Goal: Task Accomplishment & Management: Manage account settings

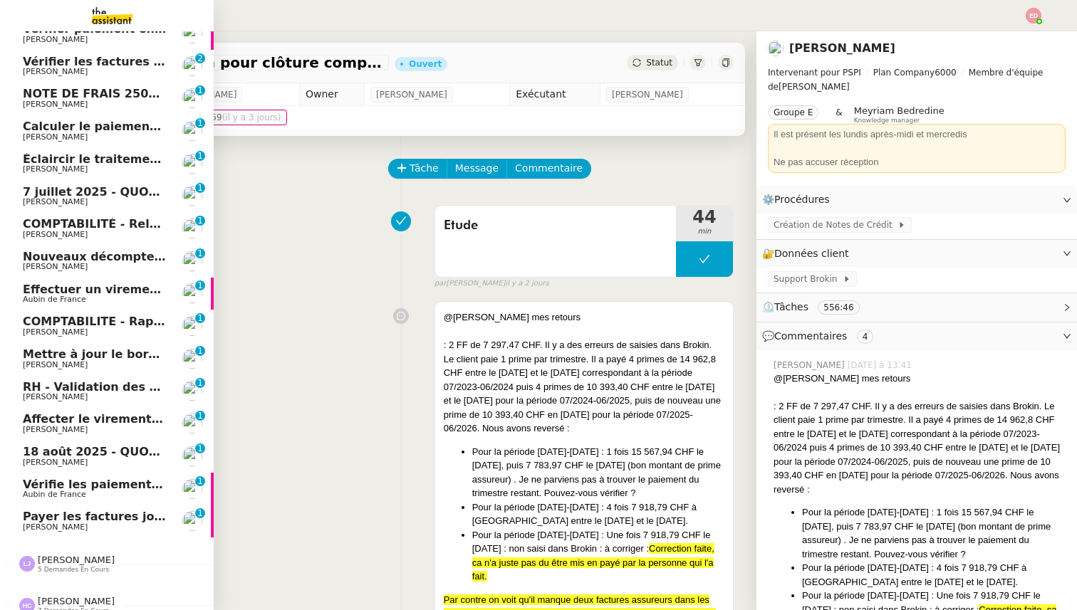
scroll to position [214, 0]
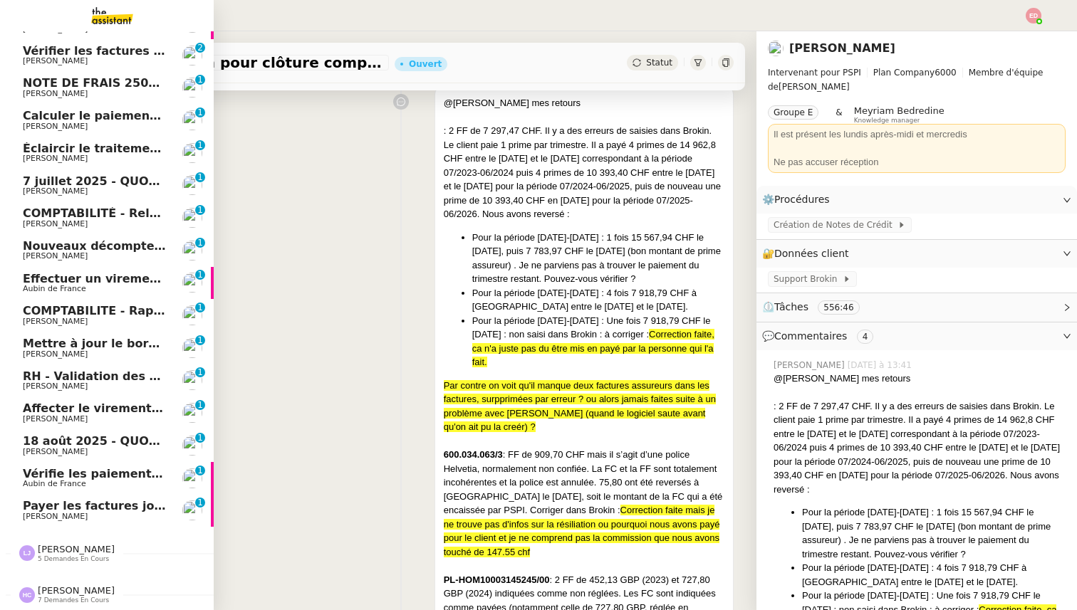
click at [58, 512] on span "Payer les factures jointes" at bounding box center [104, 506] width 163 height 14
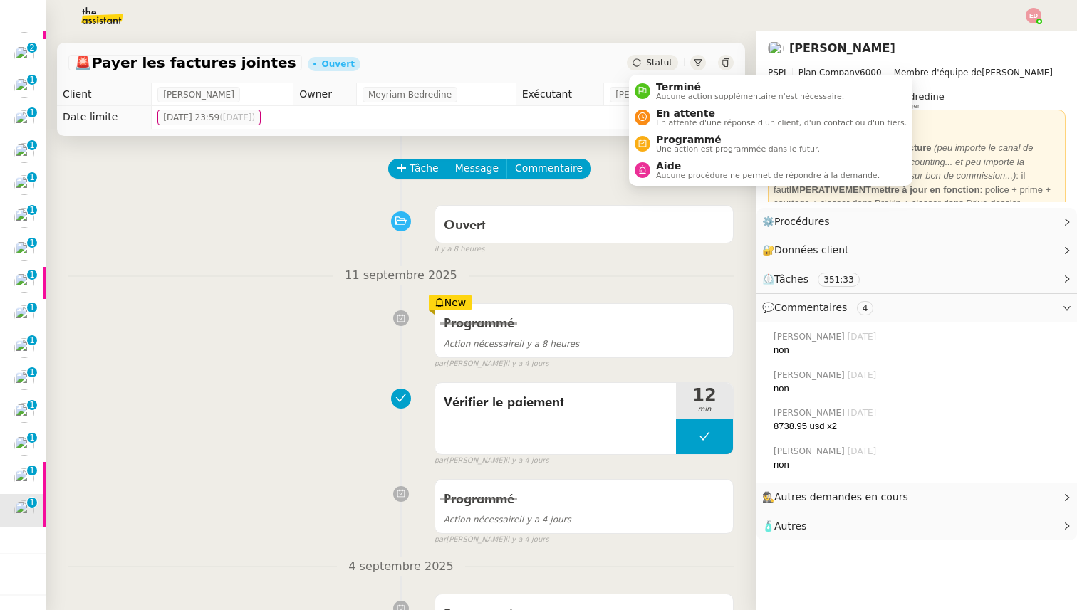
click at [649, 61] on span "Statut" at bounding box center [659, 63] width 26 height 10
click at [676, 144] on span "Programmé" at bounding box center [738, 139] width 164 height 11
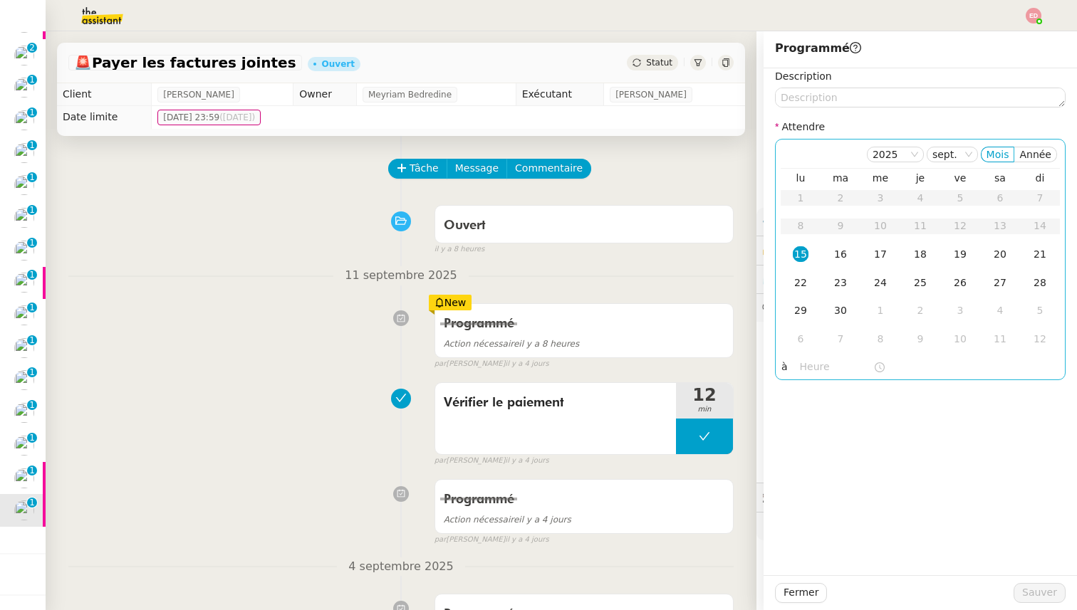
click at [800, 258] on div "15" at bounding box center [800, 254] width 16 height 16
click at [802, 361] on input "text" at bounding box center [836, 367] width 73 height 16
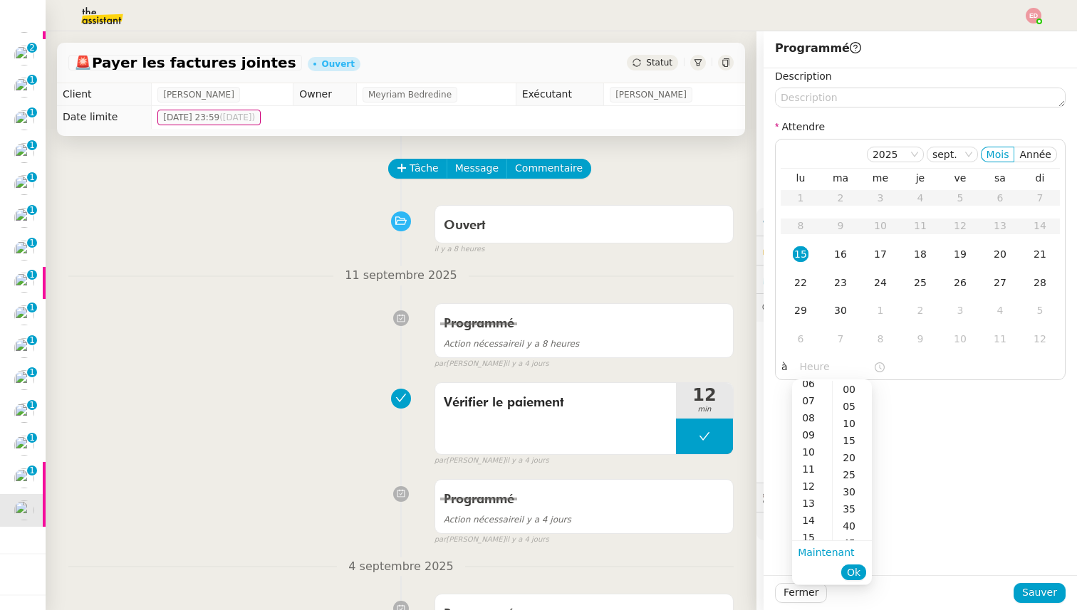
scroll to position [137, 0]
click at [807, 495] on div "14" at bounding box center [812, 491] width 40 height 17
click at [849, 391] on div "00" at bounding box center [851, 389] width 39 height 17
type input "14:00"
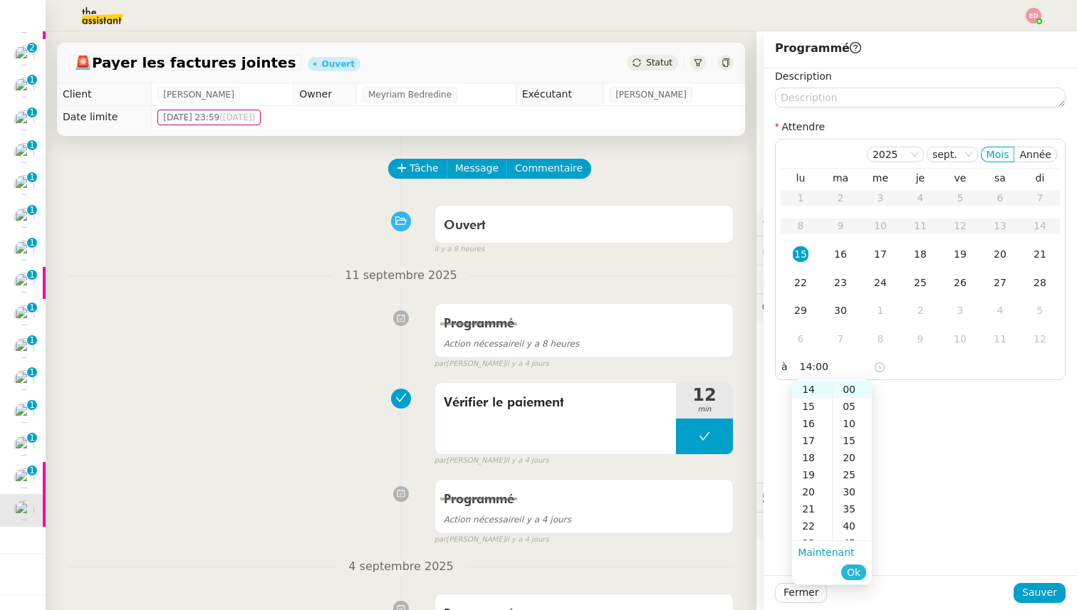
click at [854, 567] on span "Ok" at bounding box center [854, 572] width 14 height 14
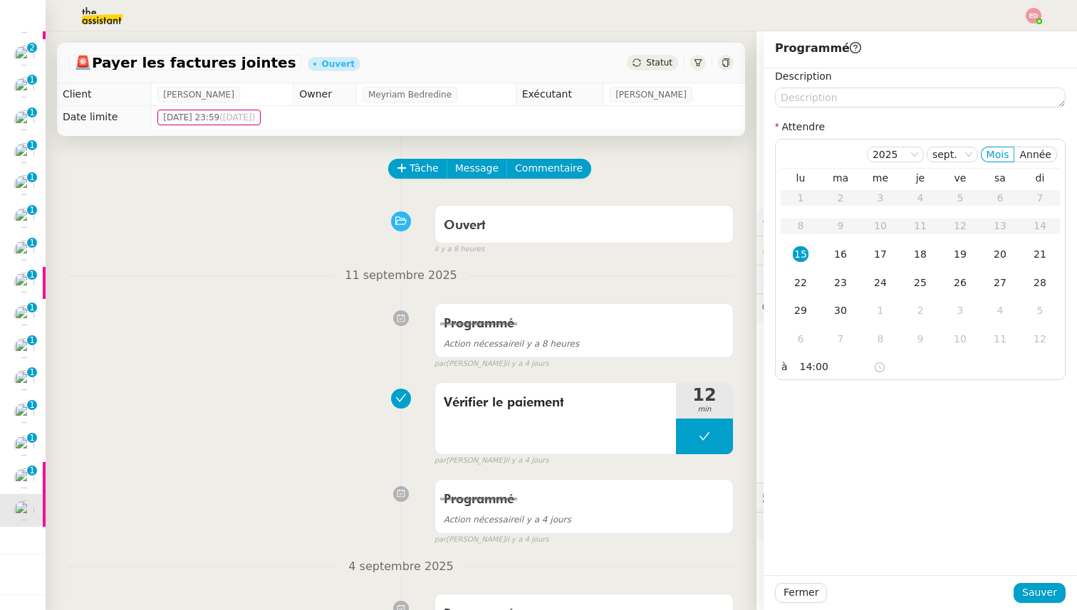
click at [1013, 595] on div at bounding box center [920, 593] width 187 height 20
click at [1027, 595] on span "Sauver" at bounding box center [1039, 593] width 35 height 16
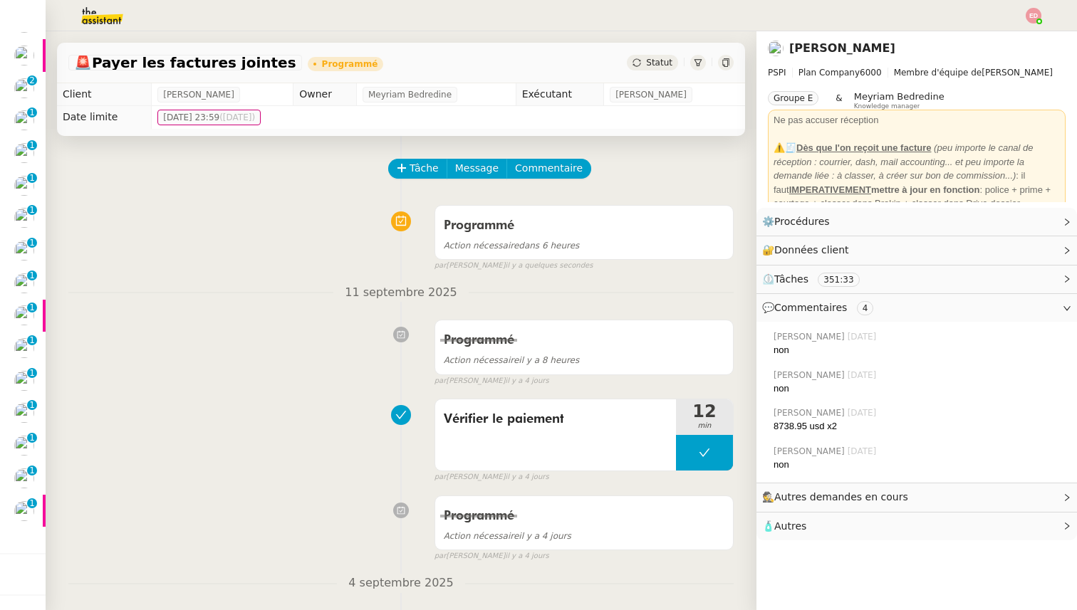
scroll to position [120, 0]
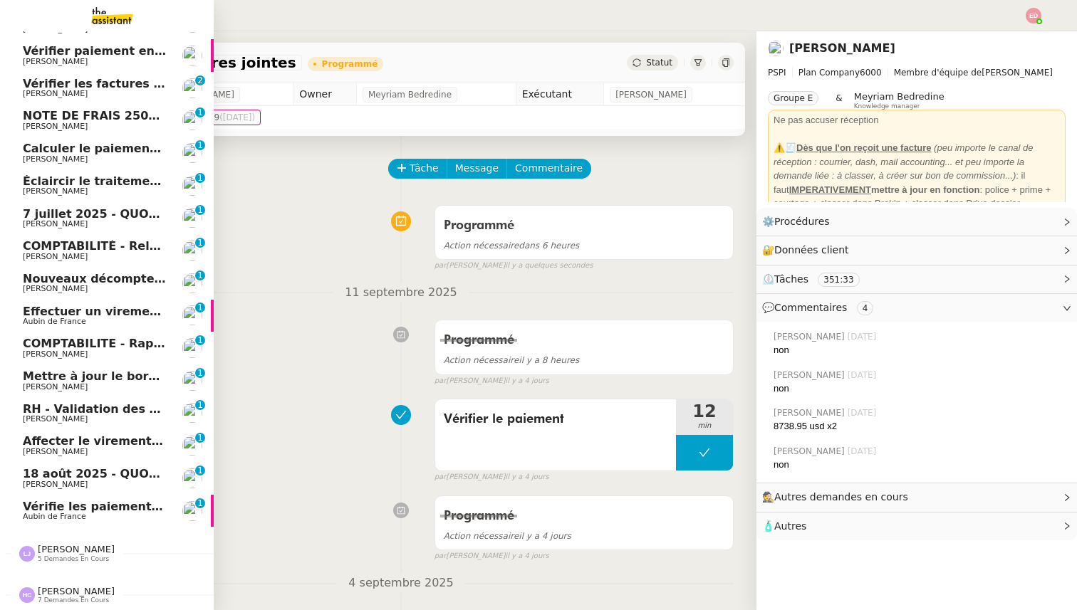
click at [33, 508] on span "Vérifie les paiements des primes récentes" at bounding box center [158, 507] width 270 height 14
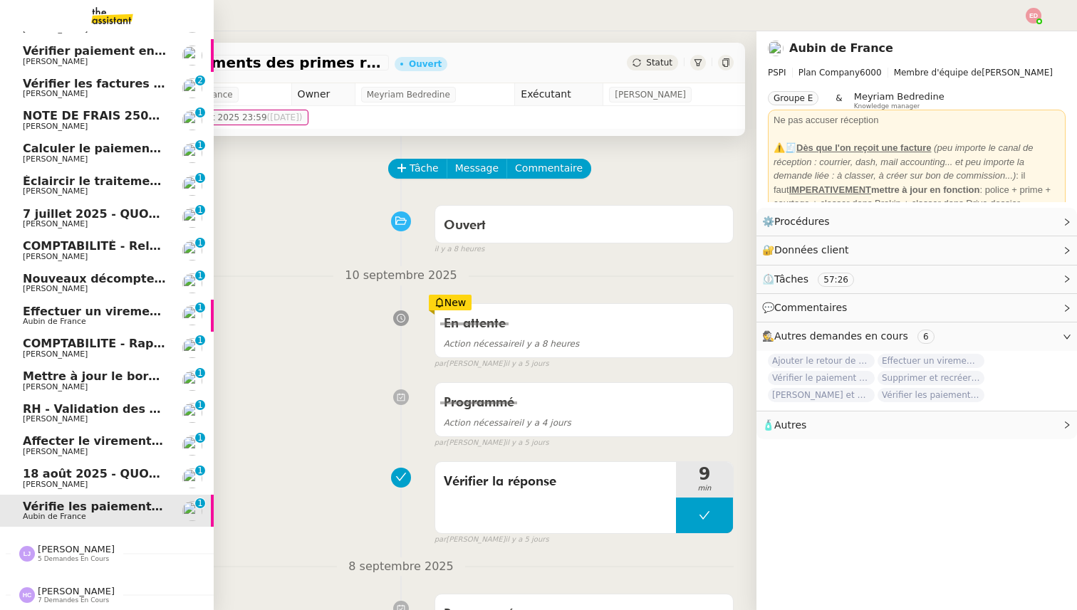
click at [33, 481] on span "[PERSON_NAME]" at bounding box center [55, 484] width 65 height 9
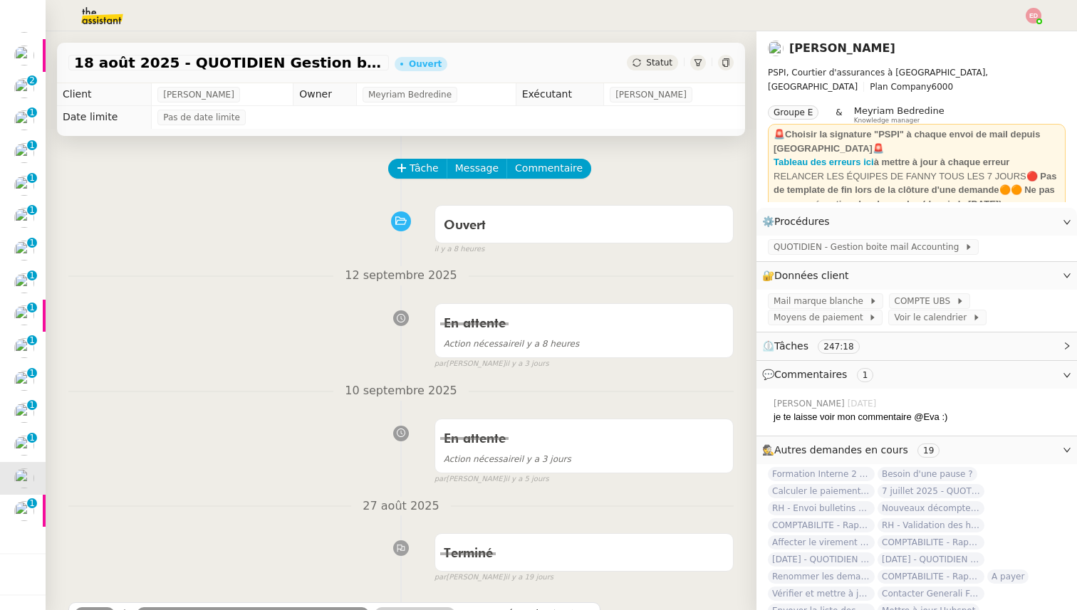
click at [645, 60] on div "Statut" at bounding box center [652, 63] width 51 height 16
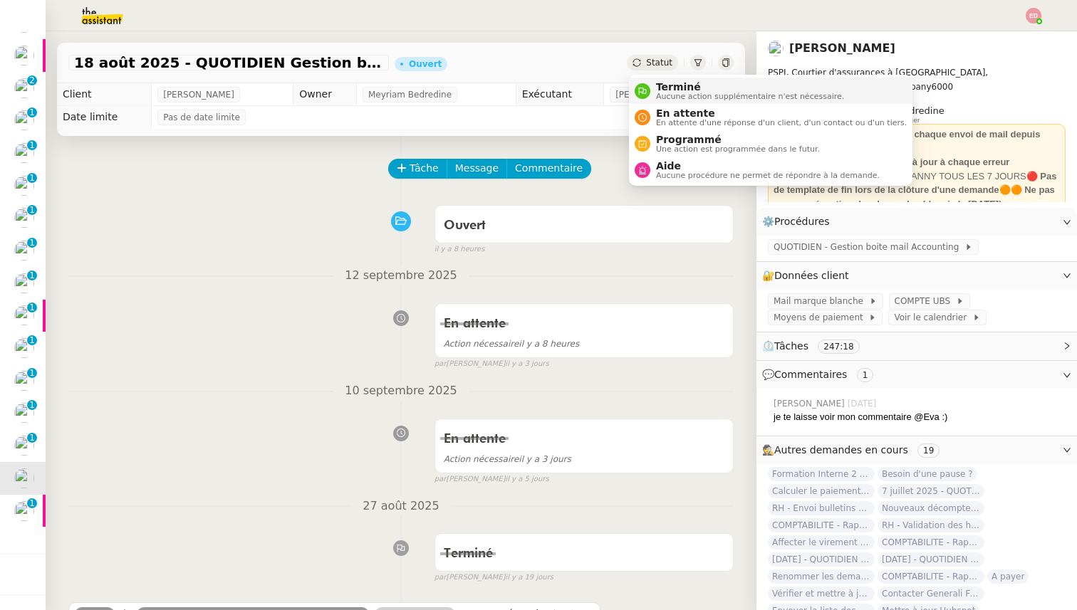
click at [651, 82] on div "Terminé Aucune action supplémentaire n'est nécessaire." at bounding box center [747, 90] width 194 height 19
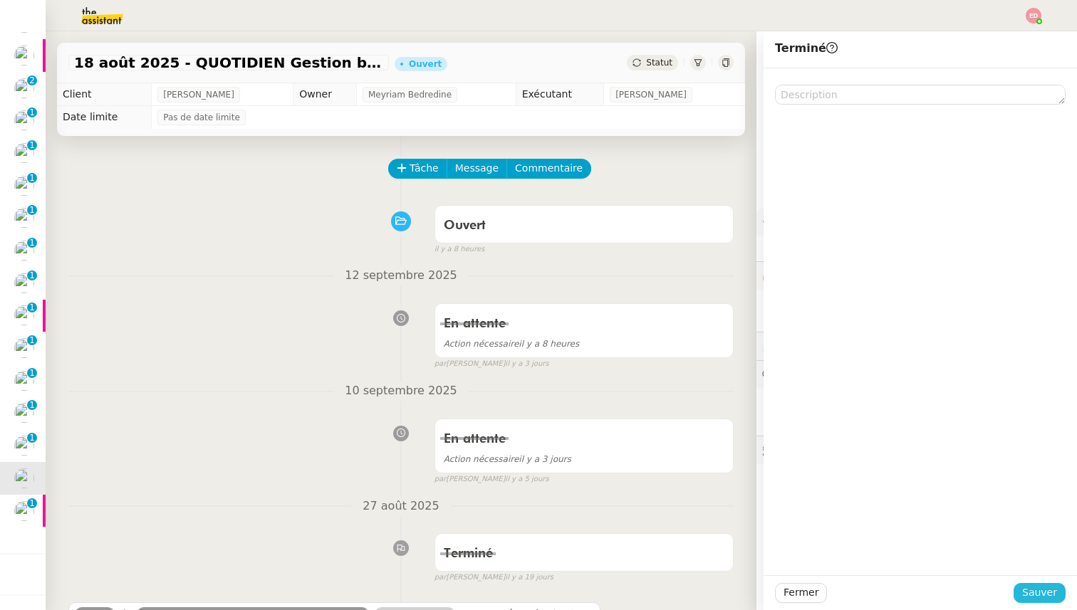
click at [1022, 595] on button "Sauver" at bounding box center [1039, 593] width 52 height 20
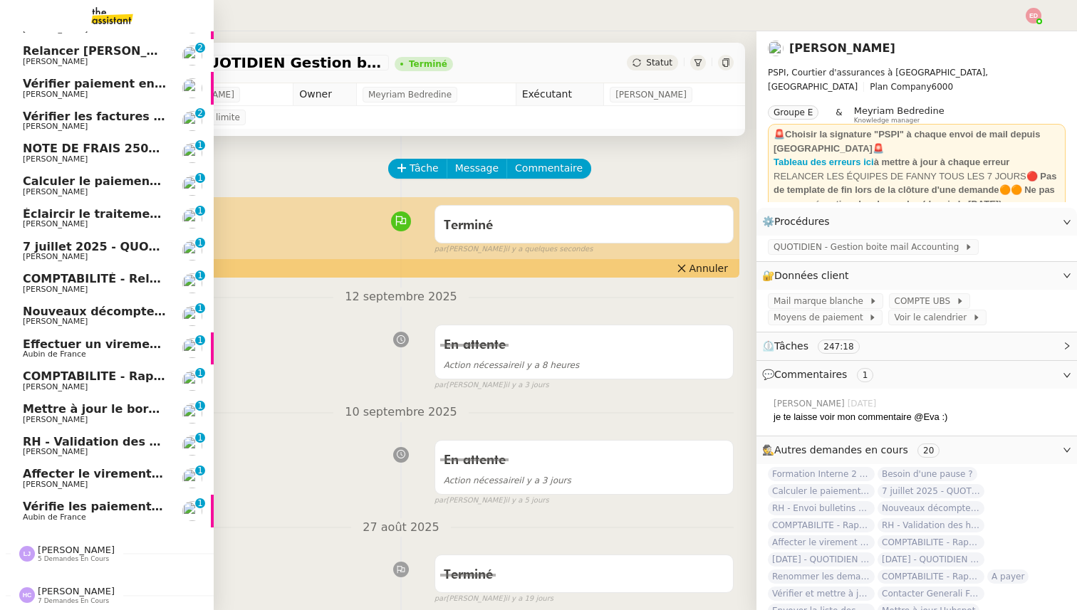
click at [33, 469] on span "Affecter le virement en attente" at bounding box center [123, 474] width 200 height 14
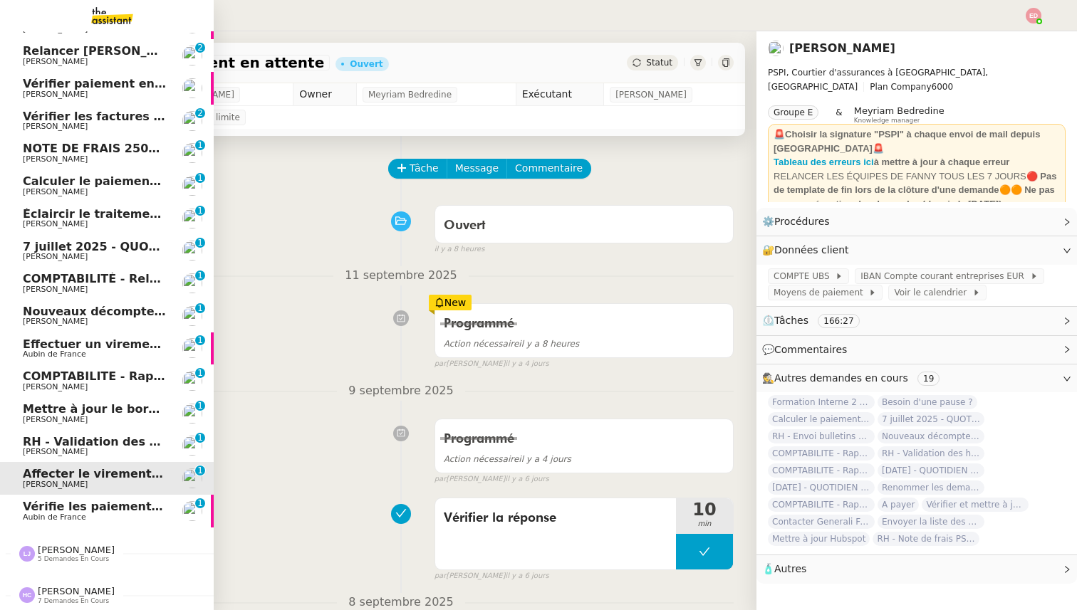
click at [34, 438] on span "RH - Validation des heures employés PSPI - août 2025" at bounding box center [196, 442] width 346 height 14
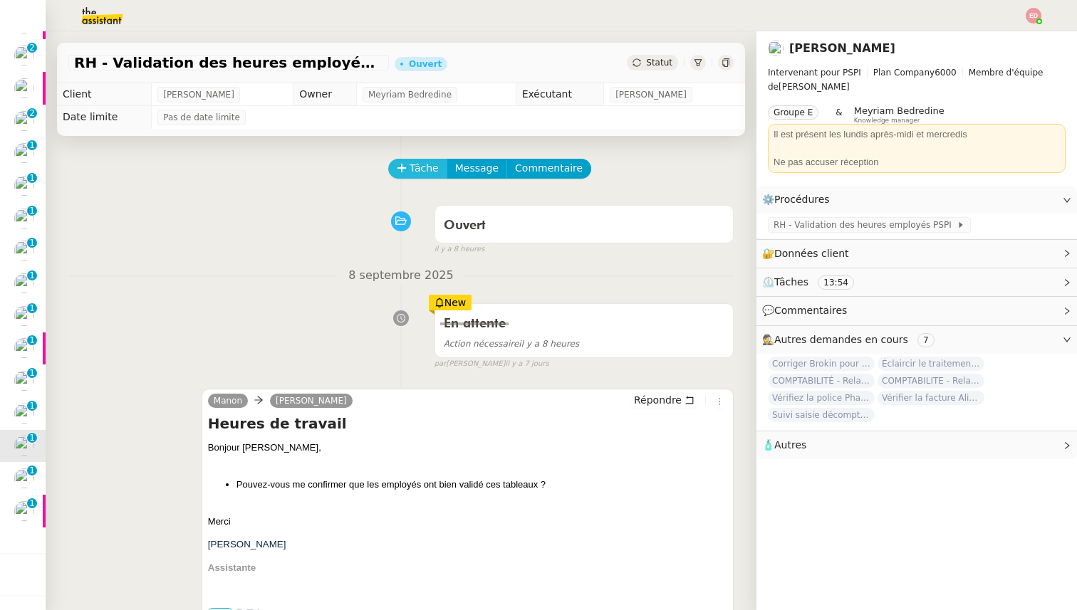
click at [408, 171] on button "Tâche" at bounding box center [417, 169] width 59 height 20
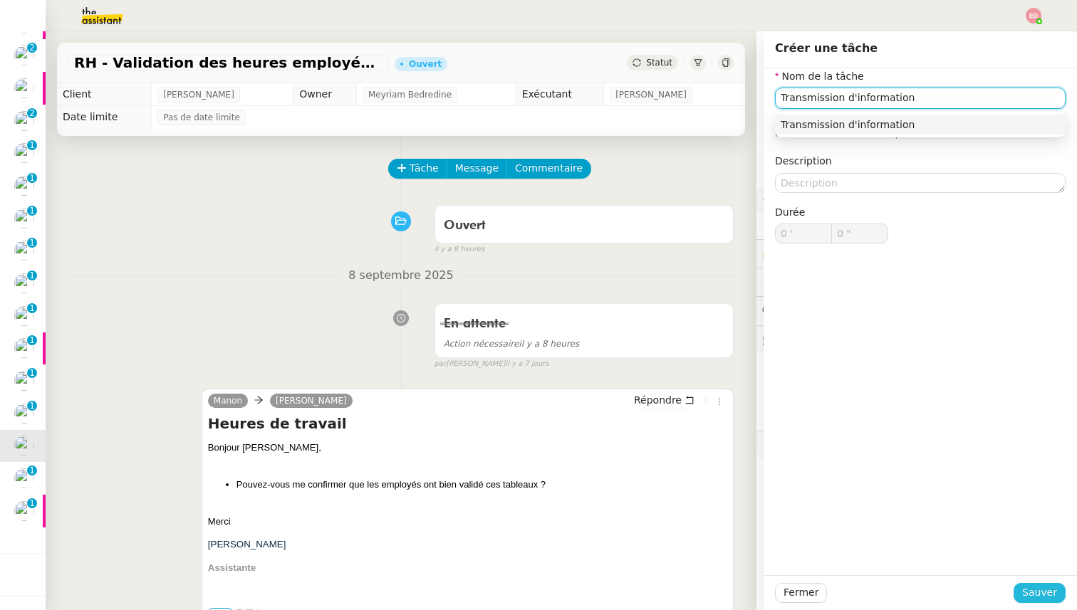
type input "Transmission d'information"
click at [1044, 590] on span "Sauver" at bounding box center [1039, 593] width 35 height 16
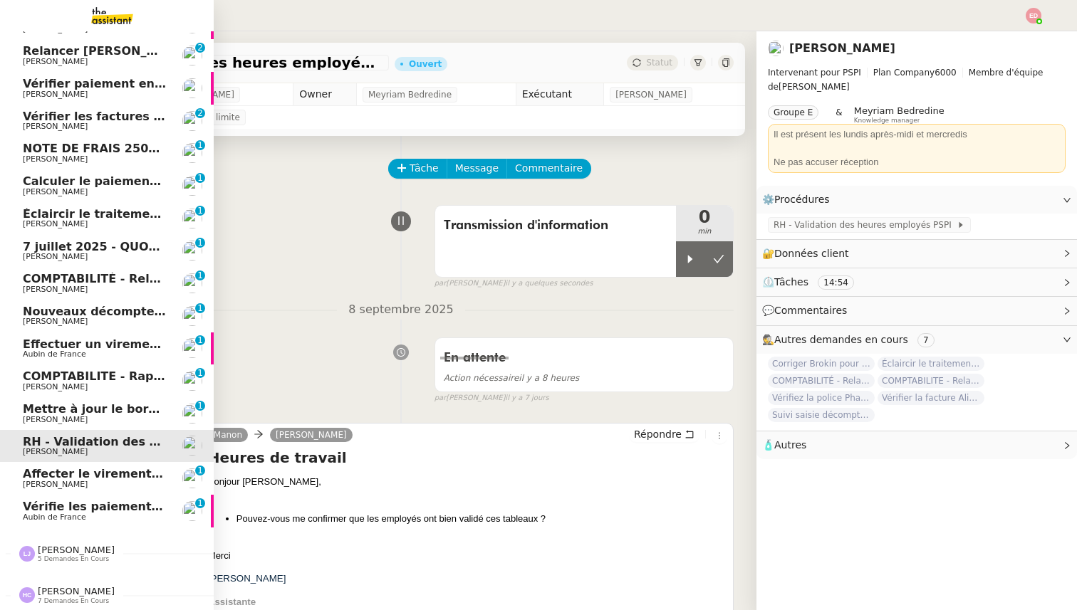
click at [38, 411] on span "Mettre à jour le bordereau de juin" at bounding box center [132, 409] width 219 height 14
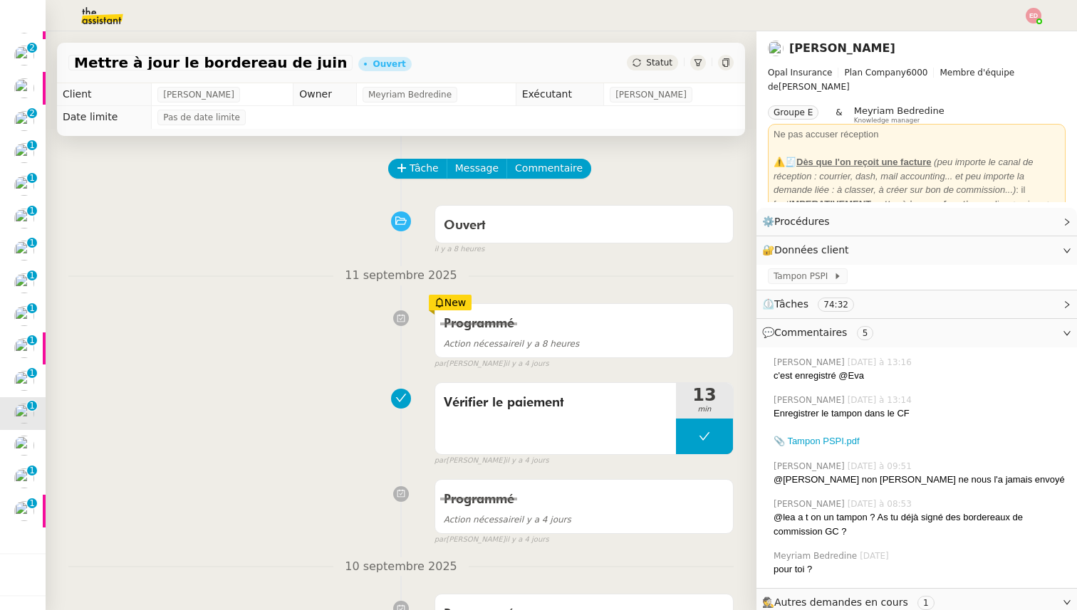
click at [642, 68] on div "Statut" at bounding box center [652, 63] width 51 height 16
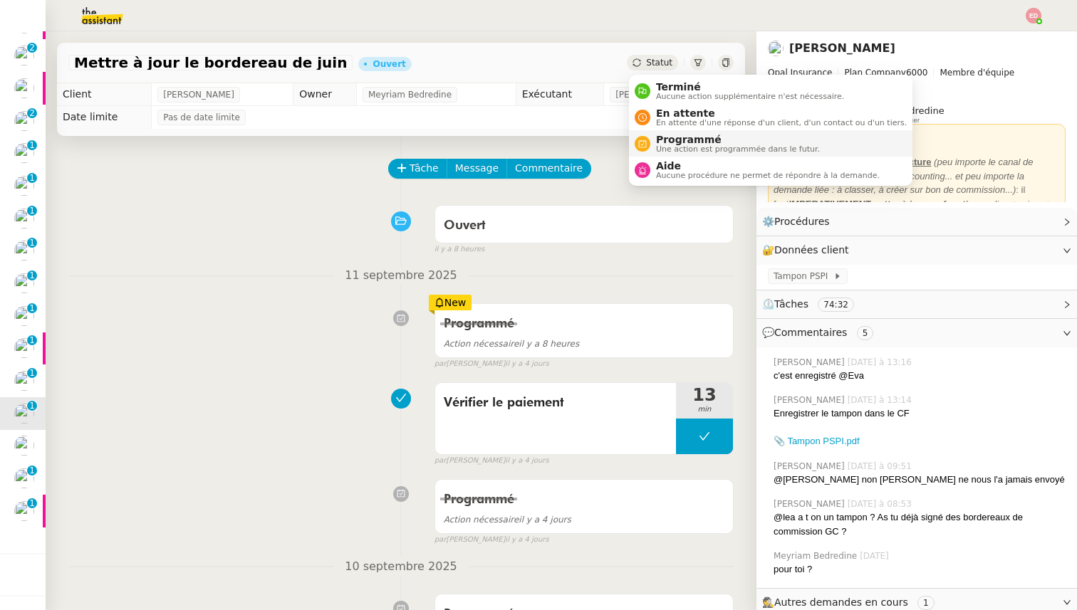
click at [669, 145] on span "Une action est programmée dans le futur." at bounding box center [738, 149] width 164 height 8
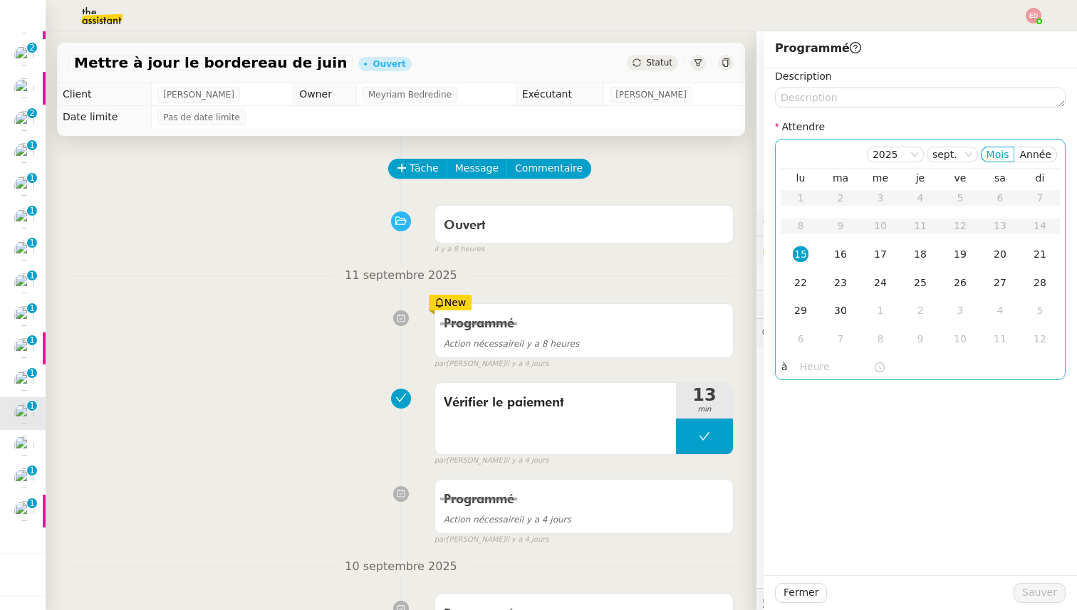
click at [801, 251] on div "15" at bounding box center [800, 254] width 16 height 16
click at [805, 362] on input "text" at bounding box center [836, 367] width 73 height 16
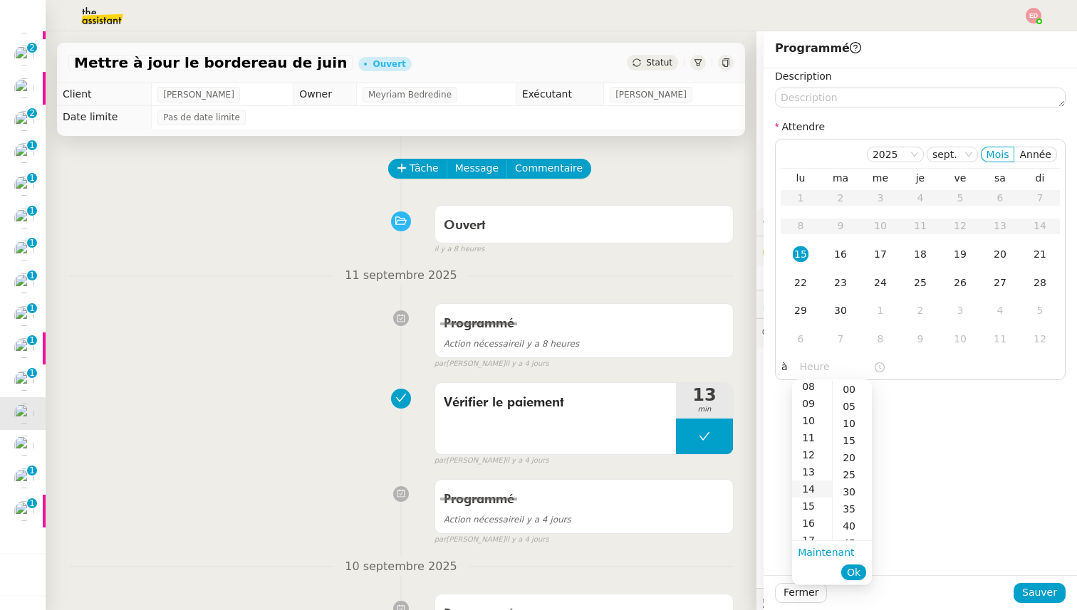
click at [816, 488] on div "14" at bounding box center [812, 489] width 40 height 17
click at [855, 387] on div "00" at bounding box center [851, 389] width 39 height 17
type input "14:00"
click at [854, 569] on span "Ok" at bounding box center [854, 572] width 14 height 14
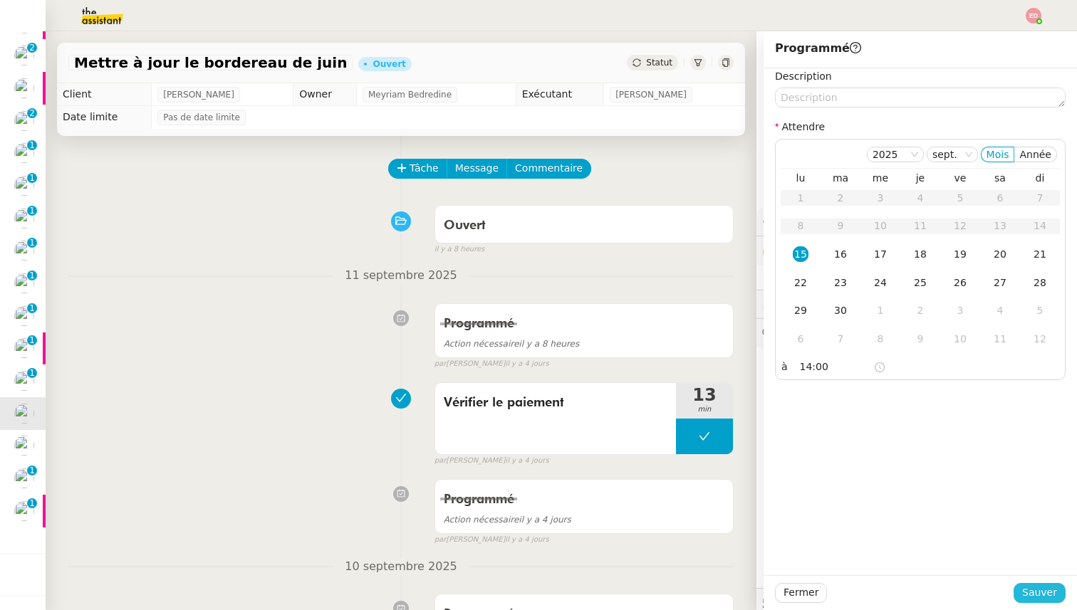
click at [1030, 590] on span "Sauver" at bounding box center [1039, 593] width 35 height 16
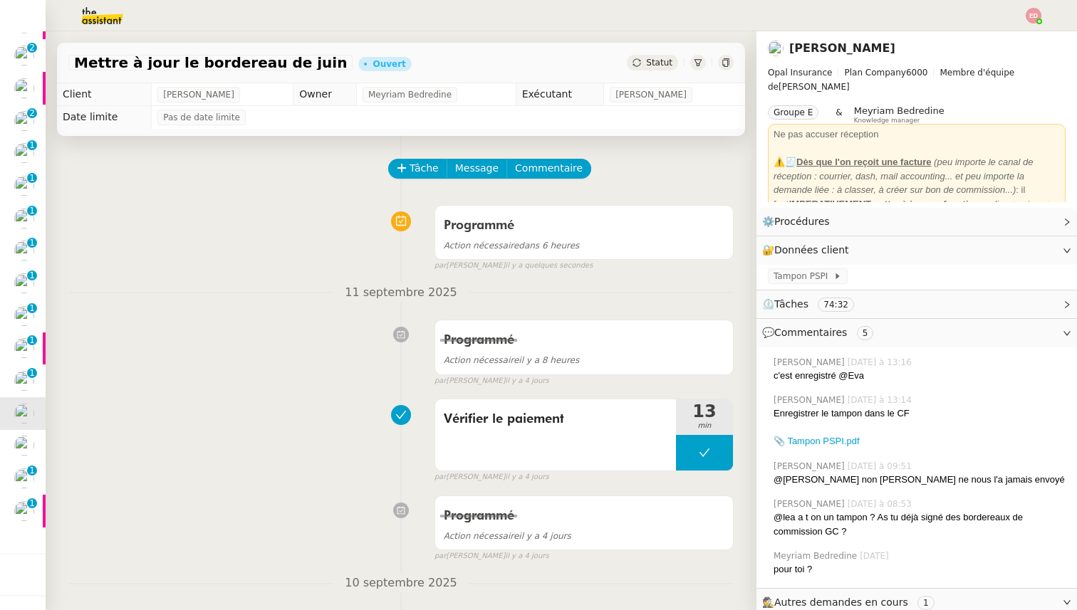
scroll to position [88, 0]
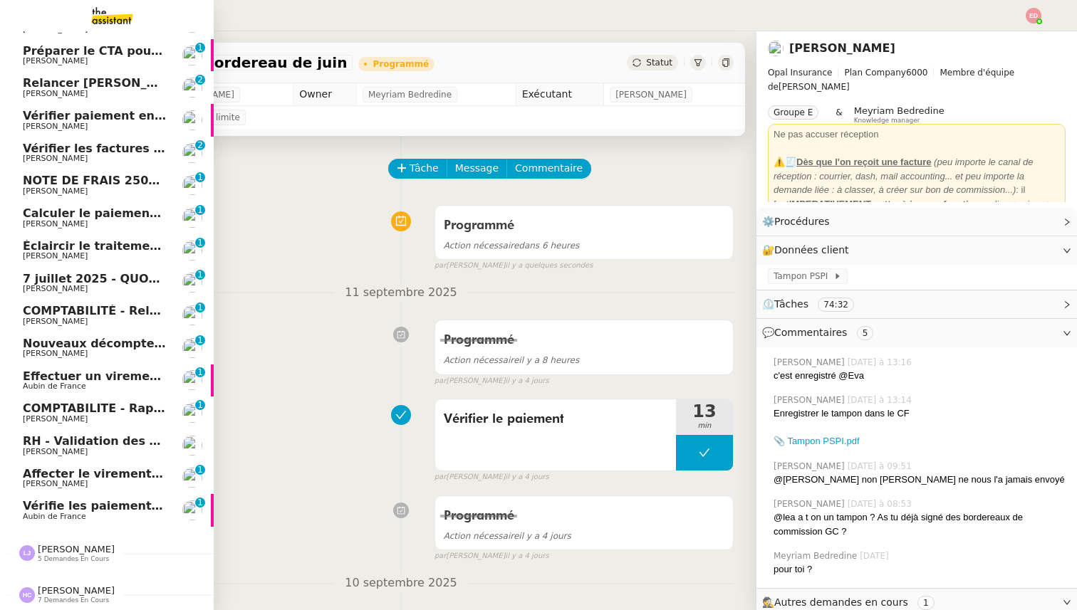
click at [36, 419] on span "[PERSON_NAME]" at bounding box center [55, 418] width 65 height 9
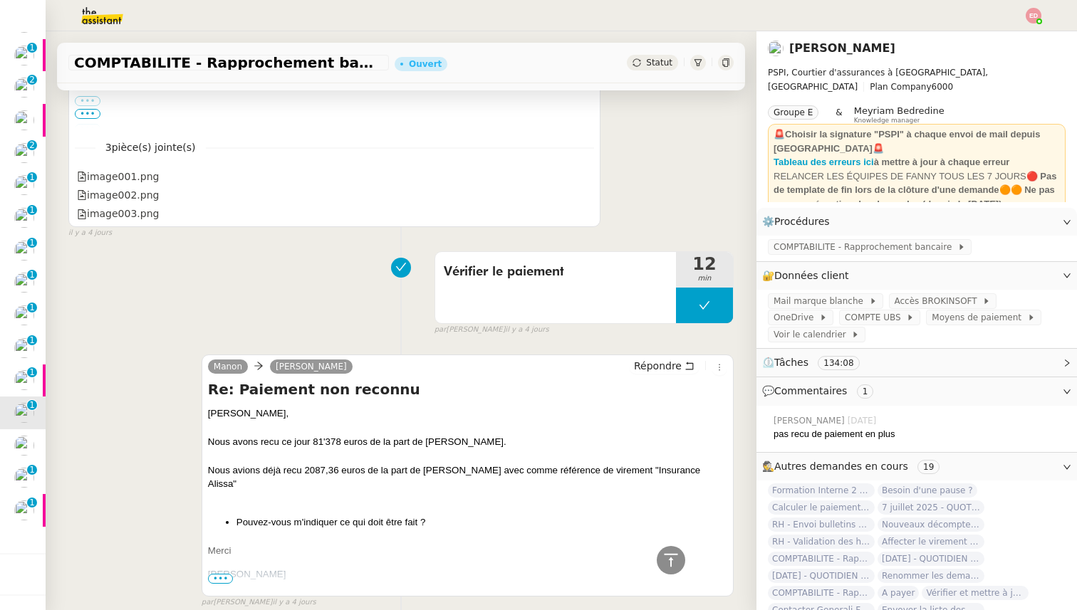
click at [644, 75] on div "COMPTABILITE - Rapprochement bancaire - 18 août 2025 Ouvert Statut" at bounding box center [401, 63] width 688 height 41
click at [642, 68] on div "Statut" at bounding box center [652, 63] width 51 height 16
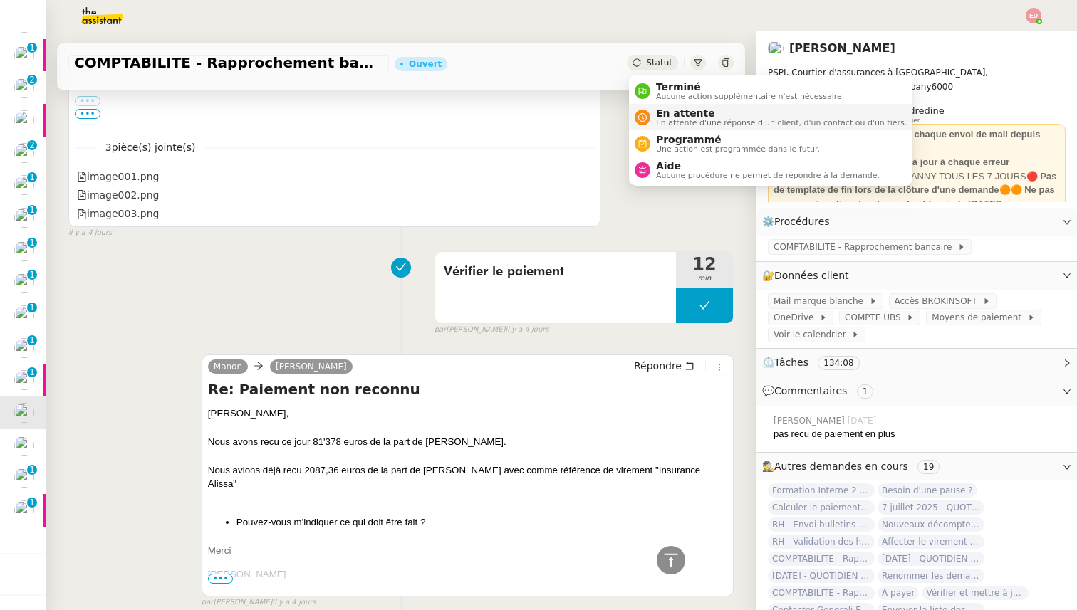
click at [661, 110] on span "En attente" at bounding box center [781, 113] width 251 height 11
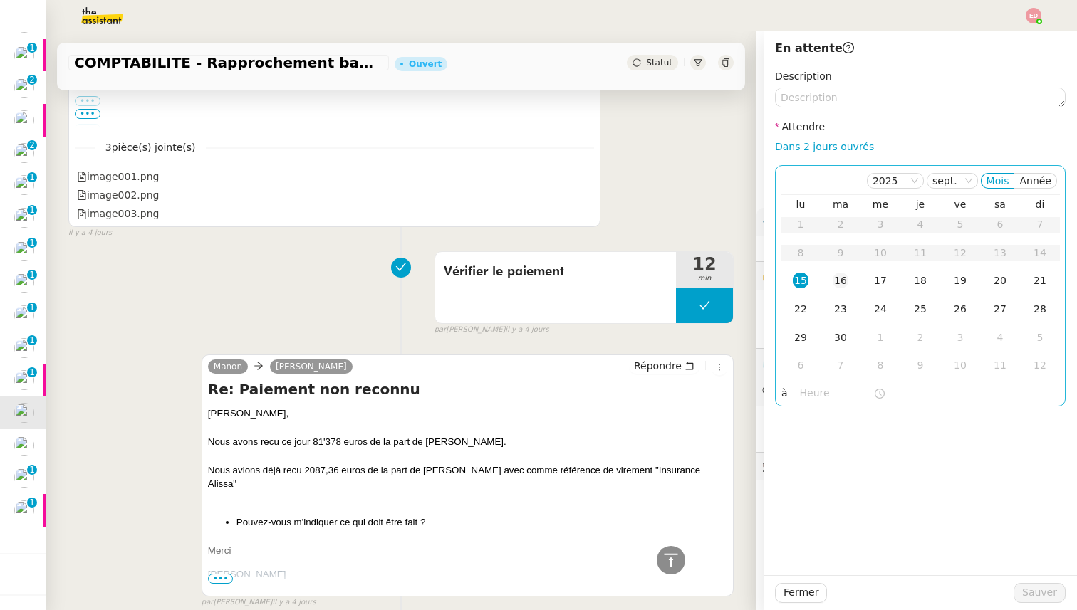
click at [834, 271] on td "16" at bounding box center [840, 281] width 40 height 28
click at [1028, 597] on span "Sauver" at bounding box center [1039, 593] width 35 height 16
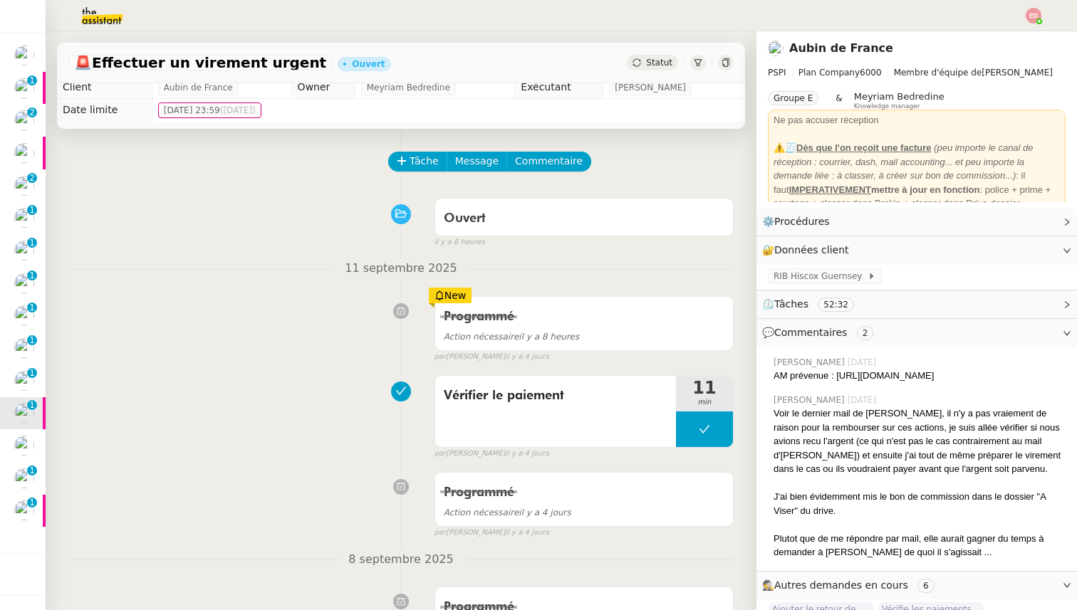
click at [642, 63] on div "Statut" at bounding box center [652, 63] width 51 height 16
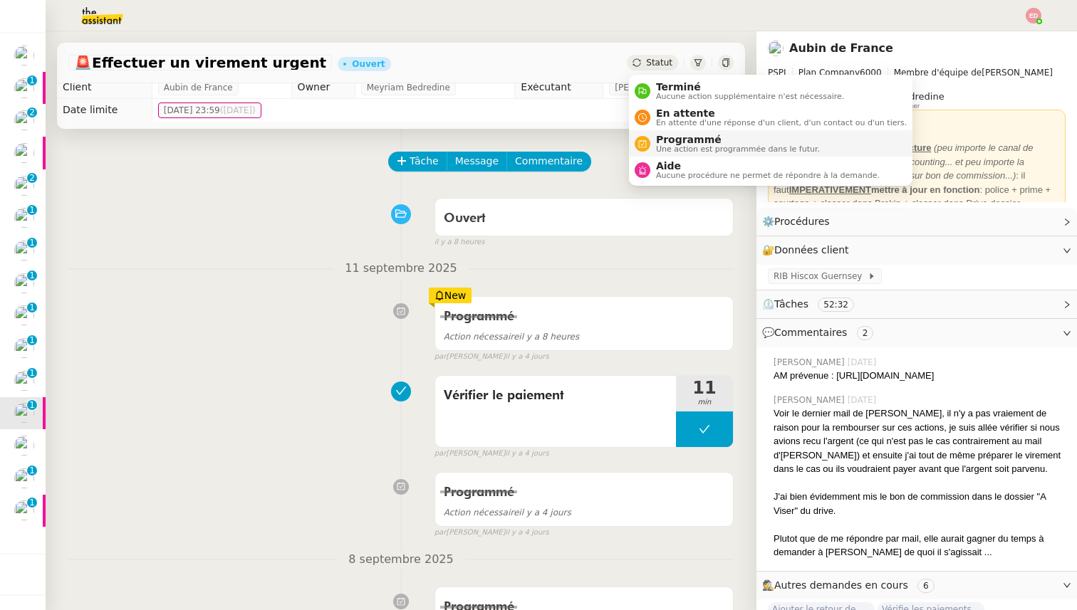
click at [676, 139] on span "Programmé" at bounding box center [738, 139] width 164 height 11
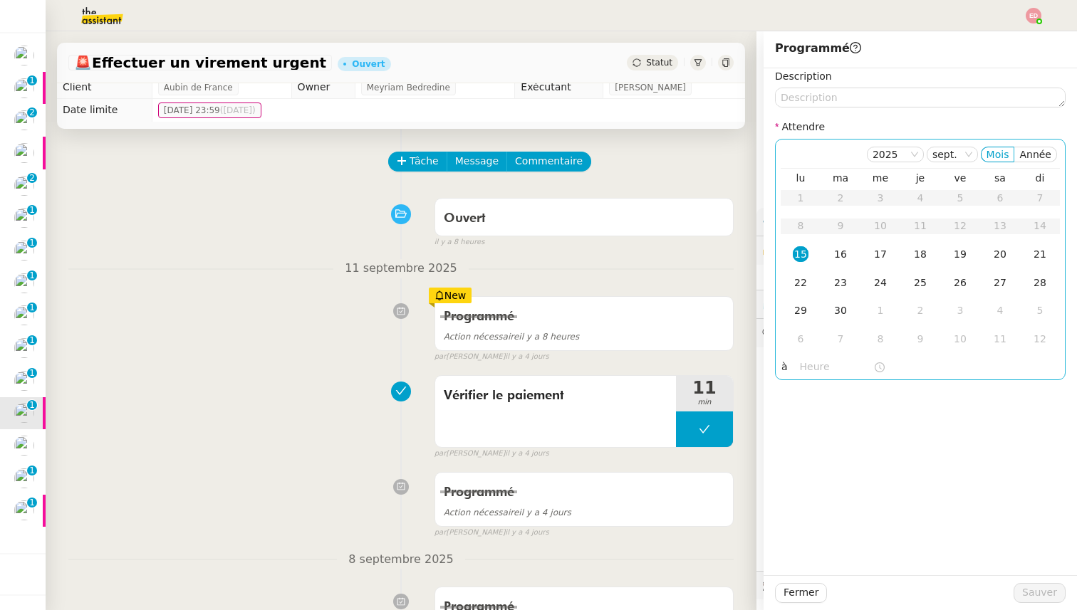
click at [795, 251] on div "15" at bounding box center [800, 254] width 16 height 16
click at [810, 368] on input "text" at bounding box center [836, 367] width 73 height 16
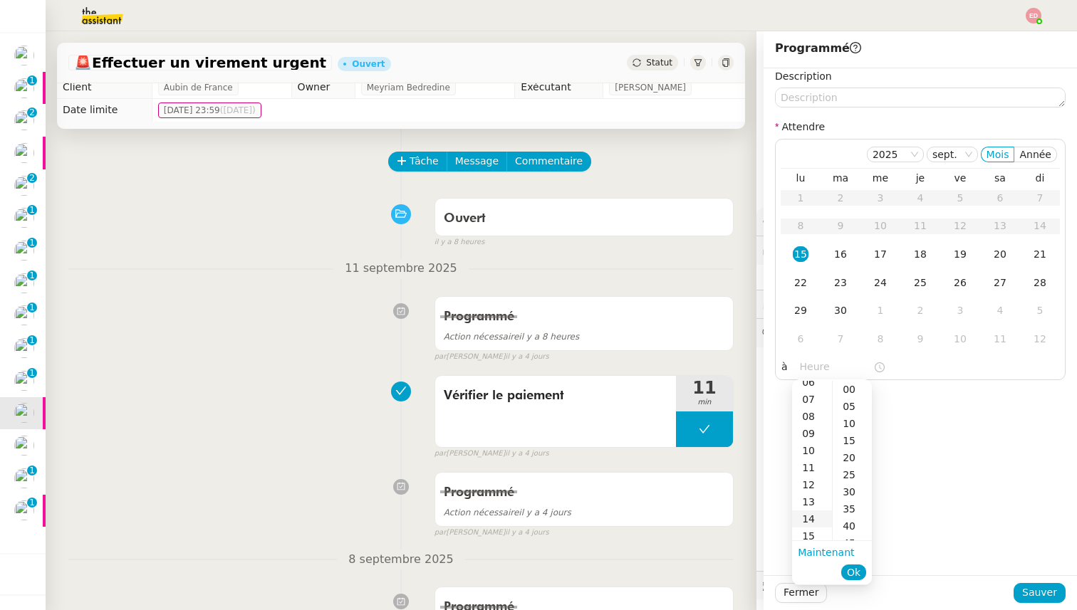
click at [813, 519] on div "14" at bounding box center [812, 519] width 40 height 17
click at [844, 388] on div "00" at bounding box center [851, 389] width 39 height 17
type input "14:00"
click at [853, 572] on span "Ok" at bounding box center [854, 572] width 14 height 14
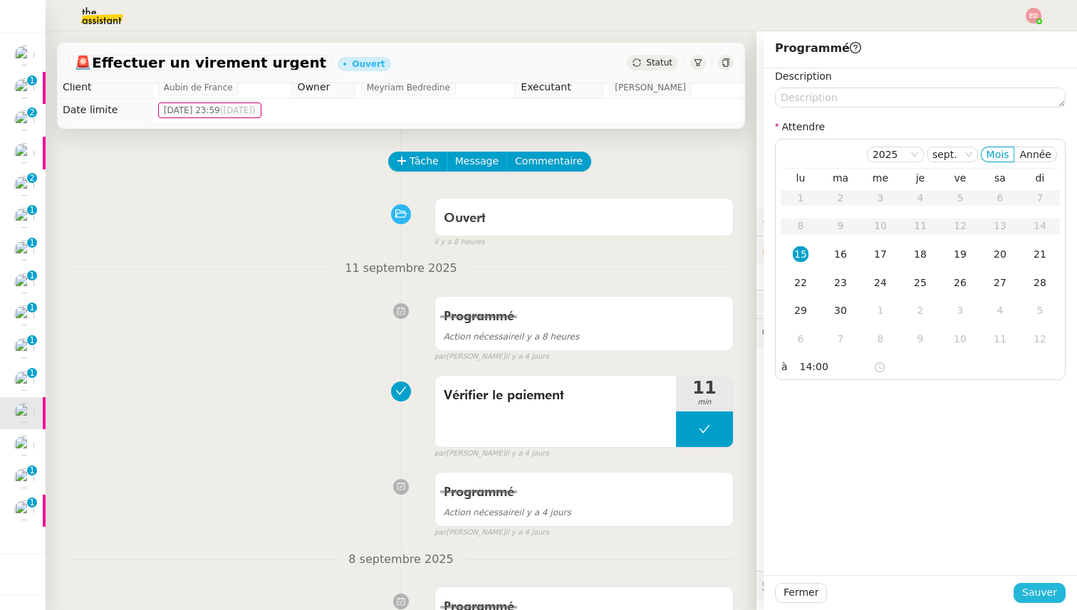
click at [1019, 590] on button "Sauver" at bounding box center [1039, 593] width 52 height 20
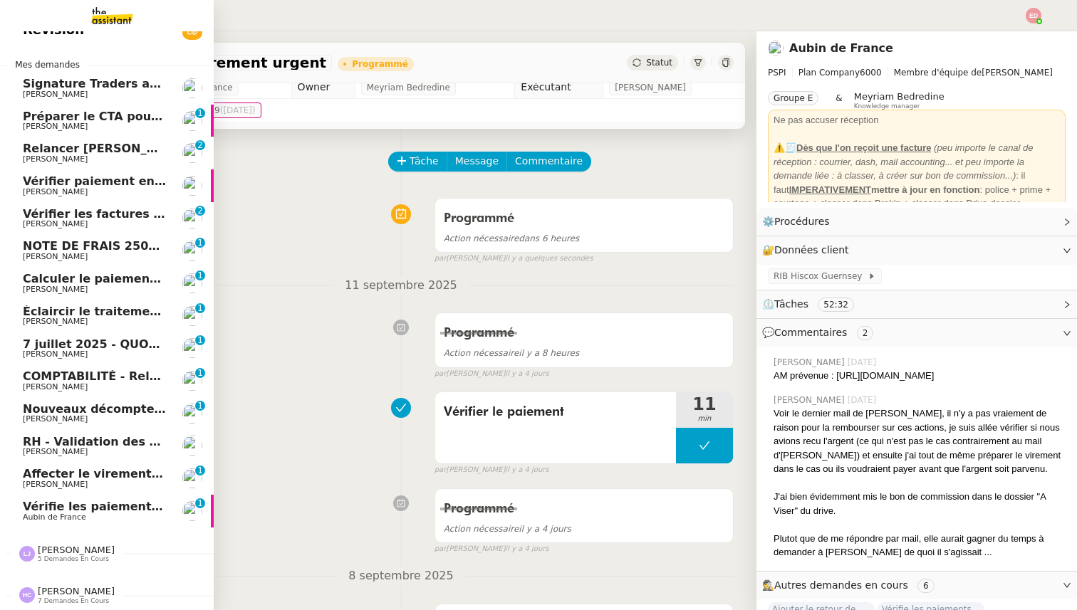
click at [49, 410] on span "Nouveaux décomptes de commissions" at bounding box center [145, 409] width 244 height 14
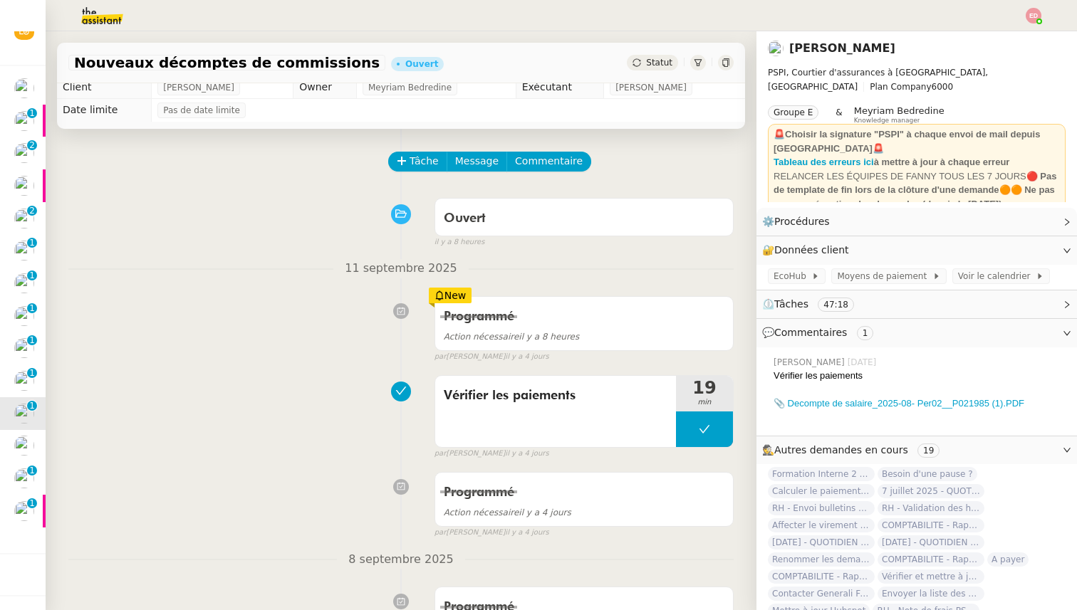
click at [651, 56] on div "Statut" at bounding box center [652, 63] width 51 height 16
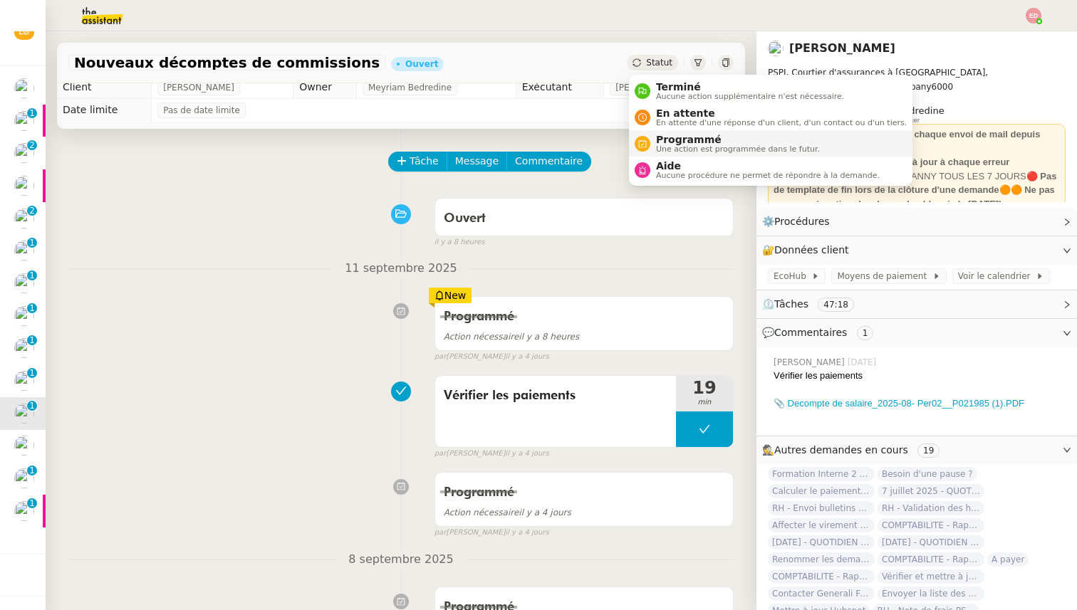
click at [680, 132] on li "Programmé Une action est programmée dans le futur." at bounding box center [770, 143] width 283 height 26
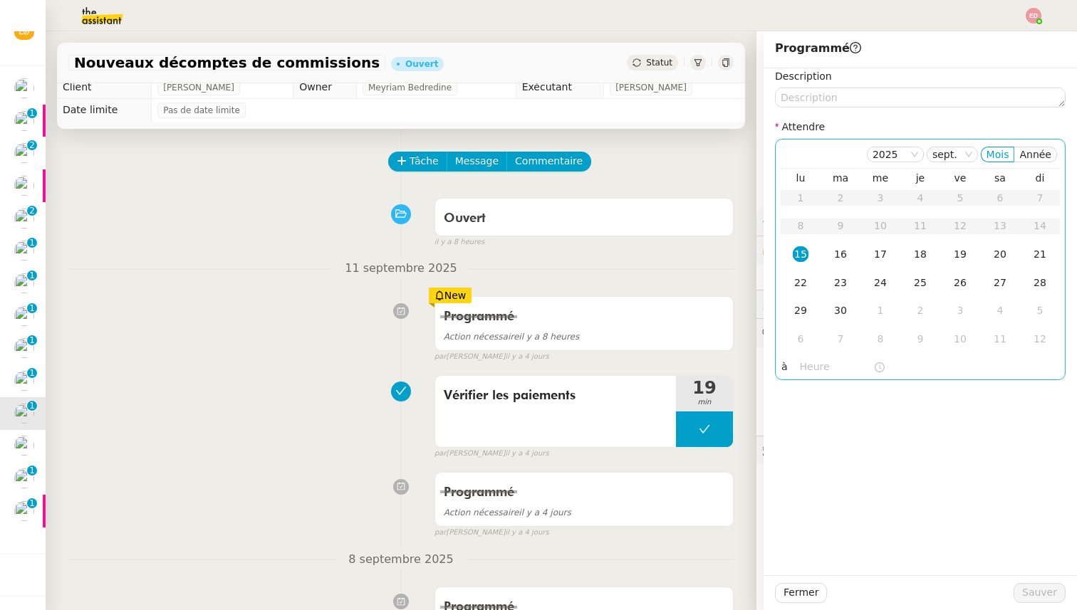
click at [797, 253] on div "15" at bounding box center [800, 254] width 16 height 16
click at [808, 375] on nz-time-picker at bounding box center [842, 367] width 96 height 20
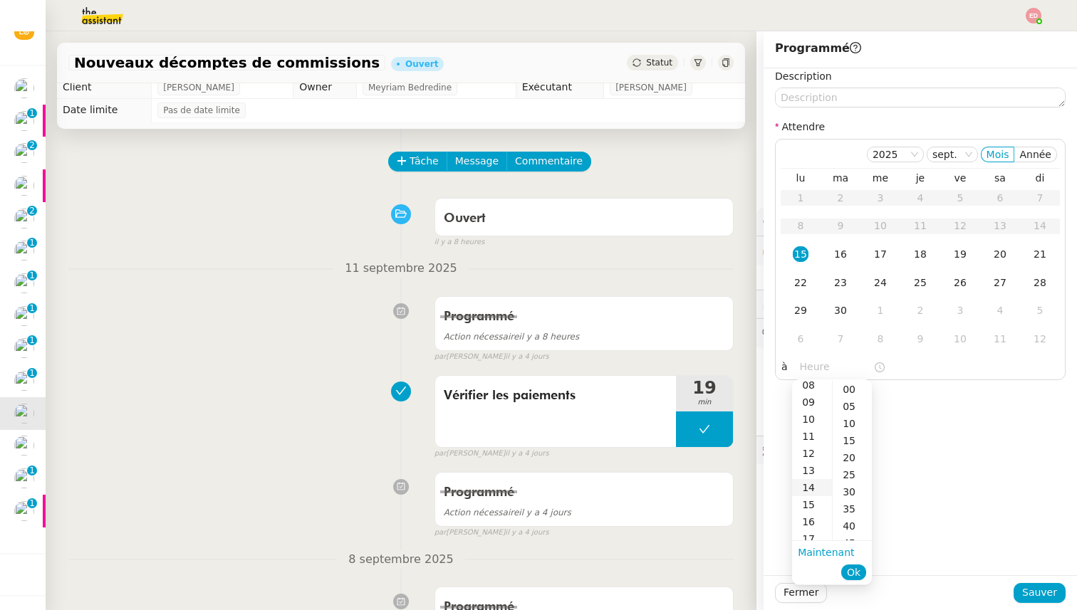
click at [815, 485] on div "14" at bounding box center [812, 487] width 40 height 17
click at [862, 386] on div "00" at bounding box center [851, 389] width 39 height 17
type input "14:00"
click at [861, 572] on button "Ok" at bounding box center [853, 573] width 25 height 16
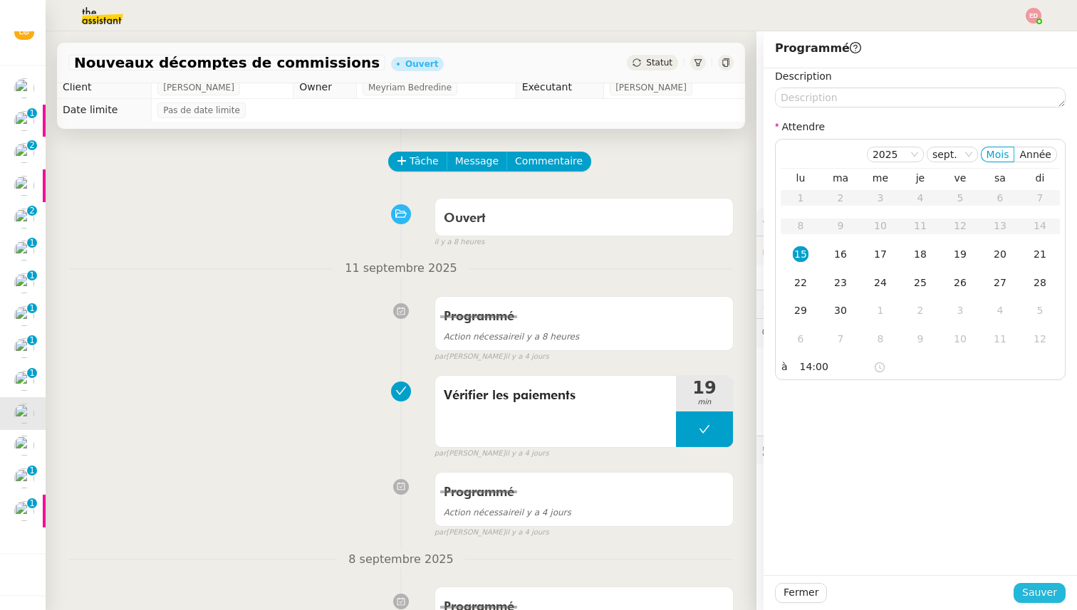
click at [1026, 595] on span "Sauver" at bounding box center [1039, 593] width 35 height 16
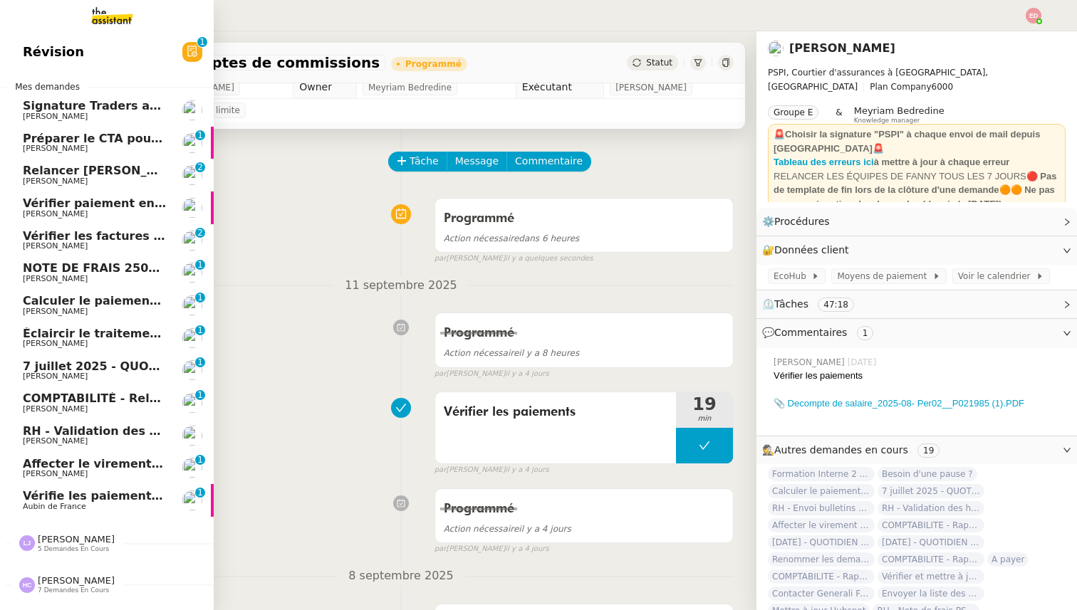
click at [46, 410] on span "[PERSON_NAME]" at bounding box center [55, 408] width 65 height 9
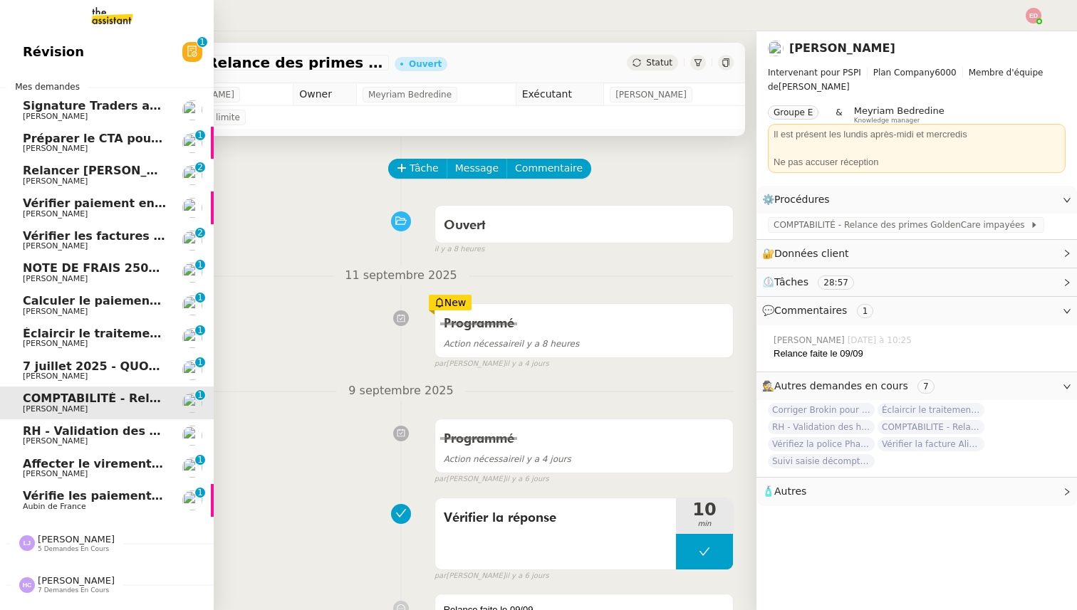
click at [51, 377] on span "[PERSON_NAME]" at bounding box center [55, 376] width 65 height 9
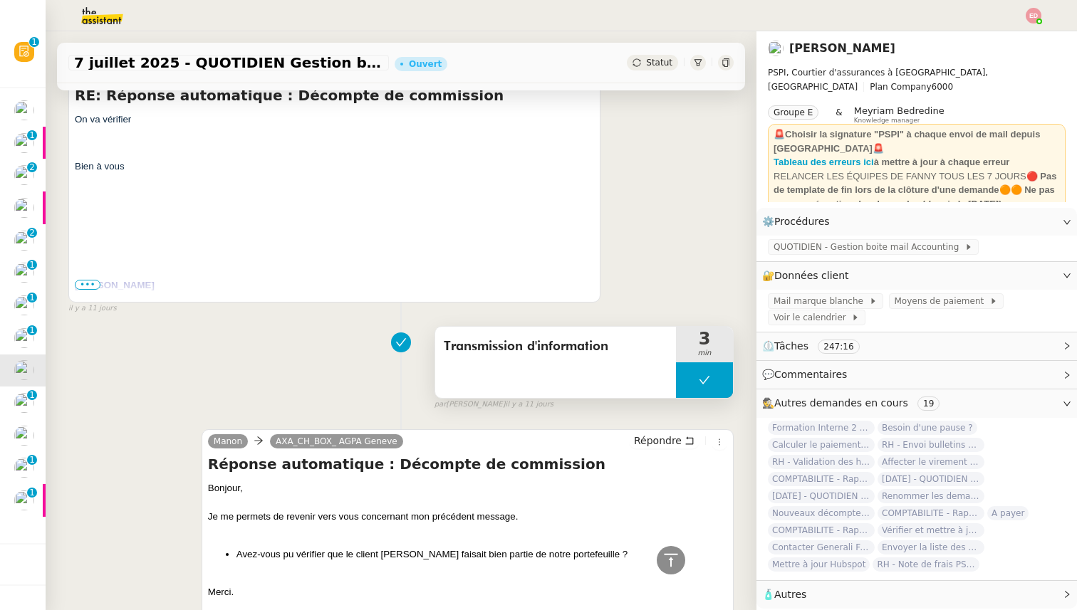
scroll to position [72, 0]
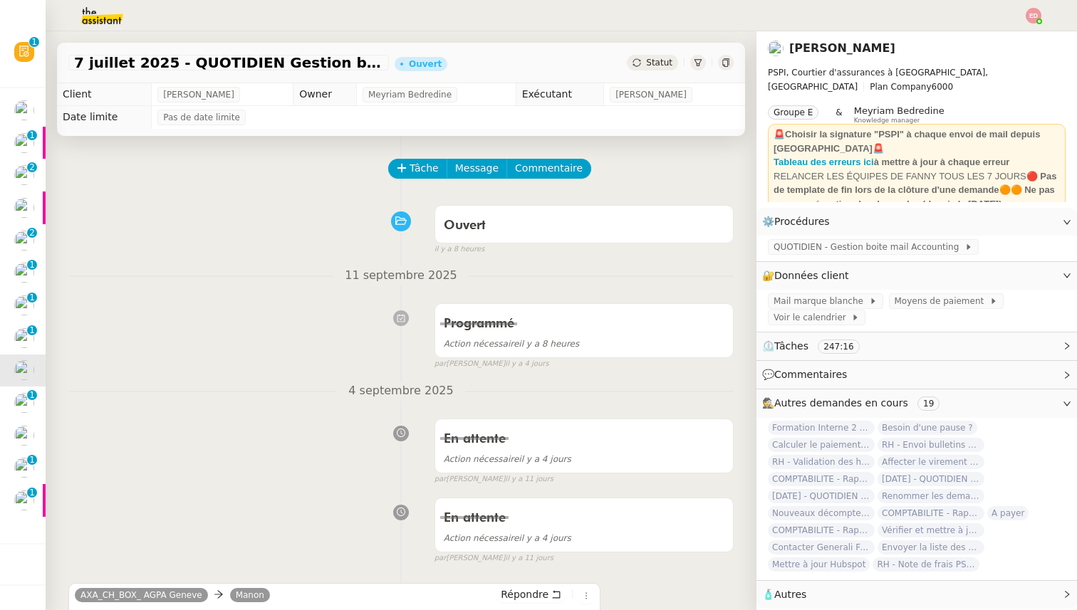
click at [657, 65] on span "Statut" at bounding box center [659, 63] width 26 height 10
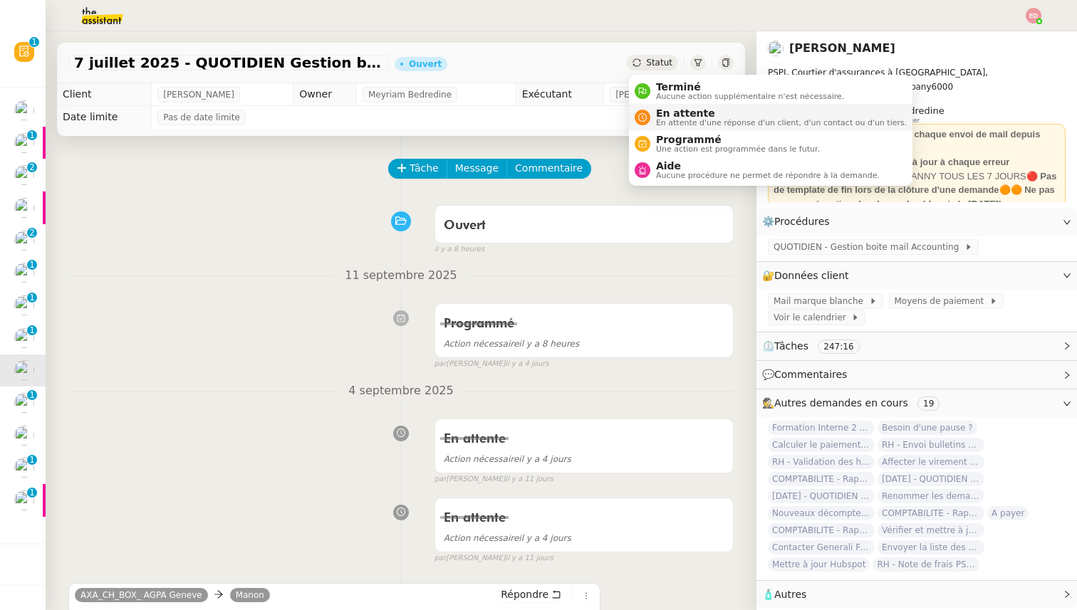
click at [664, 122] on span "En attente d'une réponse d'un client, d'un contact ou d'un tiers." at bounding box center [781, 123] width 251 height 8
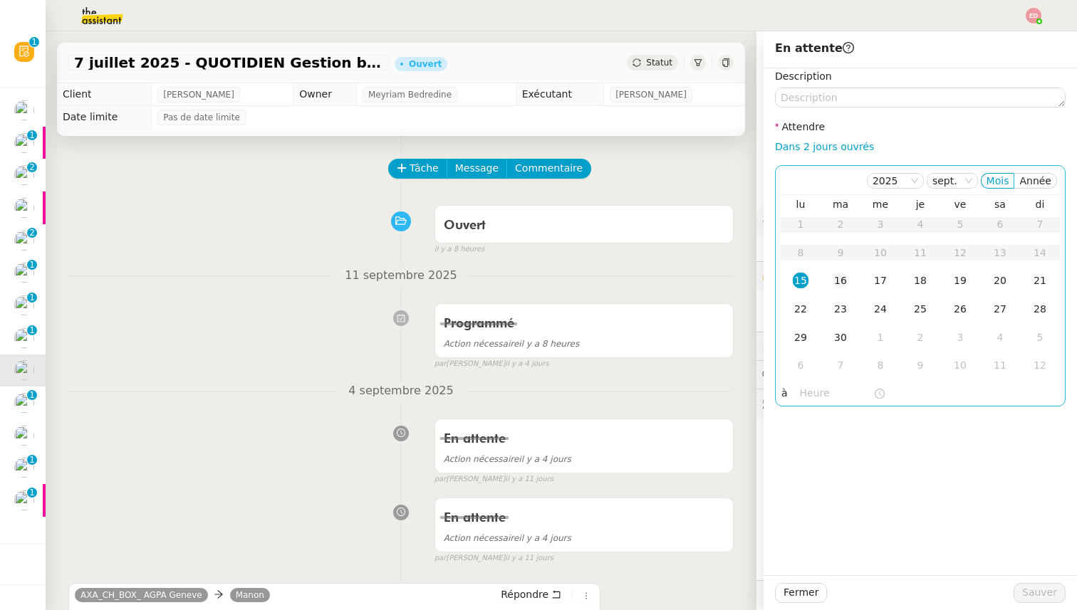
click at [842, 277] on div "16" at bounding box center [840, 281] width 16 height 16
click at [1035, 591] on span "Sauver" at bounding box center [1039, 593] width 35 height 16
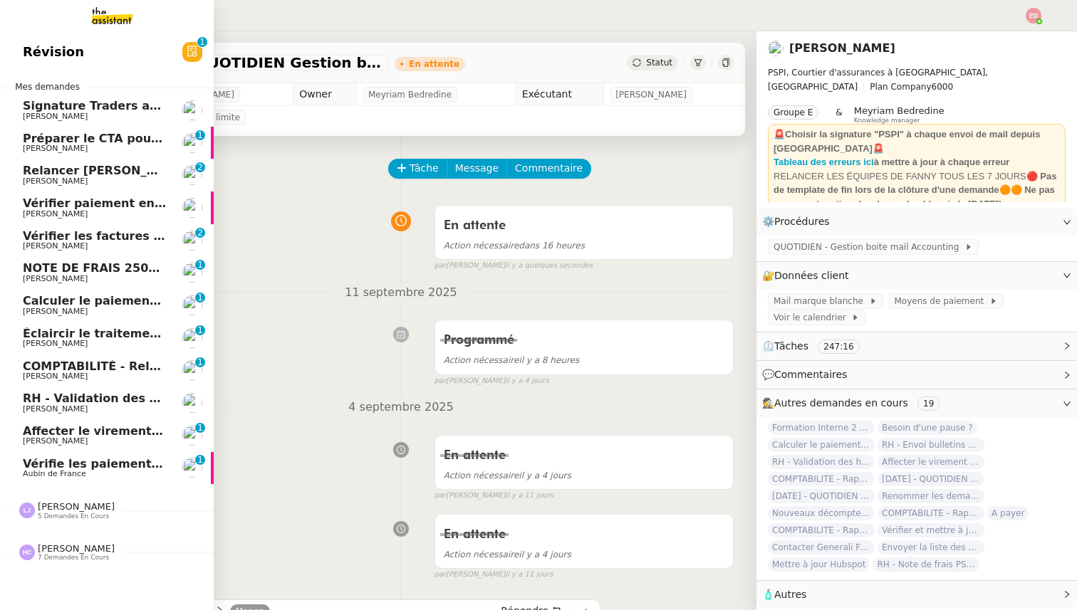
click at [36, 367] on span "COMPTABILITÉ - Relance des primes GoldenCare impayées- septembre 2025" at bounding box center [267, 367] width 488 height 14
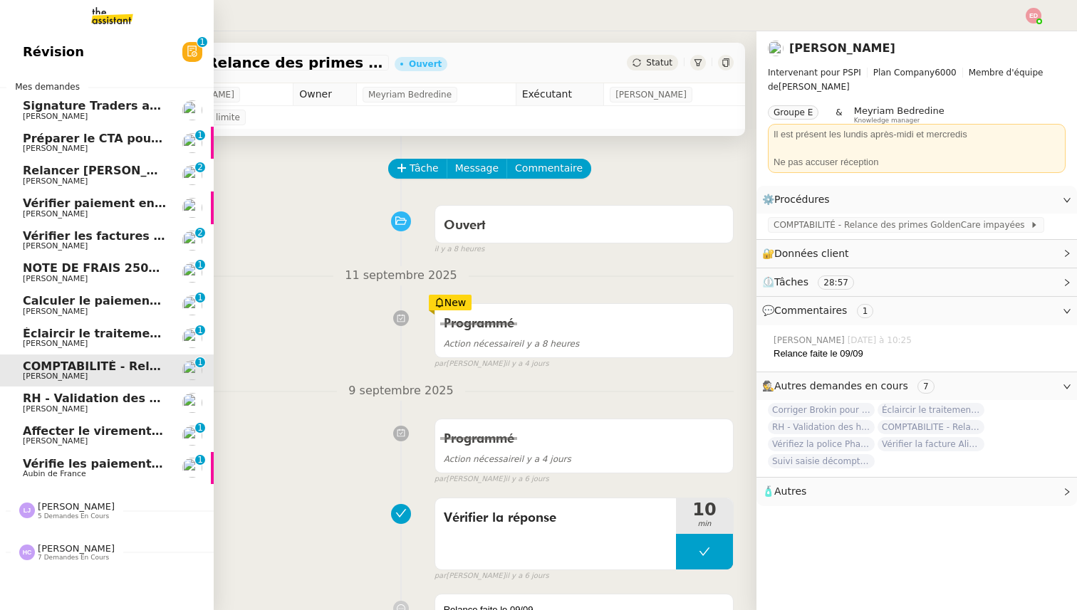
click at [50, 330] on span "Éclaircir le traitement des bordereaux GoldenCare" at bounding box center [184, 334] width 323 height 14
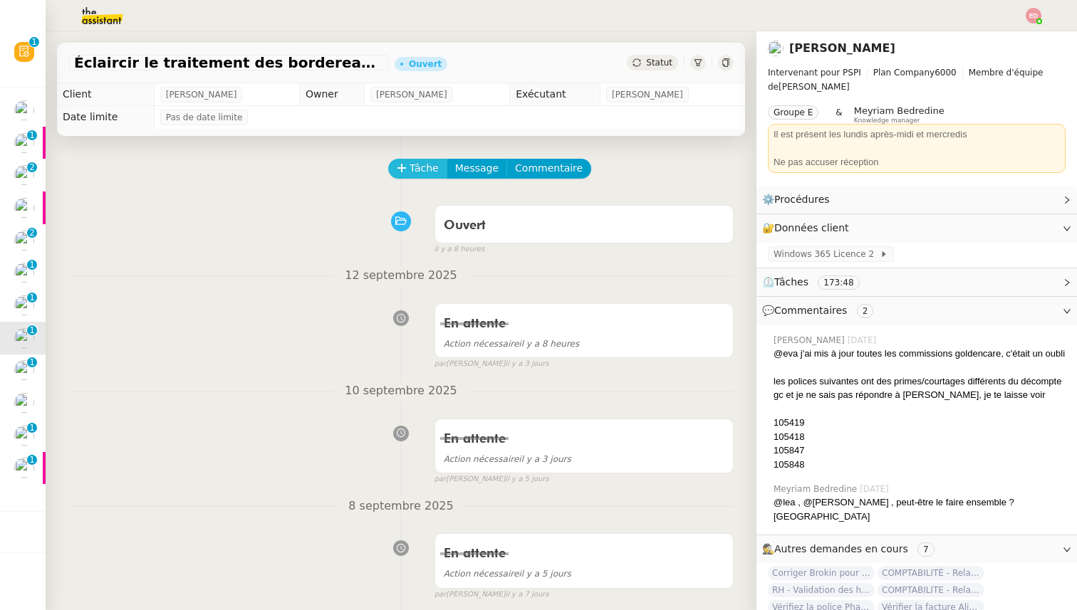
click at [415, 171] on span "Tâche" at bounding box center [423, 168] width 29 height 16
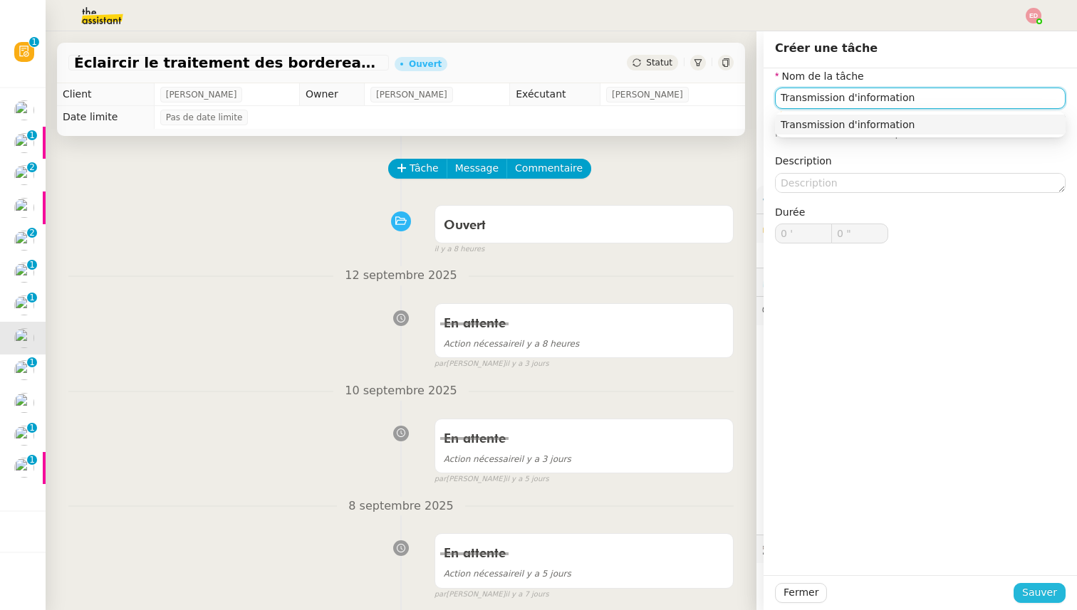
type input "Transmission d'information"
click at [1033, 592] on span "Sauver" at bounding box center [1039, 593] width 35 height 16
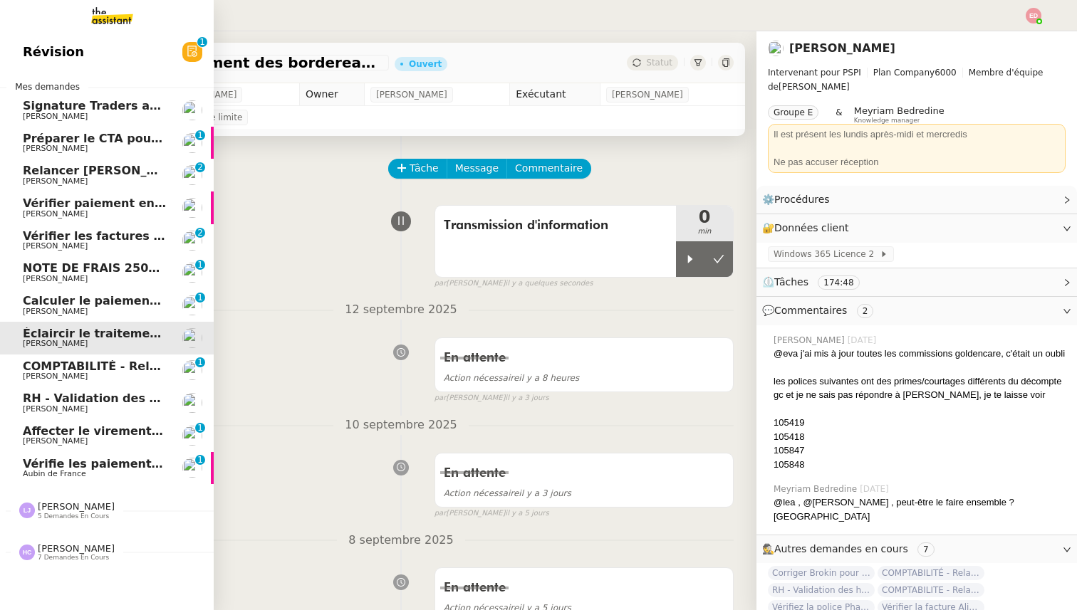
click at [51, 301] on span "Calculer le paiement de CHF 2,063.41" at bounding box center [144, 301] width 242 height 14
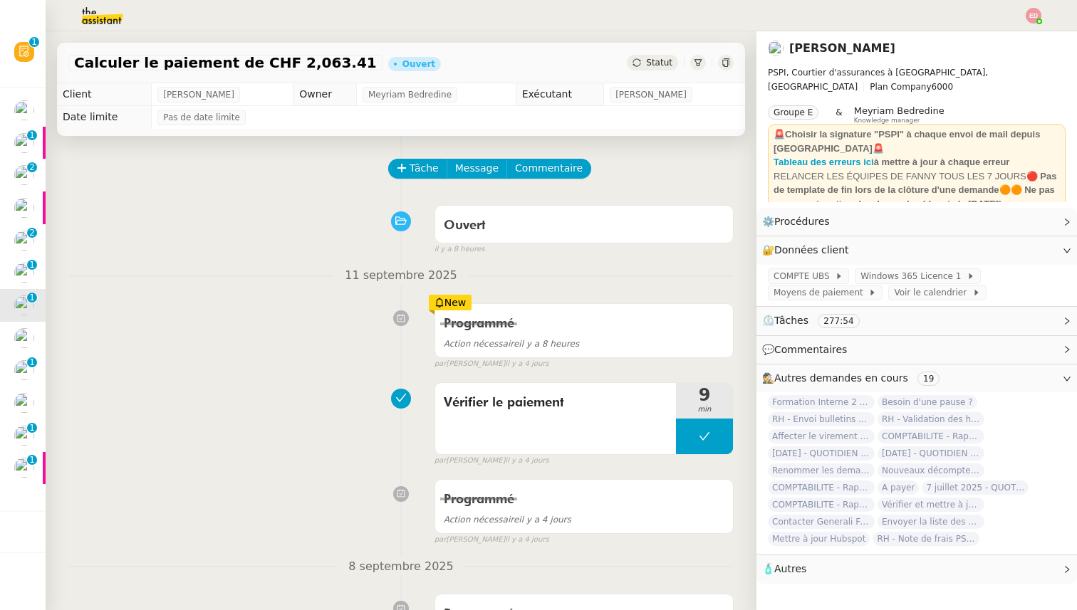
click at [661, 61] on span "Statut" at bounding box center [659, 63] width 26 height 10
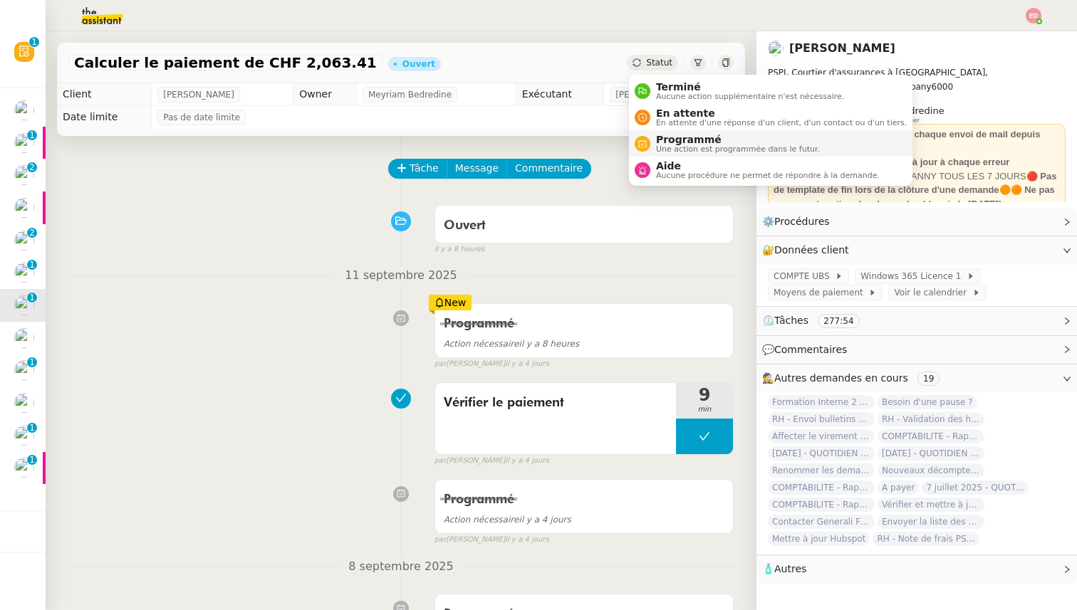
click at [673, 140] on span "Programmé" at bounding box center [738, 139] width 164 height 11
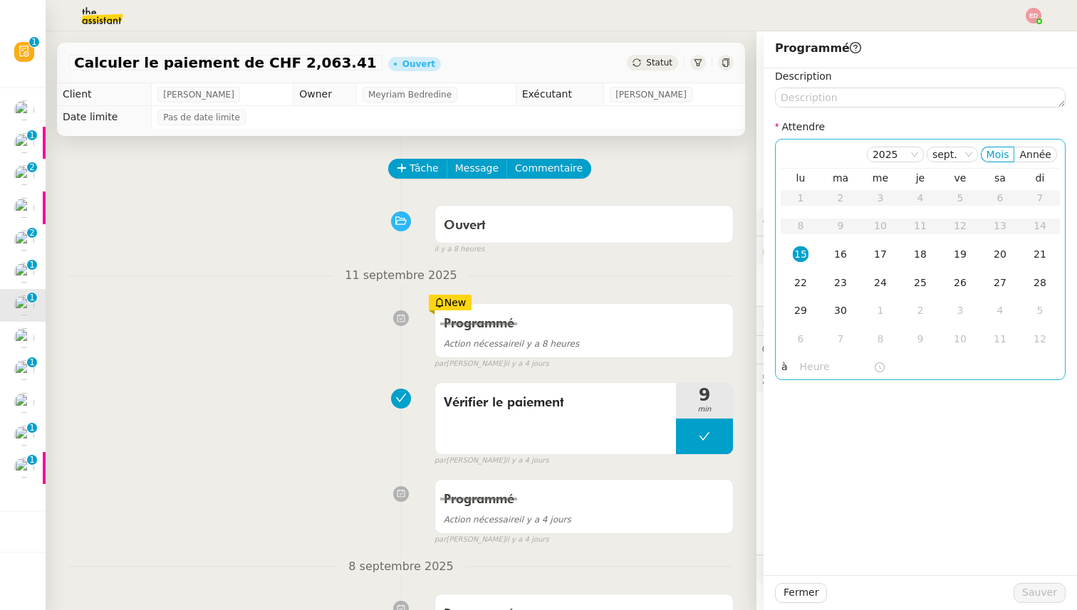
click at [803, 257] on div "15" at bounding box center [800, 254] width 16 height 16
click at [803, 379] on div "2025 sept. Mois Année lu ma me je ve sa di 1 2 3 4 5 6 7 8 9 10 11 12 13 14 15 …" at bounding box center [920, 259] width 290 height 241
click at [803, 365] on input "text" at bounding box center [836, 367] width 73 height 16
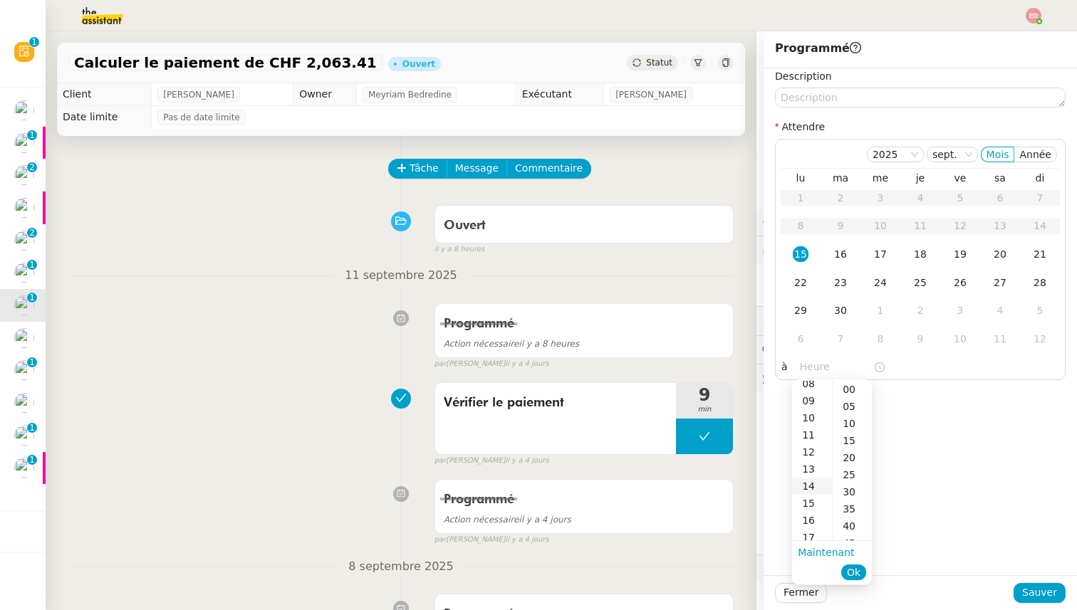
click at [817, 486] on div "14" at bounding box center [812, 486] width 40 height 17
click at [859, 391] on div "00" at bounding box center [851, 389] width 39 height 17
type input "14:00"
click at [857, 563] on li "Ok" at bounding box center [853, 572] width 25 height 20
click at [852, 570] on span "Ok" at bounding box center [854, 572] width 14 height 14
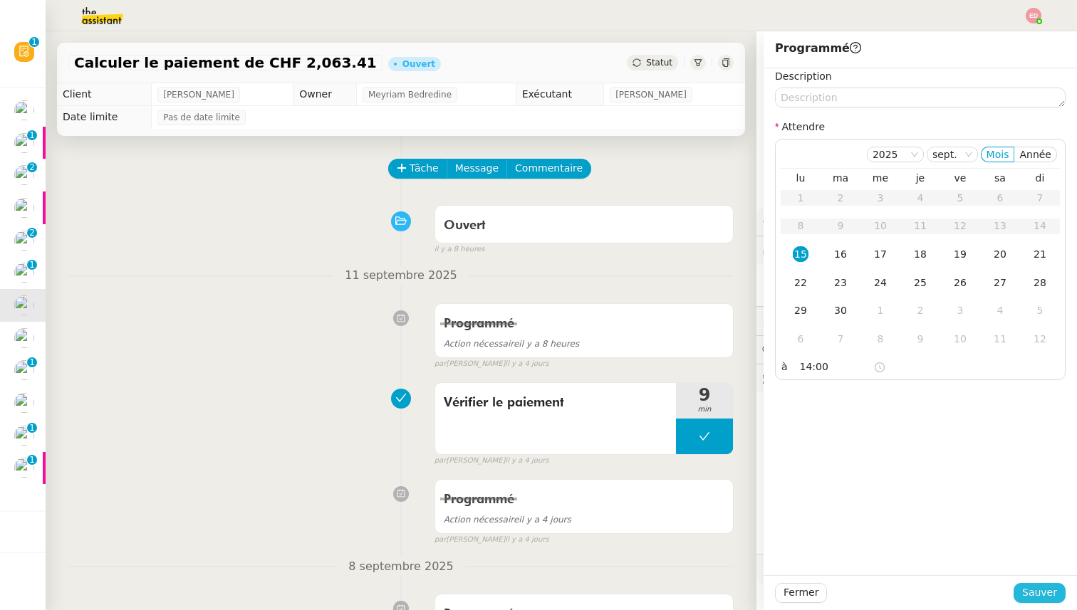
click at [1045, 591] on span "Sauver" at bounding box center [1039, 593] width 35 height 16
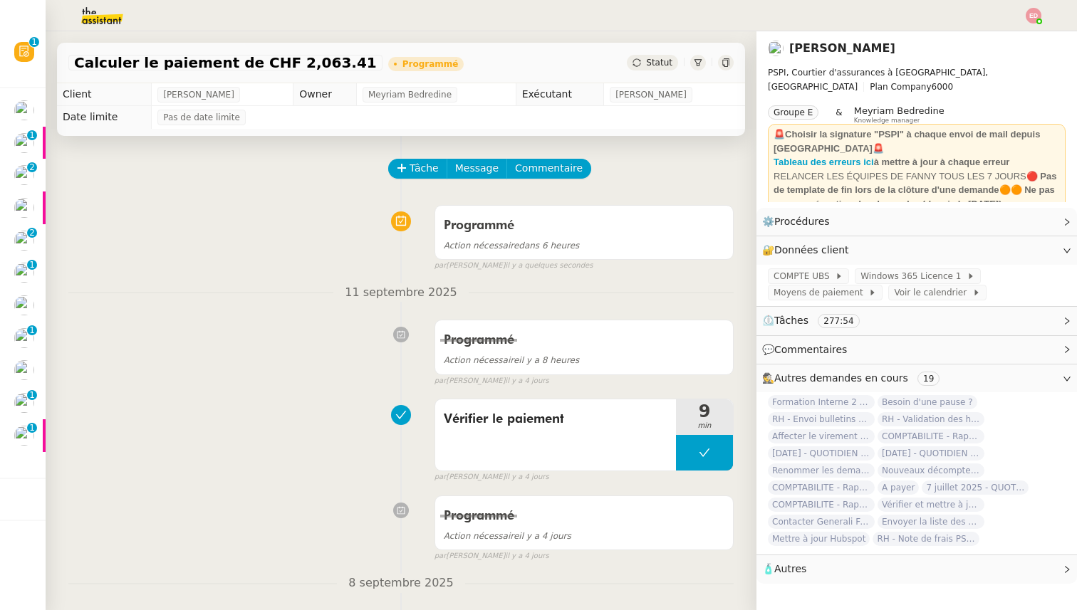
click at [34, 273] on span "NOTE DE FRAIS 25025 - TAP ATOL - [GEOGRAPHIC_DATA] - [DATE] et [DATE]" at bounding box center [95, 268] width 481 height 14
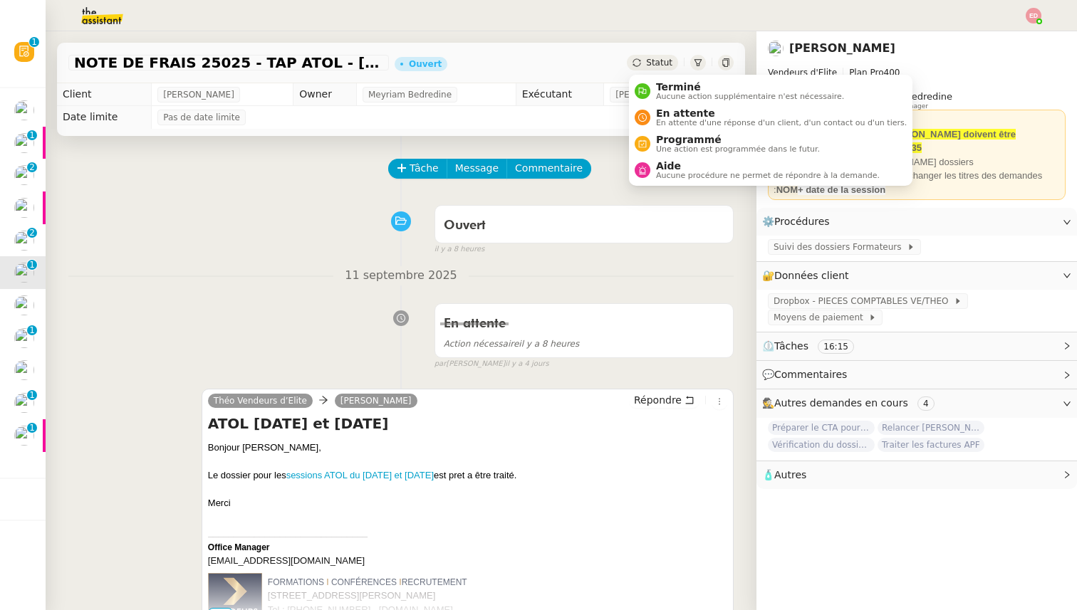
click at [649, 63] on span "Statut" at bounding box center [659, 63] width 26 height 10
click at [654, 121] on div "En attente En attente d'une réponse d'un client, d'un contact ou d'un tiers." at bounding box center [778, 117] width 256 height 19
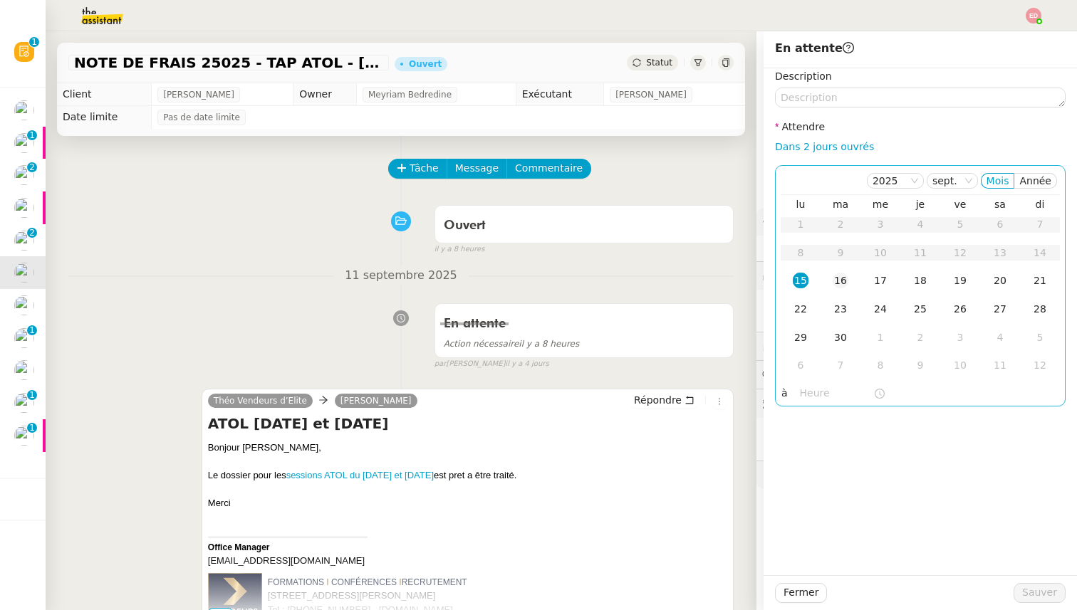
click at [845, 280] on div "16" at bounding box center [840, 281] width 16 height 16
click at [1017, 587] on button "Sauver" at bounding box center [1039, 593] width 52 height 20
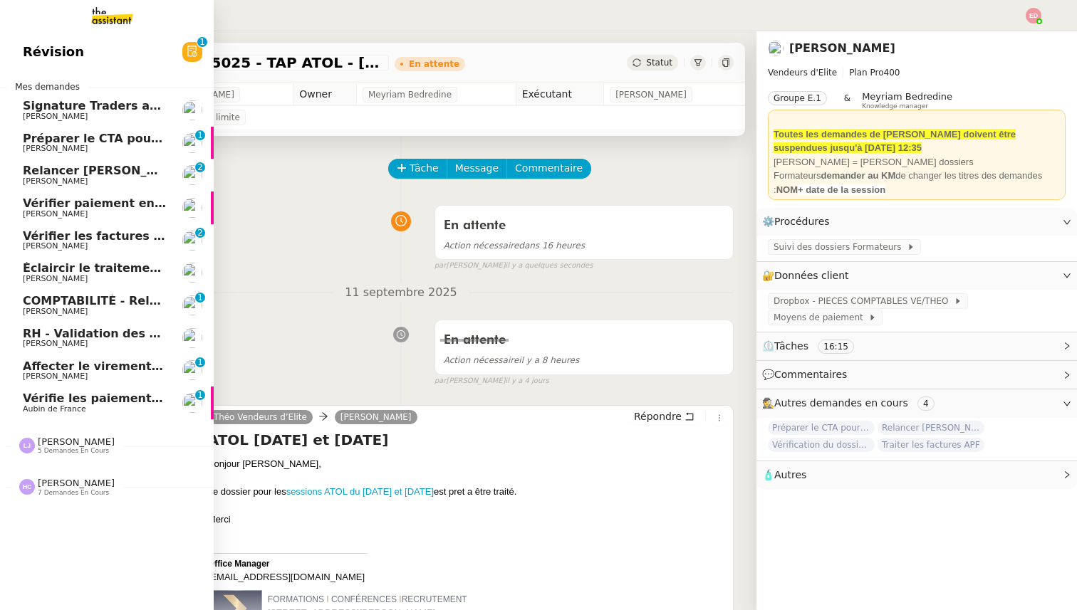
click at [38, 246] on span "[PERSON_NAME]" at bounding box center [55, 245] width 65 height 9
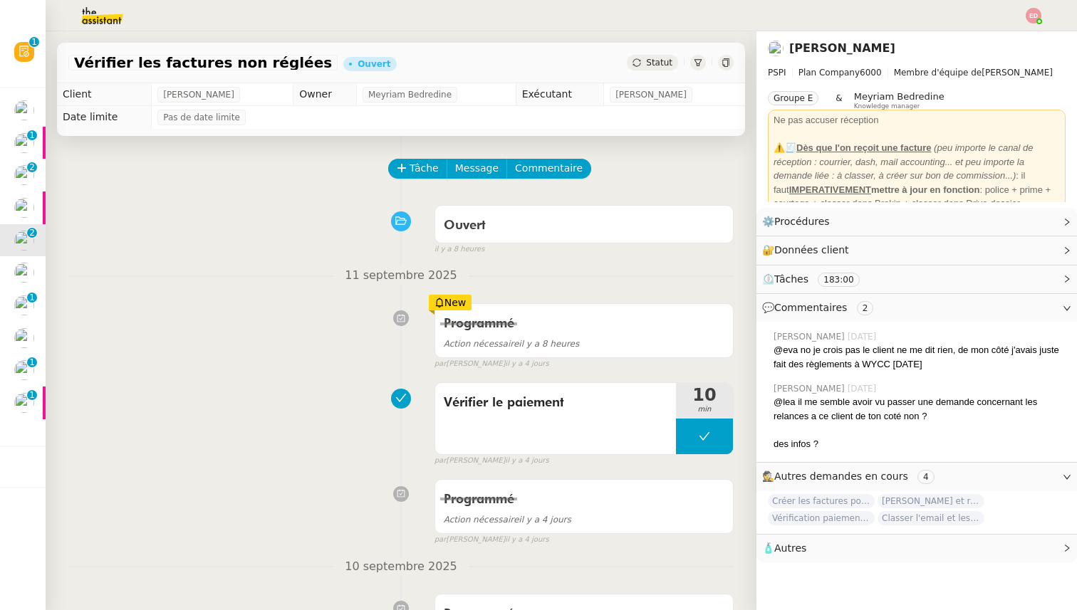
click at [664, 60] on span "Statut" at bounding box center [659, 63] width 26 height 10
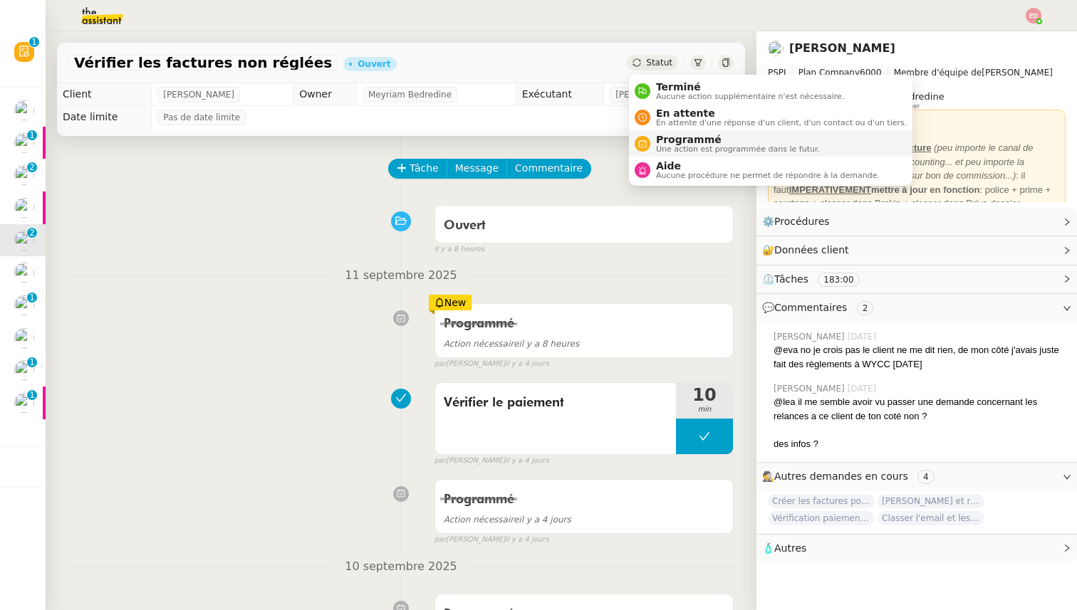
click at [669, 140] on span "Programmé" at bounding box center [738, 139] width 164 height 11
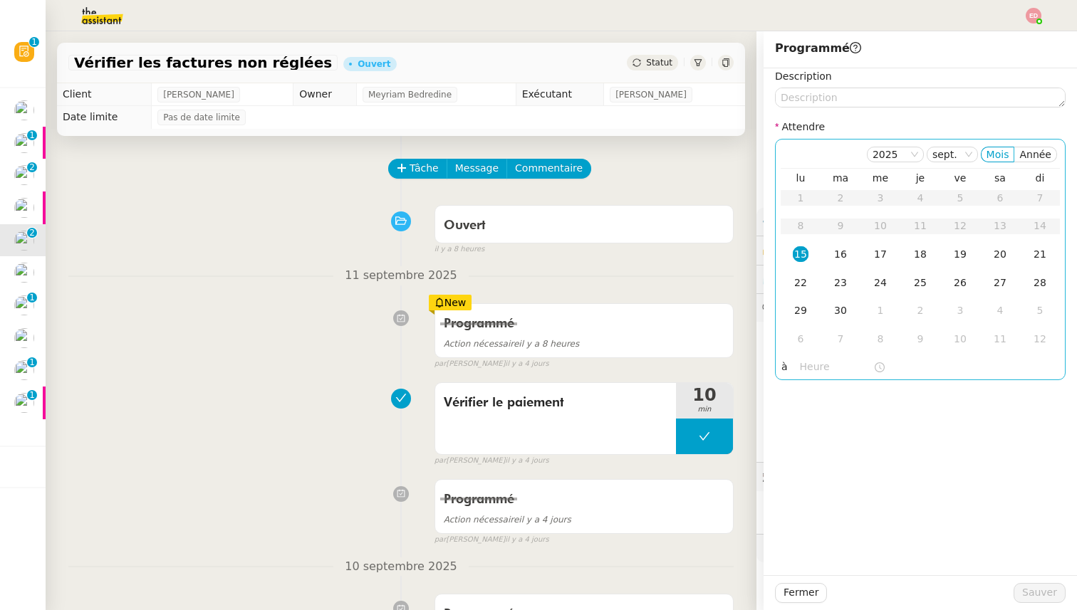
click at [802, 251] on div "15" at bounding box center [800, 254] width 16 height 16
click at [807, 364] on input "text" at bounding box center [836, 367] width 73 height 16
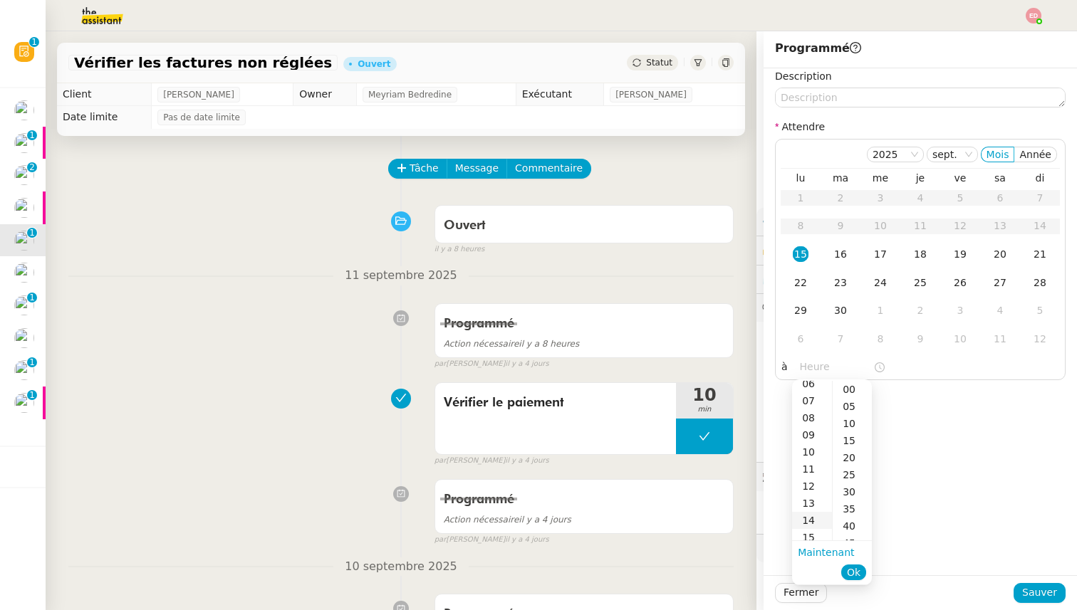
click at [815, 520] on div "14" at bounding box center [812, 520] width 40 height 17
click at [851, 387] on div "00" at bounding box center [851, 389] width 39 height 17
type input "14:00"
click at [859, 567] on span "Ok" at bounding box center [854, 572] width 14 height 14
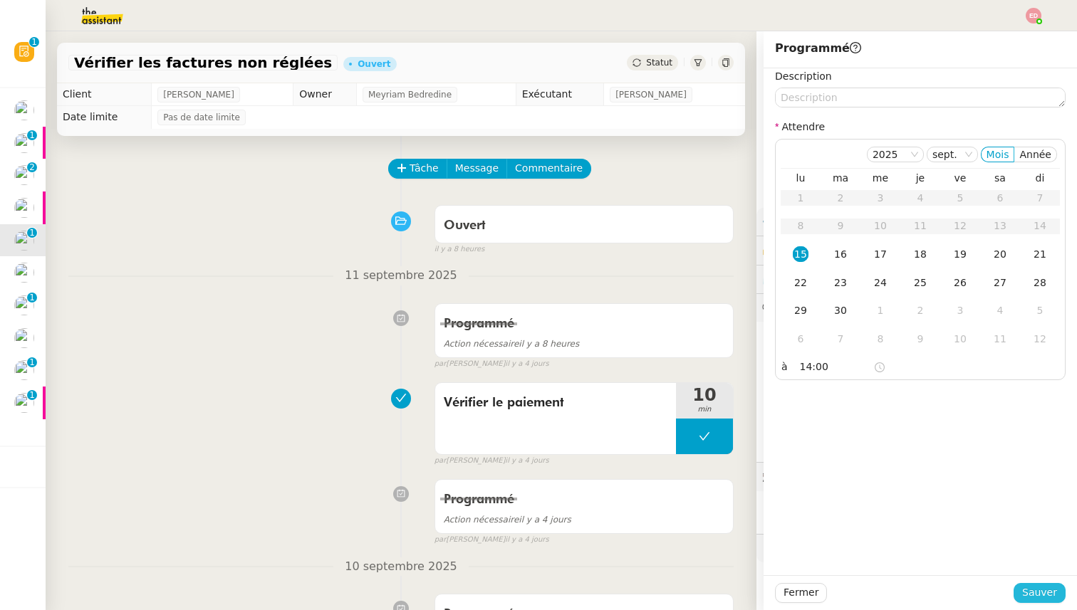
click at [1027, 592] on span "Sauver" at bounding box center [1039, 593] width 35 height 16
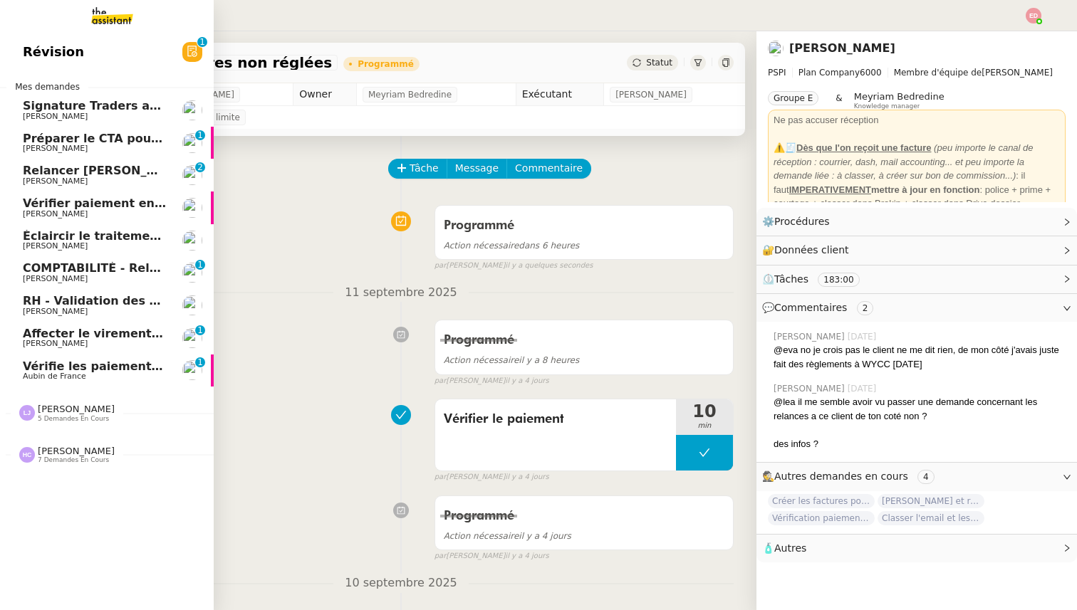
click at [58, 219] on link "Vérifier paiement en Euros pour Team2act [PERSON_NAME]" at bounding box center [107, 208] width 214 height 33
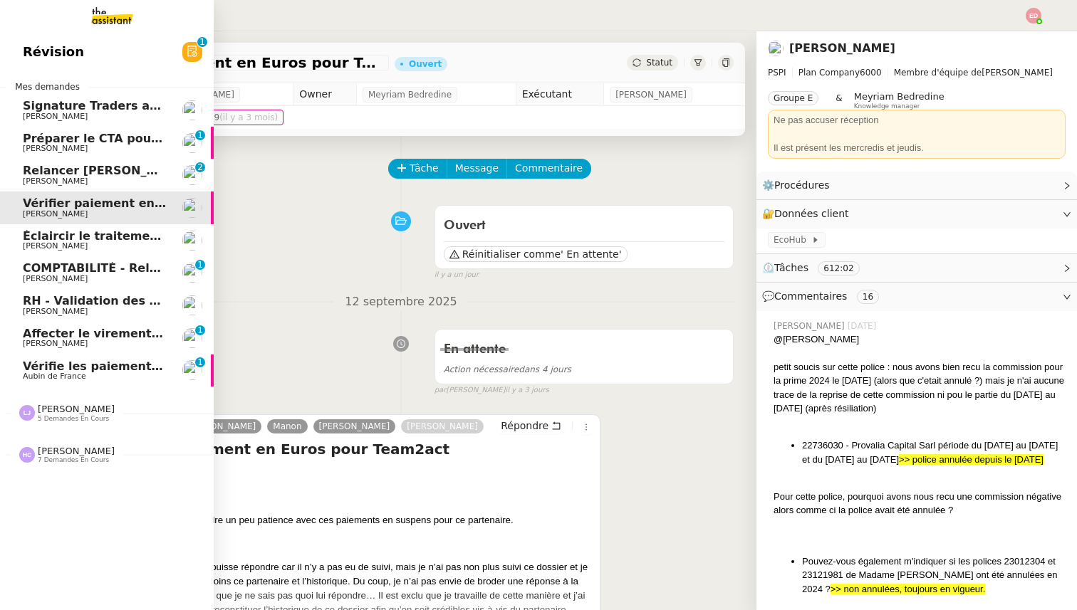
click at [60, 191] on link "Relancer Laurent pour documents août Sylvie SUCRA 0 1 2 3 4 5 6 7 8 9" at bounding box center [107, 175] width 214 height 33
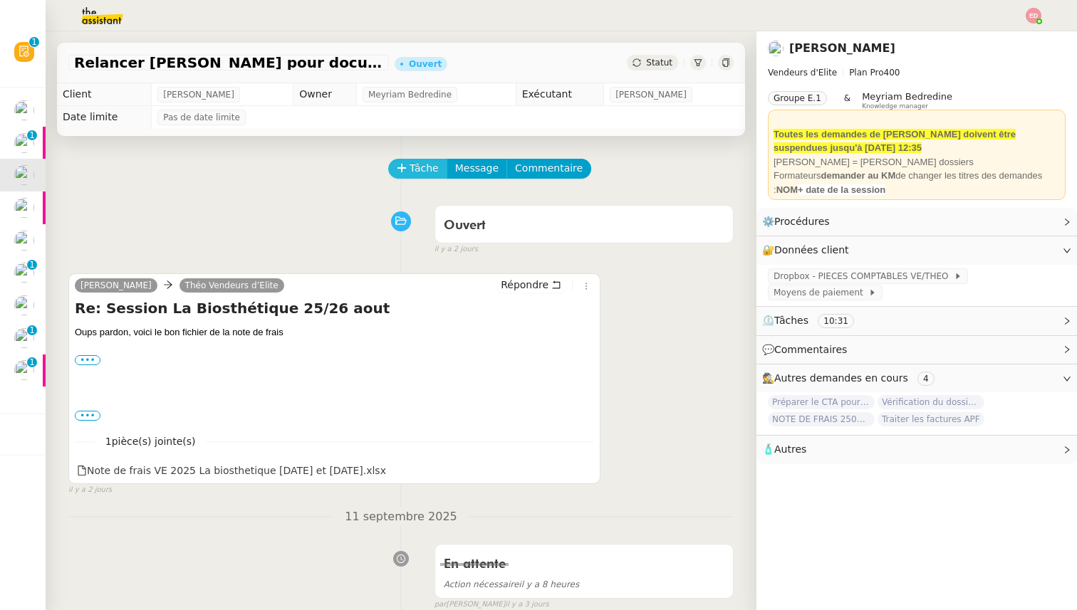
click at [409, 165] on button "Tâche" at bounding box center [417, 169] width 59 height 20
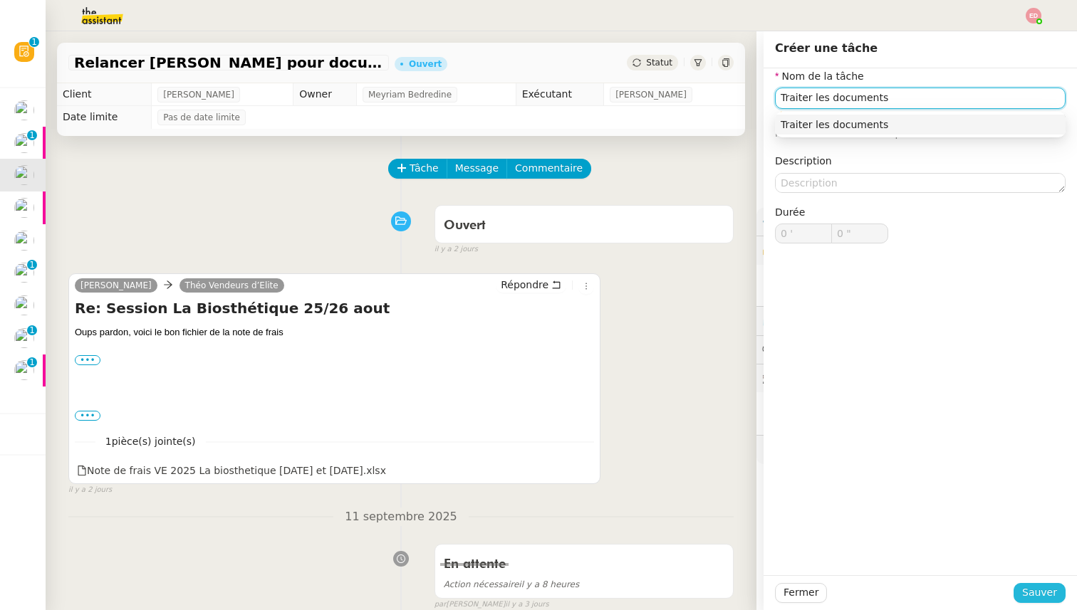
type input "Traiter les documents"
click at [1042, 595] on span "Sauver" at bounding box center [1039, 593] width 35 height 16
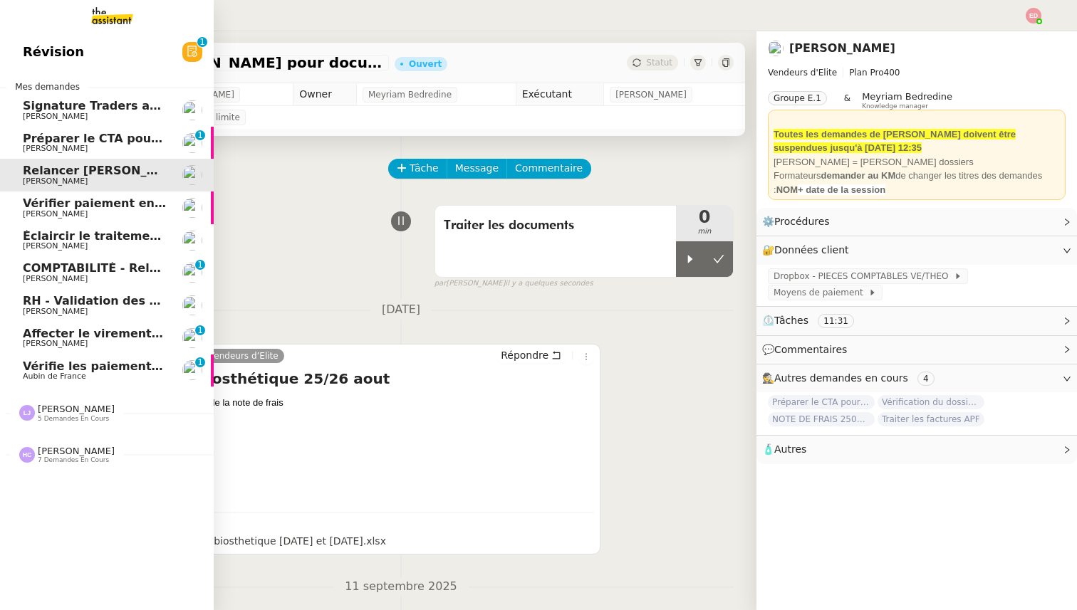
click at [67, 139] on span "Préparer le CTA pour Krys audio" at bounding box center [126, 139] width 206 height 14
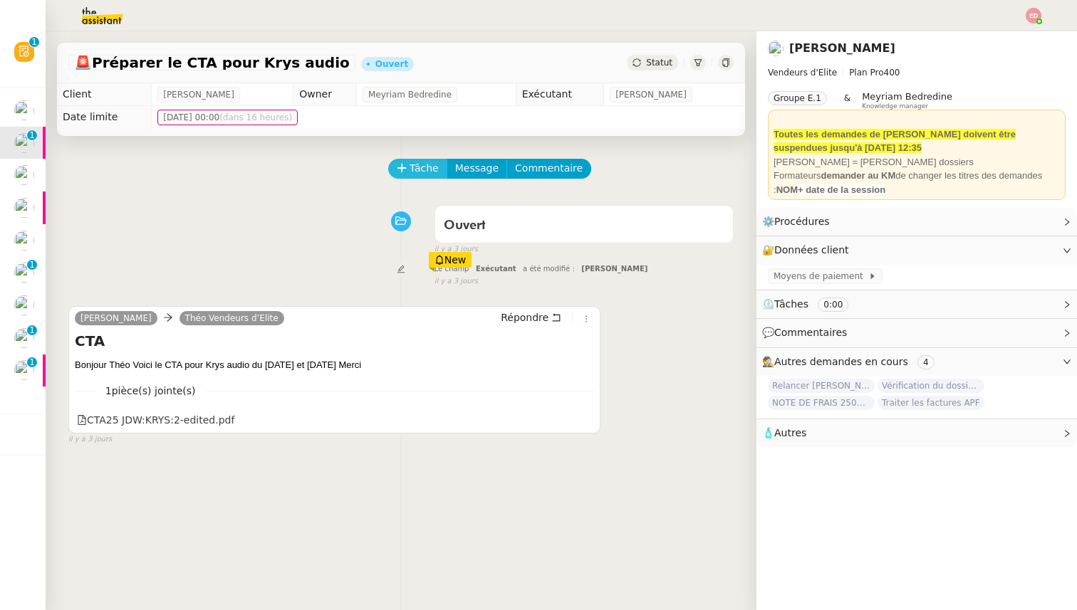
click at [407, 166] on button "Tâche" at bounding box center [417, 169] width 59 height 20
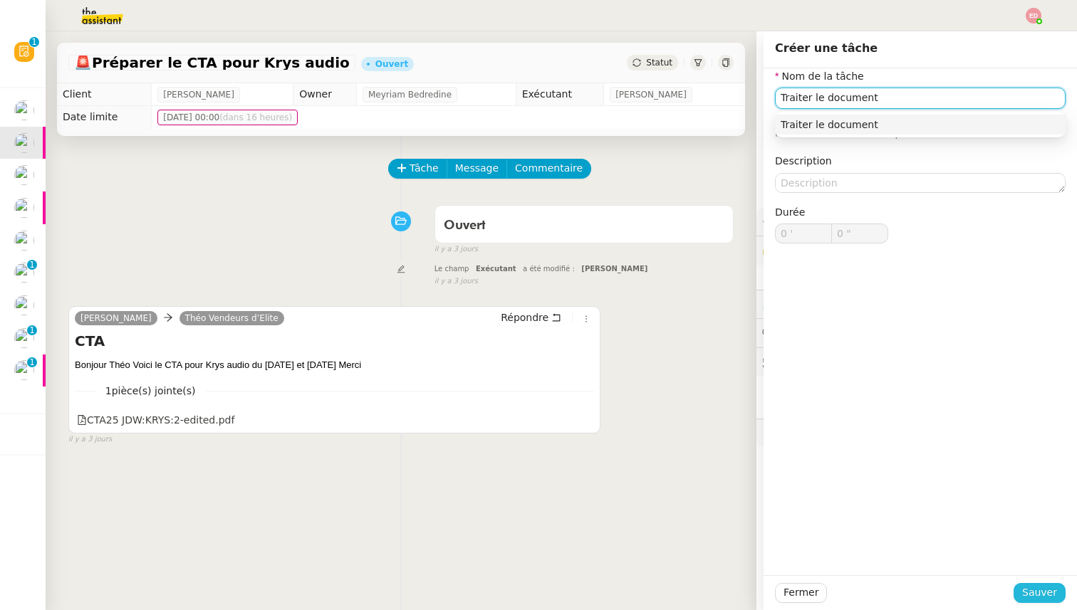
type input "Traiter le document"
click at [1042, 588] on span "Sauver" at bounding box center [1039, 593] width 35 height 16
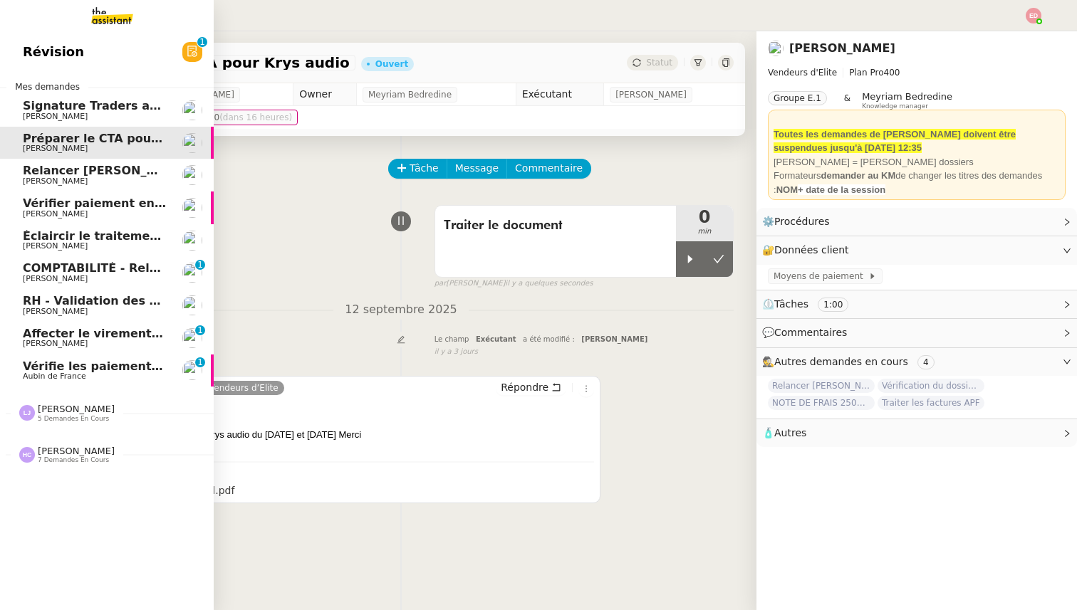
click at [36, 114] on span "[PERSON_NAME]" at bounding box center [55, 116] width 65 height 9
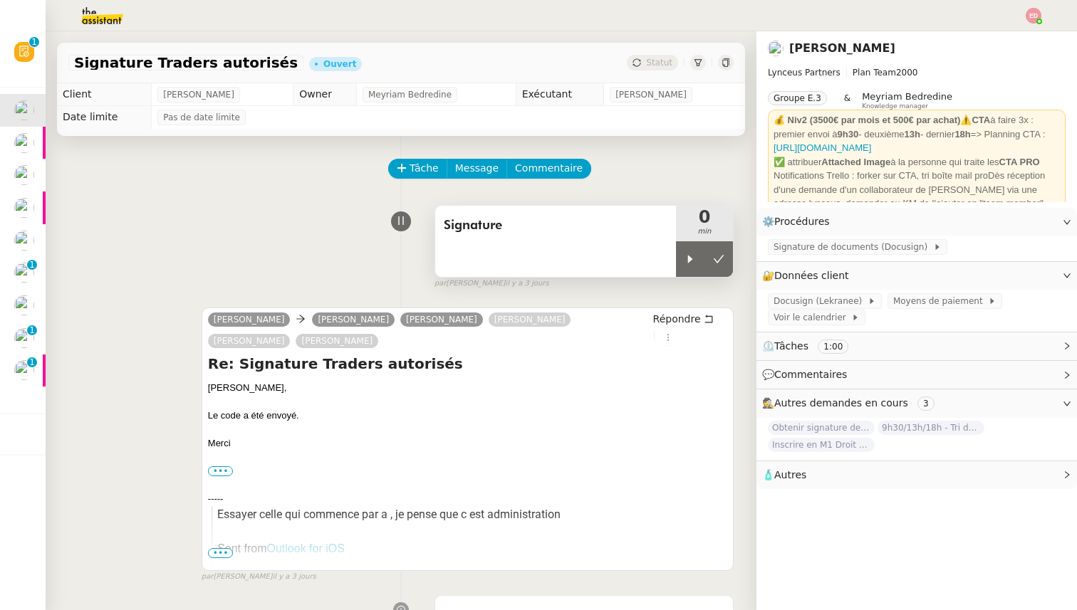
click at [488, 229] on span "Signature" at bounding box center [556, 225] width 224 height 21
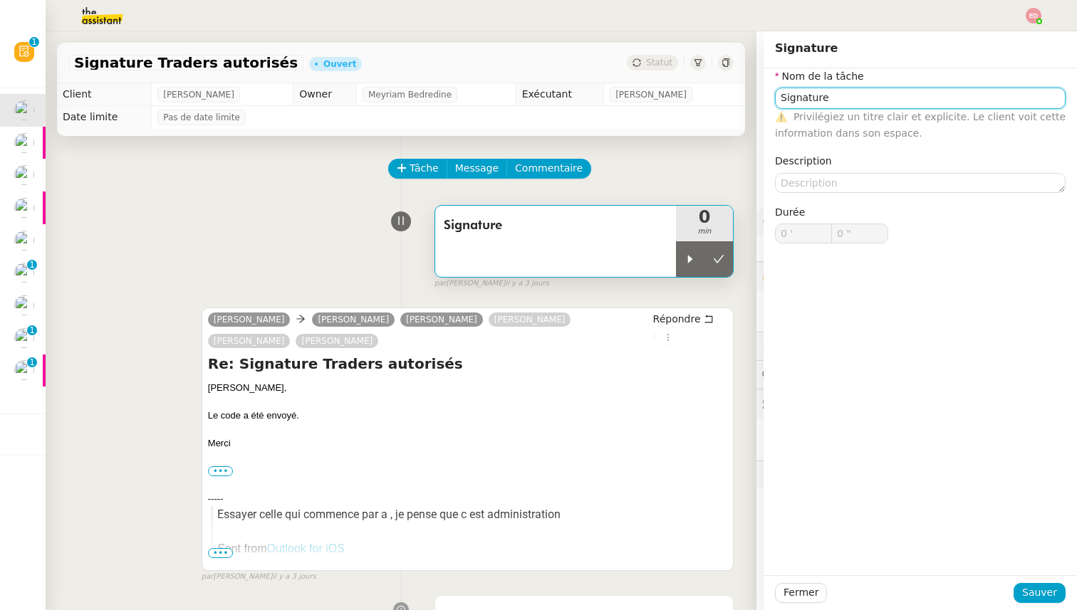
click at [784, 106] on input "Signature" at bounding box center [920, 98] width 290 height 21
type input "Transmission d'information"
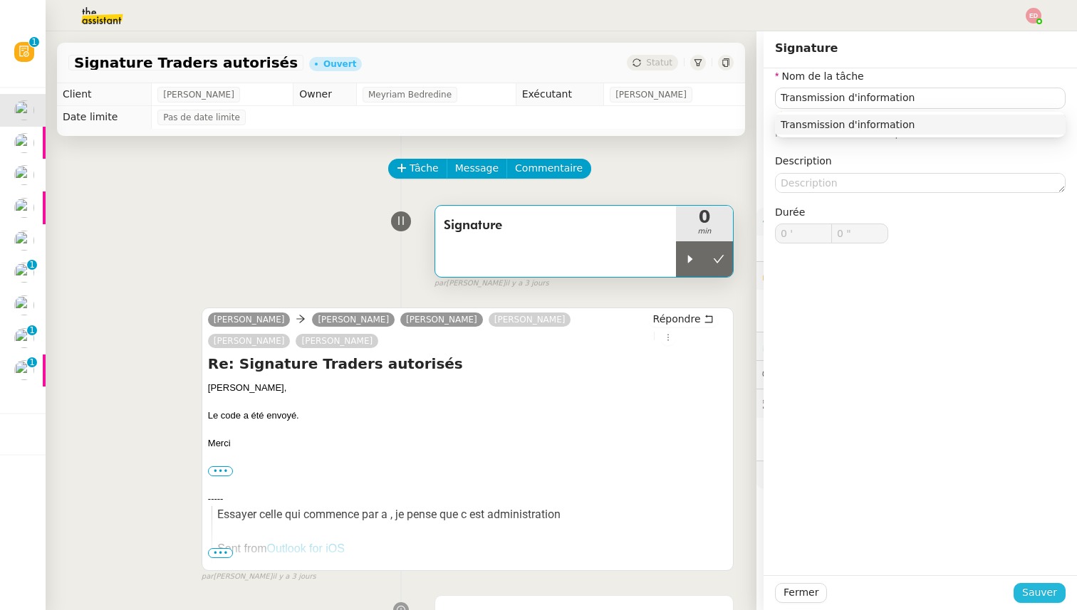
click at [1037, 600] on span "Sauver" at bounding box center [1039, 593] width 35 height 16
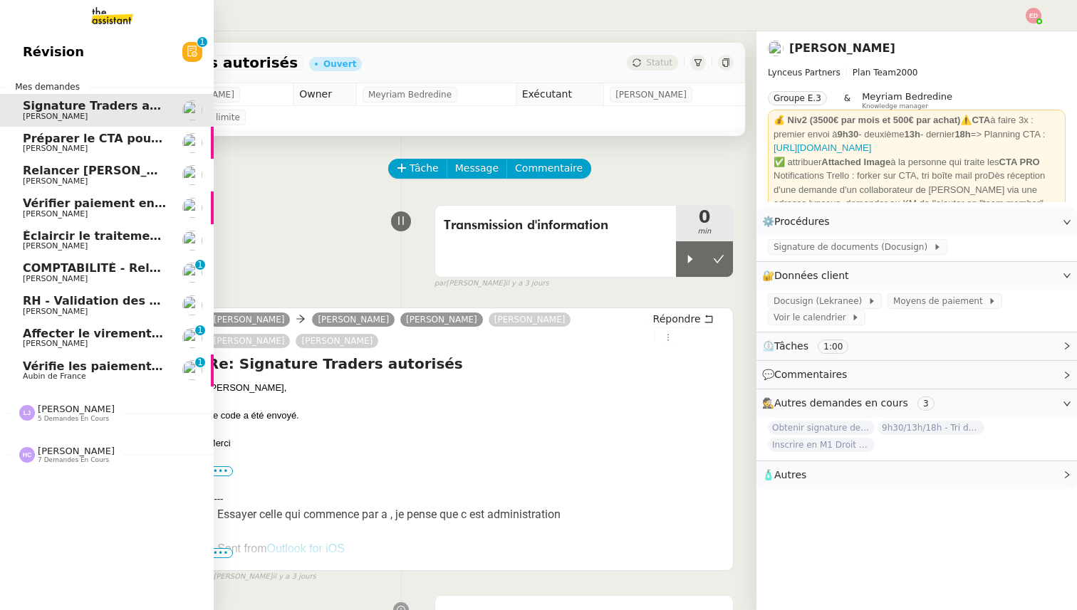
click at [27, 367] on span "Vérifie les paiements des primes récentes" at bounding box center [158, 367] width 270 height 14
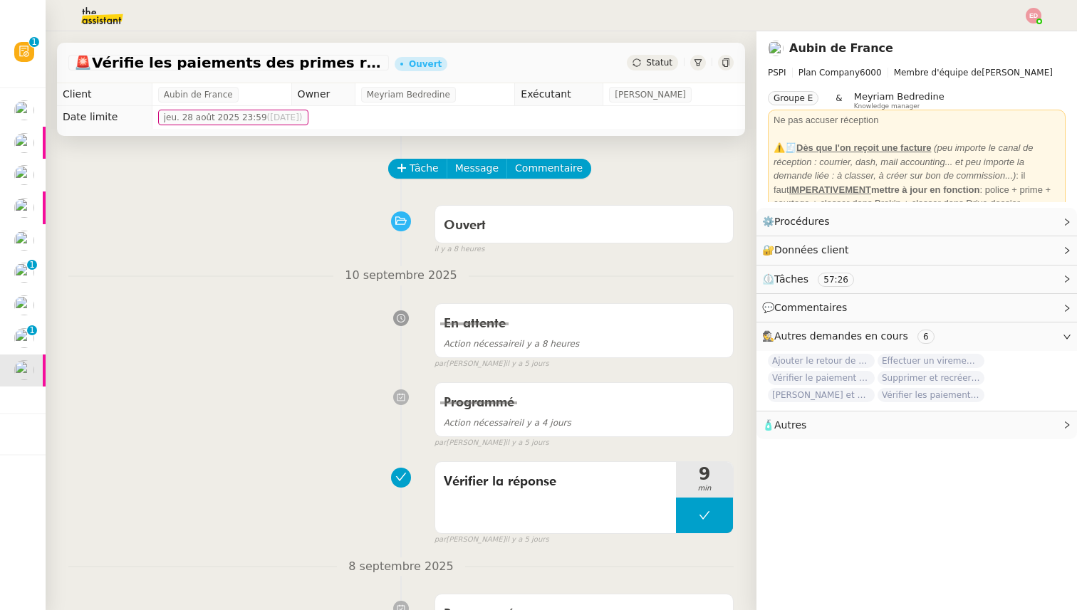
click at [641, 58] on icon at bounding box center [636, 62] width 9 height 9
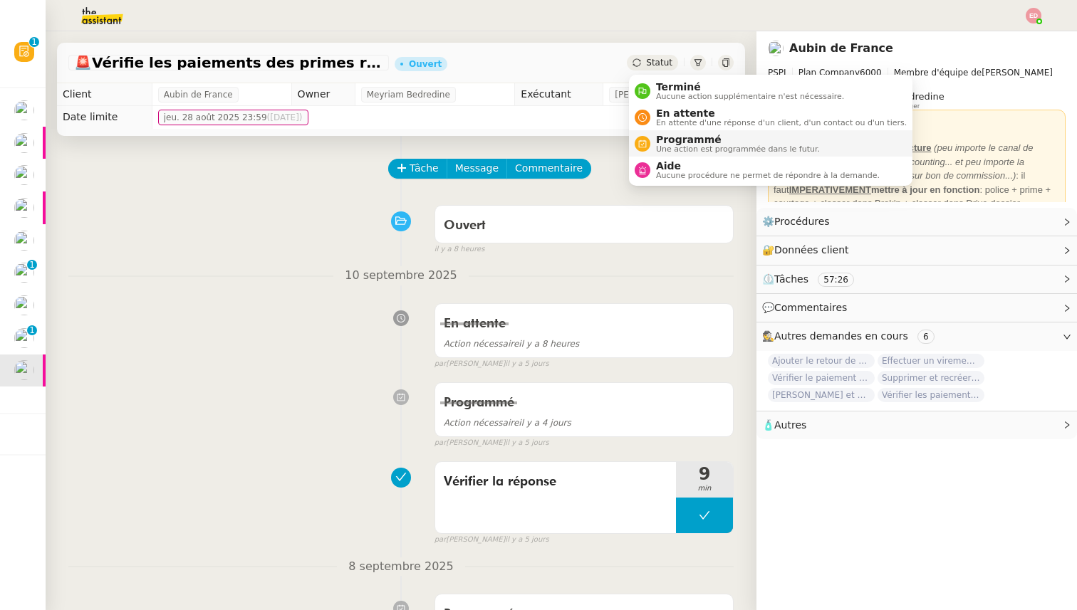
click at [662, 135] on span "Programmé" at bounding box center [738, 139] width 164 height 11
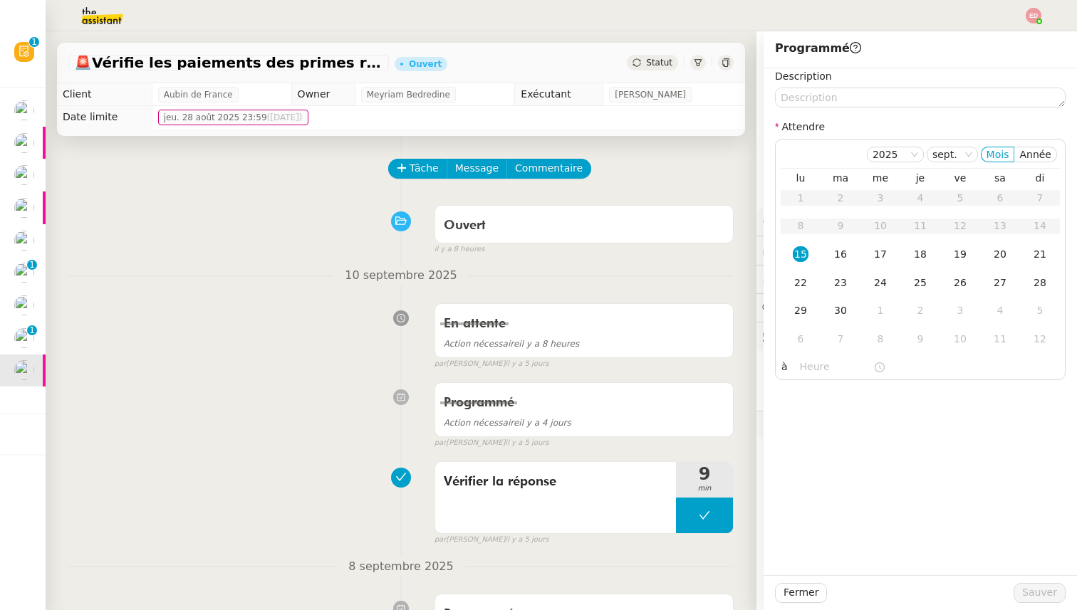
click at [639, 177] on div "Tâche Message Commentaire" at bounding box center [561, 176] width 344 height 34
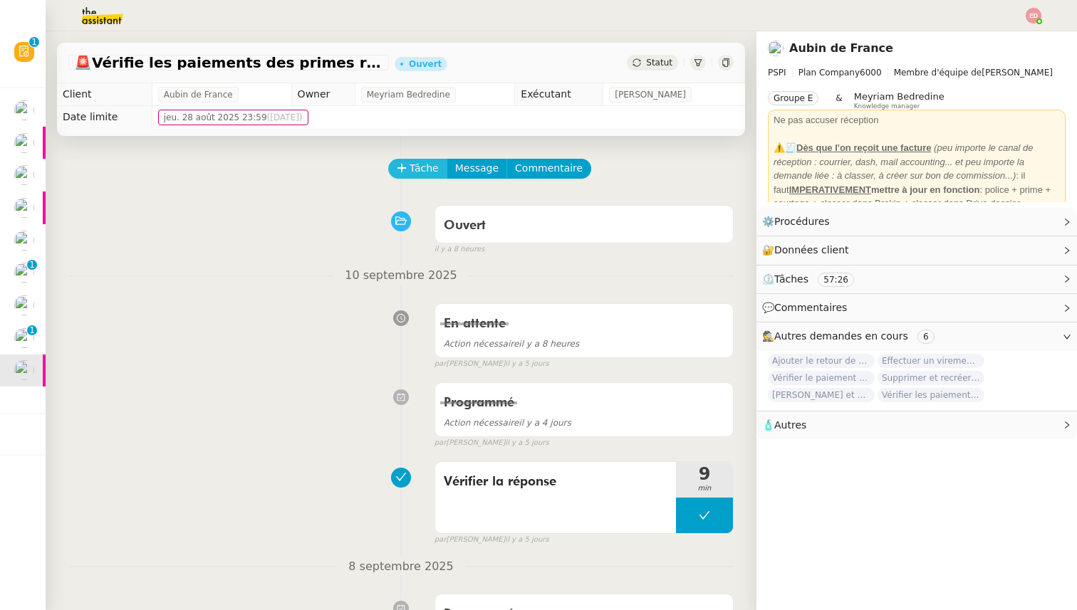
click at [412, 169] on span "Tâche" at bounding box center [423, 168] width 29 height 16
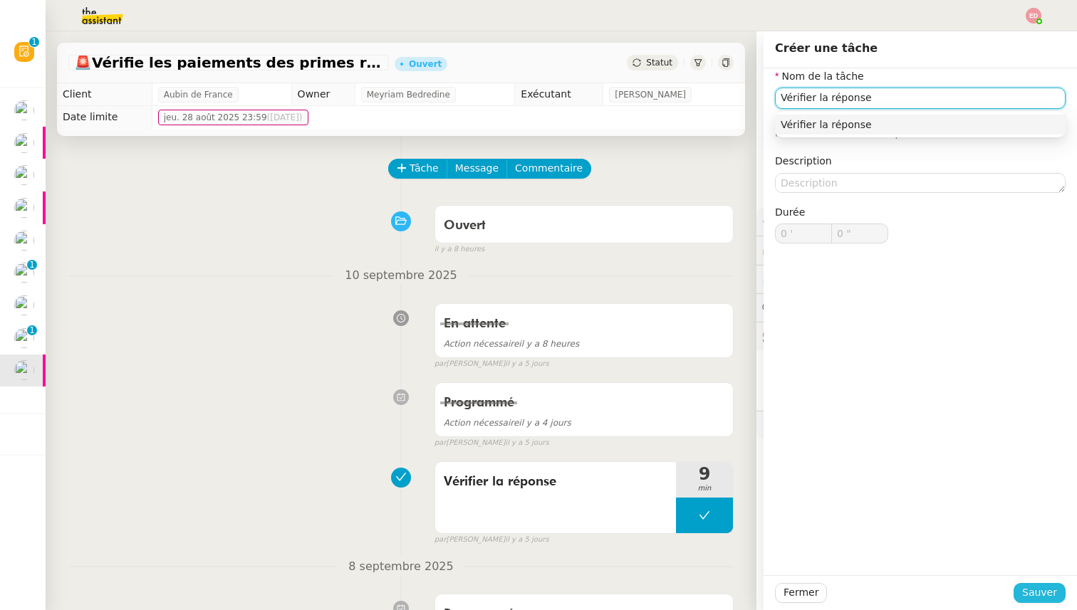
type input "Vérifier la réponse"
click at [1047, 590] on span "Sauver" at bounding box center [1039, 593] width 35 height 16
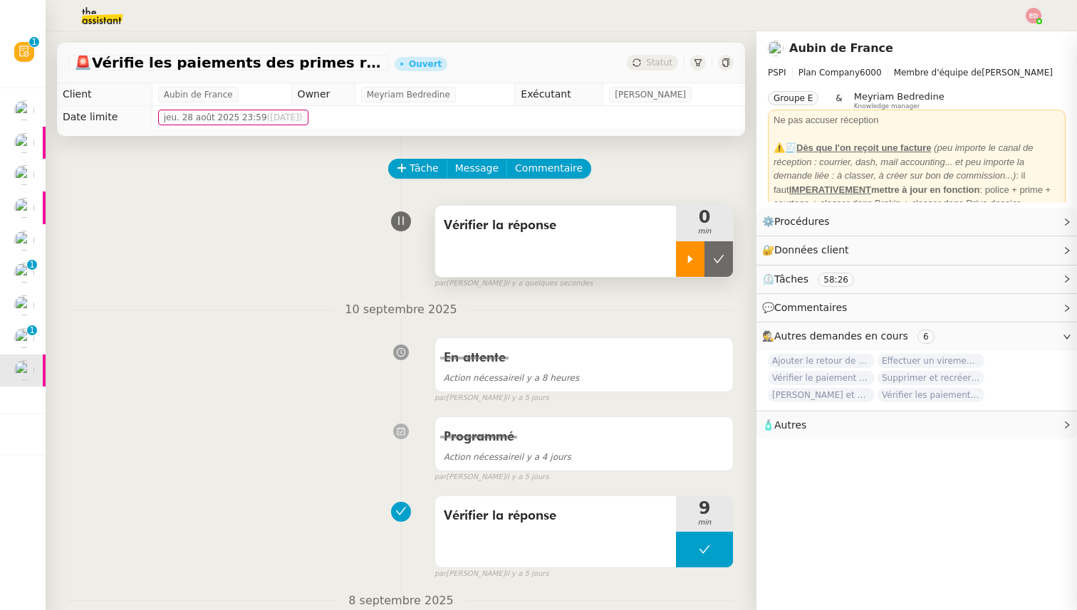
click at [683, 249] on div at bounding box center [690, 259] width 28 height 36
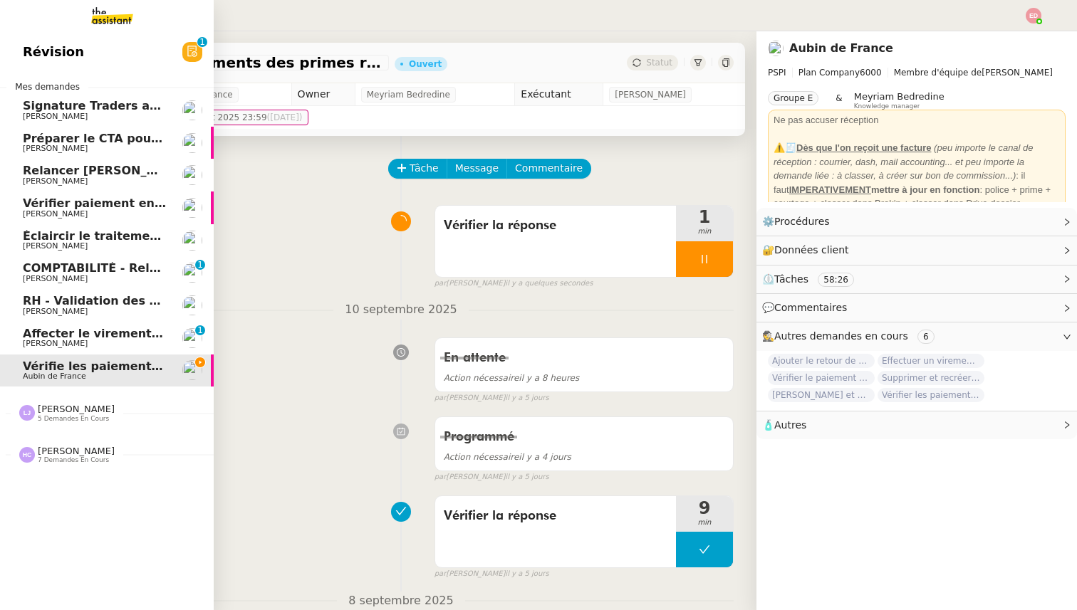
click at [26, 331] on span "Affecter le virement en attente" at bounding box center [123, 334] width 200 height 14
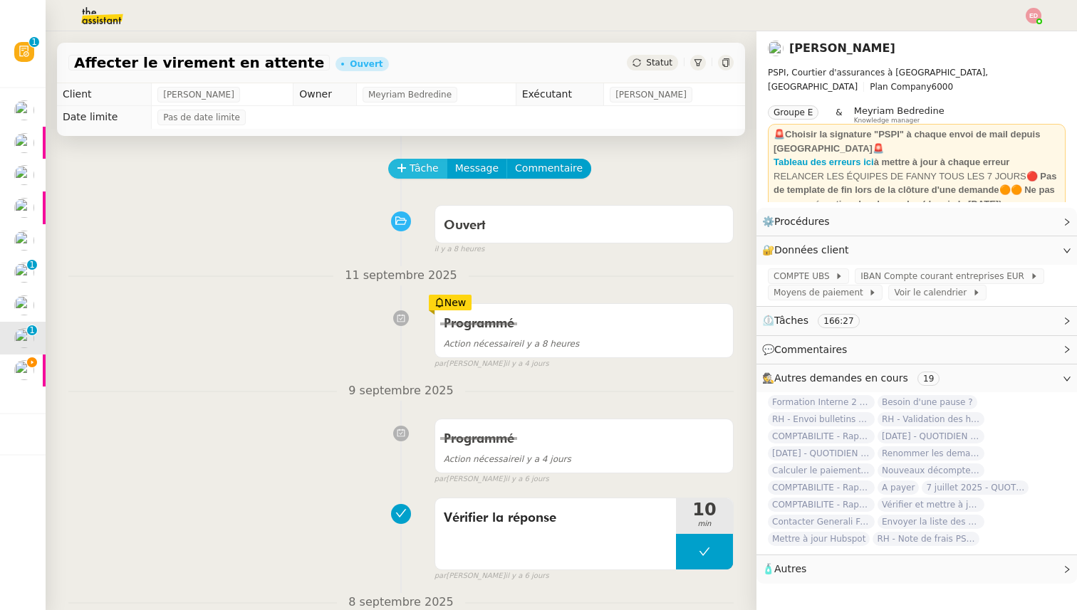
click at [419, 159] on button "Tâche" at bounding box center [417, 169] width 59 height 20
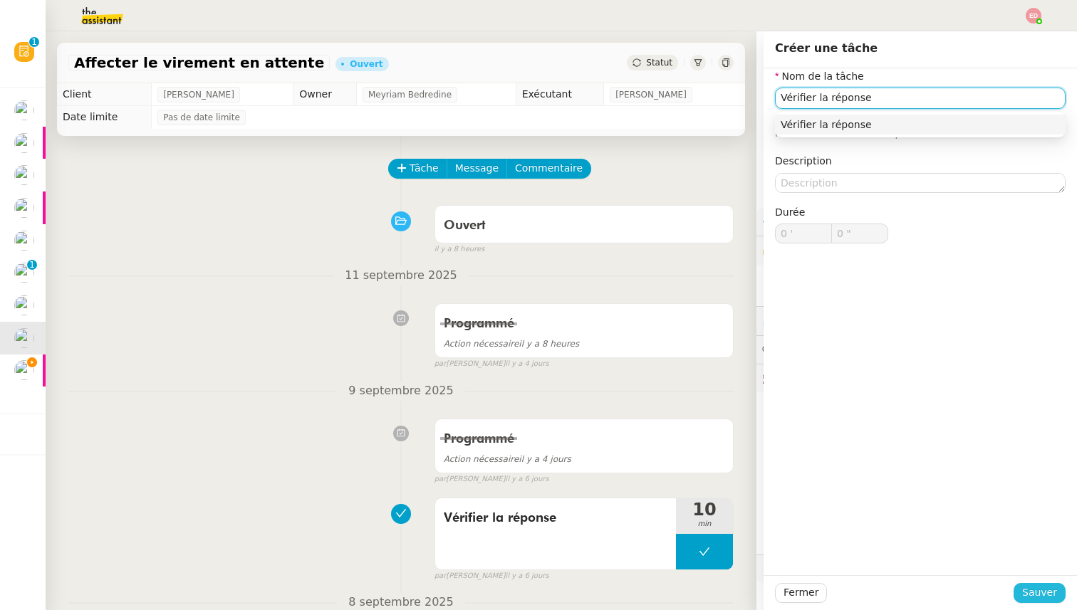
type input "Vérifier la réponse"
click at [1048, 586] on span "Sauver" at bounding box center [1039, 593] width 35 height 16
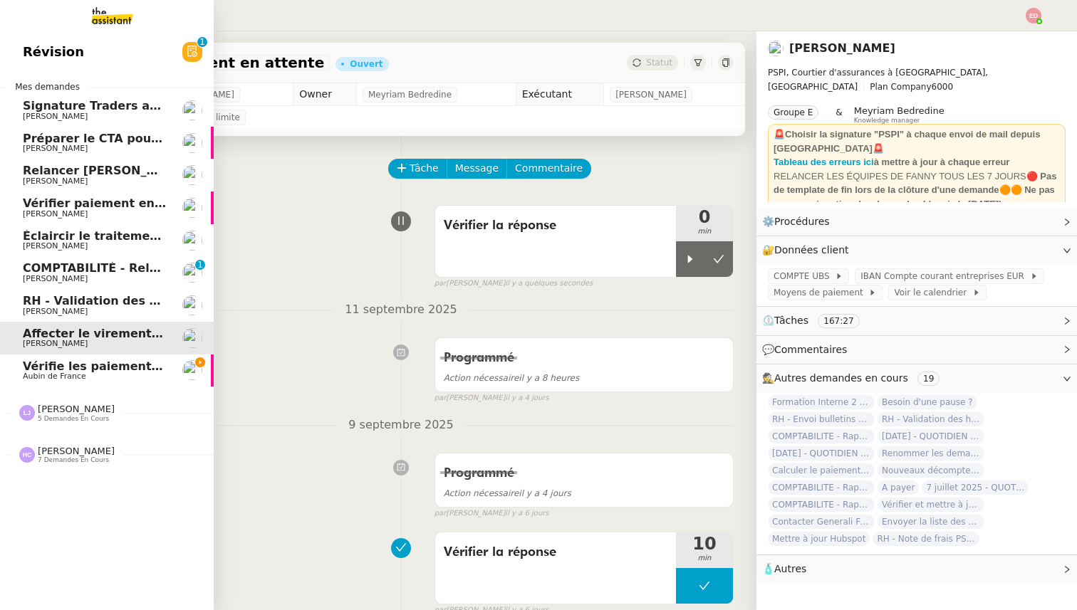
click at [40, 310] on span "[PERSON_NAME]" at bounding box center [55, 311] width 65 height 9
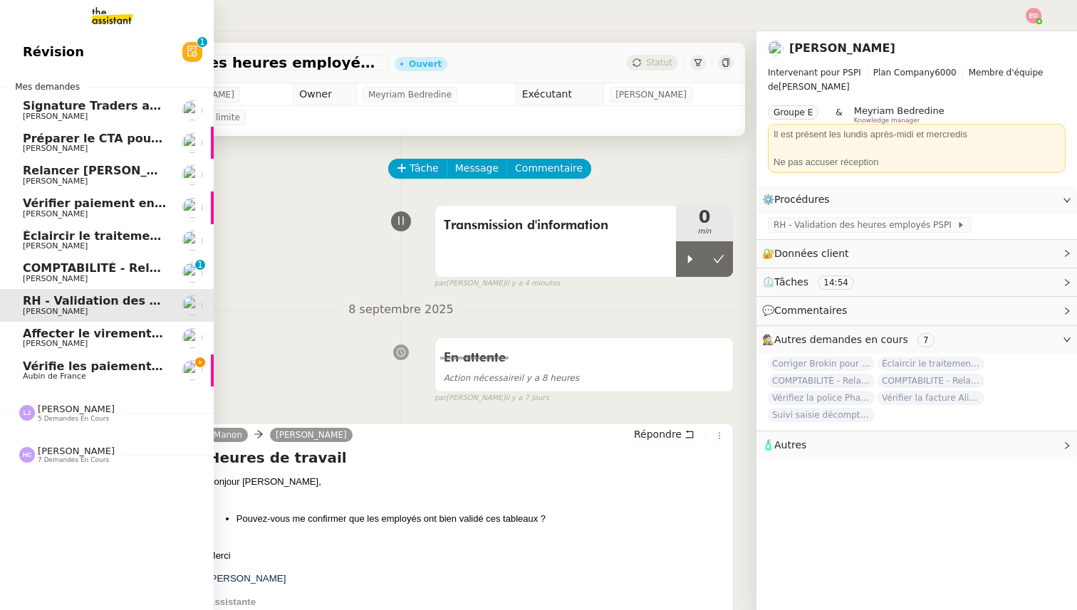
click at [72, 262] on span "COMPTABILITÉ - Relance des primes GoldenCare impayées- septembre 2025" at bounding box center [267, 268] width 488 height 14
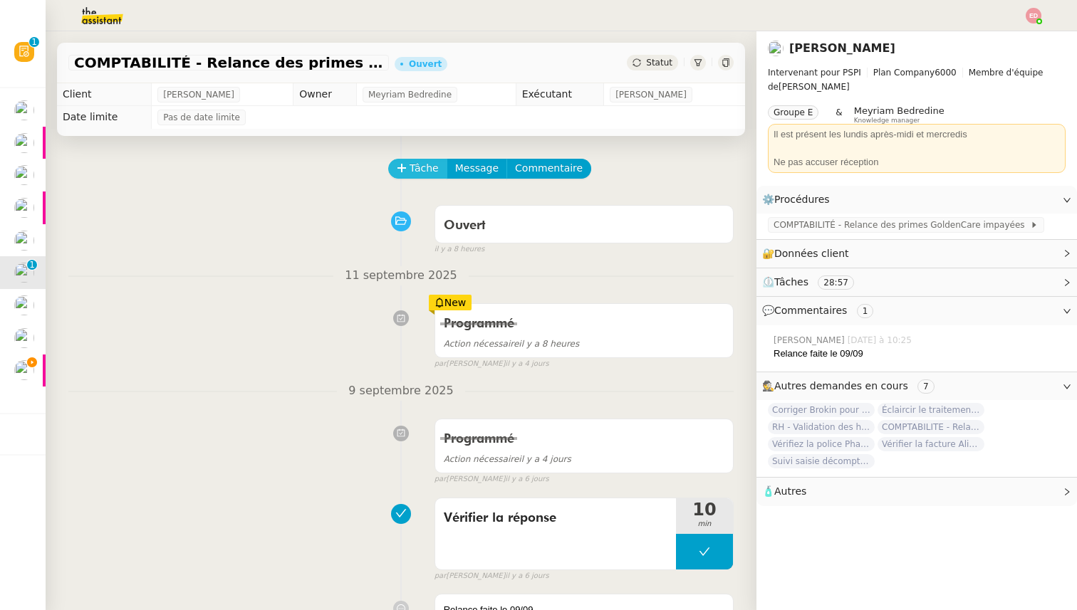
click at [411, 170] on span "Tâche" at bounding box center [423, 168] width 29 height 16
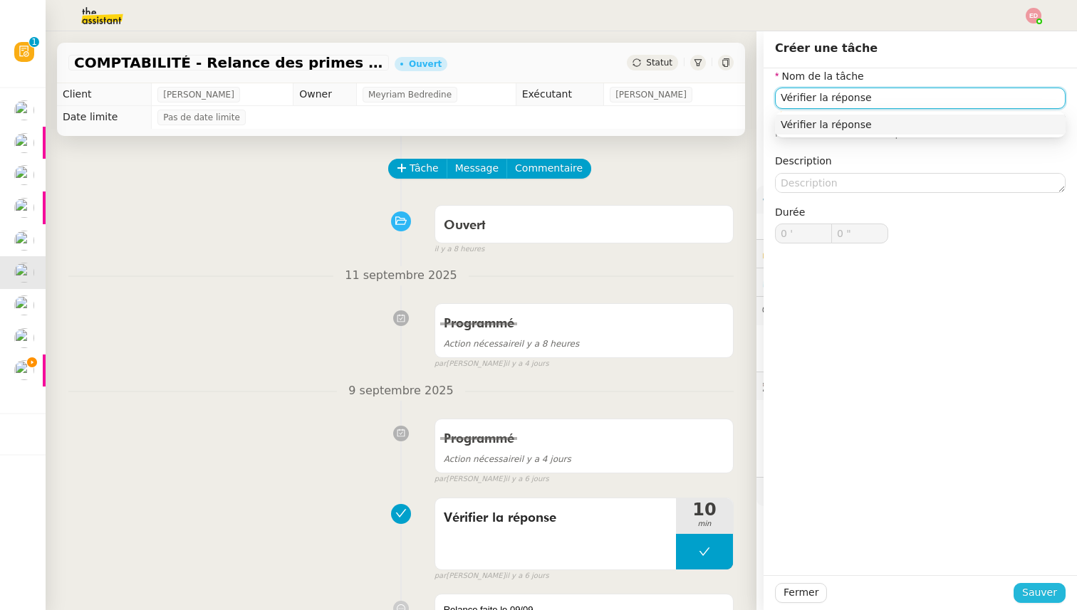
type input "Vérifier la réponse"
click at [1029, 597] on span "Sauver" at bounding box center [1039, 593] width 35 height 16
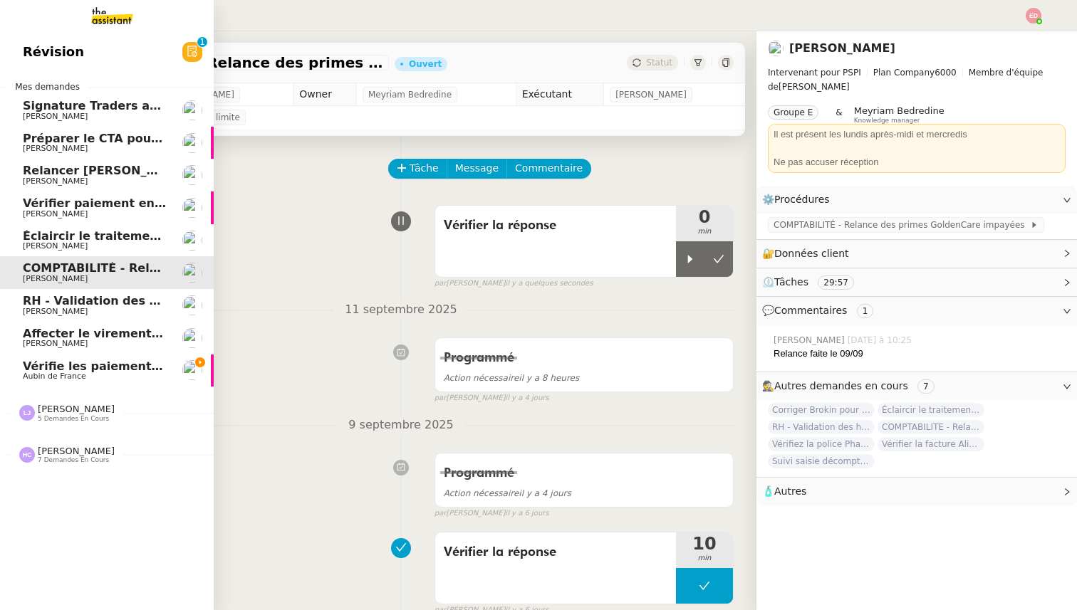
click at [38, 236] on span "Éclaircir le traitement des bordereaux GoldenCare" at bounding box center [184, 236] width 323 height 14
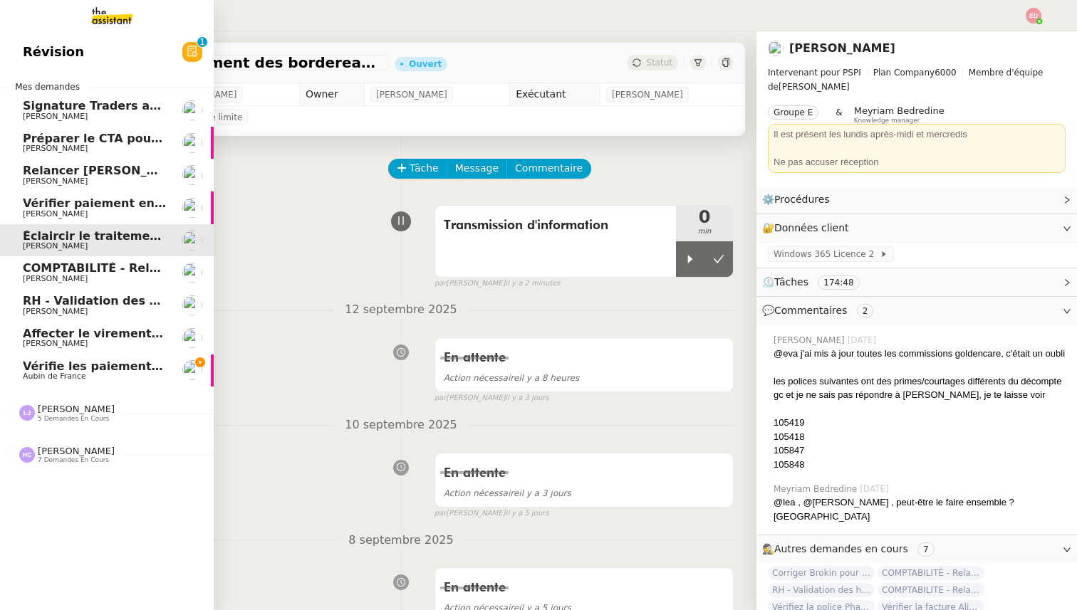
click at [93, 201] on span "Vérifier paiement en Euros pour Team2act" at bounding box center [158, 204] width 271 height 14
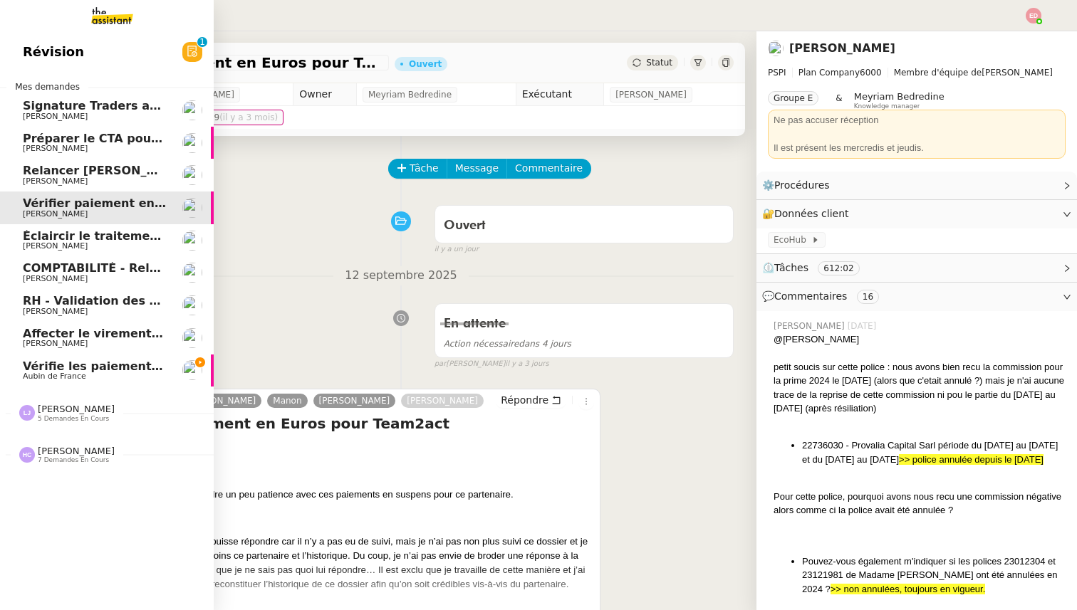
click at [89, 170] on span "Relancer [PERSON_NAME] pour documents août" at bounding box center [177, 171] width 308 height 14
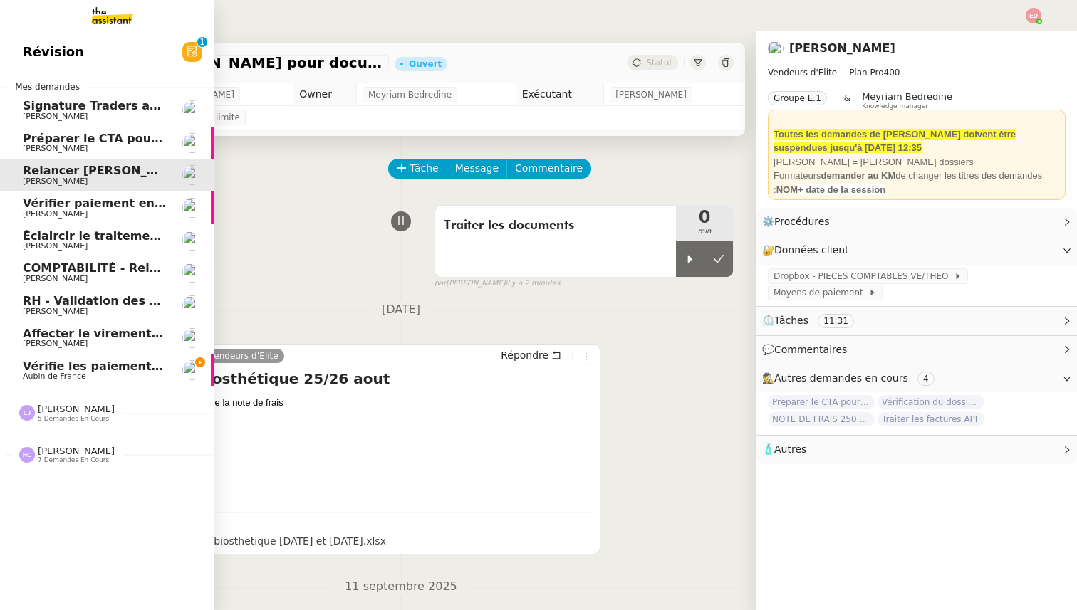
click at [90, 146] on span "[PERSON_NAME]" at bounding box center [95, 149] width 144 height 9
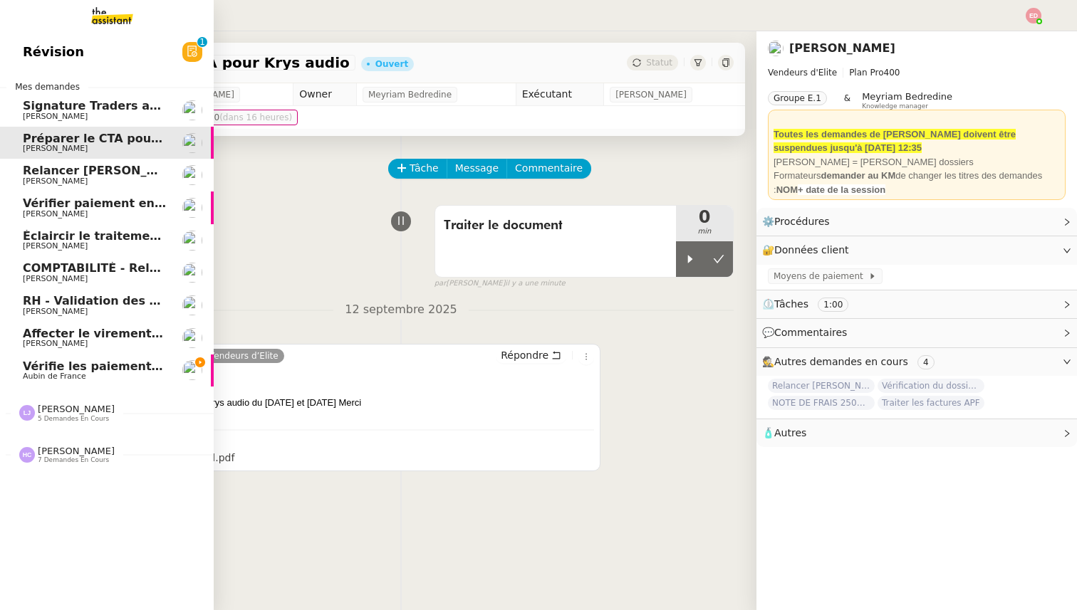
click at [78, 359] on link "Vérifie les paiements des primes récentes Aubin de [GEOGRAPHIC_DATA]" at bounding box center [107, 371] width 214 height 33
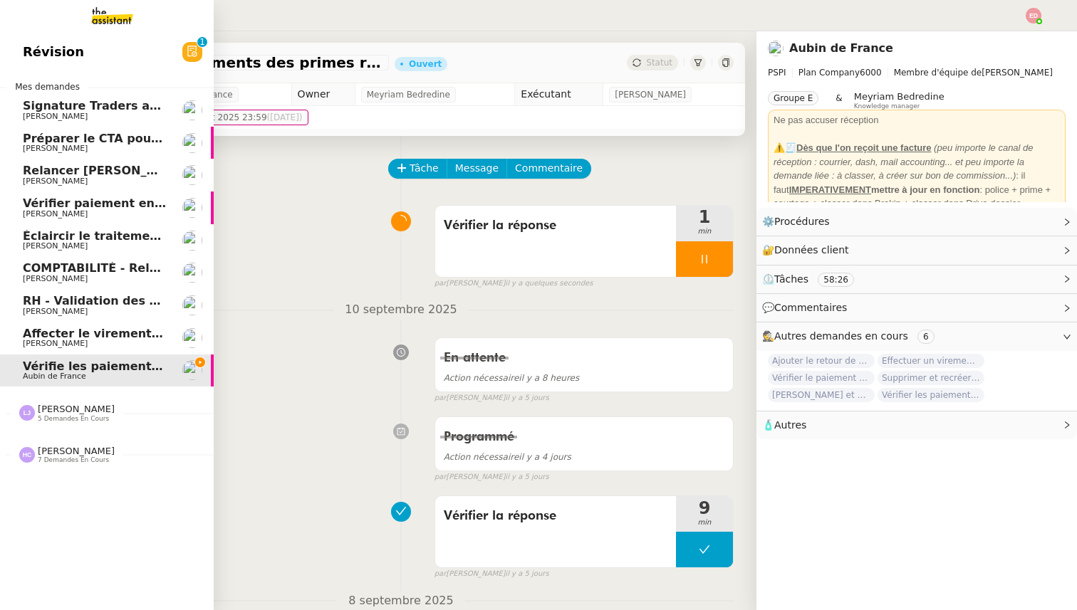
click at [67, 419] on span "5 demandes en cours" at bounding box center [73, 419] width 71 height 8
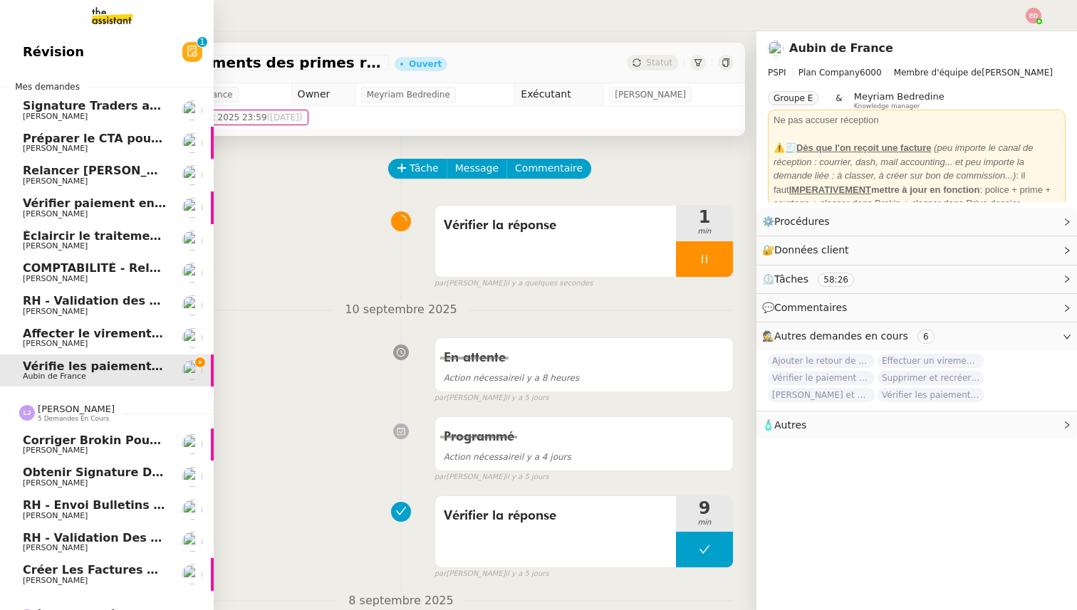
scroll to position [22, 0]
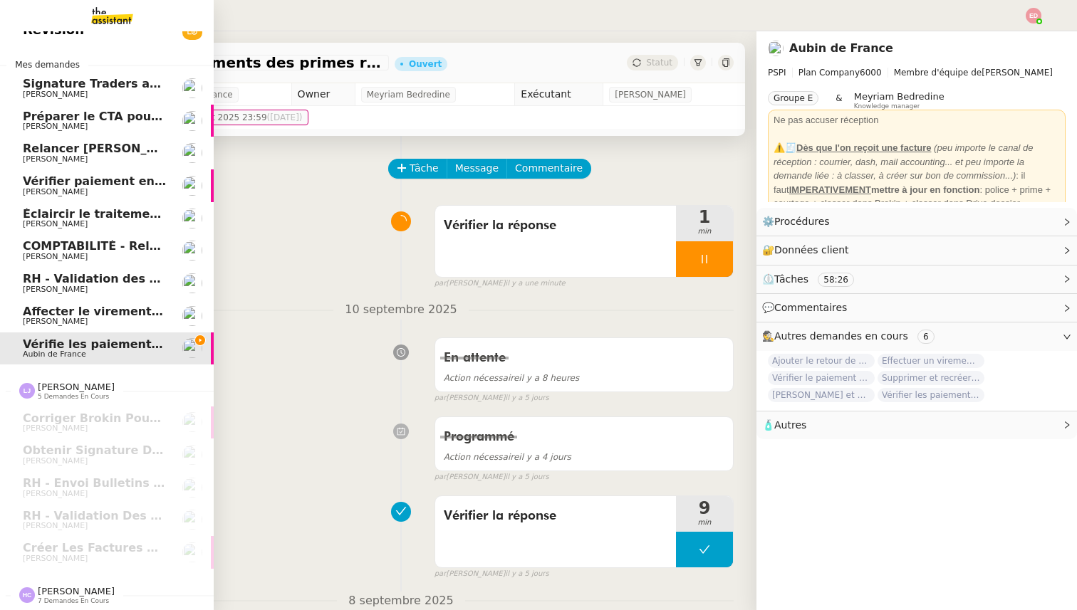
click at [71, 569] on div "Hannah Cassar 7 demandes en cours" at bounding box center [107, 589] width 214 height 41
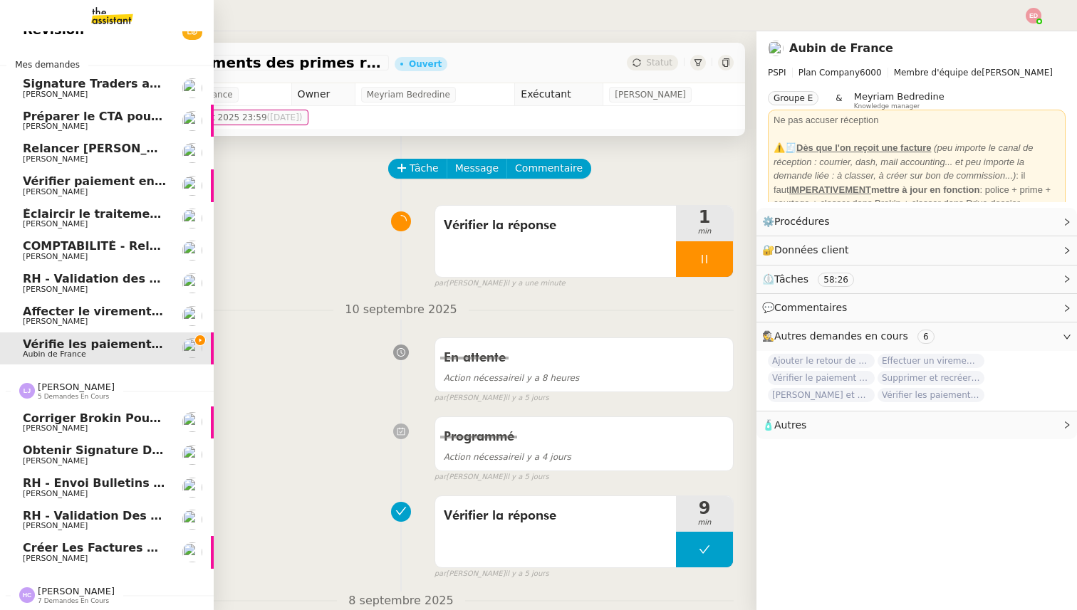
click at [73, 548] on span "Créer les factures pour Coromandel" at bounding box center [140, 548] width 235 height 14
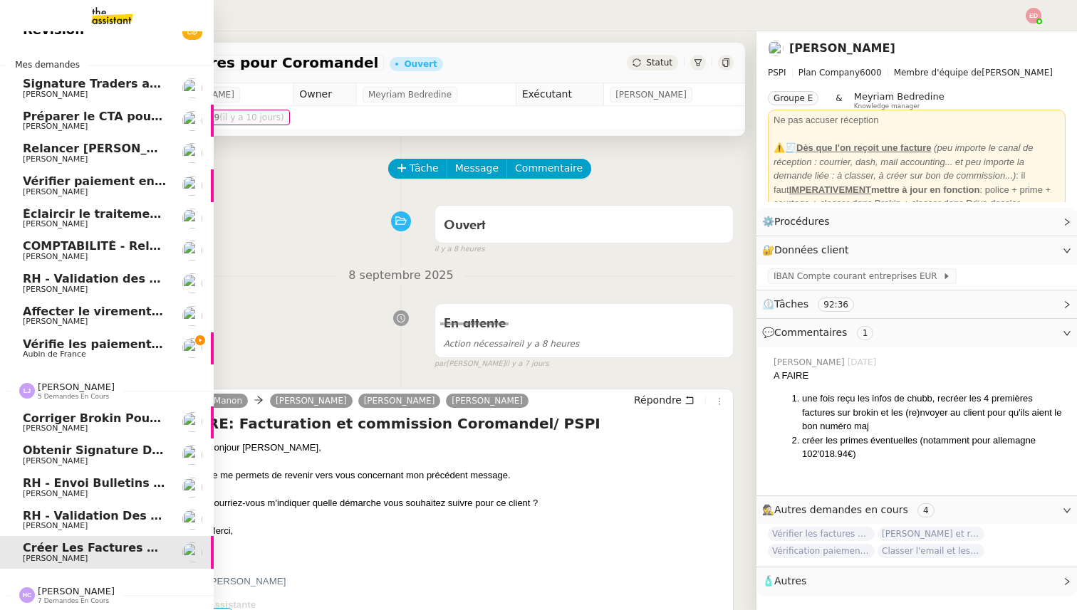
click at [80, 523] on span "[PERSON_NAME]" at bounding box center [95, 526] width 144 height 9
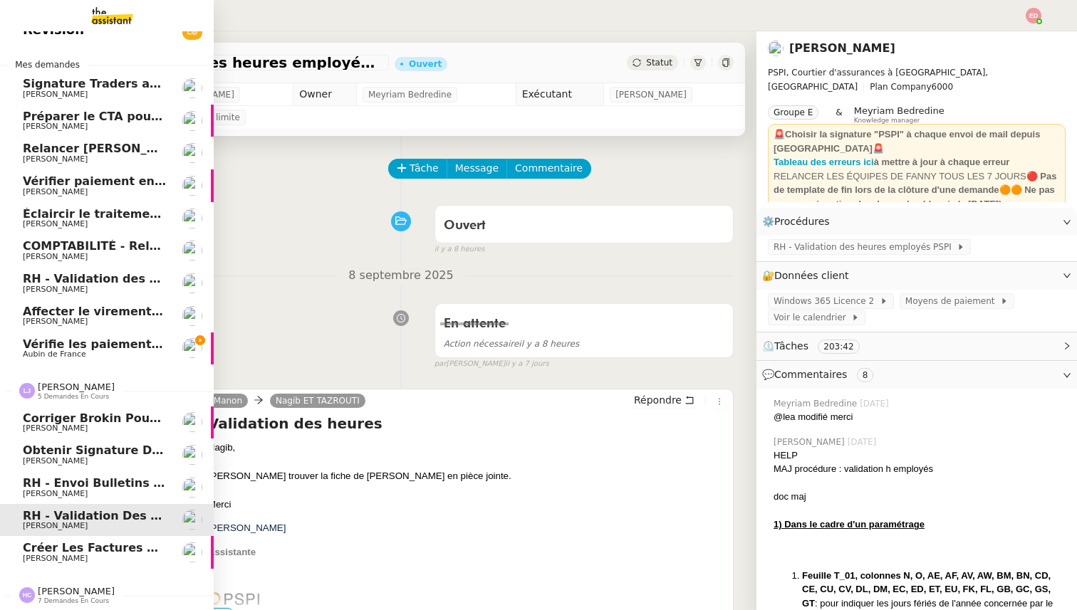
click at [80, 495] on span "[PERSON_NAME]" at bounding box center [95, 494] width 144 height 9
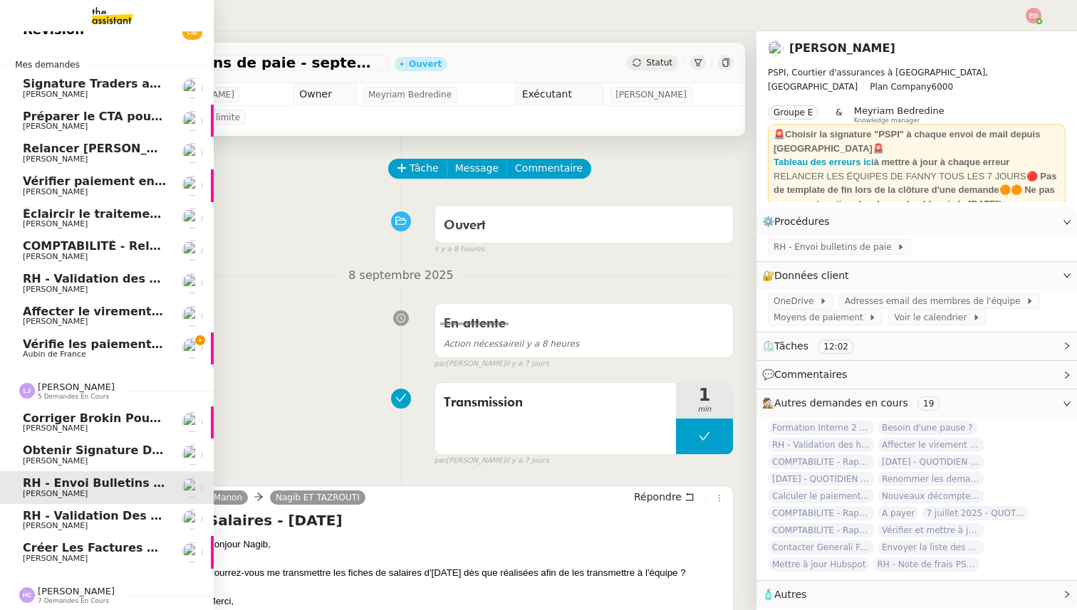
click at [54, 451] on span "Obtenir signature de [PERSON_NAME]" at bounding box center [146, 451] width 246 height 14
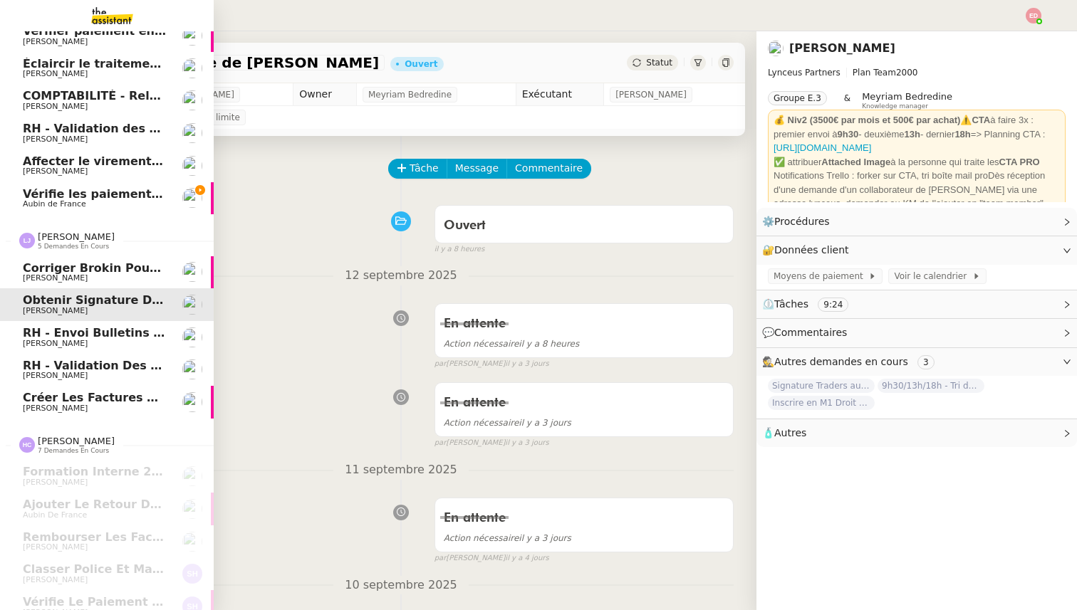
scroll to position [250, 0]
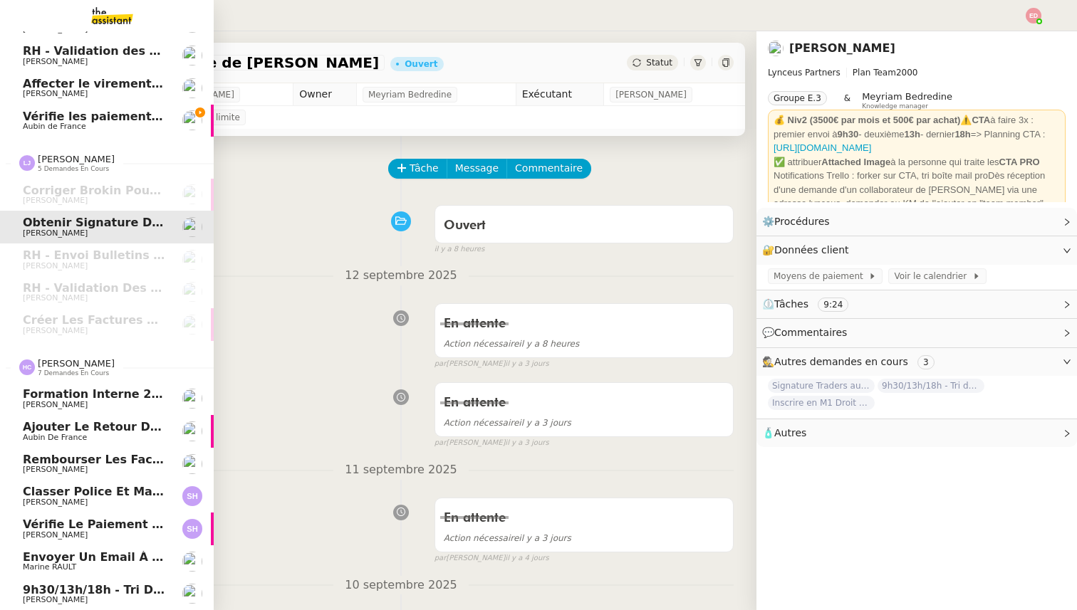
click at [61, 562] on span "Envoyer un email à [EMAIL_ADDRESS][DOMAIN_NAME]" at bounding box center [199, 557] width 352 height 14
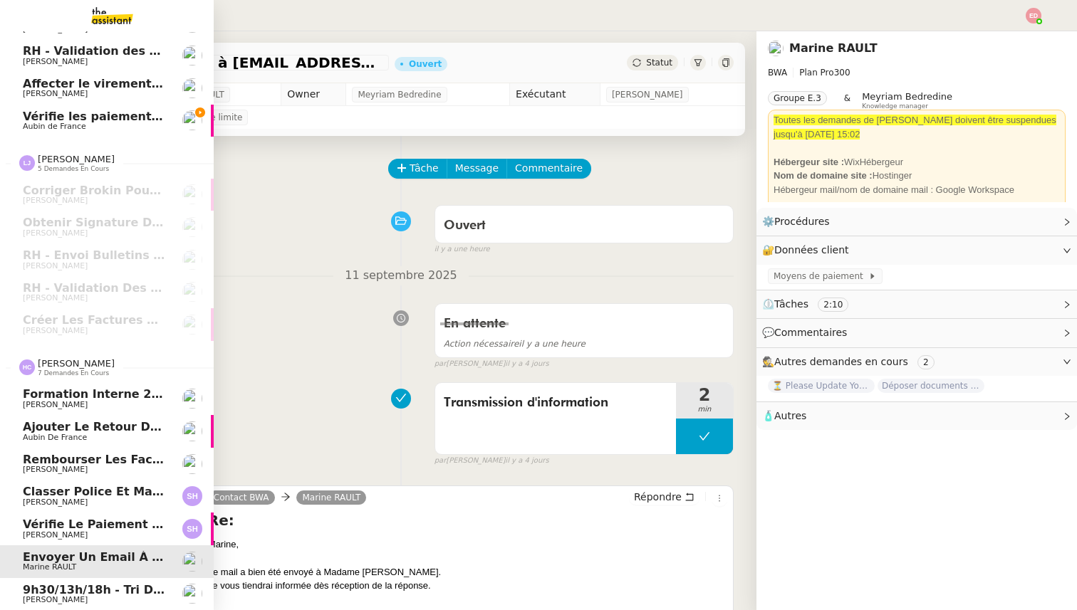
click at [63, 495] on span "Classer police et mandat dans brokin" at bounding box center [143, 492] width 241 height 14
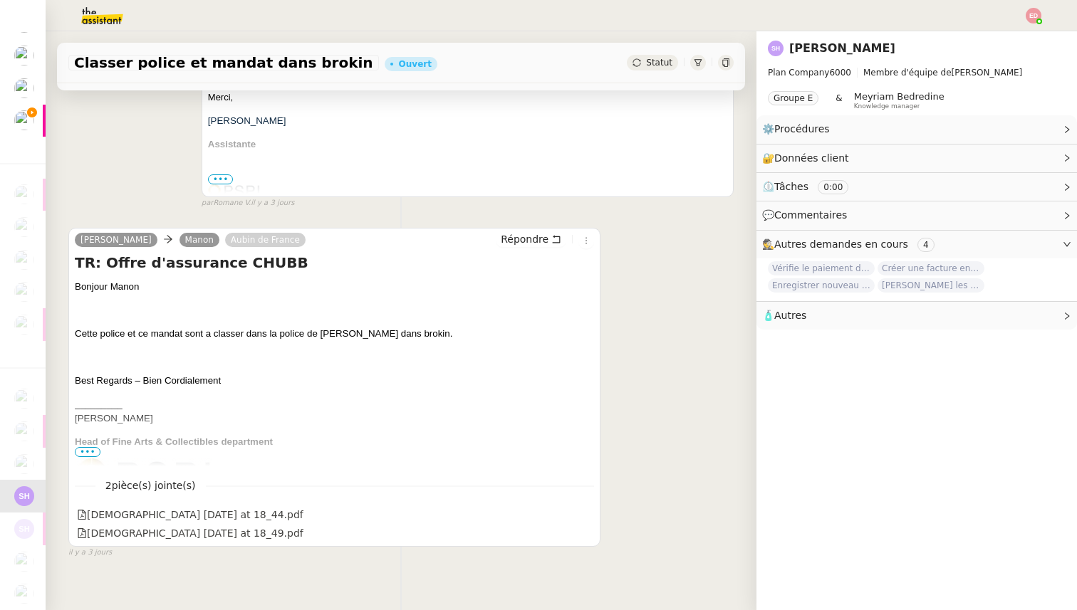
scroll to position [335, 0]
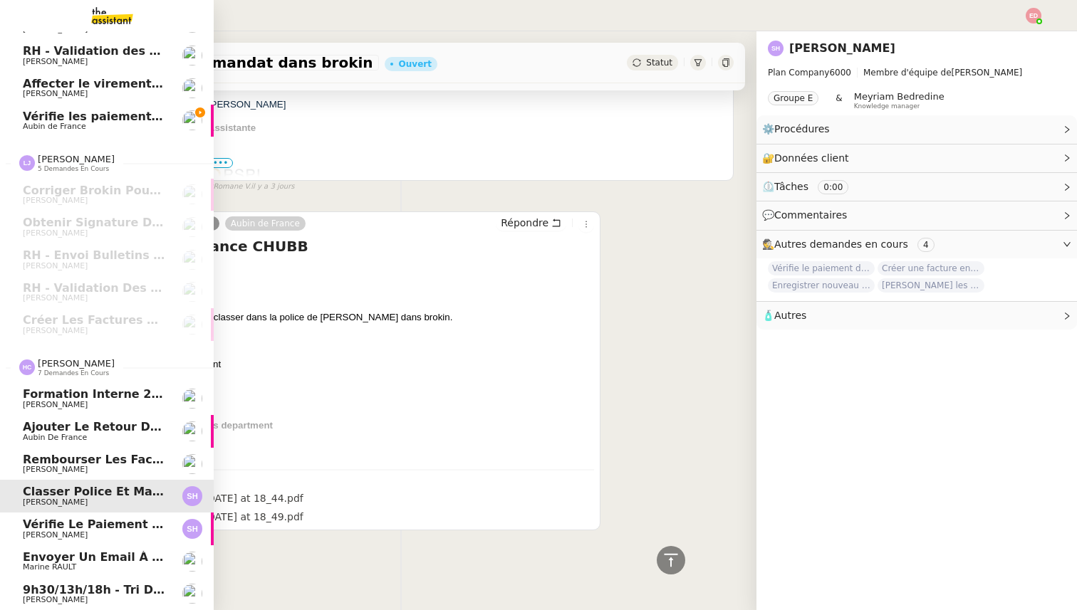
click at [71, 454] on span "Rembourser les factures et mettre à jour le tableau" at bounding box center [194, 460] width 342 height 14
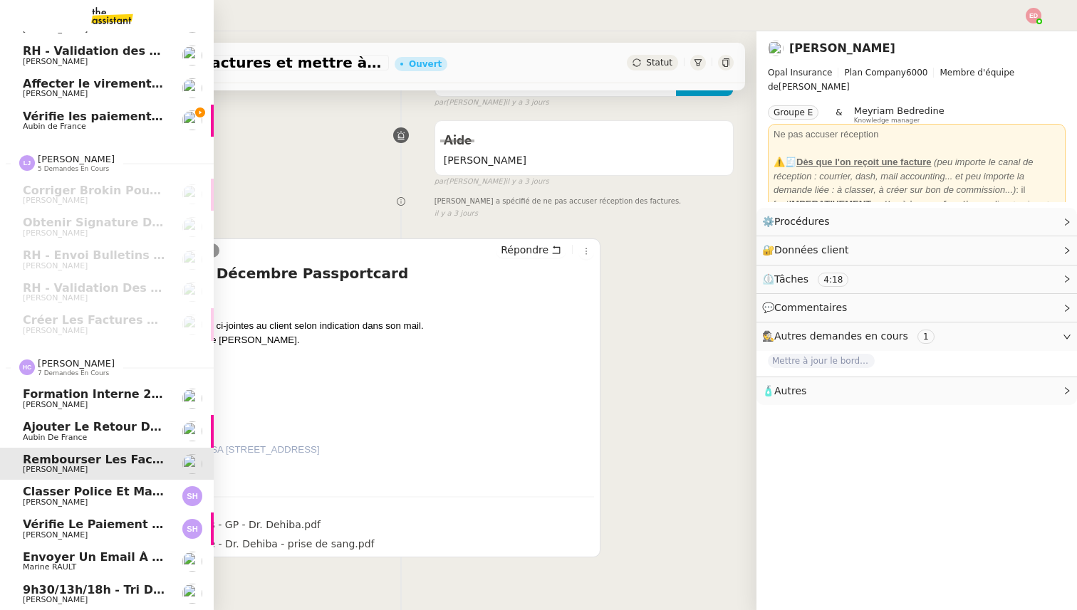
scroll to position [208, 0]
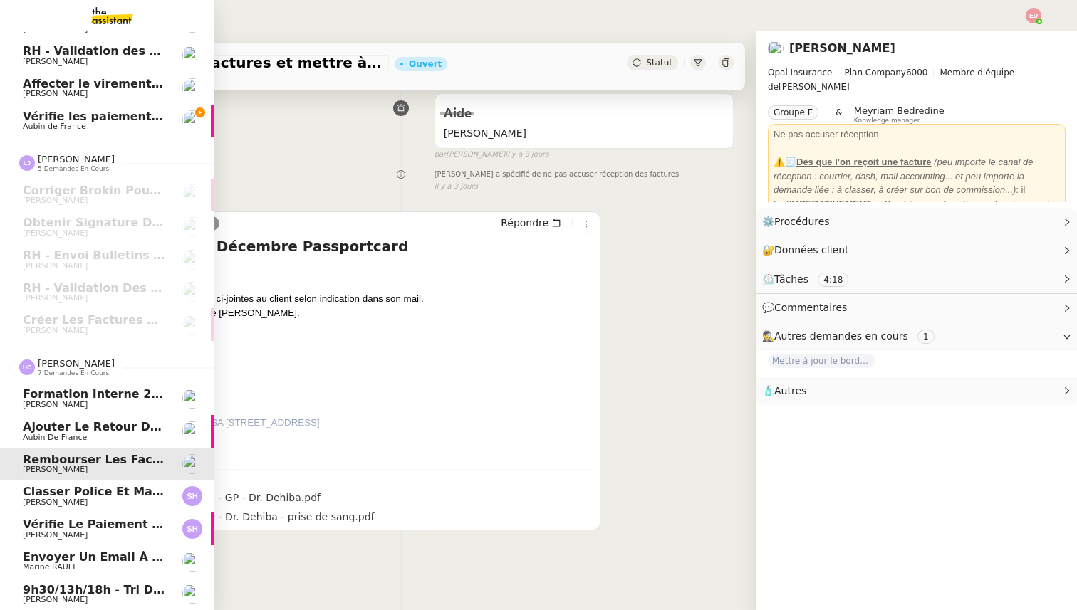
click at [67, 436] on span "Aubin de France" at bounding box center [55, 437] width 64 height 9
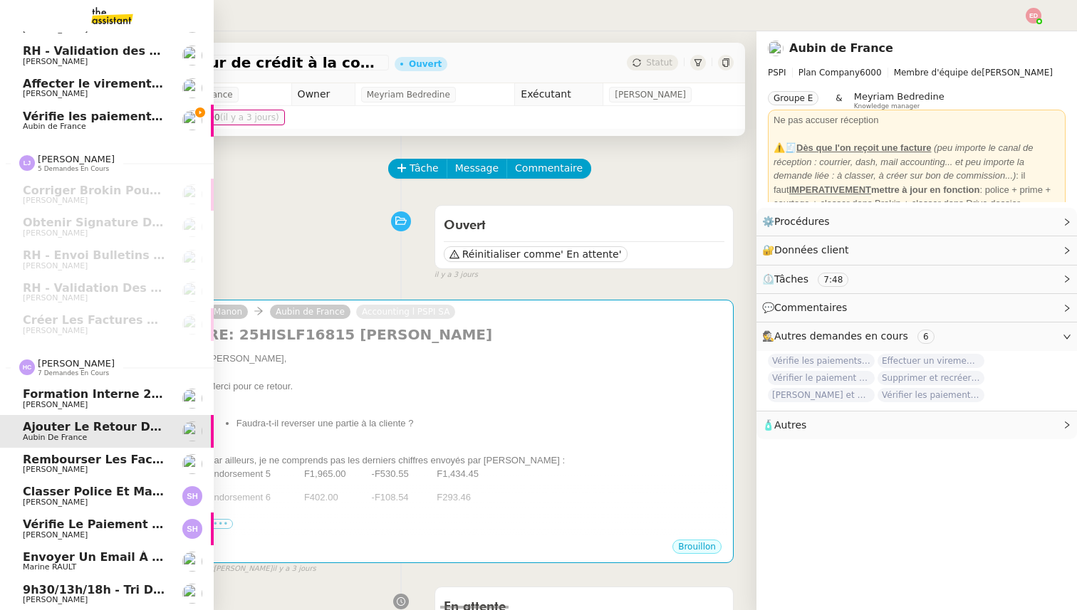
click at [47, 406] on span "[PERSON_NAME]" at bounding box center [55, 404] width 65 height 9
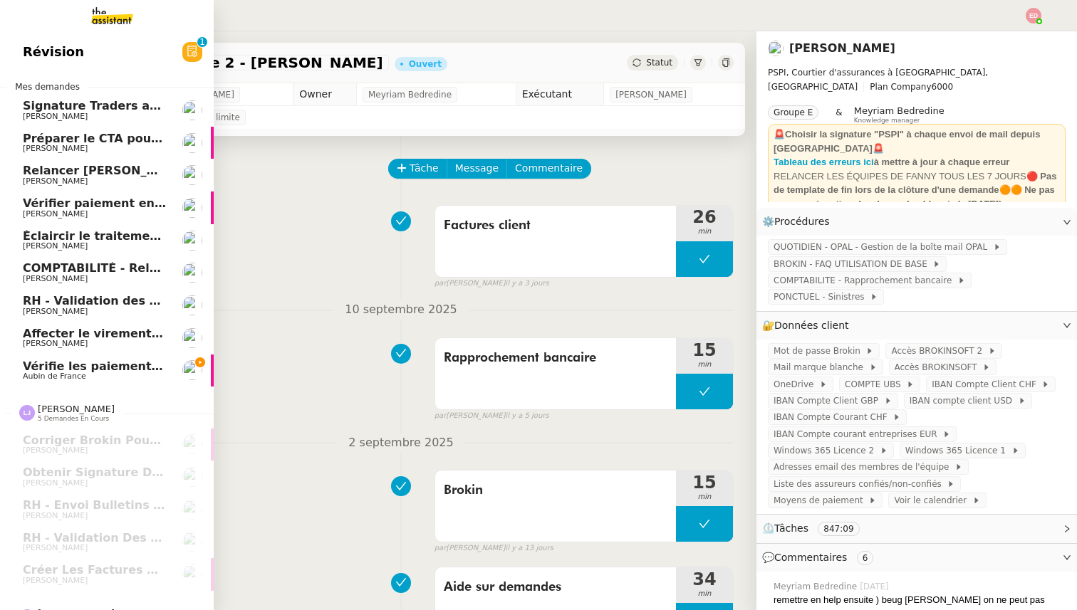
click at [77, 384] on link "Vérifie les paiements des primes récentes Aubin de [GEOGRAPHIC_DATA]" at bounding box center [107, 371] width 214 height 33
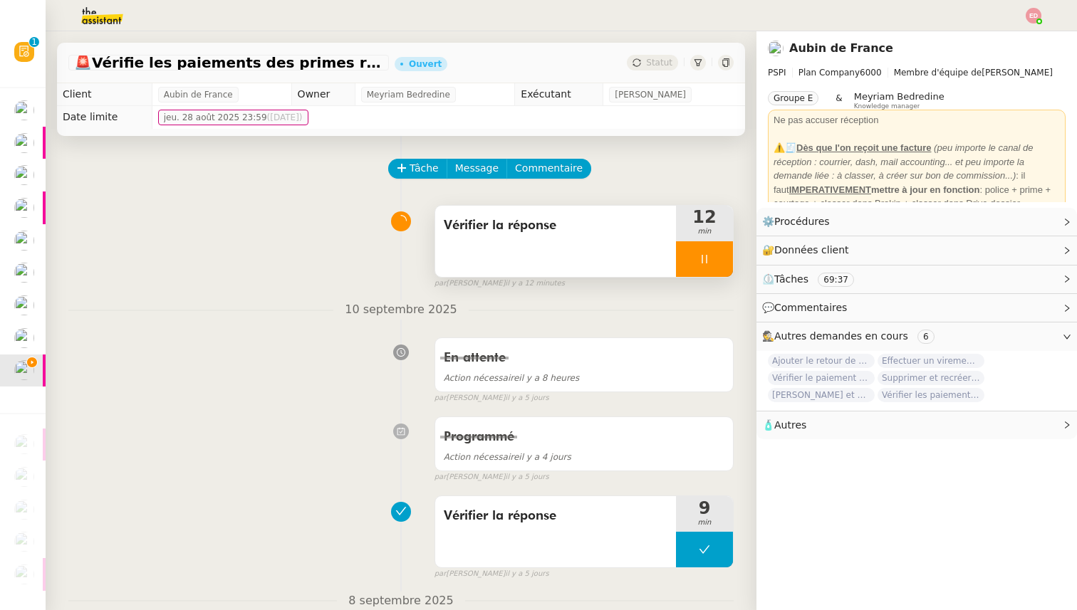
click at [728, 260] on div at bounding box center [704, 259] width 57 height 36
click at [728, 260] on button at bounding box center [718, 259] width 28 height 36
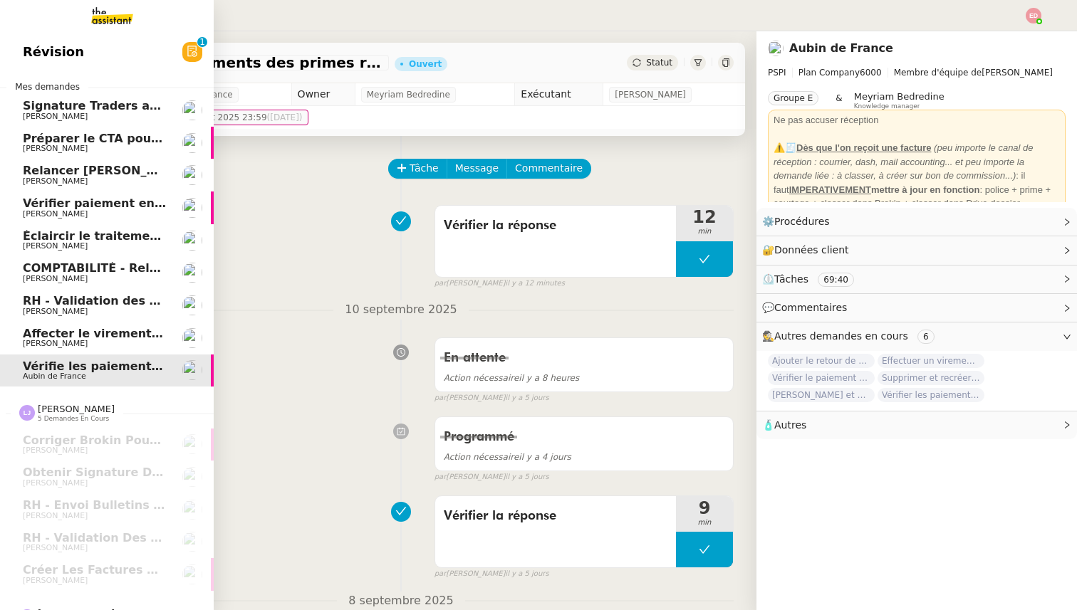
click at [68, 337] on span "Affecter le virement en attente" at bounding box center [123, 334] width 200 height 14
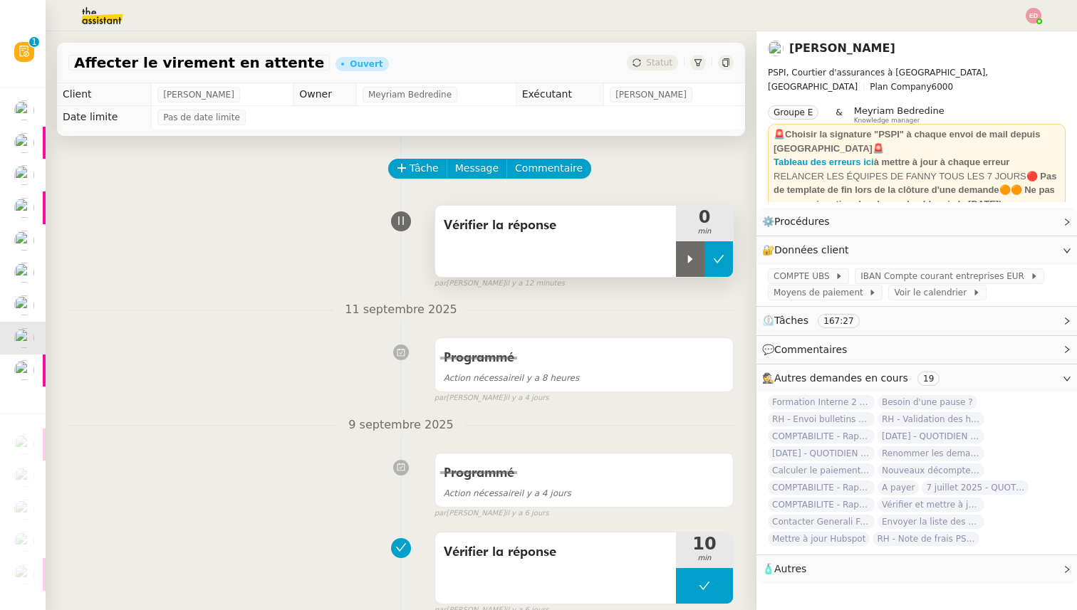
click at [705, 258] on button at bounding box center [718, 259] width 28 height 36
click at [689, 259] on button at bounding box center [704, 259] width 57 height 36
click at [689, 259] on icon at bounding box center [689, 258] width 11 height 11
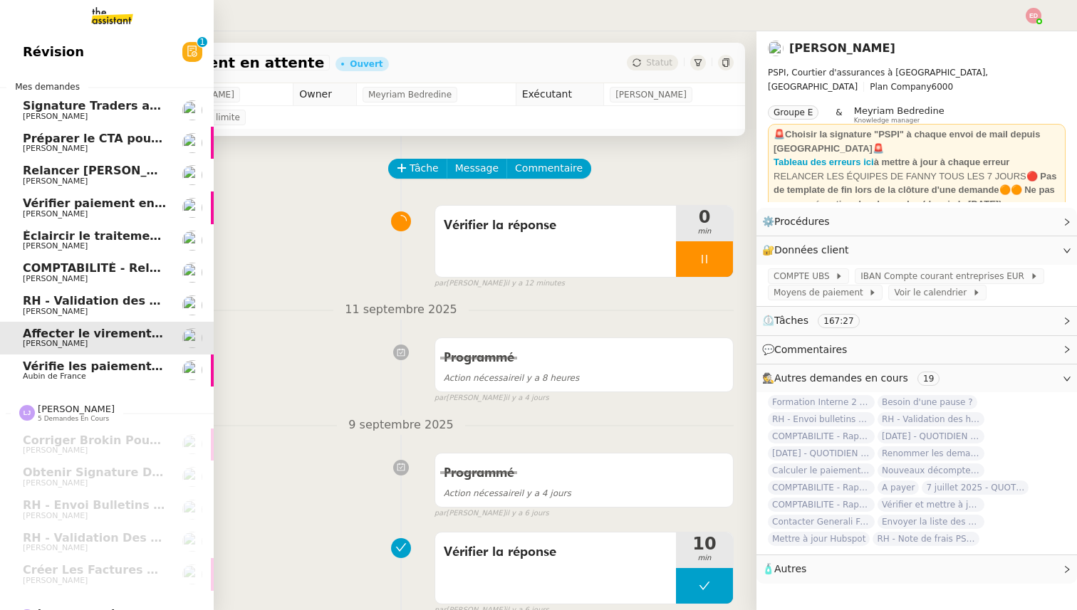
click at [35, 371] on span "Vérifie les paiements des primes récentes" at bounding box center [158, 367] width 270 height 14
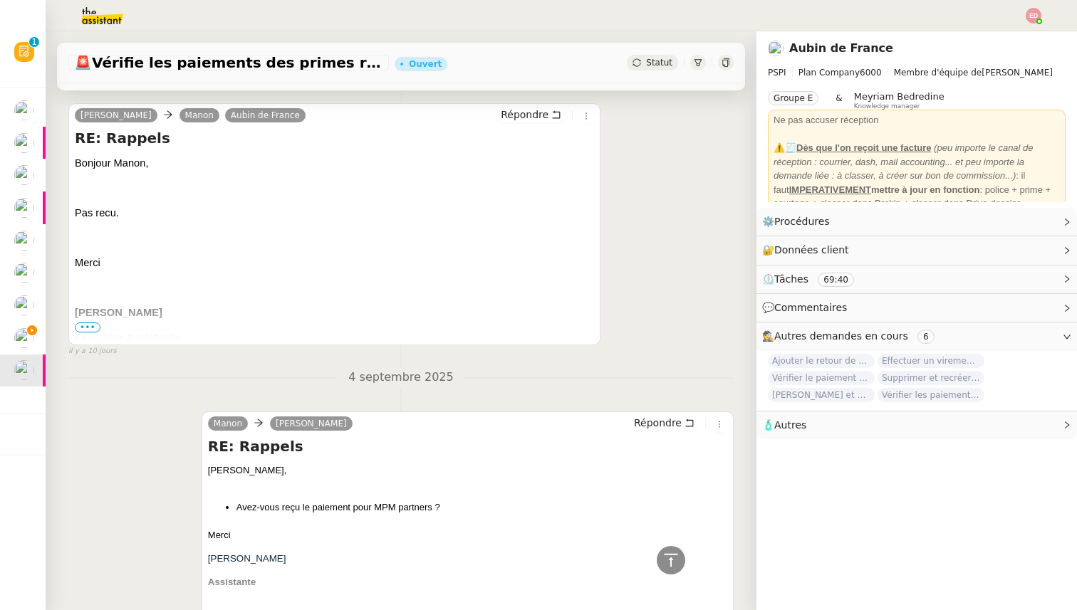
scroll to position [1633, 0]
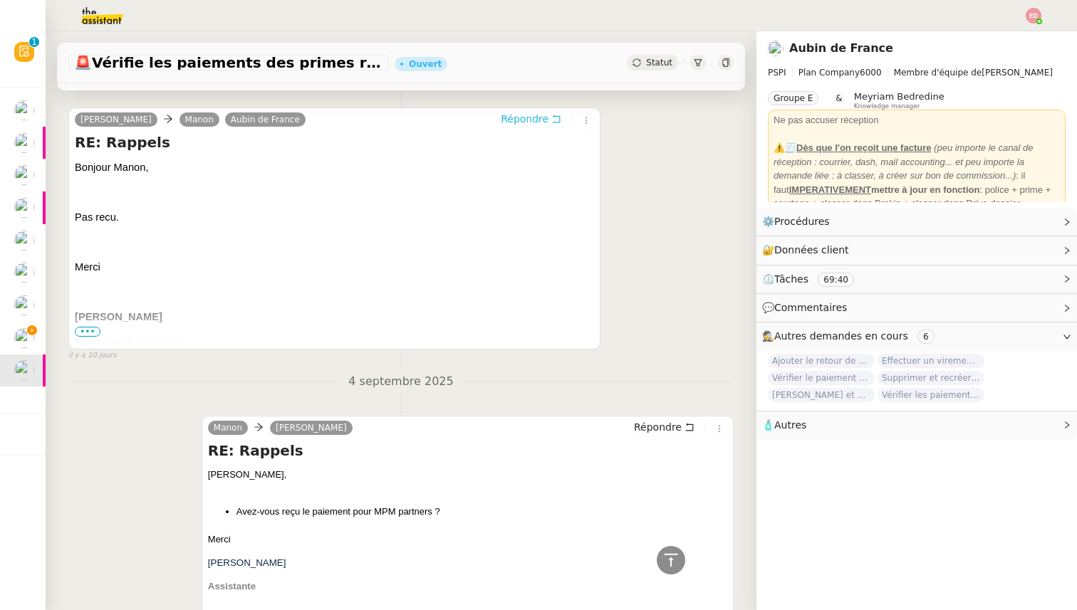
click at [528, 117] on span "Répondre" at bounding box center [525, 119] width 48 height 14
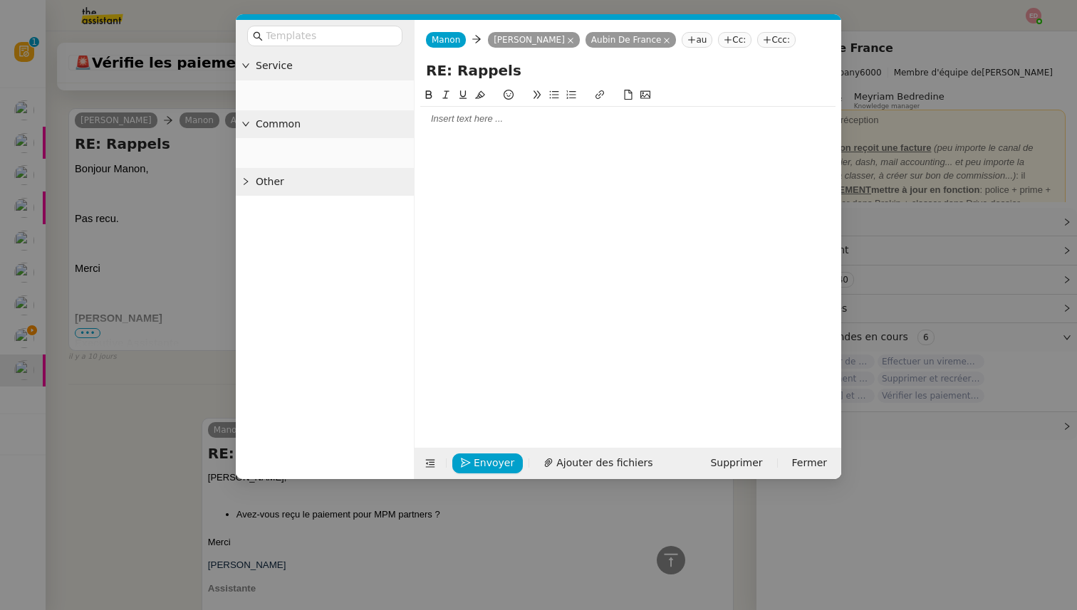
scroll to position [1742, 0]
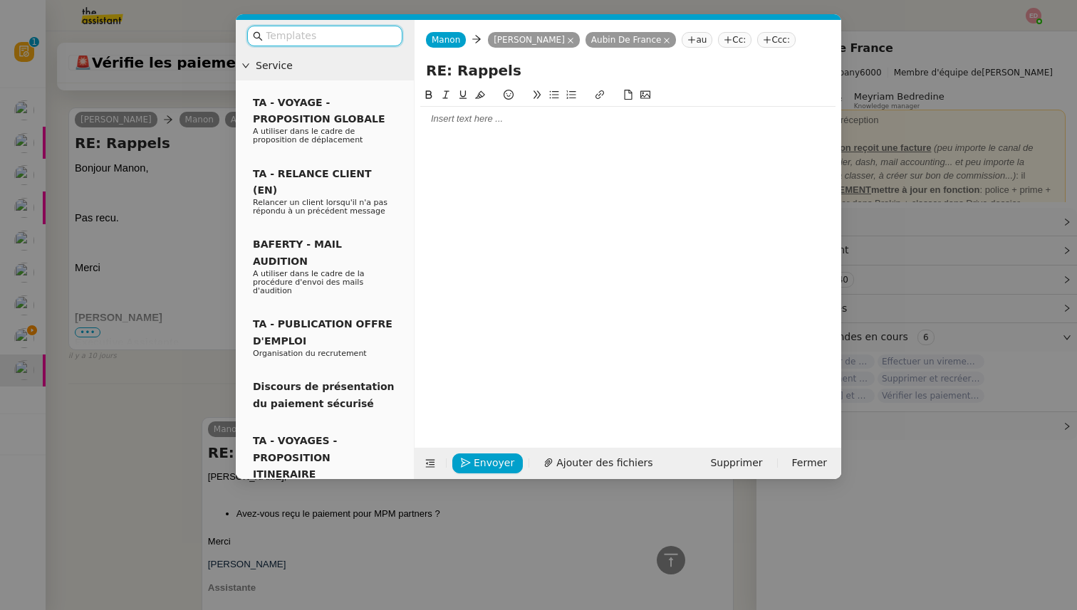
click at [497, 122] on div at bounding box center [627, 118] width 415 height 13
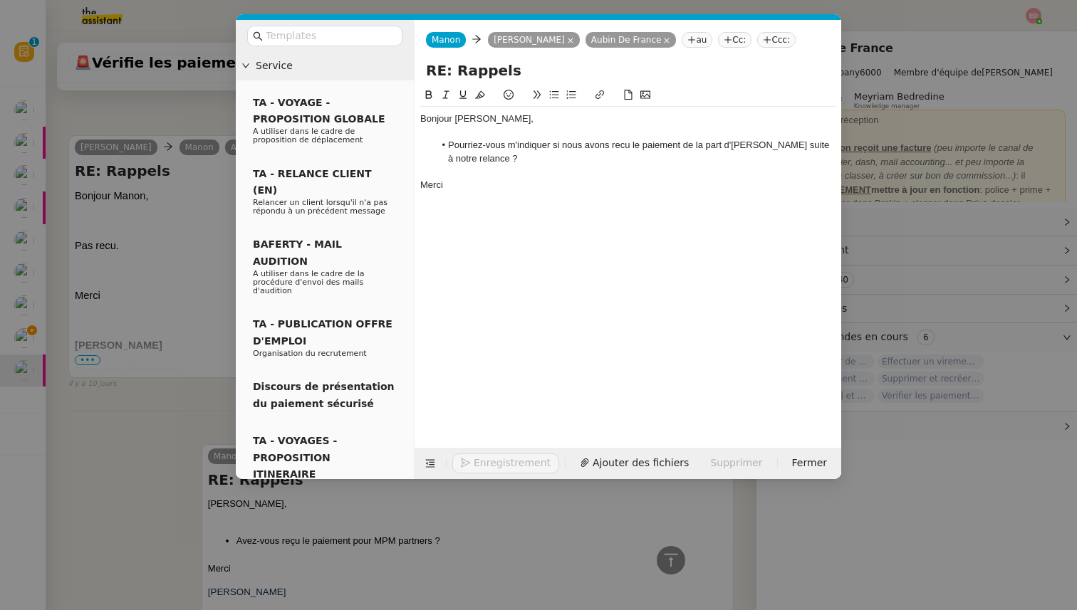
scroll to position [1831, 0]
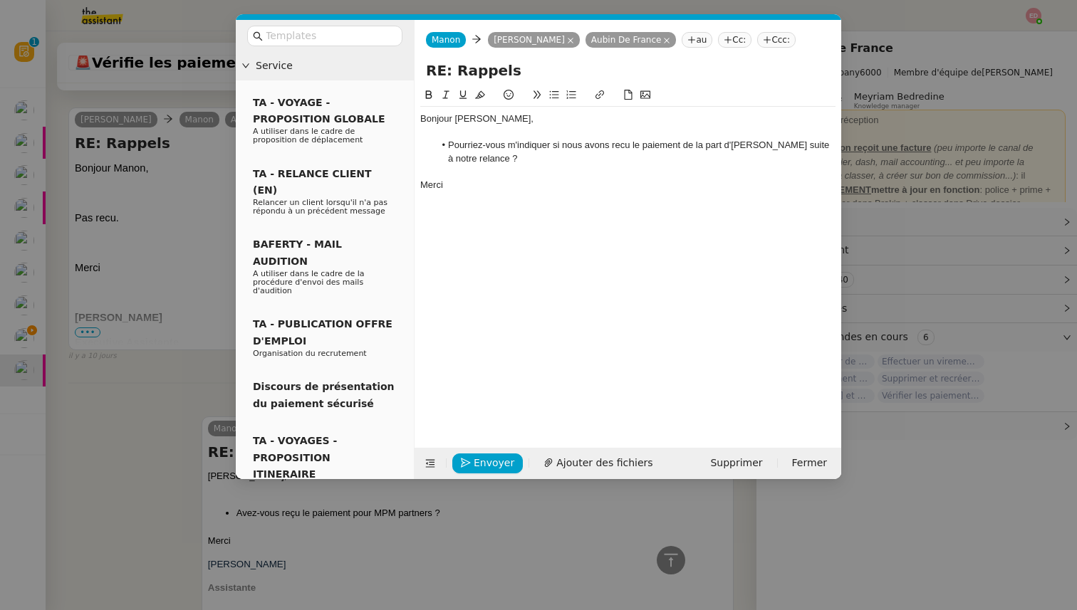
click at [615, 152] on li "Pourriez-vous m'indiquer si nous avons recu le paiement de la part d'Antoine De…" at bounding box center [635, 152] width 402 height 26
click at [615, 147] on li "Pourriez-vous m'indiquer si nous avons recu le paiement de la part d'Antoine De…" at bounding box center [635, 152] width 402 height 26
click at [0, 0] on lt-span "reçu" at bounding box center [0, 0] width 0 height 0
click at [159, 429] on nz-modal-container "Service TA - VOYAGE - PROPOSITION GLOBALE A utiliser dans le cadre de propositi…" at bounding box center [538, 305] width 1077 height 610
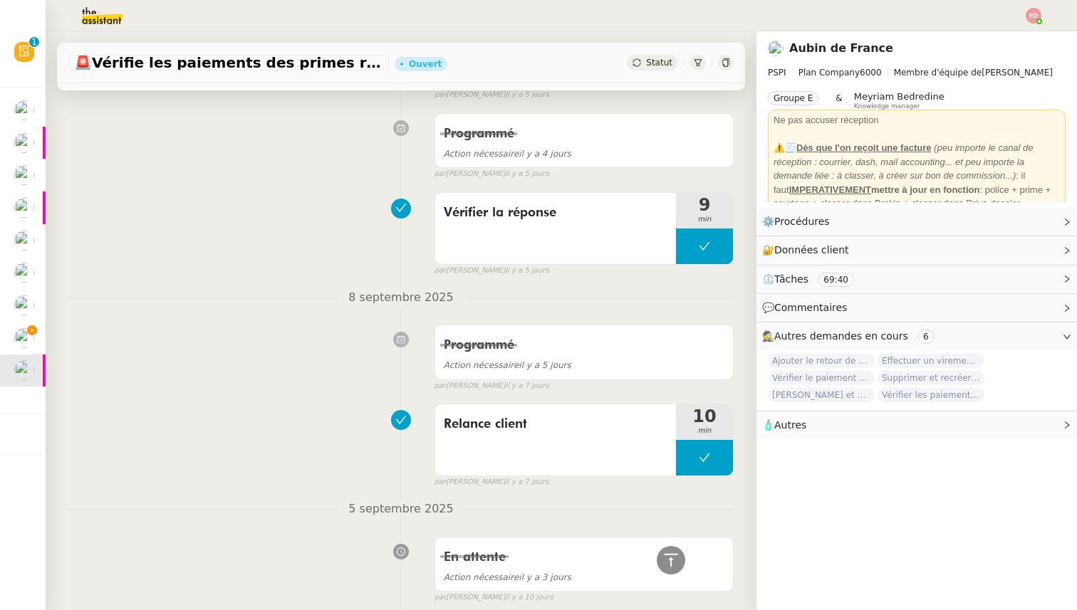
scroll to position [0, 0]
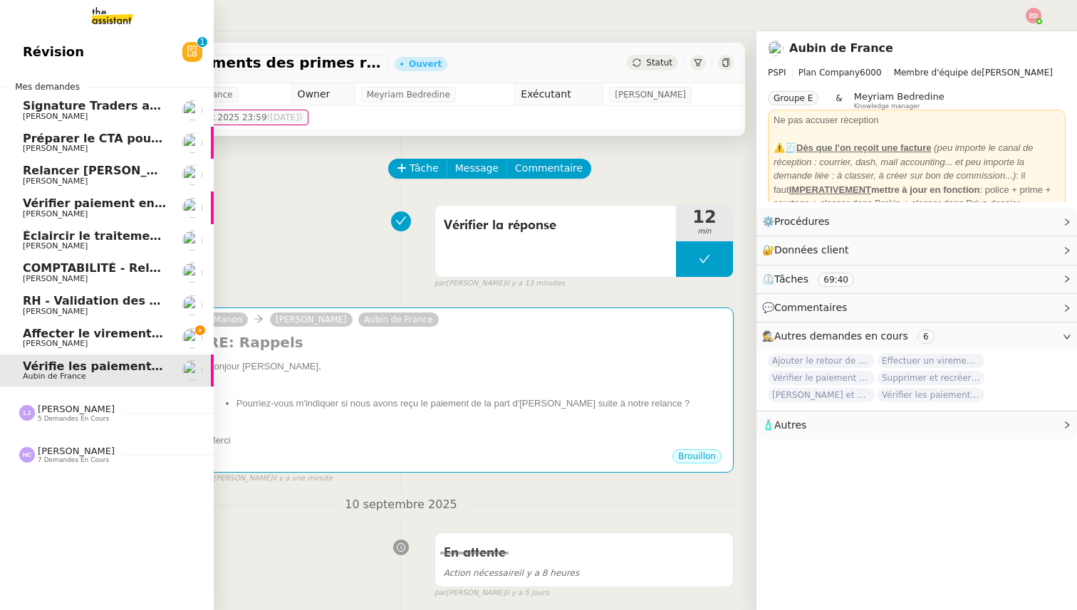
click at [36, 336] on span "Affecter le virement en attente" at bounding box center [123, 334] width 200 height 14
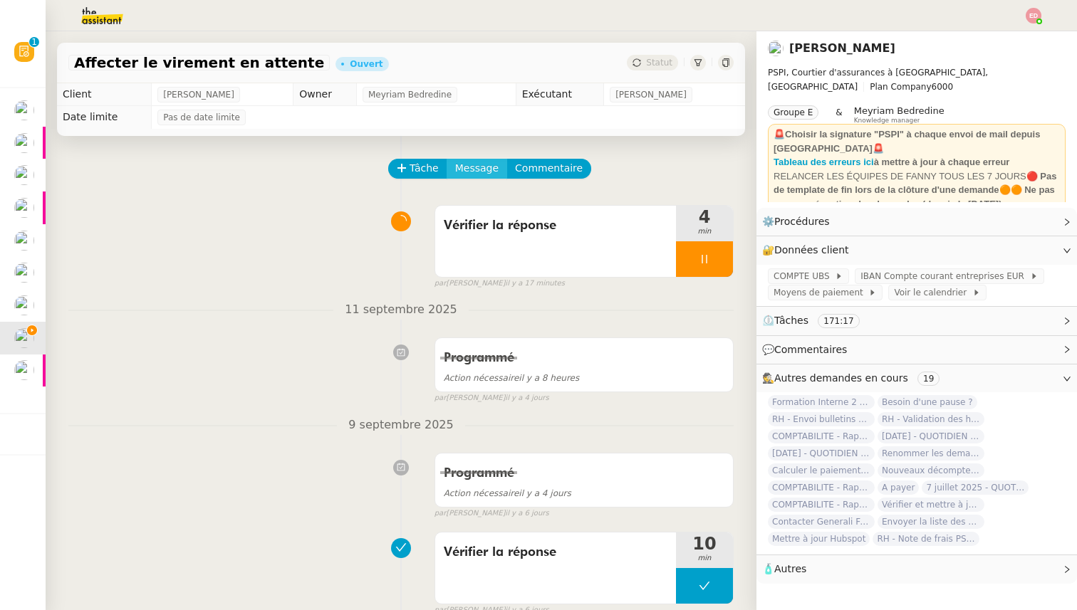
click at [467, 161] on span "Message" at bounding box center [476, 168] width 43 height 16
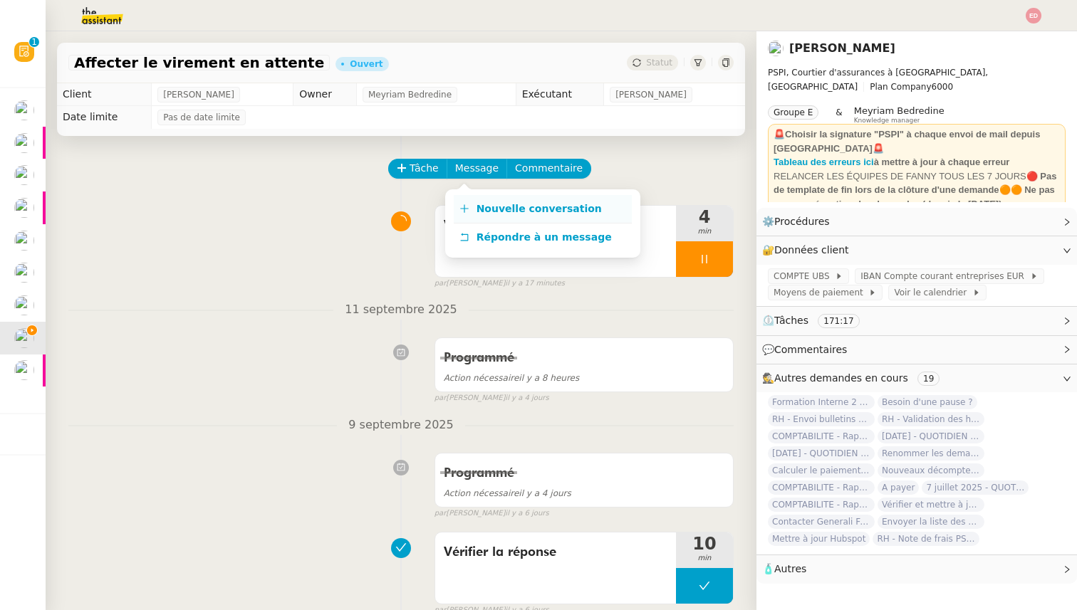
click at [488, 196] on link "Nouvelle conversation" at bounding box center [543, 209] width 178 height 28
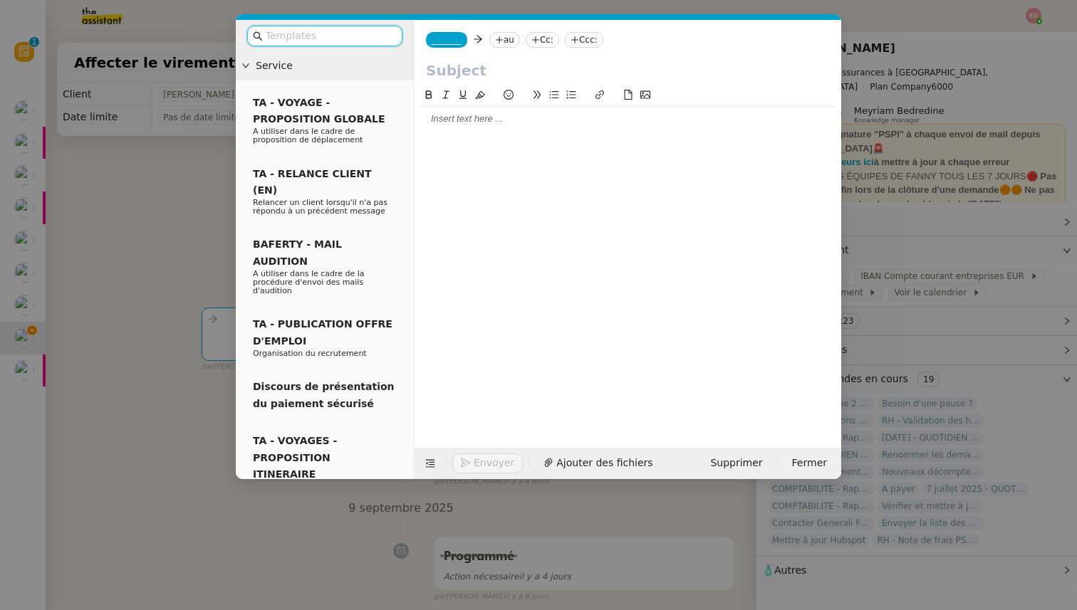
click at [441, 32] on nz-tag "_______" at bounding box center [446, 40] width 41 height 16
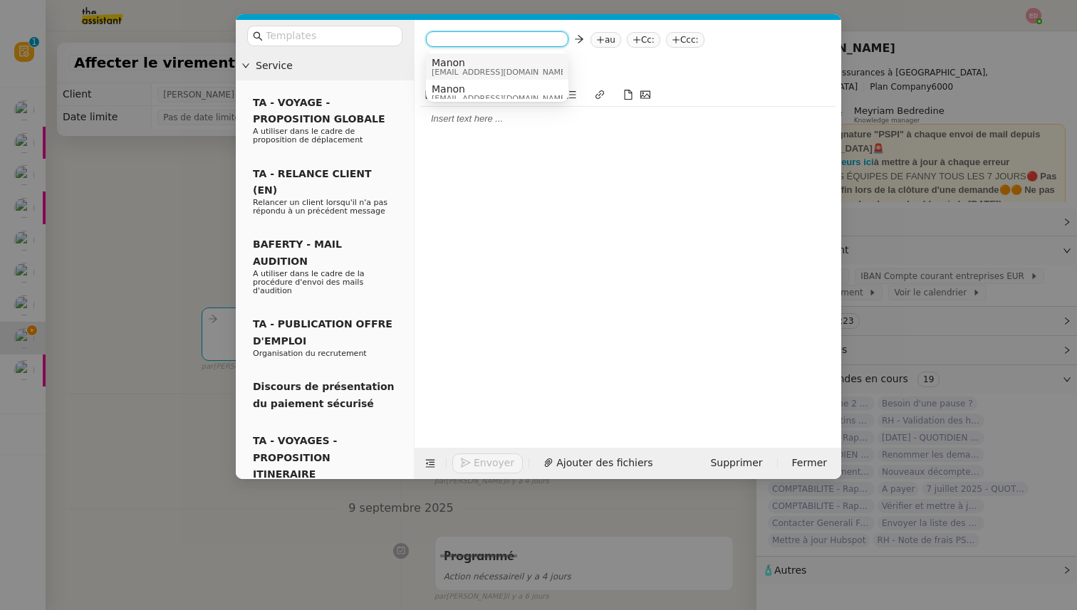
click at [456, 60] on span "Manon" at bounding box center [499, 62] width 137 height 11
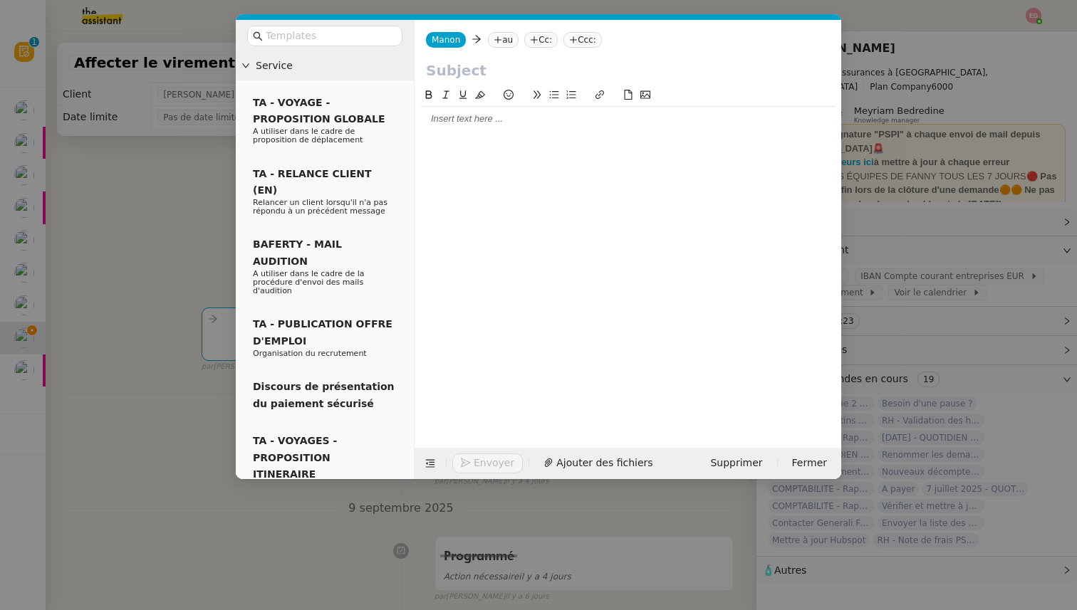
click at [498, 32] on nz-tag "au" at bounding box center [503, 40] width 31 height 16
type input "sharlen"
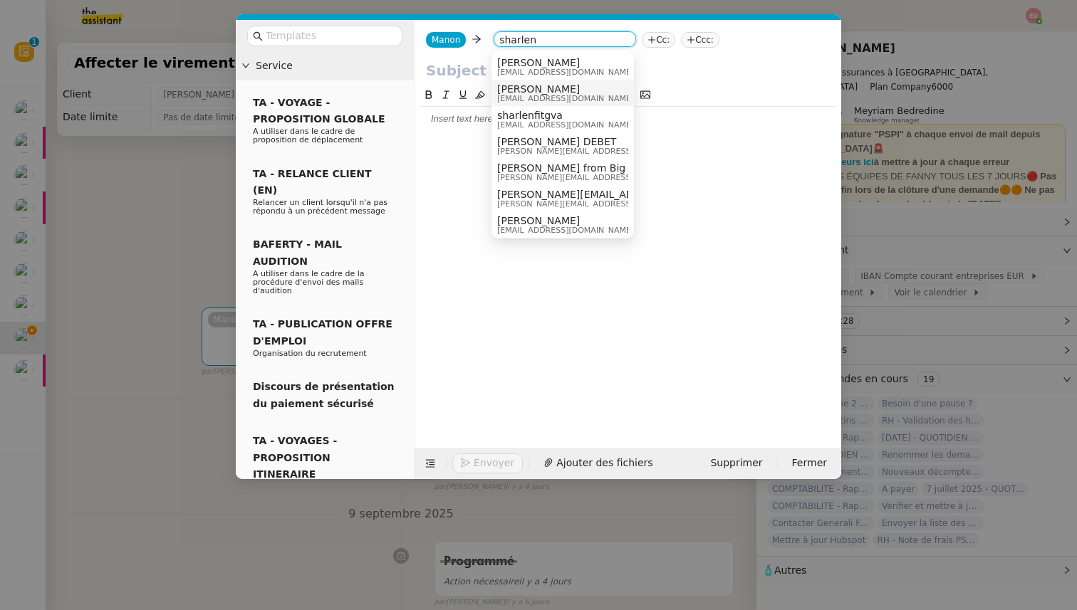
click at [565, 92] on span "[PERSON_NAME]" at bounding box center [565, 88] width 137 height 11
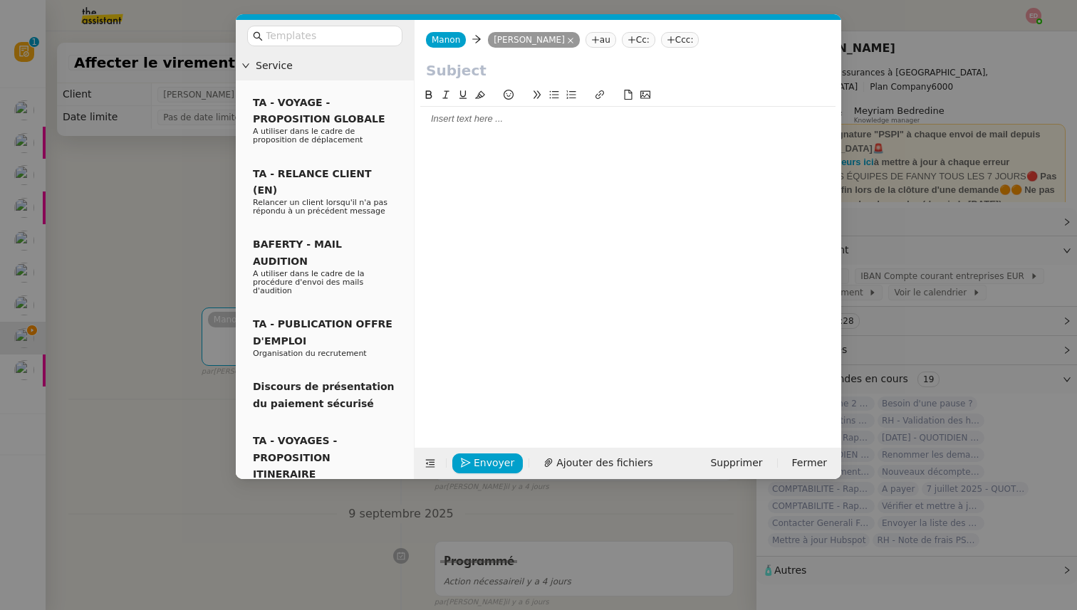
click at [467, 71] on input "text" at bounding box center [628, 70] width 404 height 21
paste input "3671.25€"
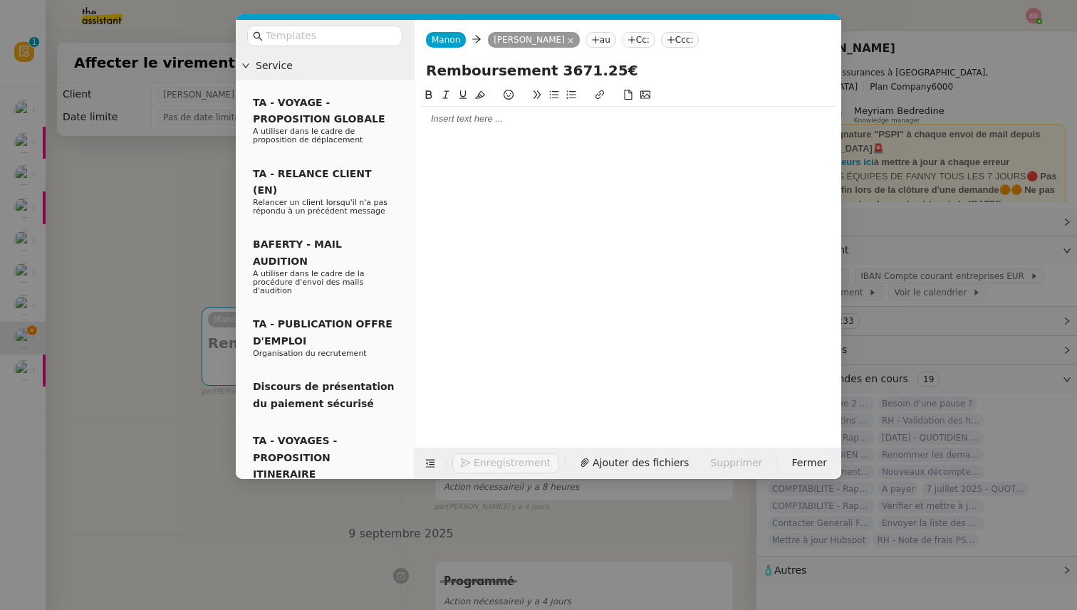
type input "Remboursement 3671.25€"
click at [434, 119] on div at bounding box center [627, 118] width 415 height 13
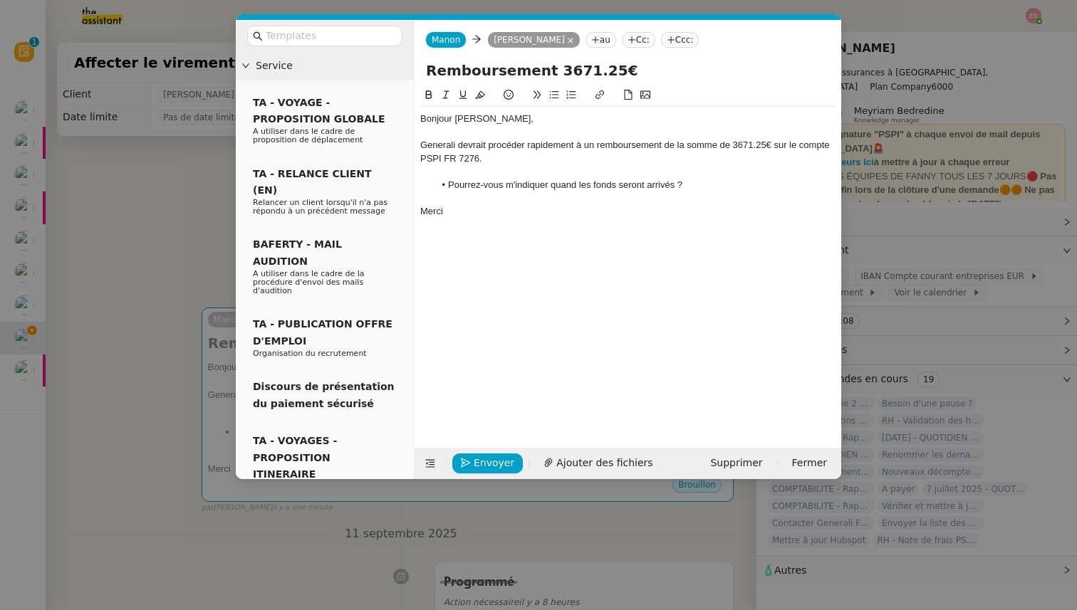
click at [204, 245] on nz-modal-container "Service TA - VOYAGE - PROPOSITION GLOBALE A utiliser dans le cadre de propositi…" at bounding box center [538, 305] width 1077 height 610
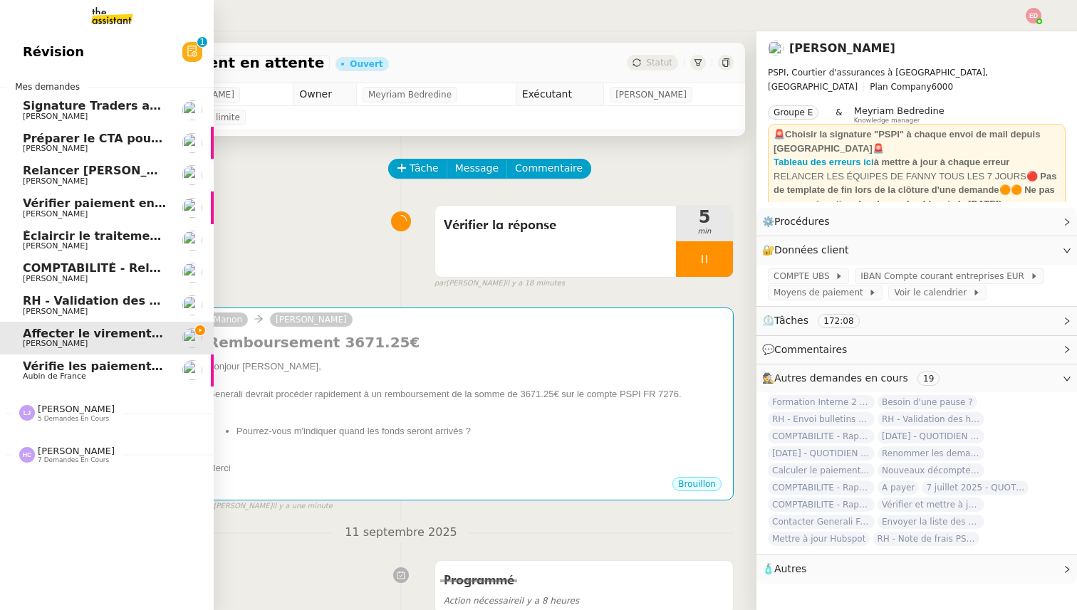
click at [25, 306] on span "RH - Validation des heures employés PSPI - août 2025" at bounding box center [196, 301] width 346 height 14
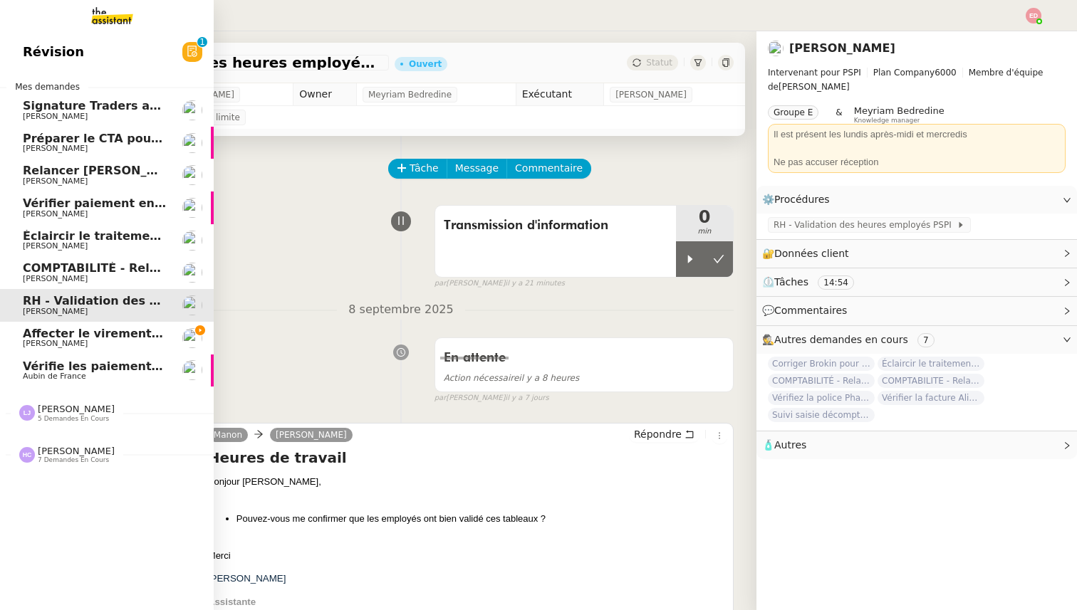
click at [45, 263] on span "COMPTABILITÉ - Relance des primes GoldenCare impayées- septembre 2025" at bounding box center [267, 268] width 488 height 14
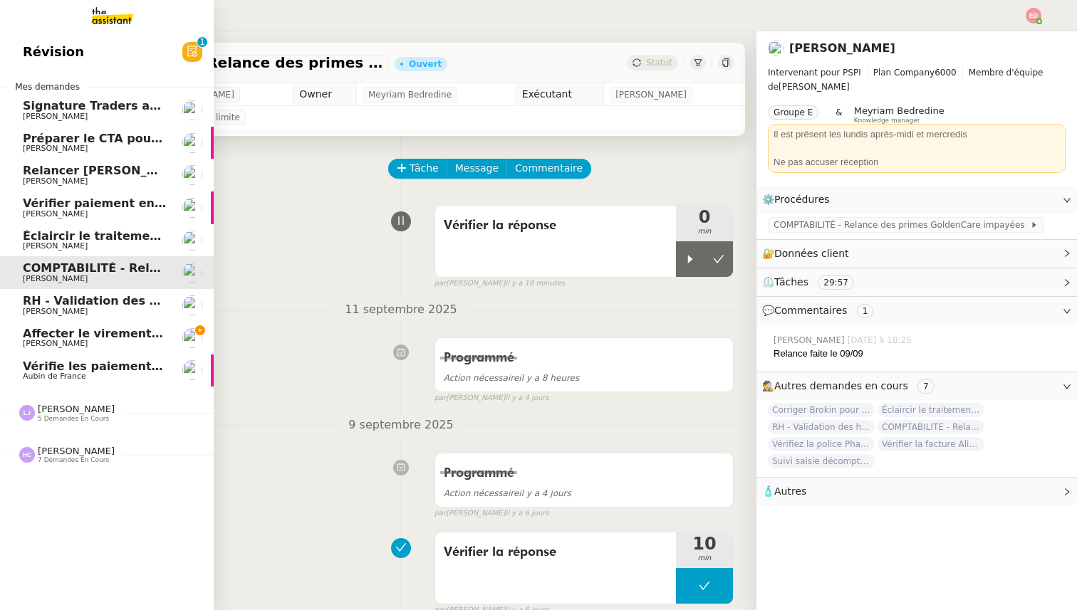
click at [54, 412] on span "[PERSON_NAME]" at bounding box center [76, 409] width 77 height 11
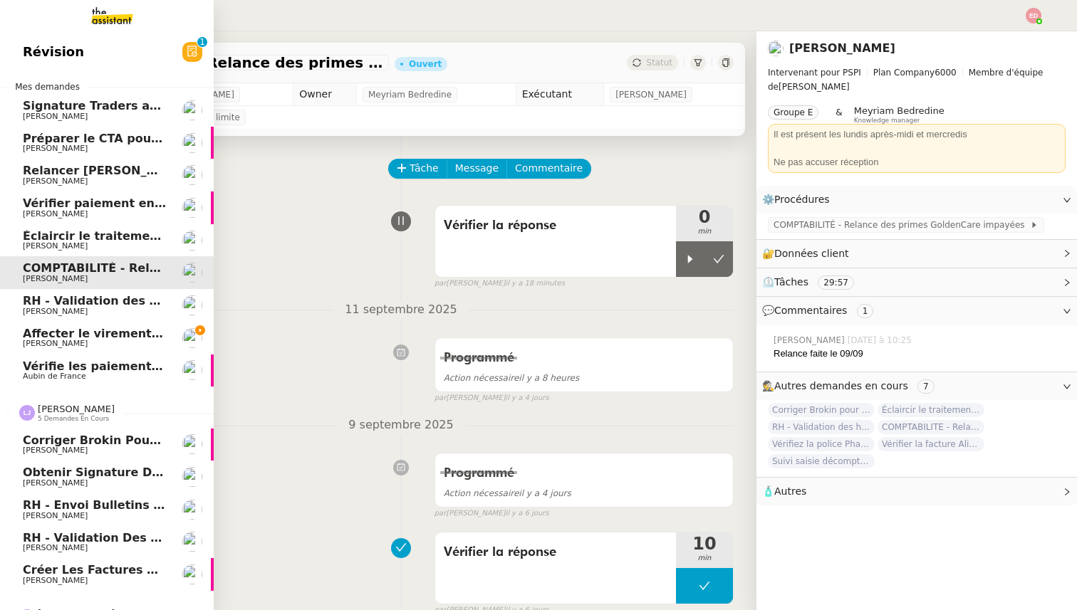
click at [54, 412] on span "[PERSON_NAME]" at bounding box center [76, 409] width 77 height 11
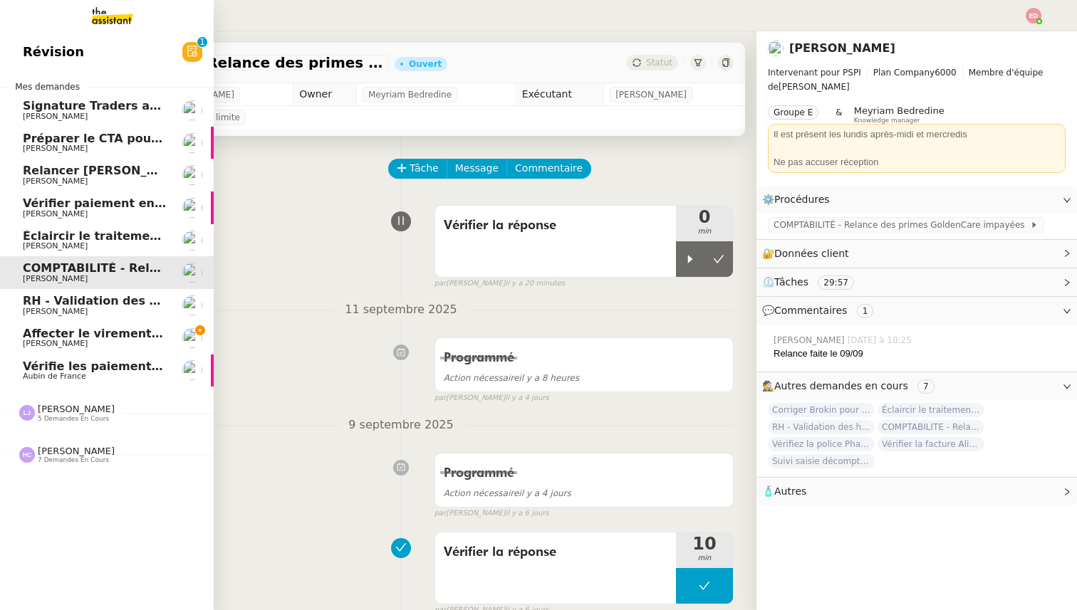
click at [58, 337] on span "Affecter le virement en attente" at bounding box center [123, 334] width 200 height 14
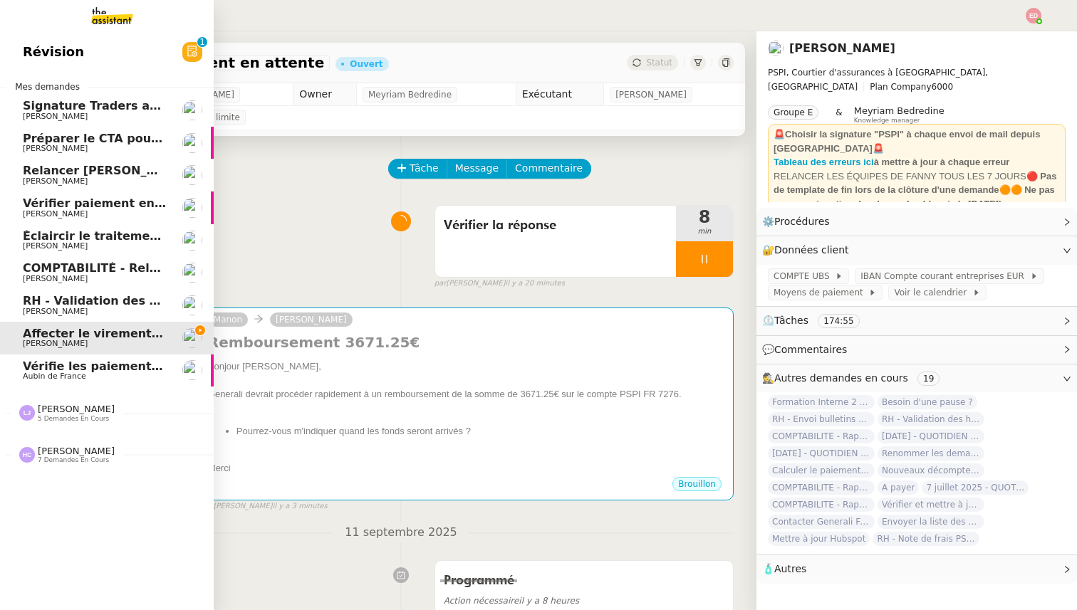
click at [59, 265] on span "COMPTABILITÉ - Relance des primes GoldenCare impayées- septembre 2025" at bounding box center [267, 268] width 488 height 14
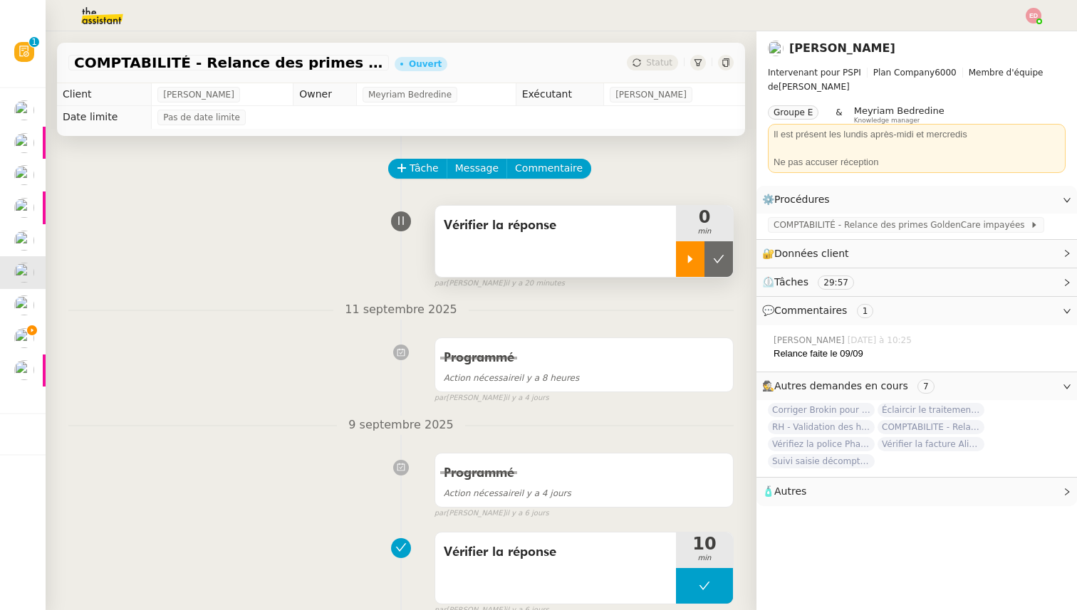
click at [687, 255] on icon at bounding box center [689, 258] width 11 height 11
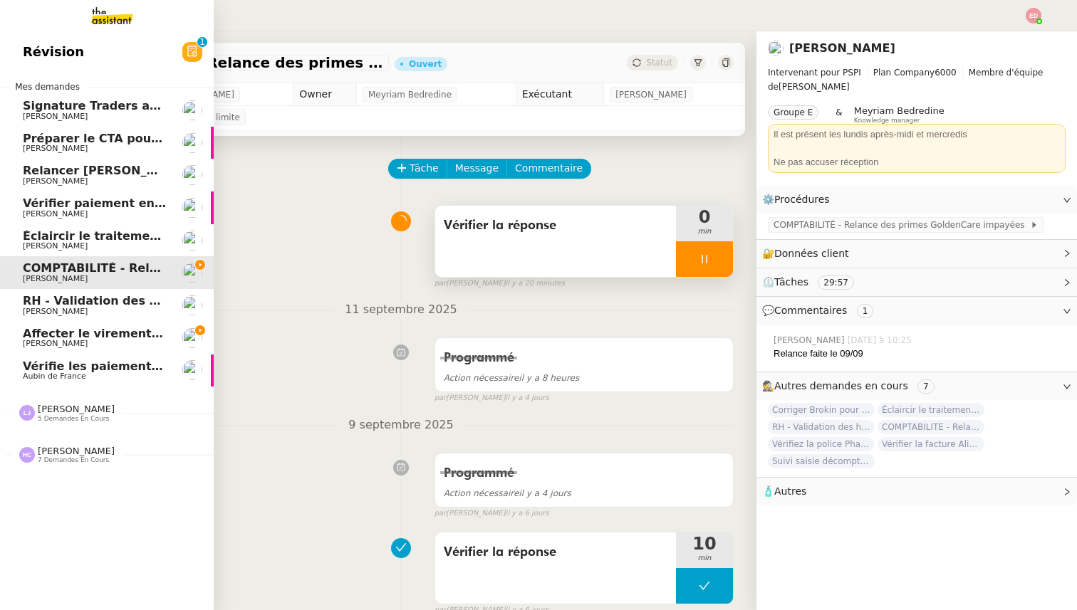
click at [35, 333] on span "Affecter le virement en attente" at bounding box center [123, 334] width 200 height 14
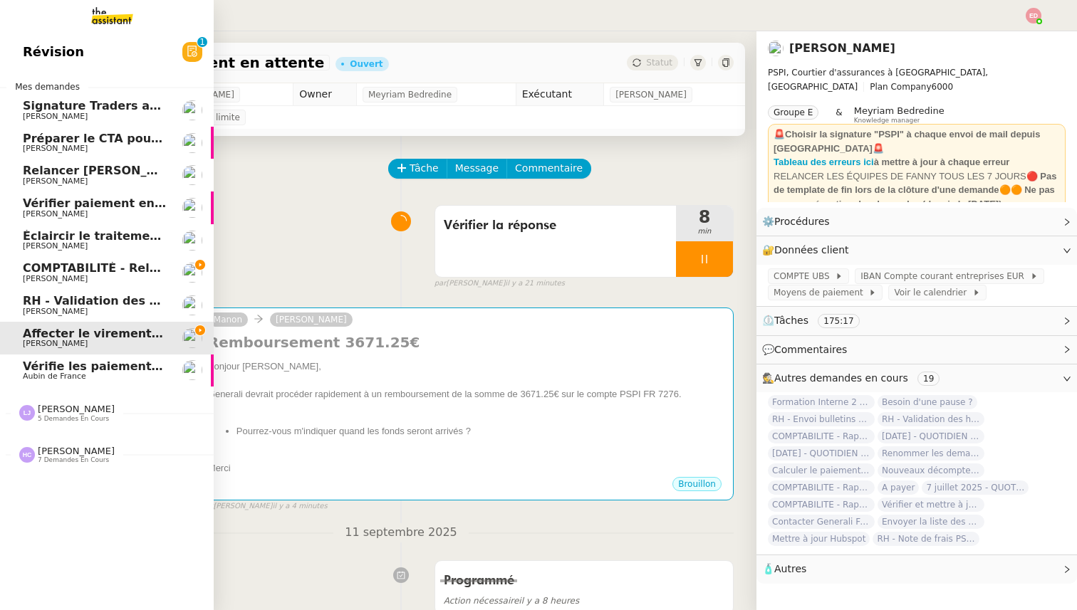
click at [45, 251] on link "Éclaircir le traitement des bordereaux GoldenCare [PERSON_NAME]" at bounding box center [107, 240] width 214 height 33
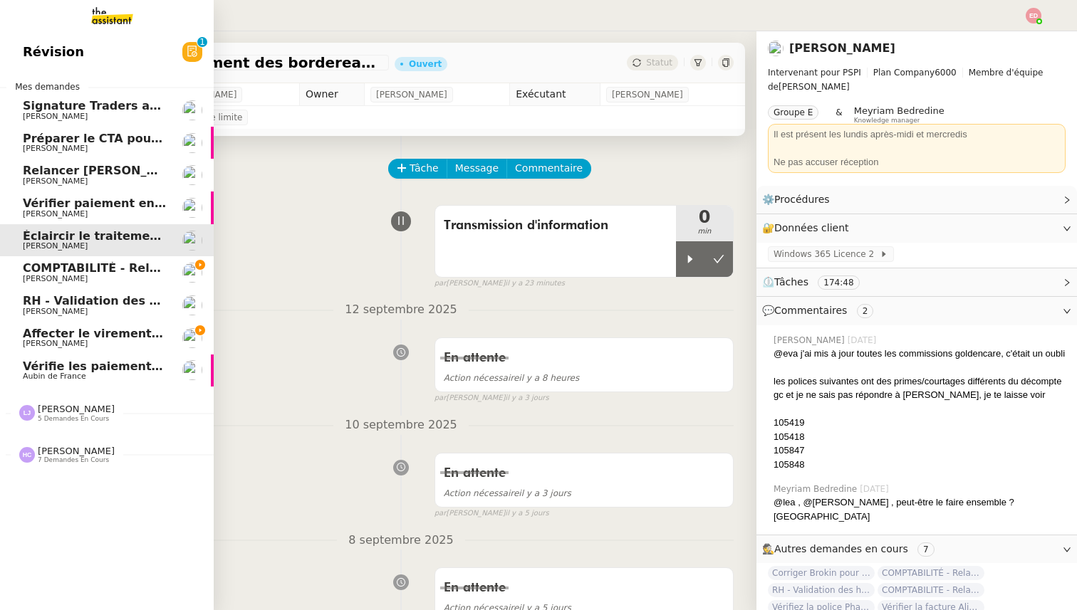
click at [46, 205] on span "Vérifier paiement en Euros pour Team2act" at bounding box center [158, 204] width 271 height 14
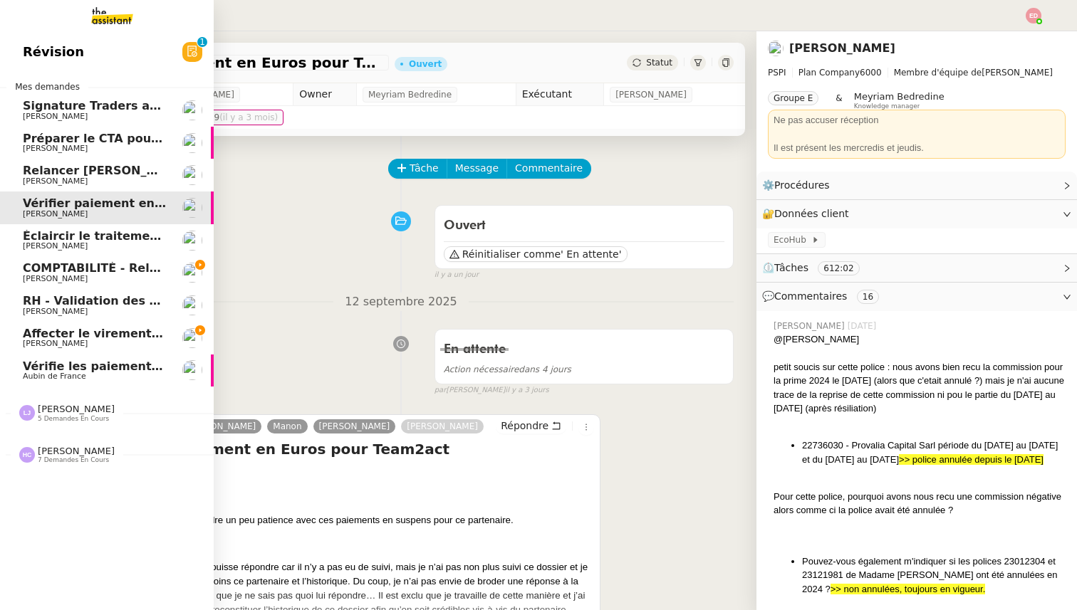
click at [68, 241] on span "Éclaircir le traitement des bordereaux GoldenCare" at bounding box center [184, 236] width 323 height 14
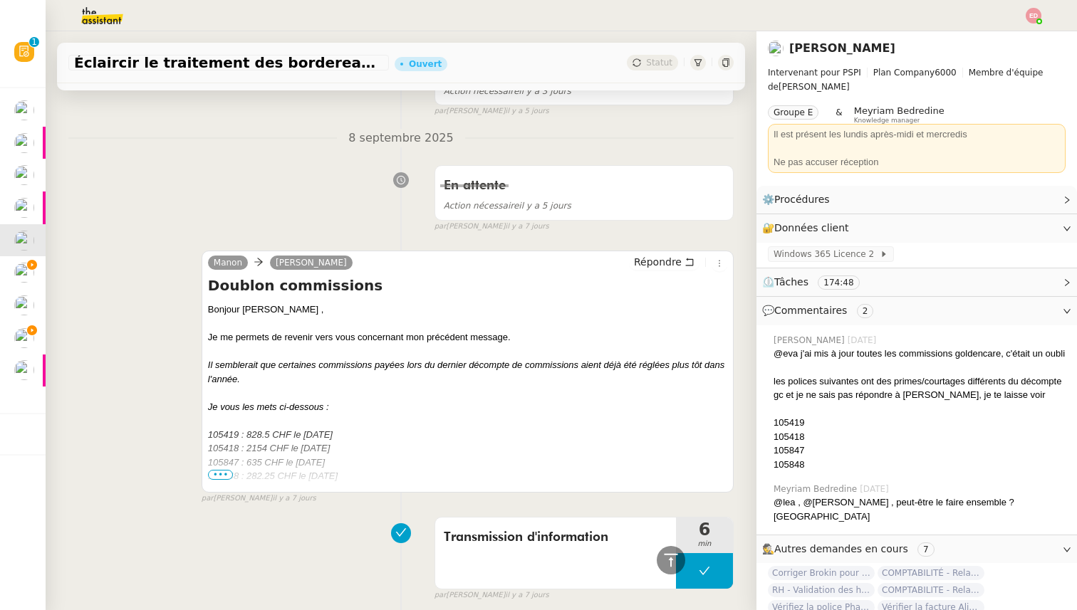
scroll to position [474, 0]
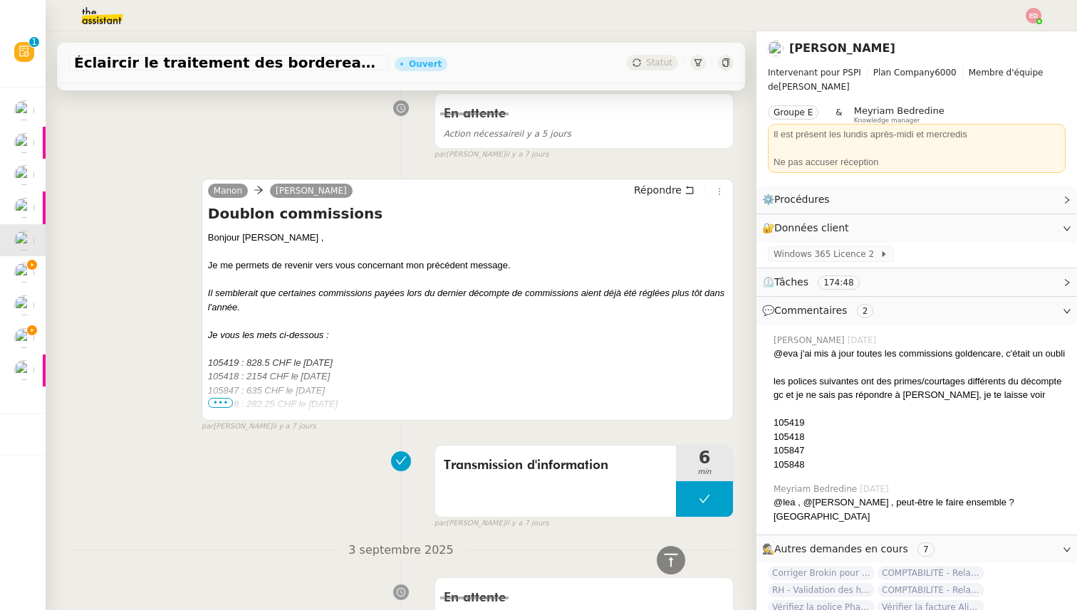
click at [223, 402] on span "•••" at bounding box center [221, 403] width 26 height 10
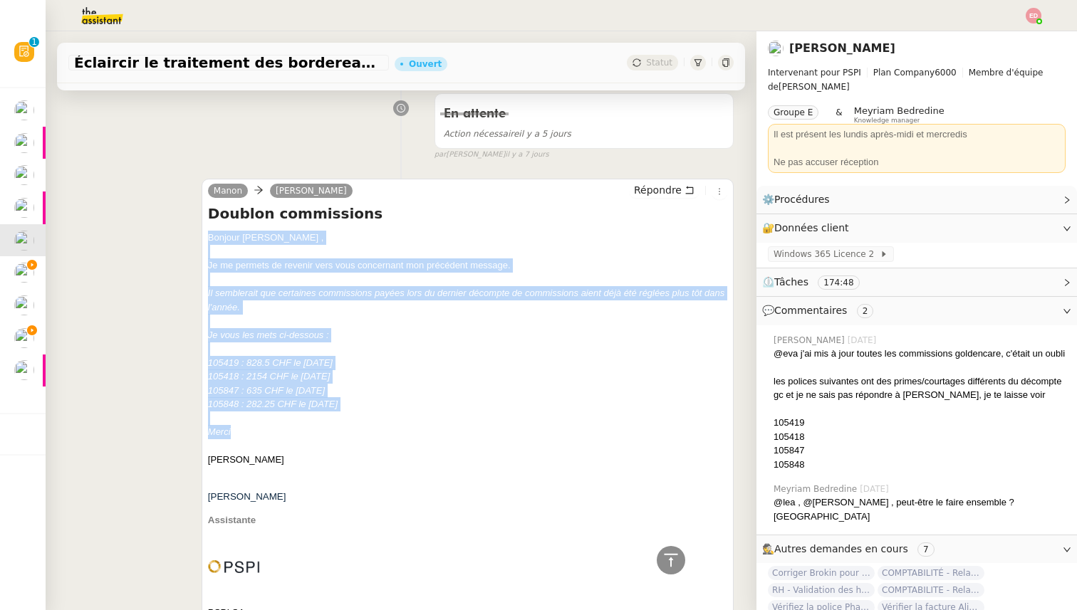
drag, startPoint x: 233, startPoint y: 431, endPoint x: 203, endPoint y: 238, distance: 196.0
copy div "Bonjour Laurent , Je me permets de revenir vers vous concernant mon précédent m…"
click at [681, 191] on span "Répondre" at bounding box center [658, 190] width 48 height 14
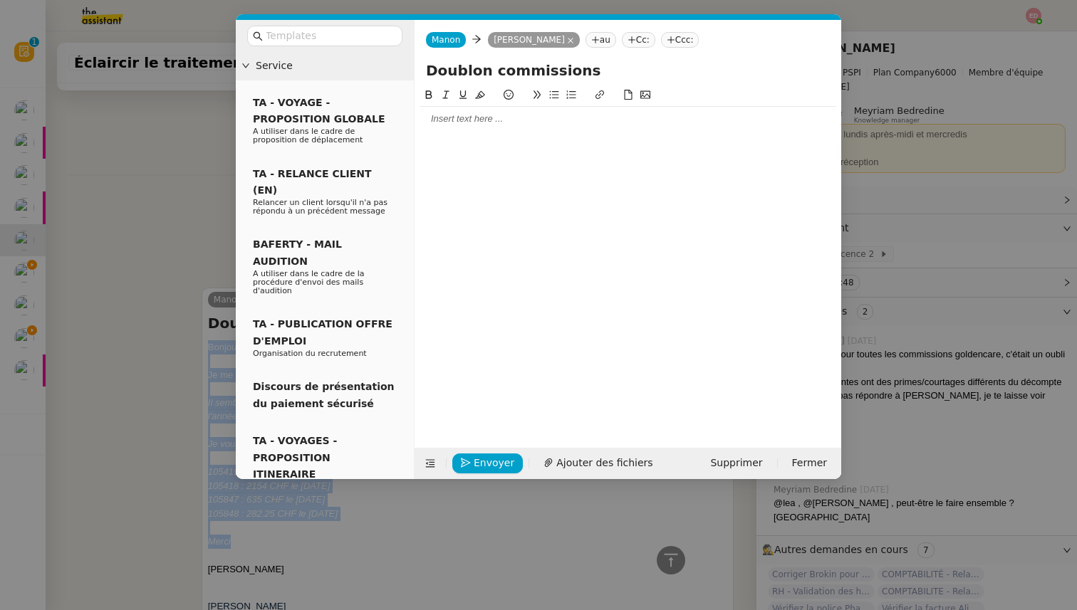
scroll to position [583, 0]
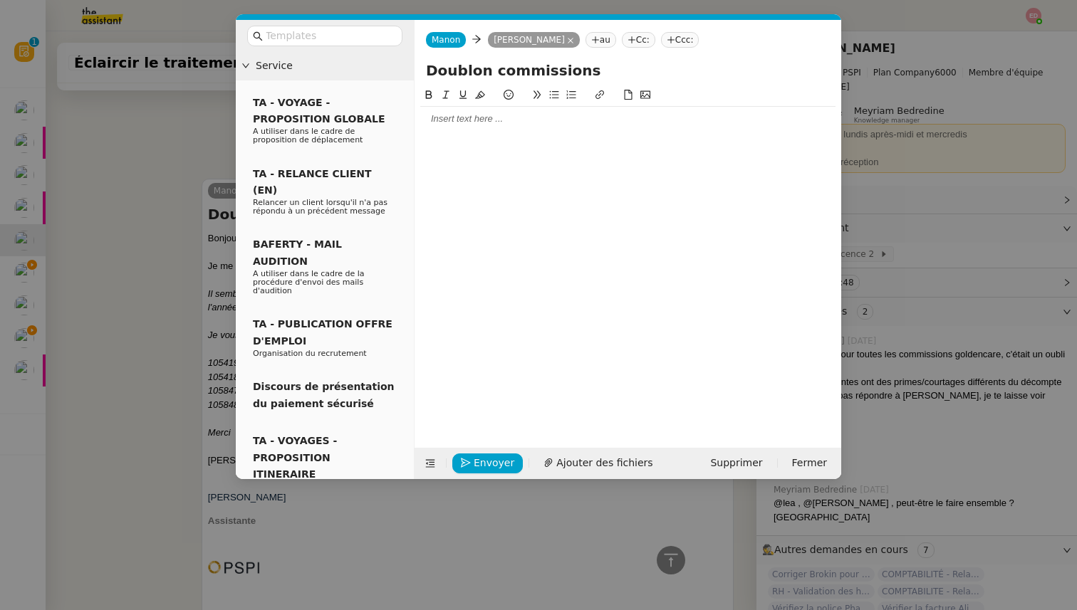
click at [438, 125] on div at bounding box center [627, 118] width 415 height 13
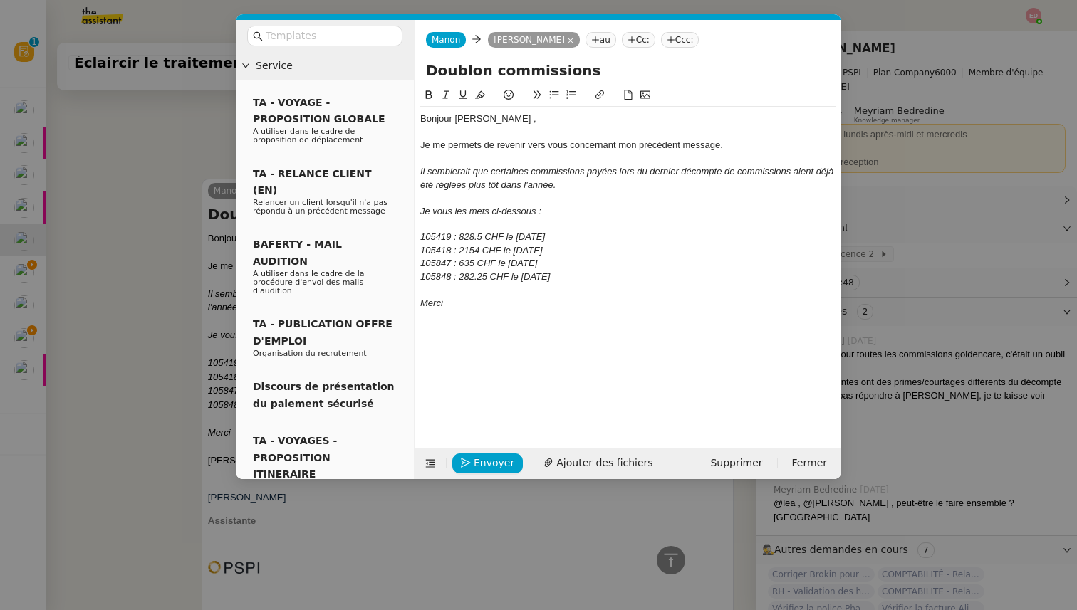
click at [127, 340] on nz-modal-container "Service TA - VOYAGE - PROPOSITION GLOBALE A utiliser dans le cadre de propositi…" at bounding box center [538, 305] width 1077 height 610
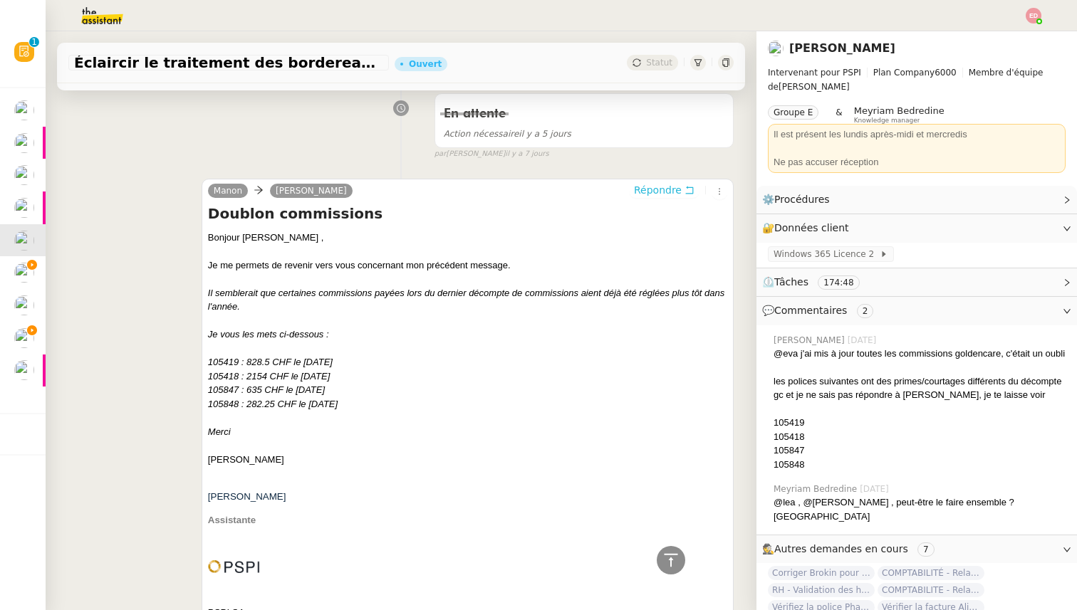
scroll to position [768, 0]
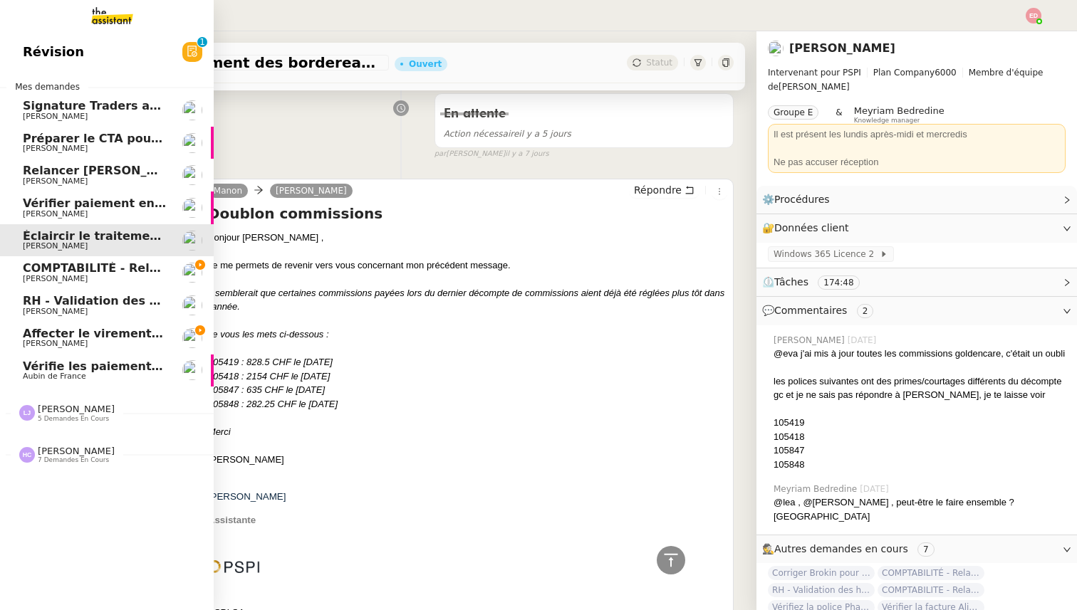
click at [78, 336] on span "Affecter le virement en attente" at bounding box center [123, 334] width 200 height 14
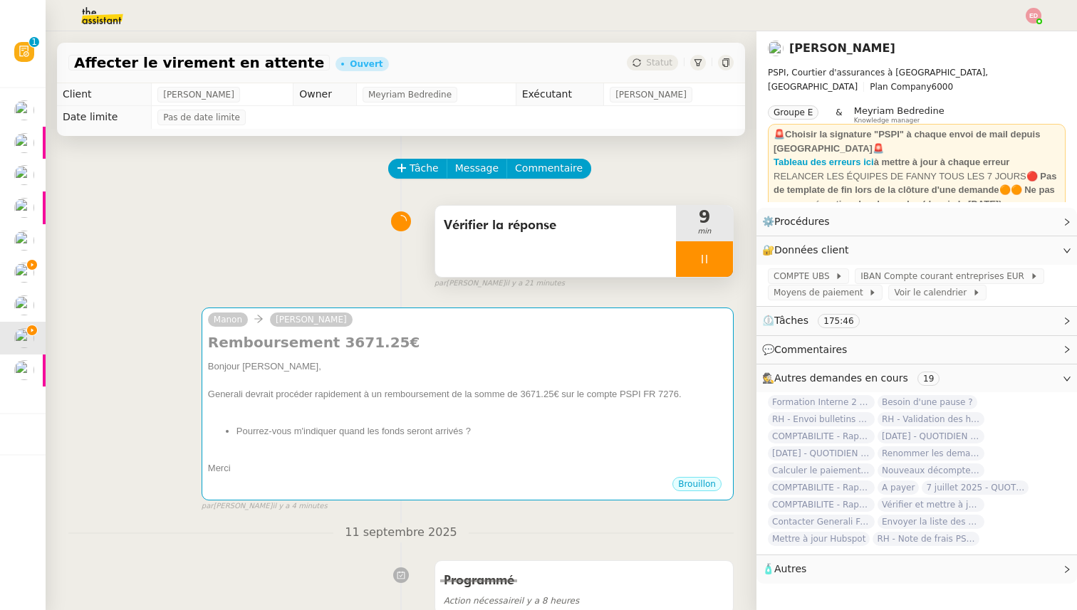
click at [728, 264] on div at bounding box center [704, 259] width 57 height 36
click at [728, 264] on button at bounding box center [718, 259] width 28 height 36
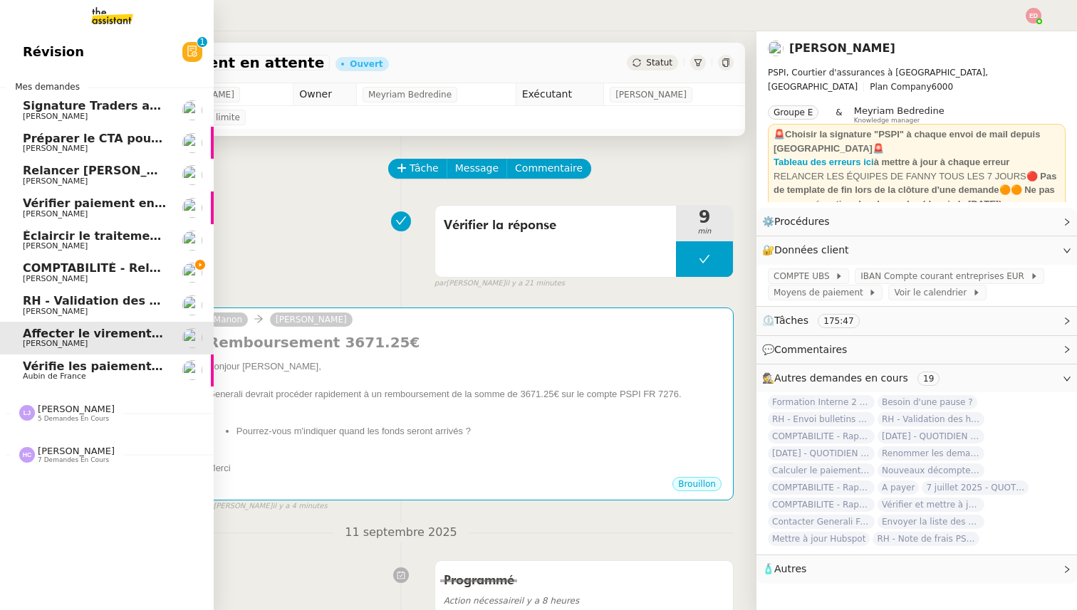
click at [39, 297] on span "RH - Validation des heures employés PSPI - août 2025" at bounding box center [196, 301] width 346 height 14
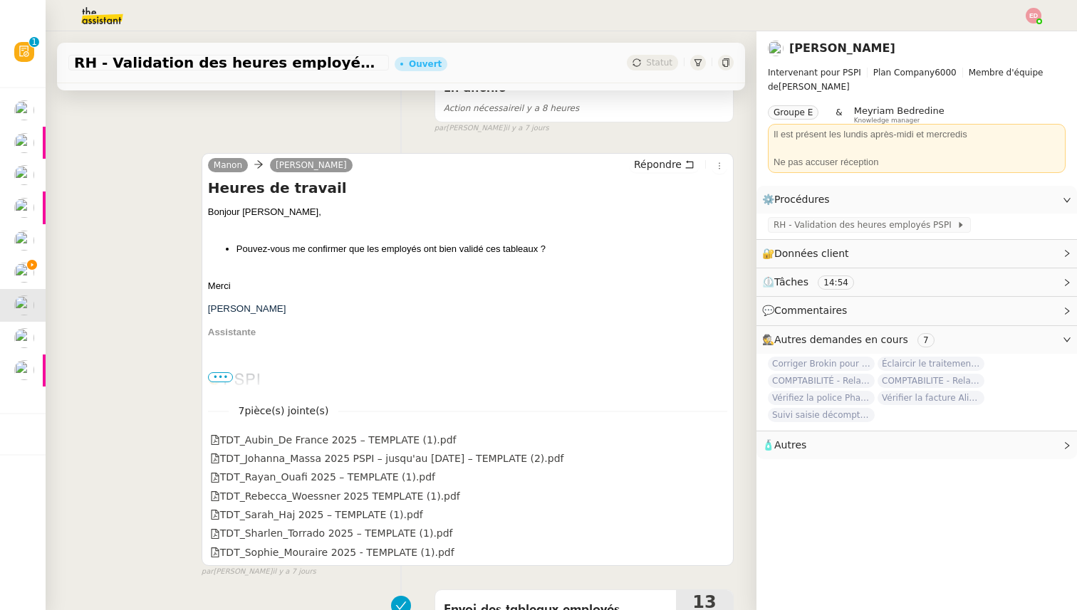
scroll to position [273, 0]
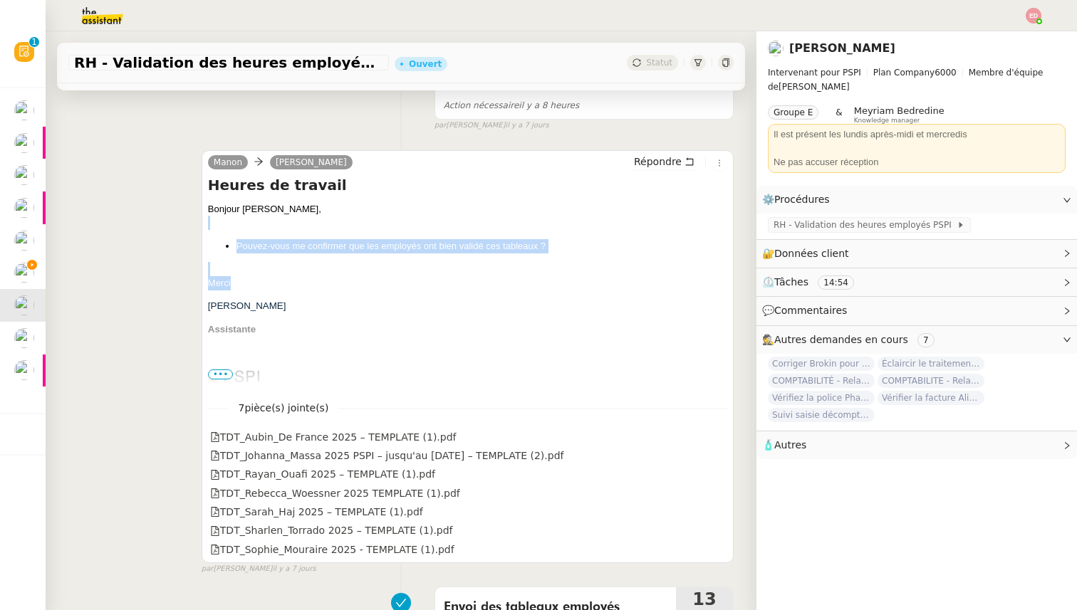
drag, startPoint x: 241, startPoint y: 286, endPoint x: 209, endPoint y: 222, distance: 71.3
click at [209, 222] on div "Bonjour [PERSON_NAME], Pouvez-vous me confirmer que les employés ont bien valid…" at bounding box center [467, 445] width 519 height 486
click at [218, 225] on div at bounding box center [467, 223] width 519 height 14
drag, startPoint x: 234, startPoint y: 283, endPoint x: 205, endPoint y: 196, distance: 92.3
click at [205, 196] on div "[PERSON_NAME] Répondre Heures de travail Bonjour [PERSON_NAME], Pouvez-vous me …" at bounding box center [467, 356] width 532 height 413
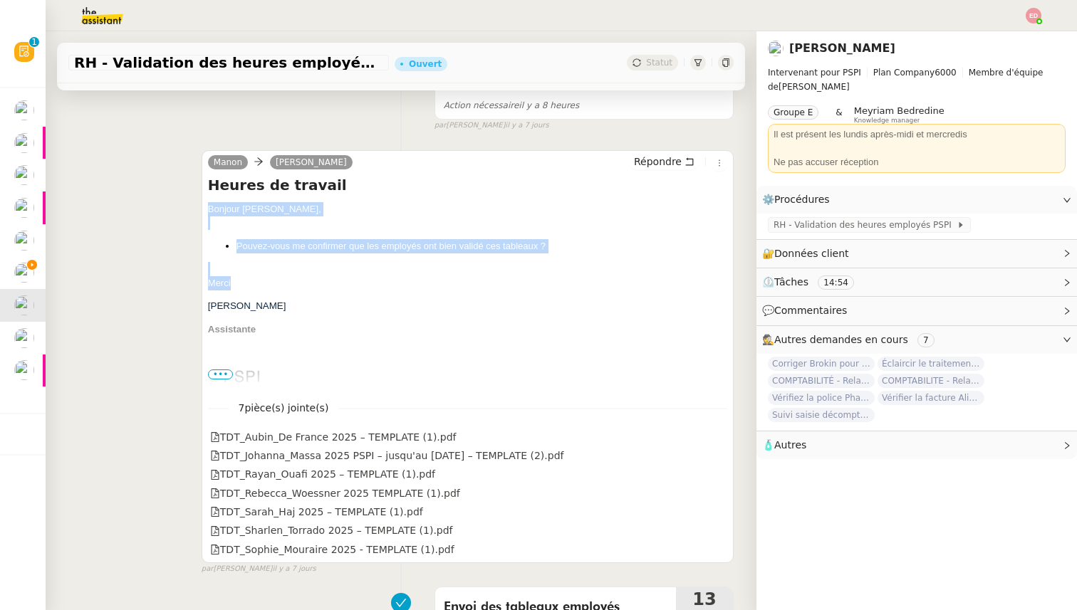
copy div "Bonjour [PERSON_NAME], Pouvez-vous me confirmer que les employés ont bien valid…"
click at [716, 431] on icon at bounding box center [718, 436] width 10 height 10
click at [722, 456] on icon at bounding box center [718, 455] width 10 height 10
click at [716, 473] on icon at bounding box center [718, 474] width 10 height 10
click at [718, 481] on link at bounding box center [718, 474] width 10 height 16
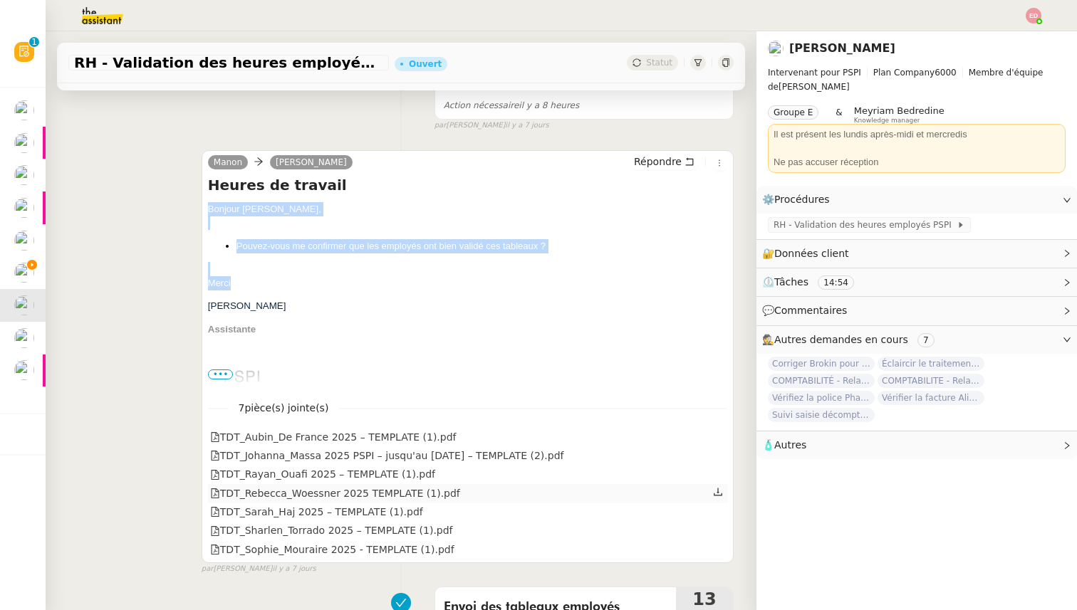
click at [718, 493] on icon at bounding box center [718, 492] width 10 height 10
click at [714, 511] on icon at bounding box center [718, 511] width 10 height 10
click at [716, 533] on icon at bounding box center [718, 530] width 10 height 10
click at [715, 551] on icon at bounding box center [718, 548] width 10 height 10
copy div "Bonjour [PERSON_NAME], Pouvez-vous me confirmer que les employés ont bien valid…"
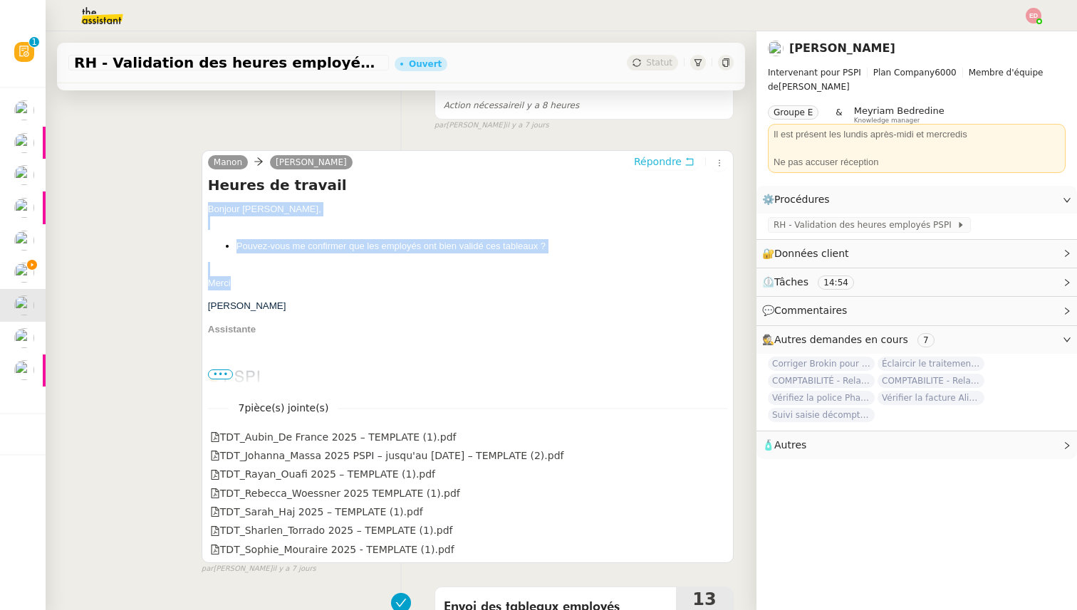
click at [672, 155] on span "Répondre" at bounding box center [658, 162] width 48 height 14
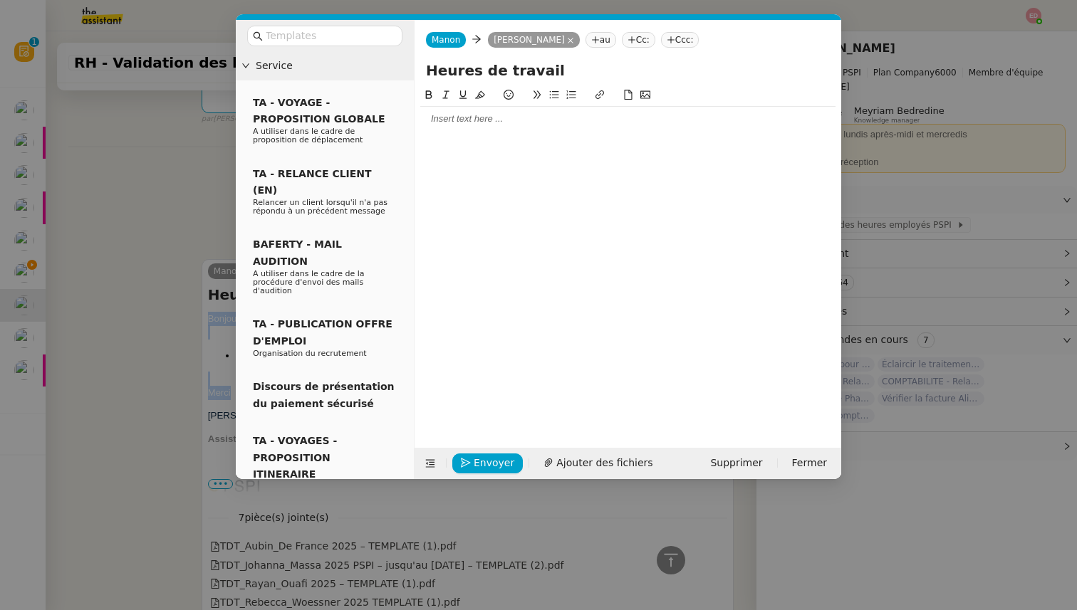
scroll to position [382, 0]
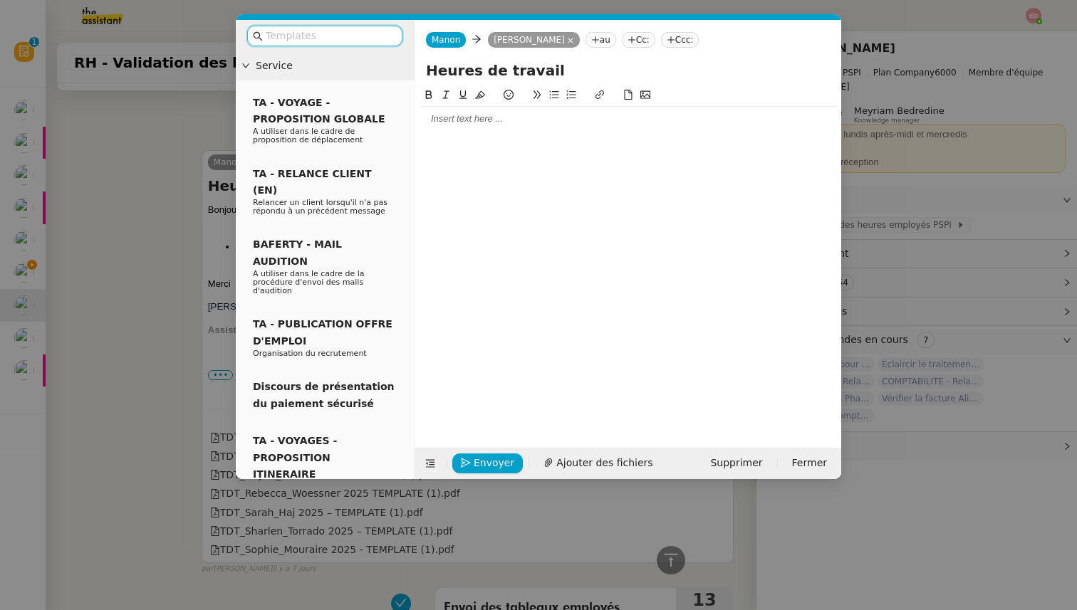
click at [436, 122] on div at bounding box center [627, 118] width 415 height 13
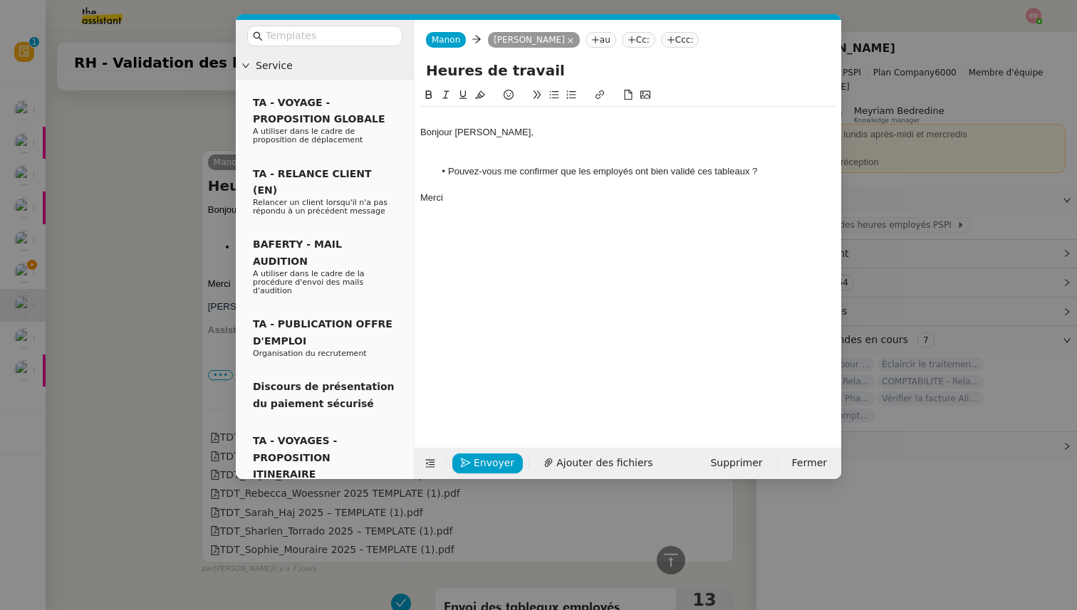
scroll to position [497, 0]
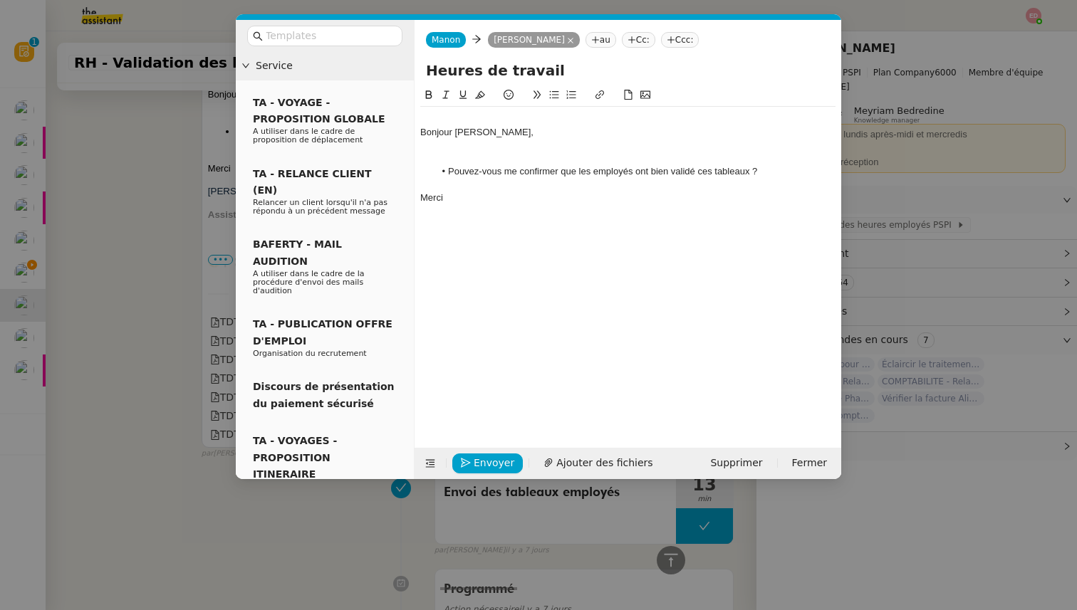
click at [478, 155] on div at bounding box center [627, 158] width 415 height 13
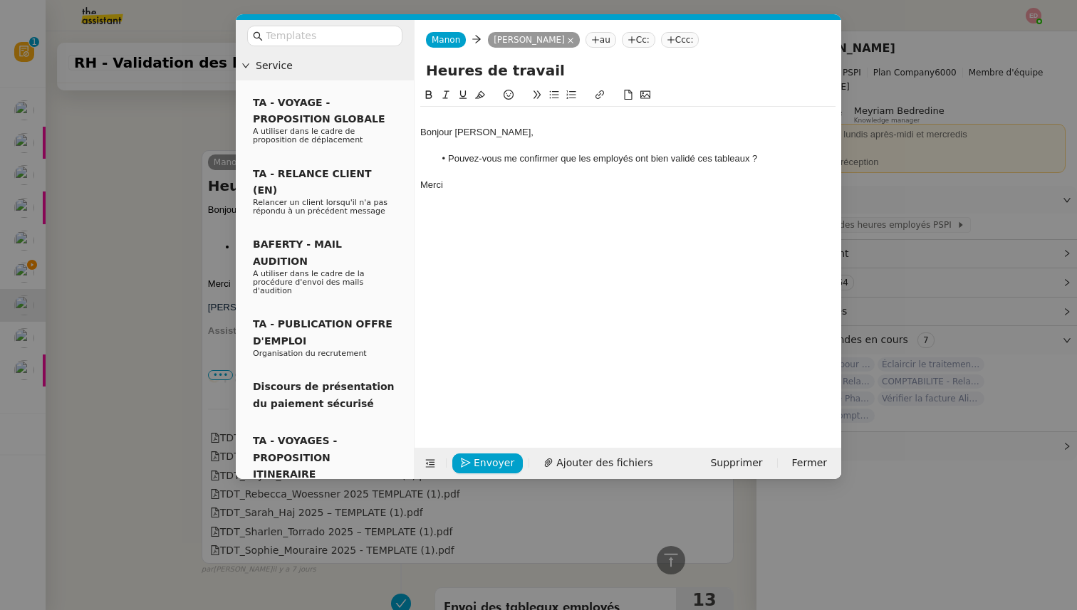
scroll to position [483, 0]
click at [420, 132] on div "Bonjour [PERSON_NAME]," at bounding box center [627, 132] width 415 height 13
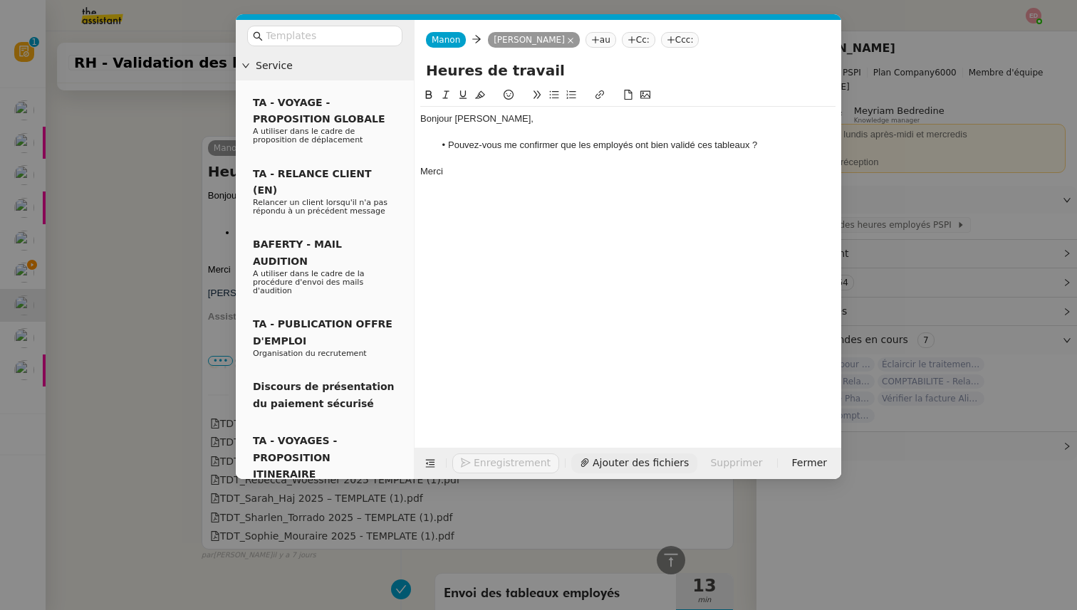
scroll to position [469, 0]
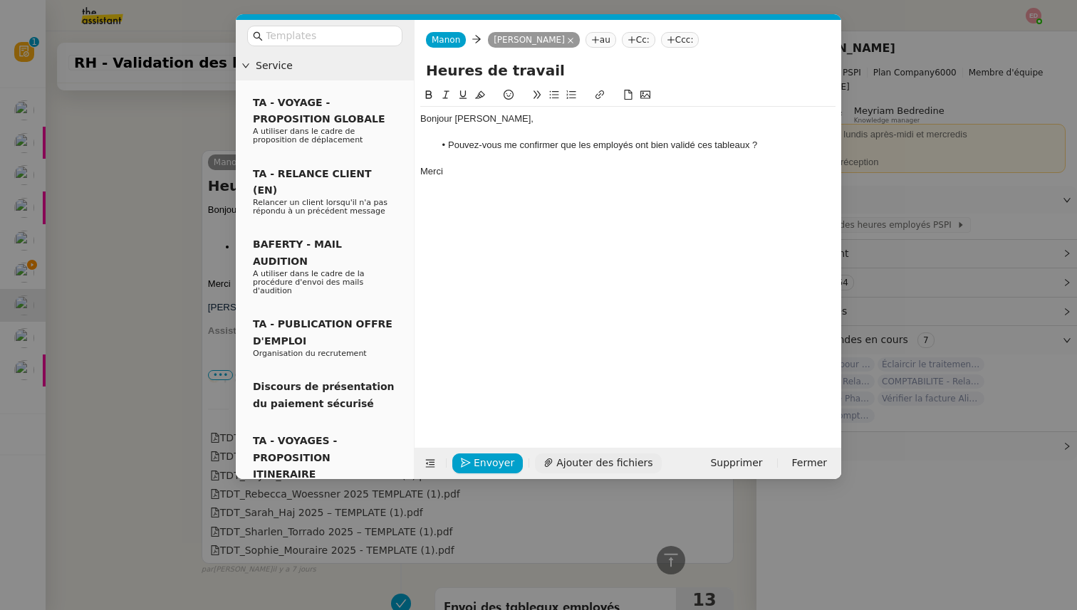
click at [572, 469] on span "Ajouter des fichiers" at bounding box center [604, 463] width 96 height 16
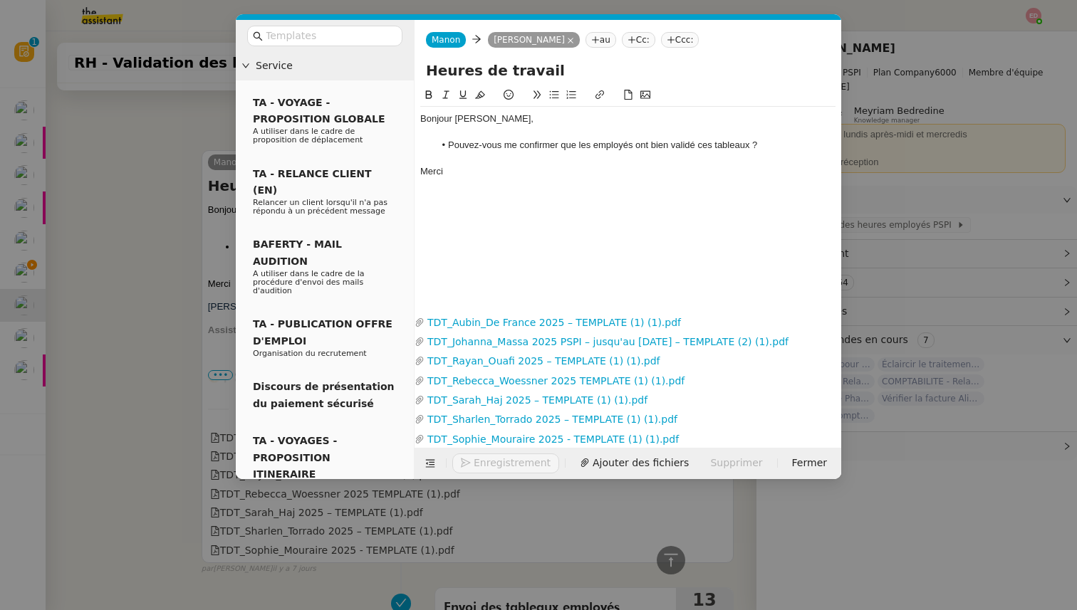
click at [91, 352] on nz-modal-container "Service TA - VOYAGE - PROPOSITION GLOBALE A utiliser dans le cadre de propositi…" at bounding box center [538, 305] width 1077 height 610
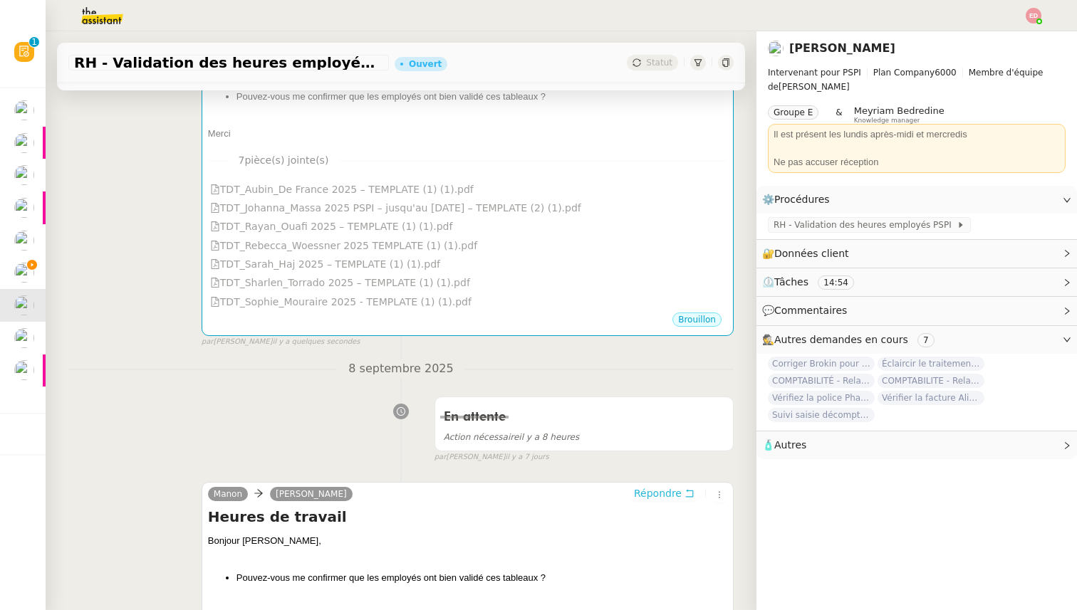
scroll to position [0, 0]
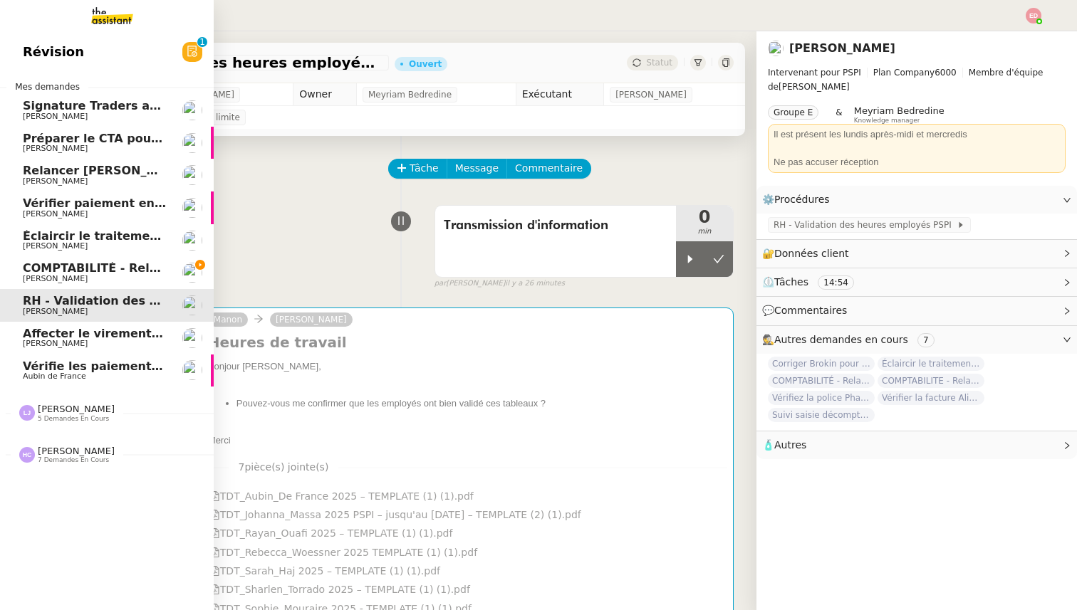
click at [53, 234] on span "Éclaircir le traitement des bordereaux GoldenCare" at bounding box center [184, 236] width 323 height 14
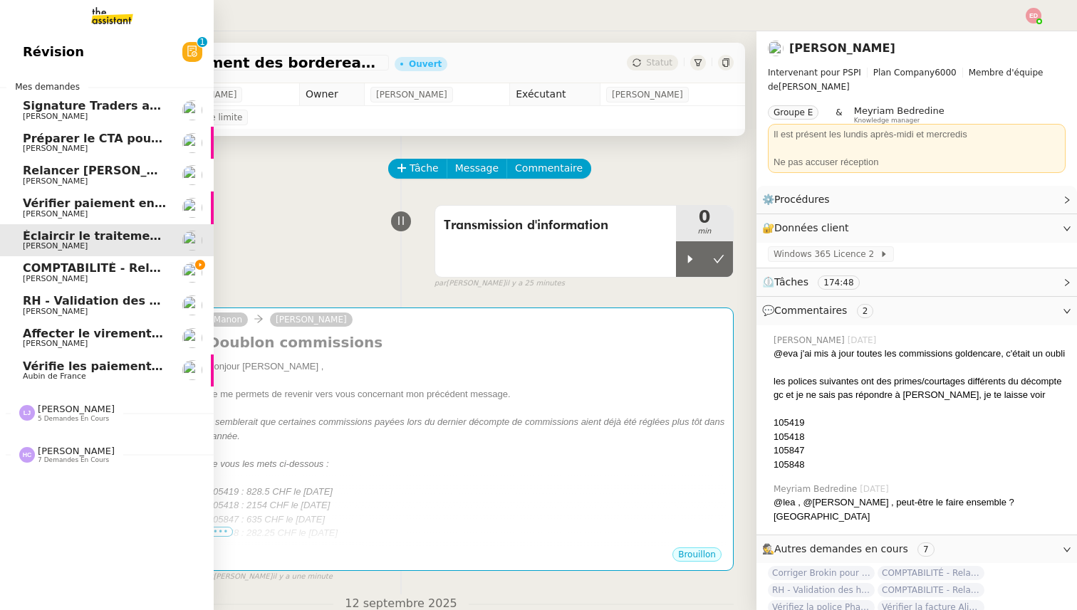
click at [61, 196] on link "Vérifier paiement en Euros pour Team2act [PERSON_NAME]" at bounding box center [107, 208] width 214 height 33
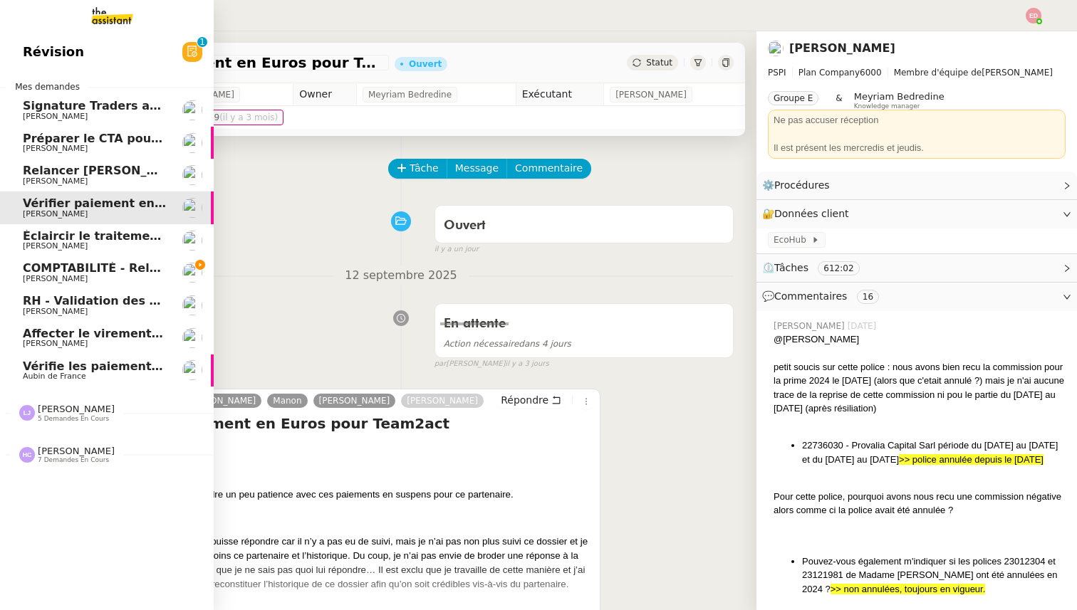
click at [62, 168] on span "Relancer [PERSON_NAME] pour documents août" at bounding box center [177, 171] width 308 height 14
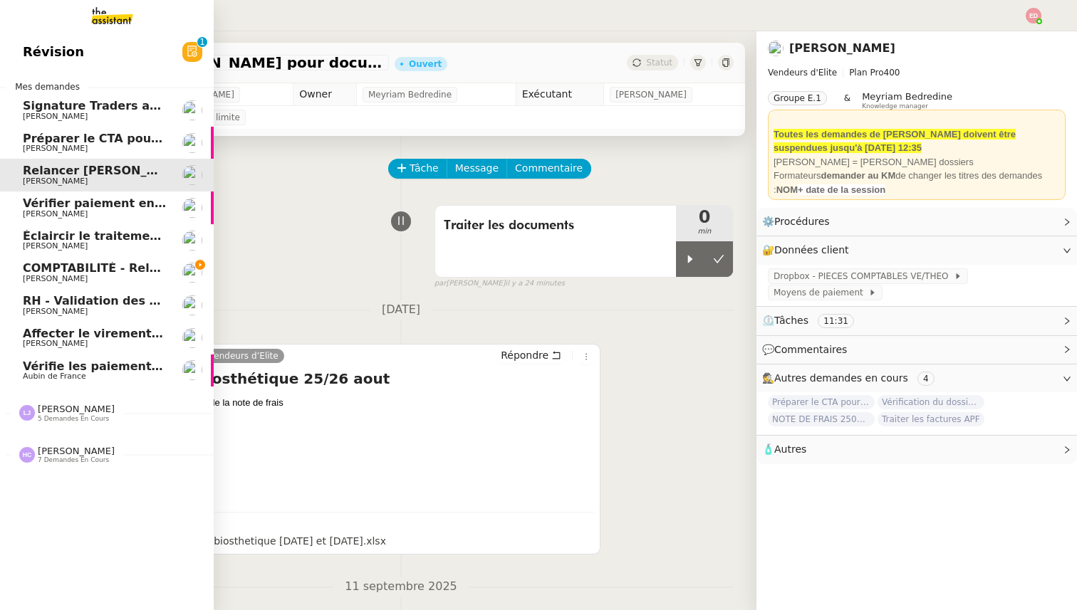
click at [68, 141] on span "Préparer le CTA pour Krys audio" at bounding box center [126, 139] width 206 height 14
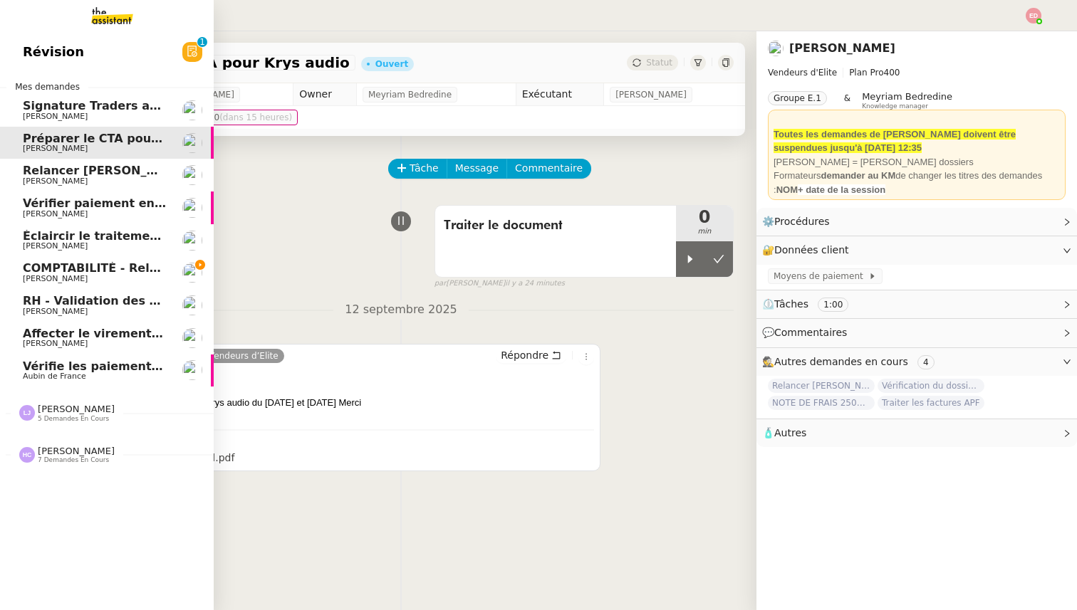
click at [69, 104] on span "Signature Traders autorisés" at bounding box center [112, 106] width 179 height 14
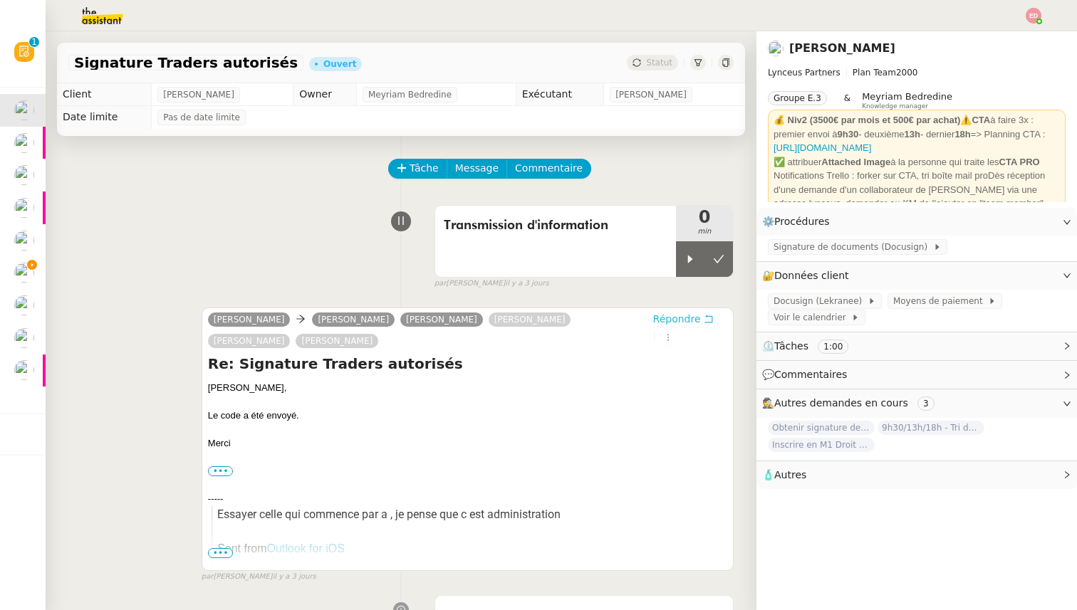
click at [676, 324] on span "Répondre" at bounding box center [677, 319] width 48 height 14
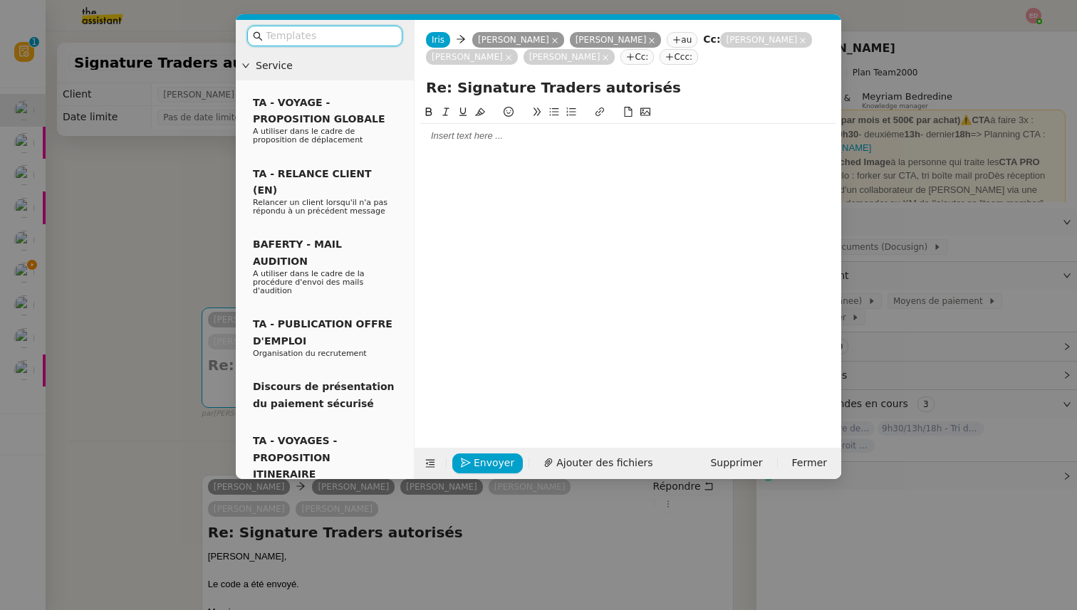
click at [446, 140] on div at bounding box center [627, 136] width 415 height 13
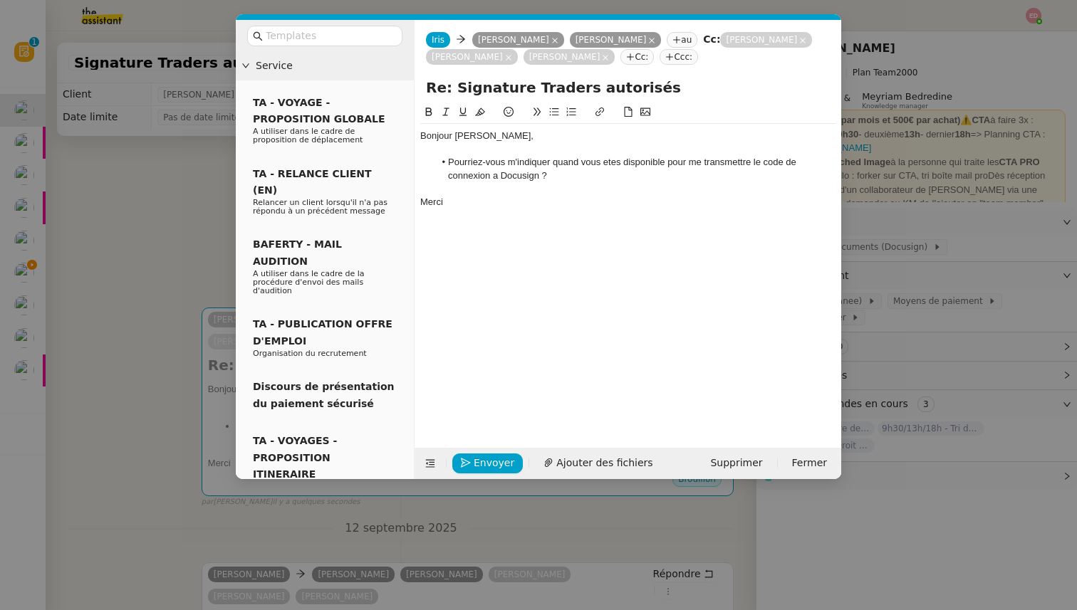
click at [609, 163] on li "Pourriez-vous m'indiquer quand vous etes disponible pour me transmettre le code…" at bounding box center [635, 169] width 402 height 26
click at [0, 0] on lt-span "ê tes" at bounding box center [0, 0] width 0 height 0
click at [493, 175] on li "Pourriez-vous m'indiquer quand vous êtes disponible pour me transmettre le code…" at bounding box center [635, 169] width 402 height 26
click at [0, 0] on lt-em "à" at bounding box center [0, 0] width 0 height 0
click at [167, 264] on nz-modal-container "Service TA - VOYAGE - PROPOSITION GLOBALE A utiliser dans le cadre de propositi…" at bounding box center [538, 305] width 1077 height 610
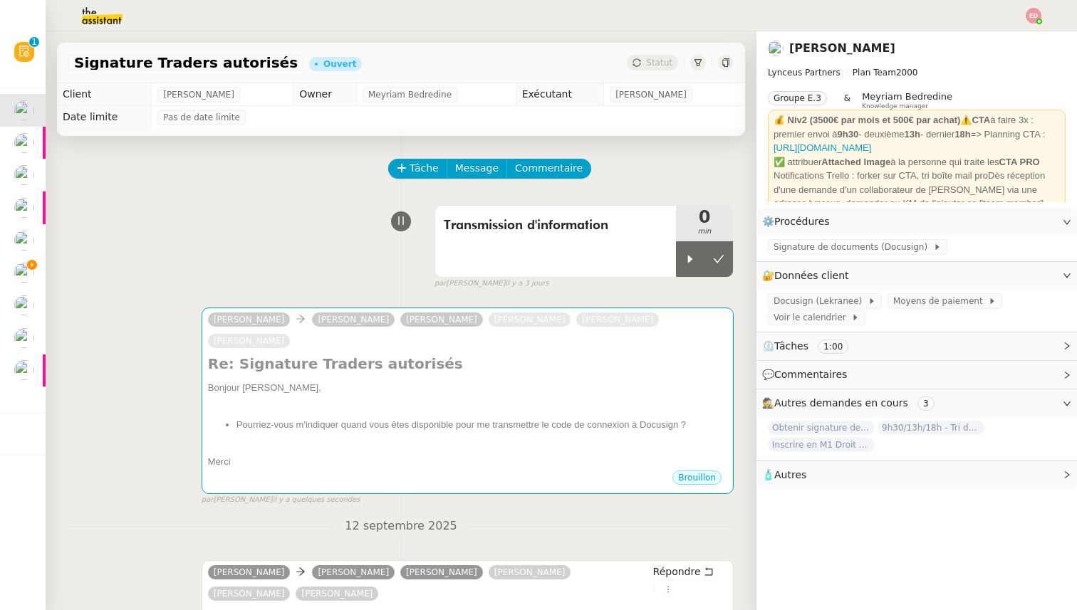
click at [33, 269] on span "COMPTABILITÉ - Relance des primes GoldenCare impayées- septembre 2025" at bounding box center [99, 268] width 488 height 14
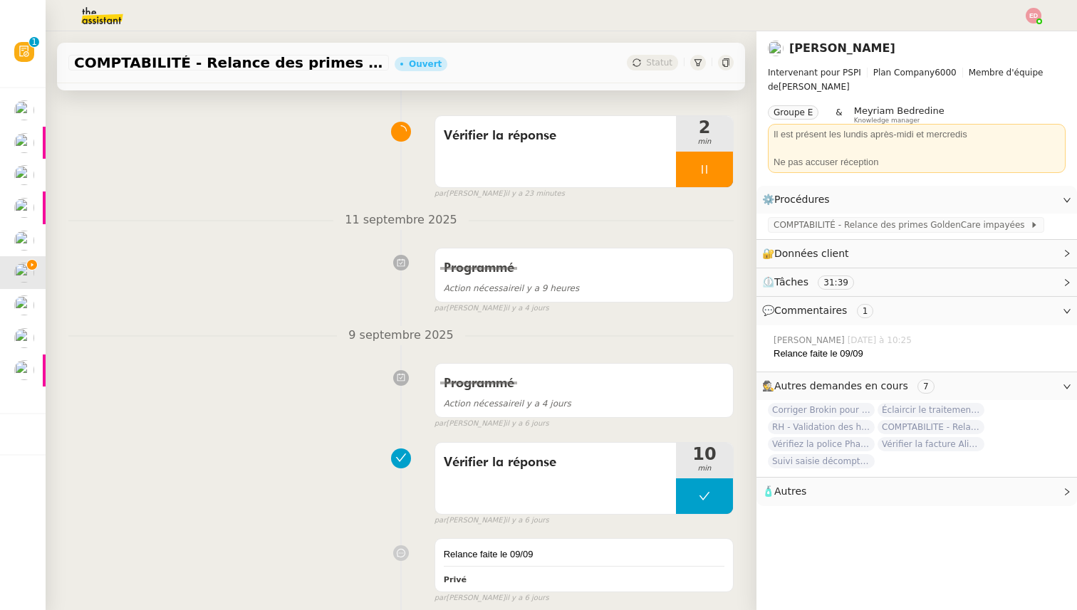
scroll to position [92, 0]
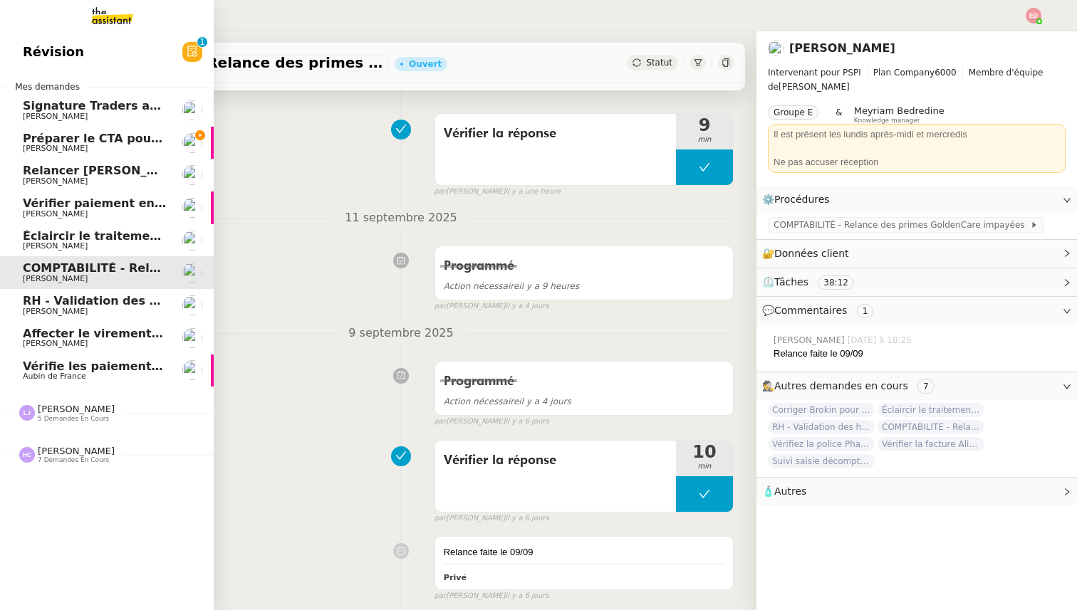
click at [54, 145] on span "[PERSON_NAME]" at bounding box center [55, 148] width 65 height 9
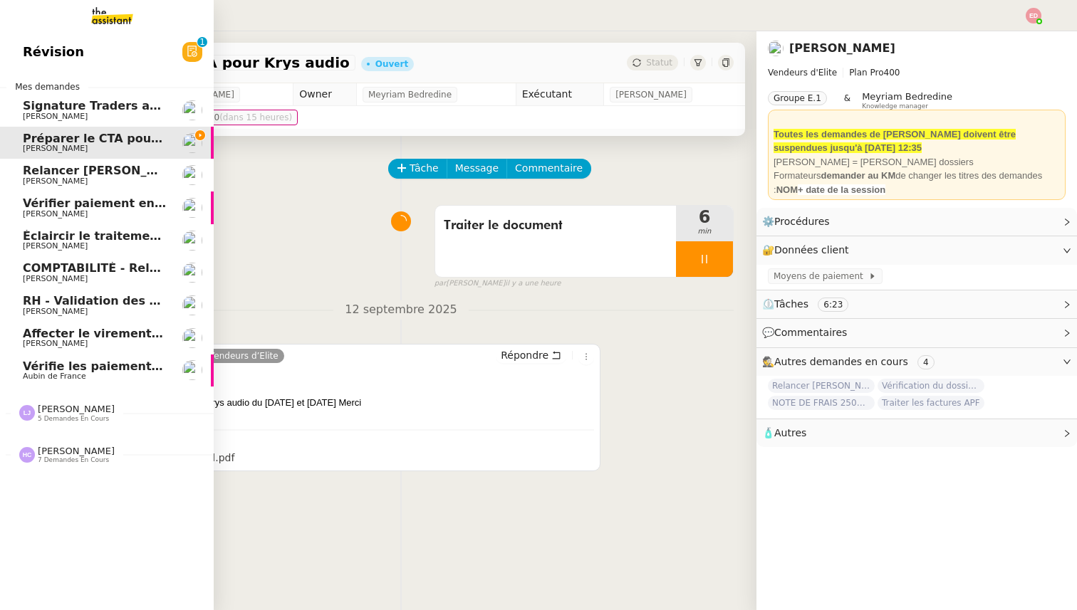
click at [33, 108] on span "Signature Traders autorisés" at bounding box center [112, 106] width 179 height 14
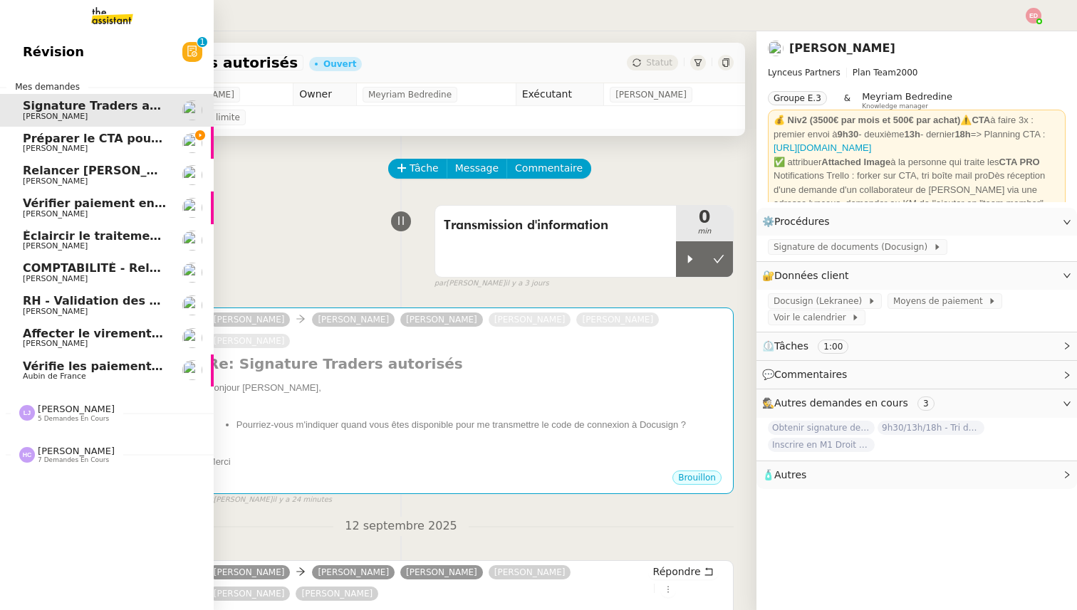
click at [56, 144] on div "Préparer le CTA pour Krys audio [PERSON_NAME]" at bounding box center [95, 142] width 144 height 21
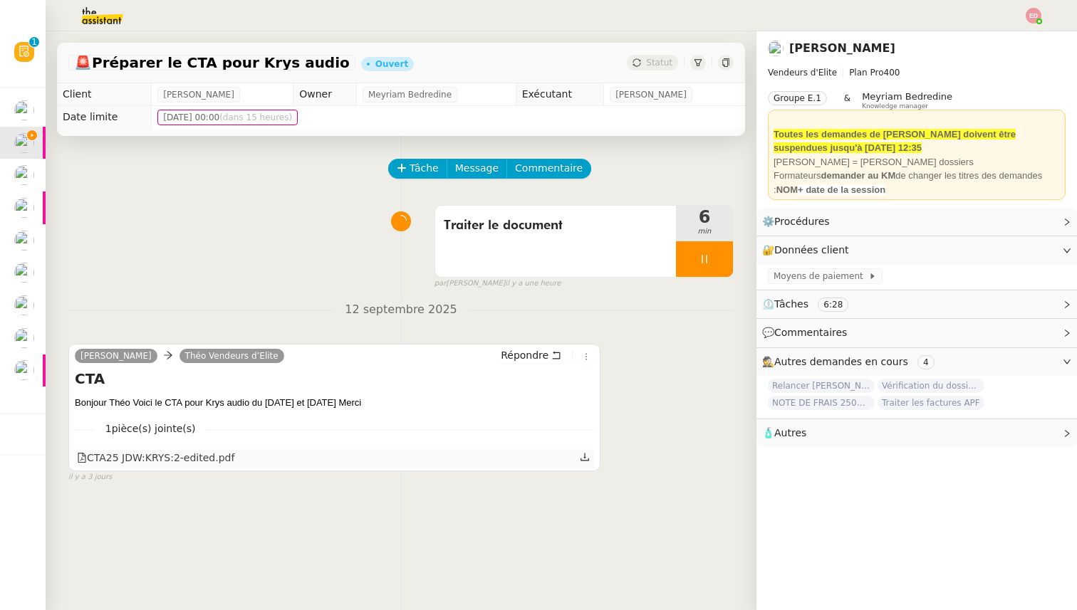
click at [585, 459] on icon at bounding box center [585, 457] width 10 height 10
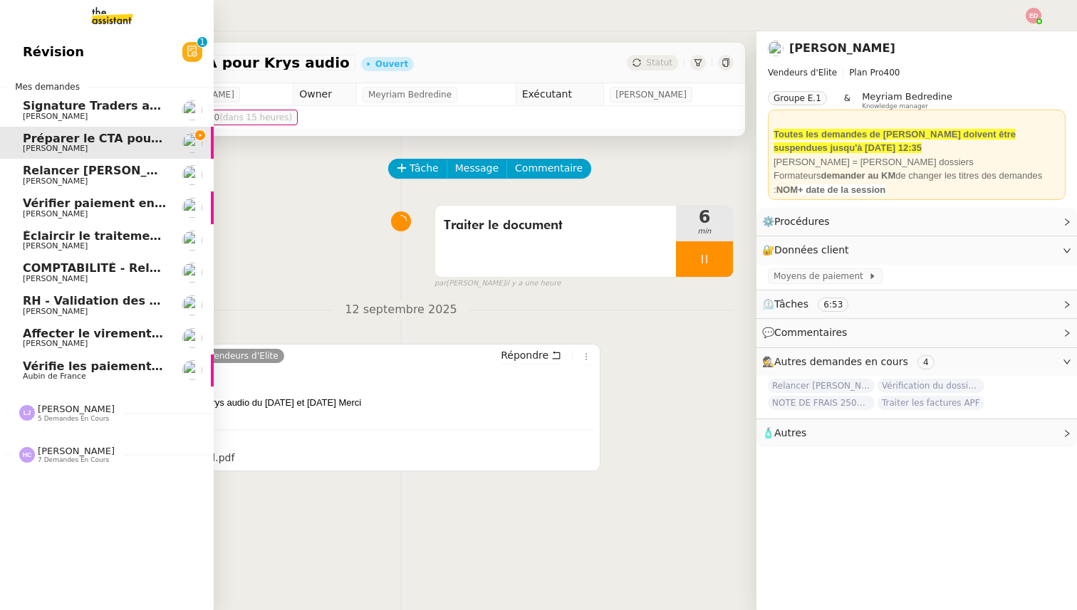
click at [32, 110] on span "Signature Traders autorisés" at bounding box center [112, 106] width 179 height 14
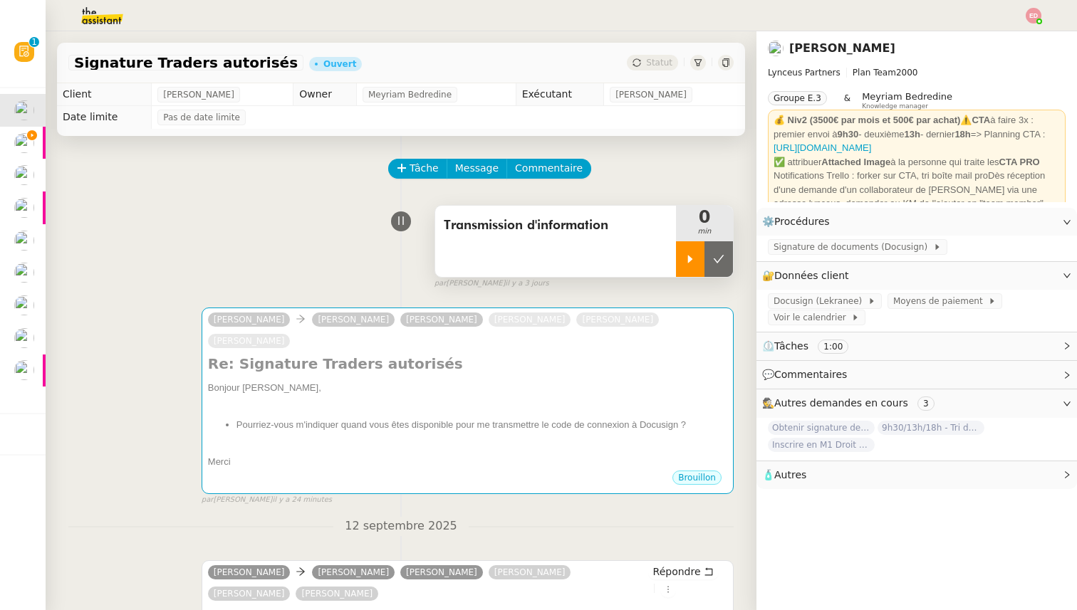
click at [685, 248] on div at bounding box center [690, 259] width 28 height 36
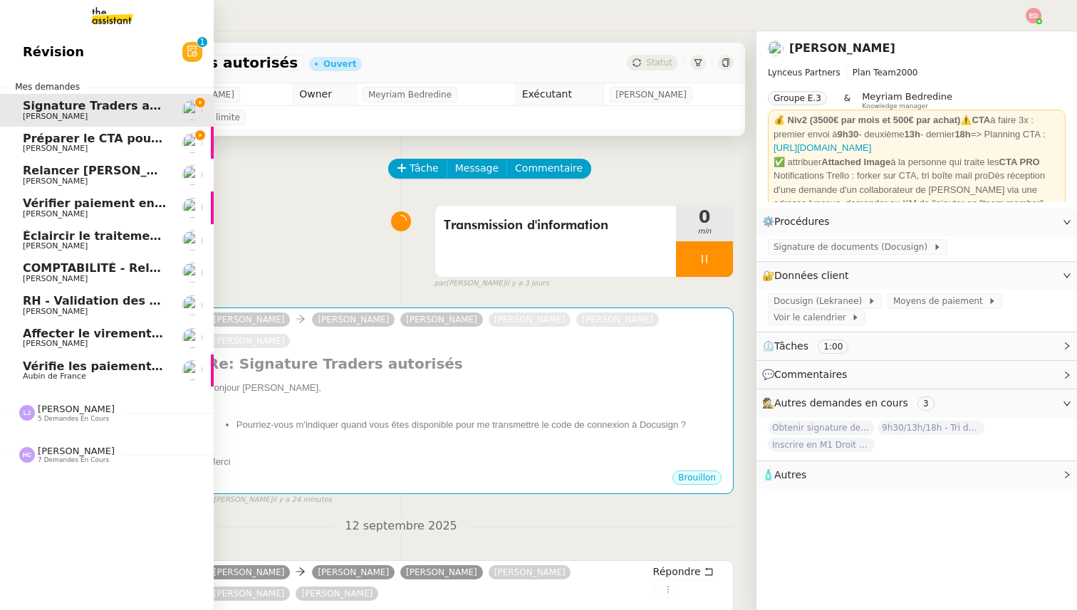
click at [41, 147] on span "[PERSON_NAME]" at bounding box center [55, 148] width 65 height 9
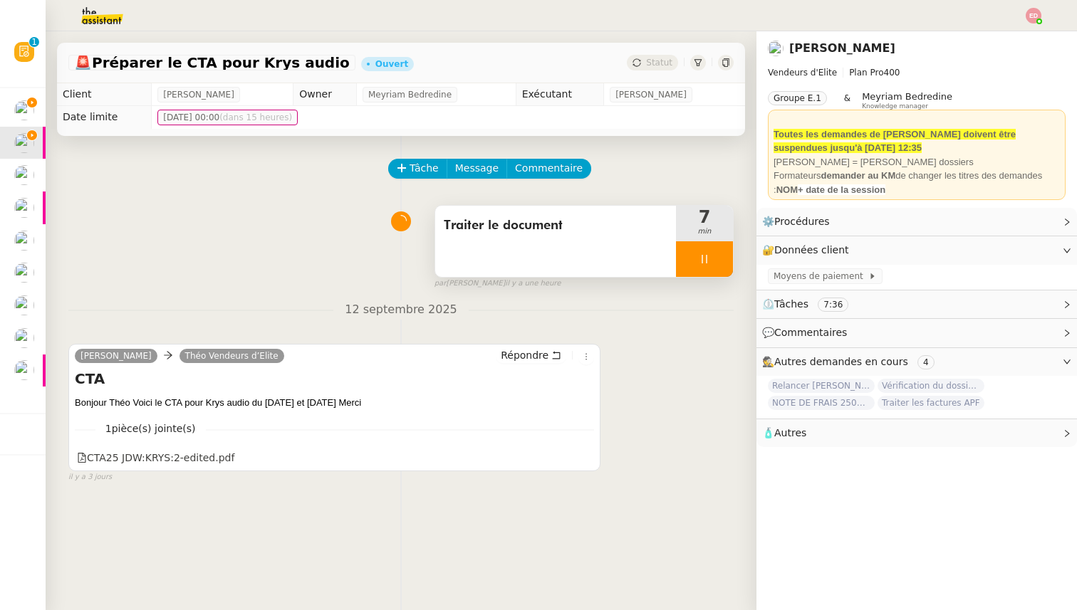
click at [720, 256] on div at bounding box center [704, 259] width 57 height 36
click at [720, 256] on icon at bounding box center [718, 258] width 11 height 11
click at [661, 65] on span "Statut" at bounding box center [659, 63] width 26 height 10
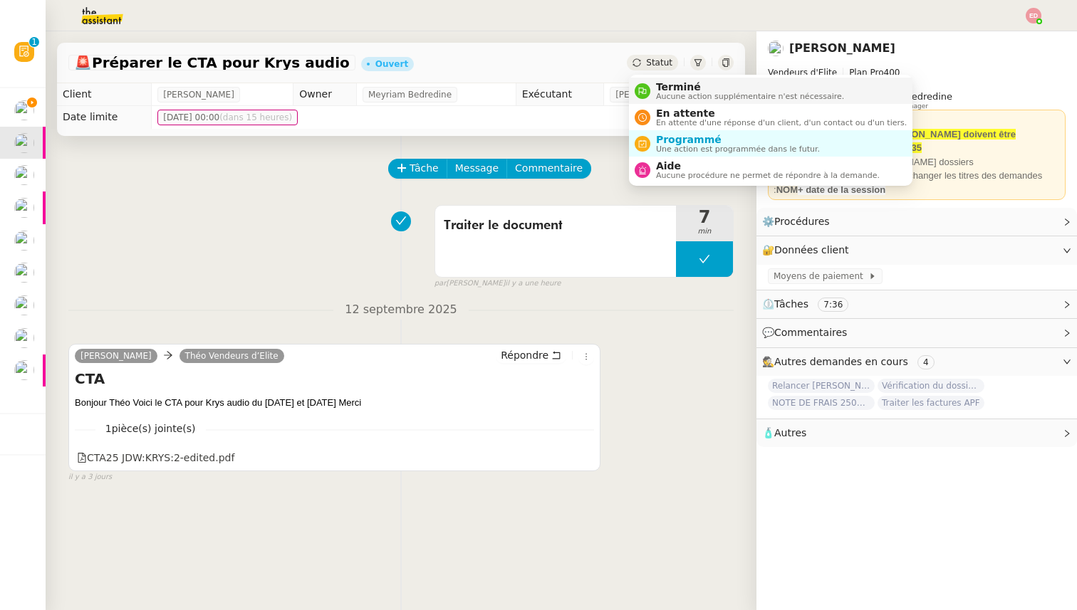
click at [666, 85] on span "Terminé" at bounding box center [750, 86] width 188 height 11
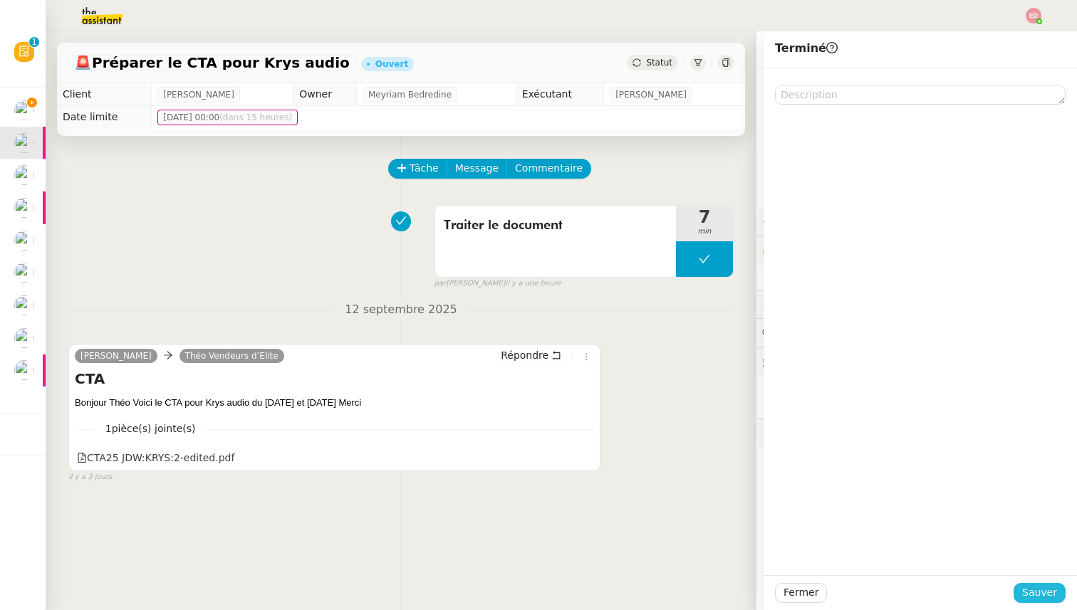
click at [1046, 591] on span "Sauver" at bounding box center [1039, 593] width 35 height 16
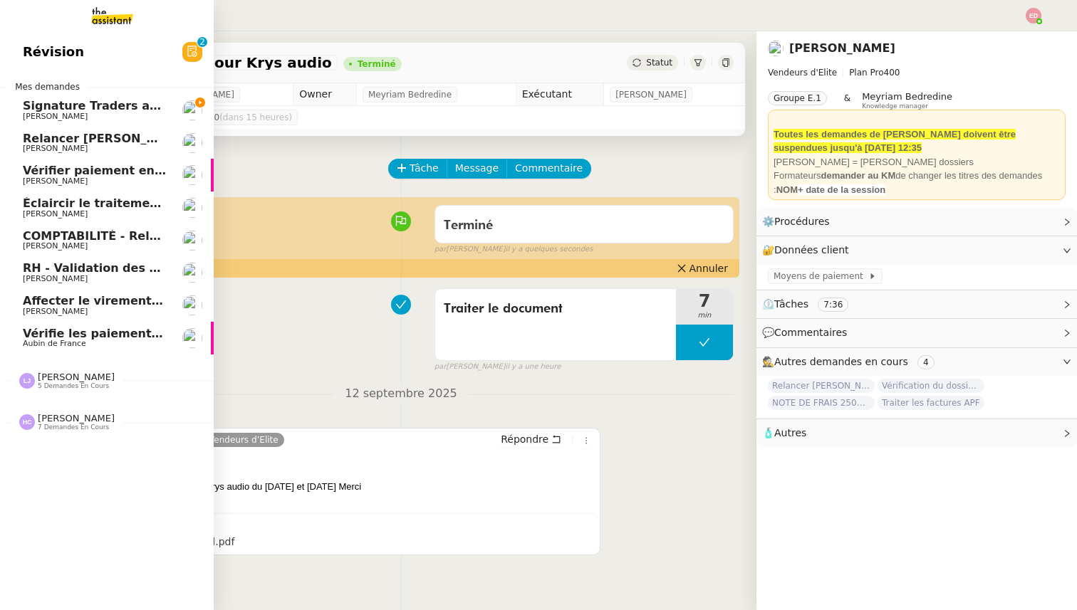
click at [33, 148] on span "[PERSON_NAME]" at bounding box center [55, 148] width 65 height 9
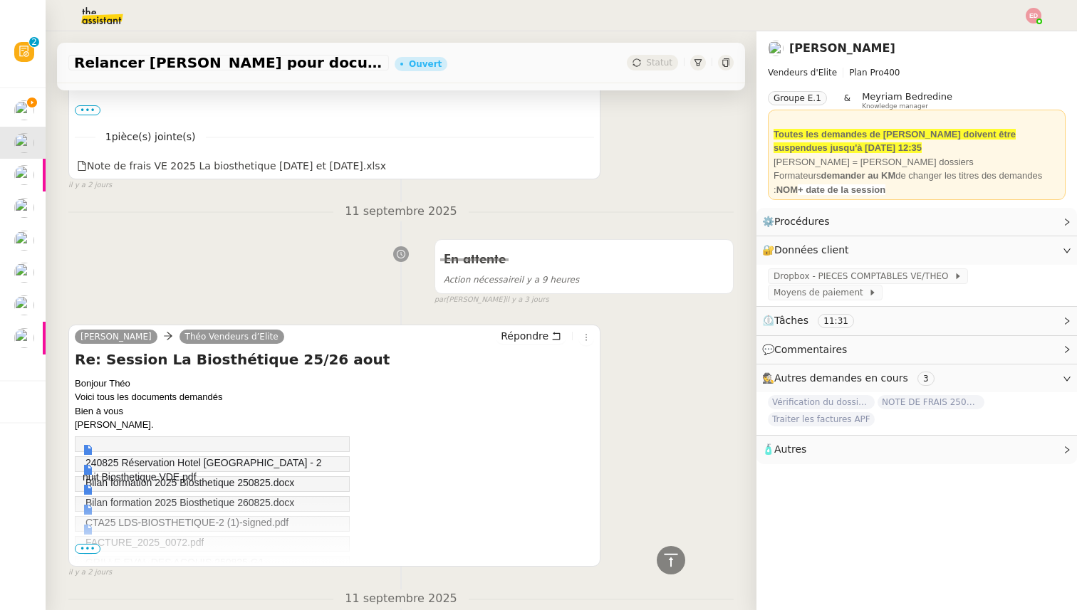
scroll to position [135, 0]
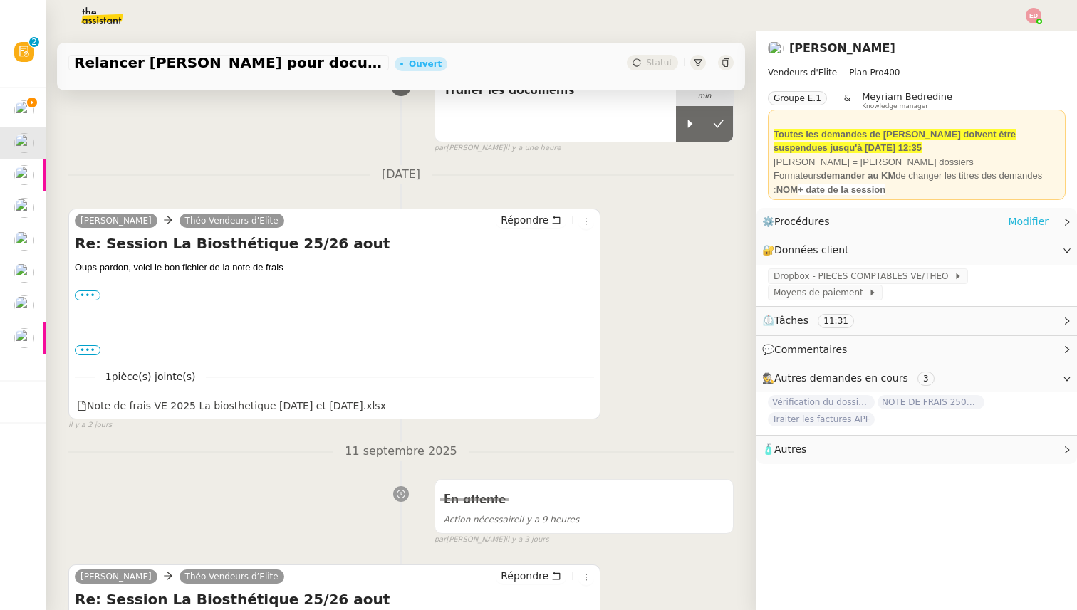
click at [1029, 218] on link "Modifier" at bounding box center [1027, 222] width 41 height 16
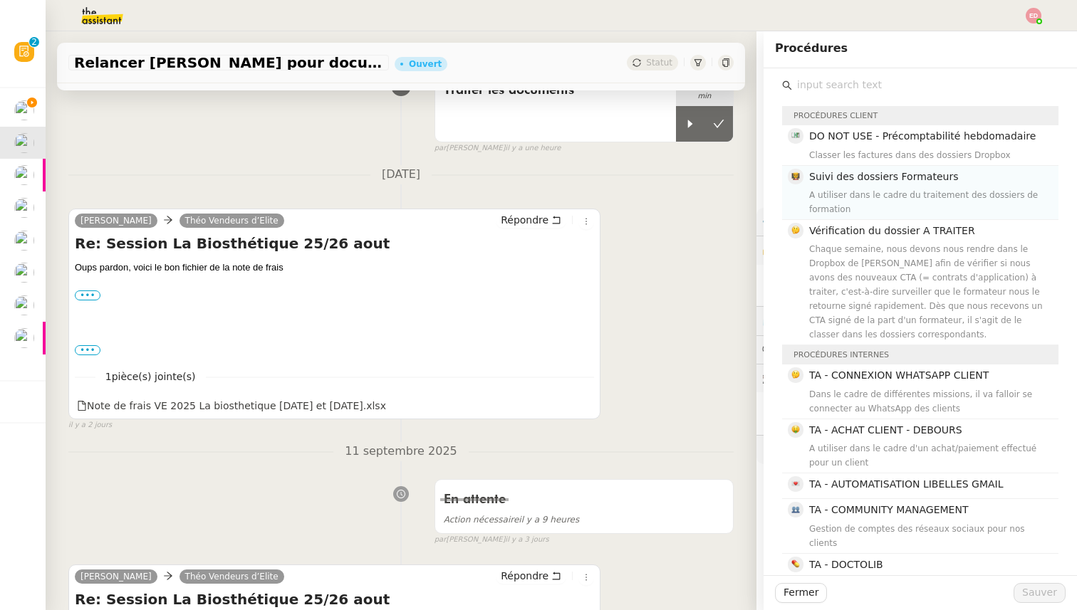
click at [849, 172] on span "Suivi des dossiers Formateurs" at bounding box center [883, 176] width 149 height 11
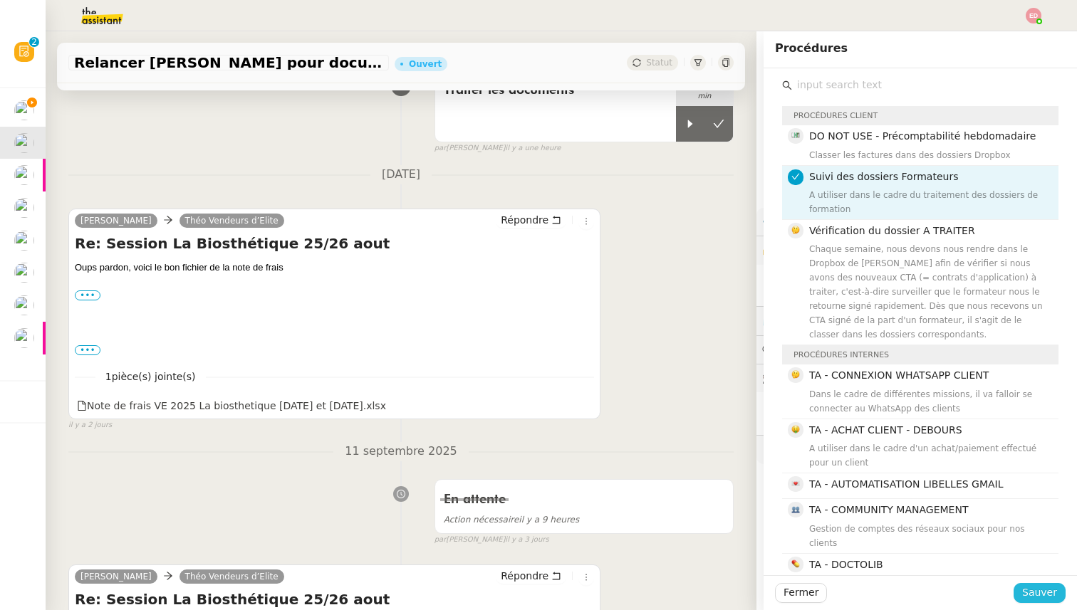
click at [1027, 599] on span "Sauver" at bounding box center [1039, 593] width 35 height 16
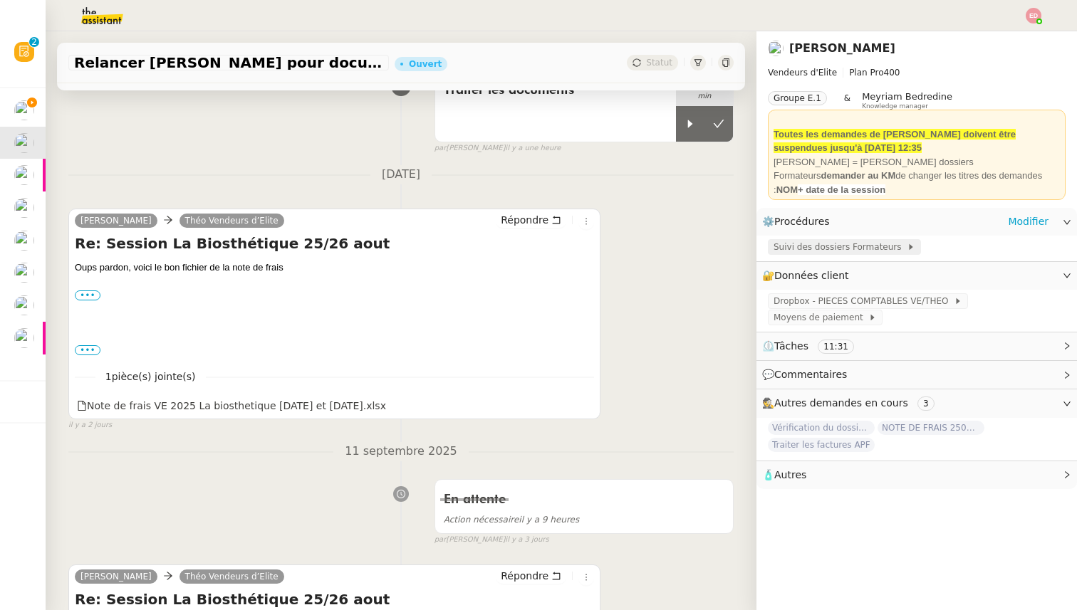
click at [864, 246] on span "Suivi des dossiers Formateurs" at bounding box center [839, 247] width 133 height 14
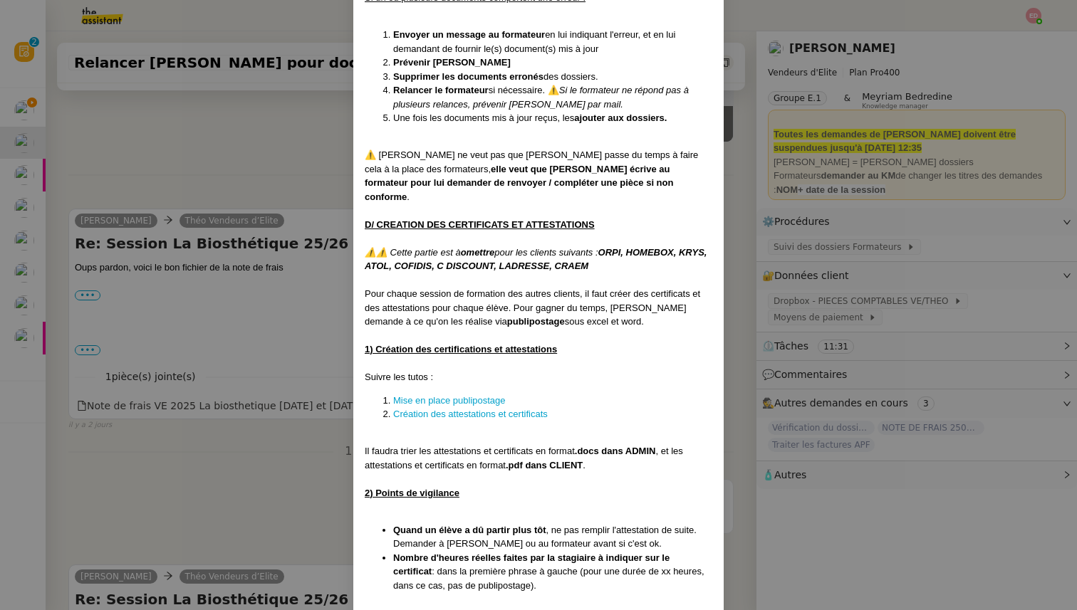
scroll to position [4093, 0]
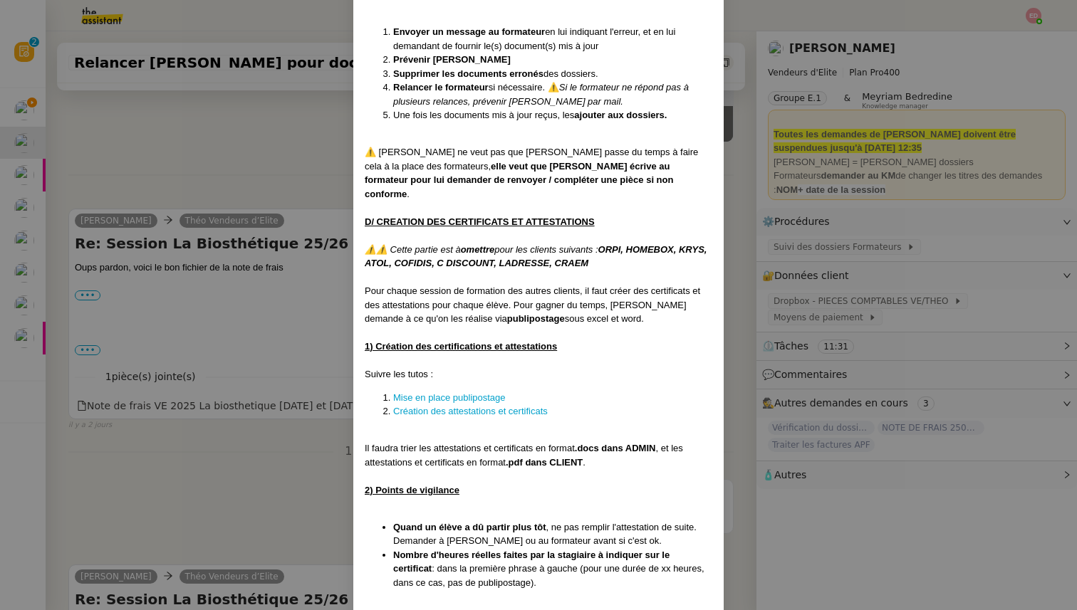
click at [257, 388] on nz-modal-container "Créée le [DATE] MAJ entièrement suite aux retours de la cliente le [DATE] Modif…" at bounding box center [538, 305] width 1077 height 610
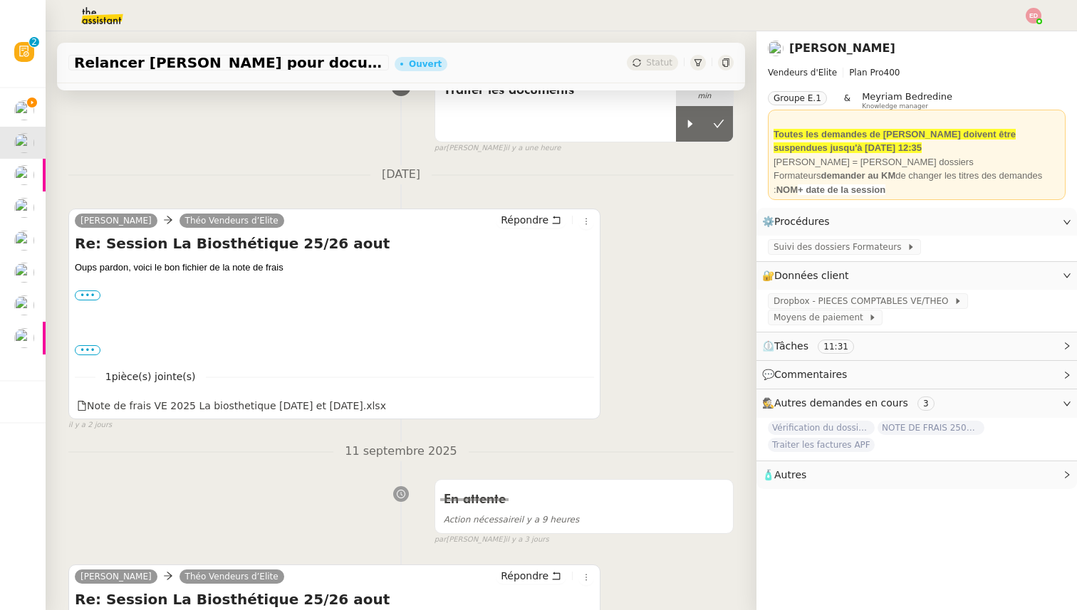
scroll to position [0, 0]
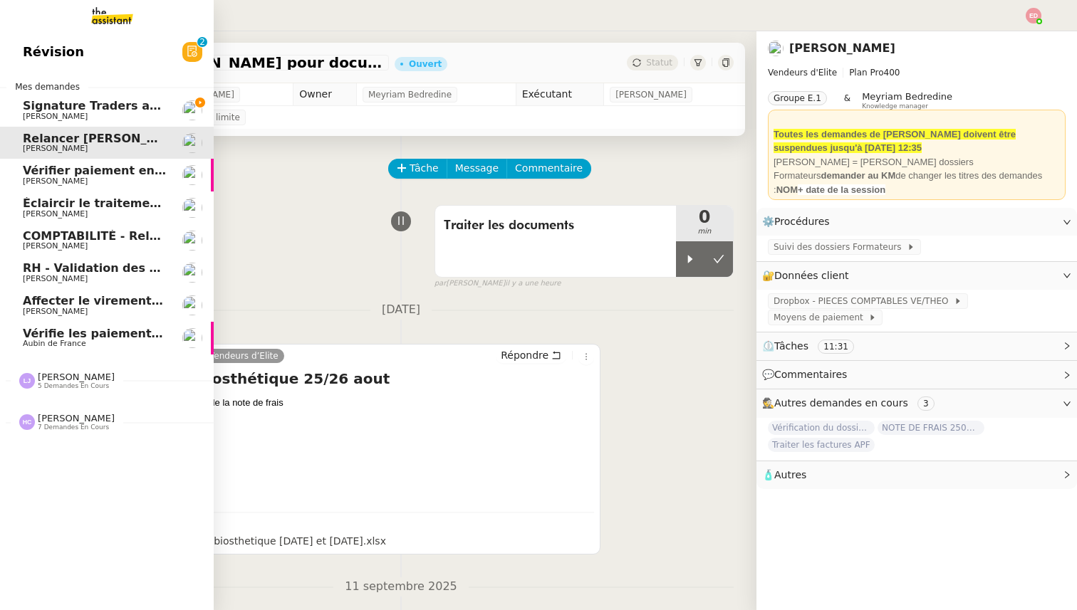
click at [106, 109] on span "Signature Traders autorisés" at bounding box center [112, 106] width 179 height 14
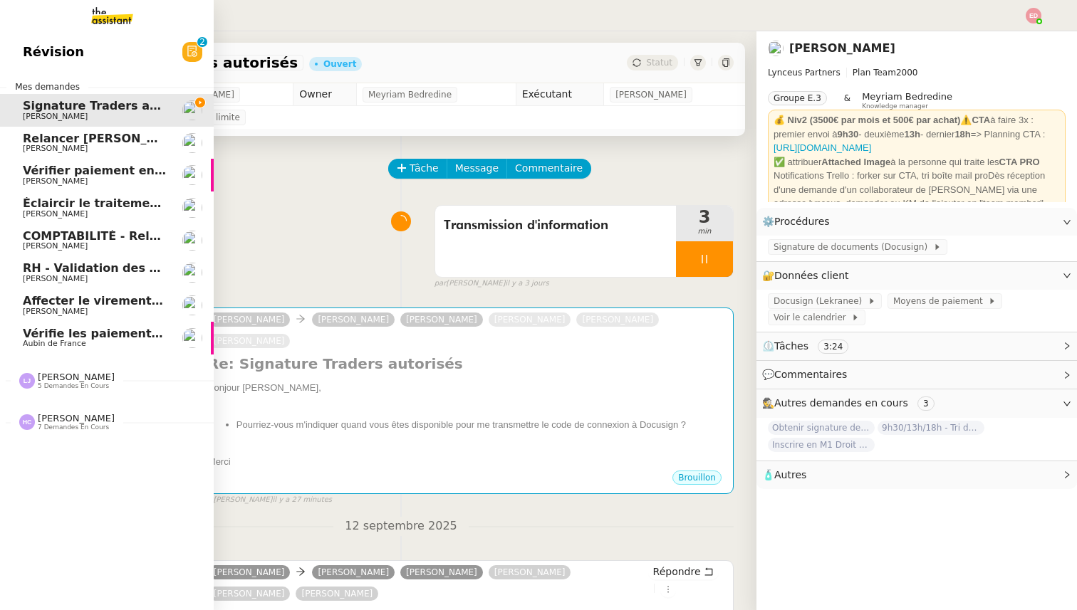
click at [32, 337] on span "Vérifie les paiements des primes récentes" at bounding box center [158, 334] width 270 height 14
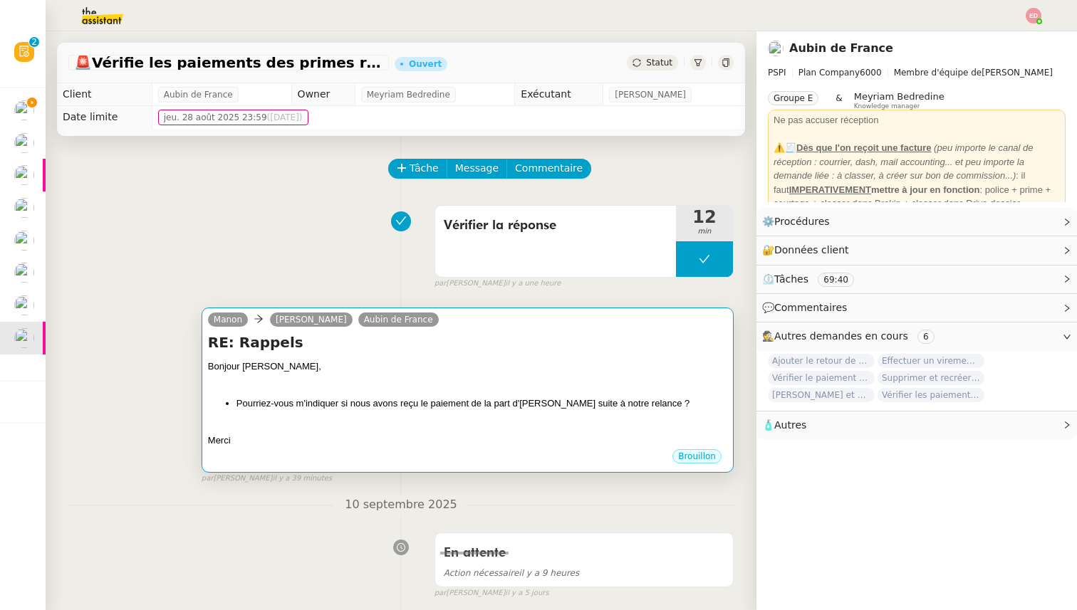
click at [447, 372] on div "Bonjour [PERSON_NAME]," at bounding box center [467, 367] width 519 height 14
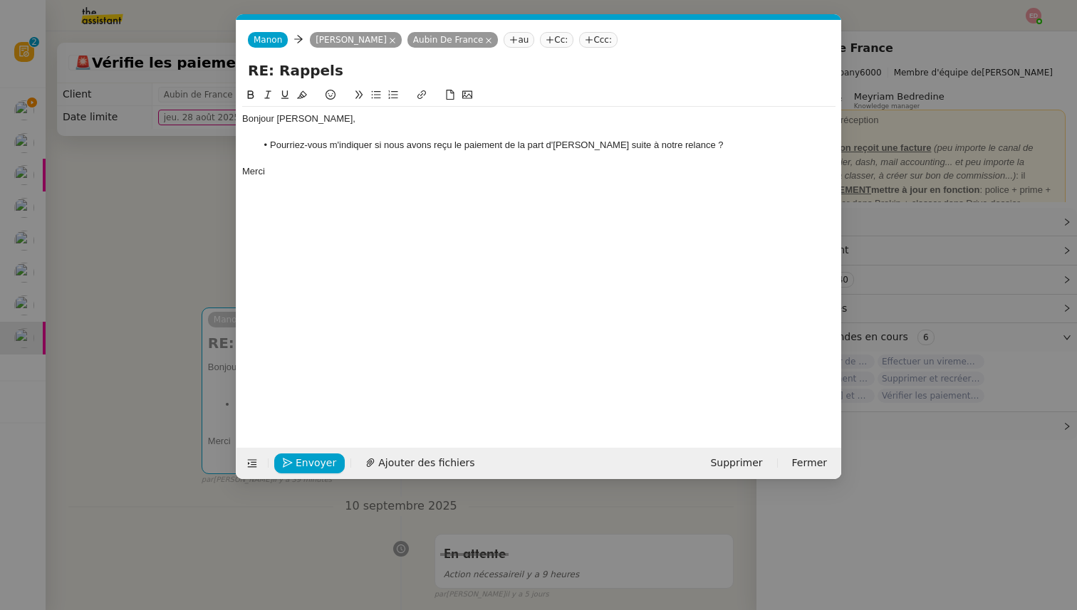
scroll to position [0, 30]
click at [313, 461] on span "Envoyer" at bounding box center [315, 463] width 41 height 16
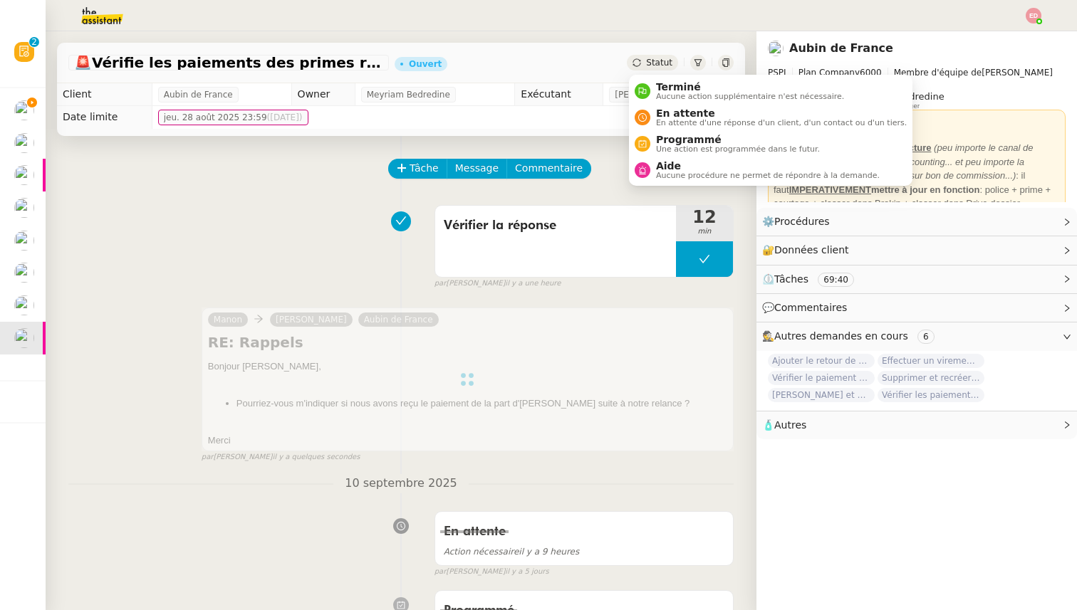
click at [647, 64] on div "Statut" at bounding box center [652, 63] width 51 height 16
click at [673, 115] on span "En attente" at bounding box center [781, 113] width 251 height 11
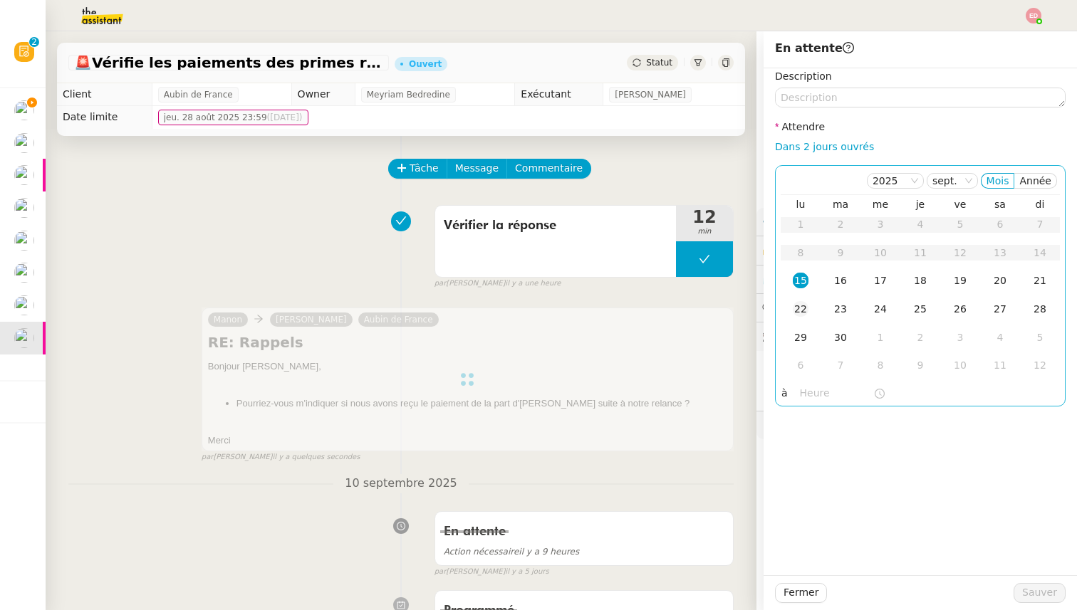
click at [799, 310] on div "22" at bounding box center [800, 309] width 16 height 16
click at [1054, 588] on span "Sauver" at bounding box center [1039, 593] width 35 height 16
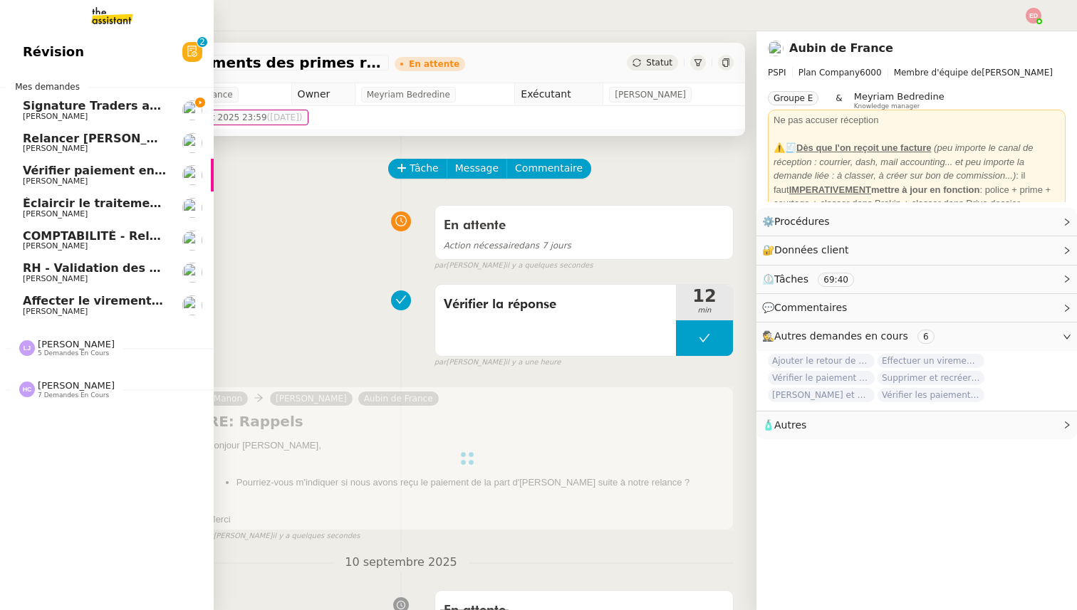
click at [83, 306] on span "Affecter le virement en attente" at bounding box center [123, 301] width 200 height 14
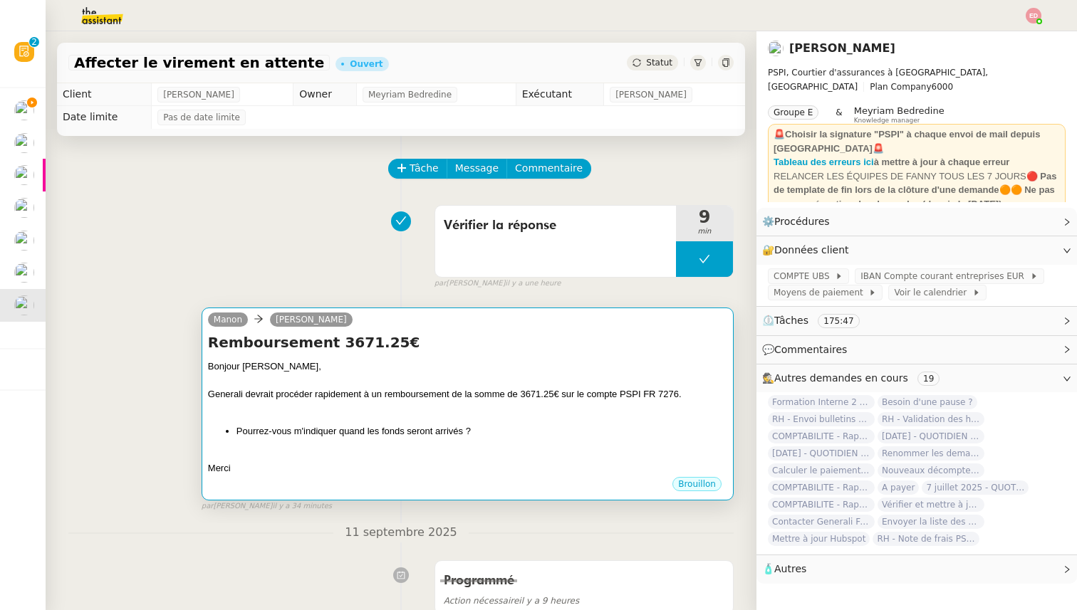
click at [485, 413] on div at bounding box center [467, 409] width 519 height 14
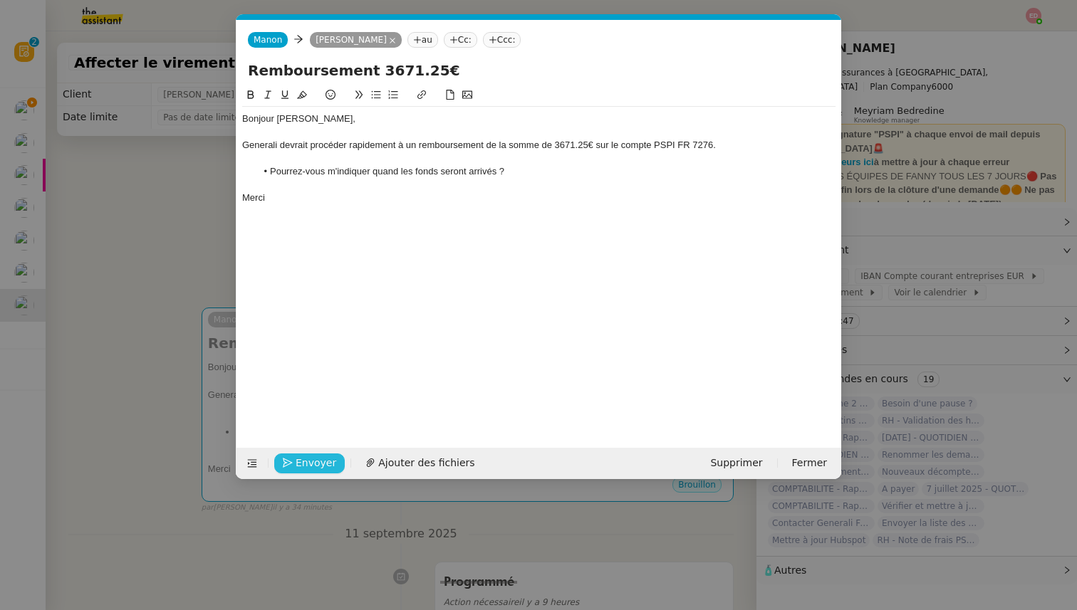
scroll to position [0, 30]
click at [303, 462] on span "Envoyer" at bounding box center [315, 463] width 41 height 16
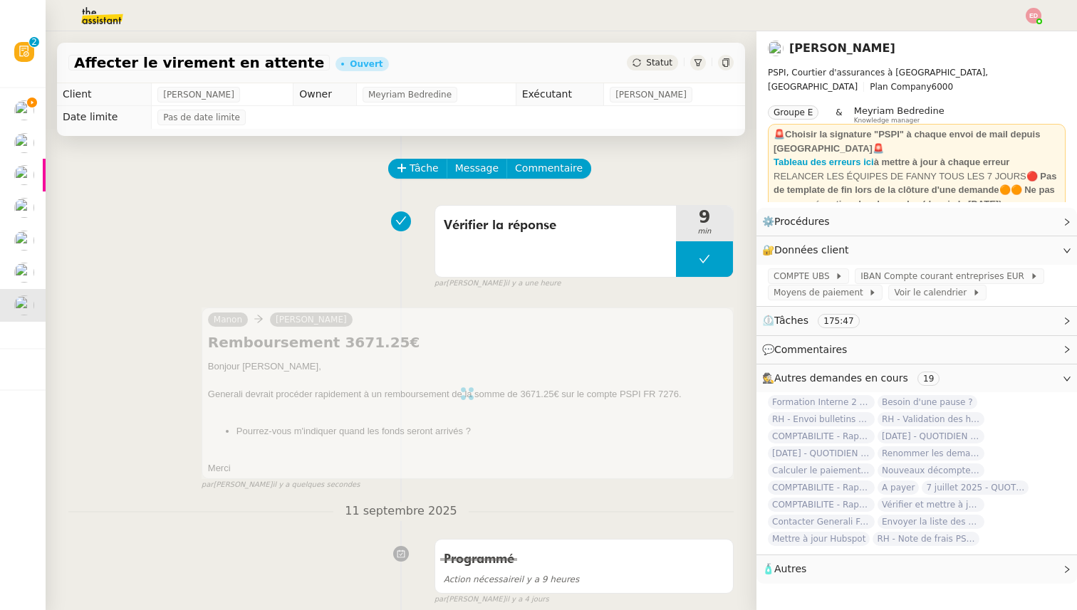
click at [649, 63] on span "Statut" at bounding box center [659, 63] width 26 height 10
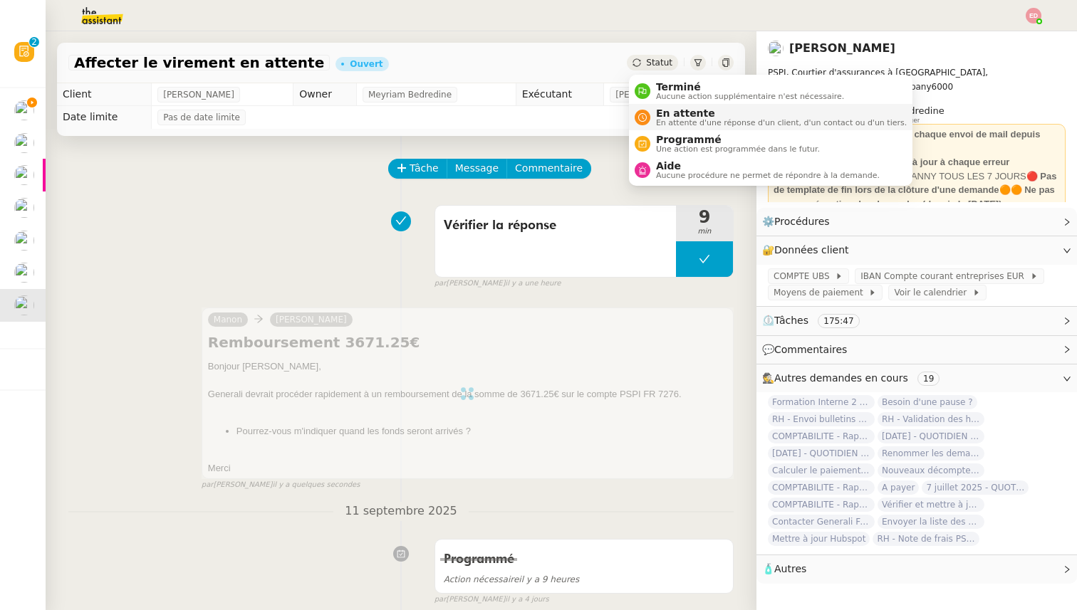
click at [659, 110] on span "En attente" at bounding box center [781, 113] width 251 height 11
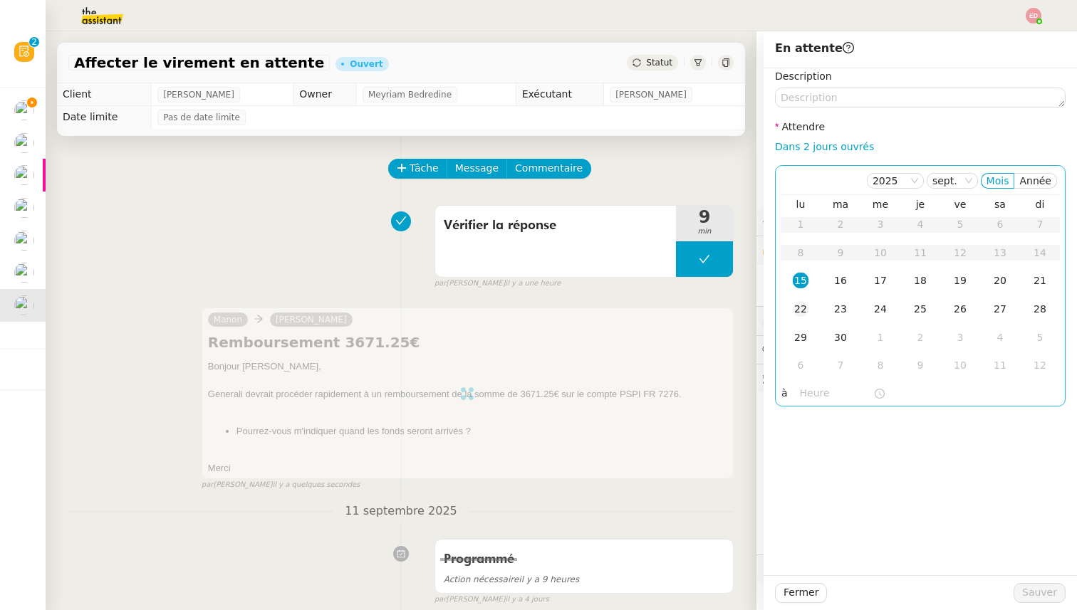
click at [800, 310] on div "22" at bounding box center [800, 309] width 16 height 16
click at [1032, 590] on span "Sauver" at bounding box center [1039, 593] width 35 height 16
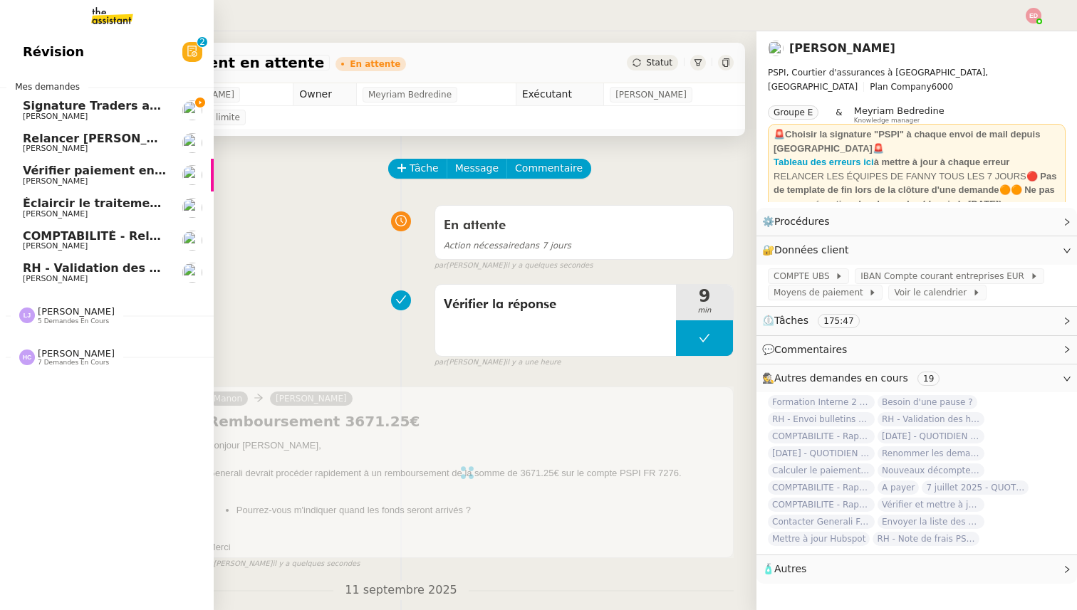
click at [31, 273] on span "RH - Validation des heures employés PSPI - août 2025" at bounding box center [196, 268] width 346 height 14
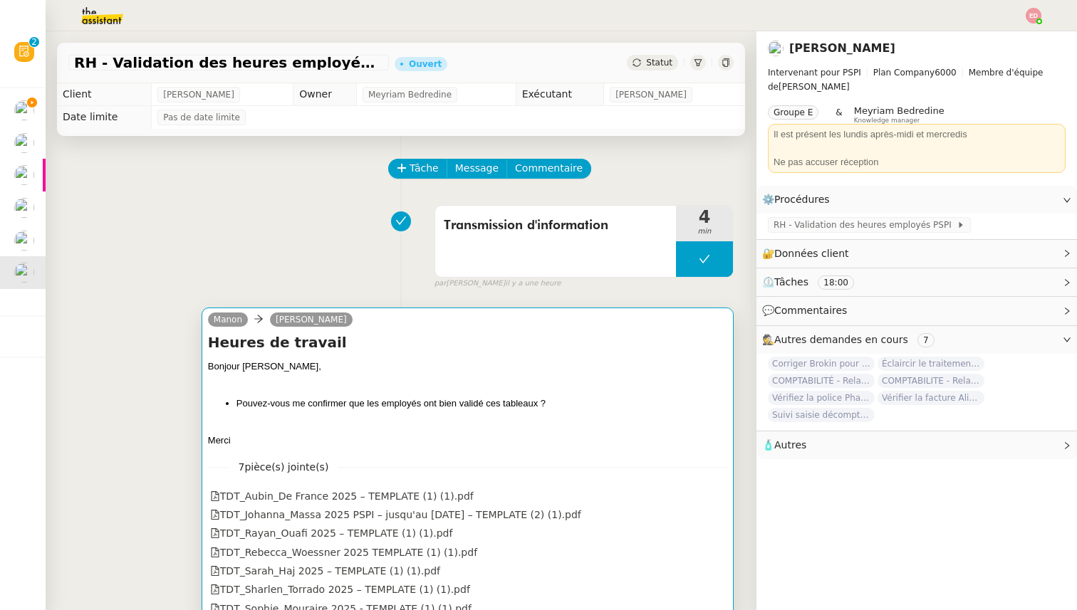
click at [321, 390] on div "Bonjour [PERSON_NAME], Pouvez-vous me confirmer que les employés ont bien valid…" at bounding box center [467, 404] width 519 height 88
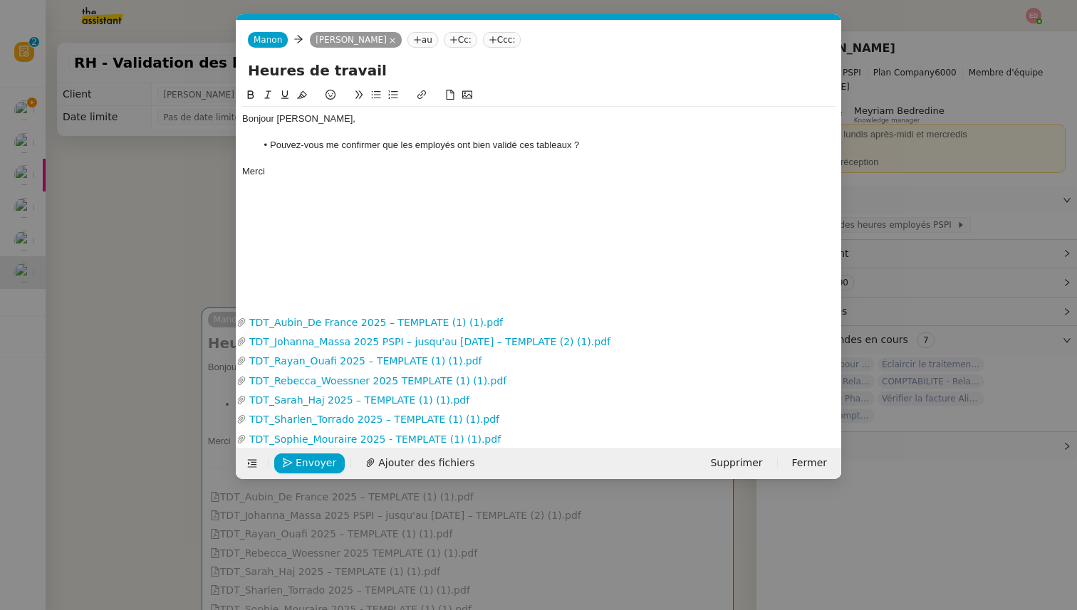
scroll to position [0, 30]
click at [301, 459] on span "Envoyer" at bounding box center [315, 463] width 41 height 16
click at [301, 459] on span "Confirmer l'envoi" at bounding box center [337, 463] width 85 height 16
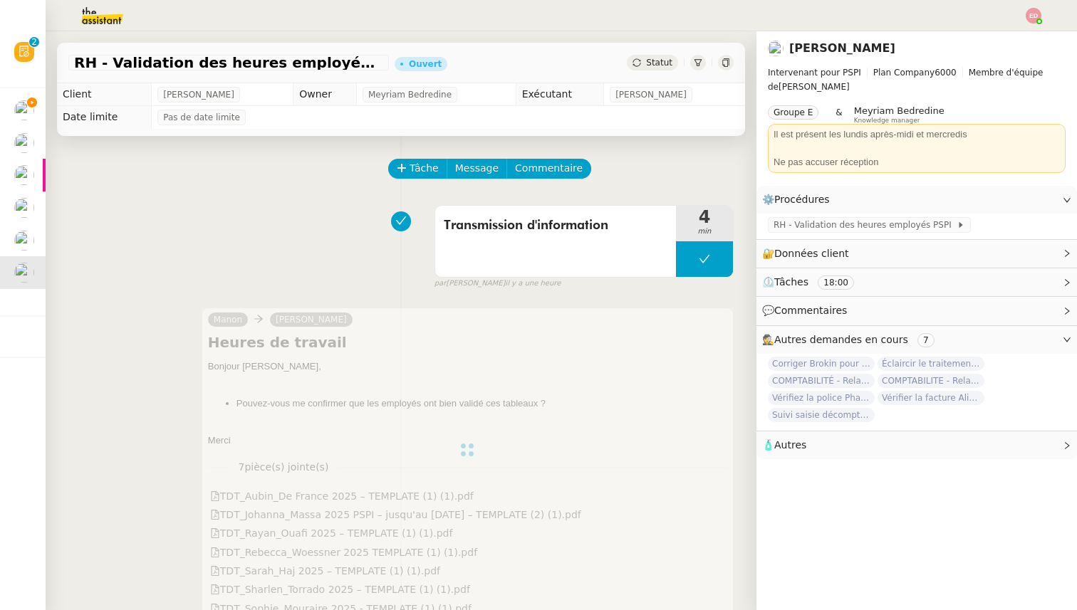
click at [644, 66] on div "Statut" at bounding box center [652, 63] width 51 height 16
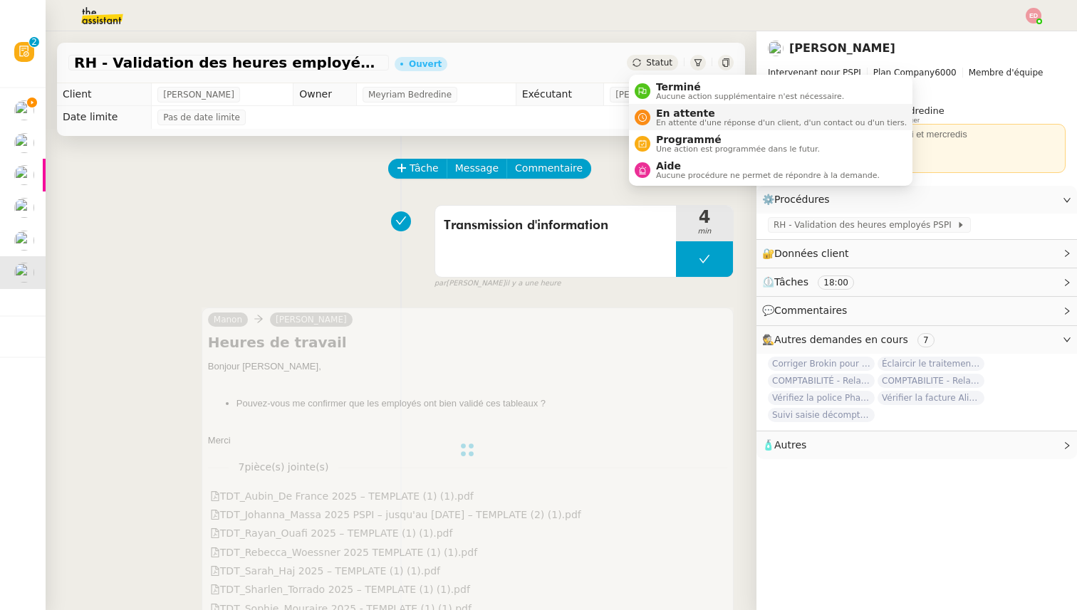
click at [646, 112] on nz-avatar at bounding box center [642, 118] width 16 height 16
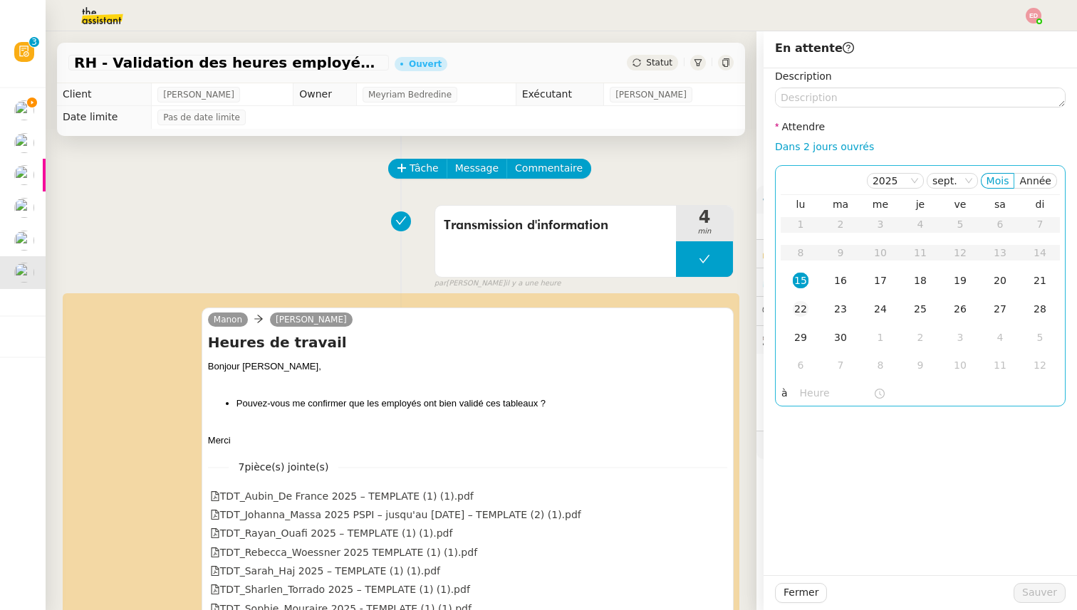
click at [798, 310] on div "22" at bounding box center [800, 309] width 16 height 16
click at [1046, 594] on span "Sauver" at bounding box center [1039, 593] width 35 height 16
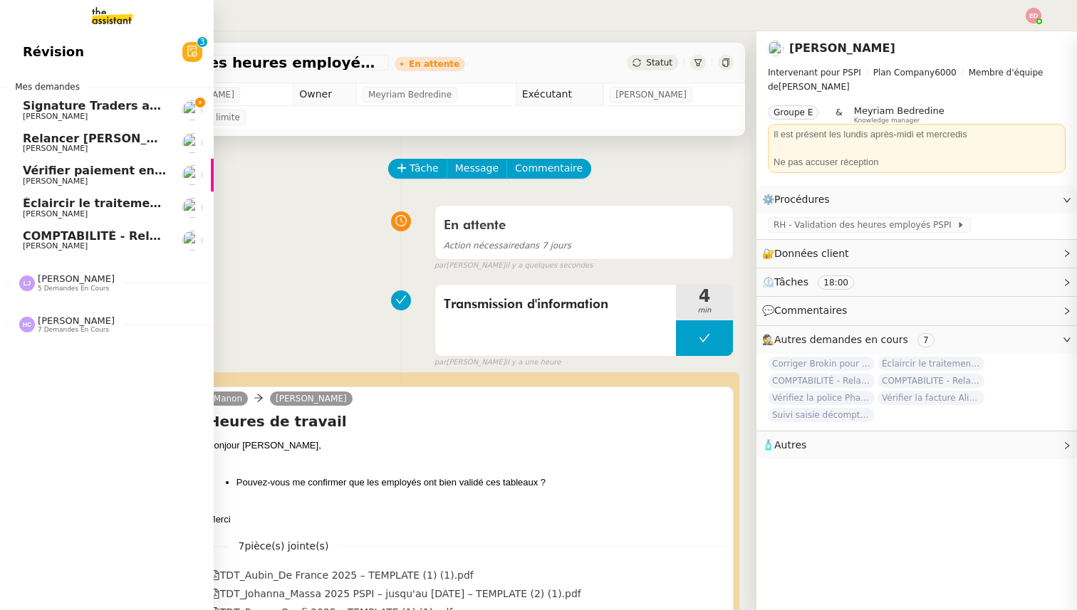
click at [33, 239] on span "COMPTABILITÉ - Relance des primes GoldenCare impayées- septembre 2025" at bounding box center [267, 236] width 488 height 14
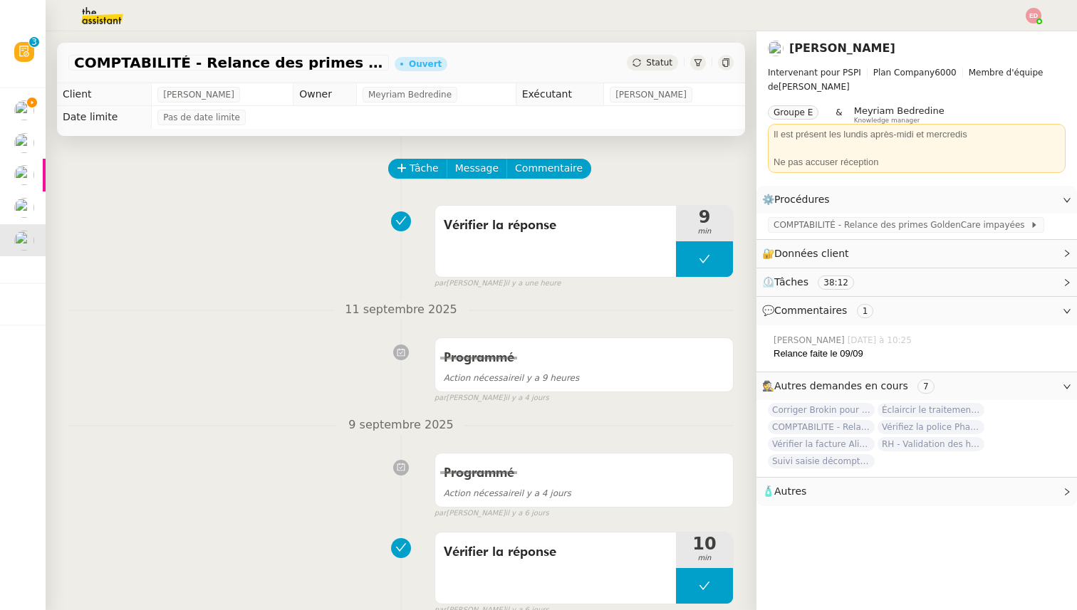
click at [658, 58] on span "Statut" at bounding box center [659, 63] width 26 height 10
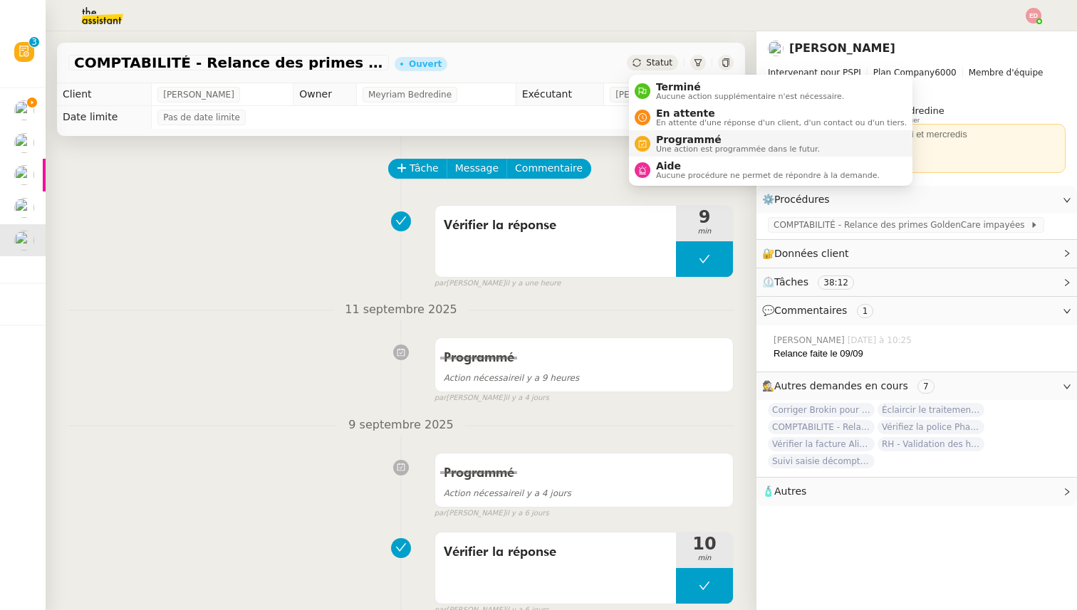
click at [671, 147] on span "Une action est programmée dans le futur." at bounding box center [738, 149] width 164 height 8
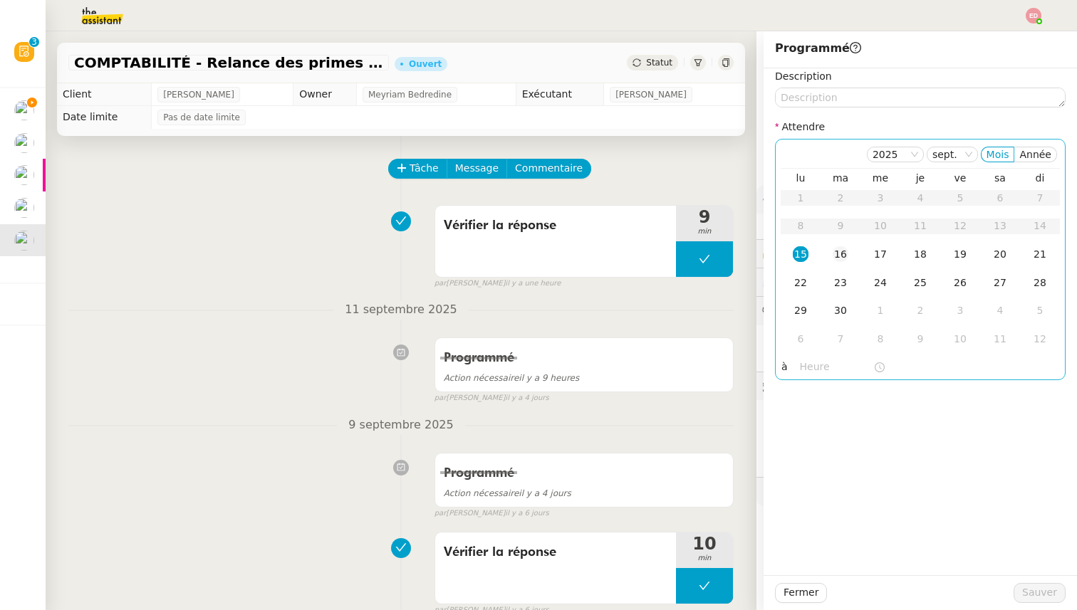
click at [832, 256] on div "16" at bounding box center [840, 254] width 16 height 16
click at [1047, 594] on span "Sauver" at bounding box center [1039, 593] width 35 height 16
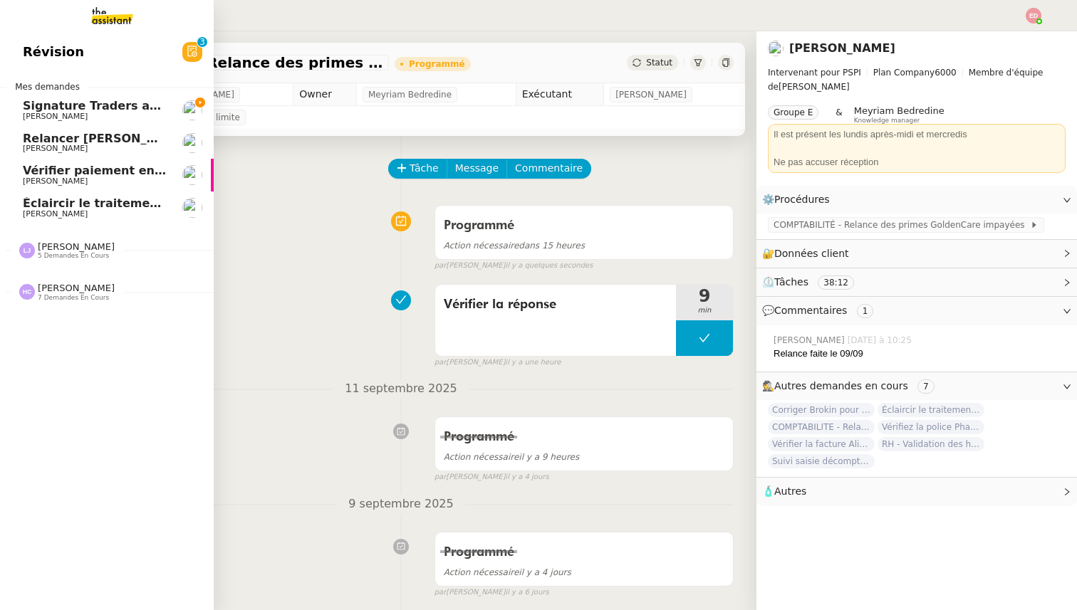
click at [36, 202] on span "Éclaircir le traitement des bordereaux GoldenCare" at bounding box center [184, 204] width 323 height 14
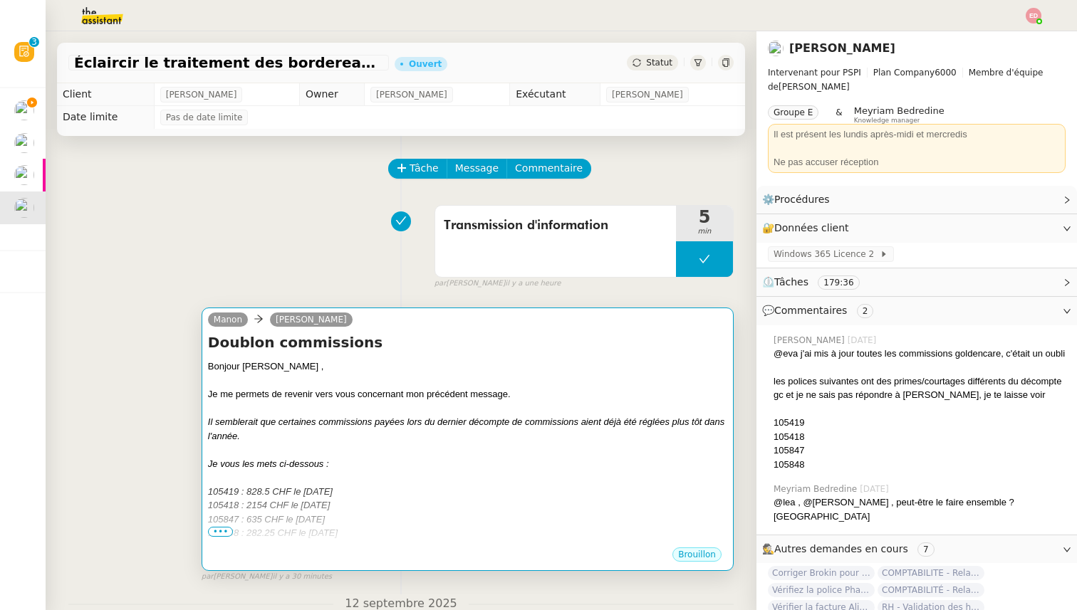
click at [441, 377] on div at bounding box center [467, 381] width 519 height 14
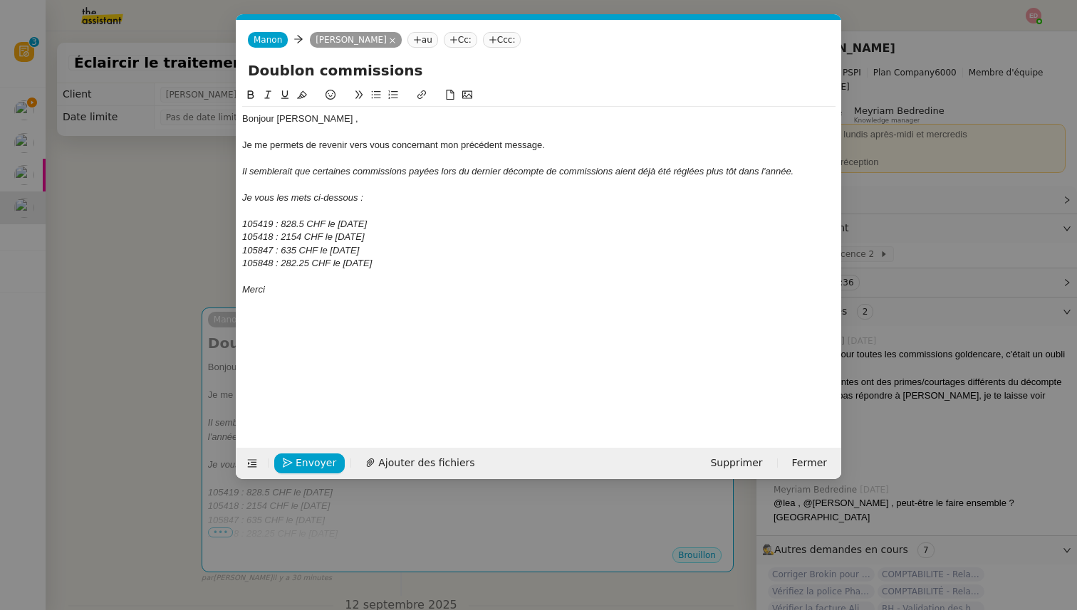
scroll to position [0, 30]
click at [310, 468] on span "Envoyer" at bounding box center [315, 463] width 41 height 16
click at [310, 468] on span "Confirmer l'envoi" at bounding box center [337, 463] width 85 height 16
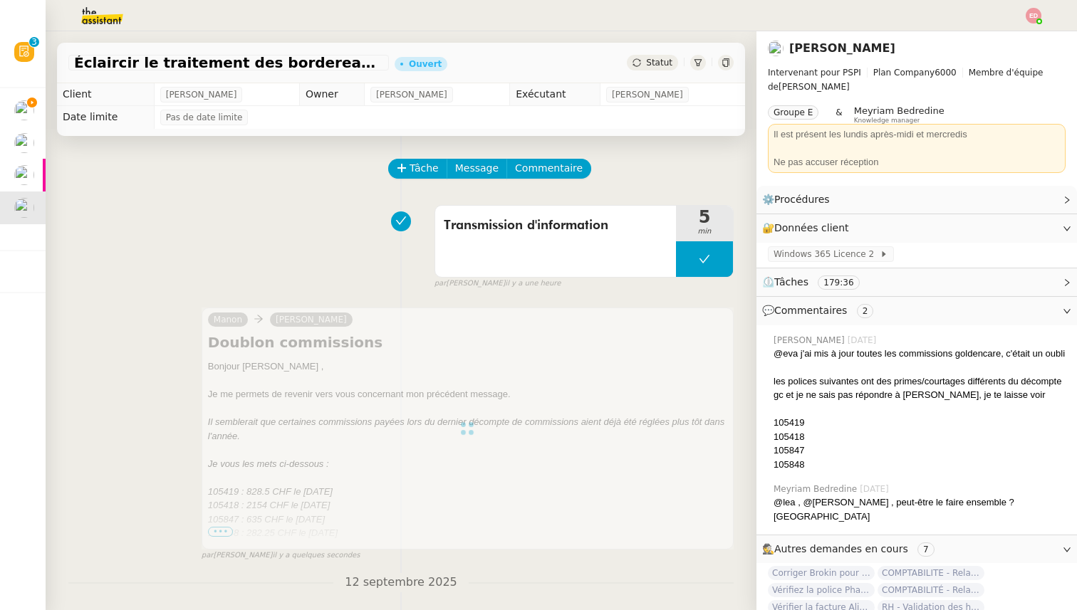
click at [644, 55] on div "Statut" at bounding box center [652, 63] width 51 height 16
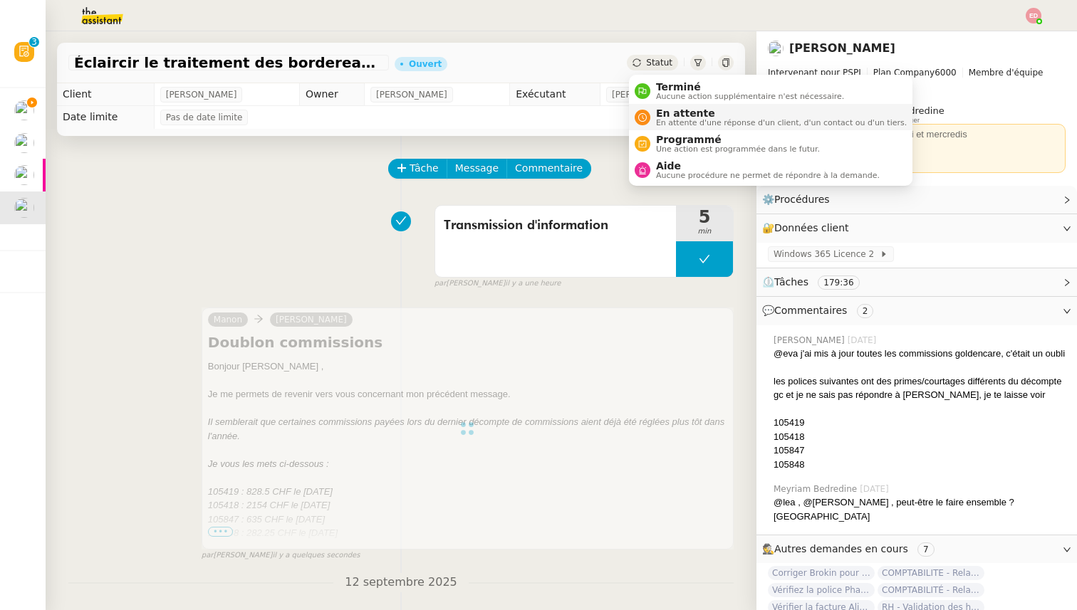
click at [656, 120] on span "En attente d'une réponse d'un client, d'un contact ou d'un tiers." at bounding box center [781, 123] width 251 height 8
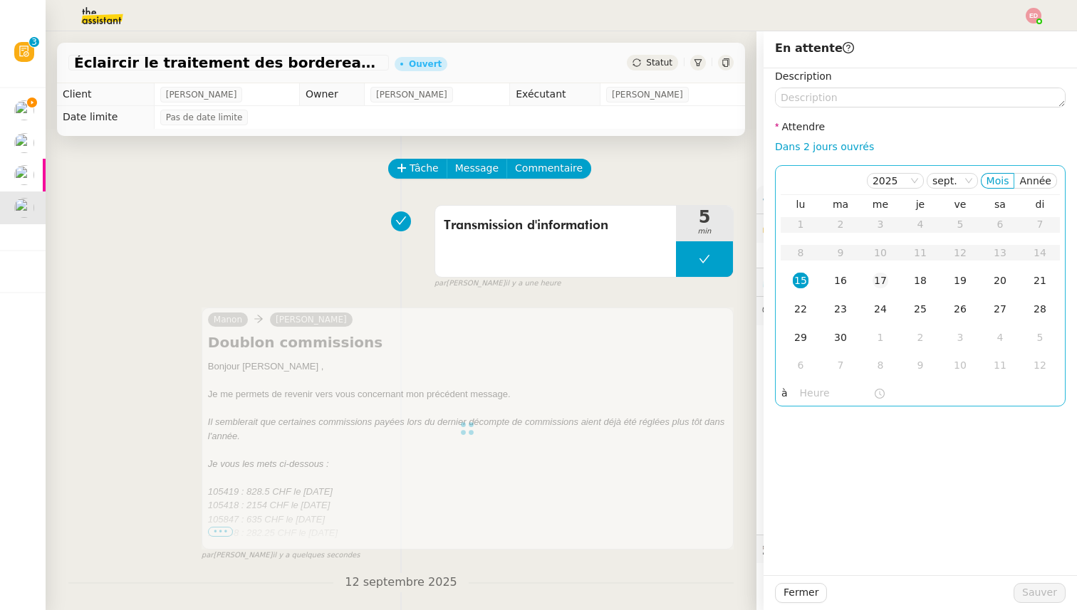
click at [881, 281] on div "17" at bounding box center [880, 281] width 16 height 16
click at [1028, 587] on span "Sauver" at bounding box center [1039, 593] width 35 height 16
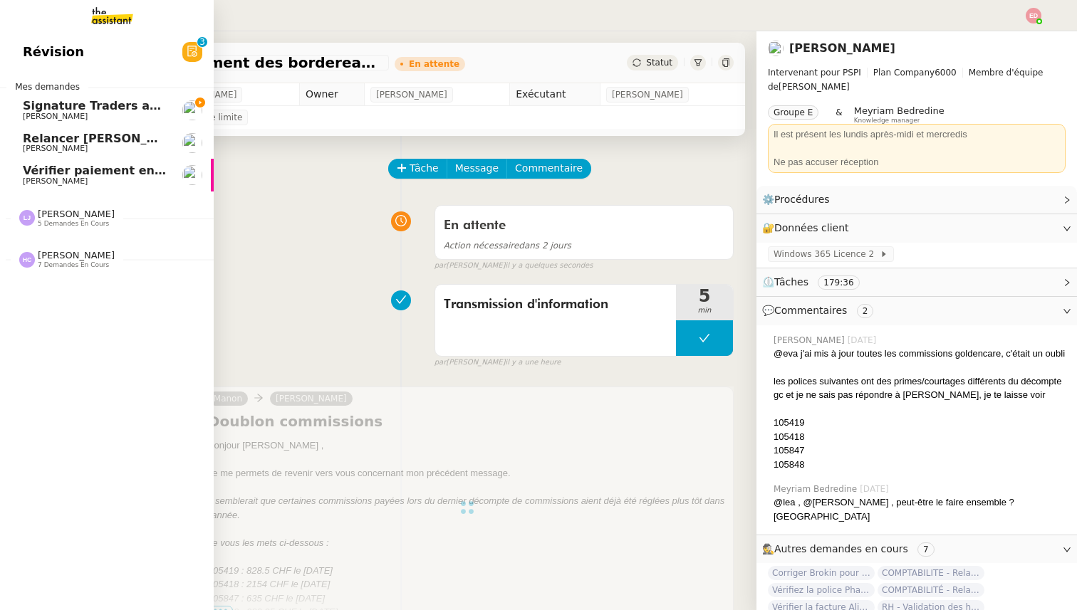
click at [52, 106] on span "Signature Traders autorisés" at bounding box center [112, 106] width 179 height 14
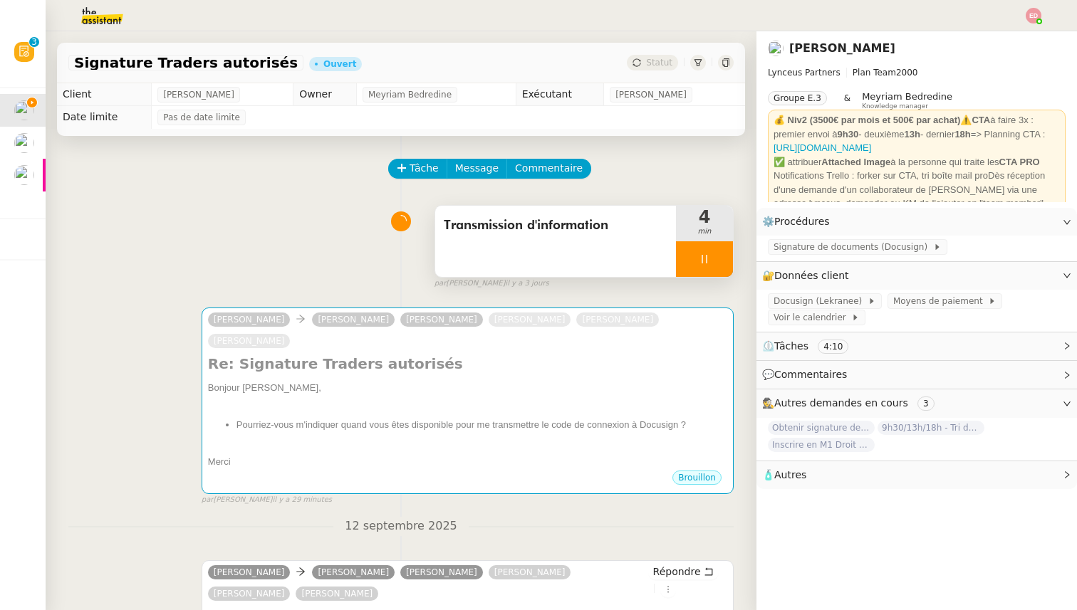
click at [719, 255] on div at bounding box center [704, 259] width 57 height 36
click at [719, 255] on icon at bounding box center [718, 258] width 11 height 11
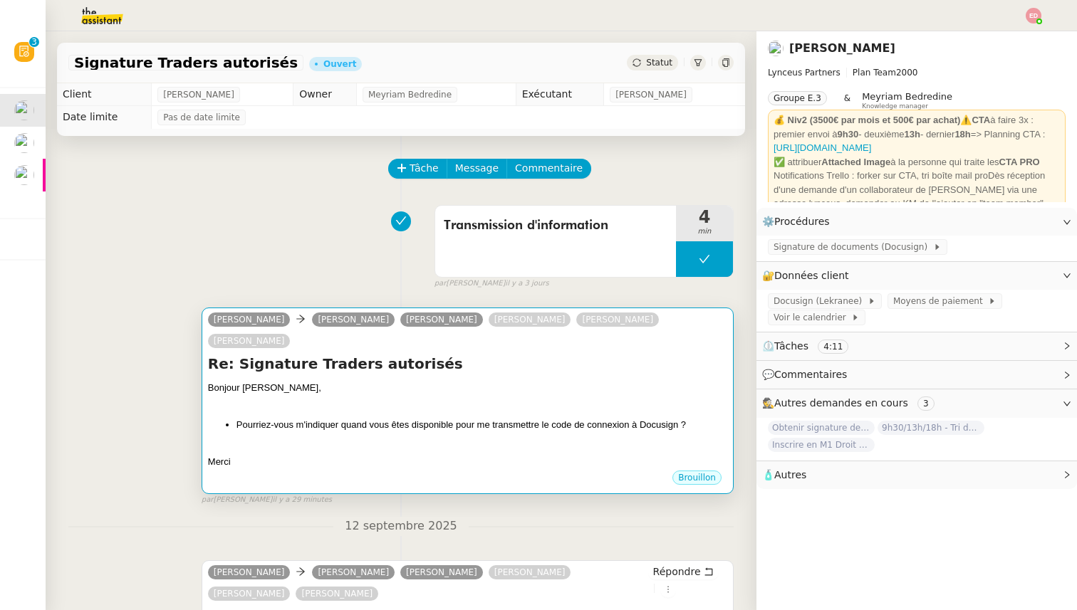
click at [497, 350] on div "[PERSON_NAME] [PERSON_NAME] [PERSON_NAME] [PERSON_NAME] [PERSON_NAME] [PERSON_N…" at bounding box center [467, 332] width 519 height 43
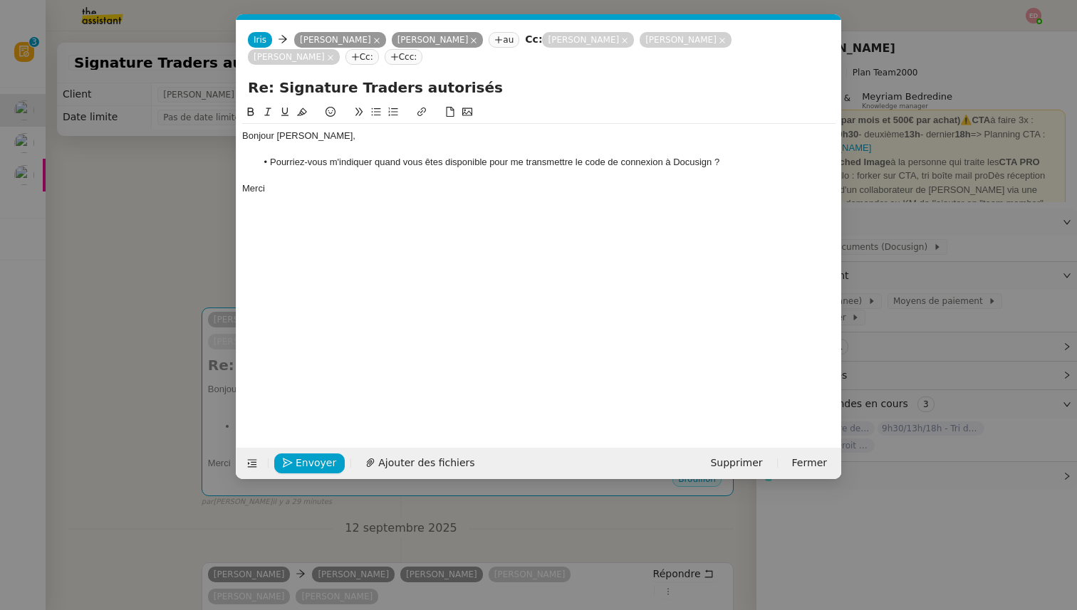
scroll to position [0, 30]
click at [316, 460] on span "Envoyer" at bounding box center [315, 463] width 41 height 16
click at [316, 460] on span "Confirmer l'envoi" at bounding box center [337, 463] width 85 height 16
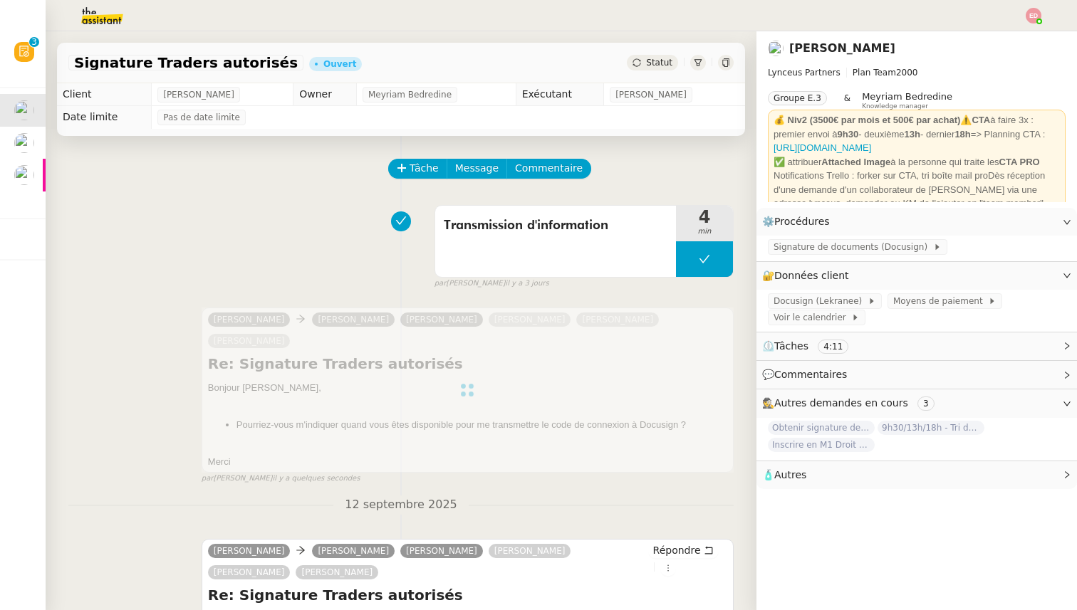
click at [664, 63] on span "Statut" at bounding box center [659, 63] width 26 height 10
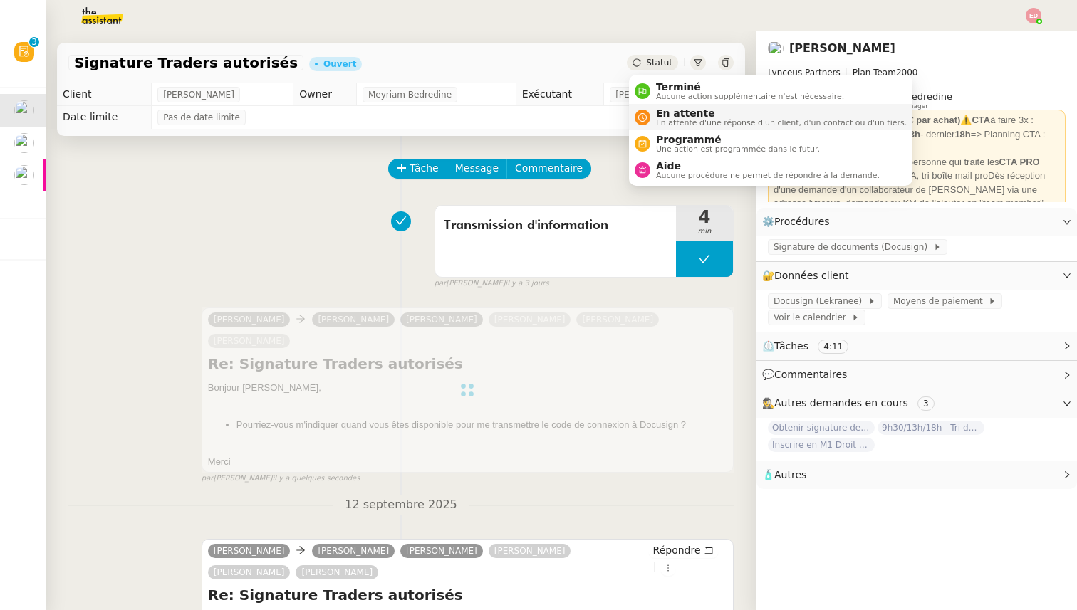
click at [666, 112] on span "En attente" at bounding box center [781, 113] width 251 height 11
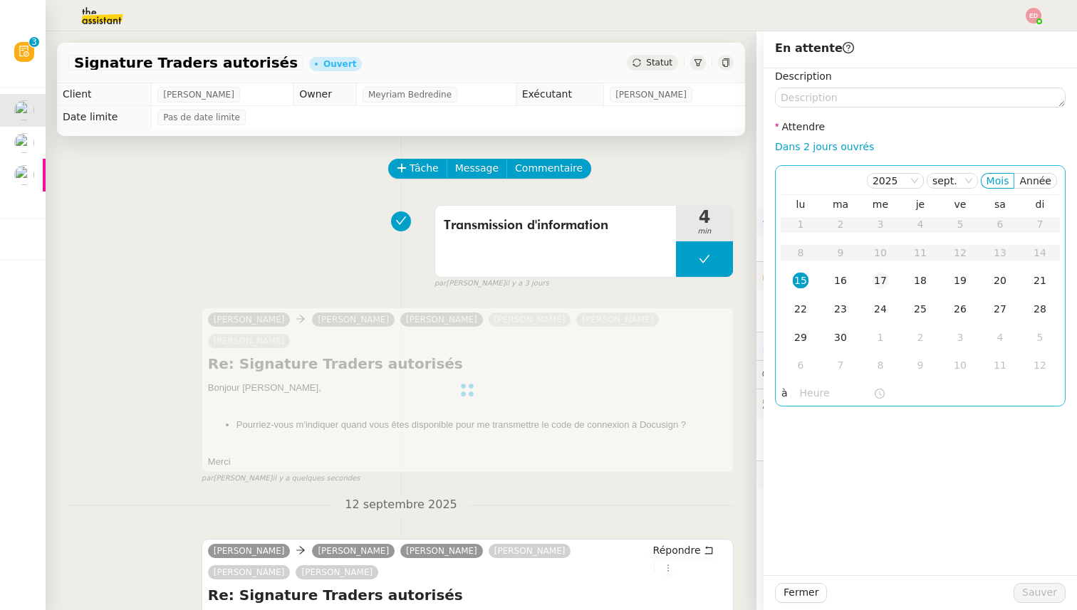
click at [884, 288] on div "17" at bounding box center [880, 281] width 16 height 16
click at [1040, 592] on span "Sauver" at bounding box center [1039, 593] width 35 height 16
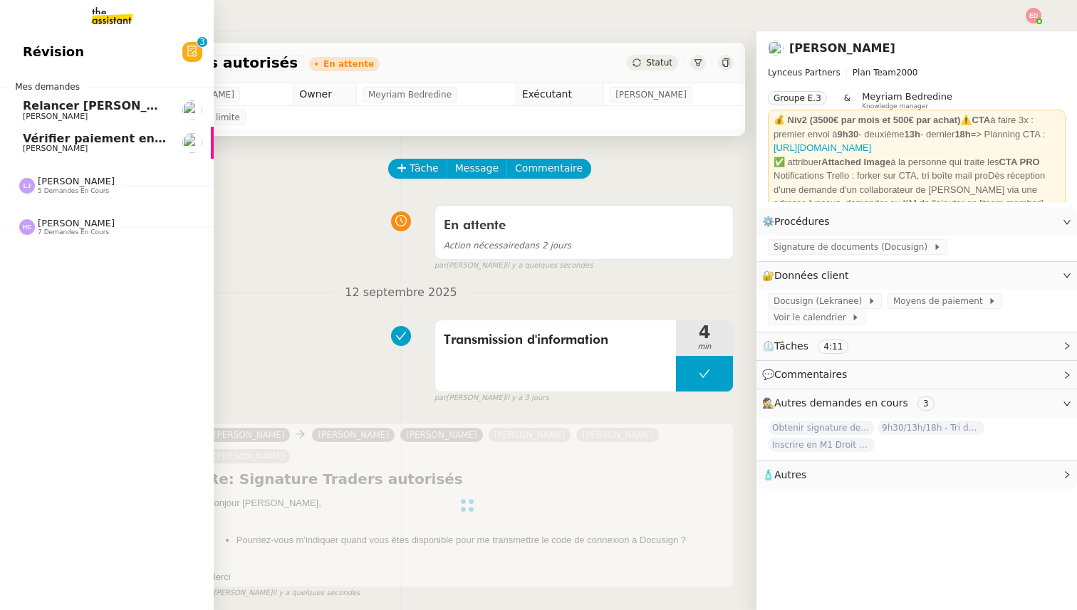
click at [24, 101] on span "Relancer [PERSON_NAME] pour documents août" at bounding box center [177, 106] width 308 height 14
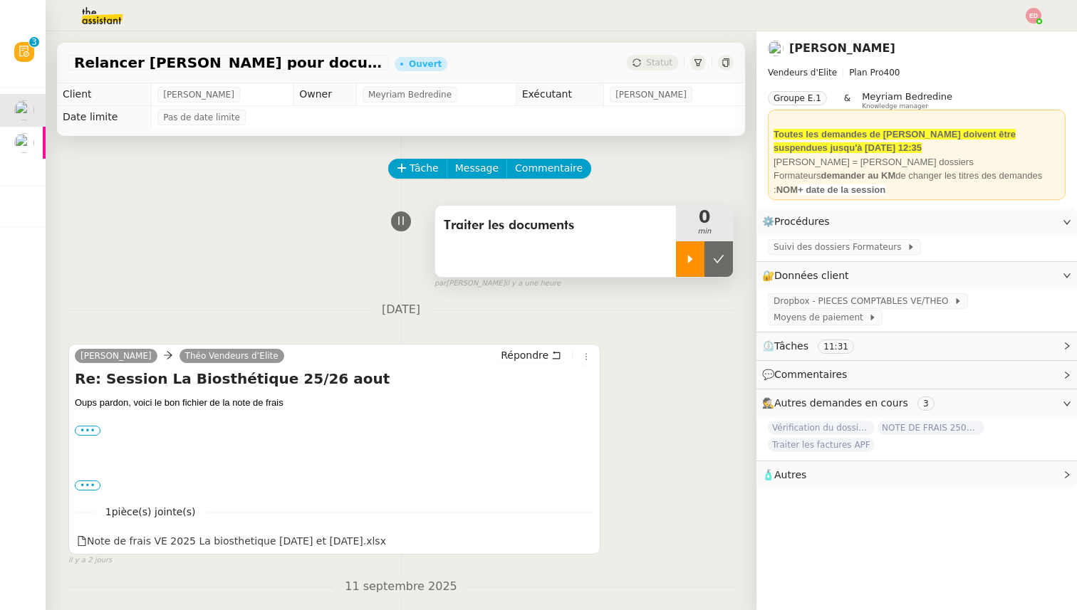
click at [691, 259] on icon at bounding box center [690, 259] width 5 height 8
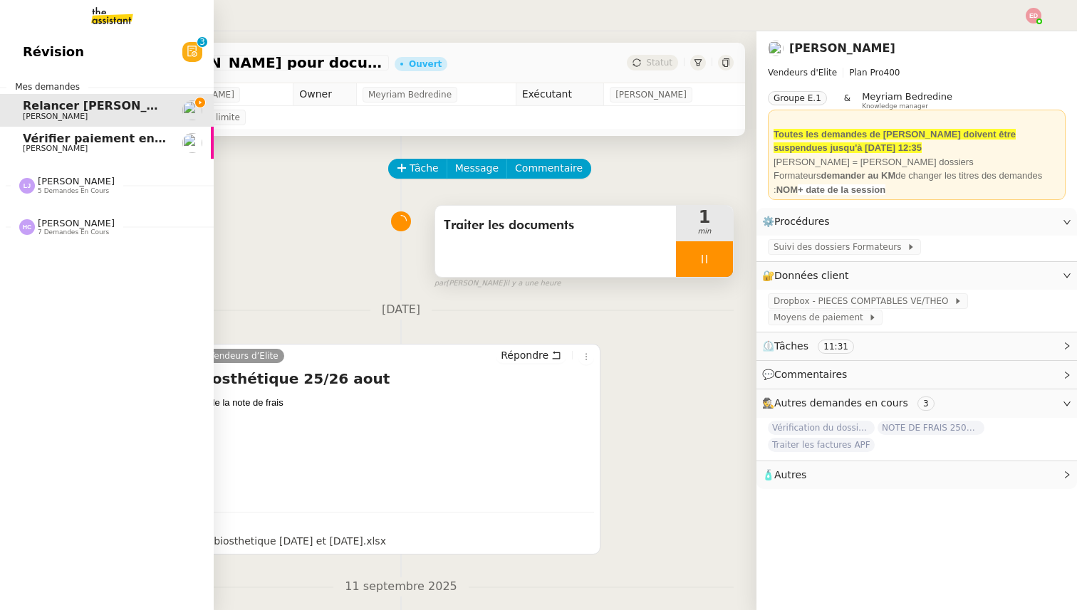
click at [37, 182] on div "[PERSON_NAME] 5 demandes en cours" at bounding box center [66, 185] width 95 height 19
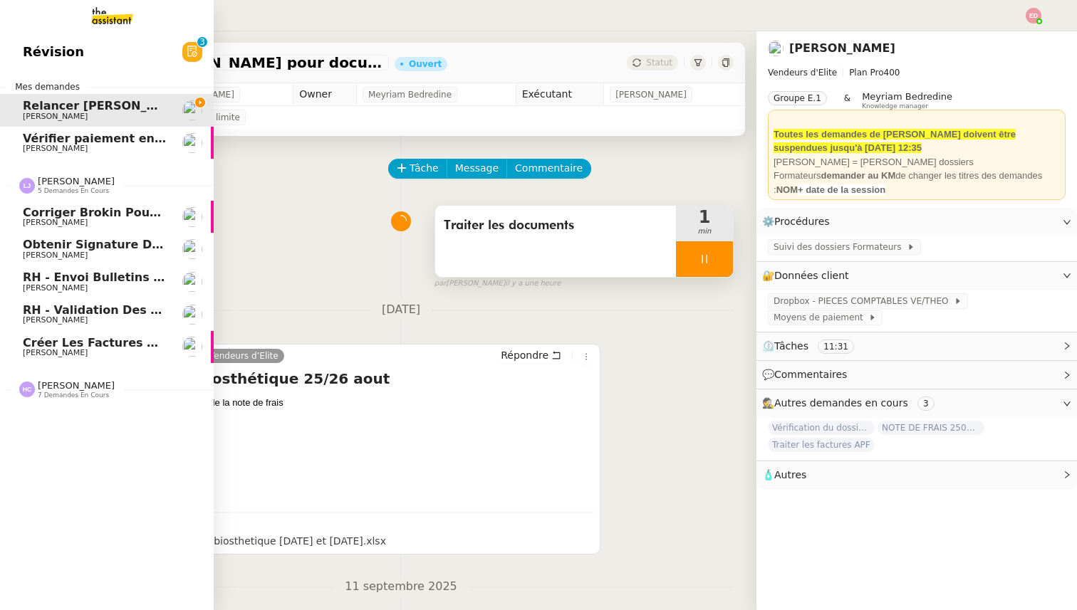
click at [68, 182] on span "[PERSON_NAME]" at bounding box center [76, 181] width 77 height 11
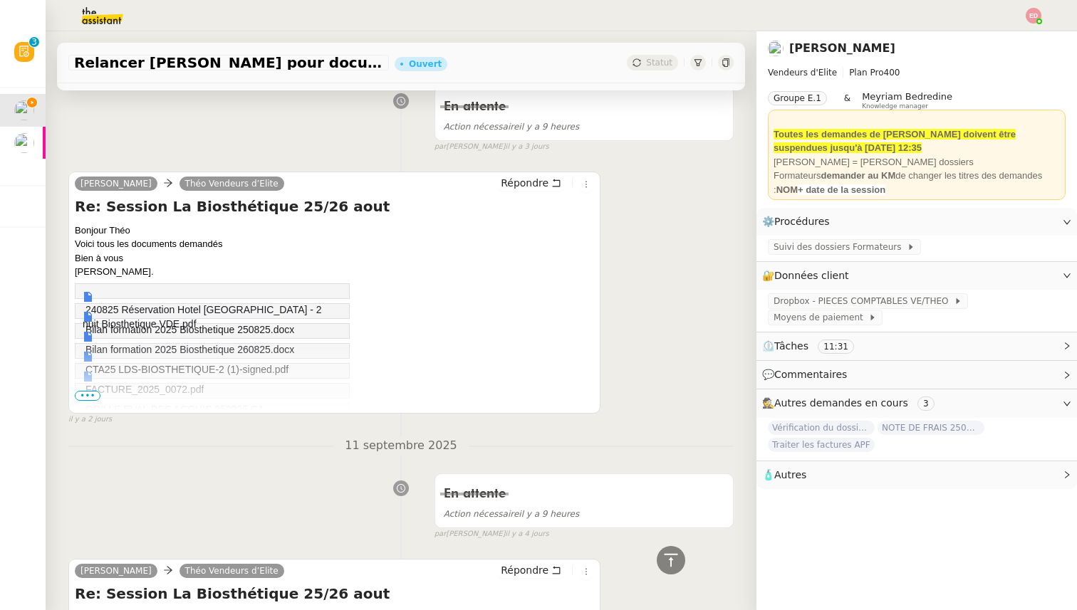
scroll to position [532, 0]
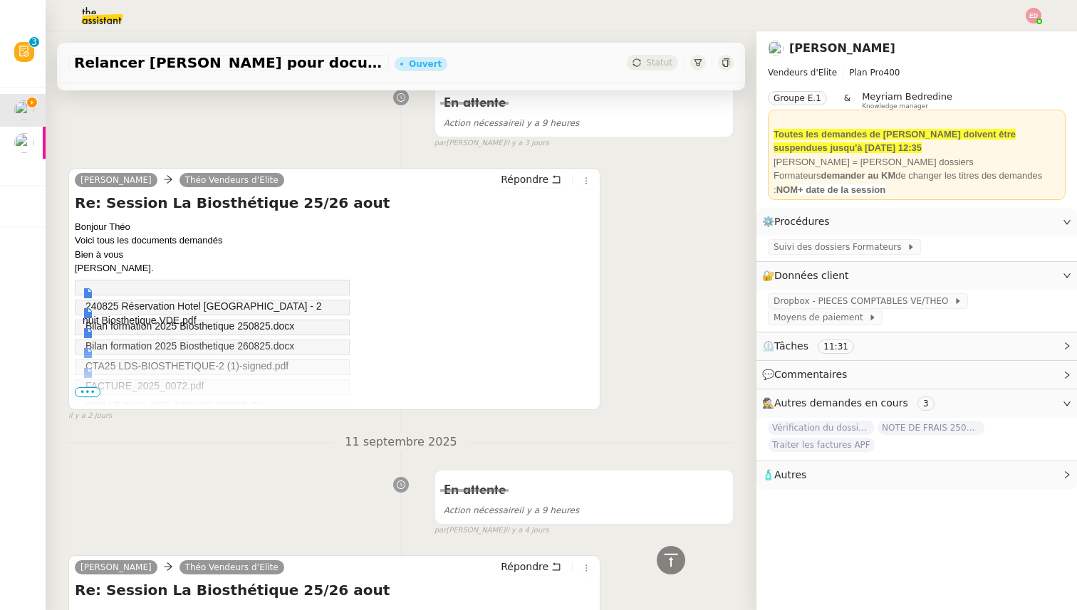
click at [87, 392] on span "•••" at bounding box center [88, 392] width 26 height 10
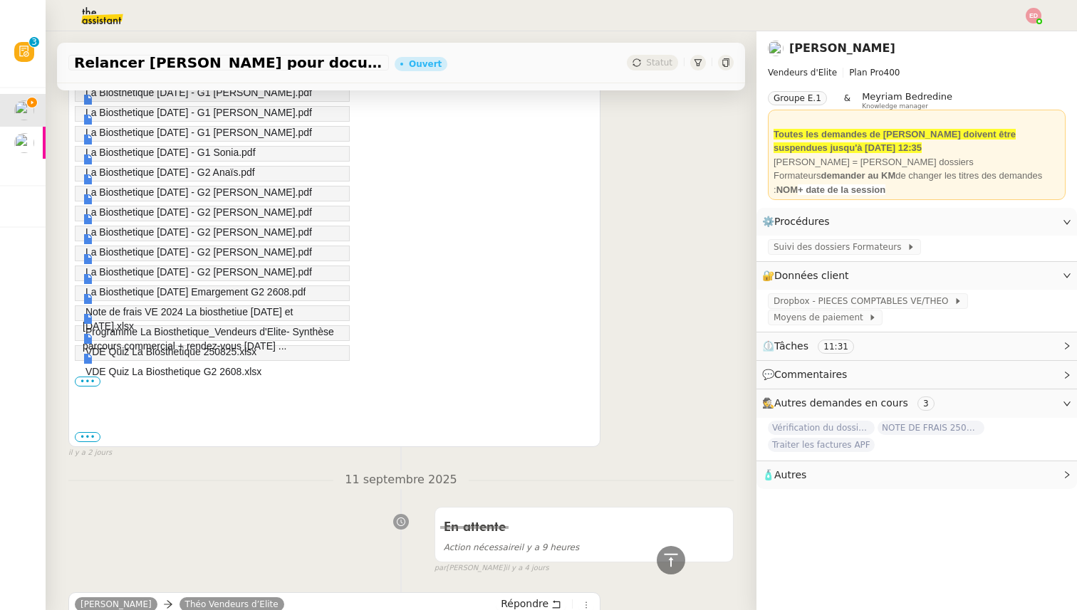
scroll to position [939, 0]
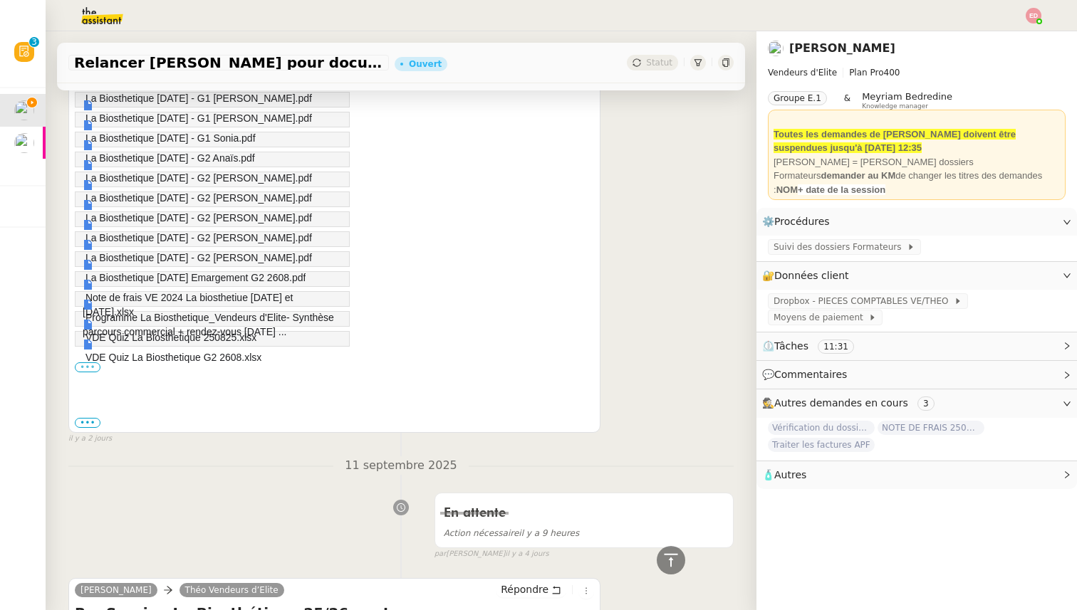
click at [90, 369] on label "•••" at bounding box center [88, 367] width 26 height 10
click at [0, 0] on input "•••" at bounding box center [0, 0] width 0 height 0
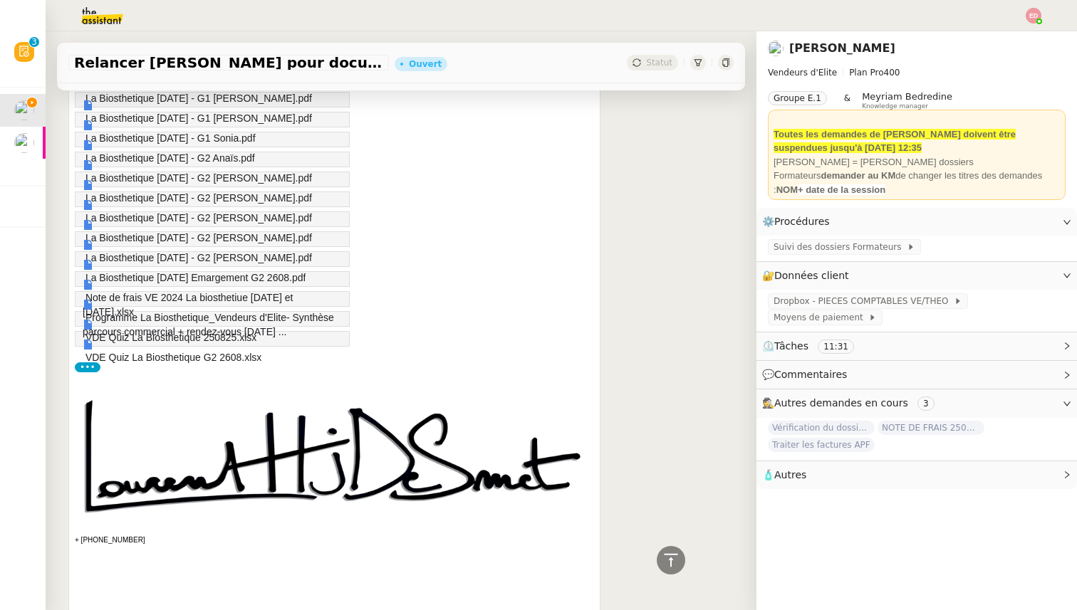
click at [90, 369] on label "•••" at bounding box center [88, 367] width 26 height 10
click at [0, 0] on input "•••" at bounding box center [0, 0] width 0 height 0
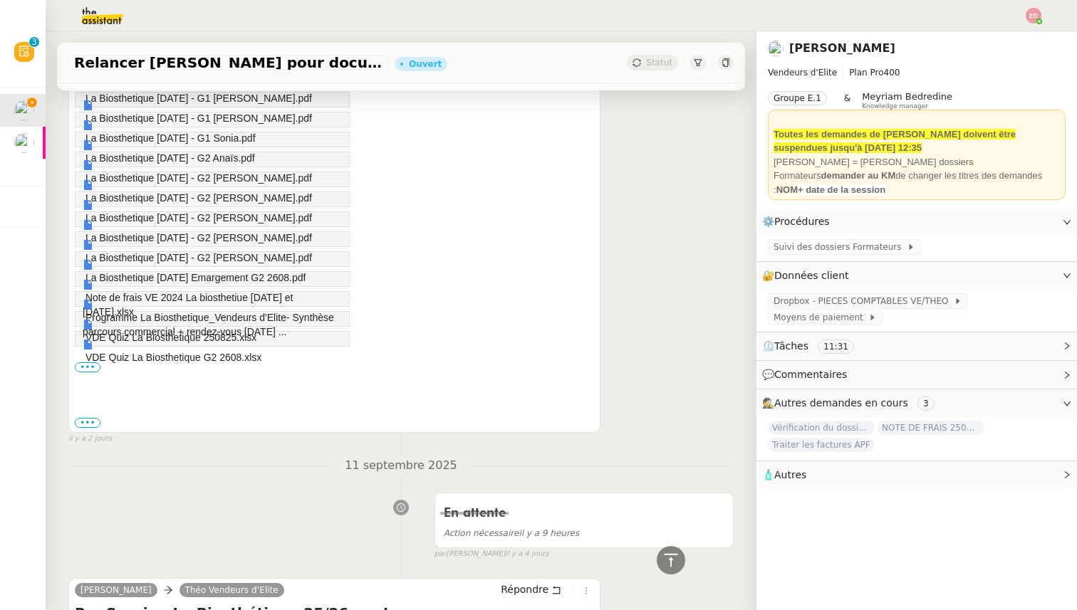
click at [150, 353] on span "VDE Quiz La Biosthetique G2 2608.xlsx" at bounding box center [173, 357] width 176 height 11
click at [142, 340] on link "VDE Quiz La Biosthetique G2 2608.xlsx" at bounding box center [172, 352] width 179 height 26
click at [131, 315] on span "Programme La Biosthetique_Vendeurs d'Elite- Synthèse parcours commercial + ren…" at bounding box center [208, 325] width 251 height 26
click at [119, 296] on span "Note de frais VE 2024 La biosthetiue [DATE] et [DATE].xlsx" at bounding box center [188, 305] width 210 height 26
click at [135, 280] on link "Note de frais VE 2024 La biosthetiue [DATE] et [DATE].xlsx" at bounding box center [209, 299] width 253 height 40
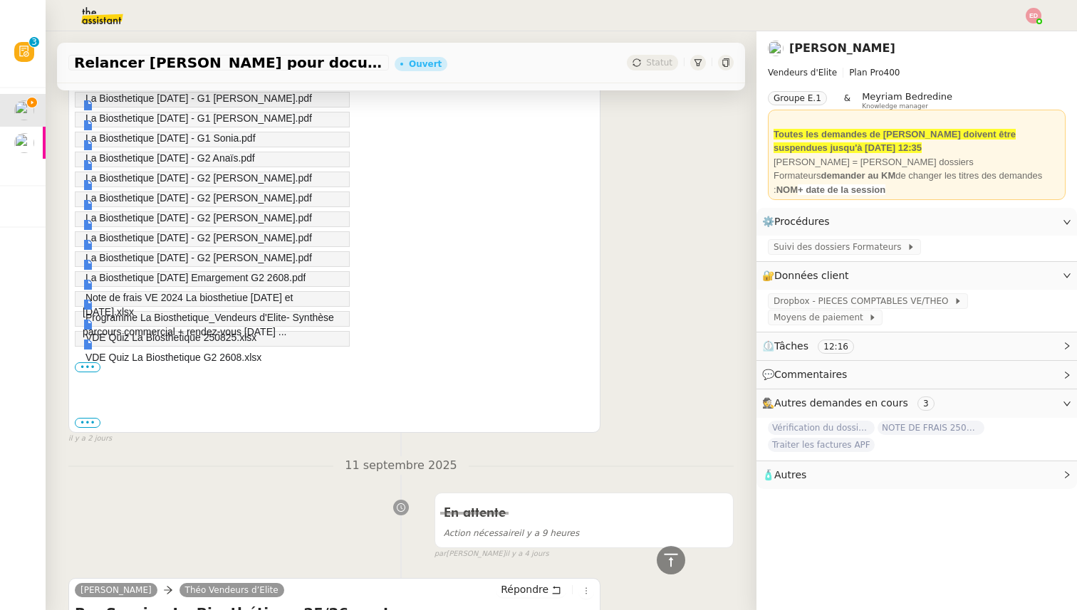
click at [156, 258] on span "La Biosthetique [DATE] - G2 [PERSON_NAME].pdf" at bounding box center [198, 257] width 226 height 11
click at [172, 238] on span "La Biosthetique [DATE] - G2 [PERSON_NAME].pdf" at bounding box center [198, 237] width 226 height 11
click at [149, 219] on link "La Biosthetique [DATE] - G2 [PERSON_NAME].pdf" at bounding box center [197, 232] width 229 height 26
click at [210, 198] on span "La Biosthetique [DATE] - G2 [PERSON_NAME].pdf" at bounding box center [198, 197] width 226 height 11
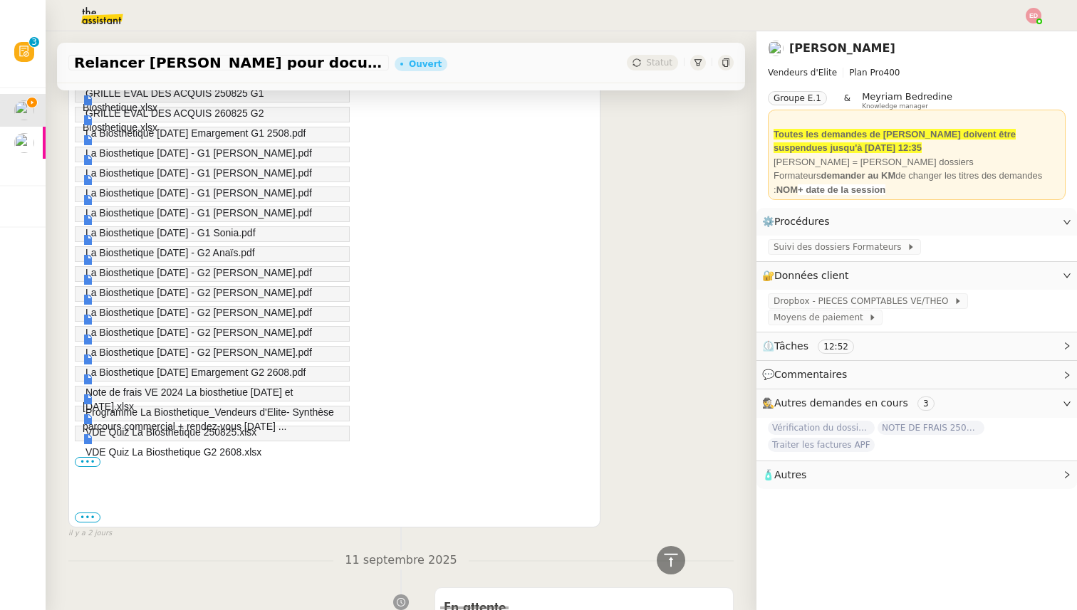
scroll to position [842, 0]
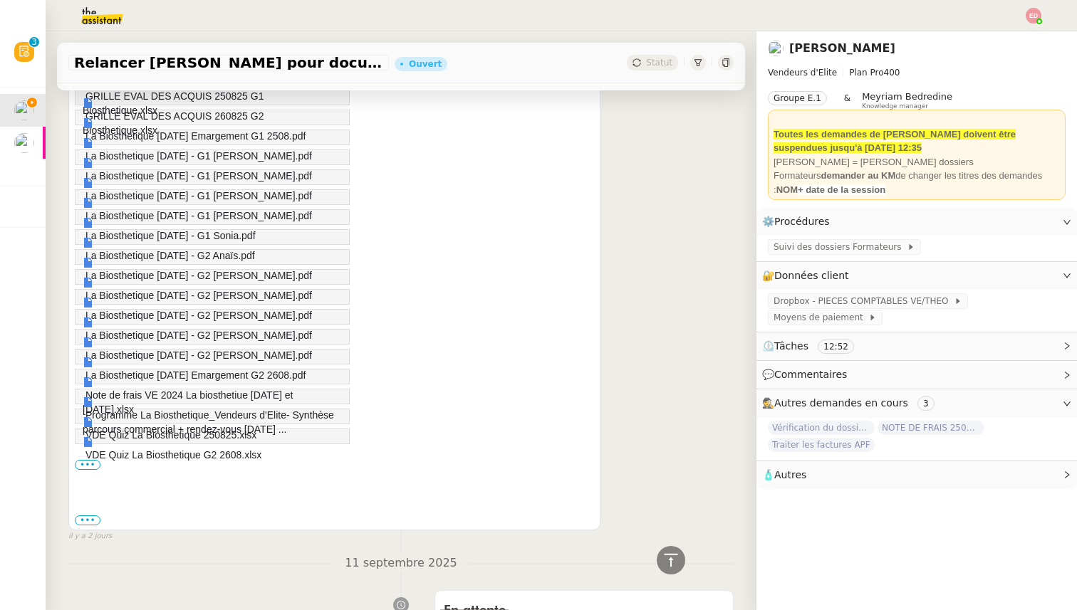
click at [223, 278] on link "La Biosthetique [DATE] - G2 [PERSON_NAME].pdf" at bounding box center [197, 290] width 229 height 26
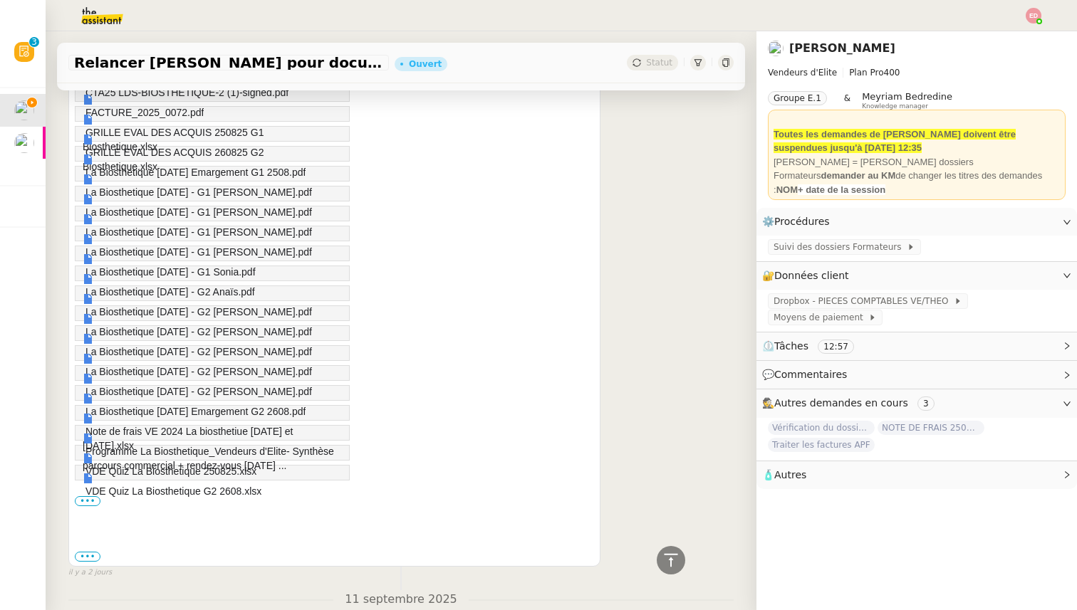
scroll to position [802, 0]
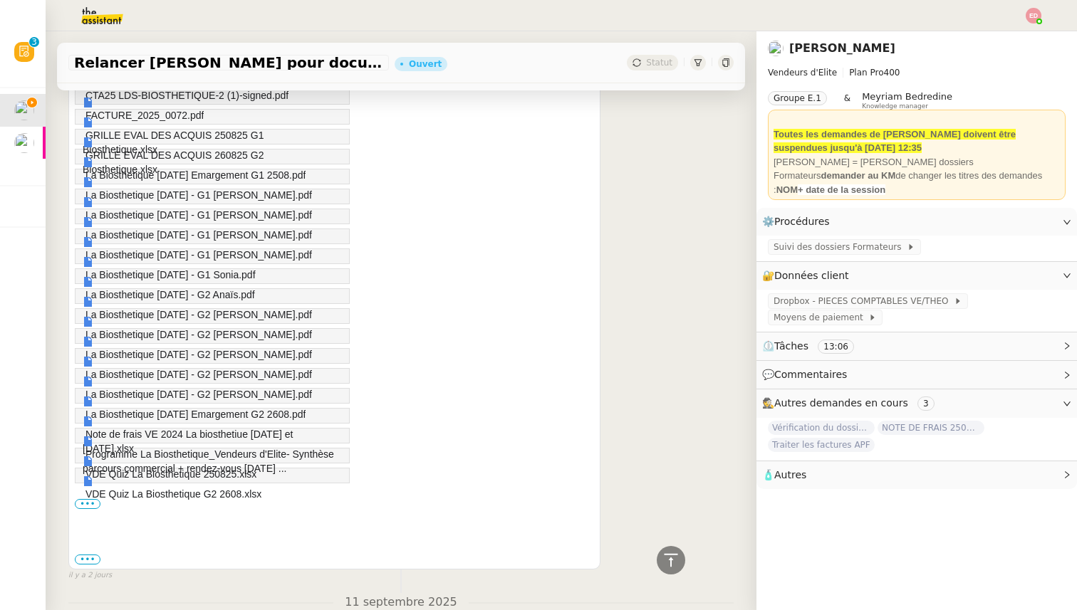
click at [229, 313] on span "La Biosthetique [DATE] - G2 [PERSON_NAME].pdf" at bounding box center [198, 314] width 226 height 11
click at [203, 293] on span "La Biosthetique [DATE] - G2 Anaïs.pdf" at bounding box center [169, 294] width 169 height 11
click at [204, 275] on span "La Biosthetique [DATE] - G1 Sonia.pdf" at bounding box center [170, 274] width 170 height 11
click at [194, 255] on span "La Biosthetique [DATE] - G1 [PERSON_NAME].pdf" at bounding box center [198, 254] width 226 height 11
click at [183, 235] on span "La Biosthetique [DATE] - G1 [PERSON_NAME].pdf" at bounding box center [198, 234] width 226 height 11
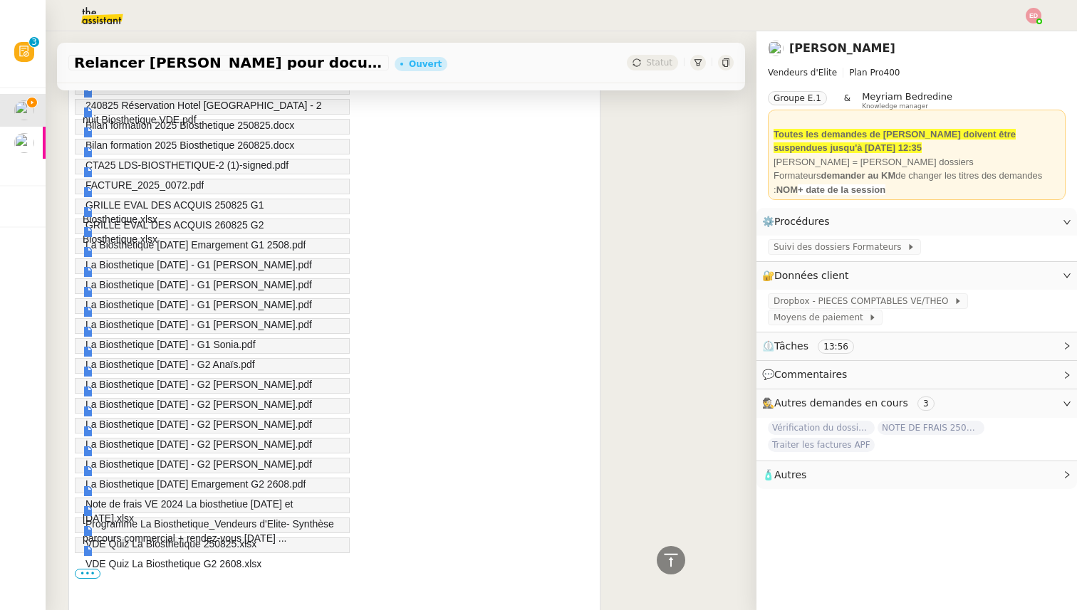
scroll to position [718, 0]
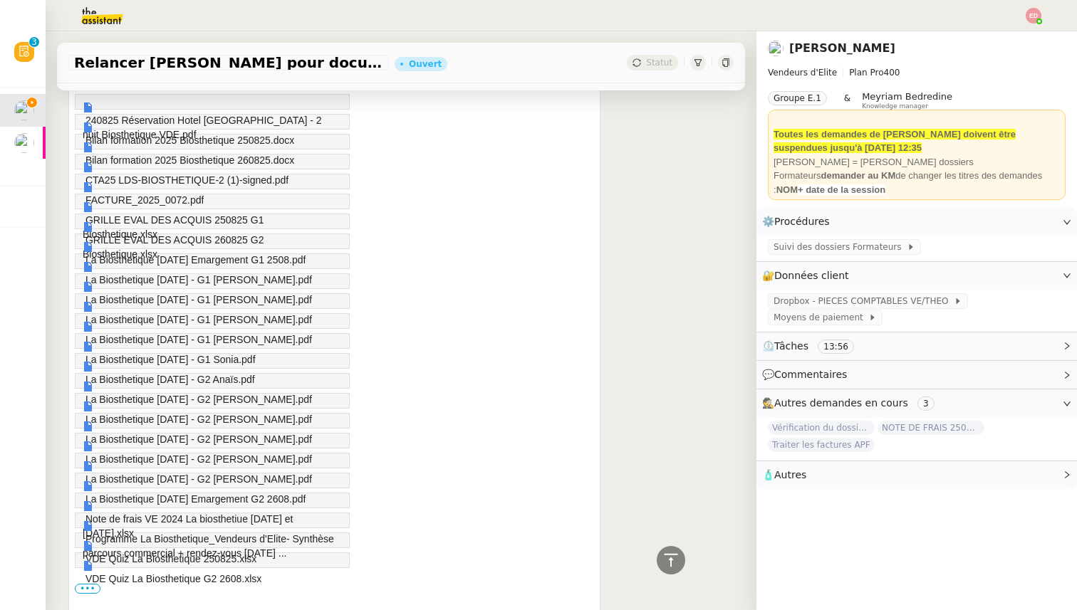
click at [229, 298] on span "La Biosthetique [DATE] - G1 [PERSON_NAME].pdf" at bounding box center [198, 299] width 226 height 11
click at [225, 278] on span "La Biosthetique [DATE] - G1 [PERSON_NAME].pdf" at bounding box center [198, 279] width 226 height 11
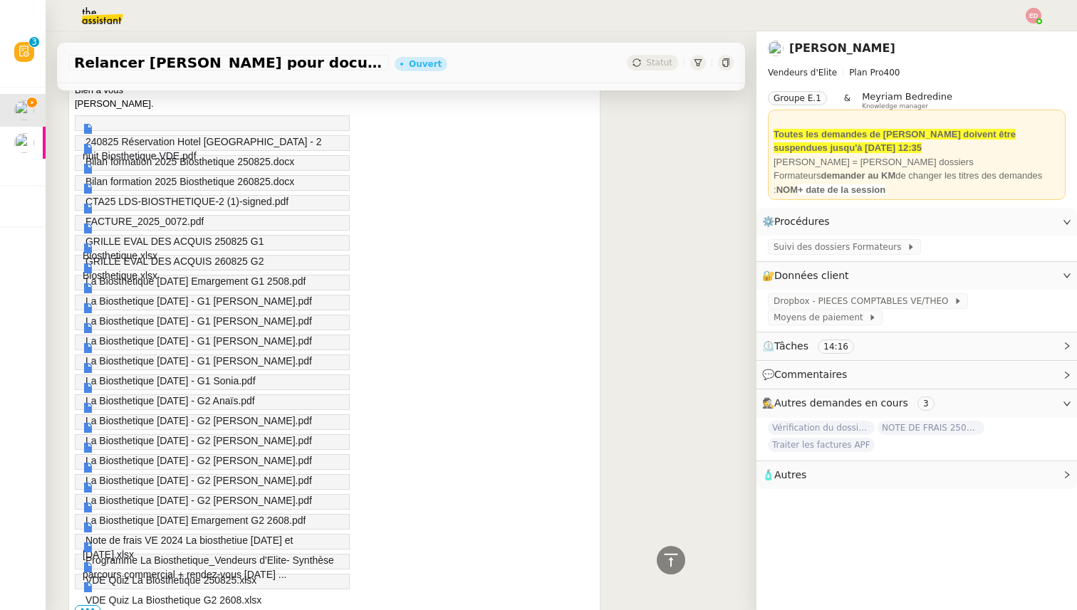
scroll to position [684, 0]
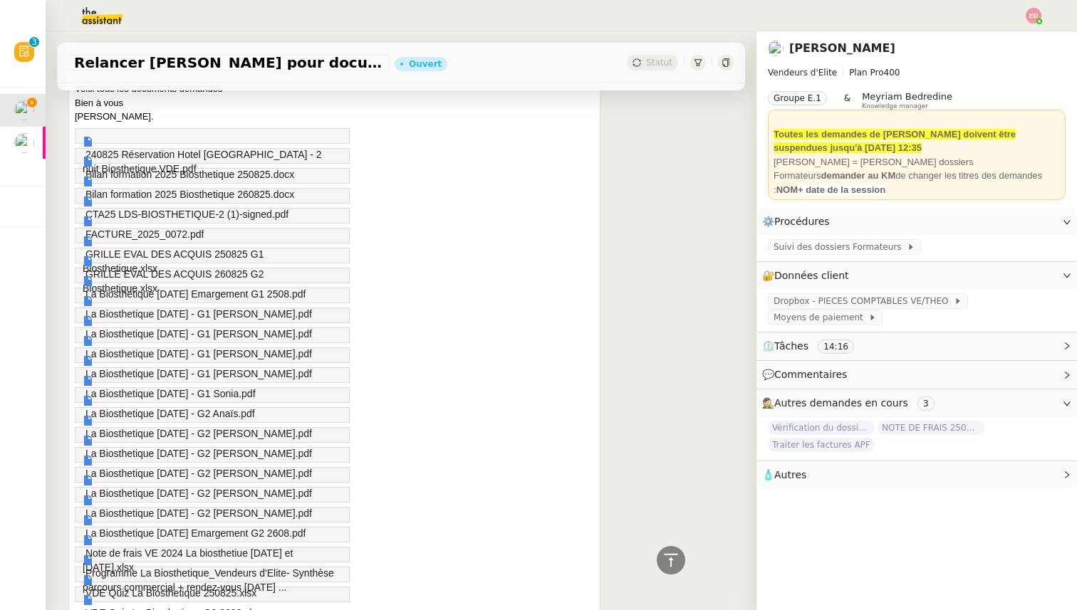
click at [271, 294] on span "La Biosthetique [DATE] Emargement G1 2508.pdf" at bounding box center [195, 293] width 220 height 11
click at [205, 271] on span "GRILLE EVAL DES ACQUIS 260825 G2 Biosthetique.xlsx" at bounding box center [173, 281] width 181 height 26
click at [237, 253] on span "GRILLE EVAL DES ACQUIS 250825 G1 Biosthetique.xlsx" at bounding box center [173, 261] width 181 height 26
click at [136, 230] on span "FACTURE_2025_0072.pdf" at bounding box center [144, 234] width 119 height 11
click at [208, 212] on span "CTA25 LDS-BIOSTHETIQUE-2 (1)-signed.pdf" at bounding box center [186, 214] width 203 height 11
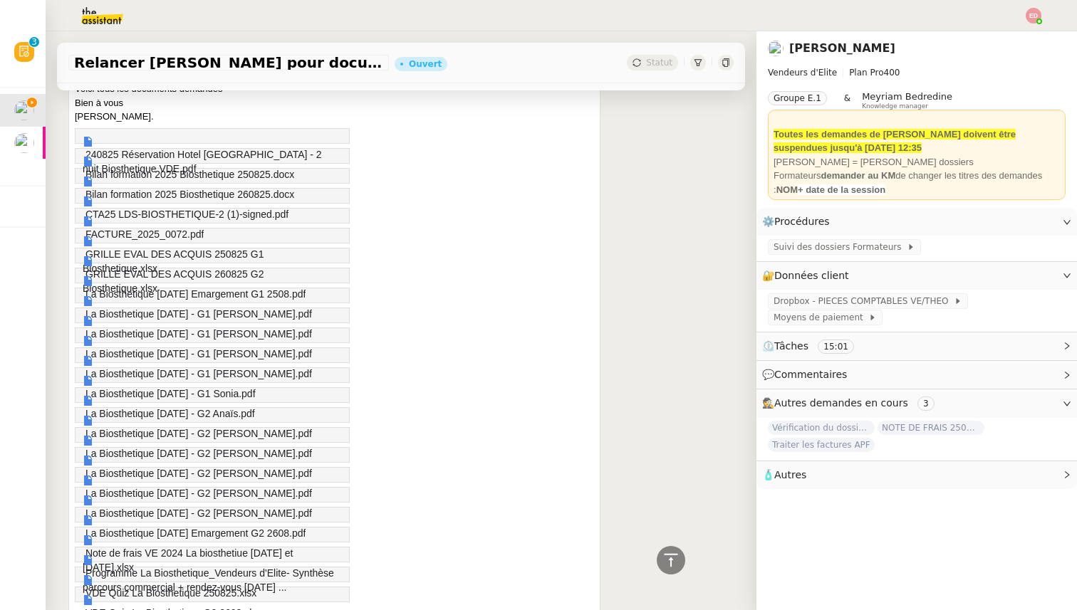
click at [191, 194] on span "Bilan formation 2025 Biosthetique 260825.docx" at bounding box center [189, 194] width 209 height 11
click at [216, 172] on span "Bilan formation 2025 Biosthetique 250825.docx" at bounding box center [189, 174] width 209 height 11
click at [177, 154] on span "240825 Réservation Hotel [GEOGRAPHIC_DATA] - 2 nuit Biosthetique VDE.pdf" at bounding box center [202, 162] width 239 height 26
click at [167, 135] on div "240825 Réservation Hotel [GEOGRAPHIC_DATA] - 2 nuit Biosthetique VDE.pdf" at bounding box center [212, 136] width 275 height 16
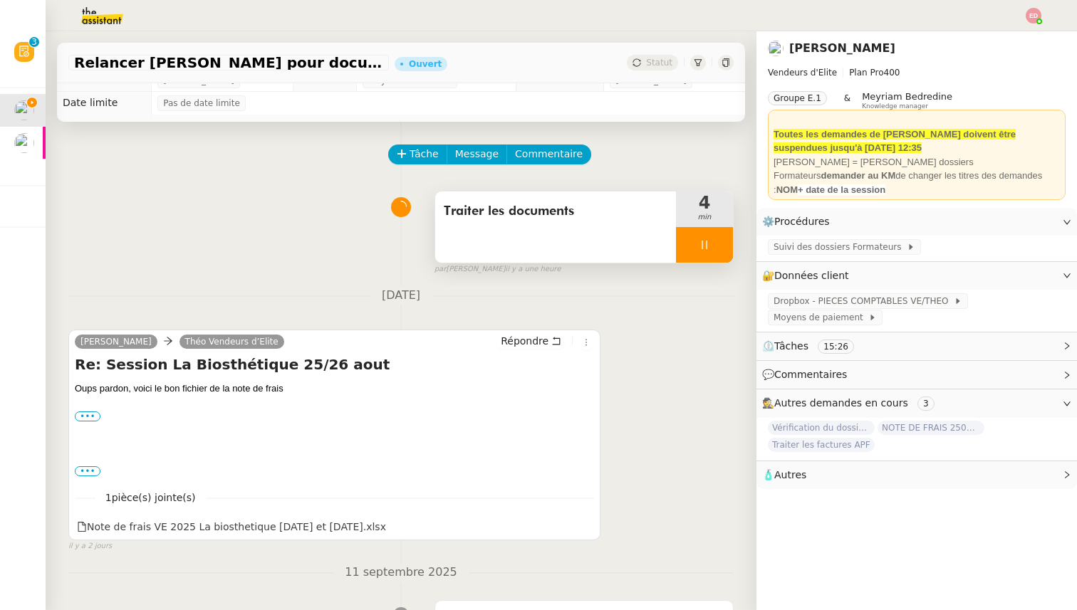
scroll to position [16, 0]
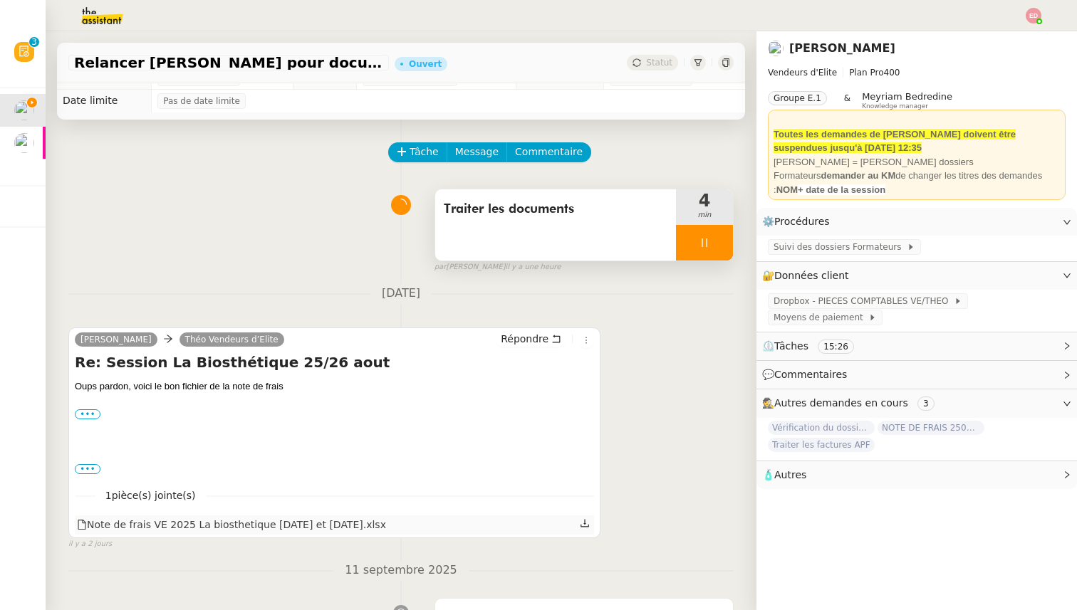
click at [590, 525] on div at bounding box center [586, 524] width 12 height 19
click at [584, 525] on icon at bounding box center [585, 523] width 10 height 10
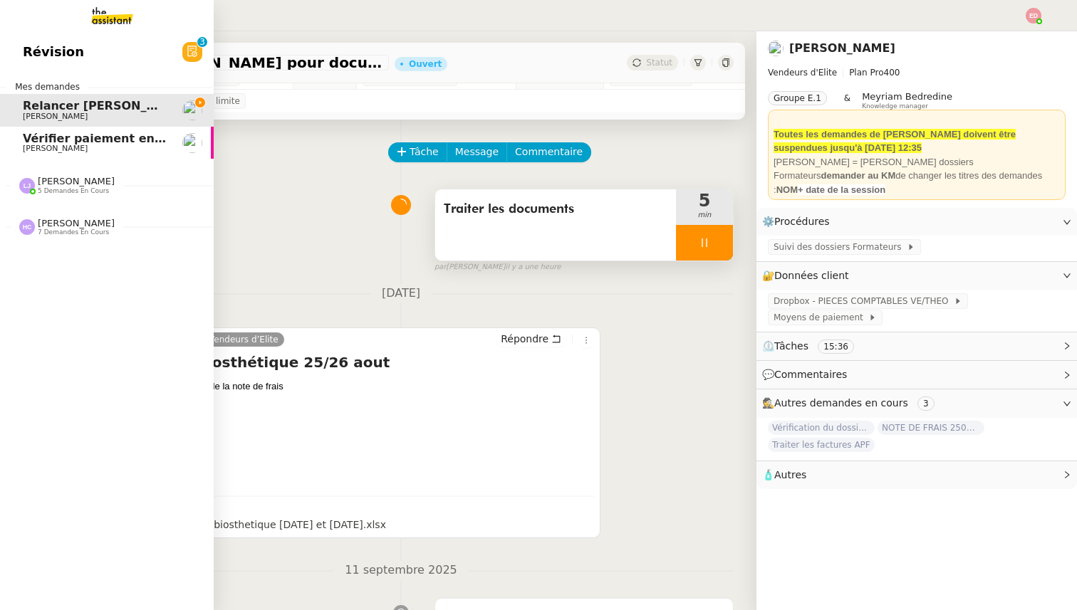
click at [38, 176] on span "[PERSON_NAME]" at bounding box center [76, 181] width 77 height 11
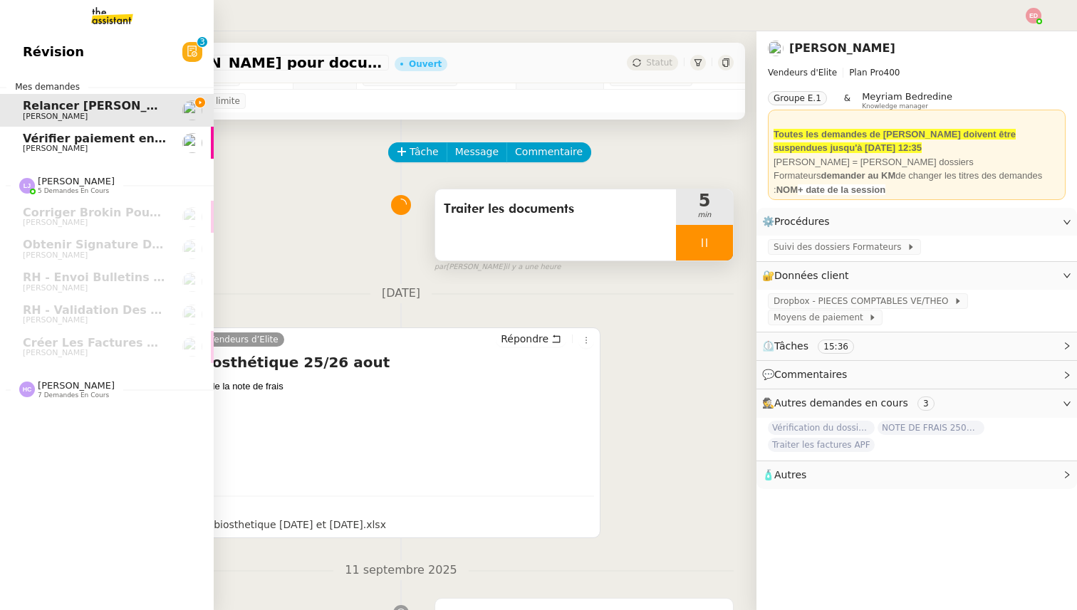
click at [70, 392] on span "7 demandes en cours" at bounding box center [73, 396] width 71 height 8
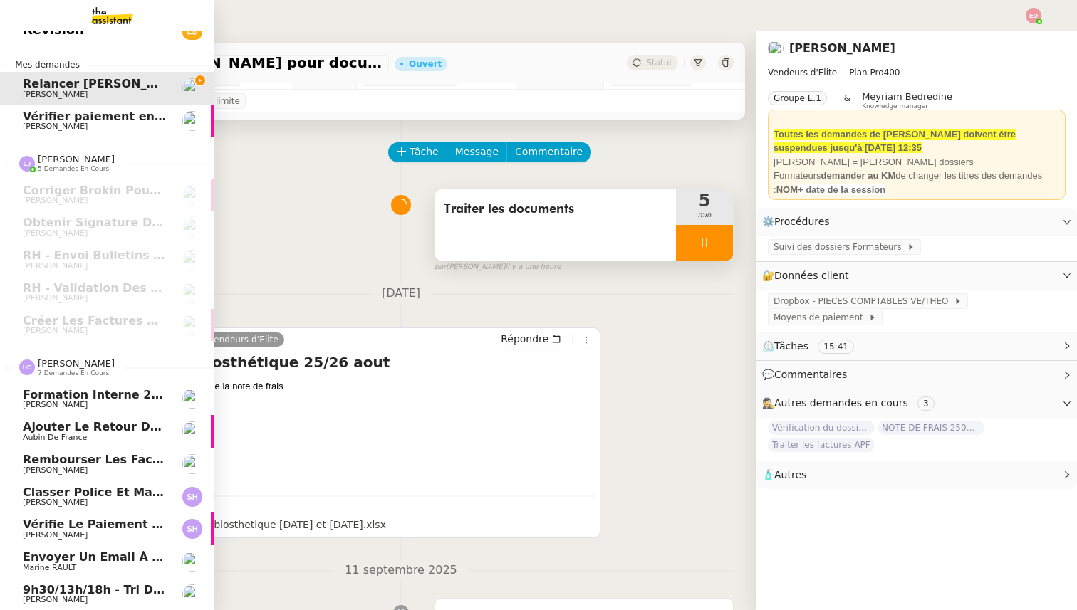
scroll to position [0, 0]
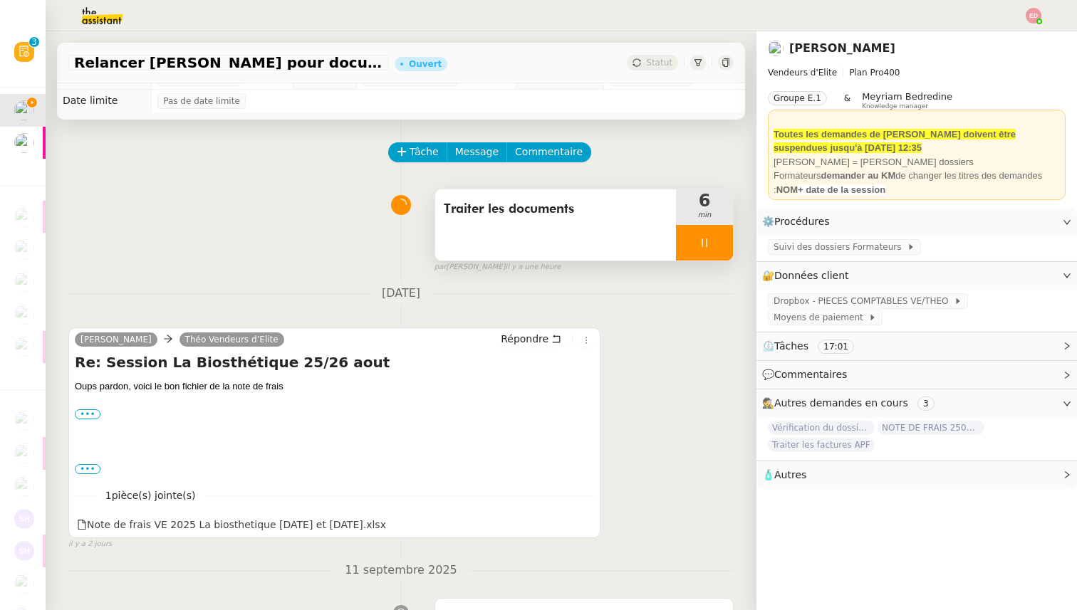
click at [312, 236] on div "Traiter les documents 6 min false par [PERSON_NAME] il y a une heure" at bounding box center [400, 227] width 665 height 91
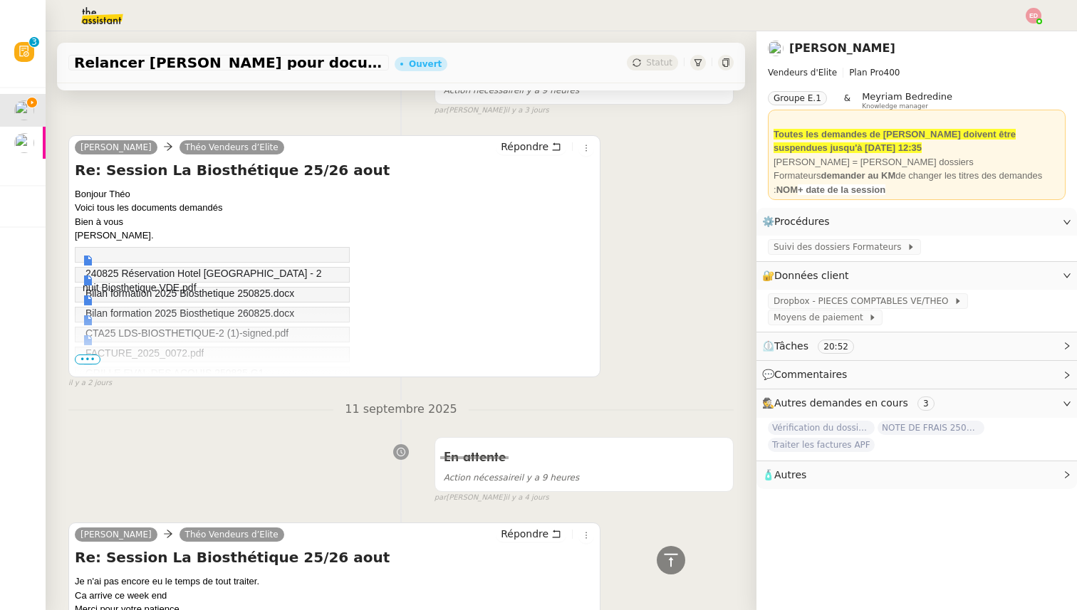
scroll to position [583, 0]
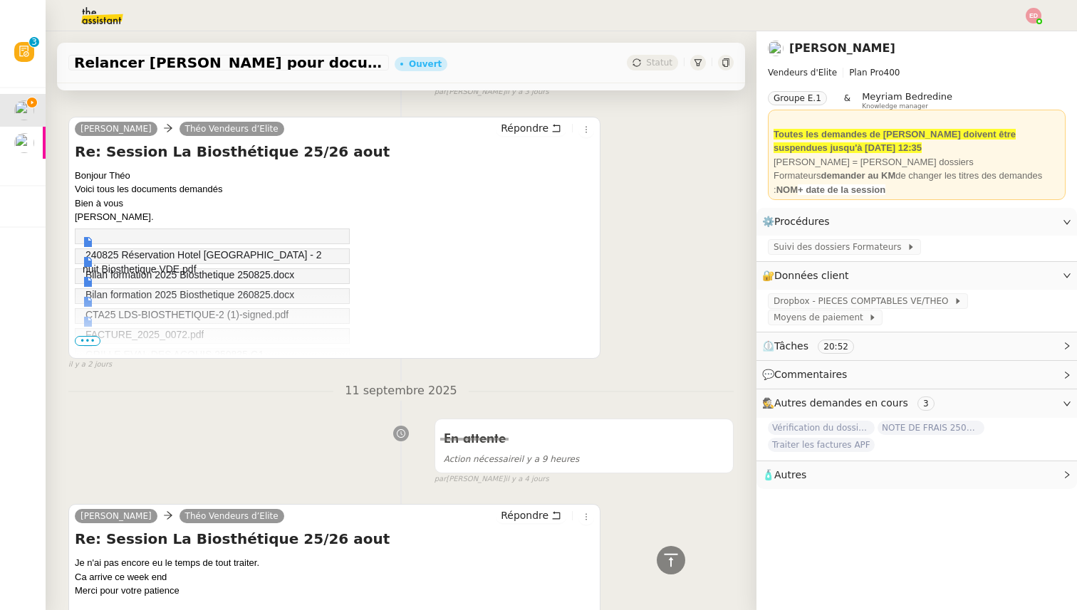
click at [90, 342] on span "•••" at bounding box center [88, 341] width 26 height 10
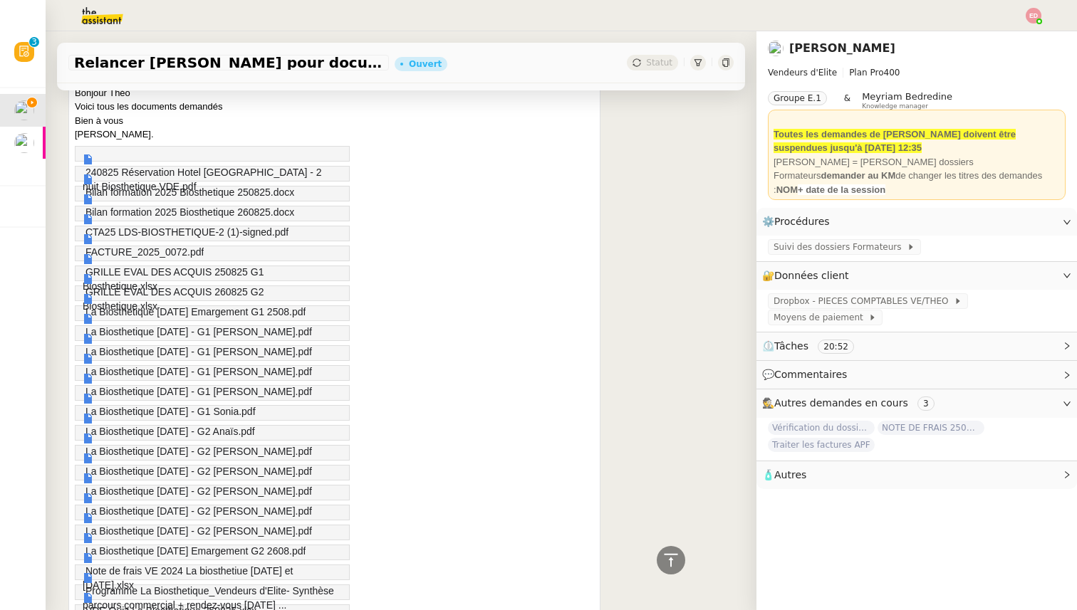
scroll to position [669, 0]
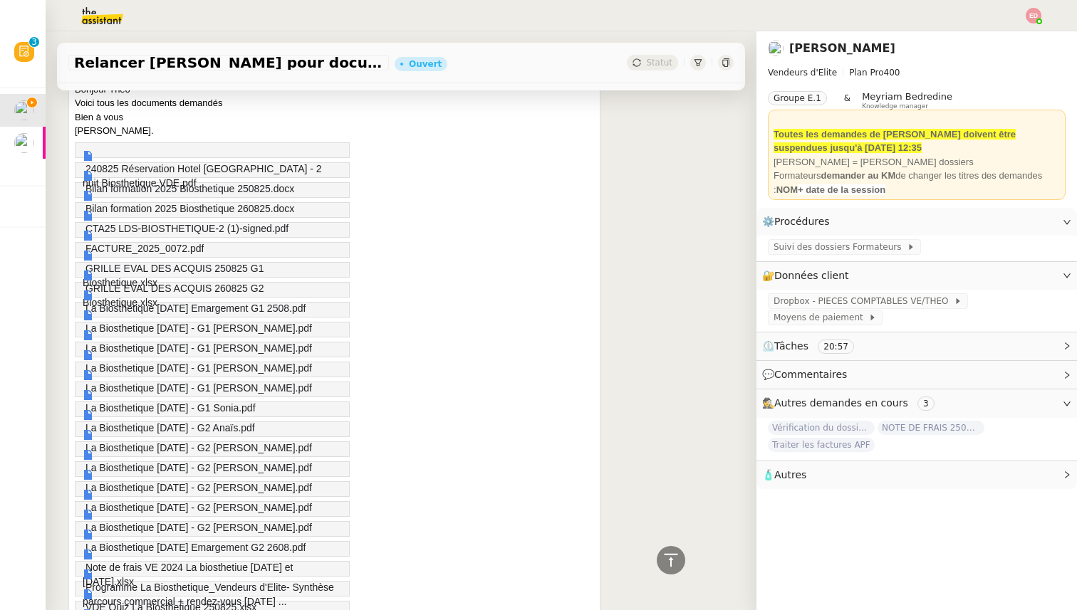
click at [245, 488] on span "La Biosthetique [DATE] - G2 [PERSON_NAME].pdf" at bounding box center [198, 487] width 226 height 11
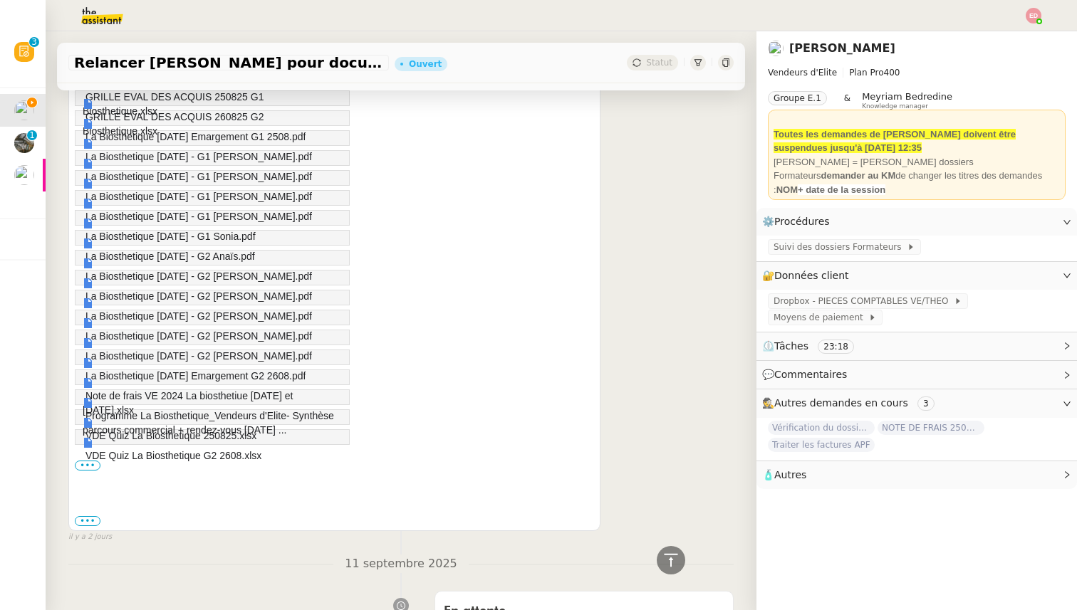
scroll to position [867, 0]
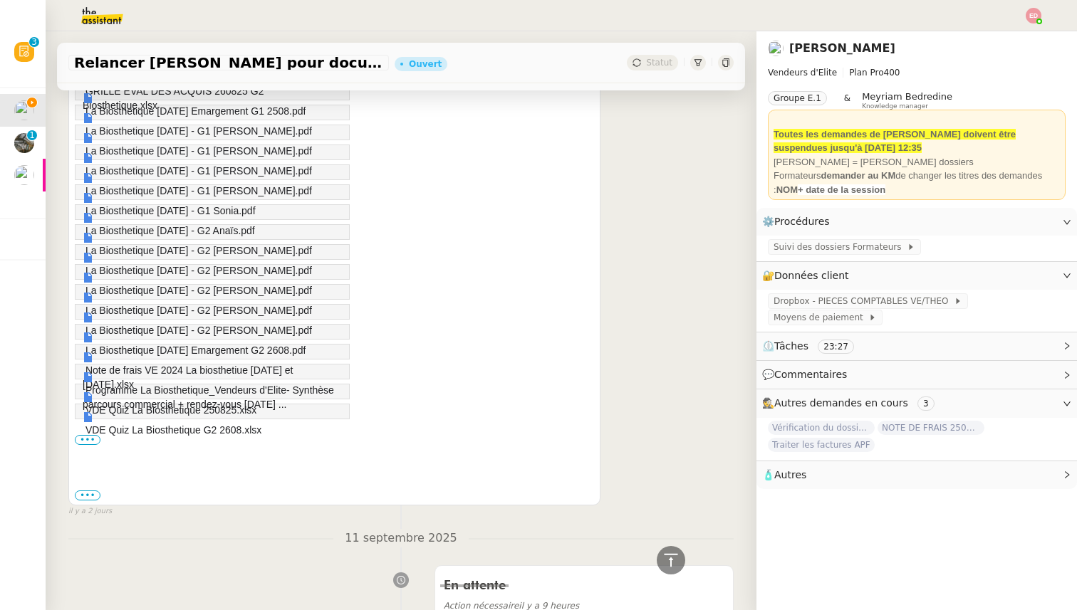
click at [209, 412] on link "VDE Quiz La Biosthetique G2 2608.xlsx" at bounding box center [172, 425] width 179 height 26
click at [199, 405] on span "VDE Quiz La Biosthetique 250825.xlsx" at bounding box center [170, 409] width 171 height 11
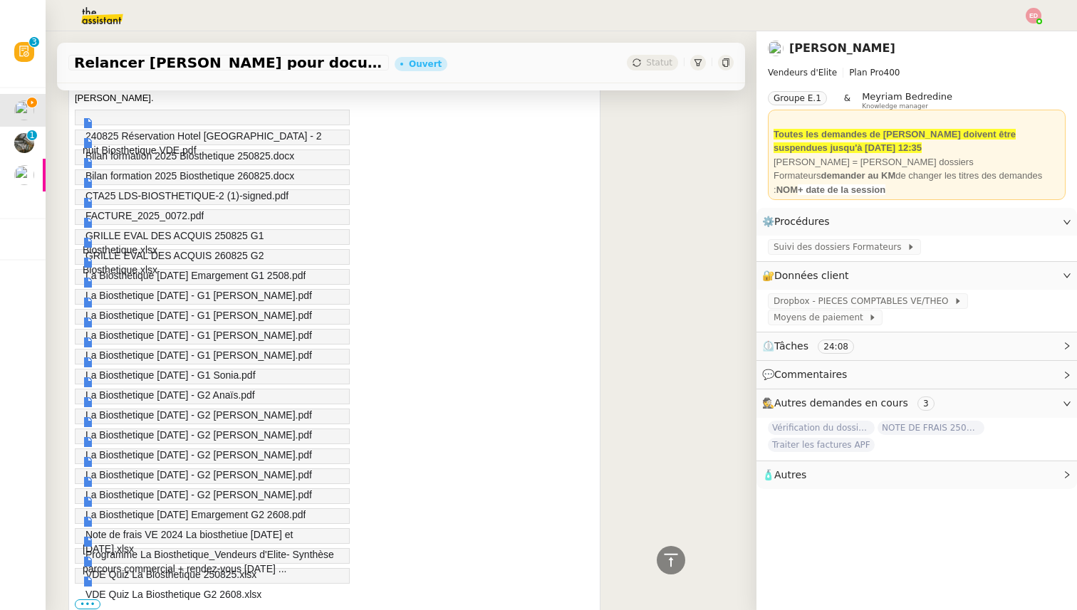
scroll to position [69, 0]
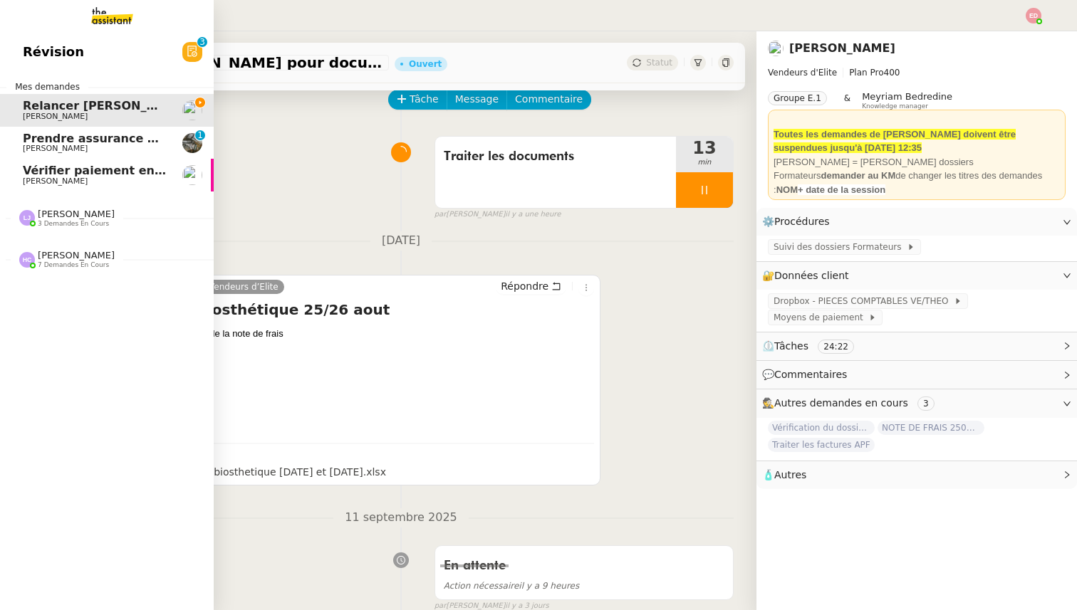
click at [51, 150] on span "Isabelle Faure" at bounding box center [55, 148] width 65 height 9
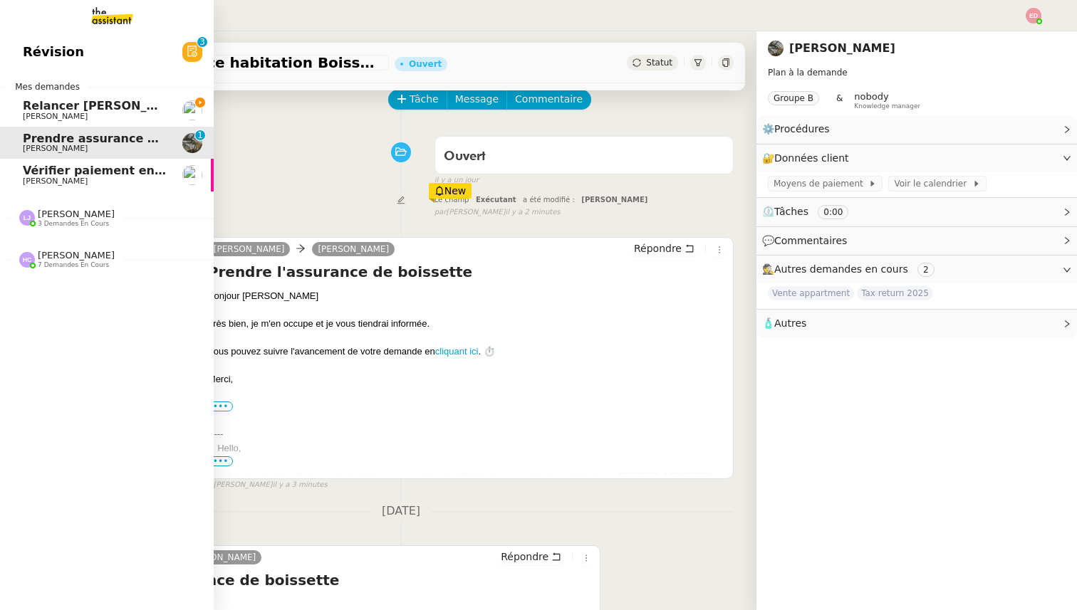
click at [67, 211] on span "[PERSON_NAME]" at bounding box center [76, 214] width 77 height 11
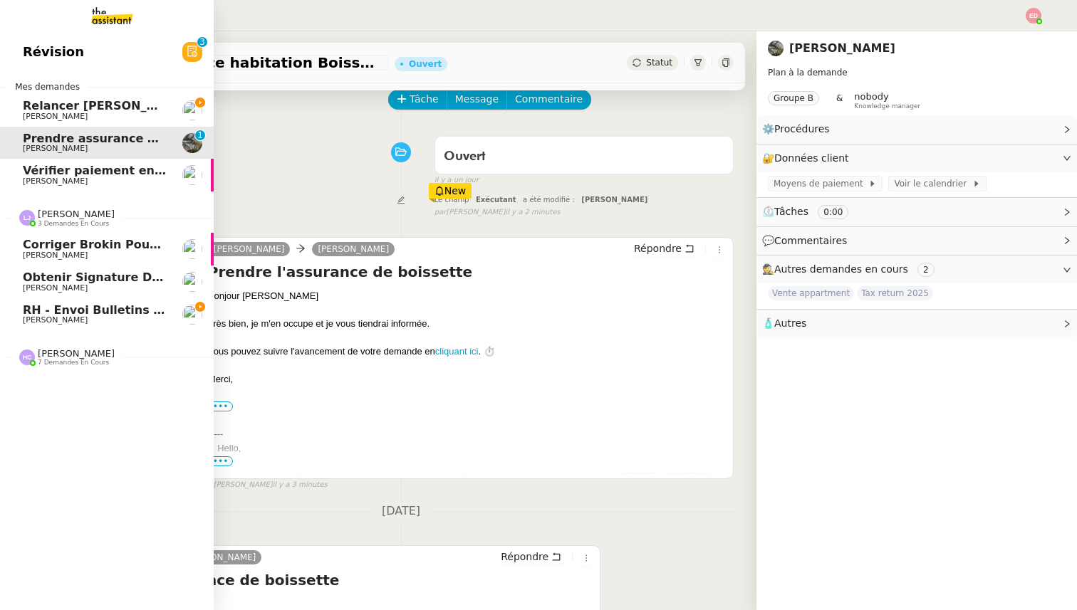
click at [67, 211] on span "[PERSON_NAME]" at bounding box center [76, 214] width 77 height 11
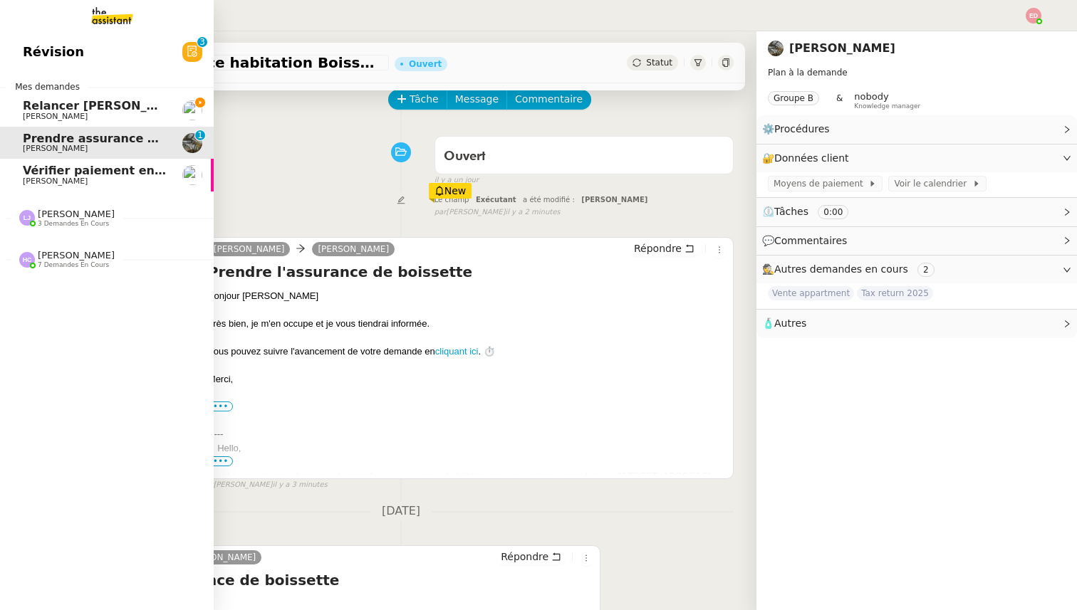
click at [68, 263] on span "7 demandes en cours" at bounding box center [73, 265] width 71 height 8
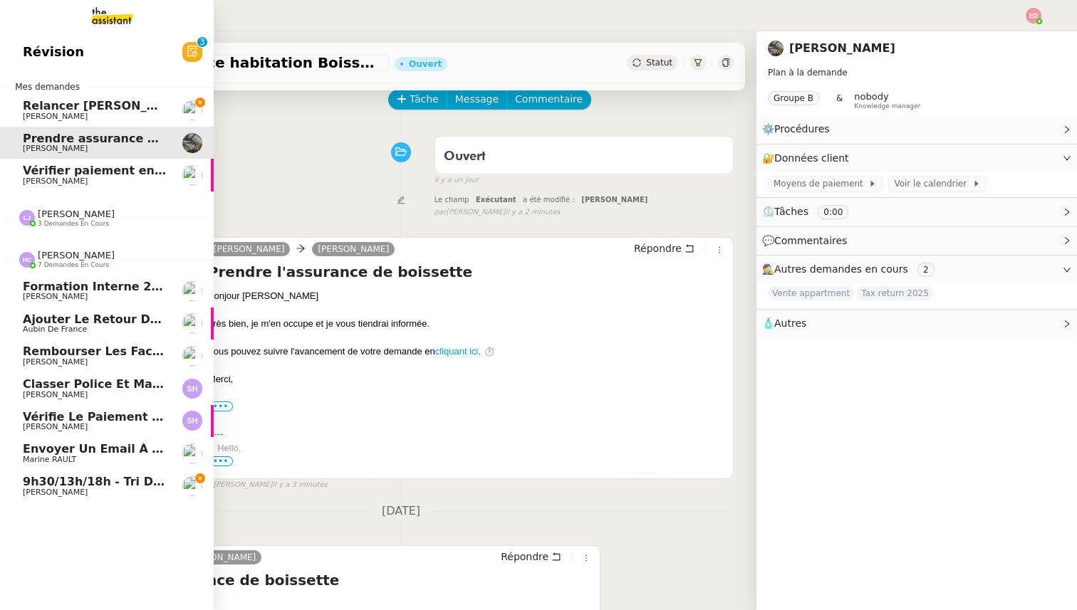
click at [69, 261] on span "[PERSON_NAME]" at bounding box center [76, 255] width 77 height 11
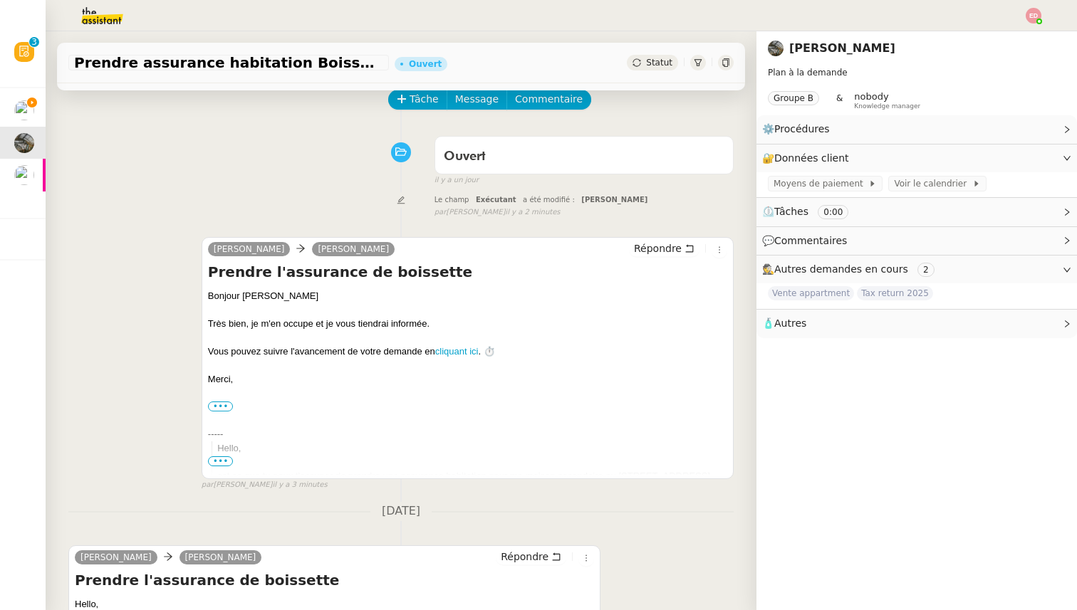
scroll to position [237, 0]
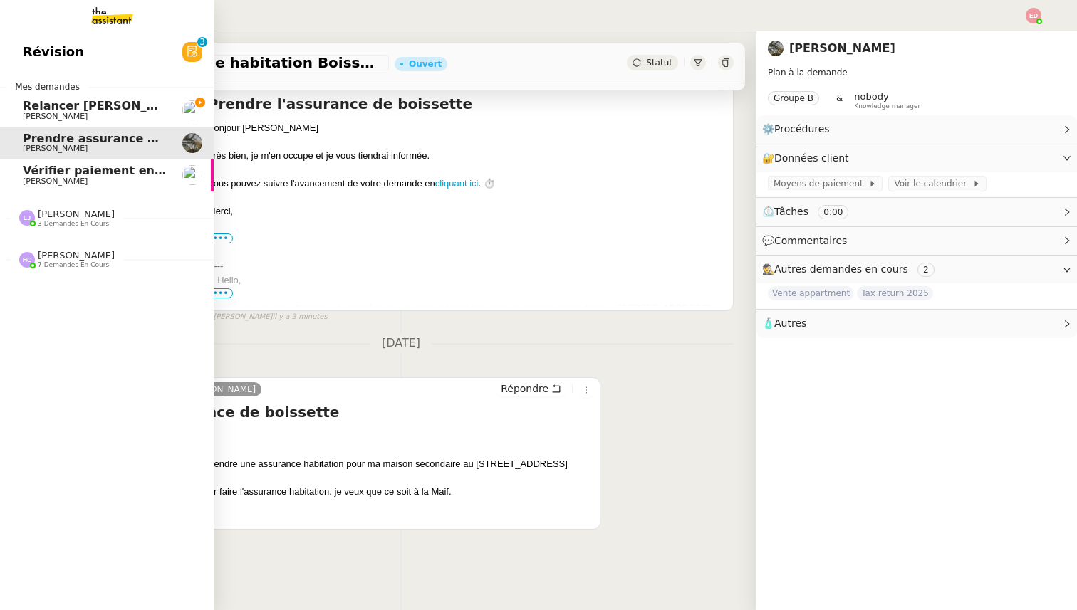
click at [44, 103] on span "Relancer [PERSON_NAME] pour documents août" at bounding box center [177, 106] width 308 height 14
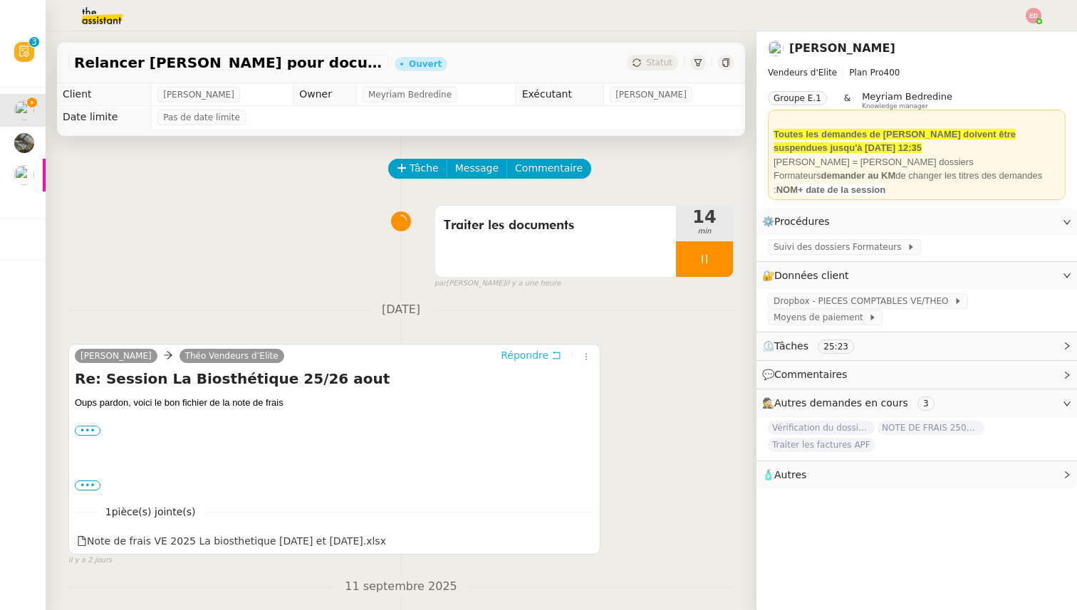
click at [523, 351] on span "Répondre" at bounding box center [525, 355] width 48 height 14
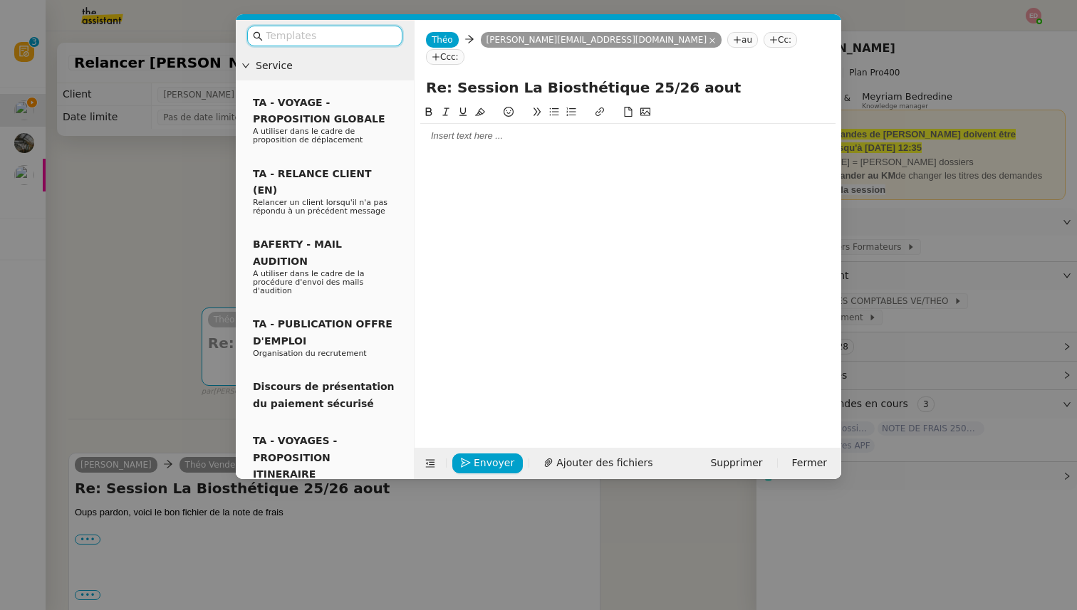
click at [478, 130] on div at bounding box center [627, 136] width 415 height 13
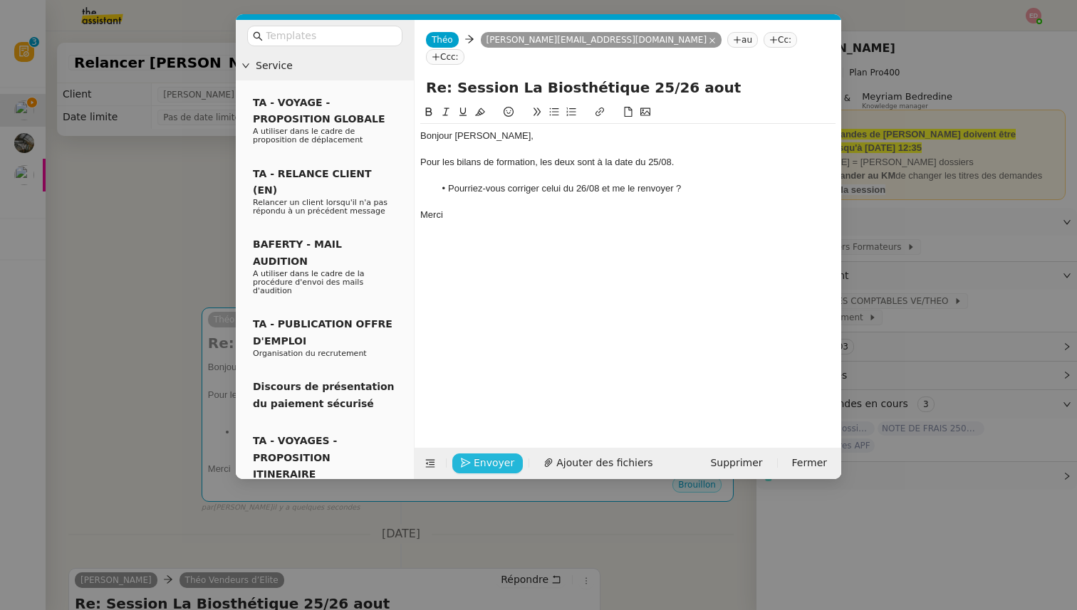
click at [480, 456] on span "Envoyer" at bounding box center [493, 463] width 41 height 16
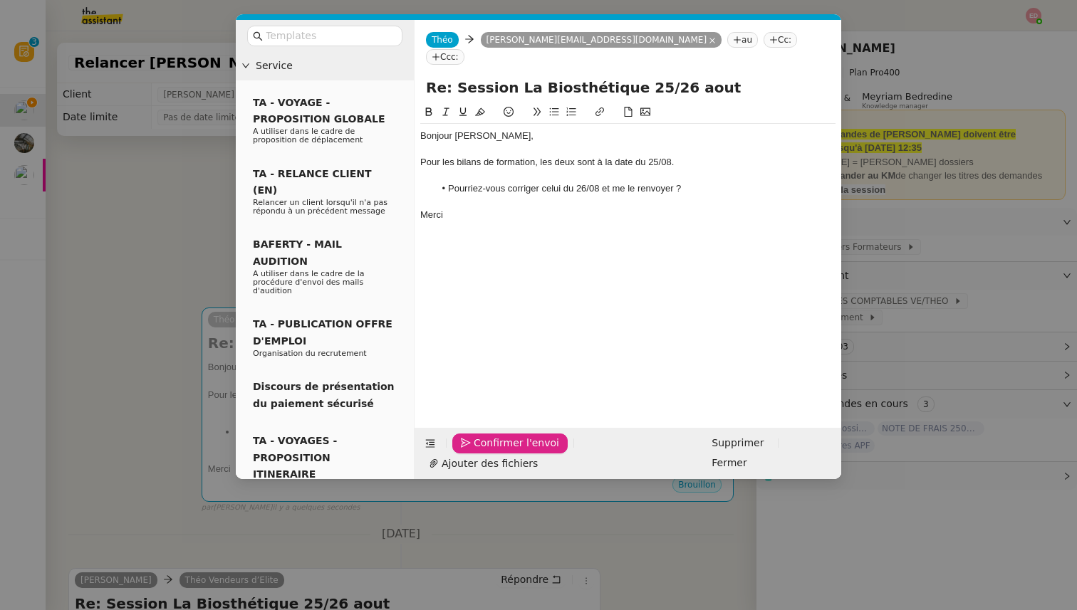
click at [480, 451] on span "Confirmer l'envoi" at bounding box center [515, 443] width 85 height 16
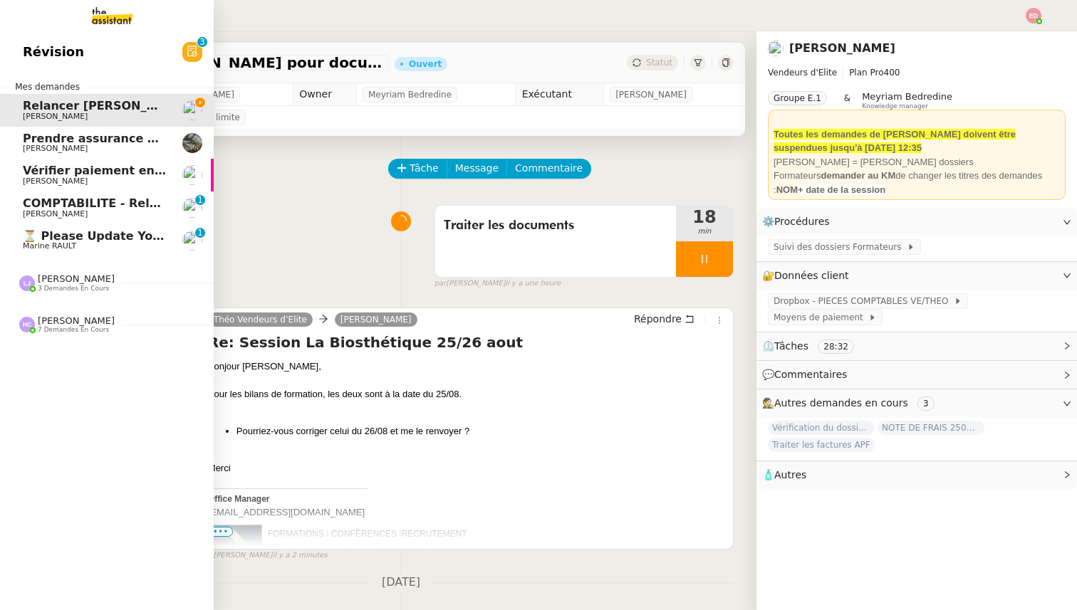
click at [36, 206] on span "COMPTABILITE - Relances factures impayées - septembre 2025" at bounding box center [224, 204] width 403 height 14
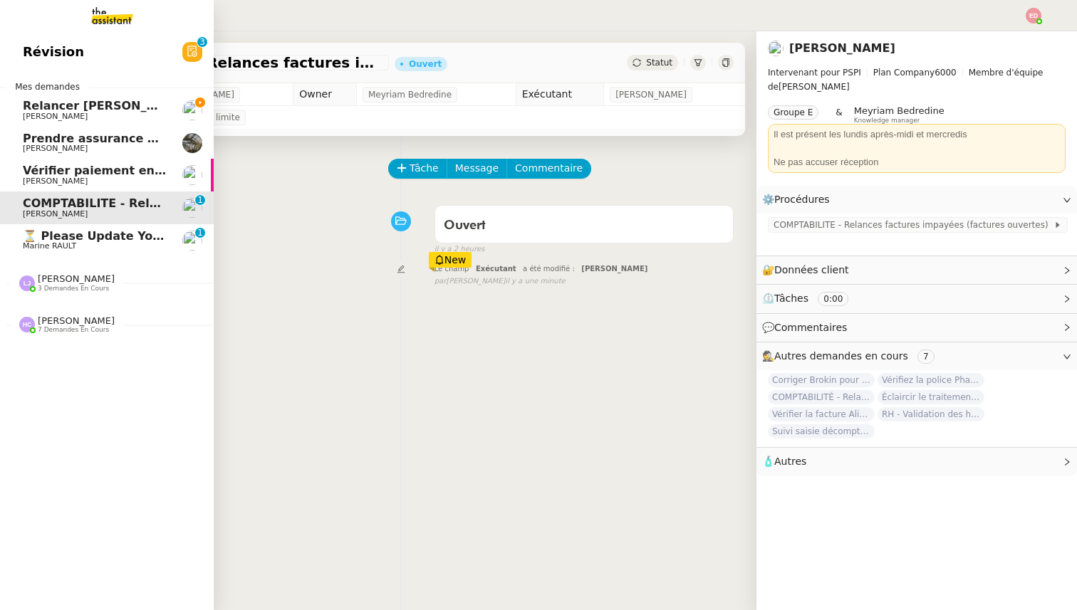
click at [120, 227] on link "⏳ Please Update Your Billing Information to Avoid Suspension Marine RAULT 0 1 2…" at bounding box center [107, 240] width 214 height 33
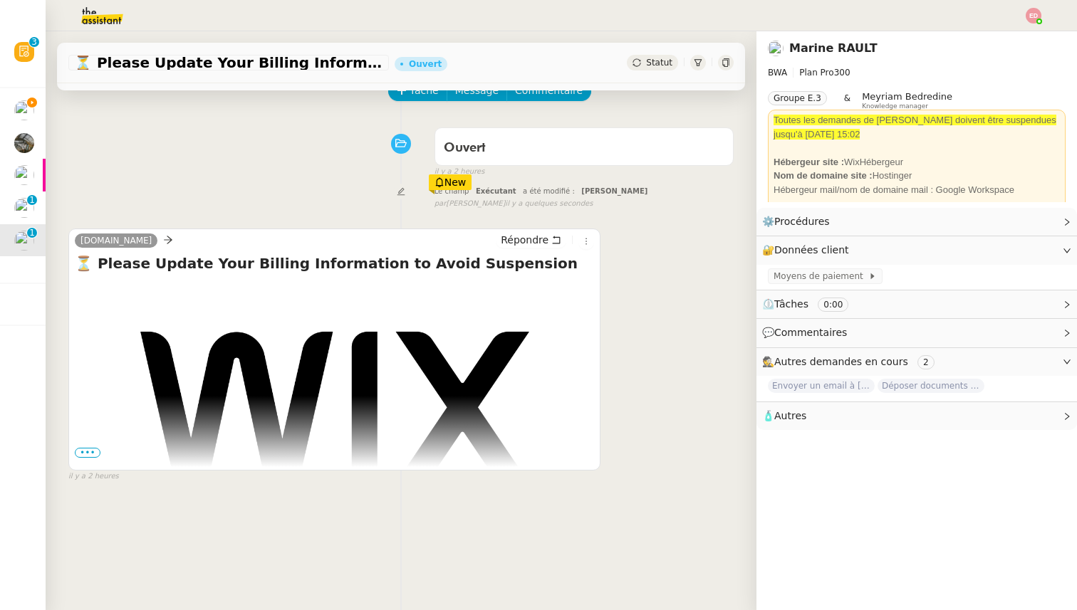
scroll to position [91, 0]
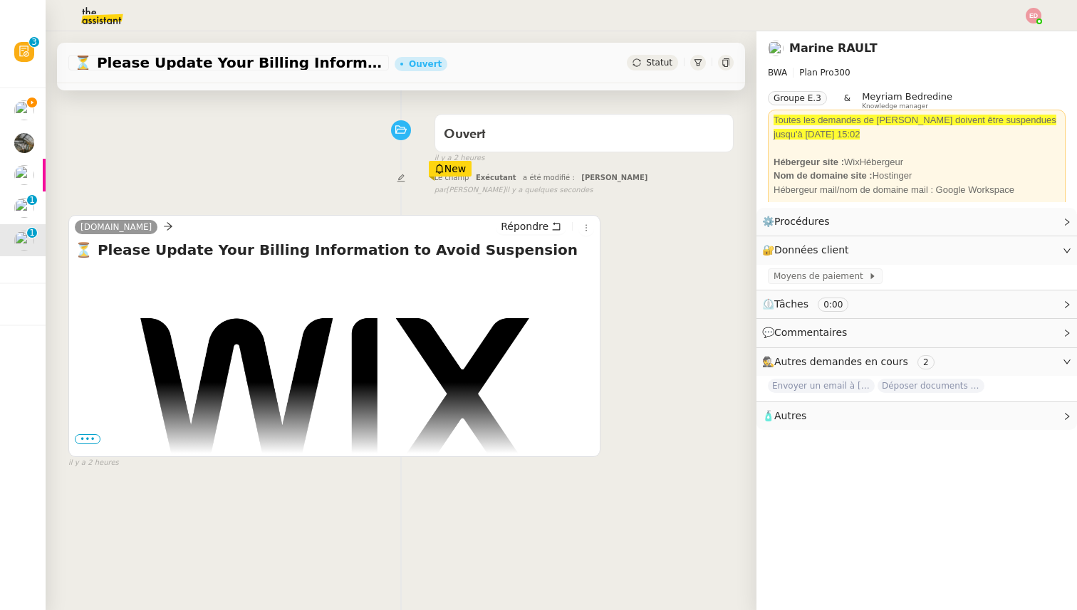
click at [89, 439] on span "•••" at bounding box center [88, 439] width 26 height 10
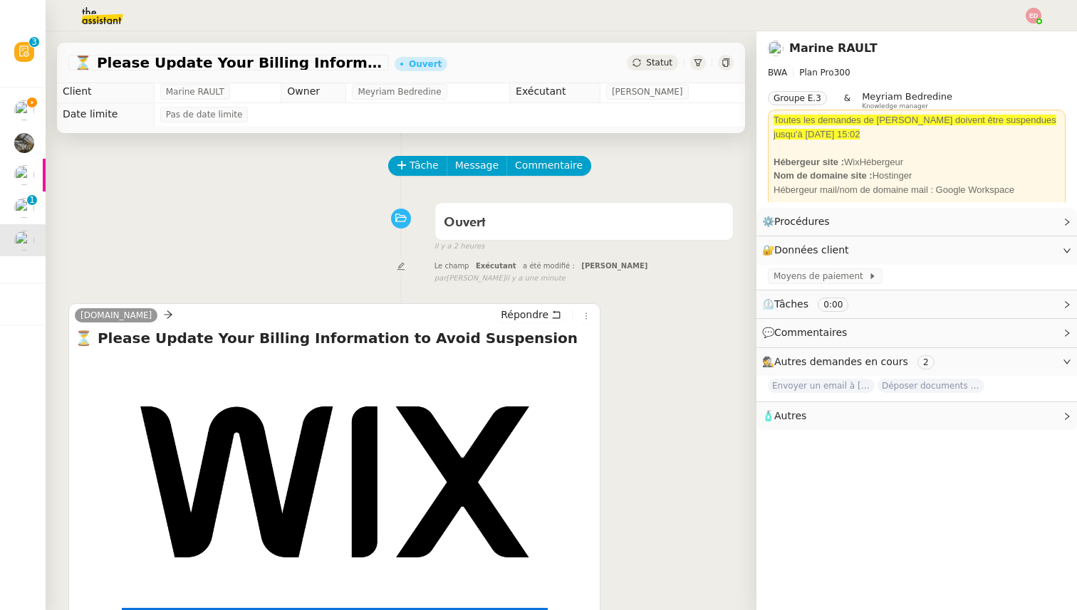
scroll to position [0, 0]
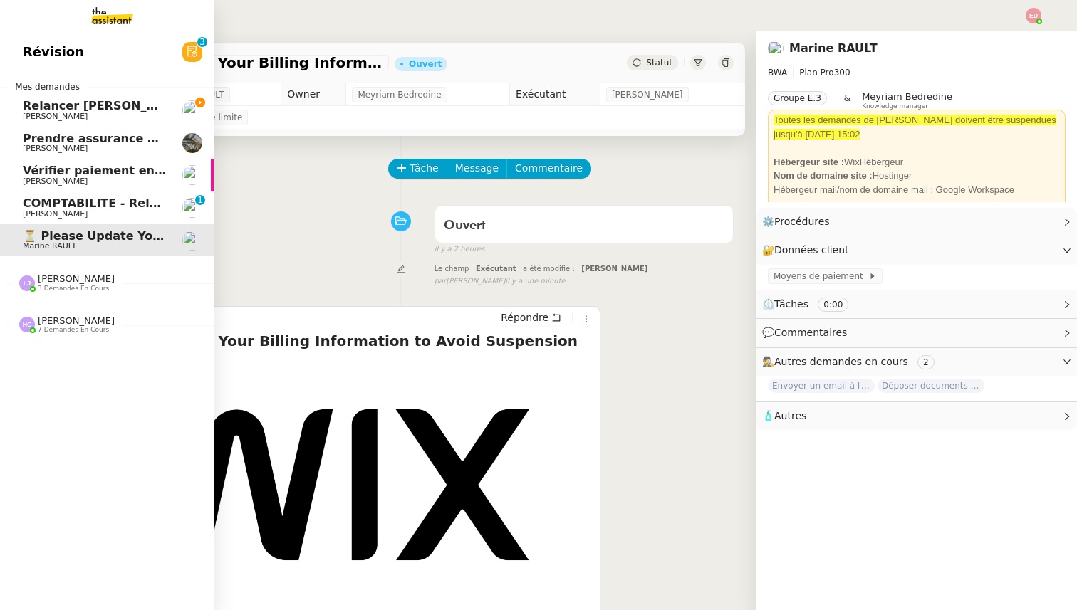
click at [47, 285] on span "3 demandes en cours" at bounding box center [73, 289] width 71 height 8
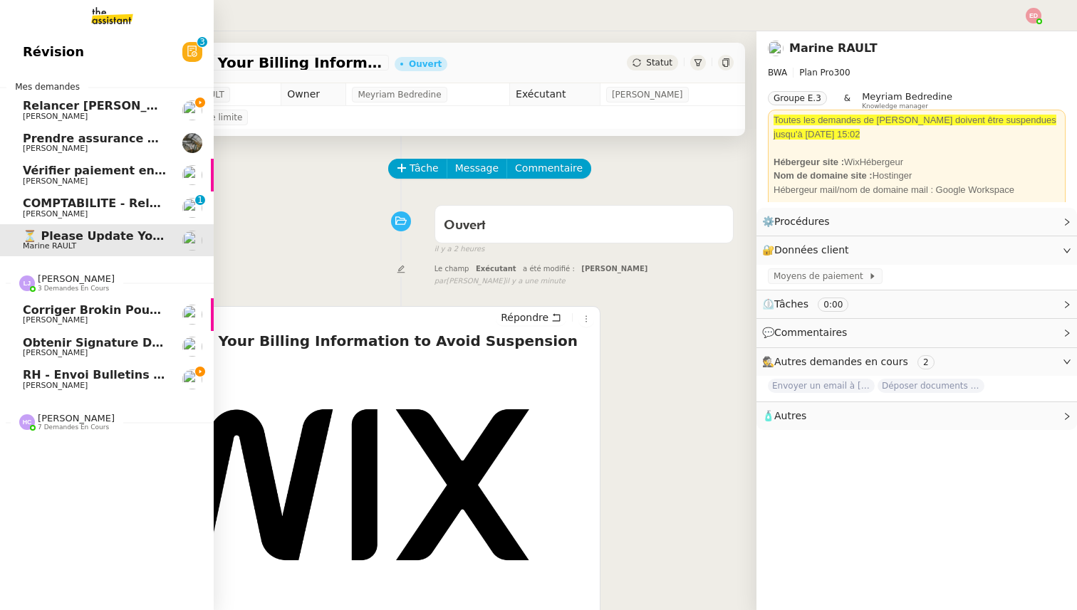
click at [60, 389] on span "[PERSON_NAME]" at bounding box center [55, 385] width 65 height 9
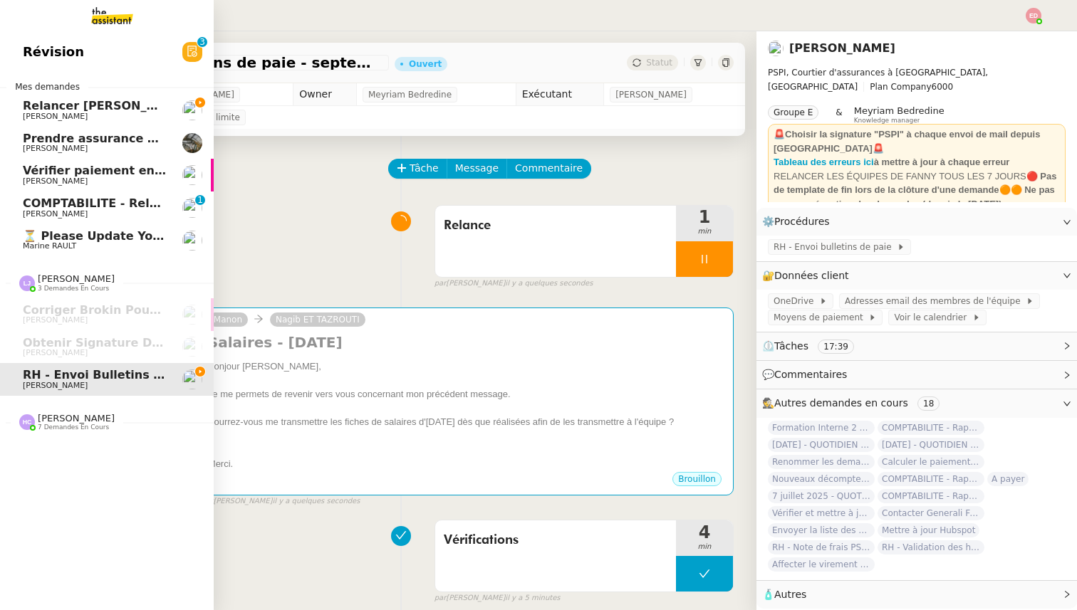
click at [80, 177] on span "[PERSON_NAME]" at bounding box center [55, 181] width 65 height 9
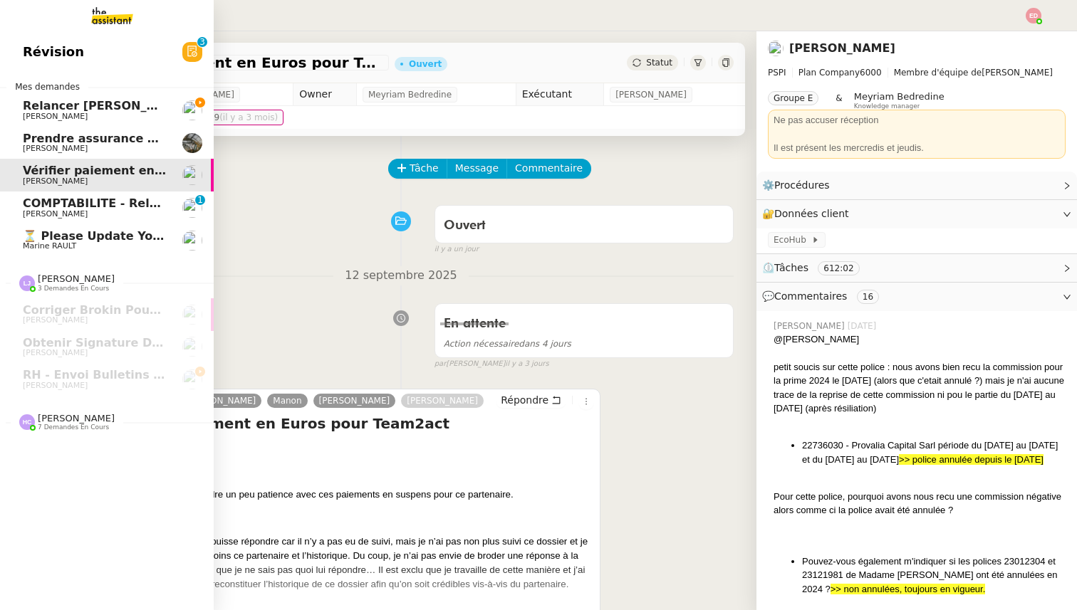
click at [68, 419] on span "[PERSON_NAME]" at bounding box center [76, 418] width 77 height 11
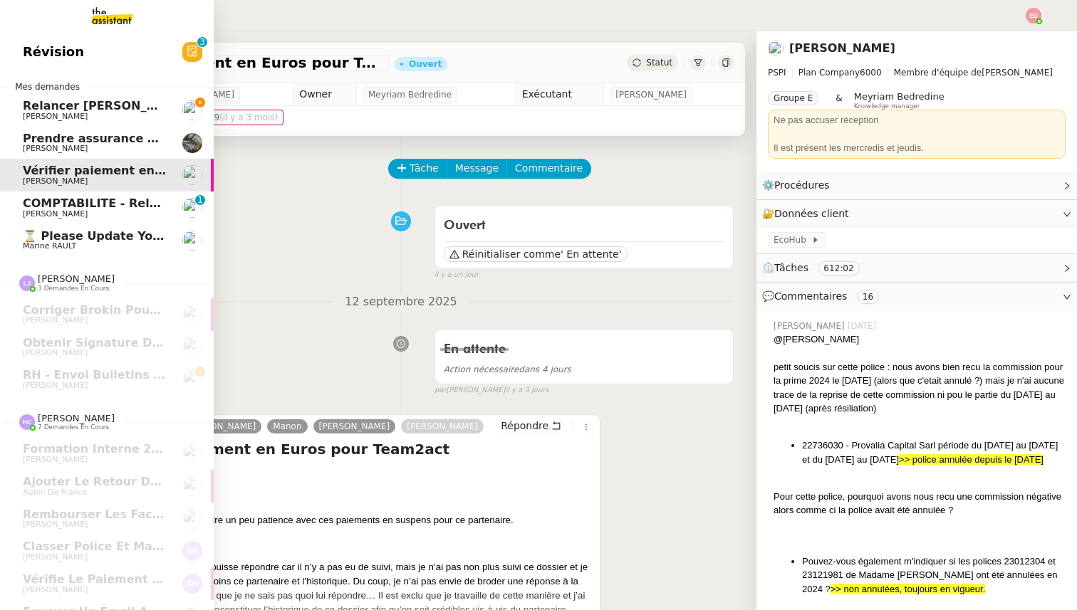
click at [91, 103] on span "Relancer [PERSON_NAME] pour documents août" at bounding box center [177, 106] width 308 height 14
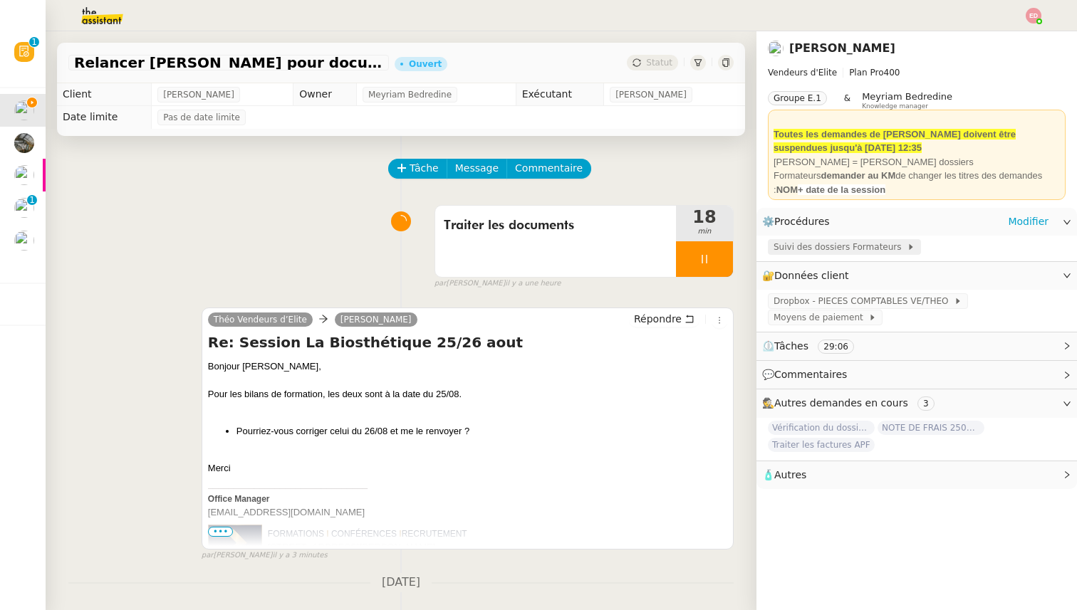
click at [827, 246] on span "Suivi des dossiers Formateurs" at bounding box center [839, 247] width 133 height 14
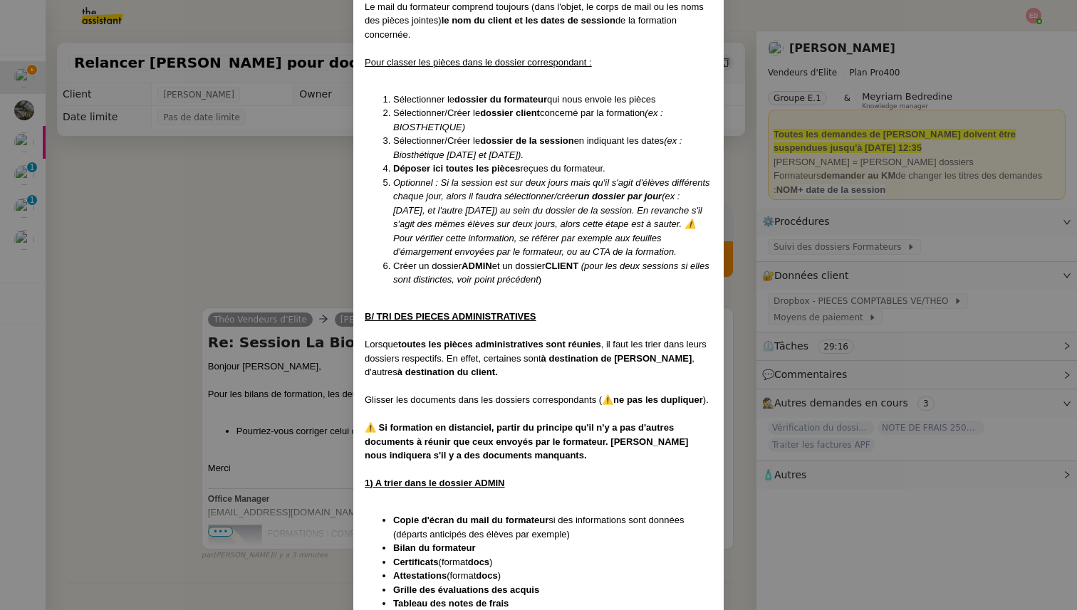
scroll to position [1211, 0]
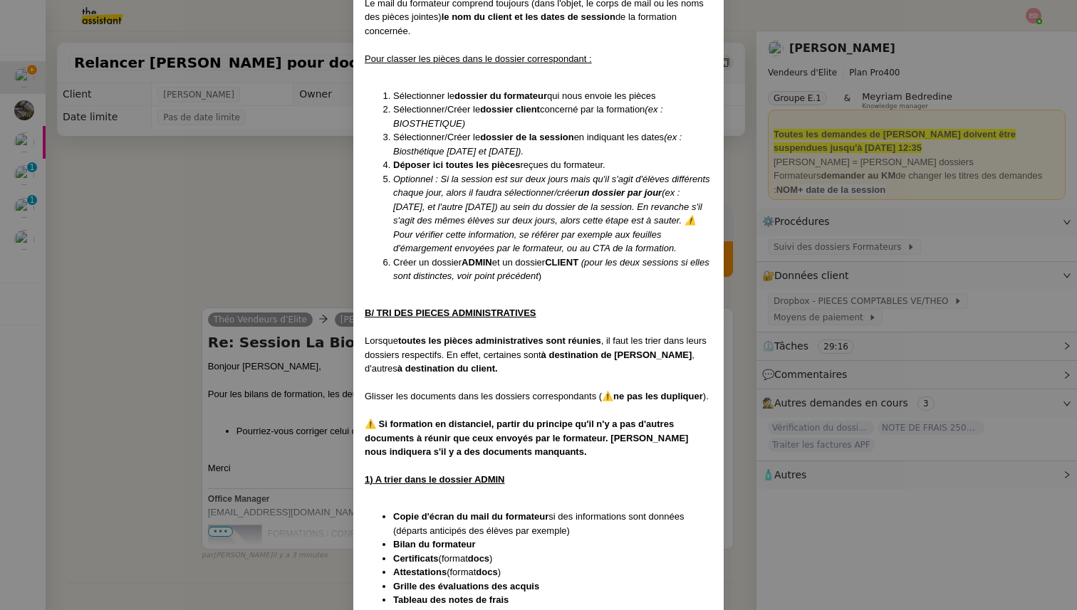
click at [83, 238] on nz-modal-container "Créée le [DATE] MAJ entièrement suite aux retours de la cliente le [DATE] Modif…" at bounding box center [538, 305] width 1077 height 610
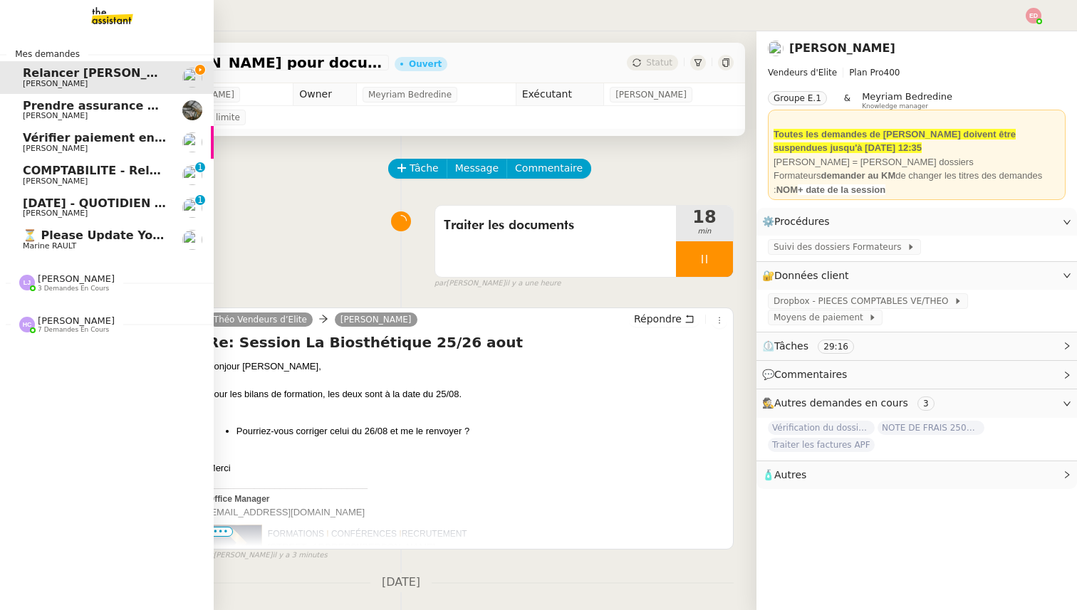
click at [36, 204] on span "[DATE] - QUOTIDIEN Gestion boite mail Accounting" at bounding box center [185, 204] width 325 height 14
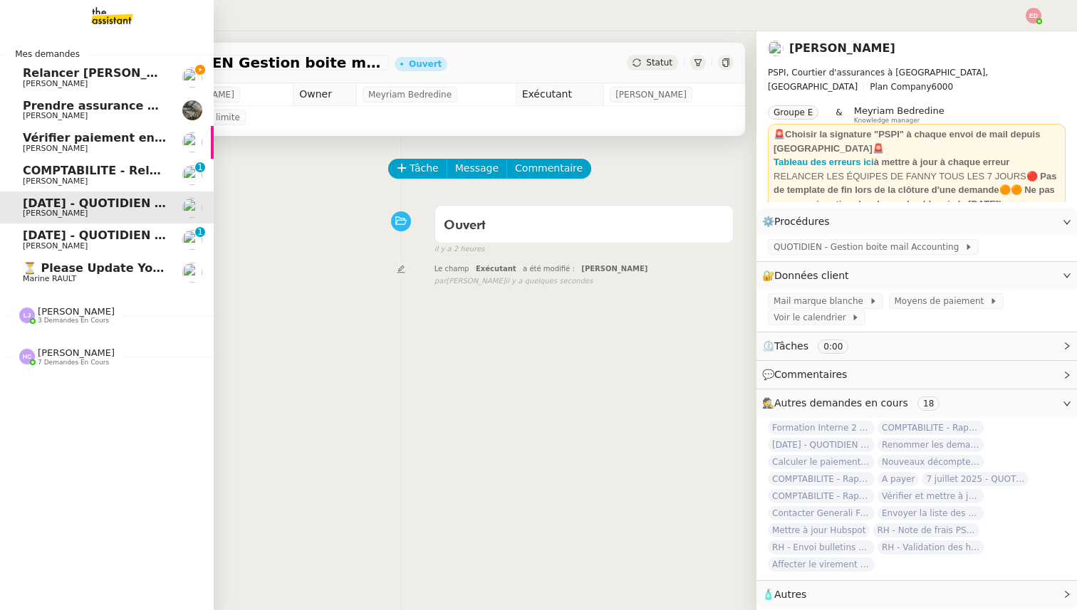
click at [33, 239] on span "[DATE] - QUOTIDIEN - OPAL - Gestion de la boîte mail OPAL" at bounding box center [211, 236] width 376 height 14
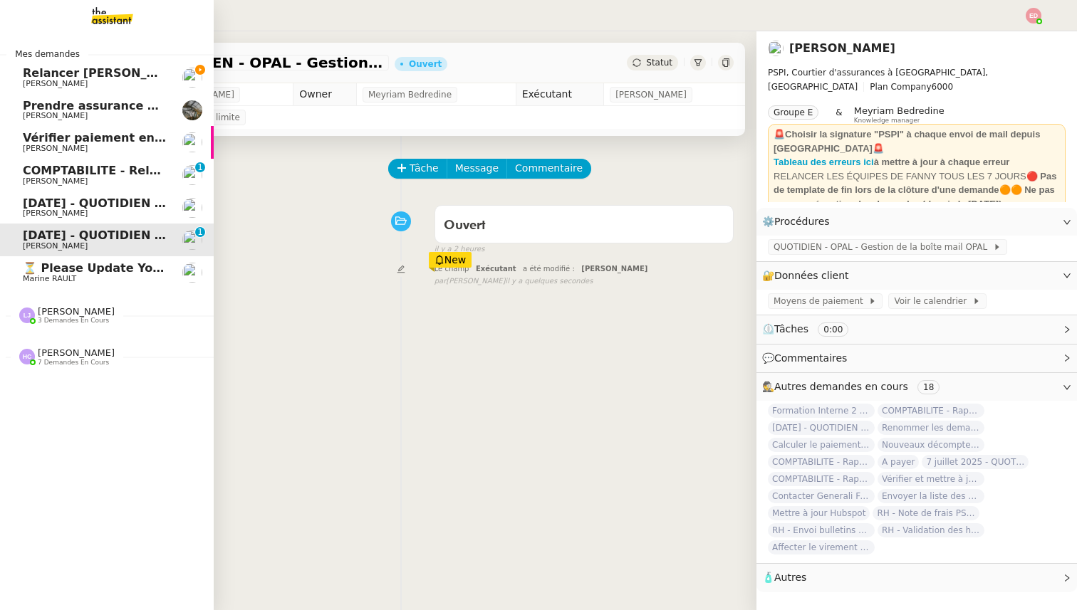
click at [55, 317] on span "3 demandes en cours" at bounding box center [73, 321] width 71 height 8
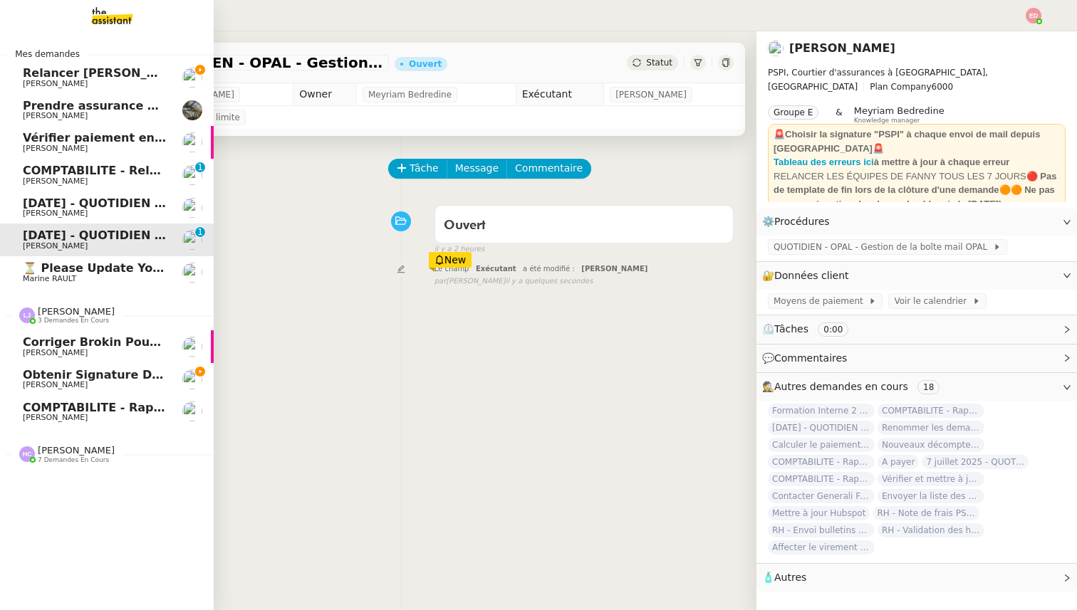
click at [68, 409] on span "COMPTABILITE - Rapprochement bancaire - [DATE]" at bounding box center [185, 408] width 324 height 14
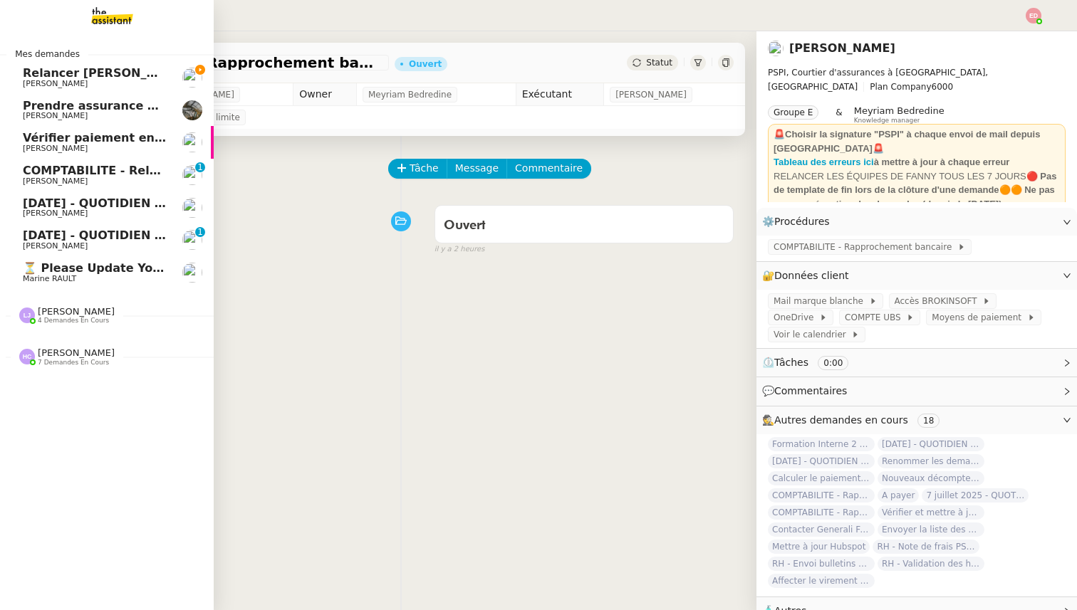
click at [100, 305] on span "Léa Jonville 4 demandes en cours" at bounding box center [113, 310] width 214 height 30
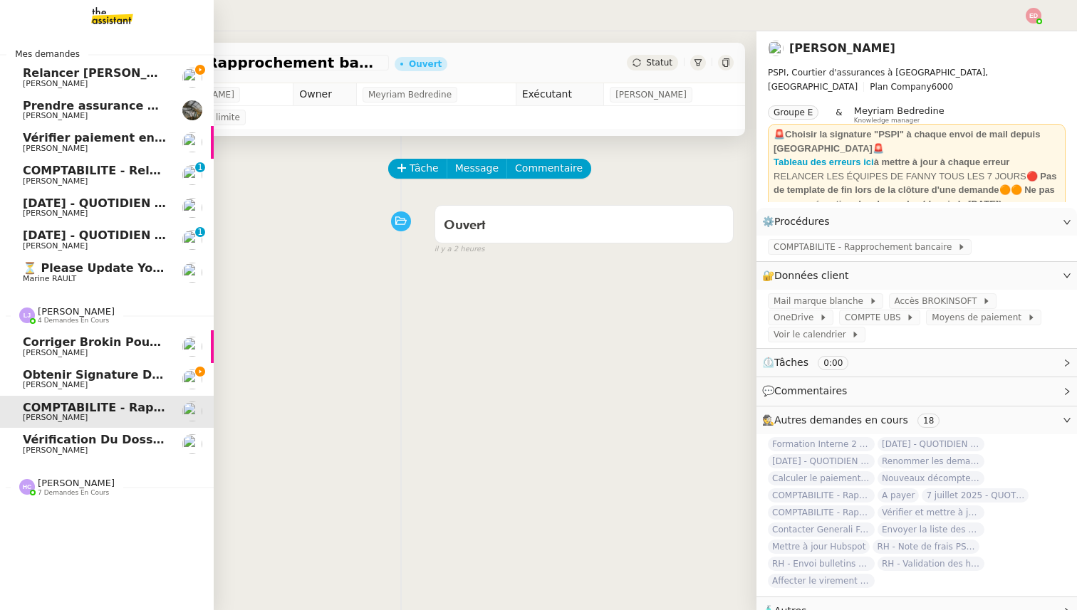
click at [94, 445] on span "Vérification du dossier A TRAITER - [DATE]" at bounding box center [160, 440] width 274 height 14
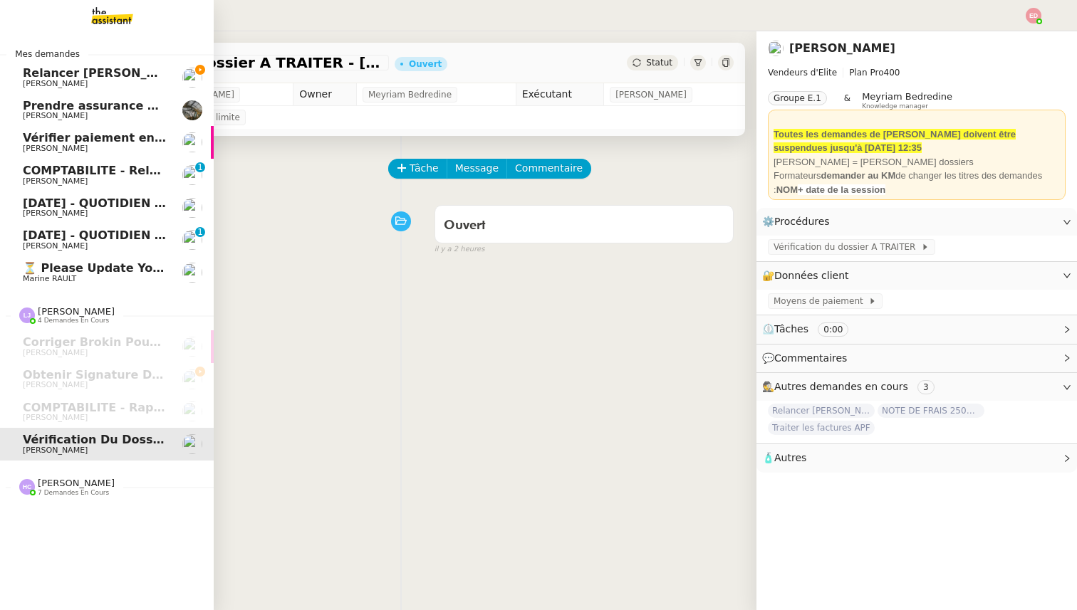
click at [100, 70] on span "Relancer [PERSON_NAME] pour documents août" at bounding box center [177, 73] width 308 height 14
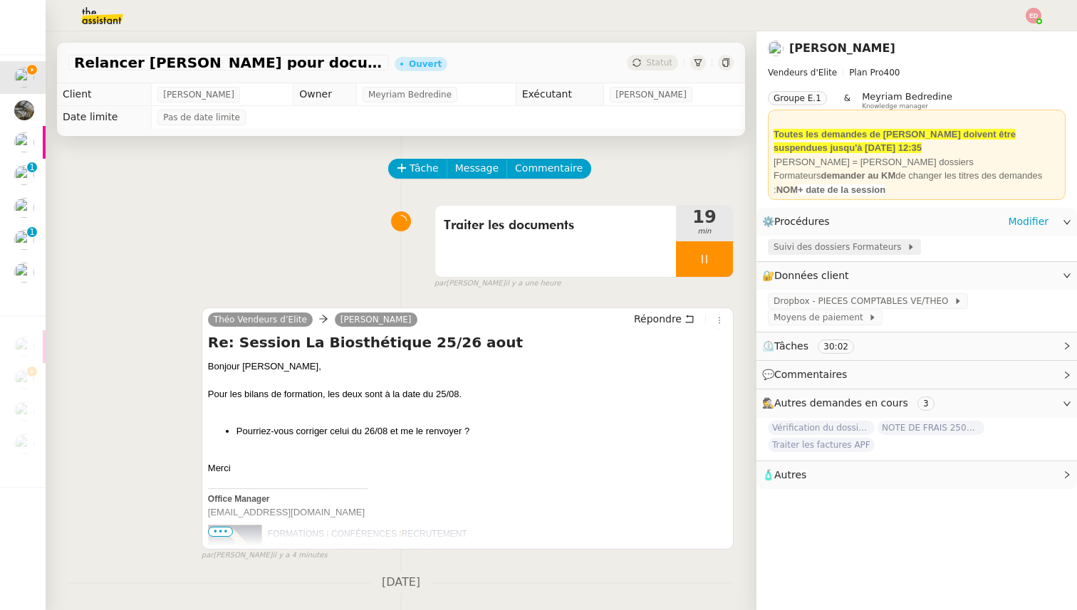
click at [834, 255] on div "Suivi des dossiers Formateurs" at bounding box center [916, 248] width 320 height 25
click at [805, 242] on span "Suivi des dossiers Formateurs" at bounding box center [839, 247] width 133 height 14
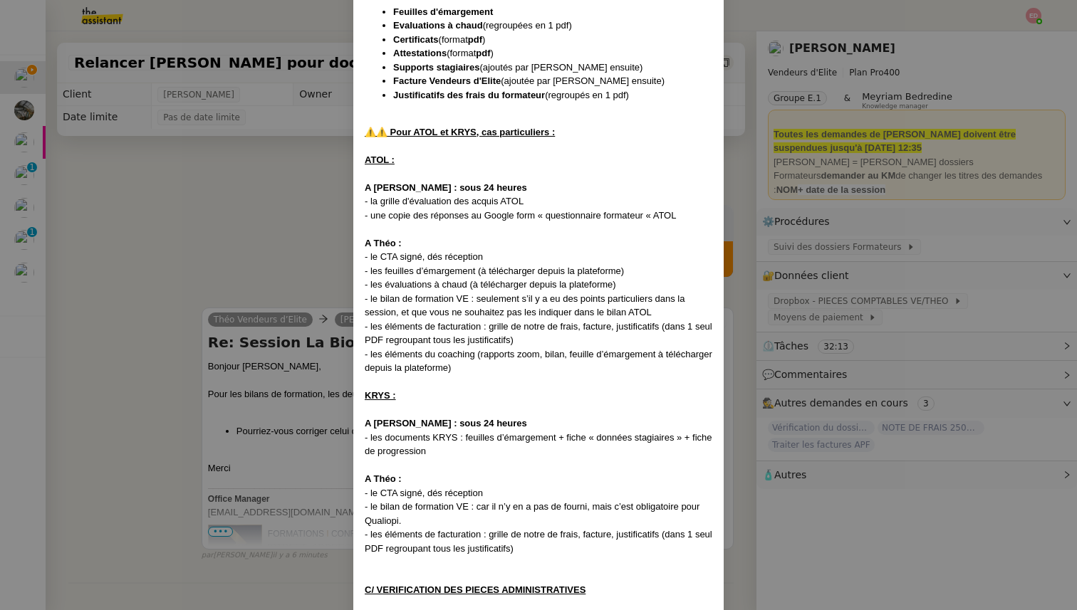
scroll to position [2107, 0]
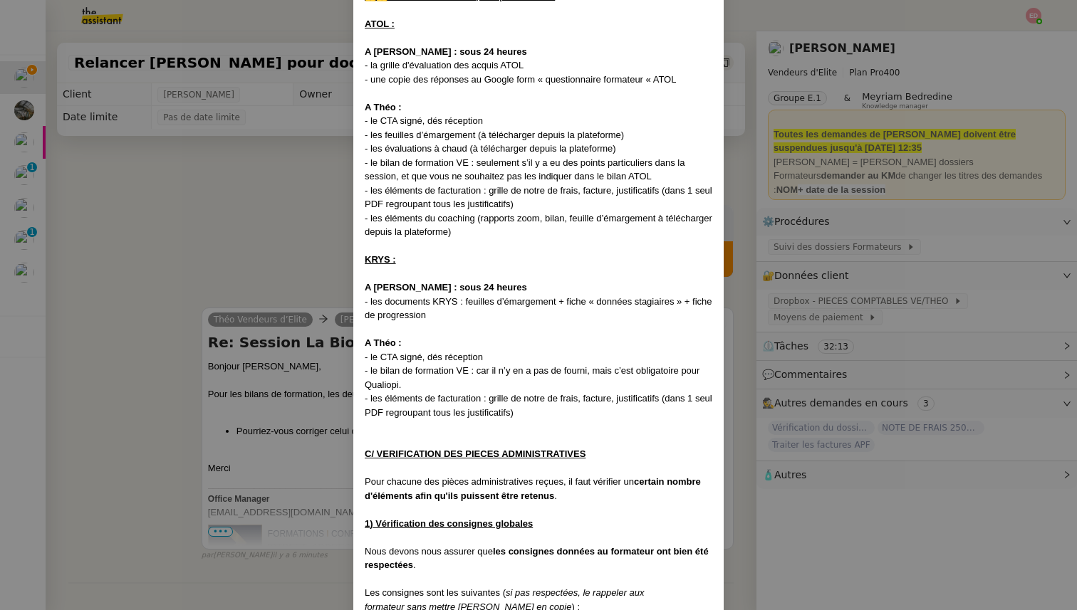
click at [230, 365] on nz-modal-container "Créée le [DATE] MAJ entièrement suite aux retours de la cliente le [DATE] Modif…" at bounding box center [538, 305] width 1077 height 610
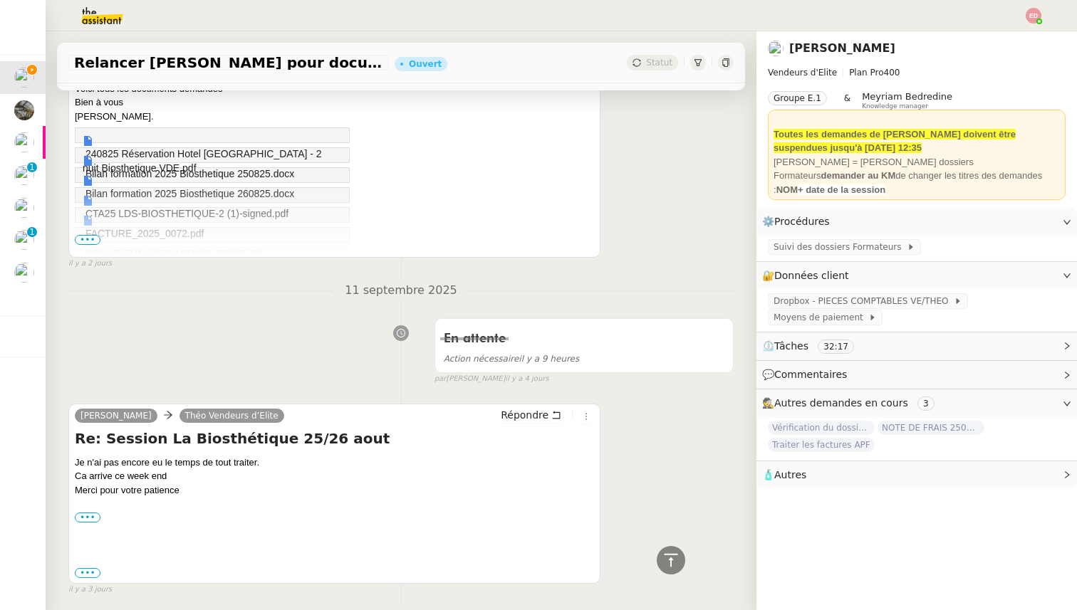
scroll to position [910, 0]
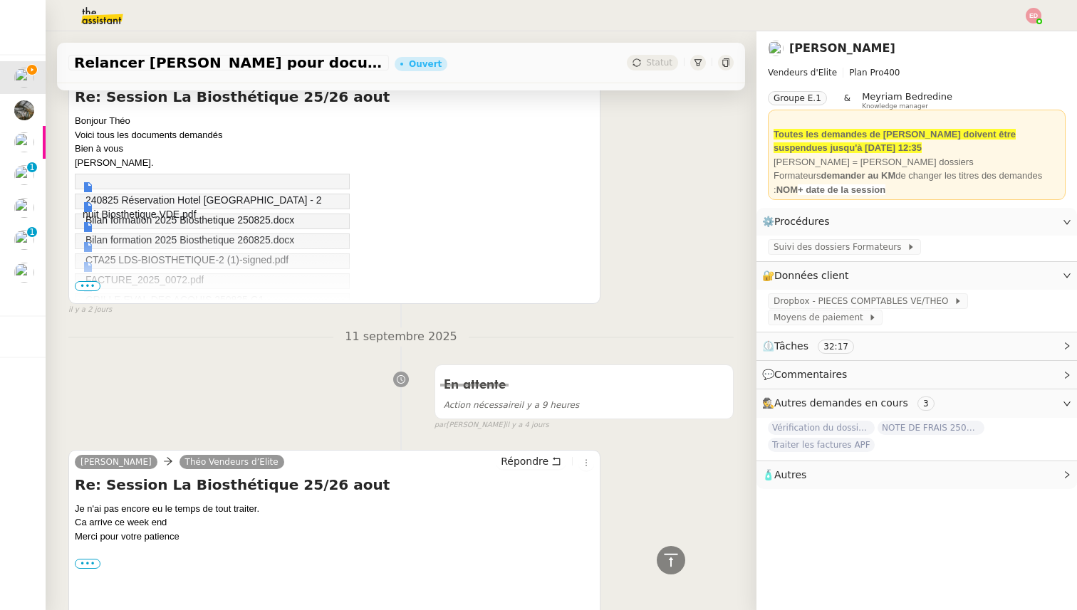
click at [88, 283] on span "•••" at bounding box center [88, 286] width 26 height 10
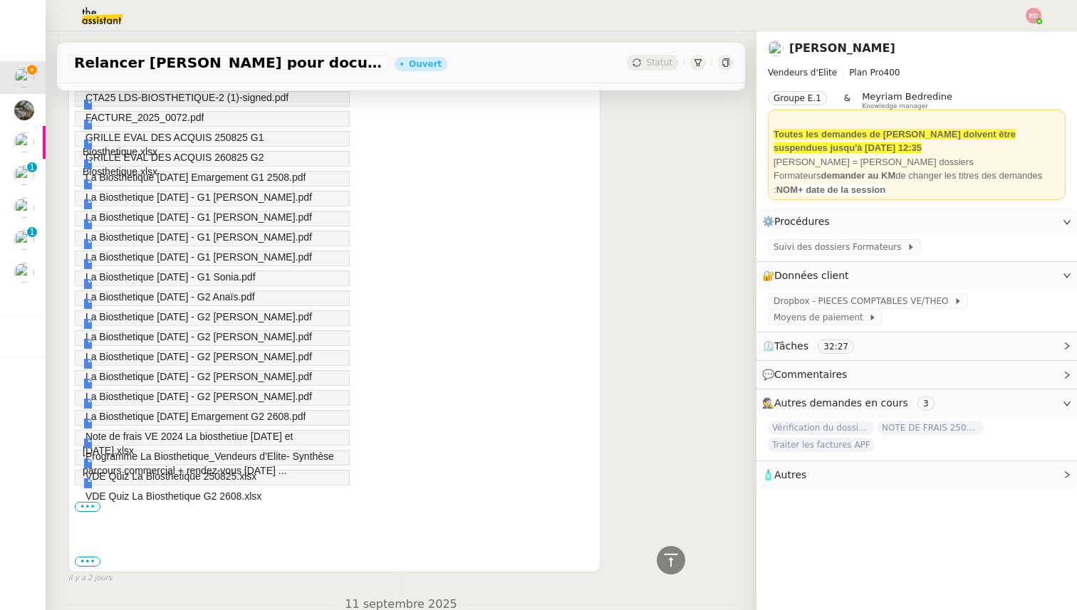
scroll to position [1070, 0]
click at [93, 508] on label "•••" at bounding box center [88, 509] width 26 height 10
click at [0, 0] on input "•••" at bounding box center [0, 0] width 0 height 0
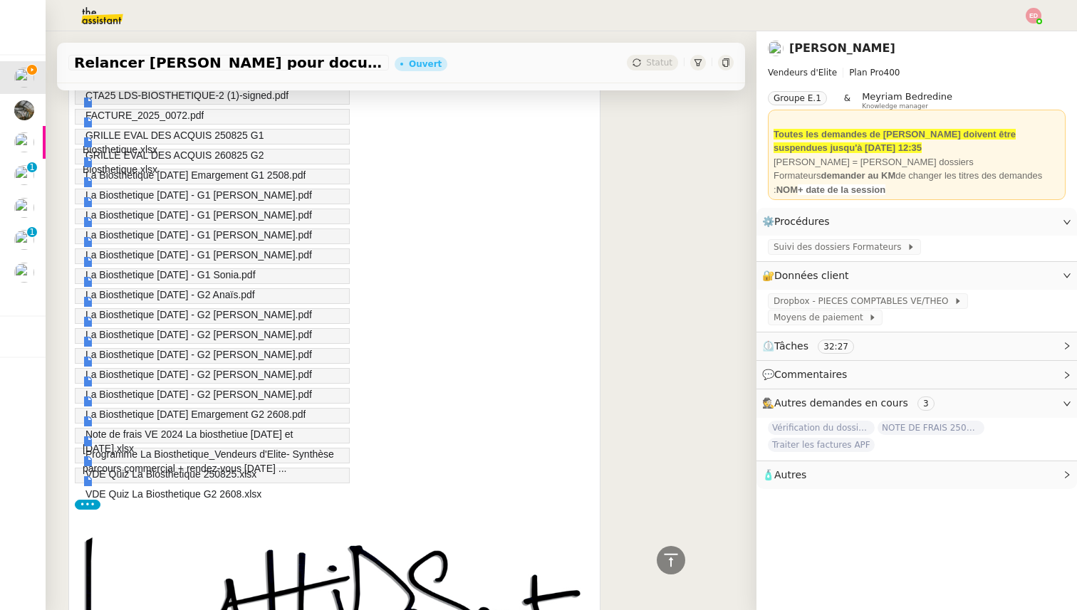
scroll to position [1065, 0]
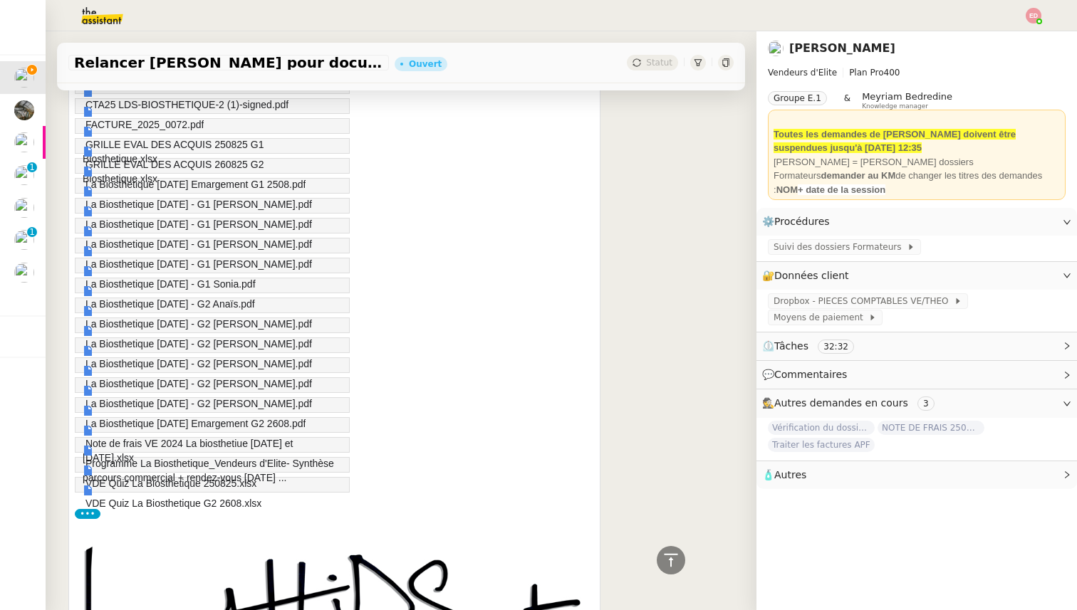
click at [255, 492] on link "VDE Quiz La Biosthetique G2 2608.xlsx" at bounding box center [172, 498] width 179 height 26
click at [245, 485] on link "VDE Quiz La Biosthetique G2 2608.xlsx" at bounding box center [172, 498] width 179 height 26
click at [152, 479] on span "VDE Quiz La Biosthetique 250825.xlsx" at bounding box center [170, 483] width 171 height 11
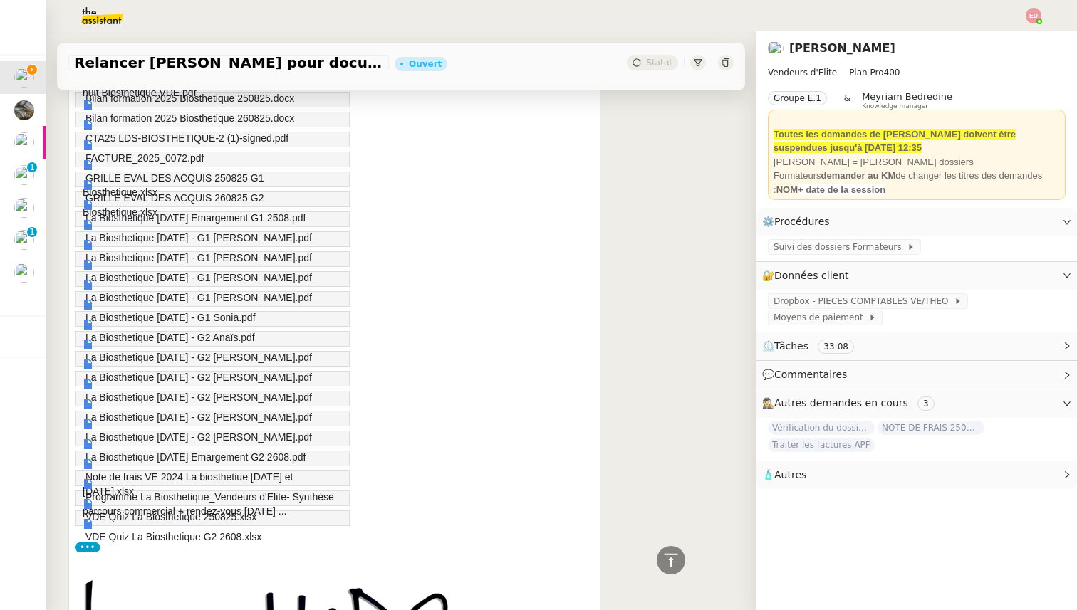
scroll to position [1030, 0]
click at [268, 223] on span "La Biosthetique [DATE] Emargement G1 2508.pdf" at bounding box center [195, 219] width 220 height 11
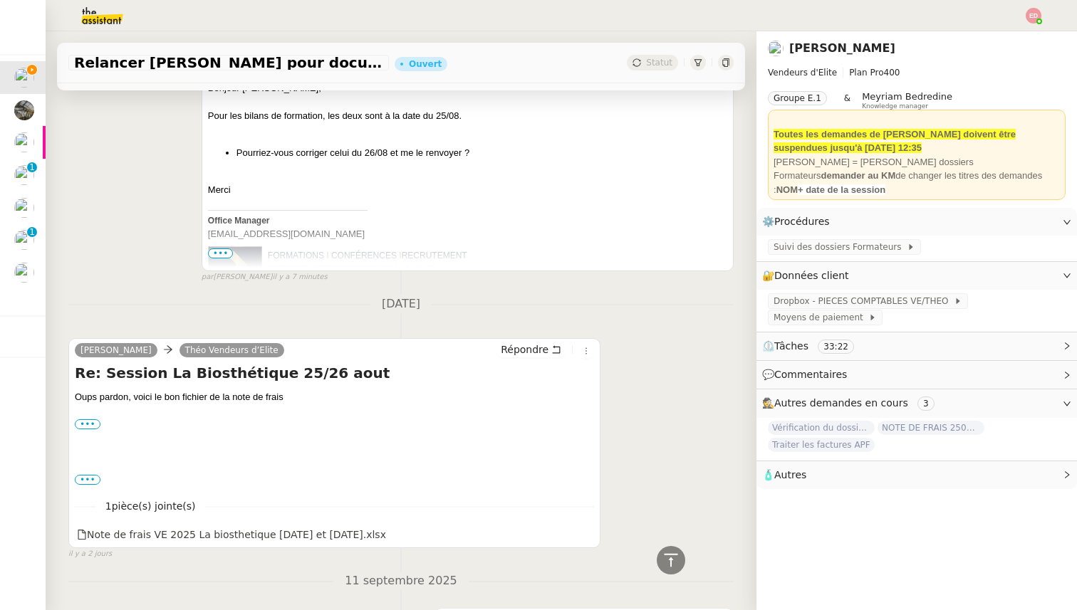
scroll to position [0, 0]
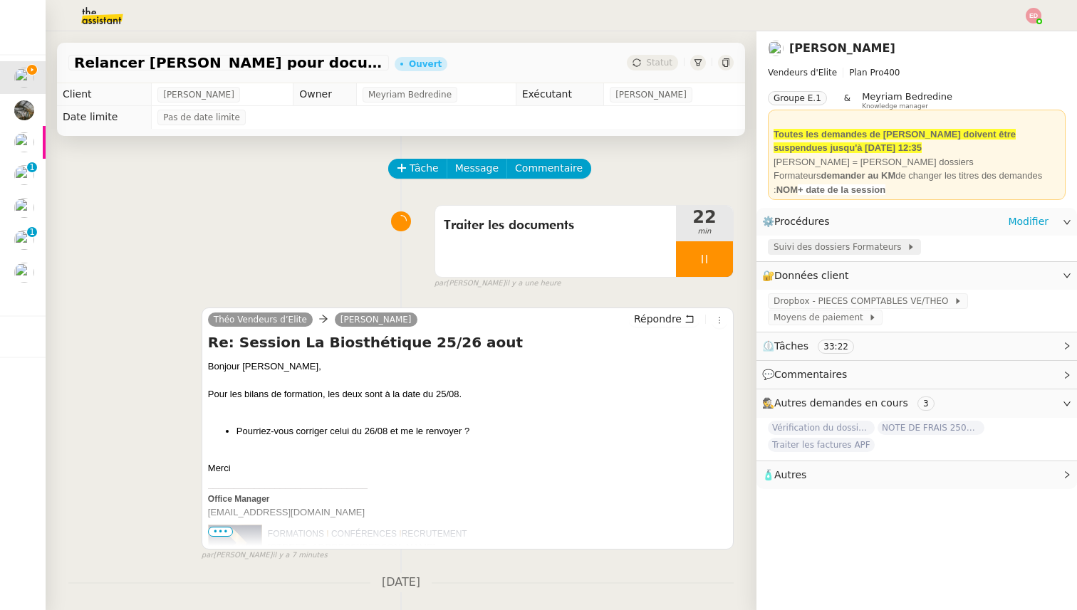
click at [813, 245] on span "Suivi des dossiers Formateurs" at bounding box center [839, 247] width 133 height 14
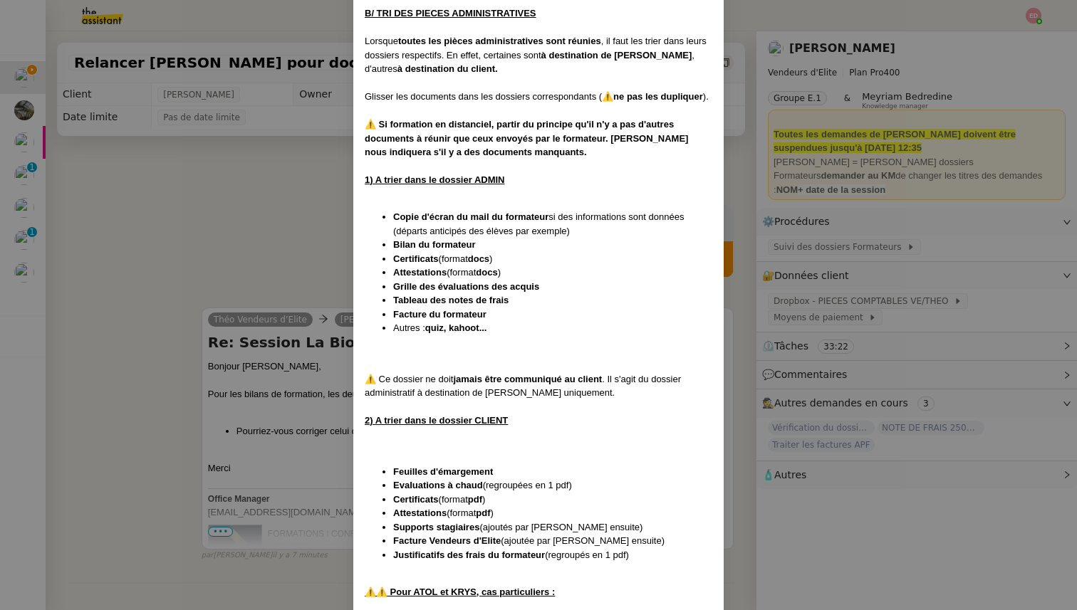
scroll to position [1521, 0]
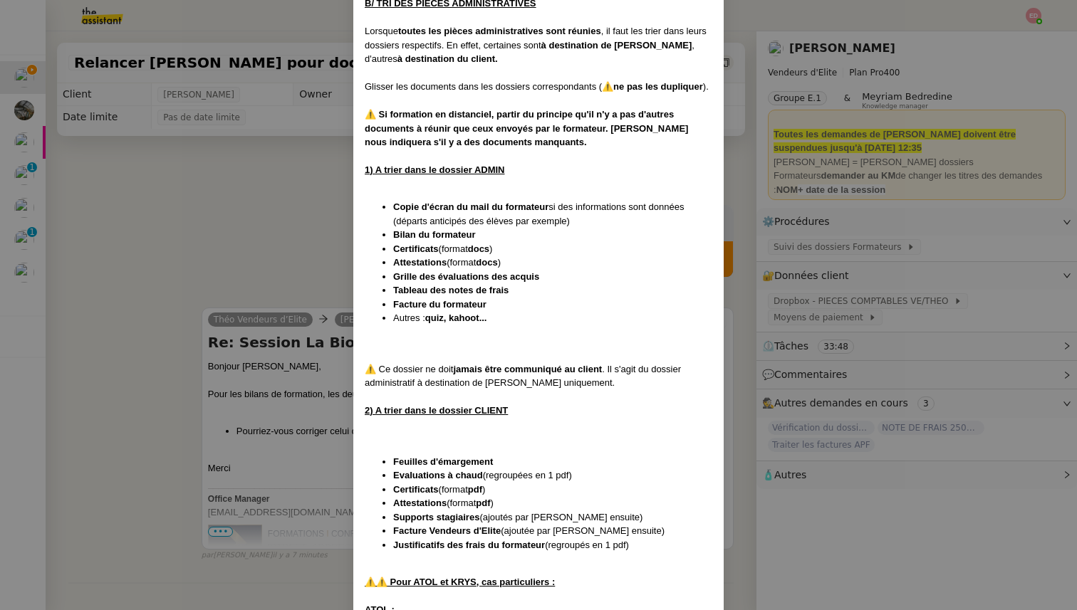
click at [220, 375] on nz-modal-container "Créée le [DATE] MAJ entièrement suite aux retours de la cliente le [DATE] Modif…" at bounding box center [538, 305] width 1077 height 610
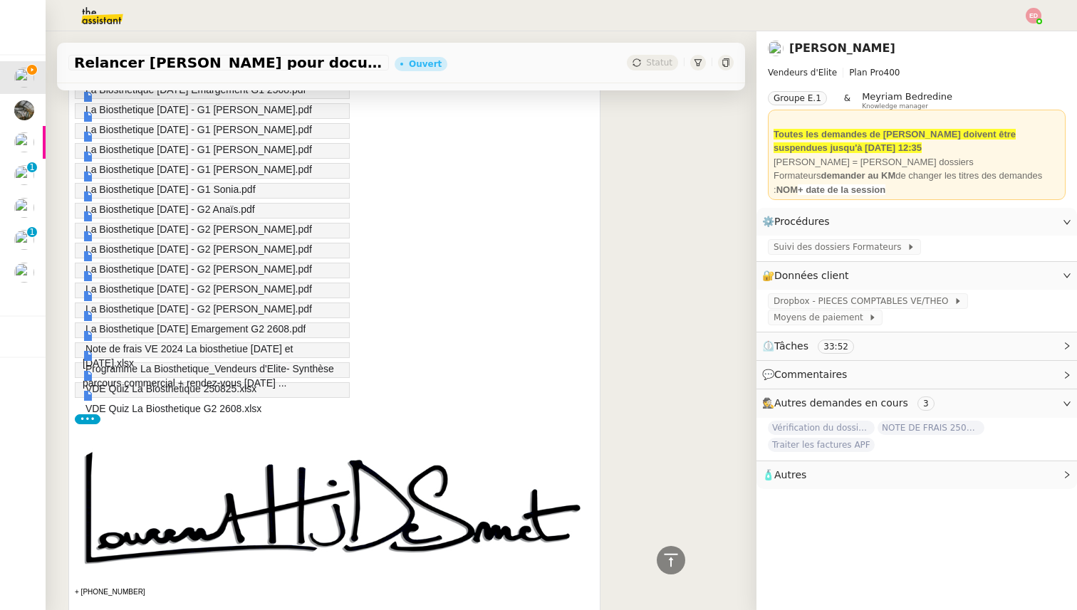
scroll to position [1156, 0]
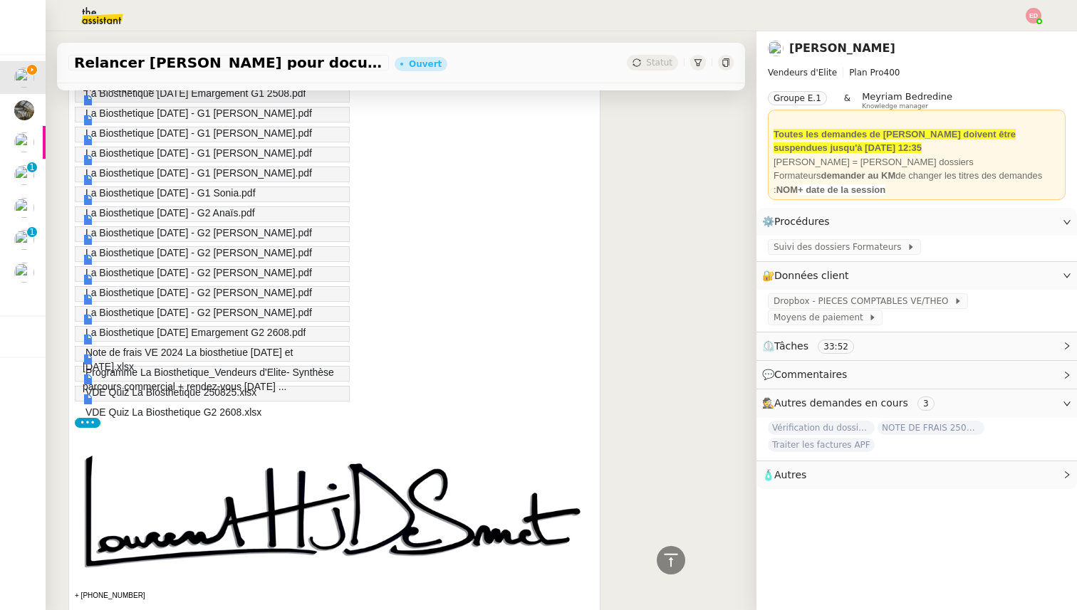
click at [256, 334] on link "Note de frais VE 2024 La biosthetiue [DATE] et [DATE].xlsx" at bounding box center [209, 354] width 253 height 40
click at [243, 332] on span "La Biosthetique [DATE] Emargement G2 2608.pdf" at bounding box center [195, 332] width 220 height 11
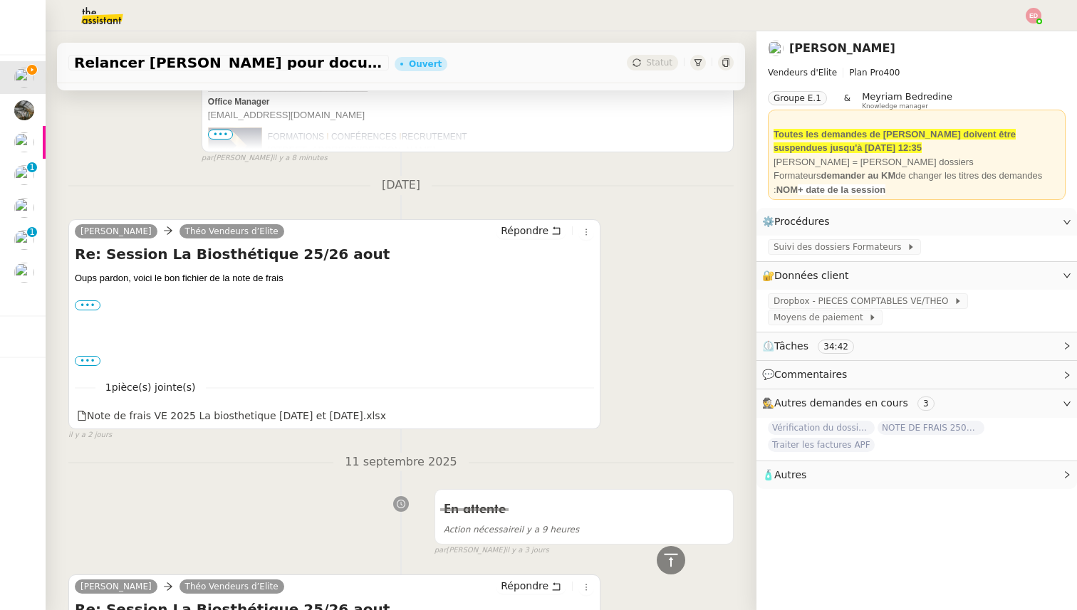
scroll to position [0, 0]
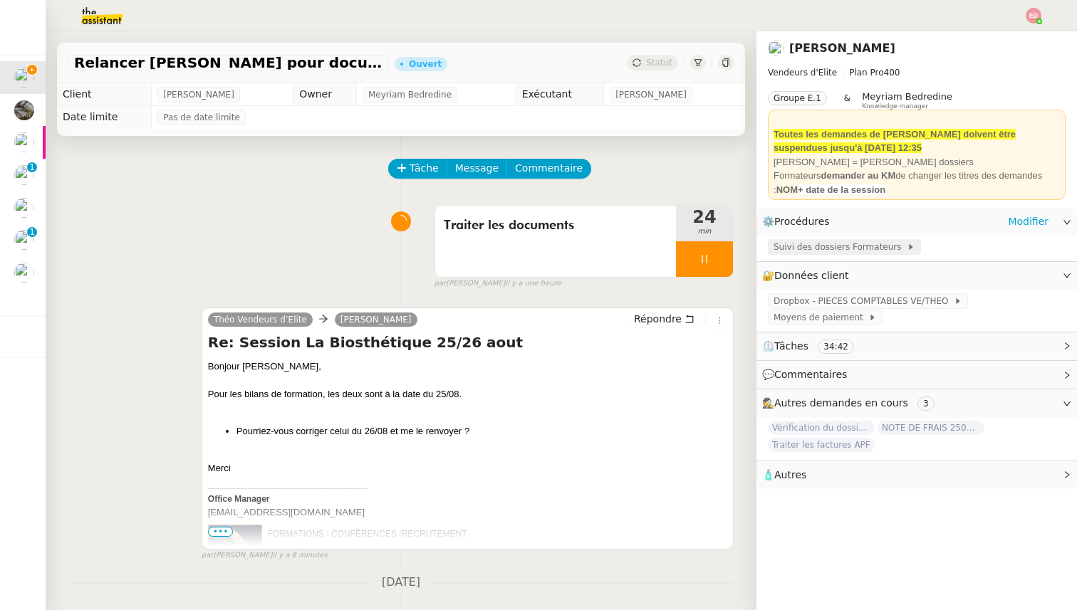
click at [839, 247] on span "Suivi des dossiers Formateurs" at bounding box center [839, 247] width 133 height 14
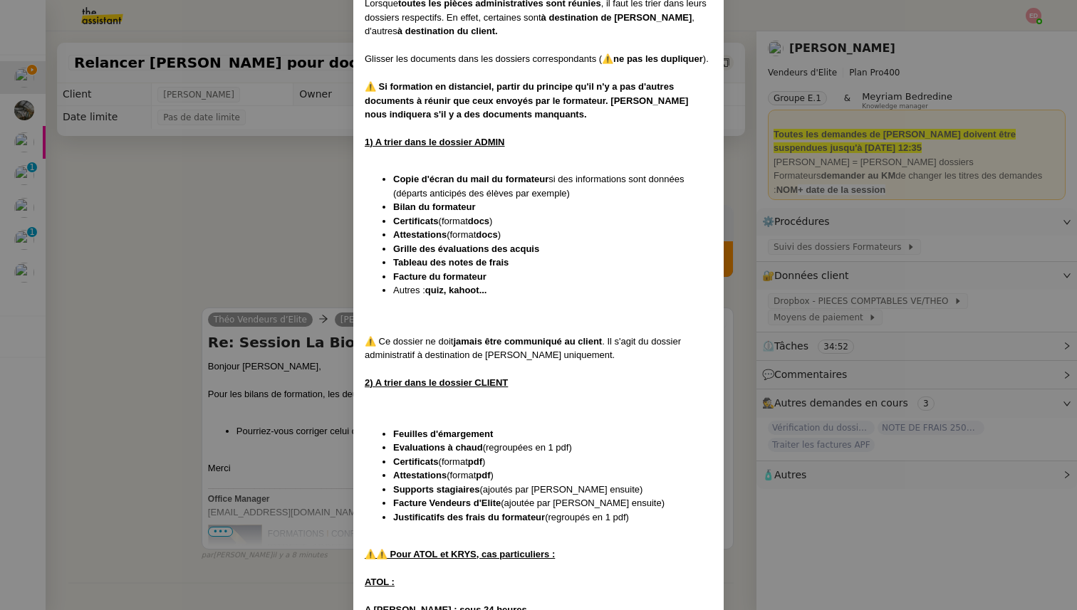
scroll to position [1548, 0]
click at [308, 229] on nz-modal-container "Créée le [DATE] MAJ entièrement suite aux retours de la cliente le [DATE] Modif…" at bounding box center [538, 305] width 1077 height 610
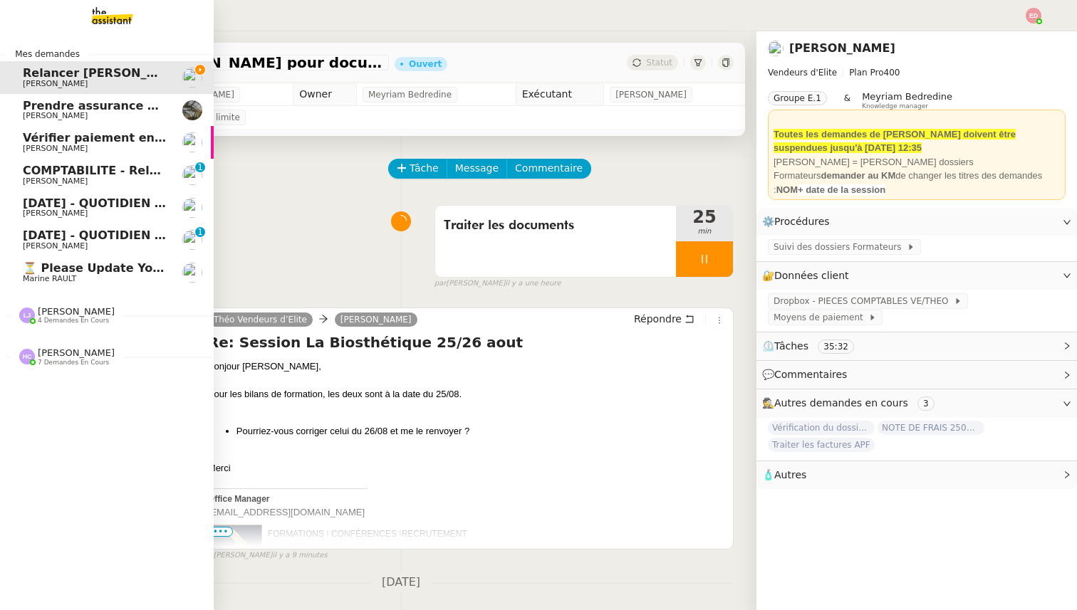
click at [68, 321] on span "4 demandes en cours" at bounding box center [73, 321] width 71 height 8
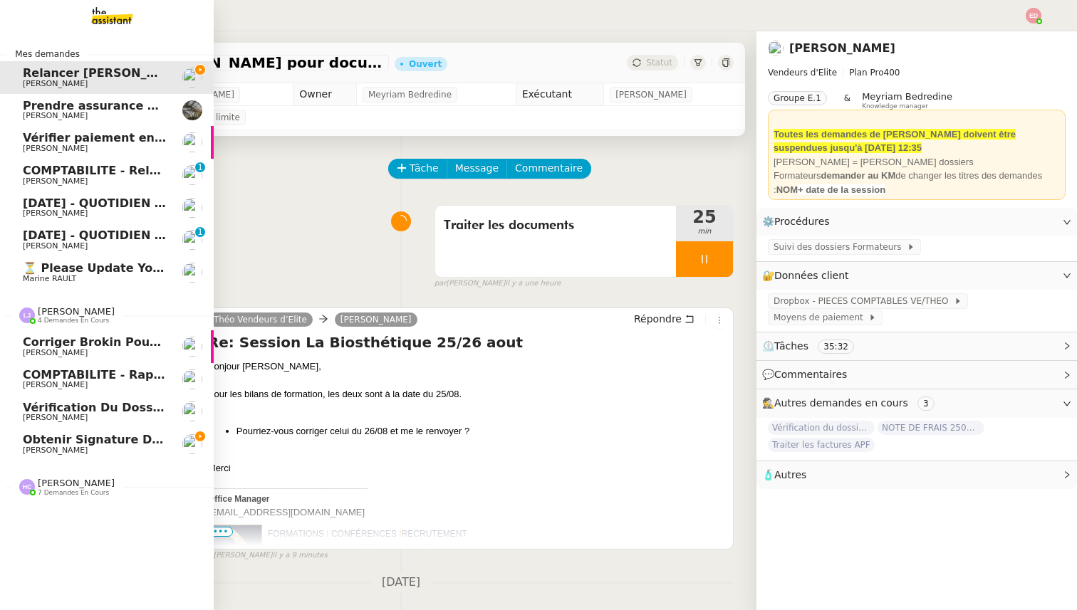
click at [51, 443] on span "Obtenir signature de [PERSON_NAME]" at bounding box center [146, 440] width 246 height 14
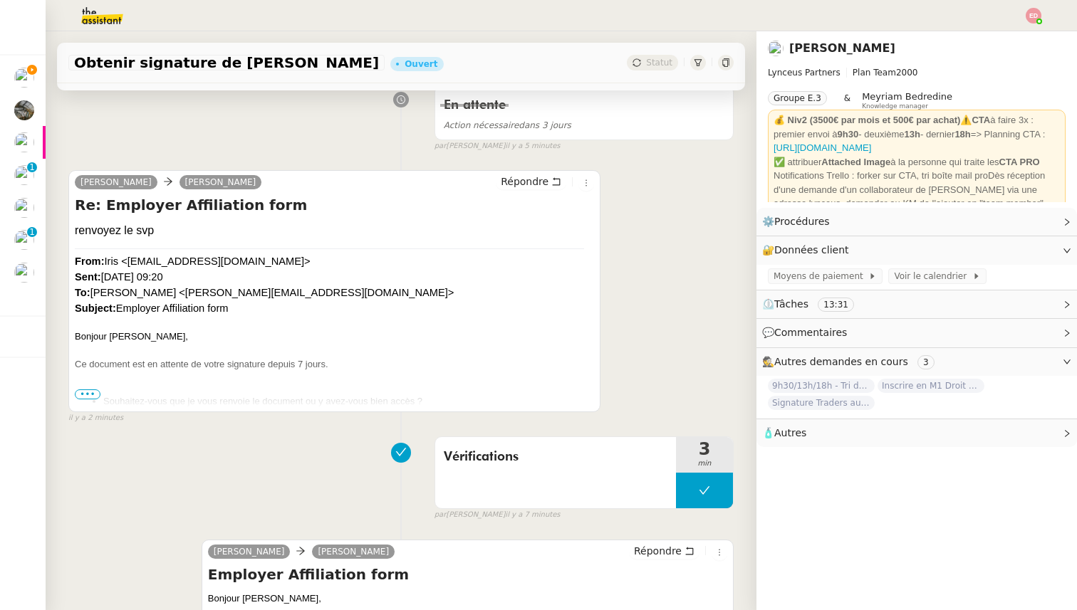
scroll to position [323, 0]
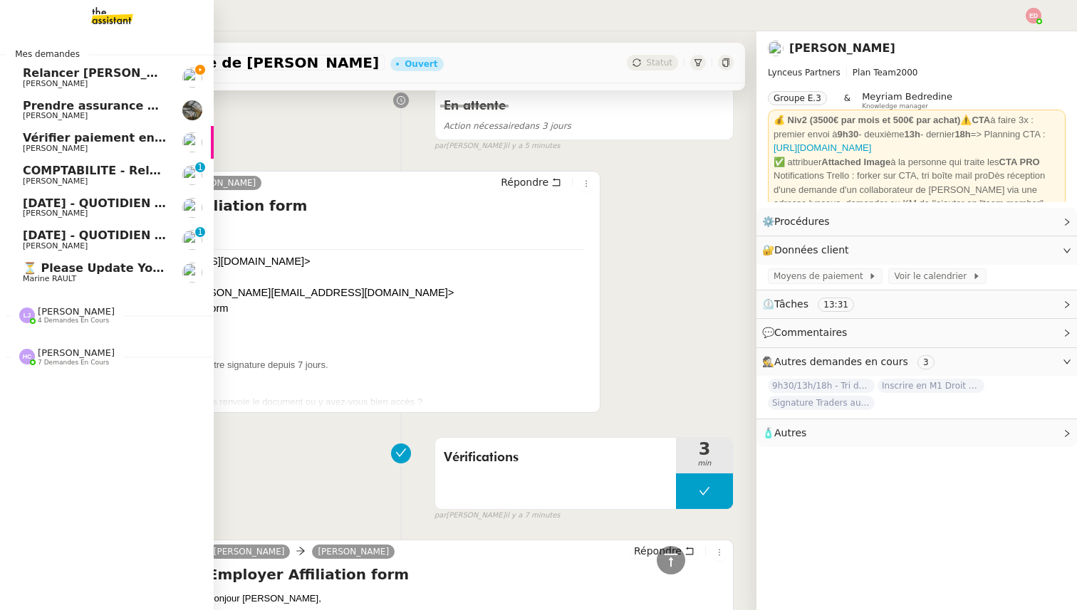
click at [52, 315] on span "[PERSON_NAME]" at bounding box center [76, 311] width 77 height 11
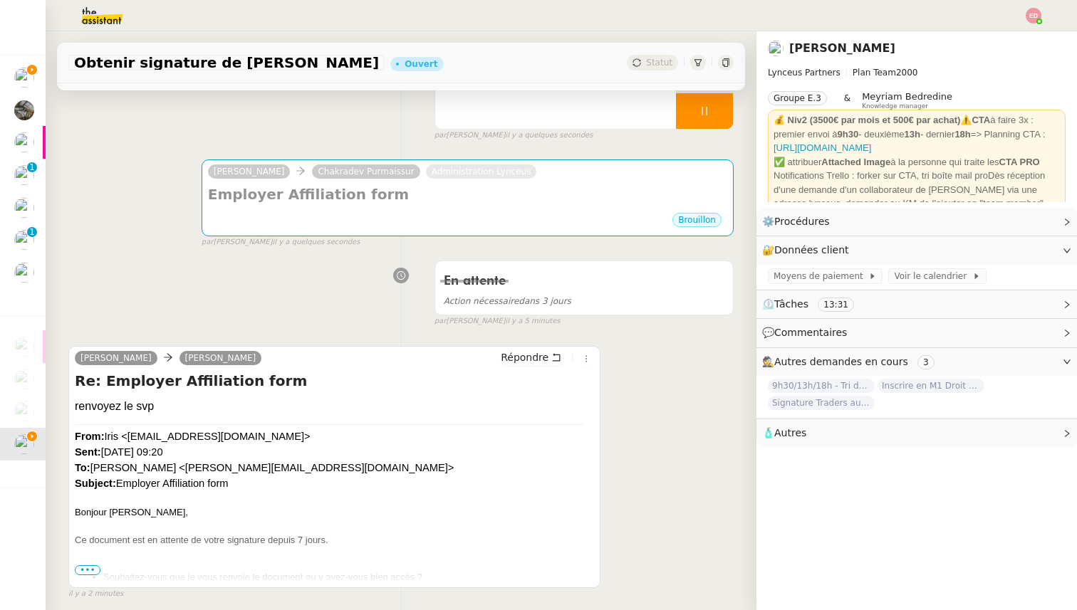
scroll to position [4, 0]
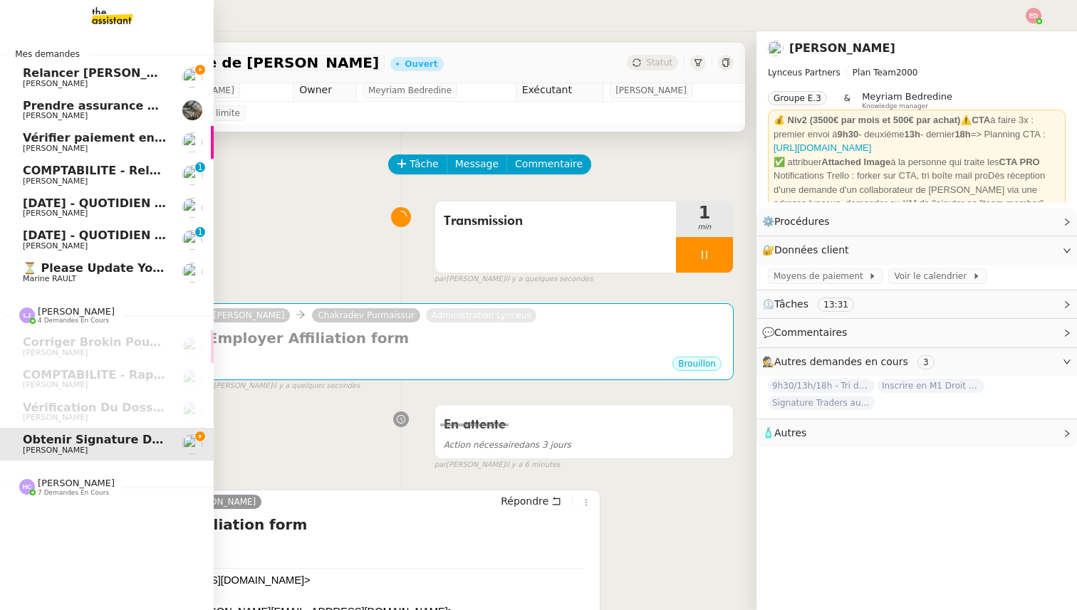
click at [40, 485] on span "[PERSON_NAME]" at bounding box center [76, 483] width 77 height 11
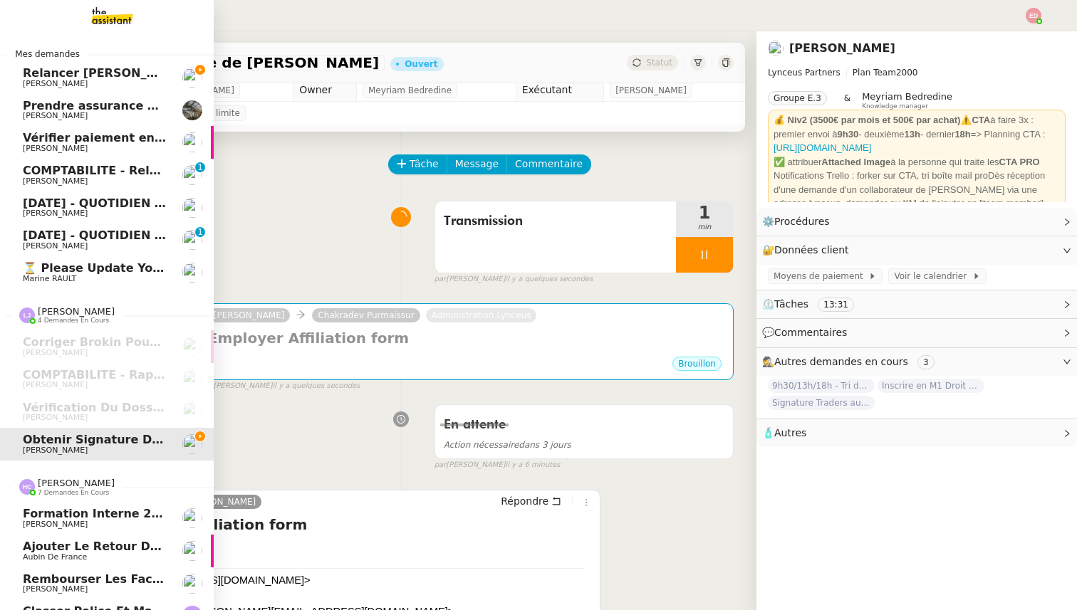
scroll to position [120, 0]
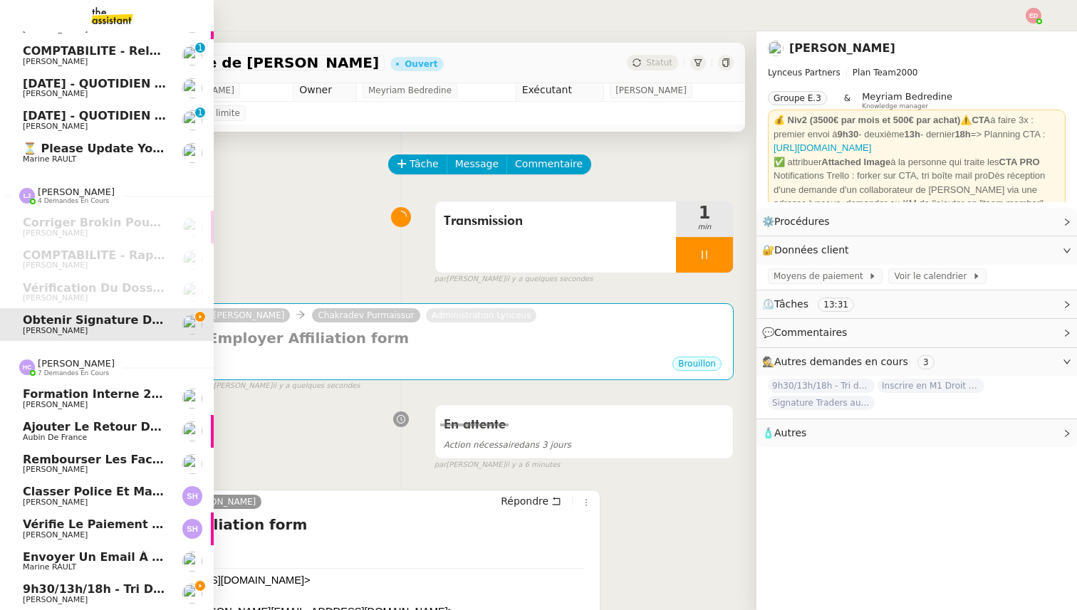
click at [51, 532] on span "[PERSON_NAME]" at bounding box center [55, 534] width 65 height 9
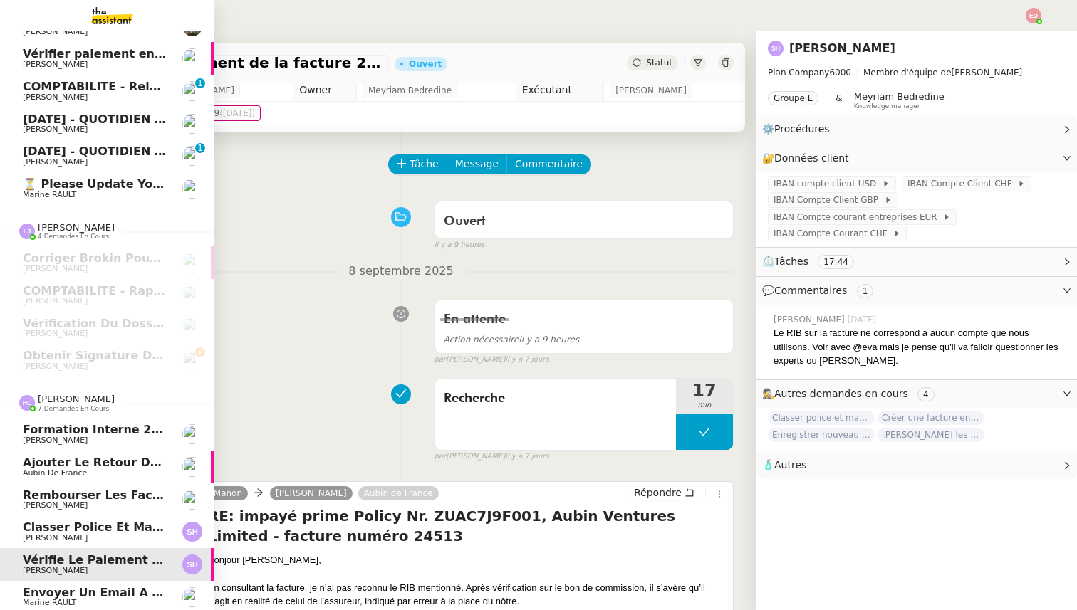
scroll to position [70, 0]
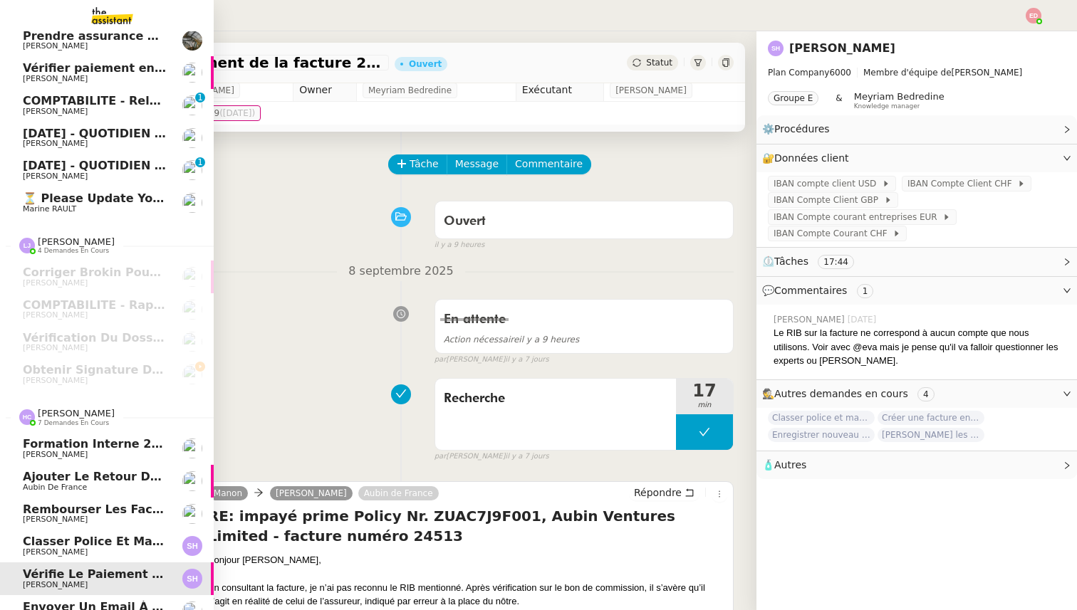
click at [70, 476] on span "Ajouter le retour de crédit à la commission" at bounding box center [168, 477] width 291 height 14
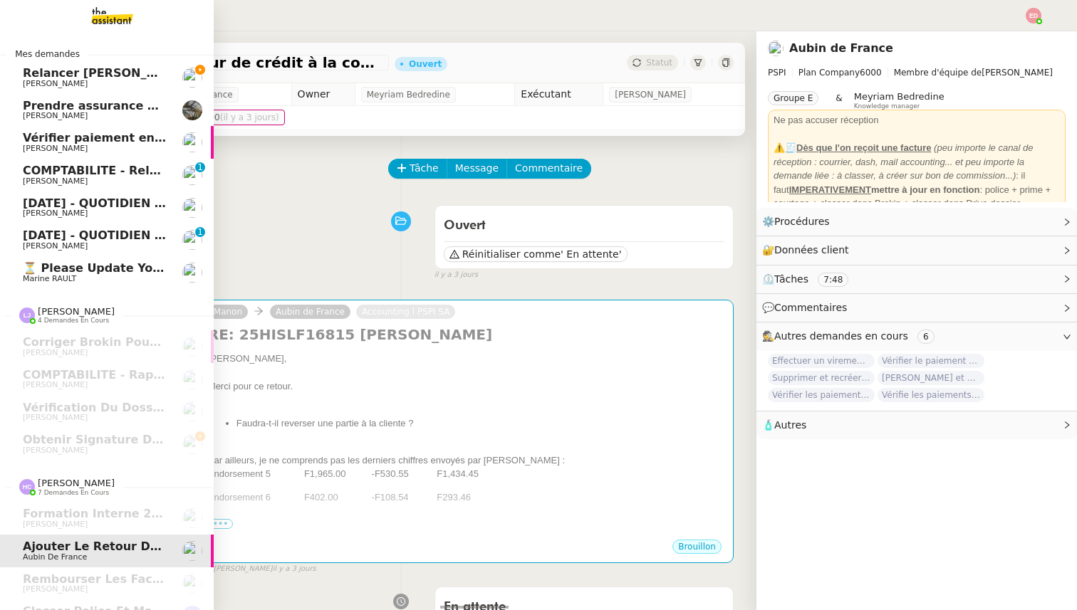
click at [101, 69] on span "Relancer [PERSON_NAME] pour documents août" at bounding box center [177, 73] width 308 height 14
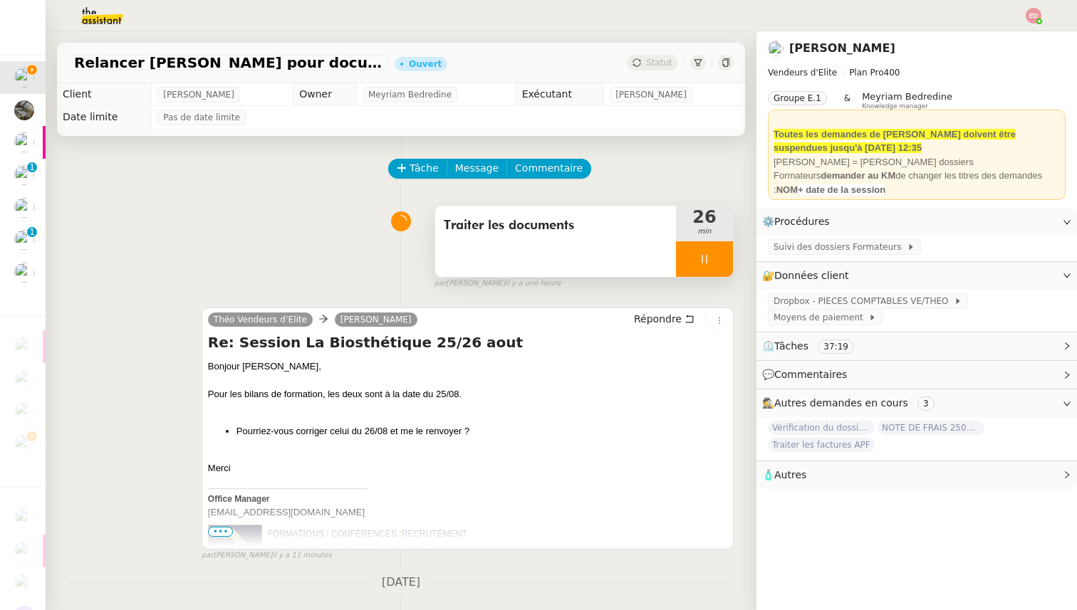
click at [726, 261] on div at bounding box center [704, 259] width 57 height 36
click at [726, 261] on button at bounding box center [718, 259] width 28 height 36
click at [673, 257] on div "Traiter les documents" at bounding box center [555, 241] width 241 height 71
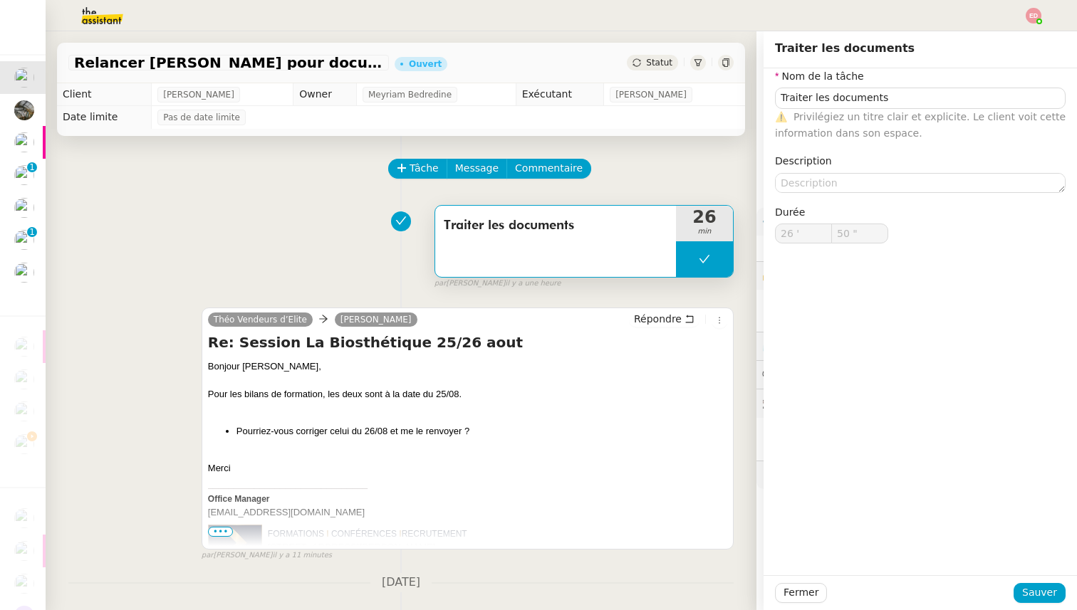
click at [686, 258] on button at bounding box center [704, 259] width 57 height 36
type input "Traiter les documents"
type input "26 '"
type input "50 ""
click at [686, 258] on icon at bounding box center [689, 258] width 11 height 11
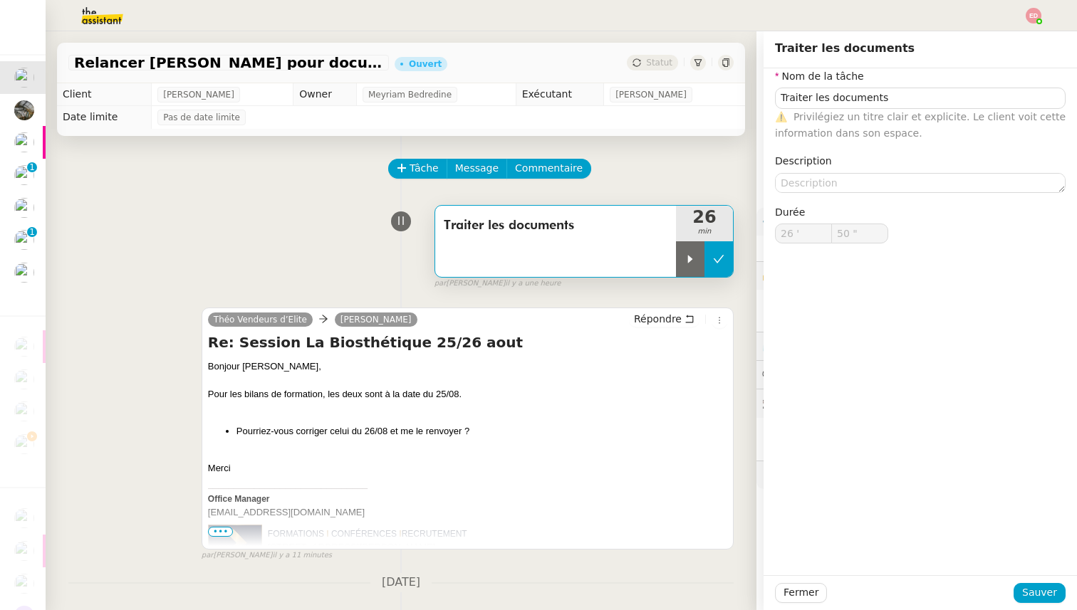
type input "Traiter les documents"
type input "26 '"
type input "50 ""
type input "Traiter les documents"
type input "26 '"
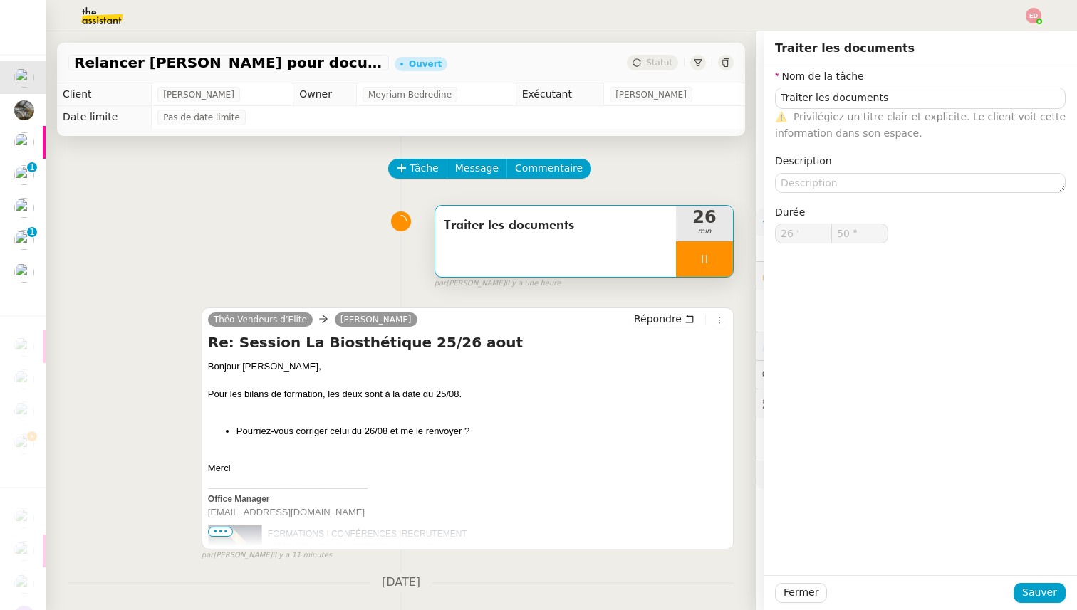
type input "50 ""
click at [681, 169] on div "Tâche Message Commentaire" at bounding box center [561, 176] width 344 height 34
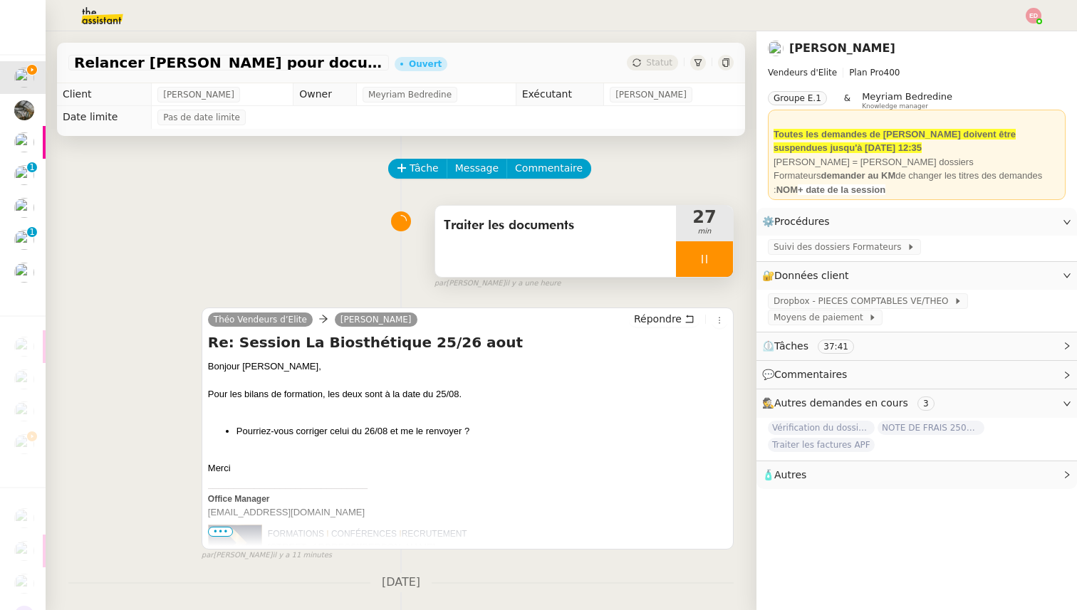
click at [719, 262] on div at bounding box center [704, 259] width 57 height 36
click at [719, 262] on icon at bounding box center [718, 258] width 11 height 11
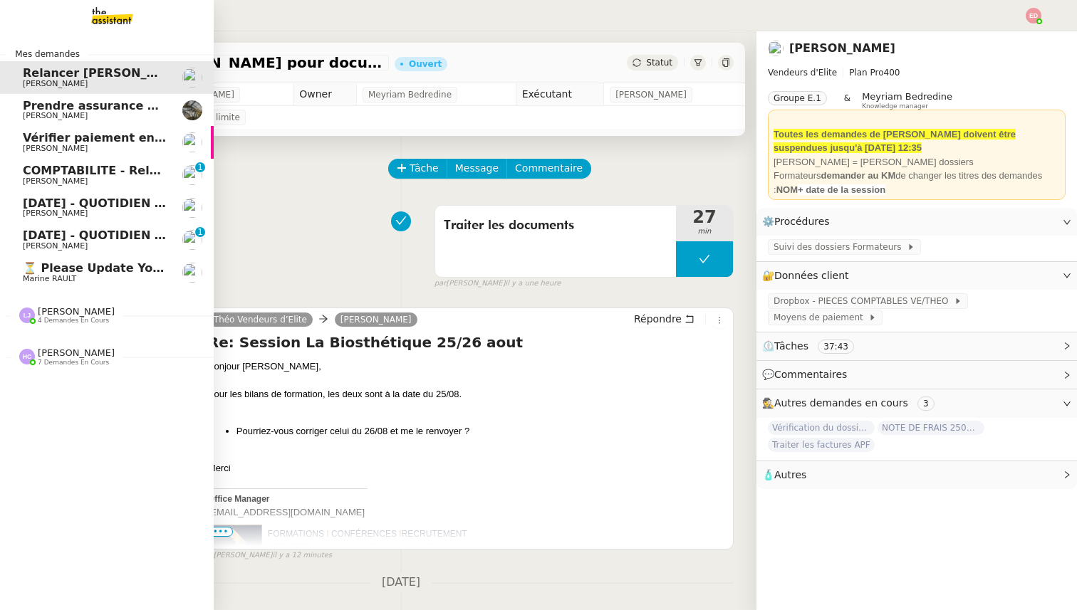
click at [39, 107] on span "Prendre assurance habitation Boissettes" at bounding box center [154, 106] width 262 height 14
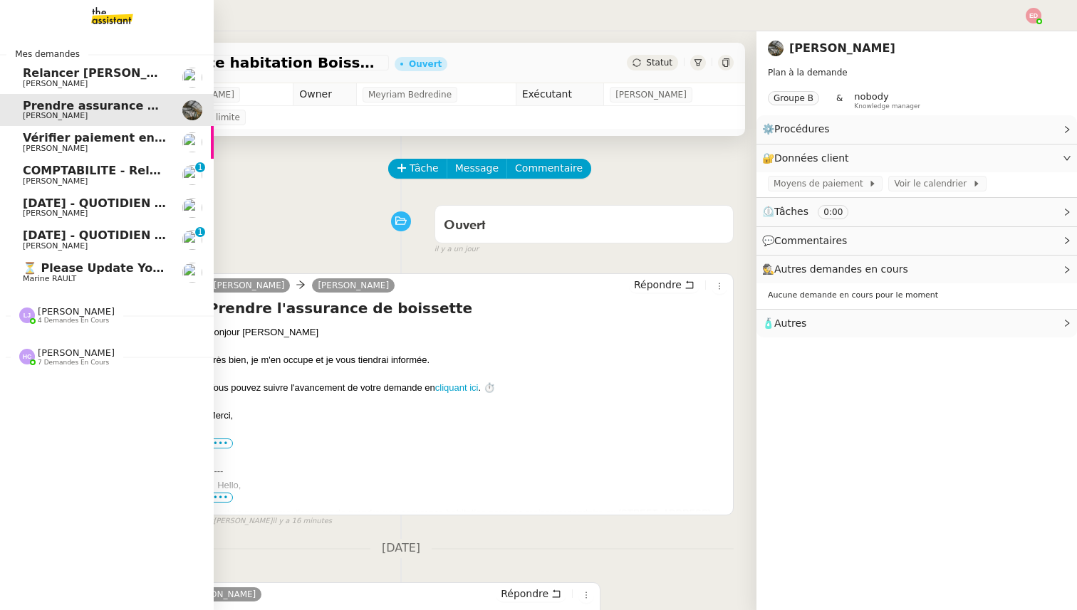
click at [53, 143] on span "Vérifier paiement en Euros pour Team2act" at bounding box center [158, 138] width 271 height 14
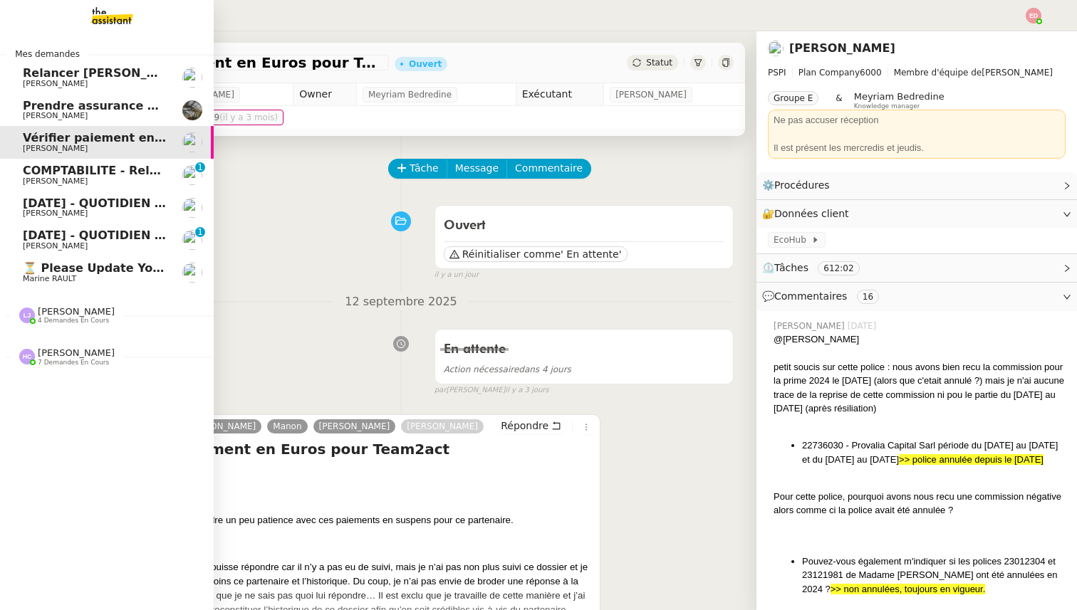
click at [56, 167] on span "COMPTABILITE - Relances factures impayées - septembre 2025" at bounding box center [224, 171] width 403 height 14
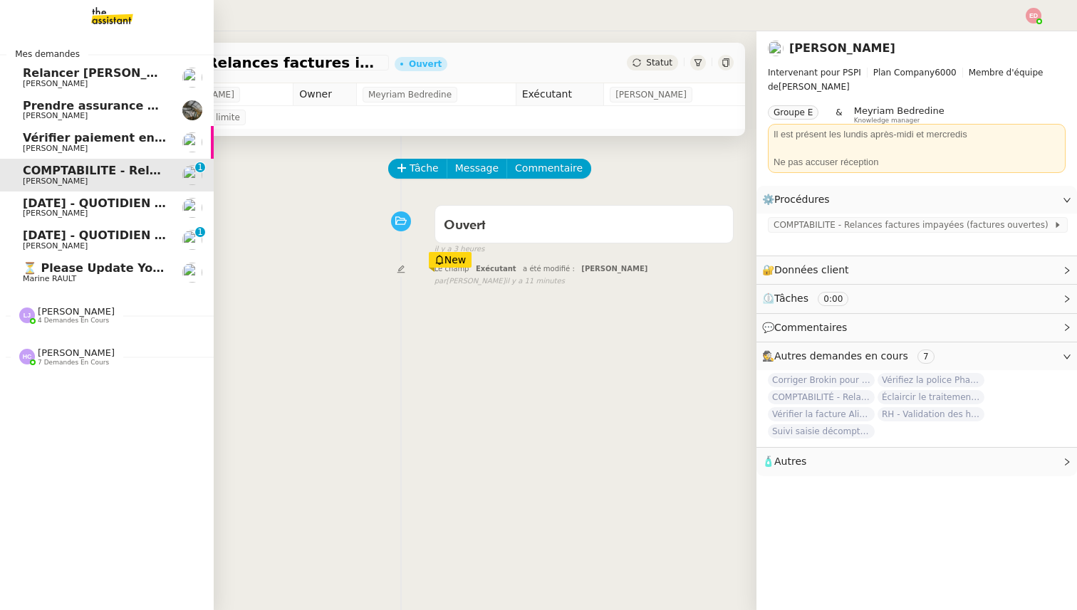
click at [56, 199] on span "[DATE] - QUOTIDIEN Gestion boite mail Accounting" at bounding box center [185, 204] width 325 height 14
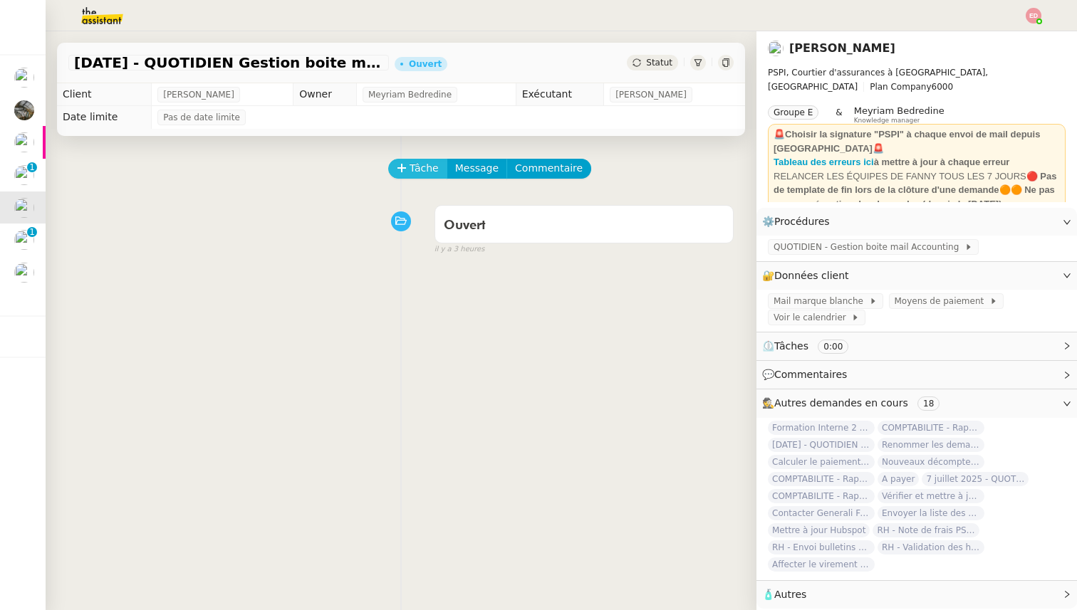
click at [398, 172] on icon at bounding box center [402, 168] width 10 height 10
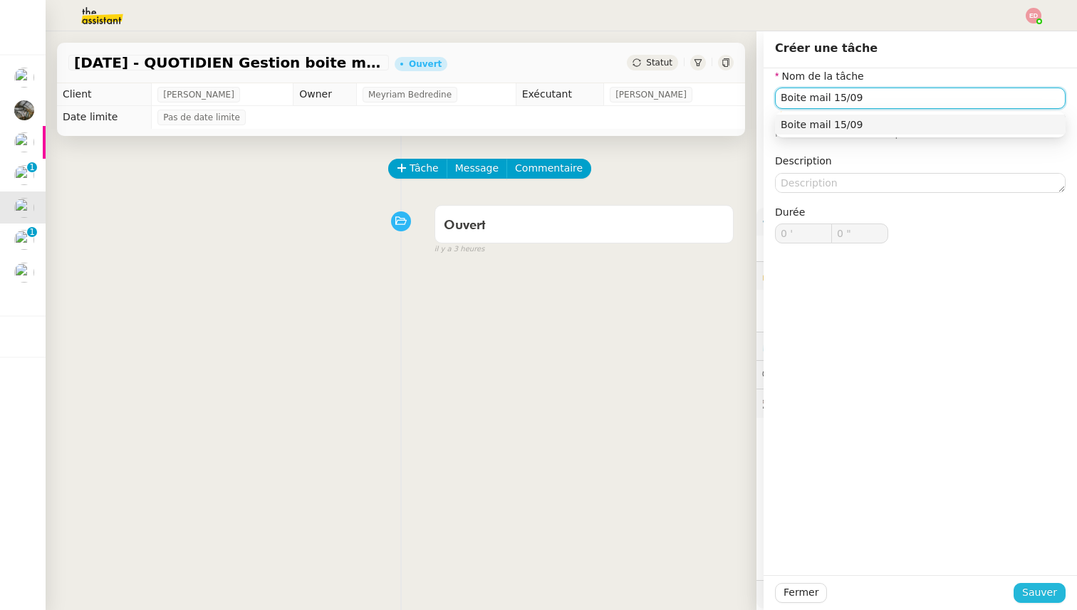
type input "Boite mail 15/09"
click at [1032, 588] on span "Sauver" at bounding box center [1039, 593] width 35 height 16
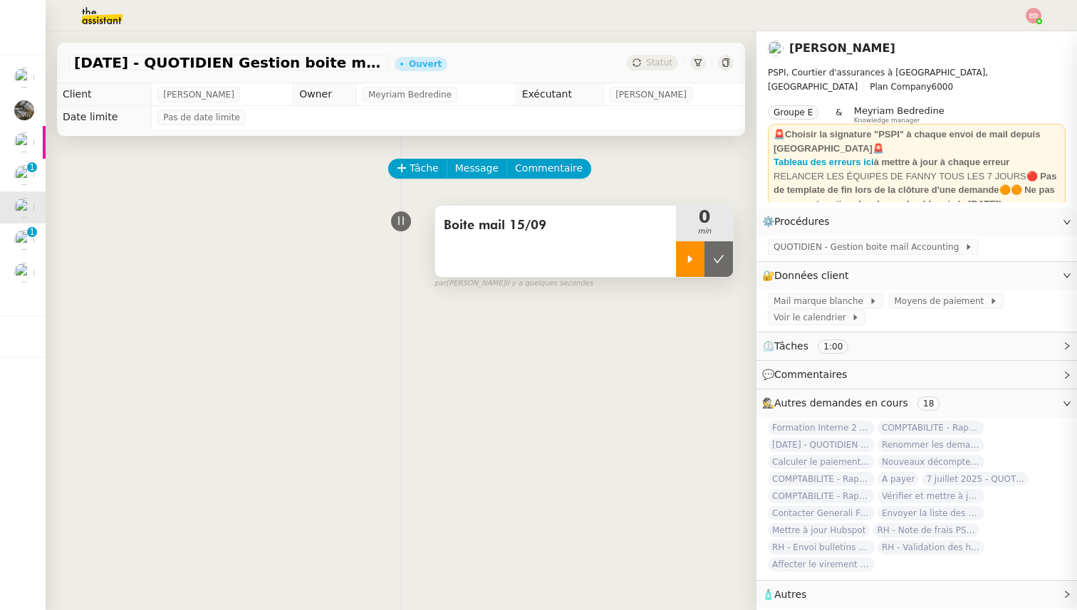
click at [691, 263] on icon at bounding box center [689, 258] width 11 height 11
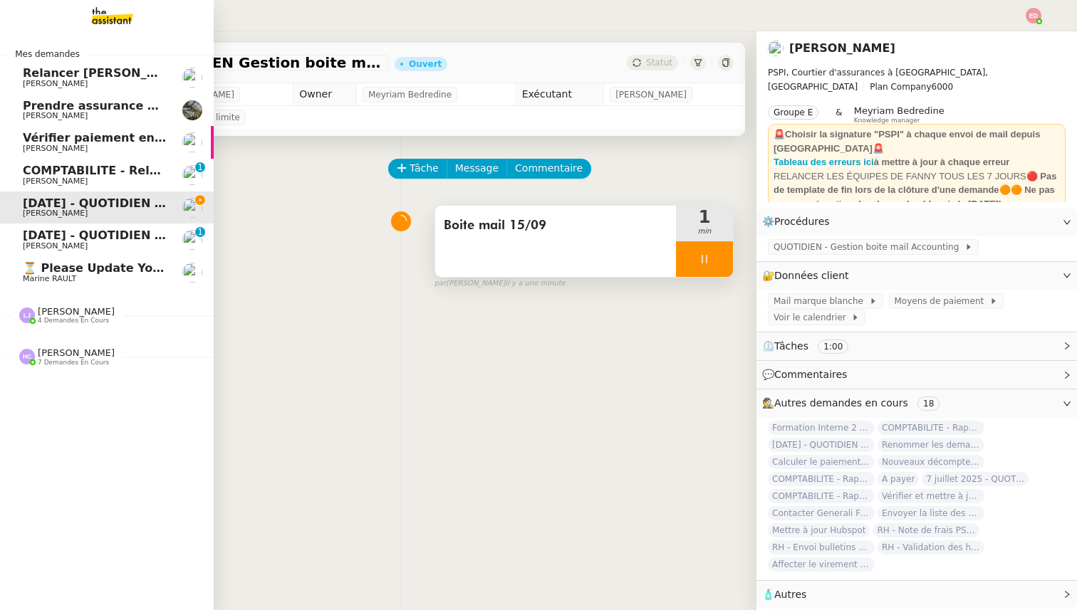
click at [58, 75] on span "Relancer [PERSON_NAME] pour documents août" at bounding box center [177, 73] width 308 height 14
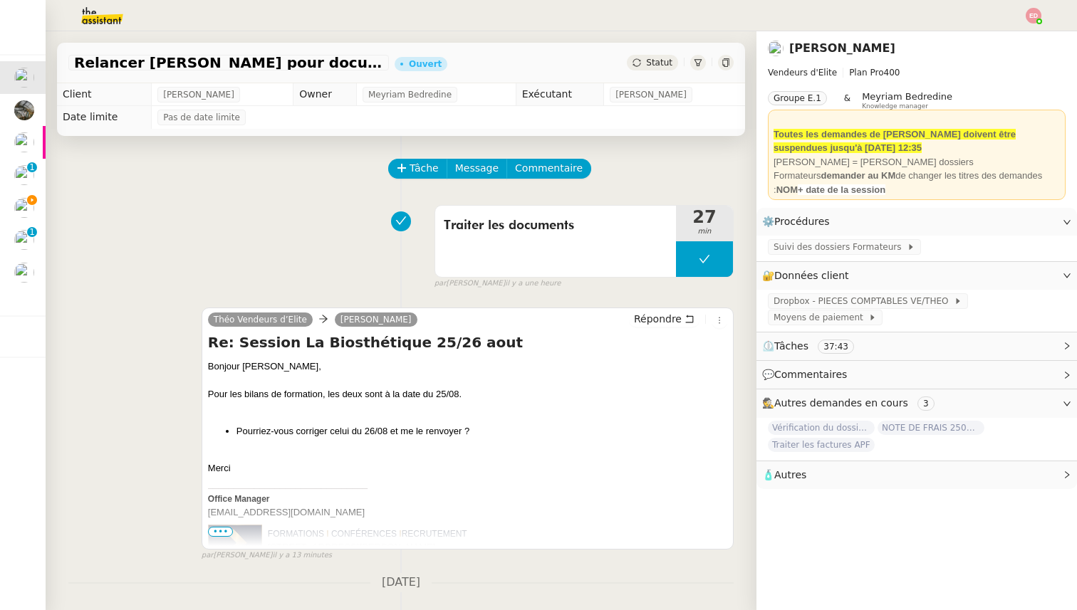
click at [113, 383] on div "Théo Vendeurs d’Elite Laurent De Smet Répondre Re: Session La Biosthétique 25/2…" at bounding box center [400, 428] width 665 height 267
click at [96, 13] on img at bounding box center [91, 15] width 110 height 31
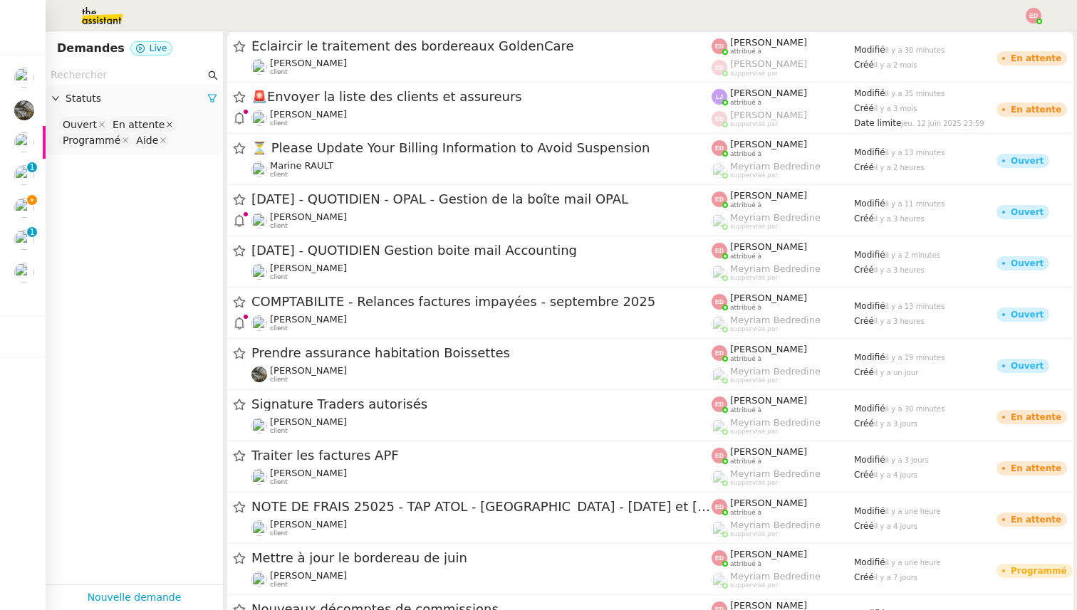
click at [166, 122] on icon at bounding box center [169, 124] width 7 height 7
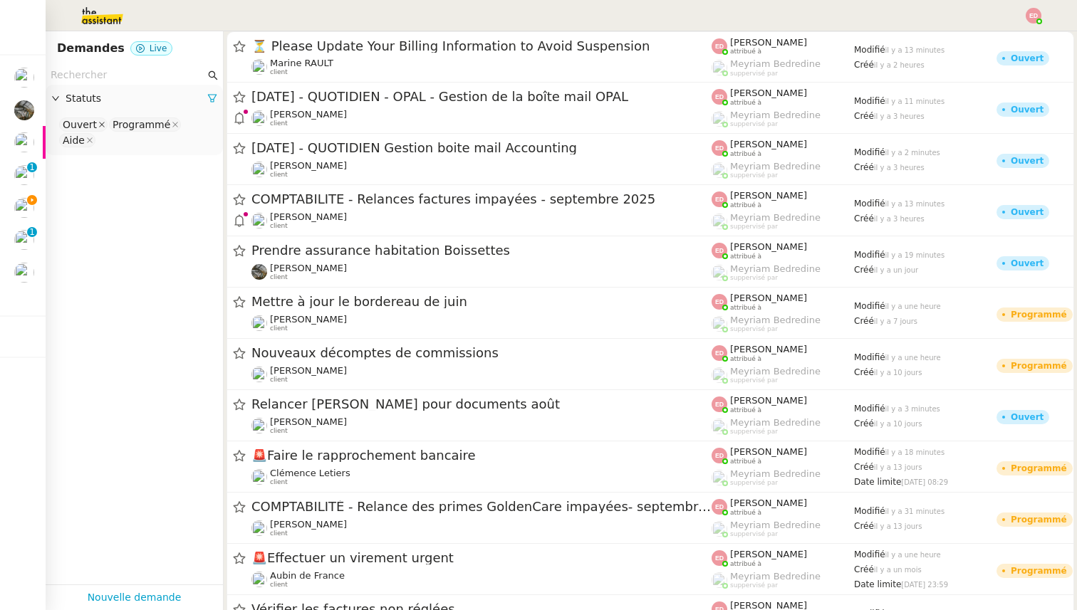
click at [98, 123] on icon at bounding box center [101, 124] width 7 height 7
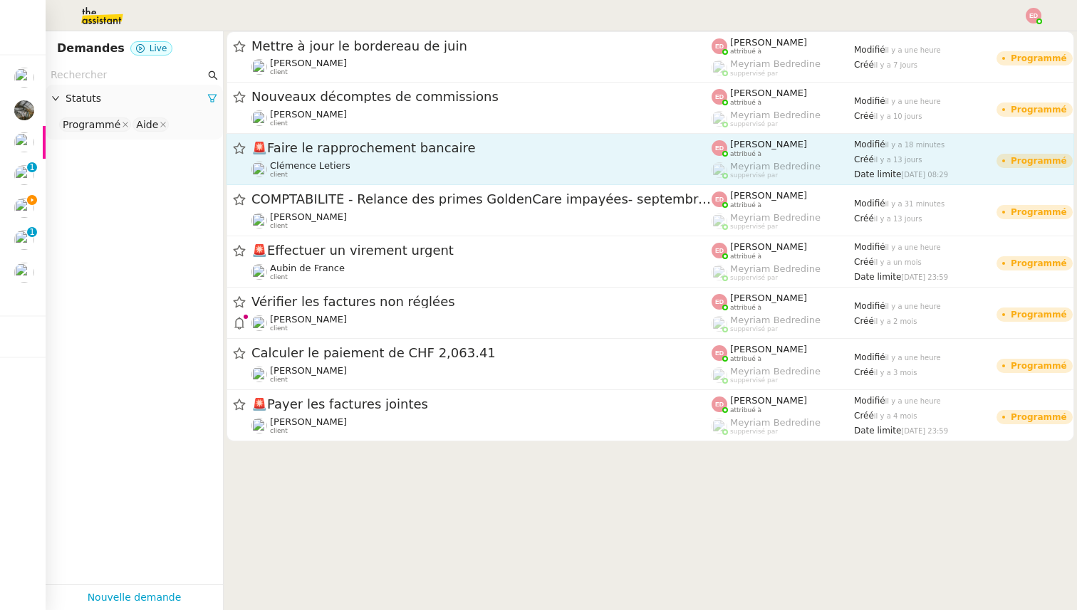
click at [359, 152] on span "🚨 Faire le rapprochement bancaire" at bounding box center [481, 148] width 460 height 13
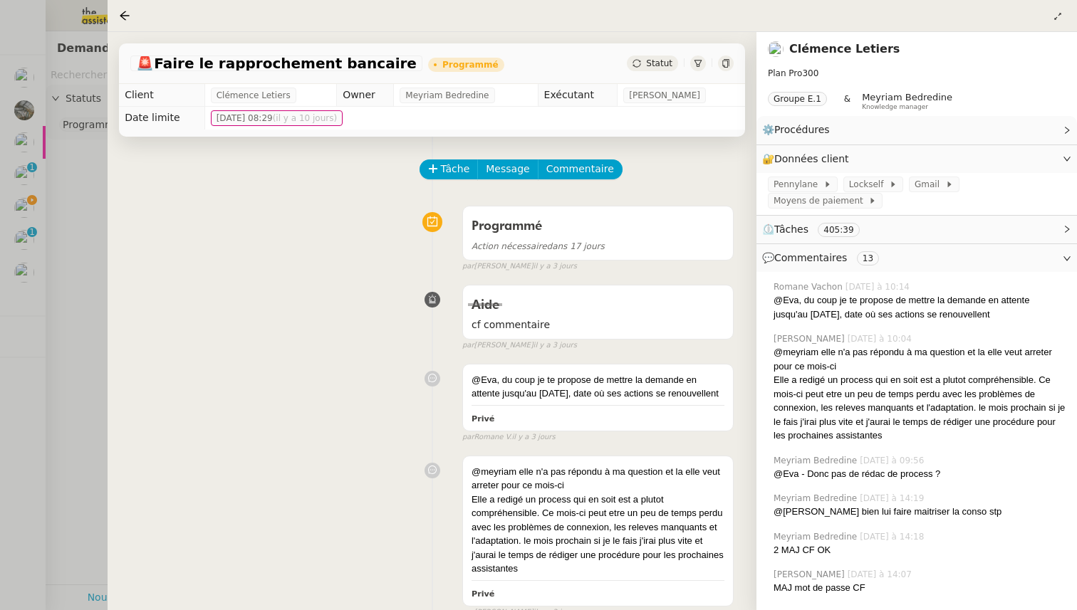
click at [85, 240] on div at bounding box center [538, 305] width 1077 height 610
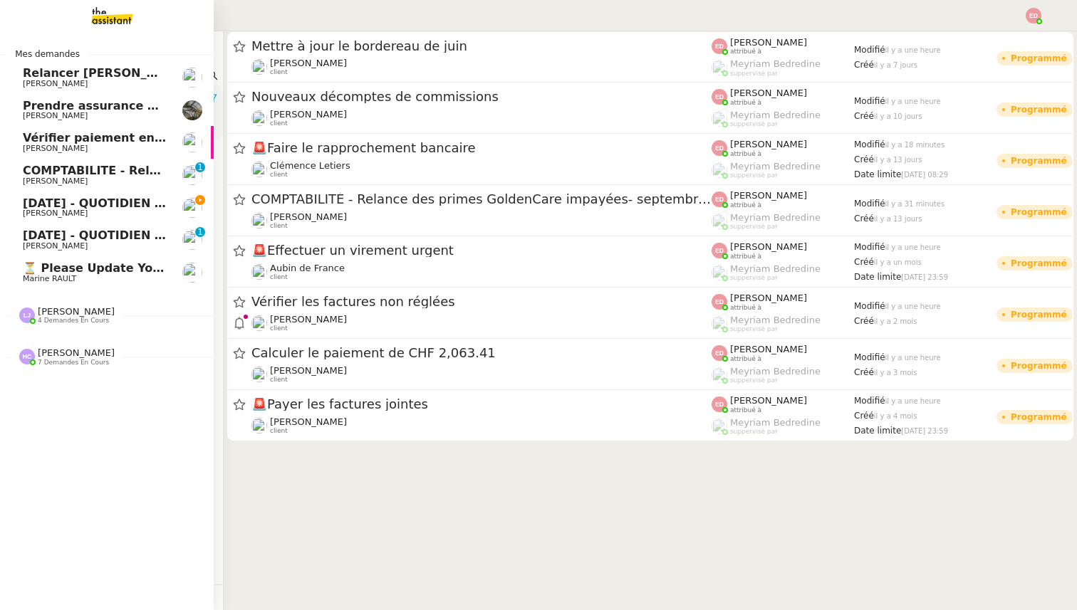
click at [80, 318] on span "4 demandes en cours" at bounding box center [73, 321] width 71 height 8
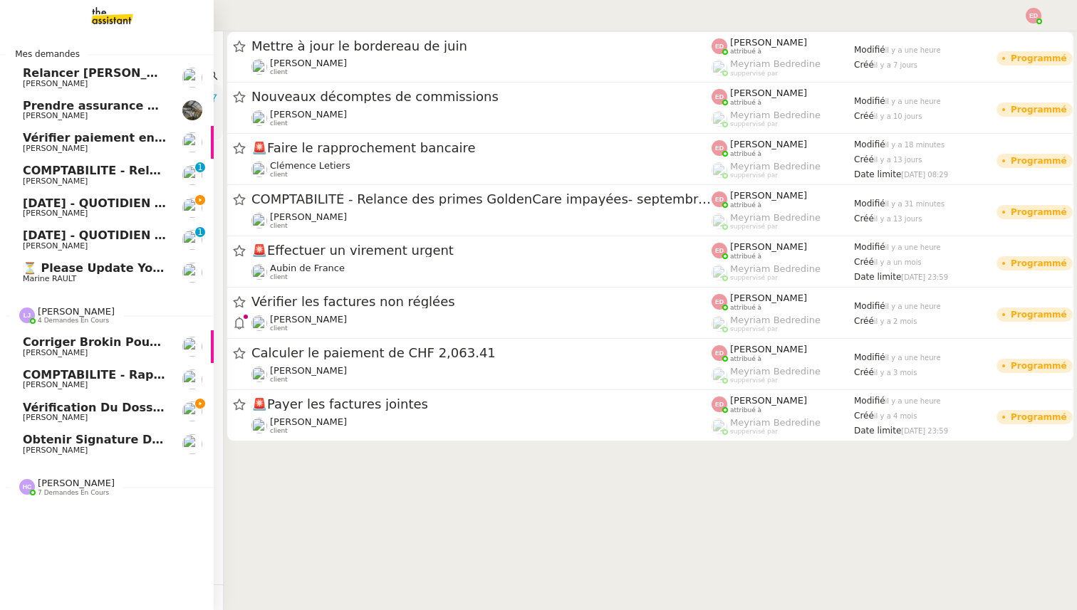
click at [80, 318] on span "4 demandes en cours" at bounding box center [73, 321] width 71 height 8
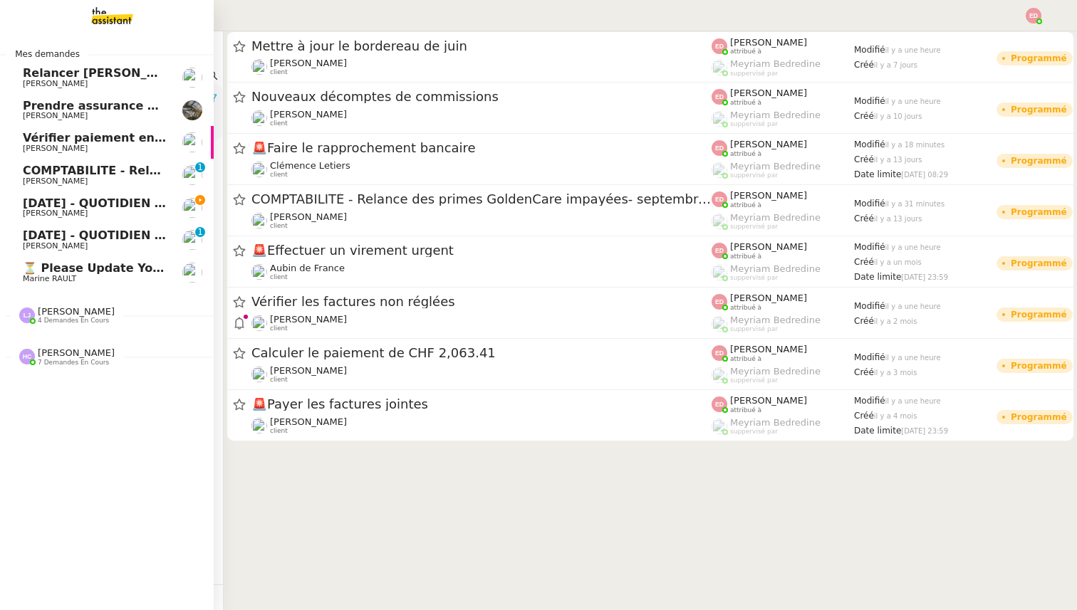
click at [90, 200] on span "[DATE] - QUOTIDIEN Gestion boite mail Accounting" at bounding box center [185, 204] width 325 height 14
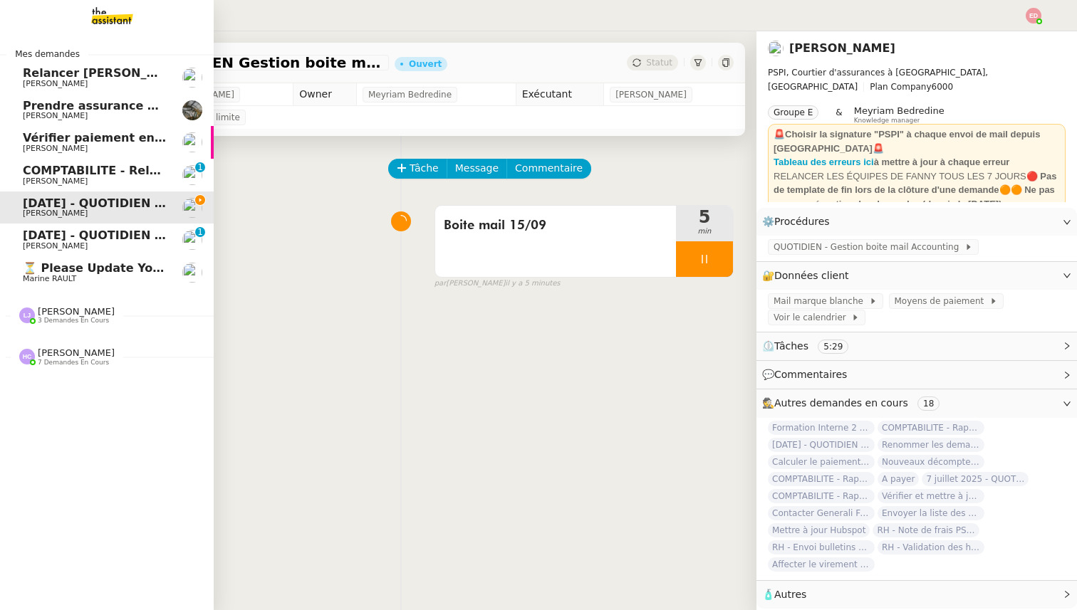
click at [58, 318] on span "3 demandes en cours" at bounding box center [73, 321] width 71 height 8
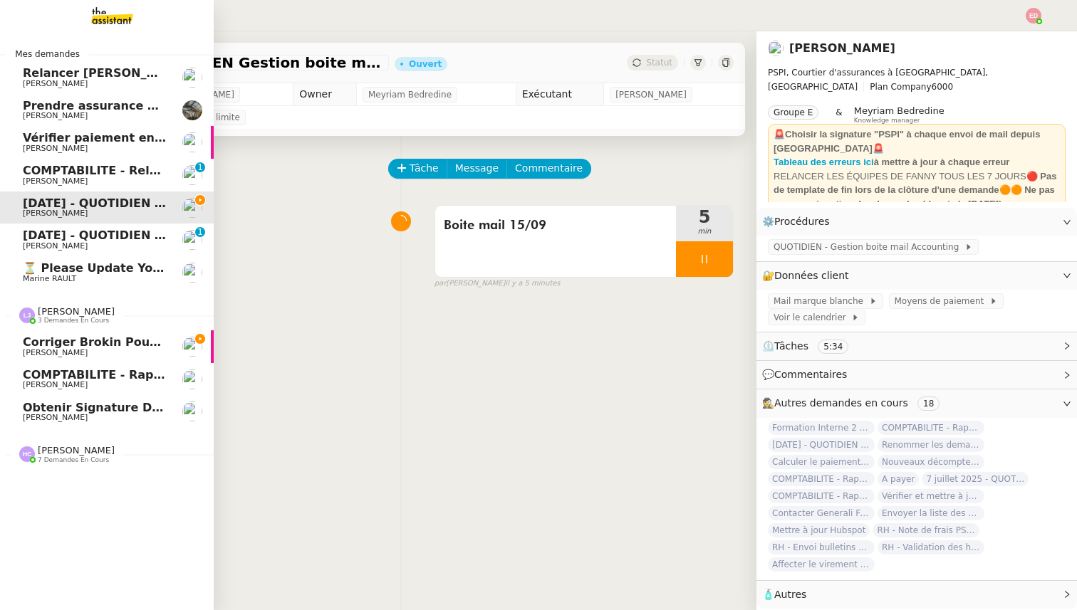
click at [58, 318] on span "3 demandes en cours" at bounding box center [73, 321] width 71 height 8
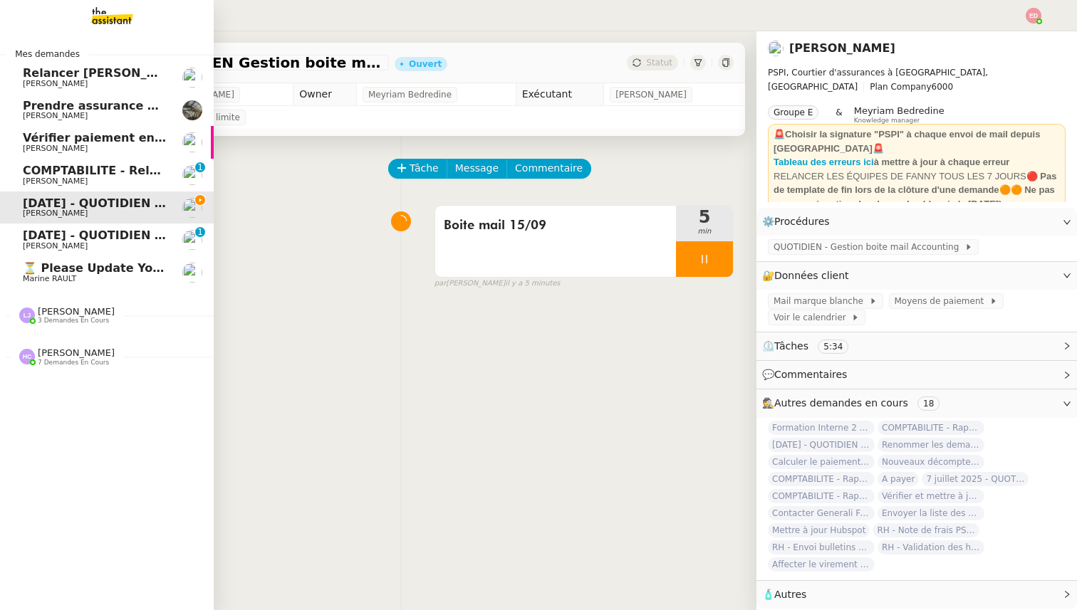
click at [65, 355] on span "[PERSON_NAME]" at bounding box center [76, 352] width 77 height 11
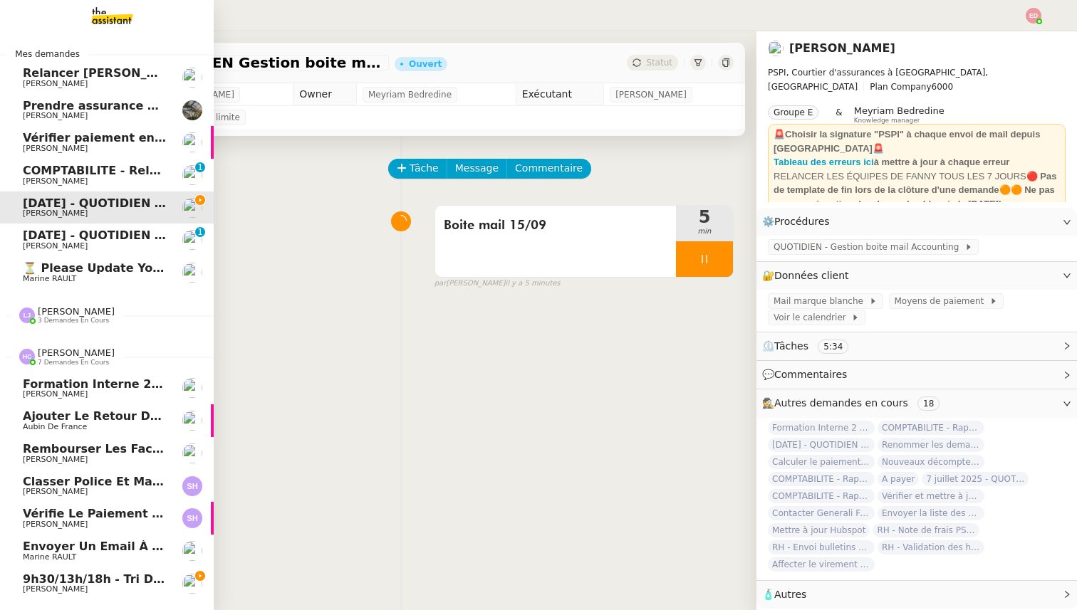
click at [49, 354] on span "[PERSON_NAME]" at bounding box center [76, 352] width 77 height 11
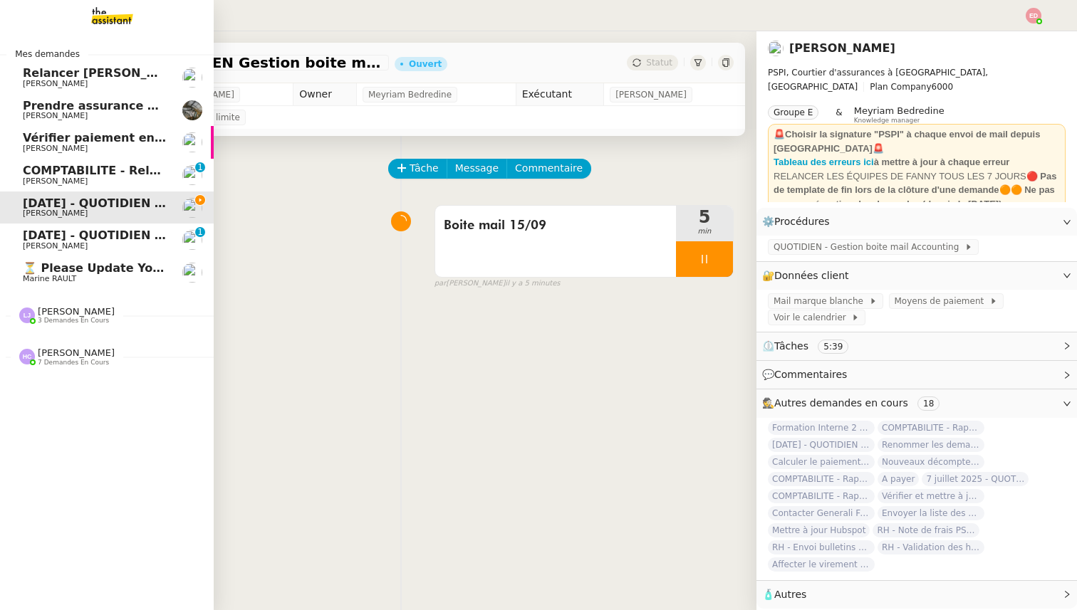
click at [122, 265] on span "⏳ Please Update Your Billing Information to Avoid Suspension" at bounding box center [224, 268] width 402 height 14
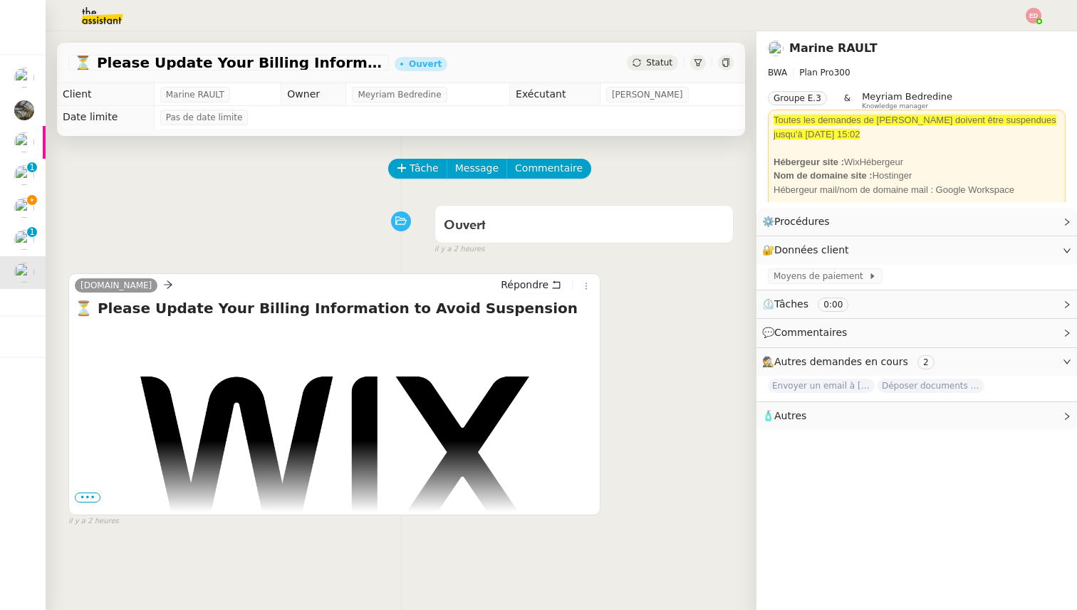
scroll to position [21, 0]
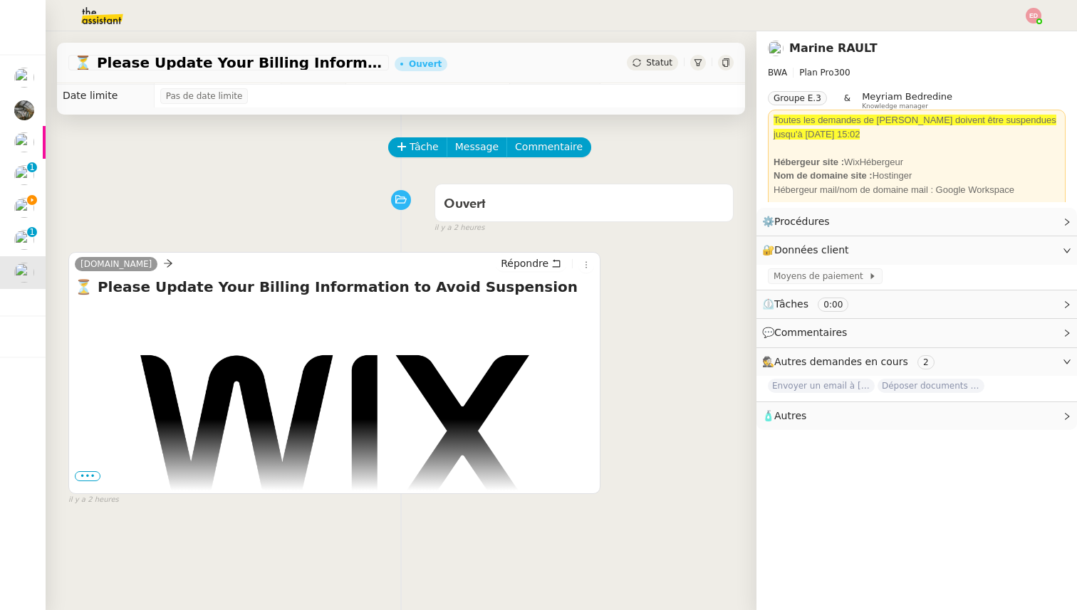
click at [82, 475] on span "•••" at bounding box center [88, 476] width 26 height 10
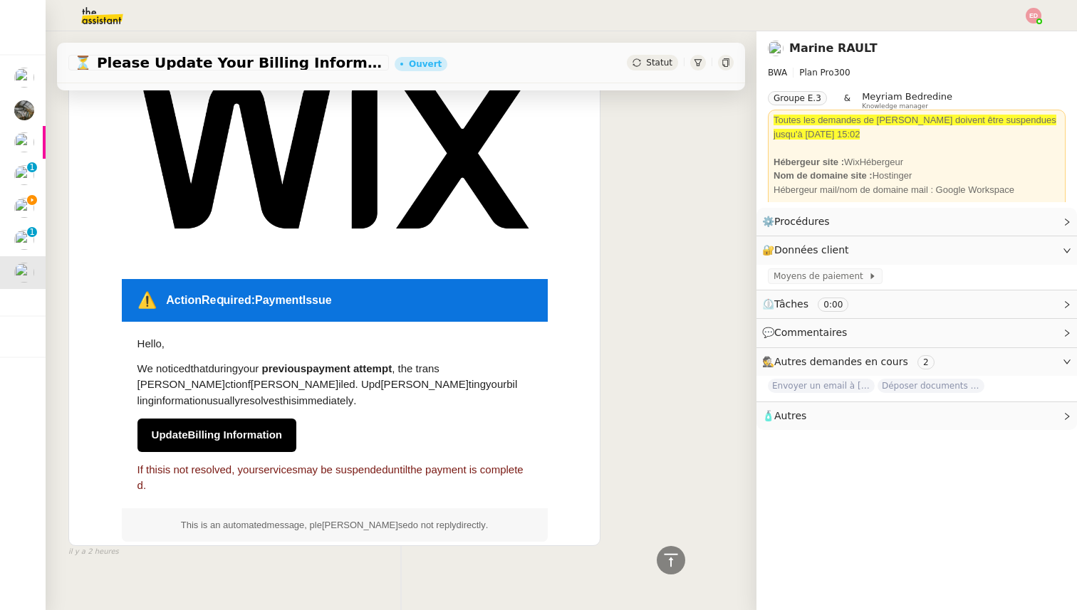
scroll to position [0, 0]
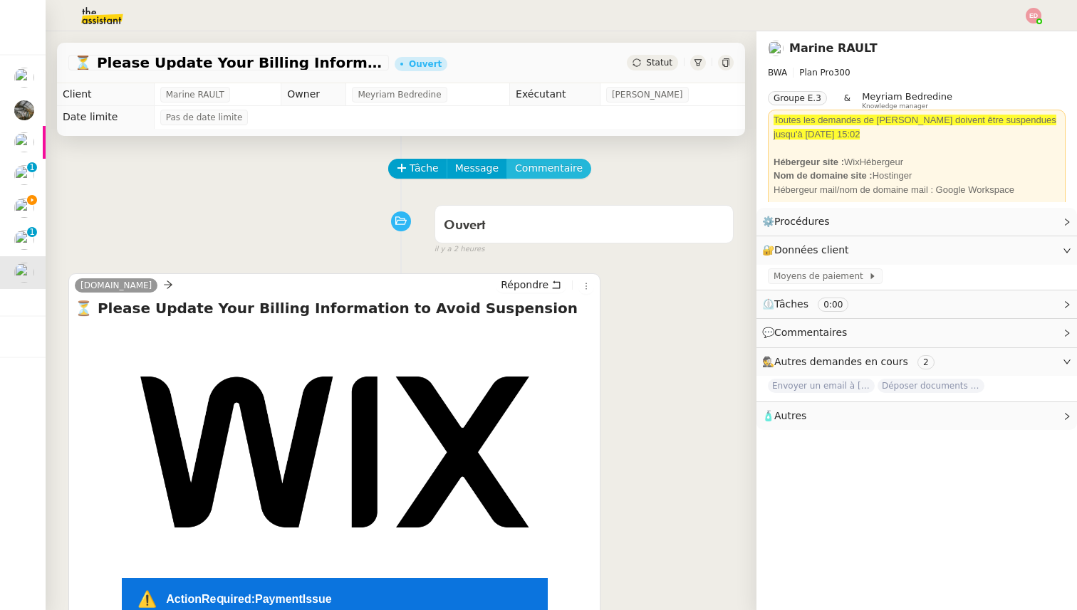
click at [538, 164] on span "Commentaire" at bounding box center [549, 168] width 68 height 16
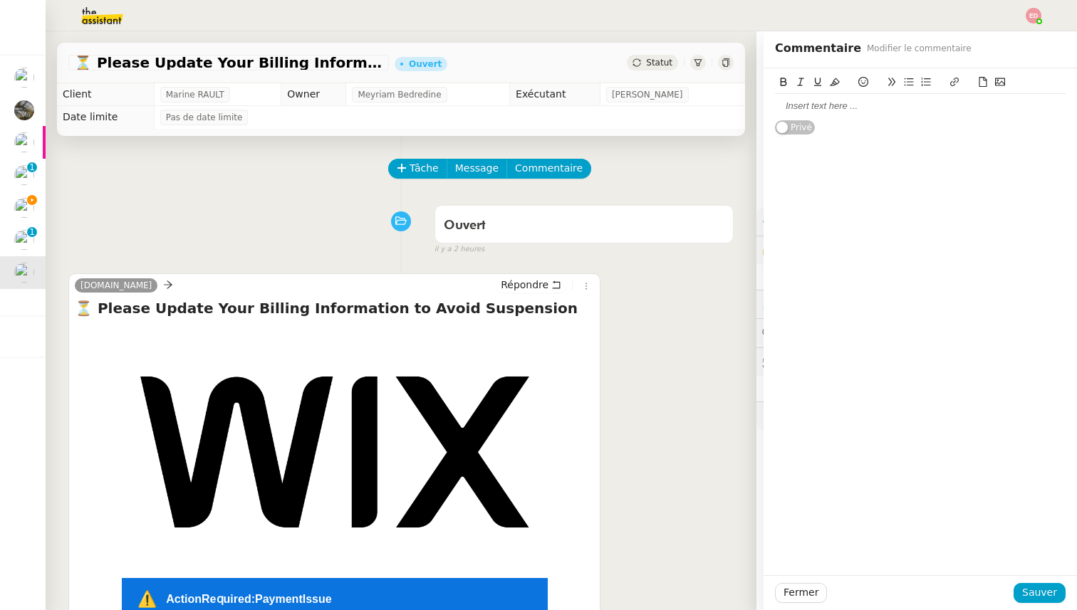
click at [869, 103] on div at bounding box center [920, 106] width 290 height 13
click at [1047, 583] on button "Sauver" at bounding box center [1039, 593] width 52 height 20
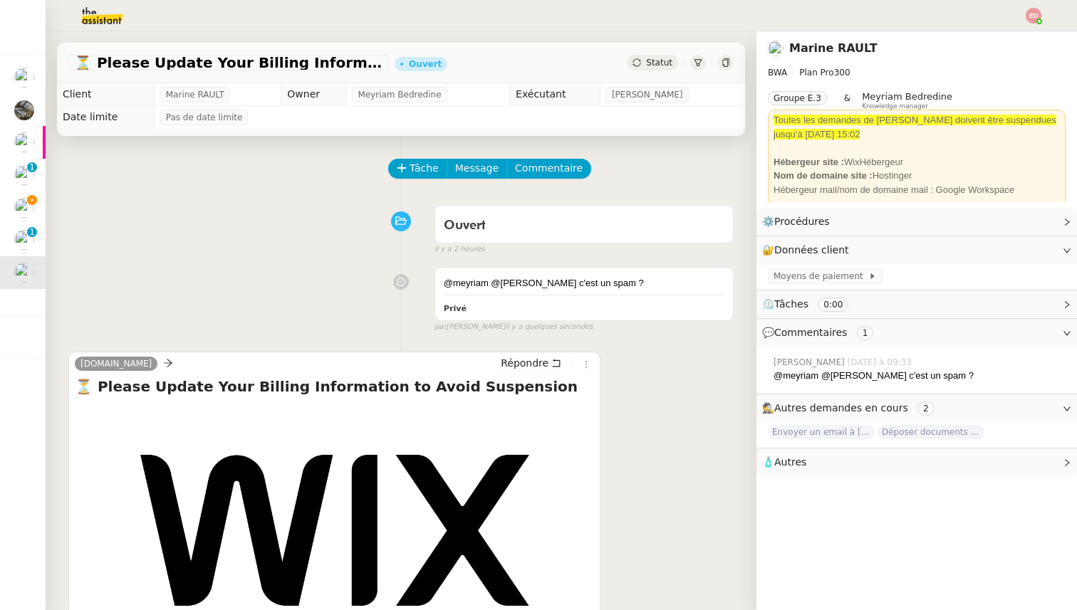
click at [654, 66] on span "Statut" at bounding box center [659, 63] width 26 height 10
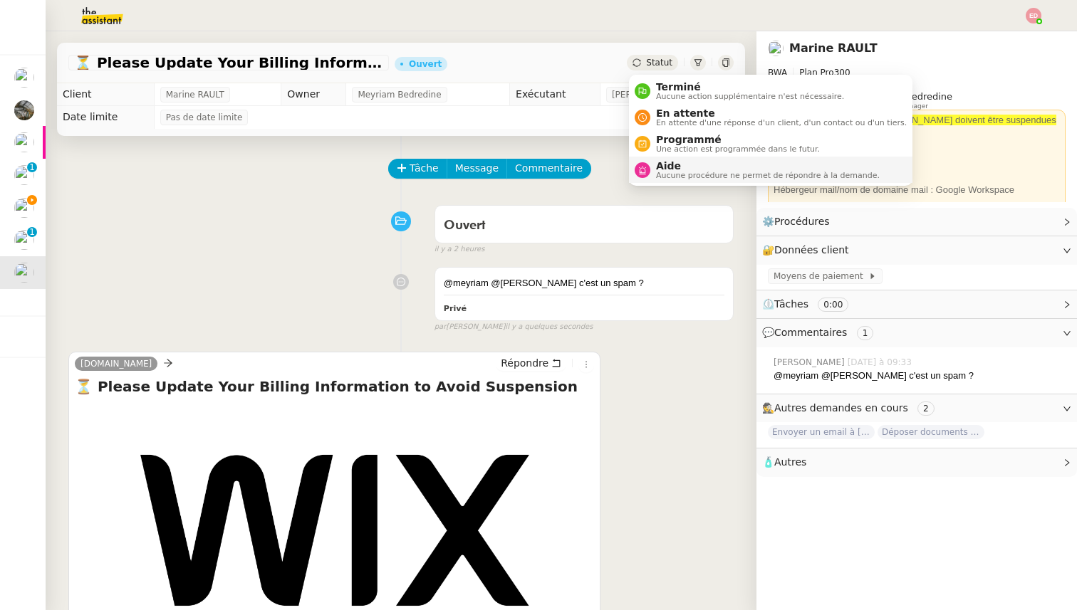
click at [679, 174] on span "Aucune procédure ne permet de répondre à la demande." at bounding box center [768, 176] width 224 height 8
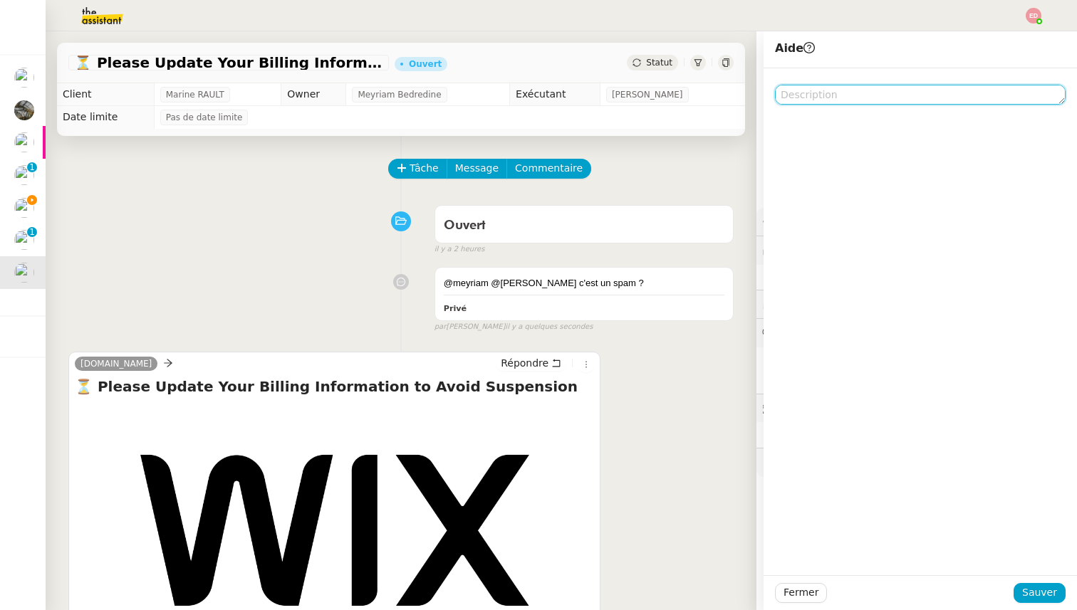
click at [849, 95] on textarea at bounding box center [920, 95] width 290 height 20
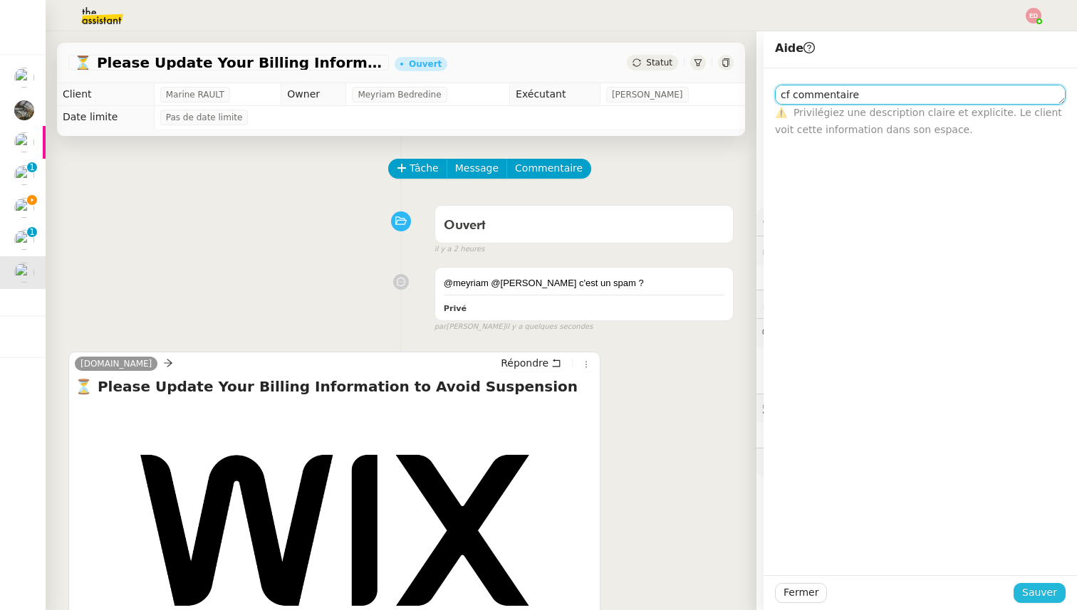
type textarea "cf commentaire"
click at [1037, 589] on span "Sauver" at bounding box center [1039, 593] width 35 height 16
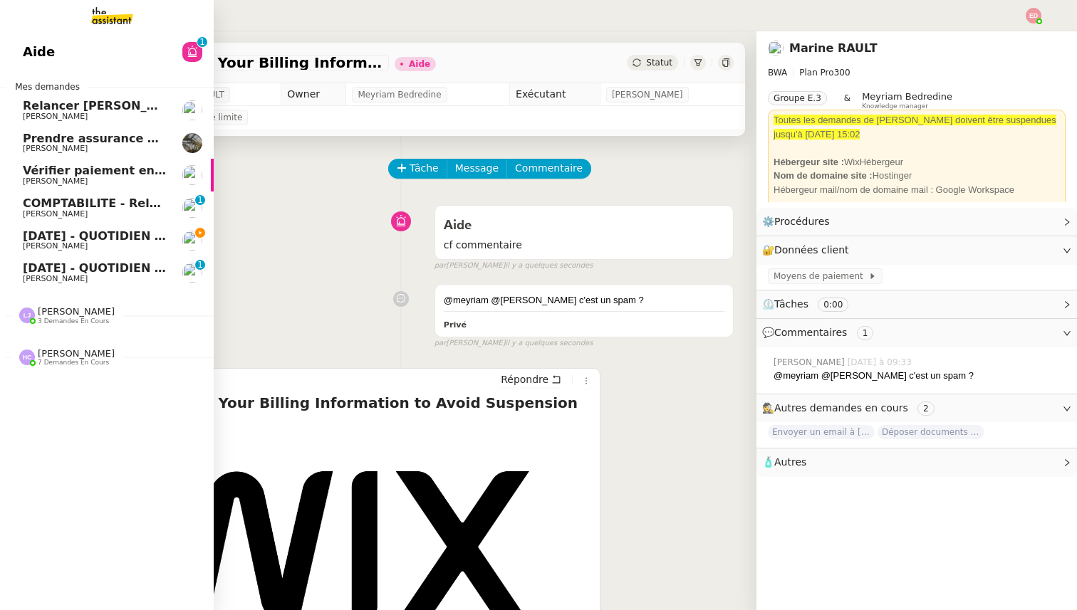
click at [36, 269] on span "[DATE] - QUOTIDIEN - OPAL - Gestion de la boîte mail OPAL" at bounding box center [211, 268] width 376 height 14
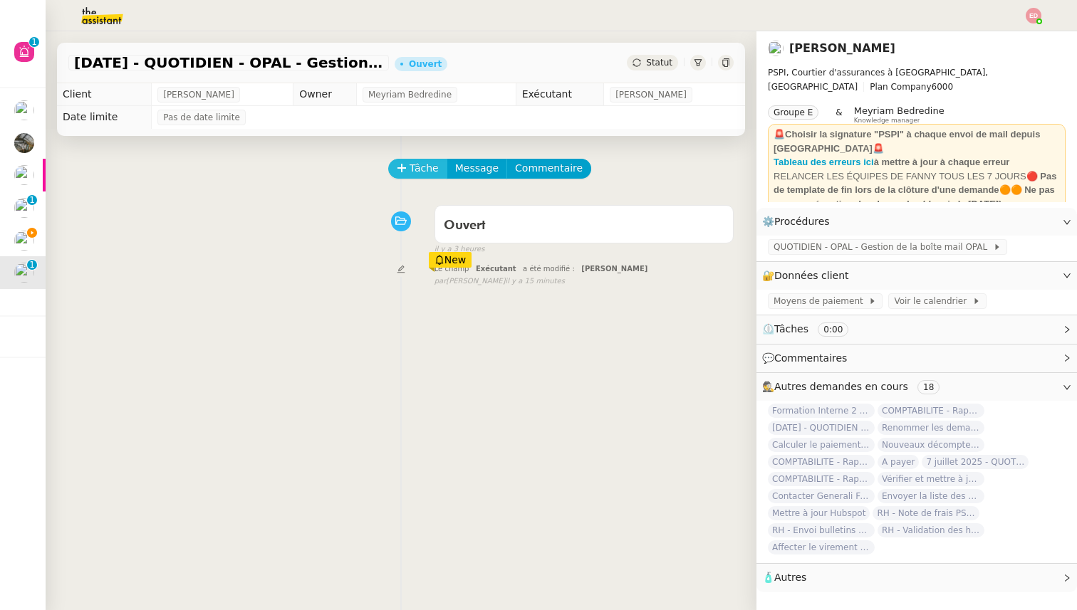
click at [411, 164] on span "Tâche" at bounding box center [423, 168] width 29 height 16
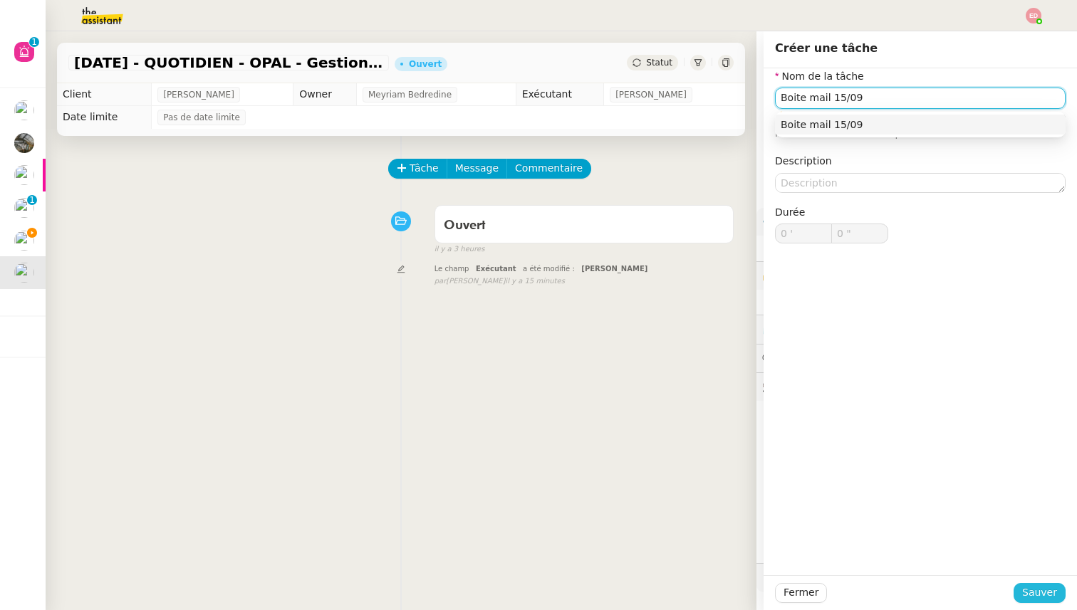
type input "Boite mail 15/09"
click at [1042, 592] on span "Sauver" at bounding box center [1039, 593] width 35 height 16
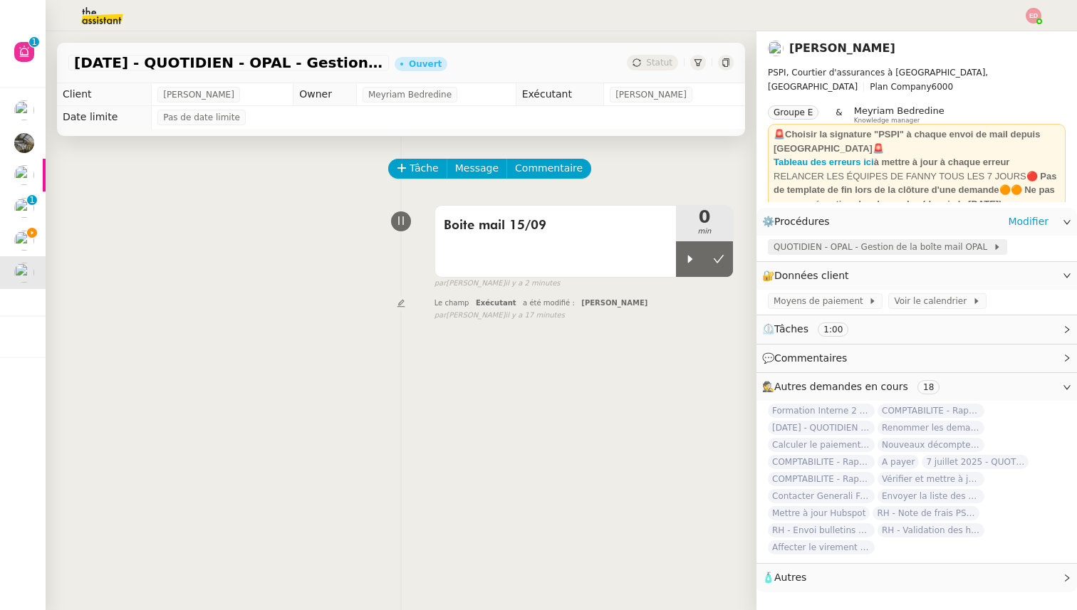
click at [888, 246] on span "QUOTIDIEN - OPAL - Gestion de la boîte mail OPAL" at bounding box center [882, 247] width 219 height 14
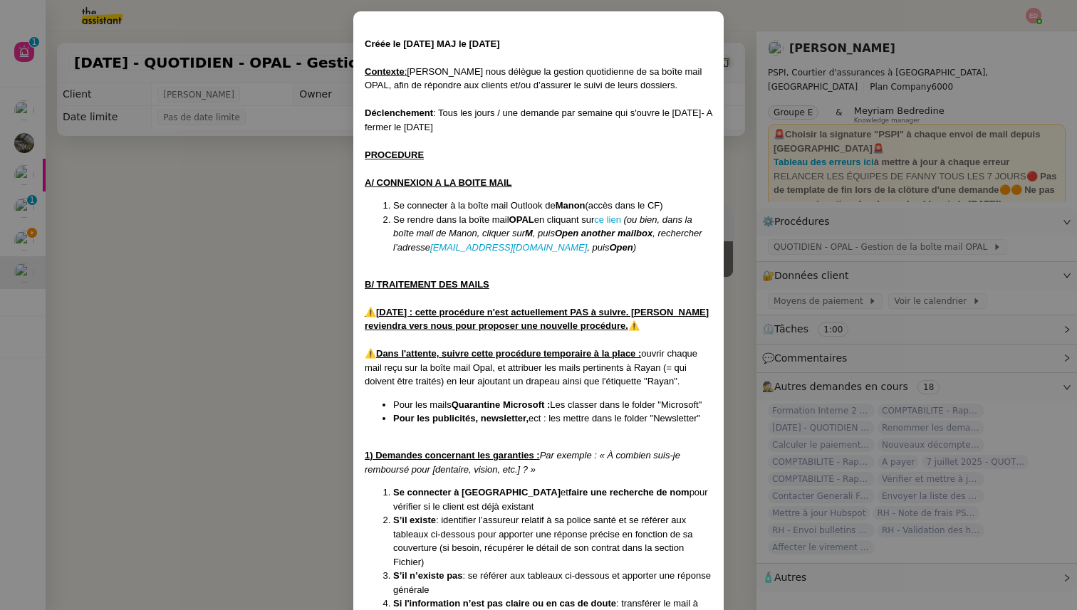
scroll to position [68, 0]
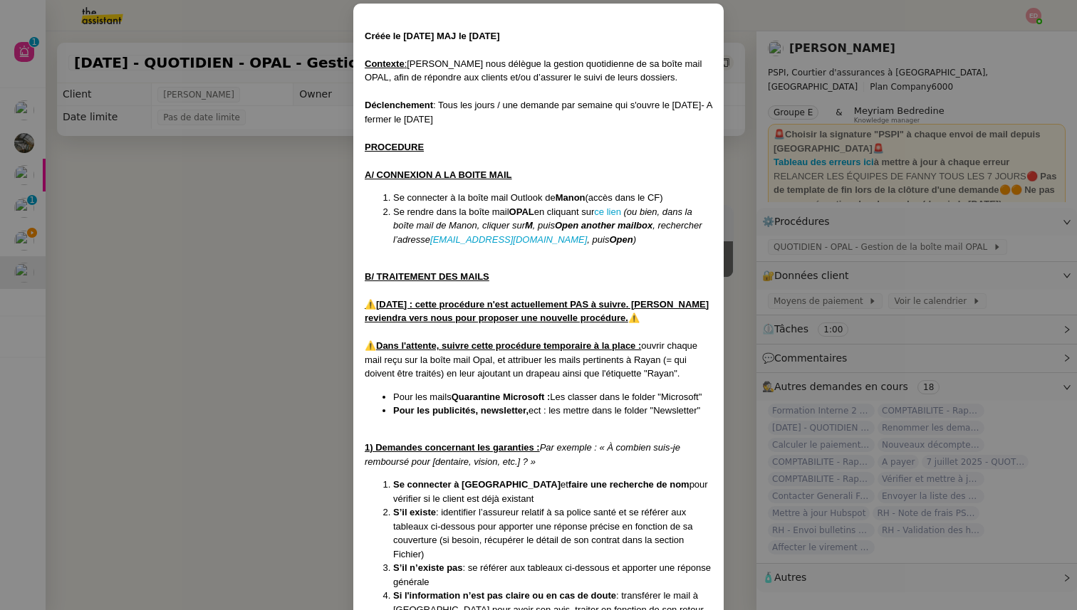
click at [300, 325] on nz-modal-container "Créée le 28/05/25 MAJ le 1/09/25 Contexte : Rayan nous délègue la gestion quoti…" at bounding box center [538, 305] width 1077 height 610
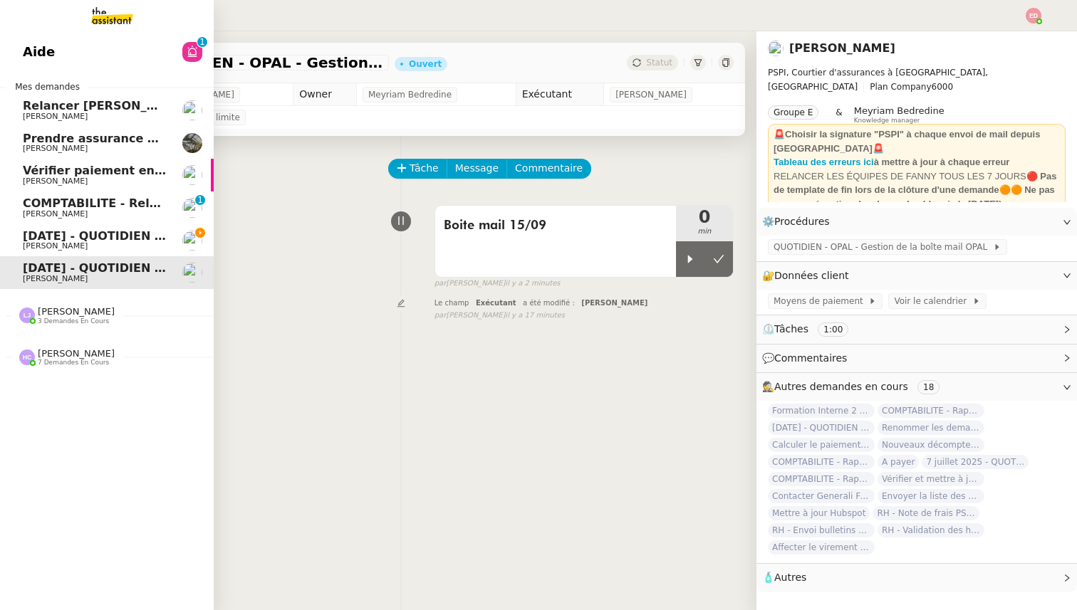
click at [27, 239] on span "[DATE] - QUOTIDIEN Gestion boite mail Accounting" at bounding box center [185, 236] width 325 height 14
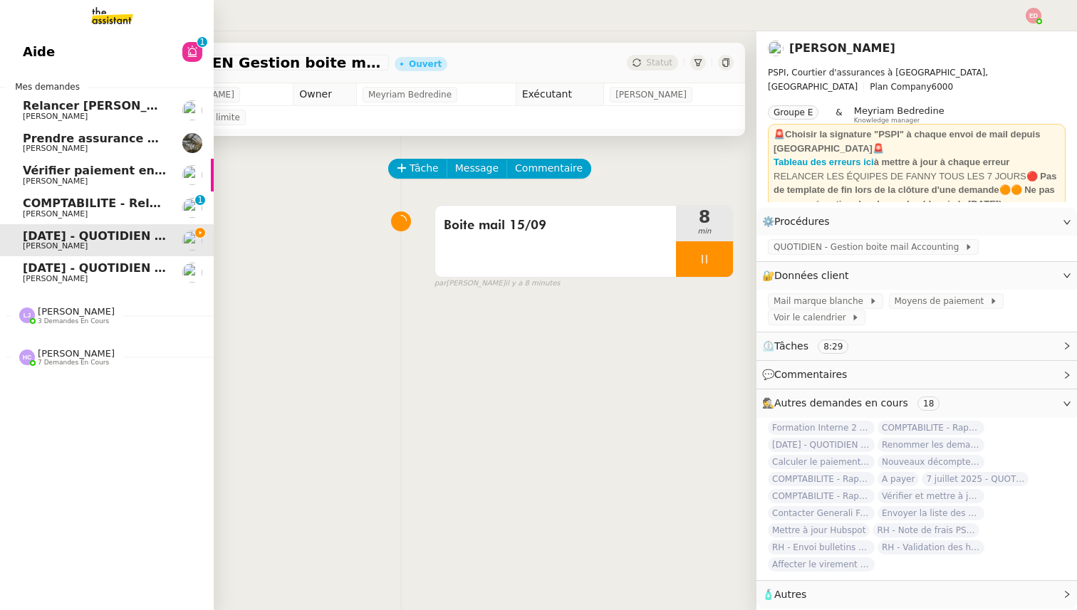
click at [47, 313] on span "[PERSON_NAME]" at bounding box center [76, 311] width 77 height 11
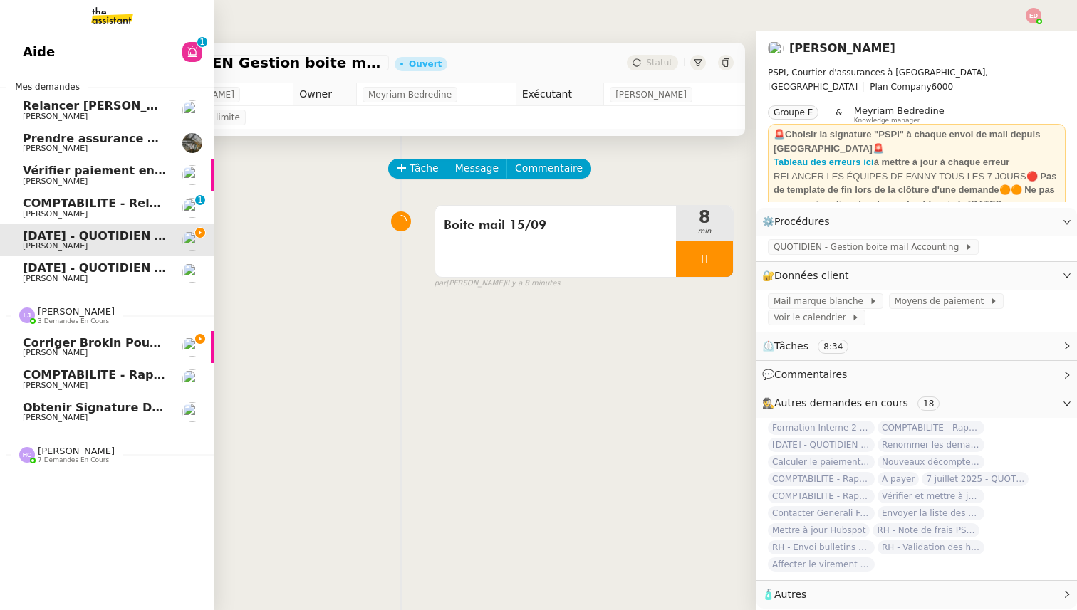
click at [56, 345] on span "Corriger Brokin pour clôture comptable" at bounding box center [151, 343] width 256 height 14
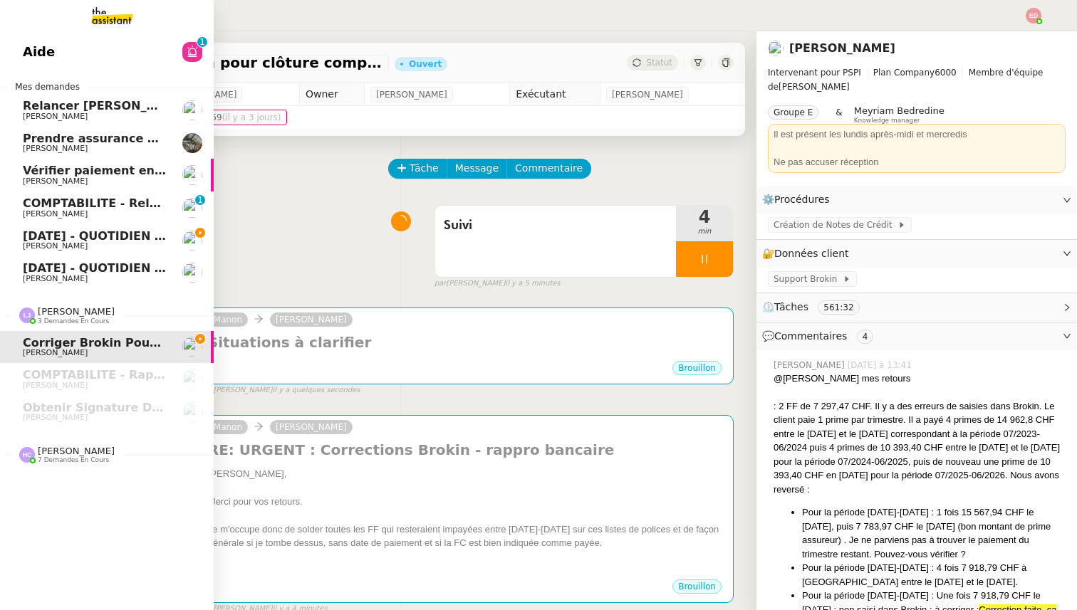
click at [46, 449] on span "[PERSON_NAME]" at bounding box center [76, 451] width 77 height 11
click at [84, 237] on span "[DATE] - QUOTIDIEN Gestion boite mail Accounting" at bounding box center [185, 236] width 325 height 14
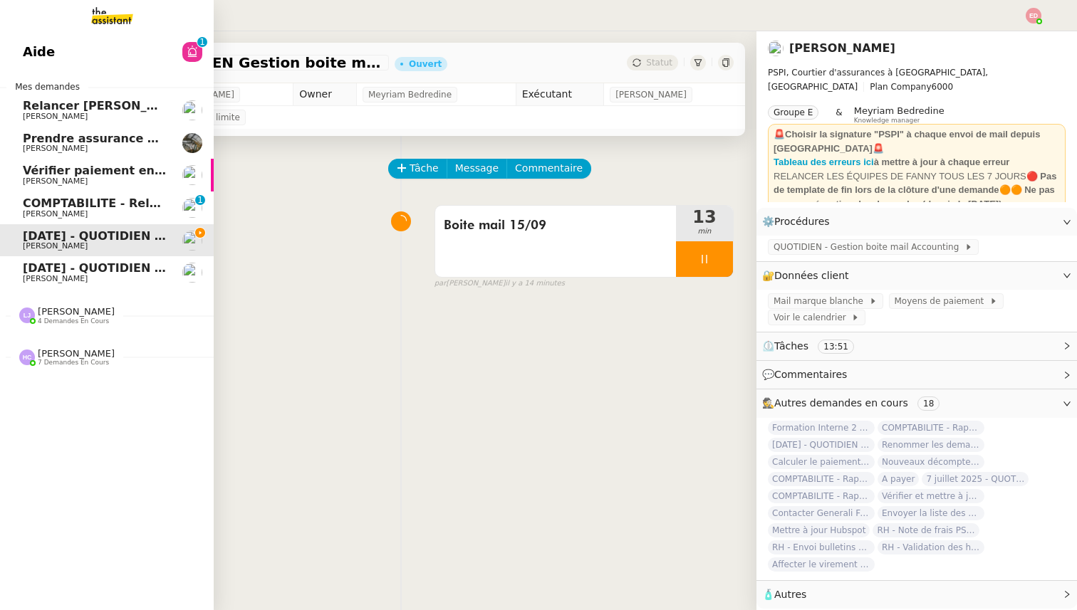
click at [31, 269] on span "[DATE] - QUOTIDIEN - OPAL - Gestion de la boîte mail OPAL" at bounding box center [211, 268] width 376 height 14
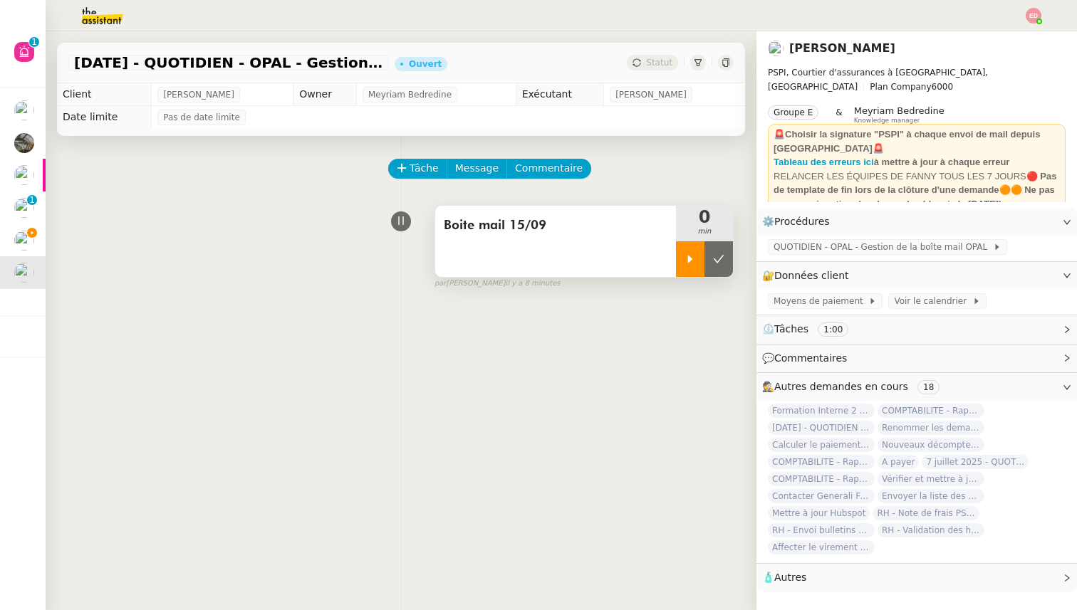
click at [688, 258] on icon at bounding box center [690, 259] width 5 height 8
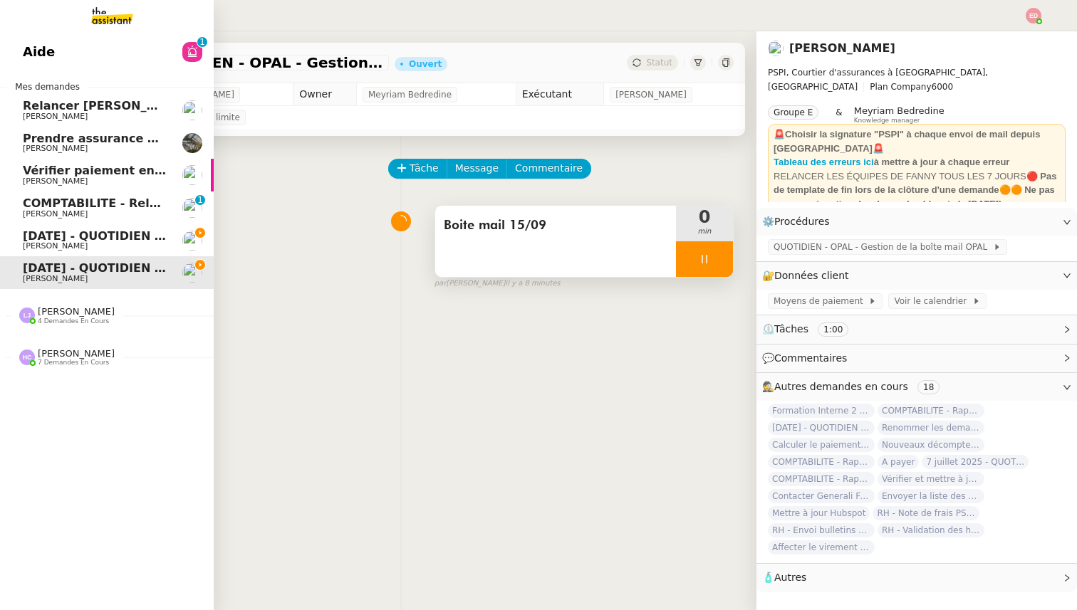
click at [46, 242] on span "[PERSON_NAME]" at bounding box center [55, 245] width 65 height 9
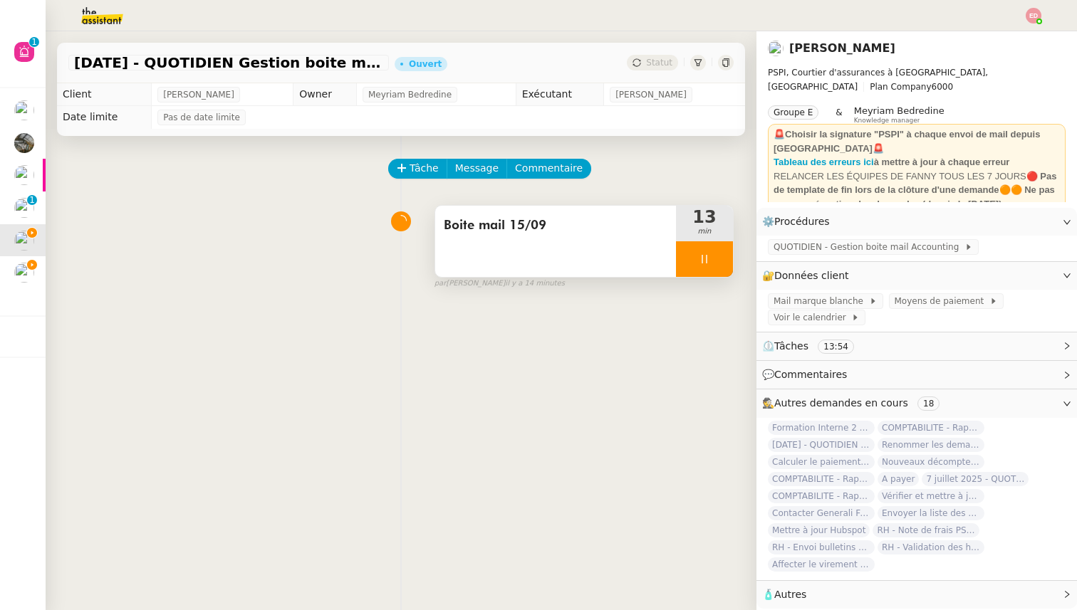
click at [722, 253] on div at bounding box center [704, 259] width 57 height 36
click at [722, 253] on icon at bounding box center [718, 258] width 11 height 11
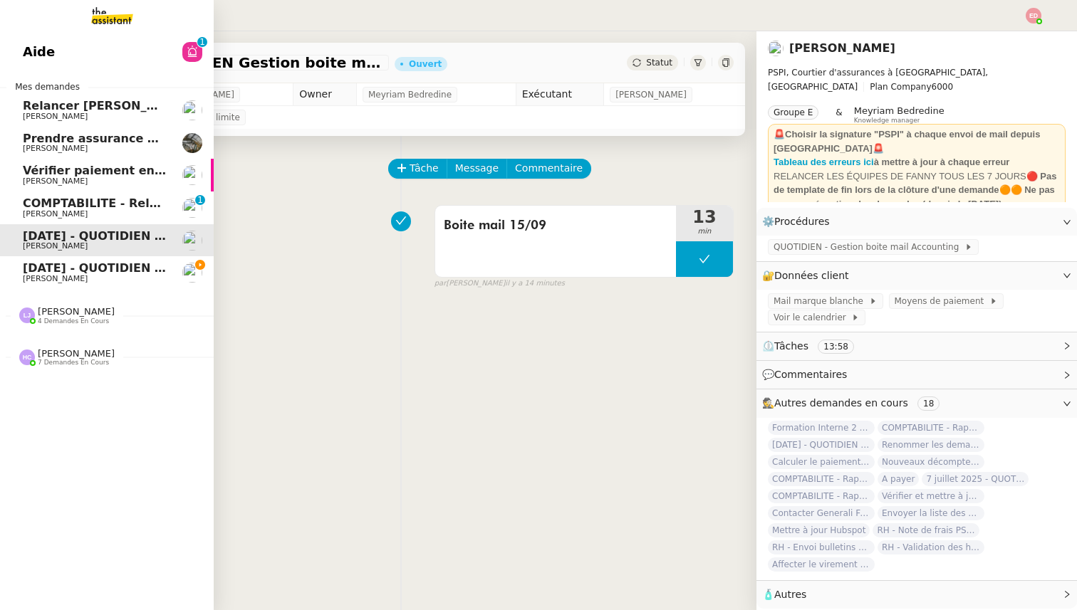
click at [66, 271] on span "[DATE] - QUOTIDIEN - OPAL - Gestion de la boîte mail OPAL" at bounding box center [211, 268] width 376 height 14
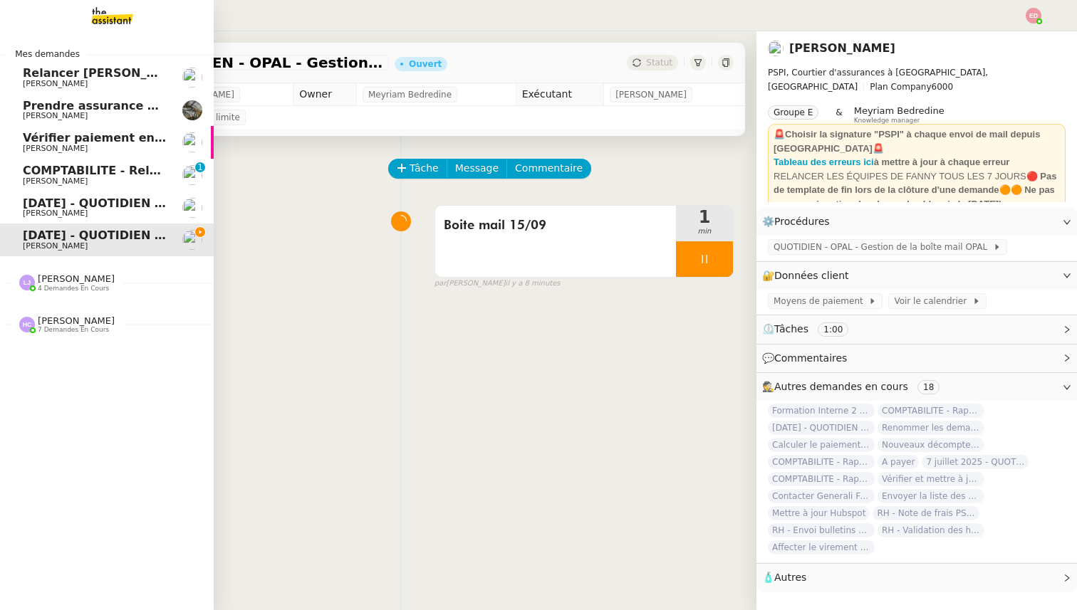
click at [117, 206] on span "[DATE] - QUOTIDIEN Gestion boite mail Accounting" at bounding box center [185, 204] width 325 height 14
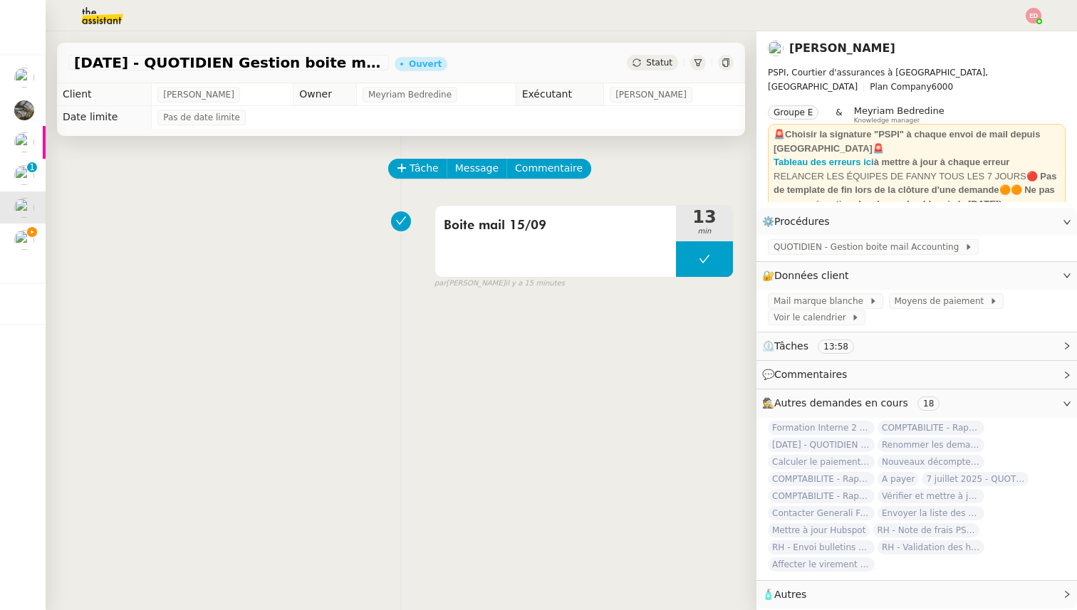
click at [658, 64] on span "Statut" at bounding box center [659, 63] width 26 height 10
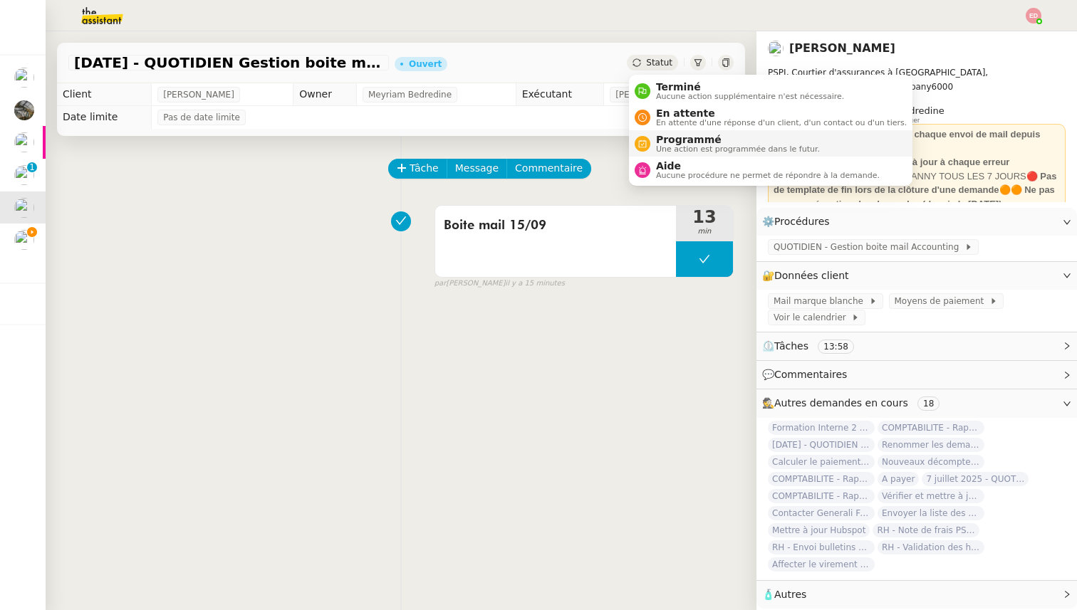
click at [681, 139] on span "Programmé" at bounding box center [738, 139] width 164 height 11
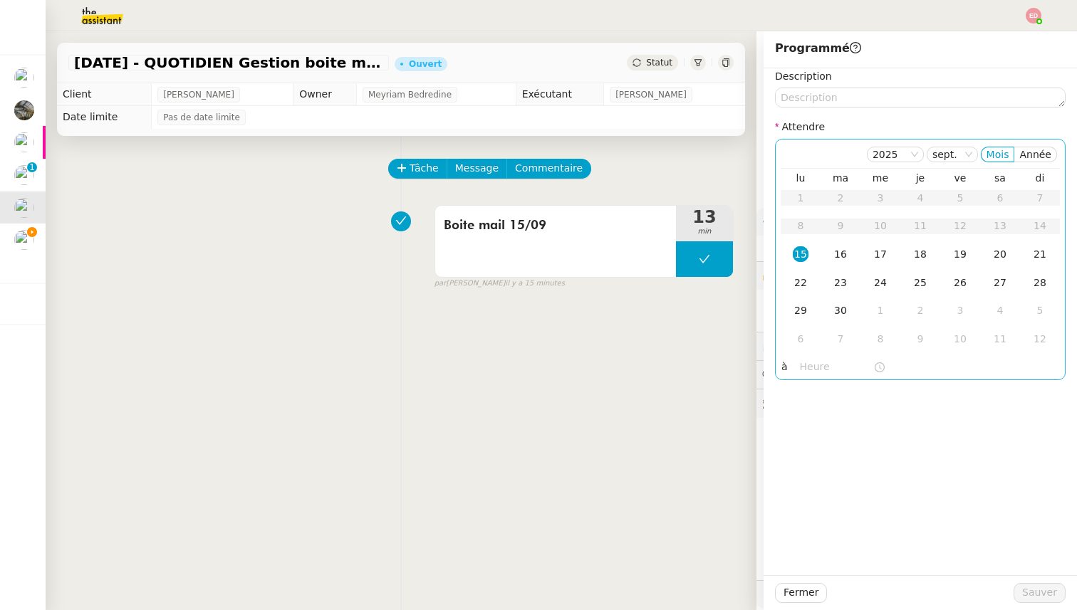
click at [802, 251] on div "15" at bounding box center [800, 254] width 16 height 16
click at [807, 366] on input "text" at bounding box center [836, 367] width 73 height 16
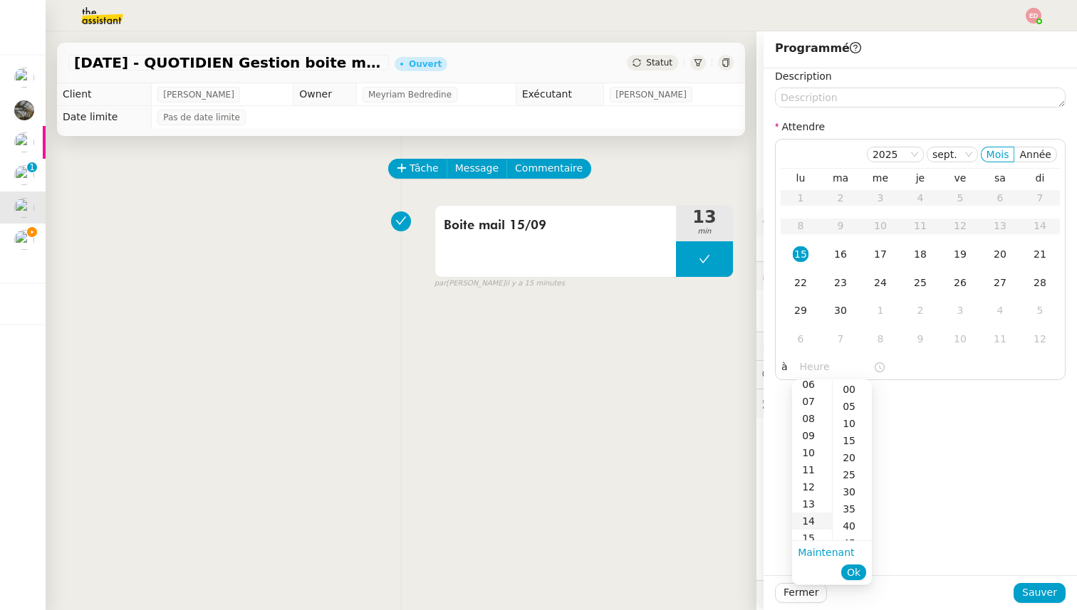
click at [814, 518] on div "14" at bounding box center [812, 521] width 40 height 17
click at [850, 390] on div "00" at bounding box center [851, 389] width 39 height 17
type input "14:00"
click at [858, 574] on span "Ok" at bounding box center [854, 572] width 14 height 14
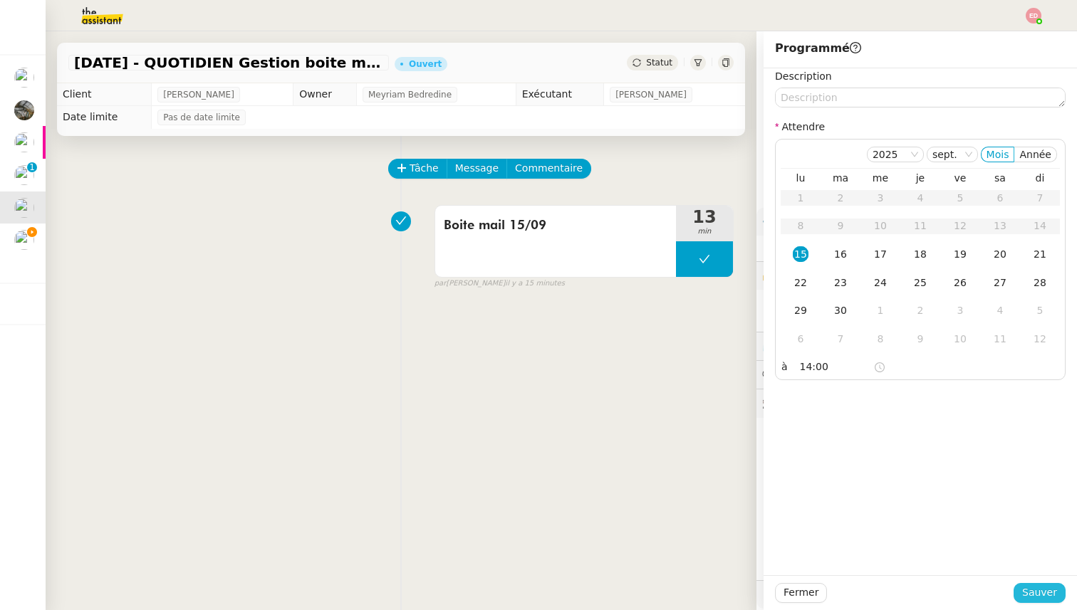
click at [1039, 596] on span "Sauver" at bounding box center [1039, 593] width 35 height 16
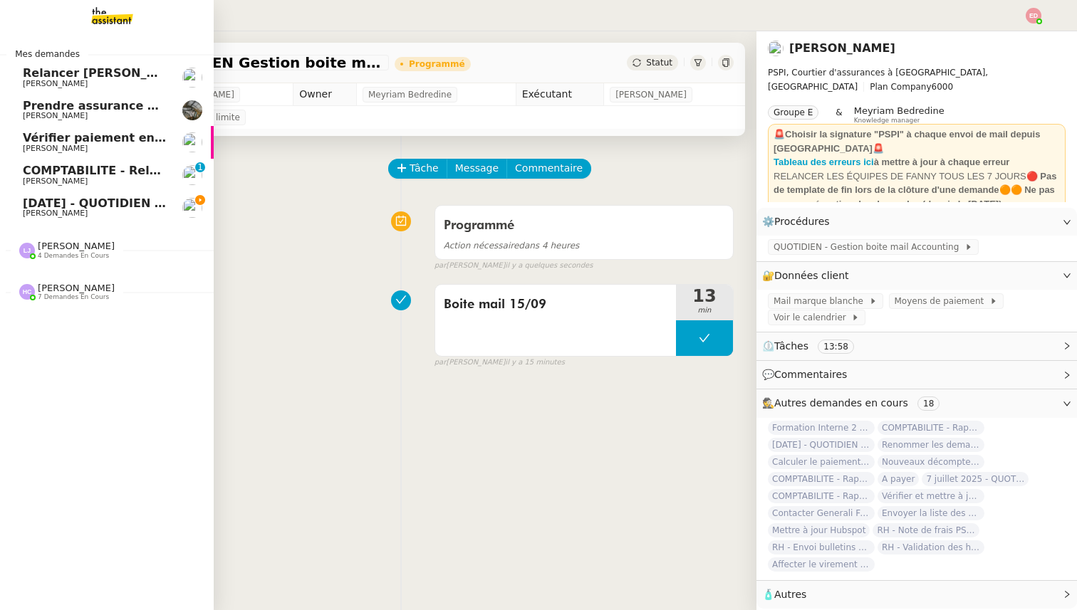
click at [38, 213] on span "[PERSON_NAME]" at bounding box center [55, 213] width 65 height 9
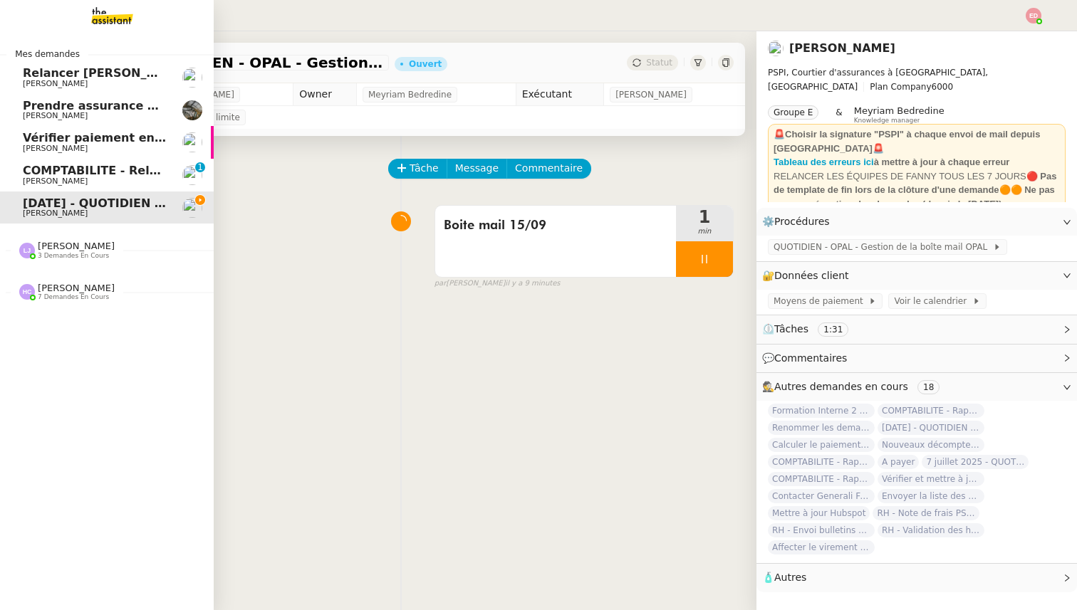
click at [98, 178] on span "[PERSON_NAME]" at bounding box center [95, 181] width 144 height 9
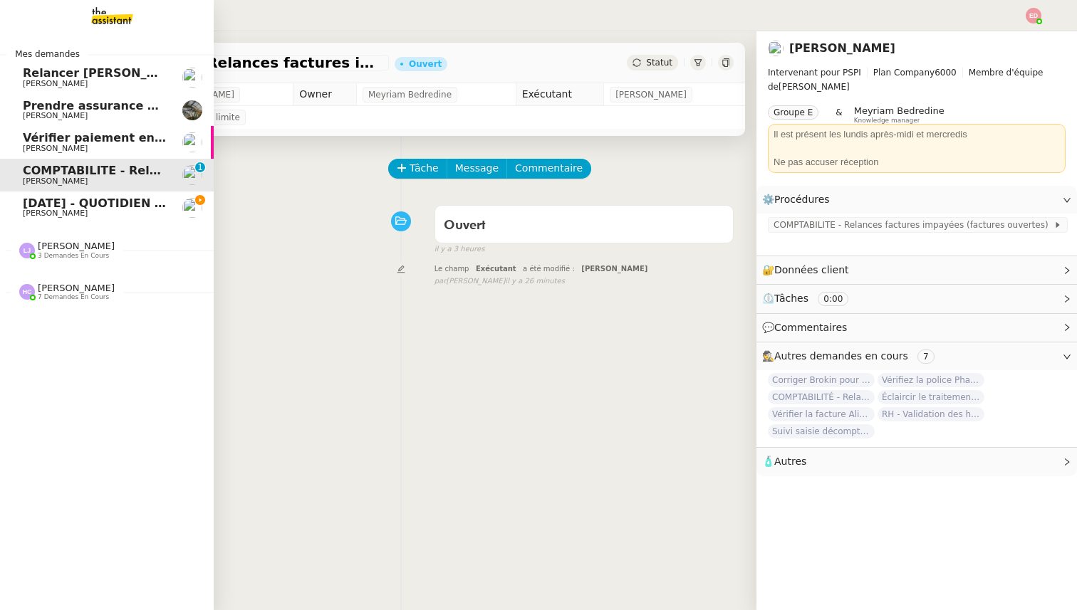
click at [98, 77] on span "Relancer [PERSON_NAME] pour documents août" at bounding box center [177, 73] width 308 height 14
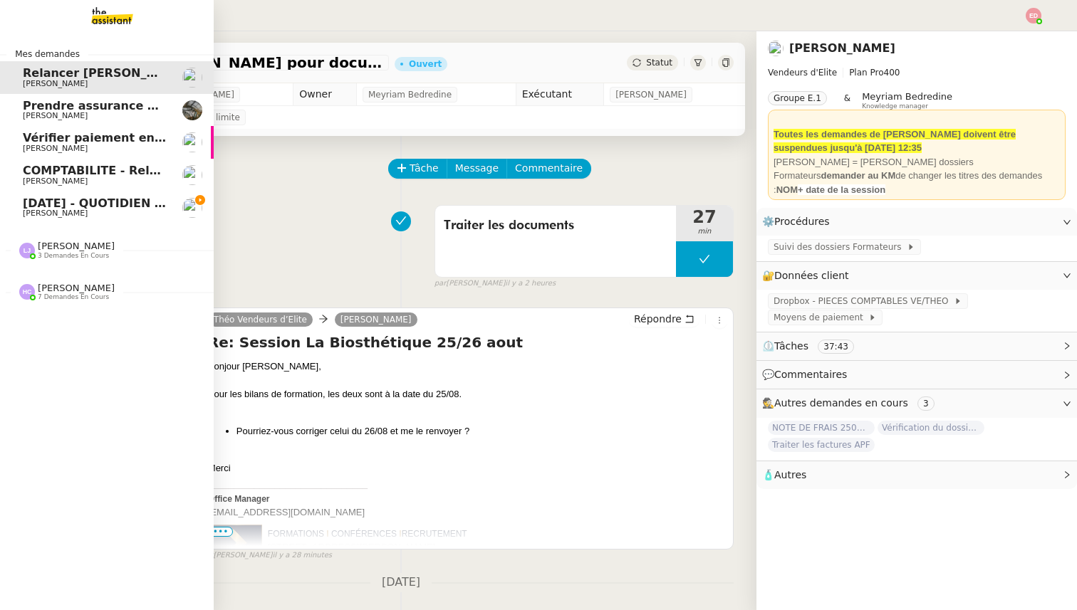
click at [74, 199] on span "[DATE] - QUOTIDIEN - OPAL - Gestion de la boîte mail OPAL" at bounding box center [211, 204] width 376 height 14
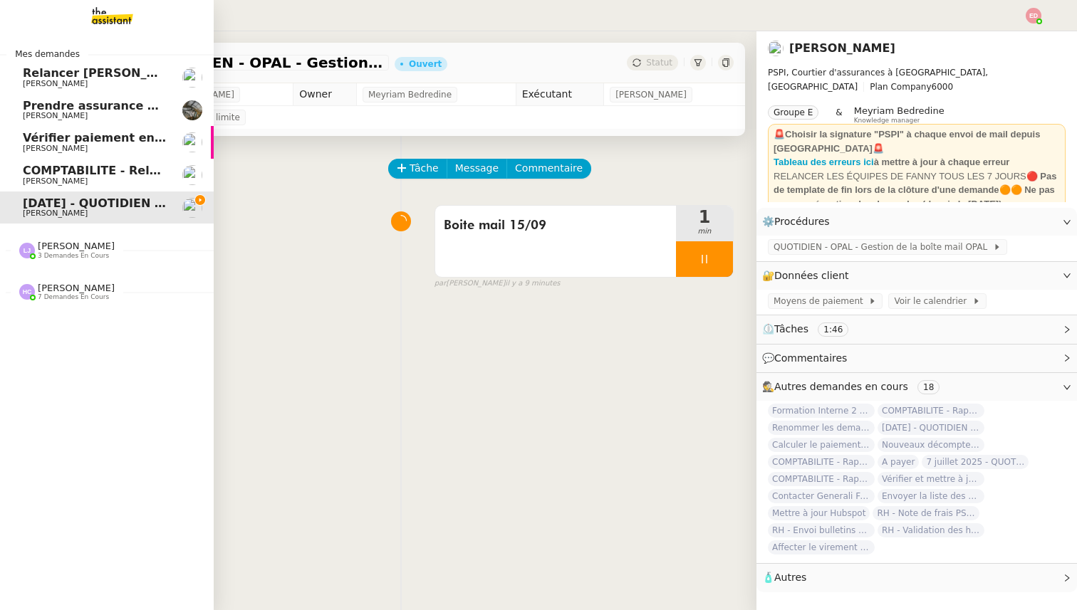
click at [65, 253] on span "3 demandes en cours" at bounding box center [73, 256] width 71 height 8
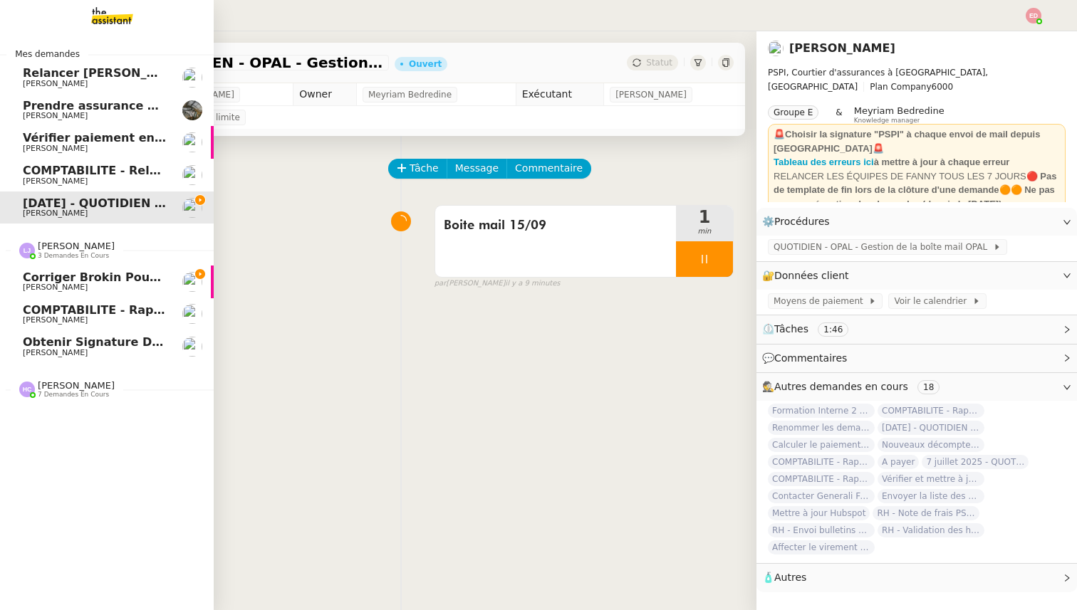
click at [65, 253] on span "3 demandes en cours" at bounding box center [73, 256] width 71 height 8
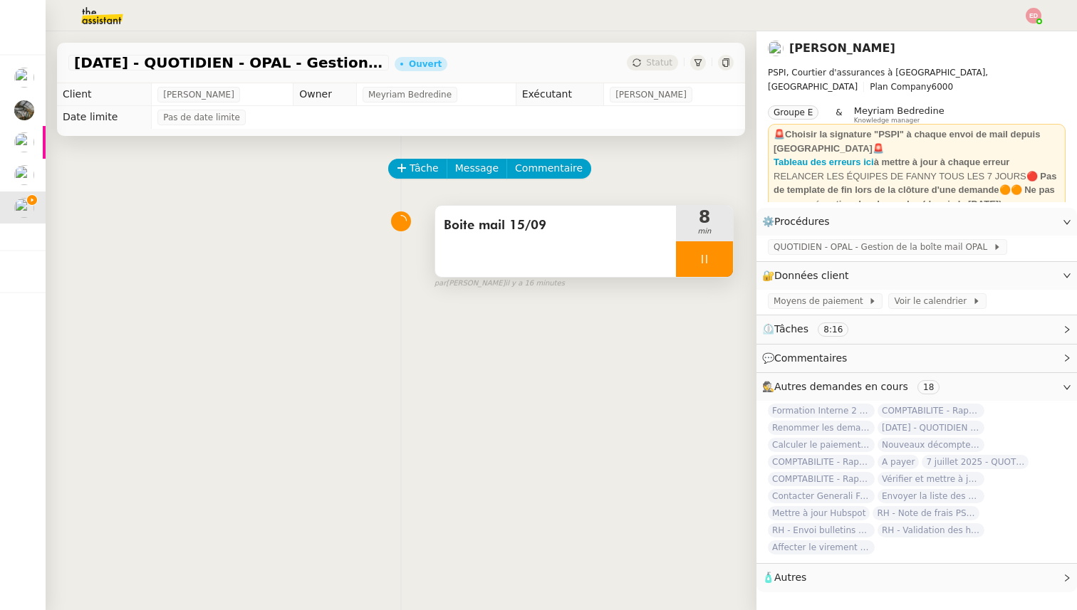
click at [726, 264] on div at bounding box center [704, 259] width 57 height 36
click at [726, 264] on button at bounding box center [718, 259] width 28 height 36
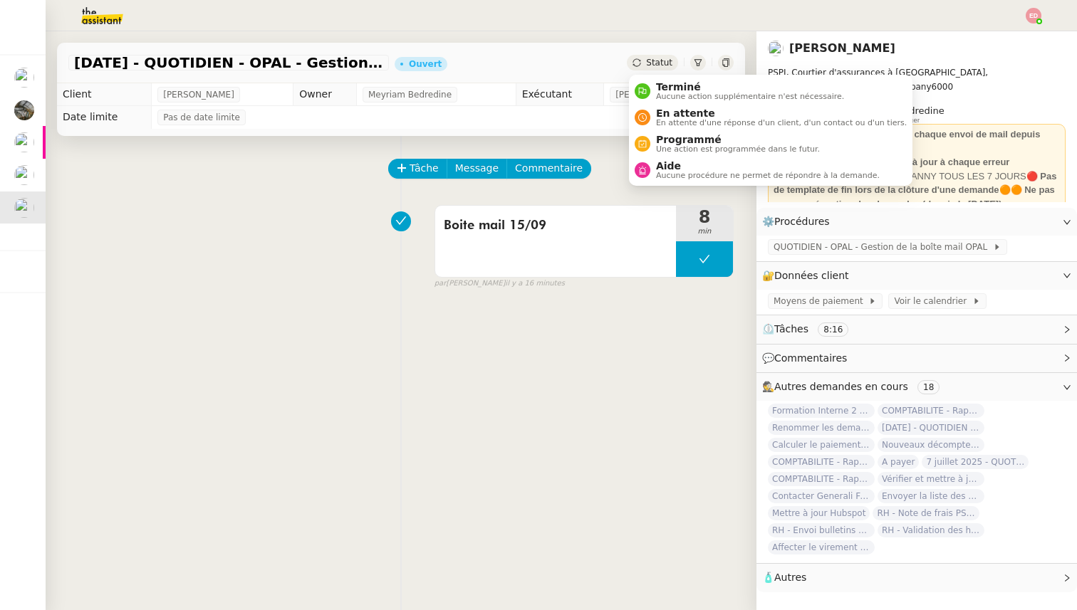
click at [648, 63] on span "Statut" at bounding box center [659, 63] width 26 height 10
click at [671, 143] on span "Programmé" at bounding box center [738, 139] width 164 height 11
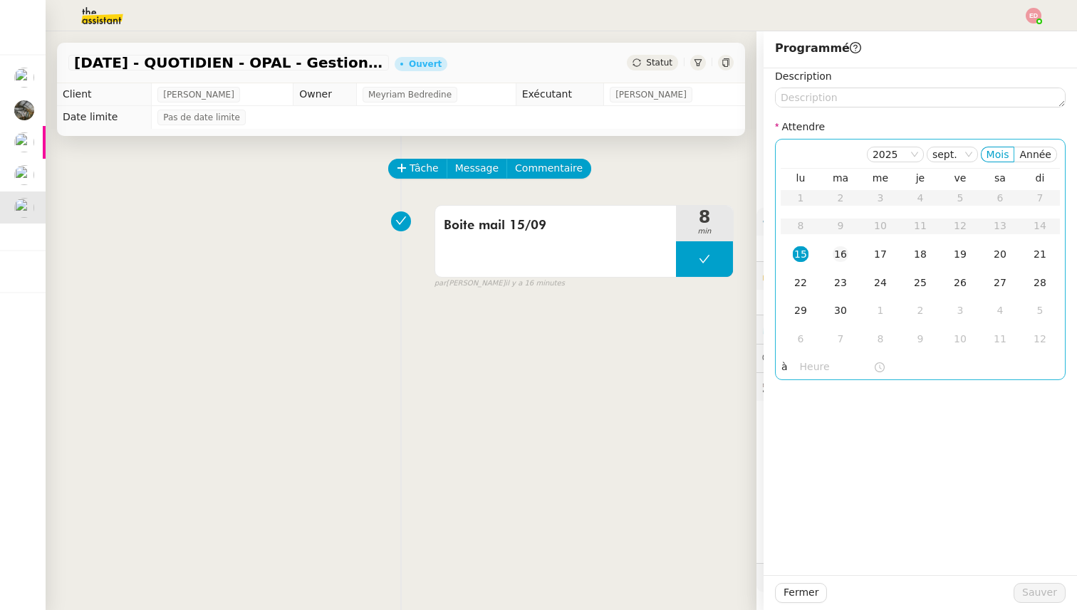
click at [842, 253] on div "16" at bounding box center [840, 254] width 16 height 16
click at [1040, 598] on span "Sauver" at bounding box center [1039, 593] width 35 height 16
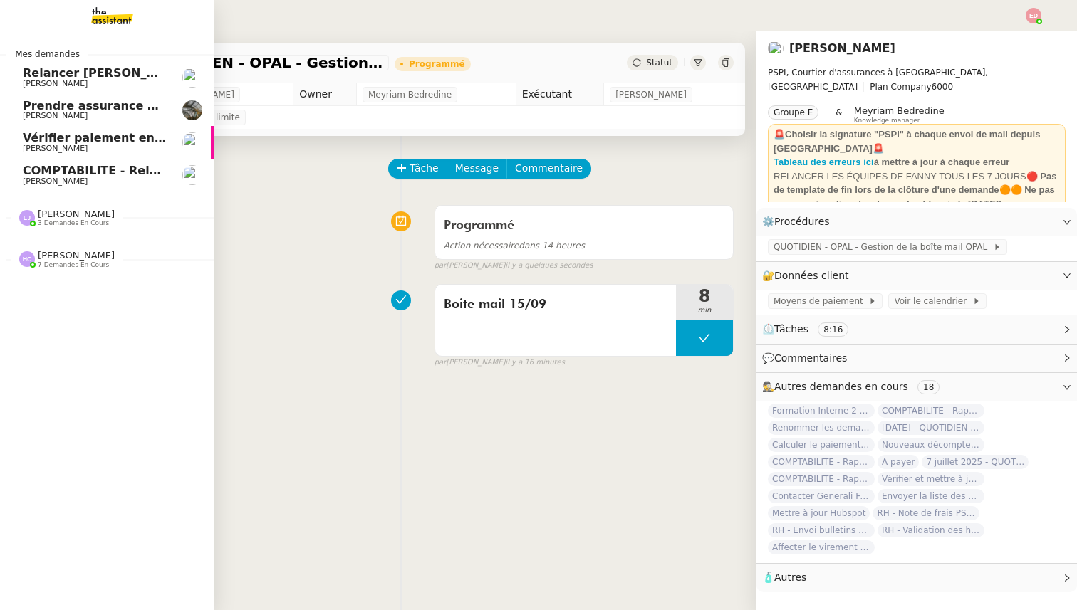
click at [40, 170] on span "COMPTABILITE - Relances factures impayées - septembre 2025" at bounding box center [224, 171] width 403 height 14
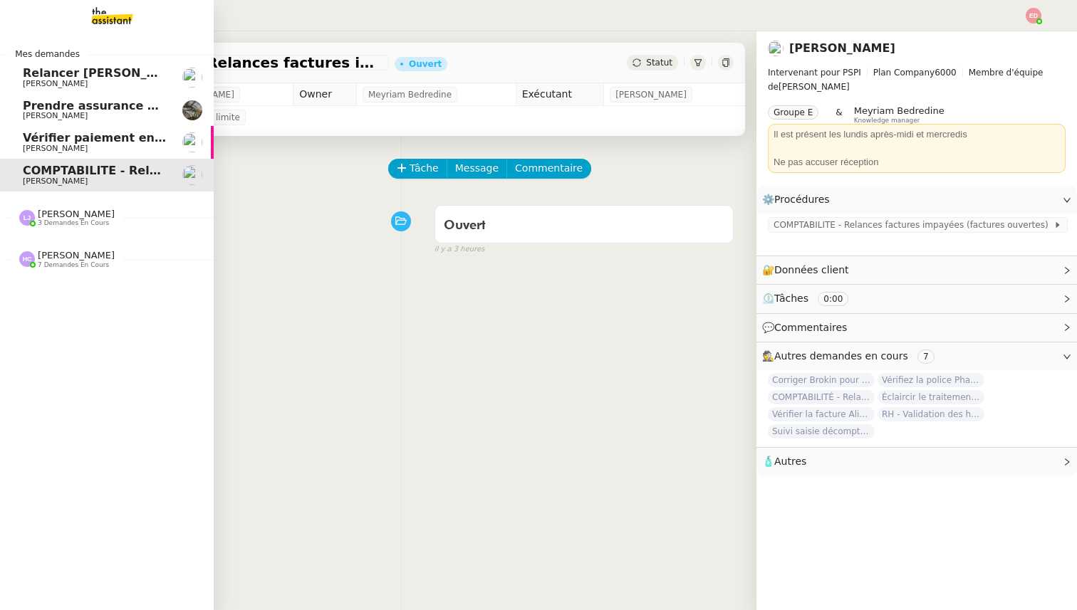
click at [66, 220] on span "3 demandes en cours" at bounding box center [73, 223] width 71 height 8
click at [69, 359] on span "7 demandes en cours" at bounding box center [73, 363] width 71 height 8
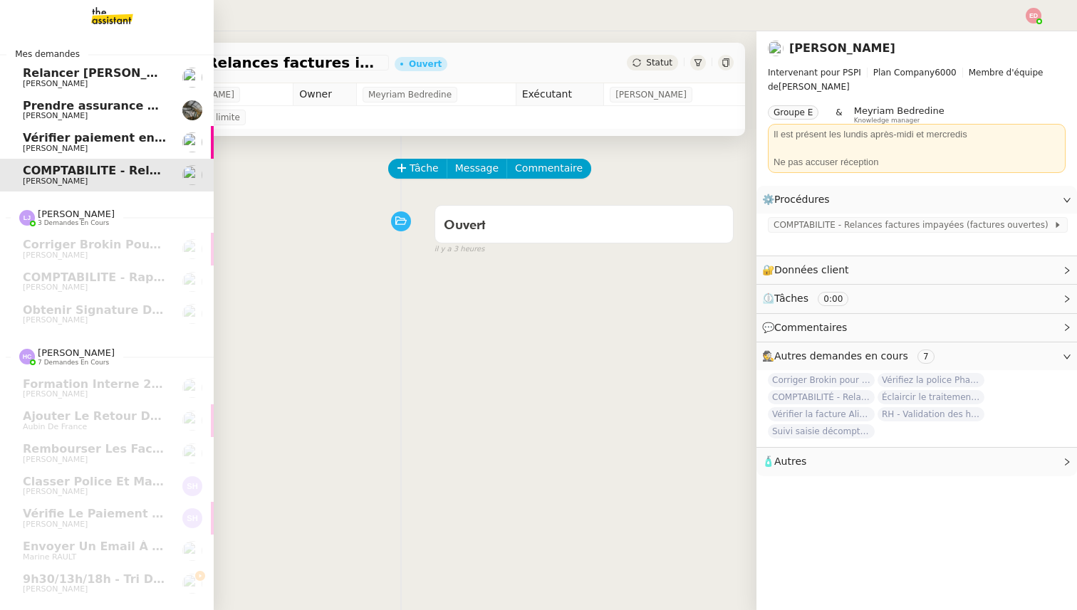
click at [26, 150] on span "[PERSON_NAME]" at bounding box center [55, 148] width 65 height 9
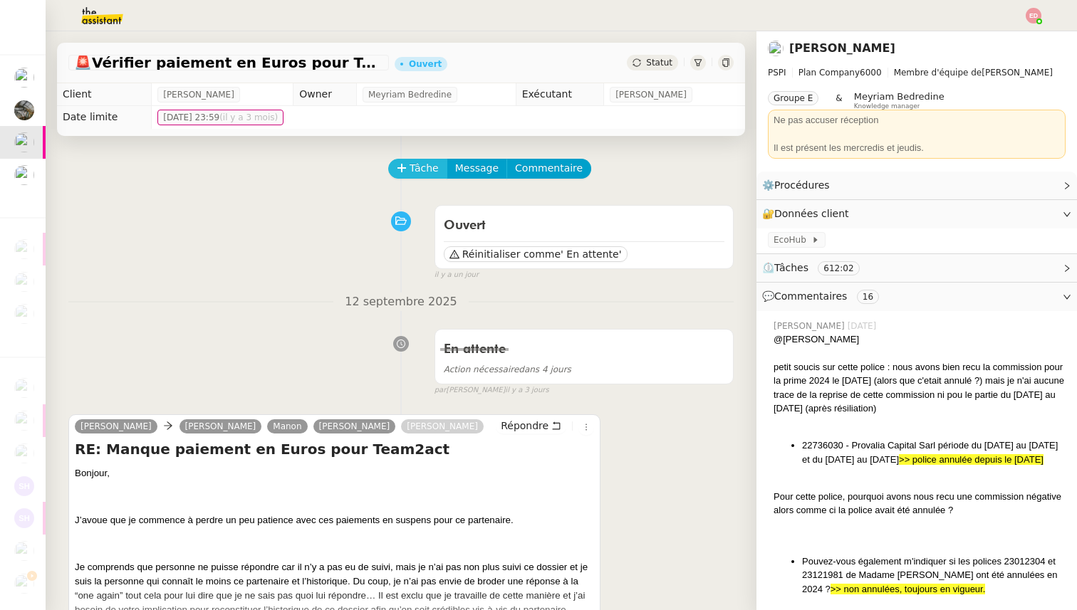
click at [404, 174] on button "Tâche" at bounding box center [417, 169] width 59 height 20
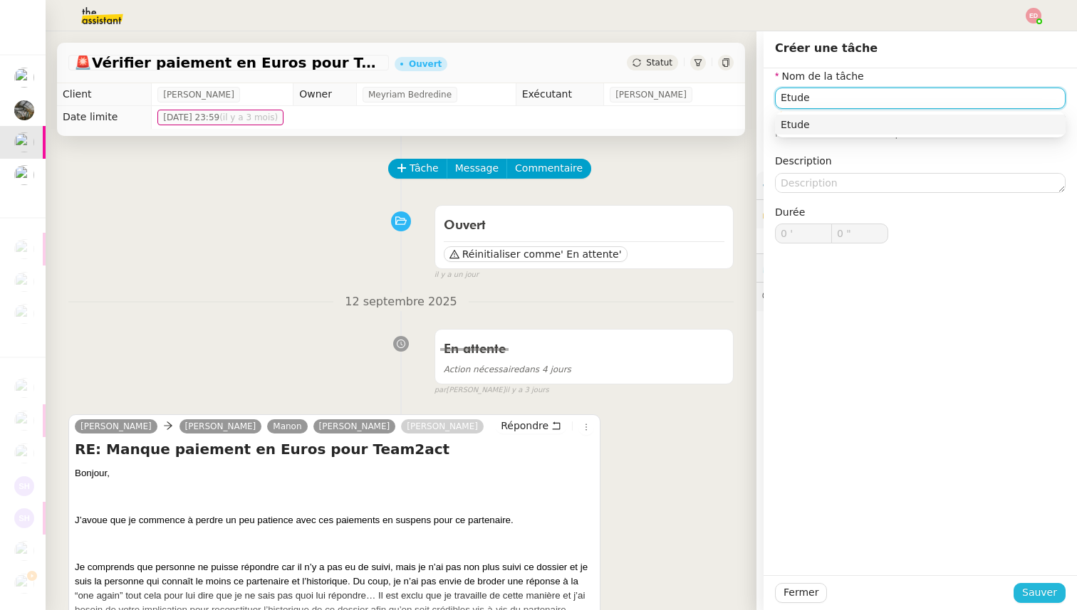
type input "Etude"
click at [1033, 602] on button "Sauver" at bounding box center [1039, 593] width 52 height 20
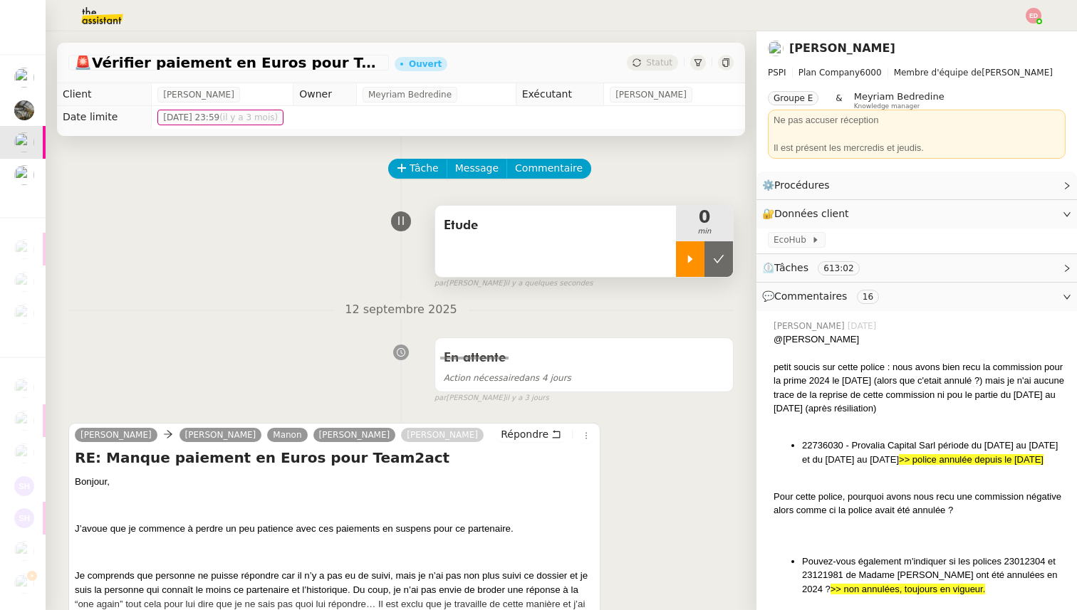
click at [692, 258] on icon at bounding box center [689, 258] width 11 height 11
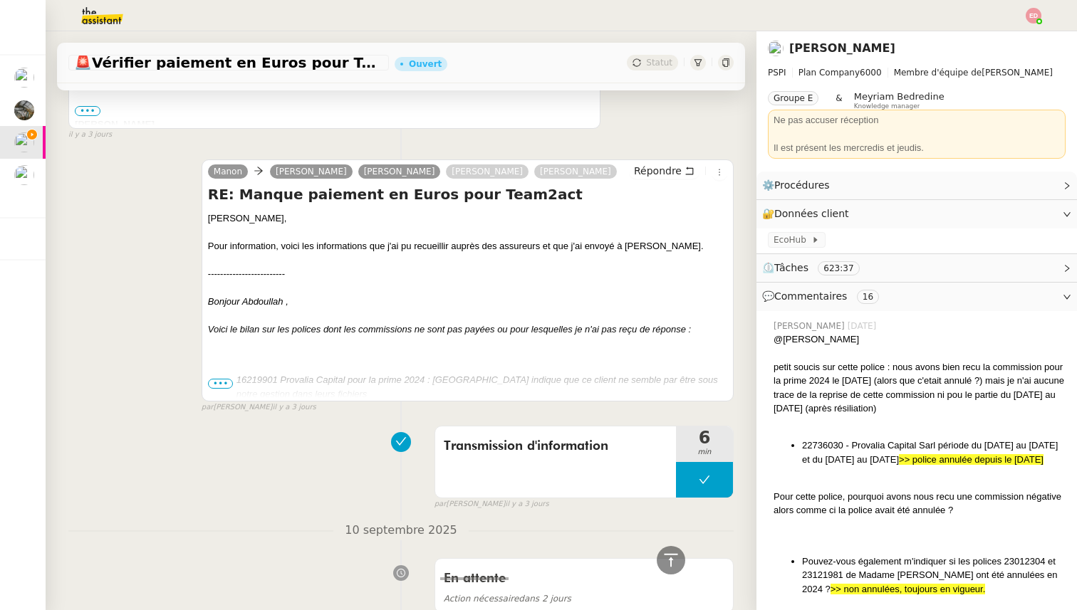
scroll to position [997, 0]
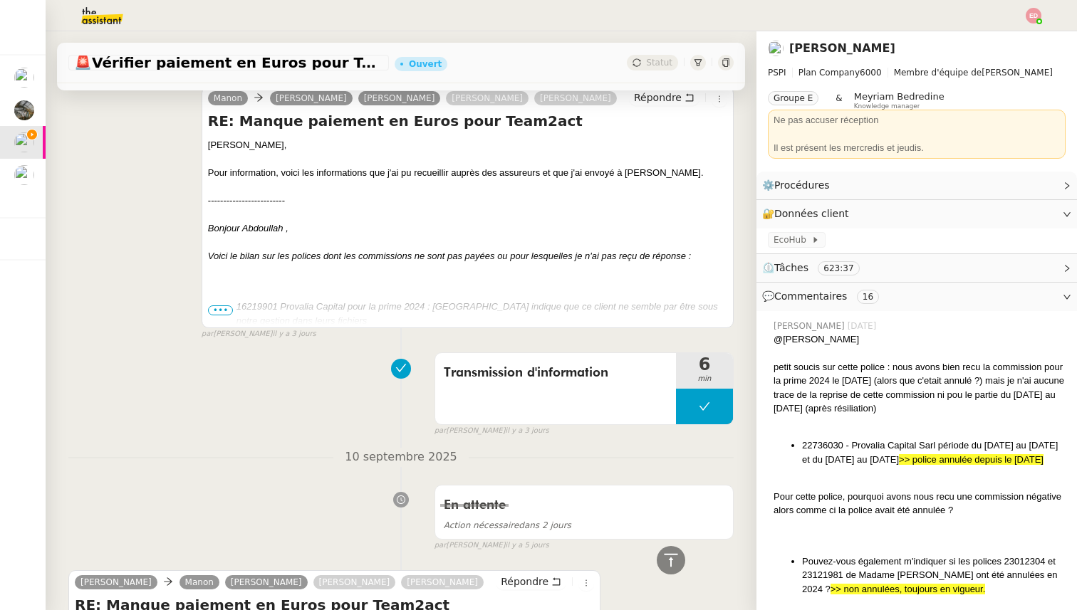
click at [223, 313] on span "•••" at bounding box center [221, 310] width 26 height 10
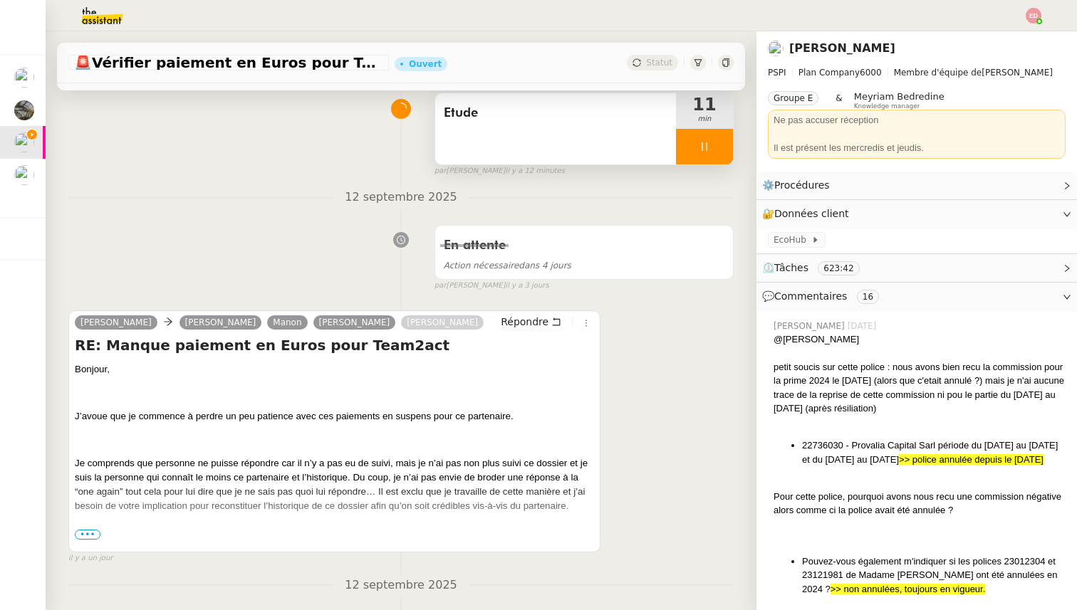
scroll to position [91, 0]
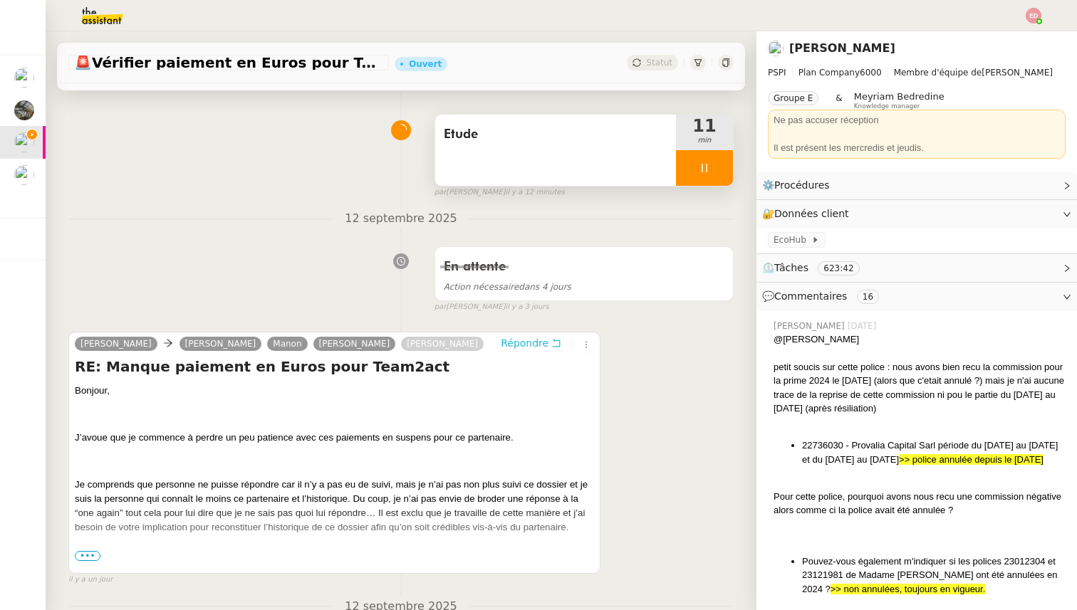
click at [527, 345] on span "Répondre" at bounding box center [525, 343] width 48 height 14
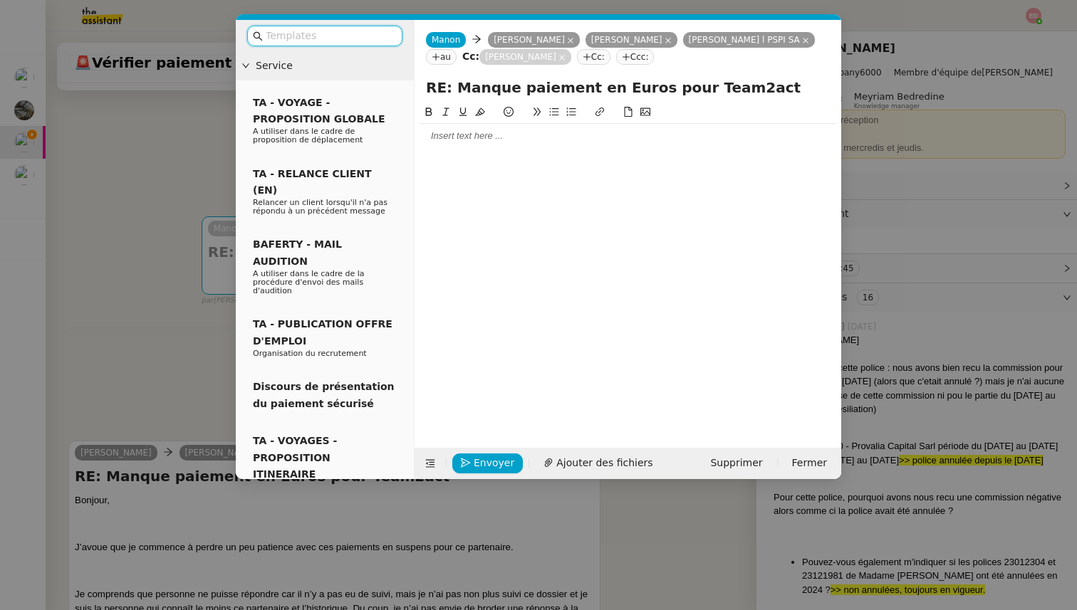
click at [468, 140] on div at bounding box center [627, 136] width 415 height 13
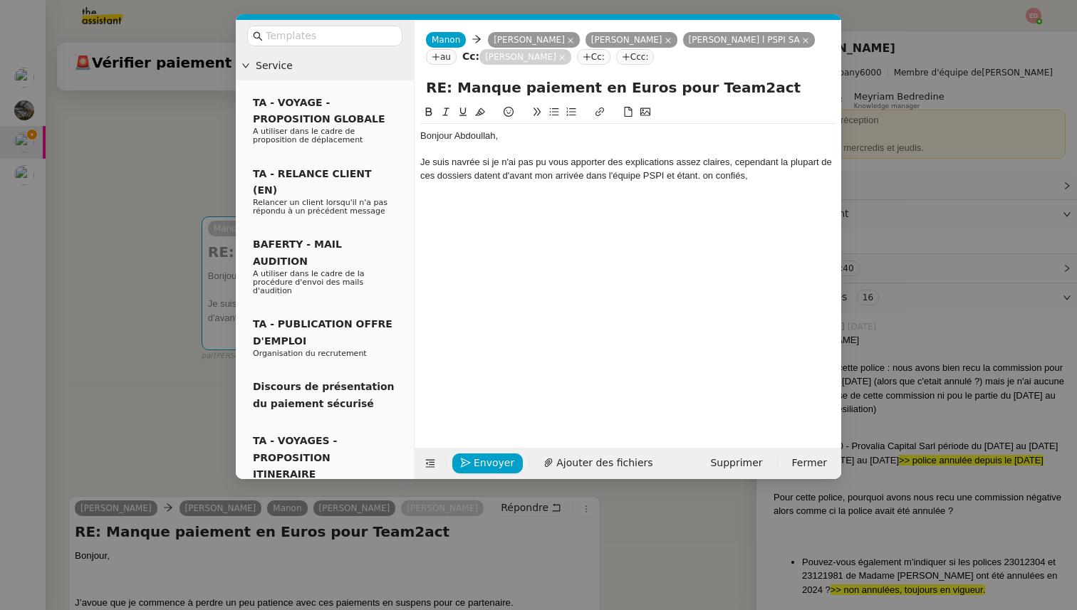
click at [702, 172] on div "Je suis navrée si je n'ai pas pu vous apporter des explications assez claires, …" at bounding box center [627, 169] width 415 height 26
click at [773, 175] on div "Je suis navrée si je n'ai pas pu vous apporter des explications assez claires, …" at bounding box center [627, 169] width 415 height 26
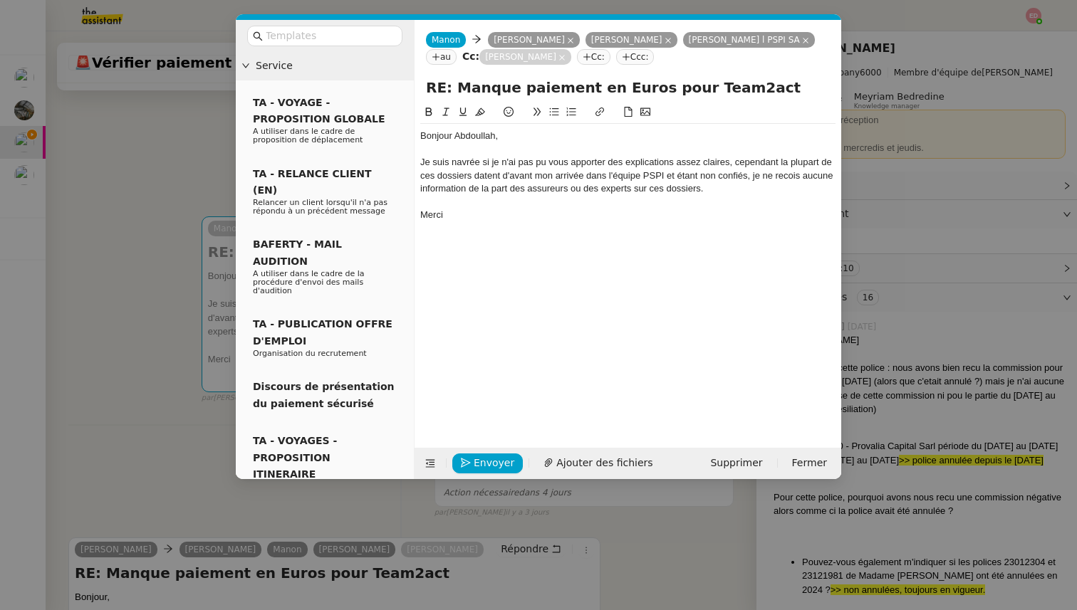
click at [789, 177] on div "Je suis navrée si je n'ai pas pu vous apporter des explications assez claires, …" at bounding box center [627, 175] width 415 height 39
click at [0, 0] on lt-span "re ç ois" at bounding box center [0, 0] width 0 height 0
click at [737, 158] on div "Je suis navrée si je n'ai pas pu vous apporter des explications assez claires, …" at bounding box center [627, 175] width 415 height 39
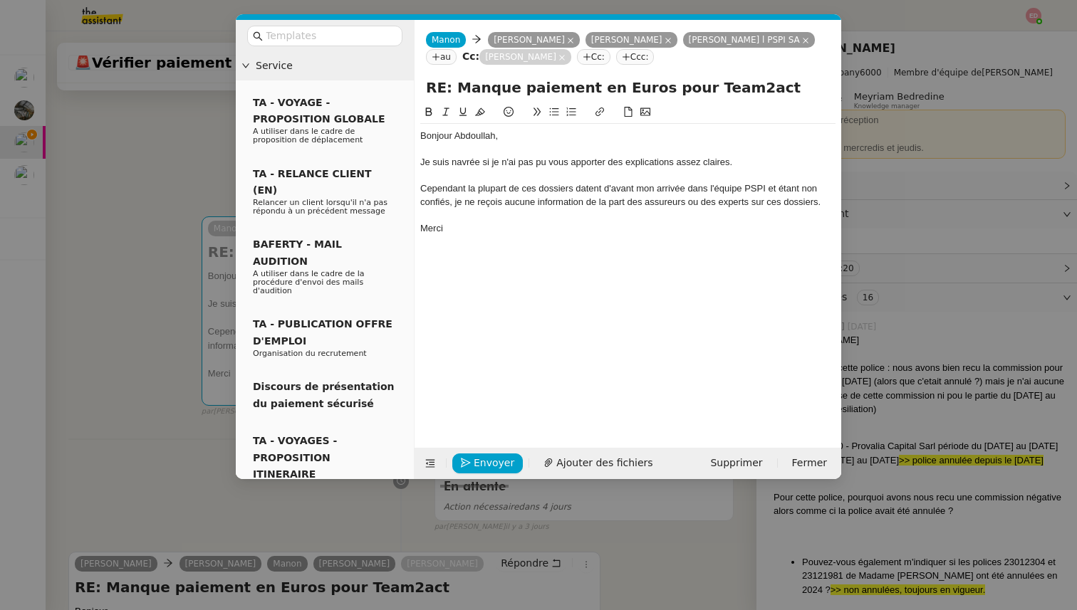
click at [434, 185] on div "Cependant la plupart de ces dossiers datent d'avant mon arrivée dans l'équipe P…" at bounding box center [627, 195] width 415 height 26
click at [0, 0] on lt-span "Cependant ," at bounding box center [0, 0] width 0 height 0
click at [478, 463] on span "Envoyer" at bounding box center [493, 463] width 41 height 16
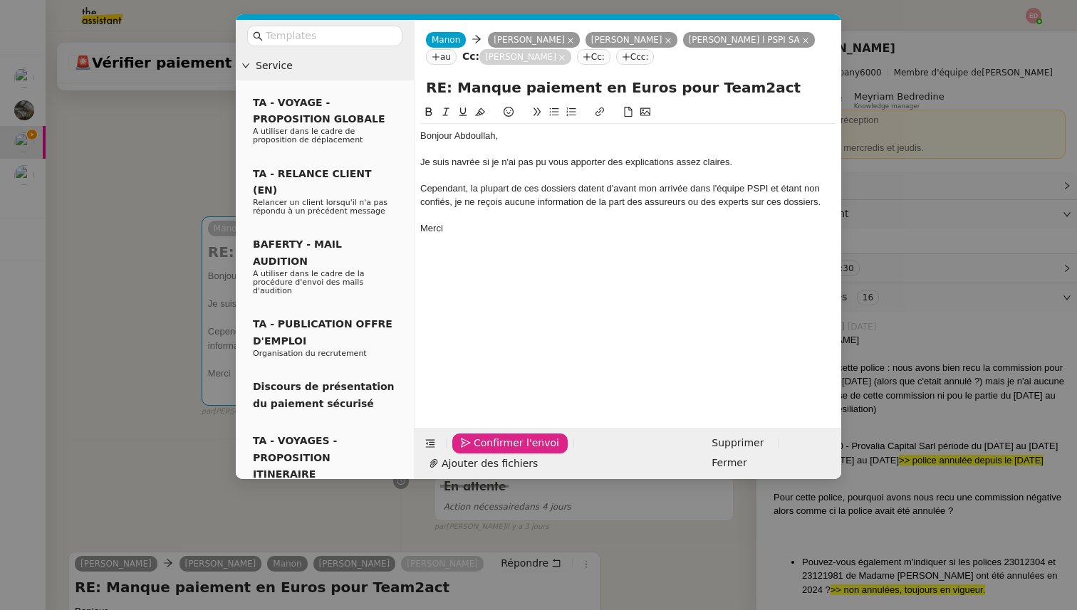
click at [478, 451] on span "Confirmer l'envoi" at bounding box center [515, 443] width 85 height 16
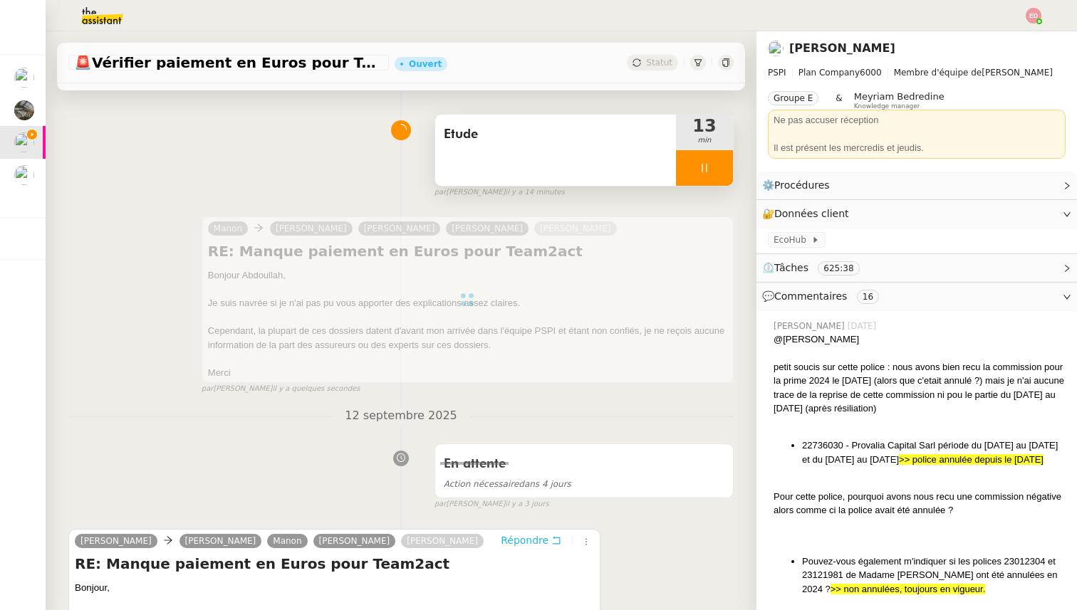
scroll to position [0, 0]
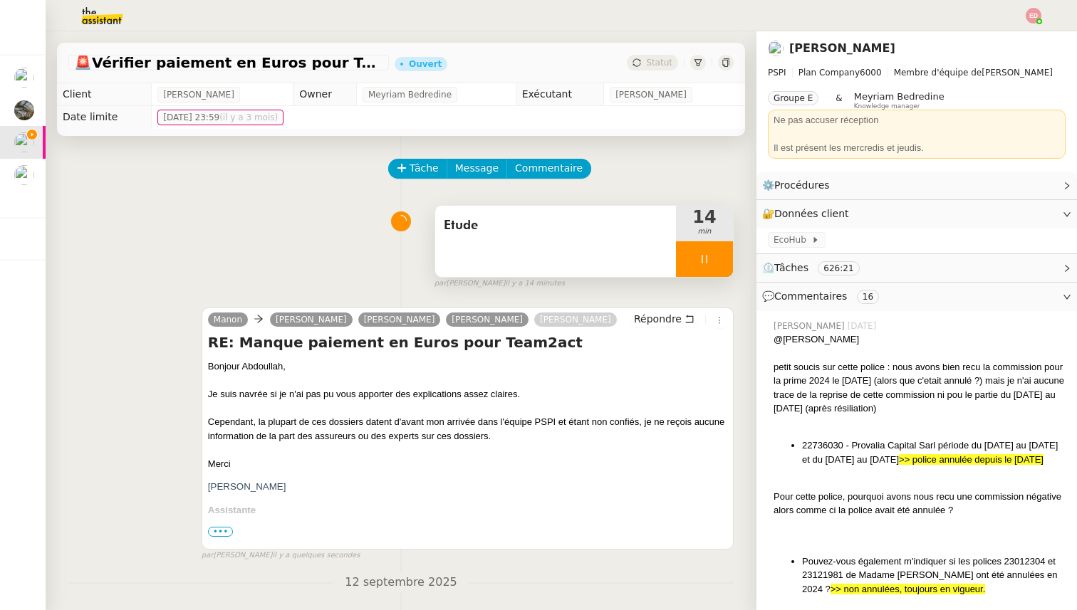
click at [721, 258] on div at bounding box center [704, 259] width 57 height 36
click at [721, 258] on icon at bounding box center [718, 259] width 11 height 8
click at [648, 66] on span "Statut" at bounding box center [659, 63] width 26 height 10
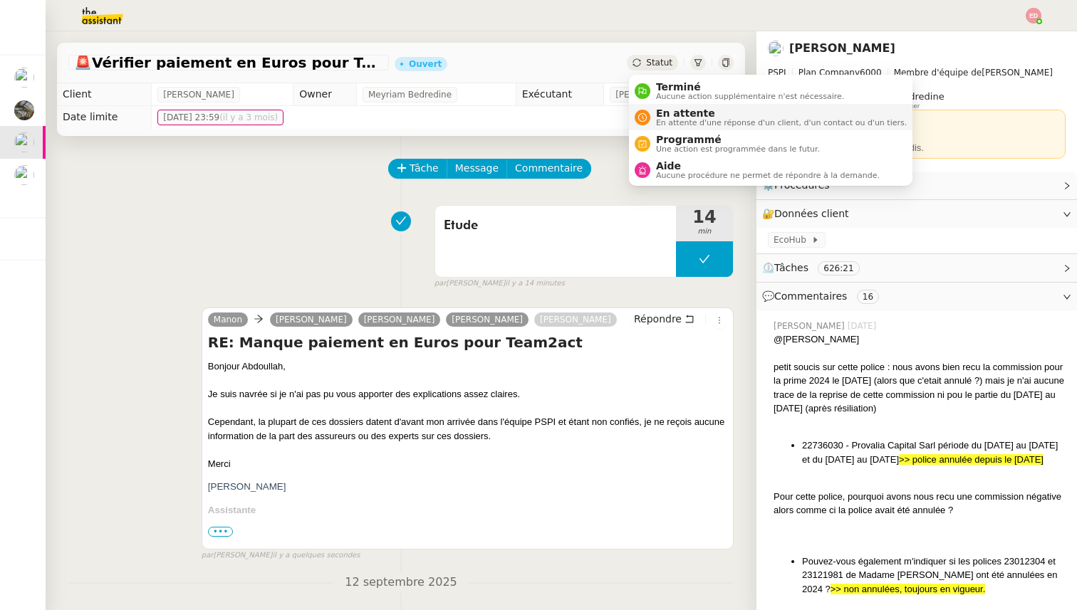
click at [662, 113] on span "En attente" at bounding box center [781, 113] width 251 height 11
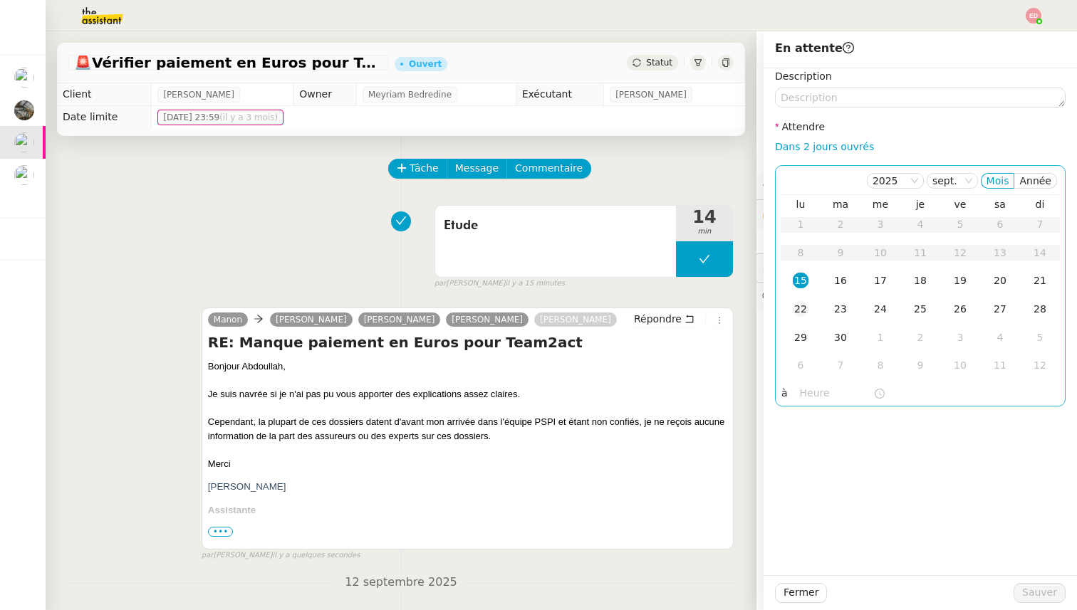
click at [802, 310] on div "22" at bounding box center [800, 309] width 16 height 16
click at [1020, 590] on button "Sauver" at bounding box center [1039, 593] width 52 height 20
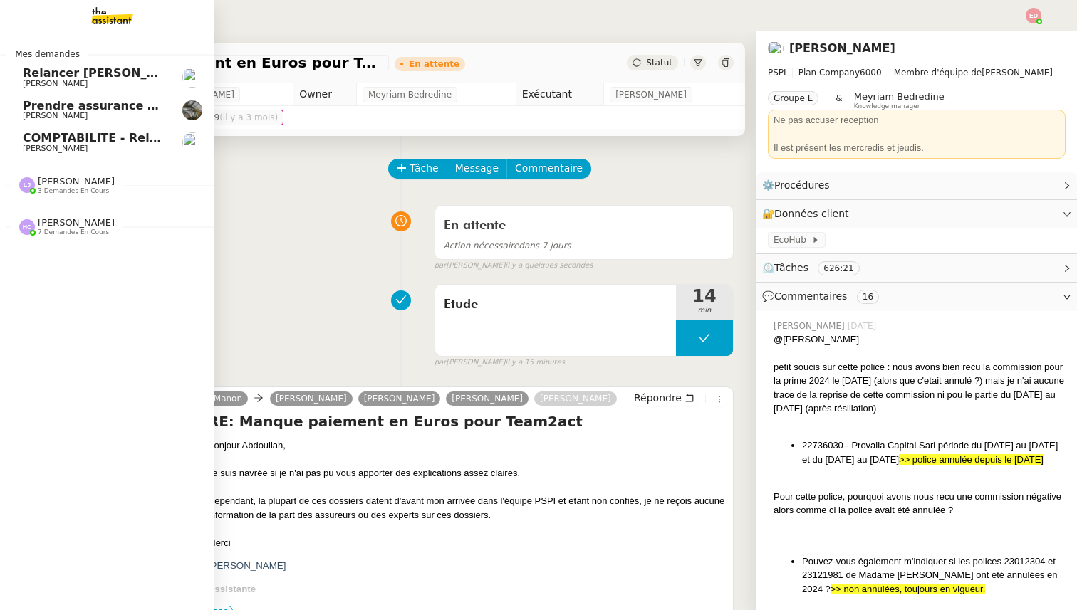
click at [40, 142] on span "COMPTABILITE - Relances factures impayées - septembre 2025" at bounding box center [224, 138] width 403 height 14
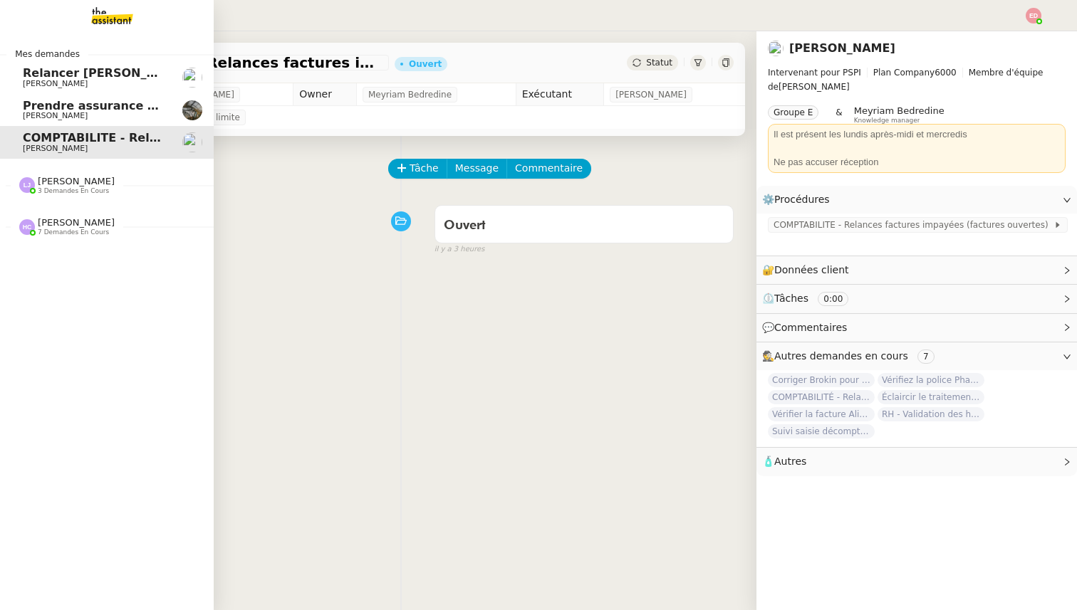
click at [52, 112] on span "Isabelle Faure" at bounding box center [55, 115] width 65 height 9
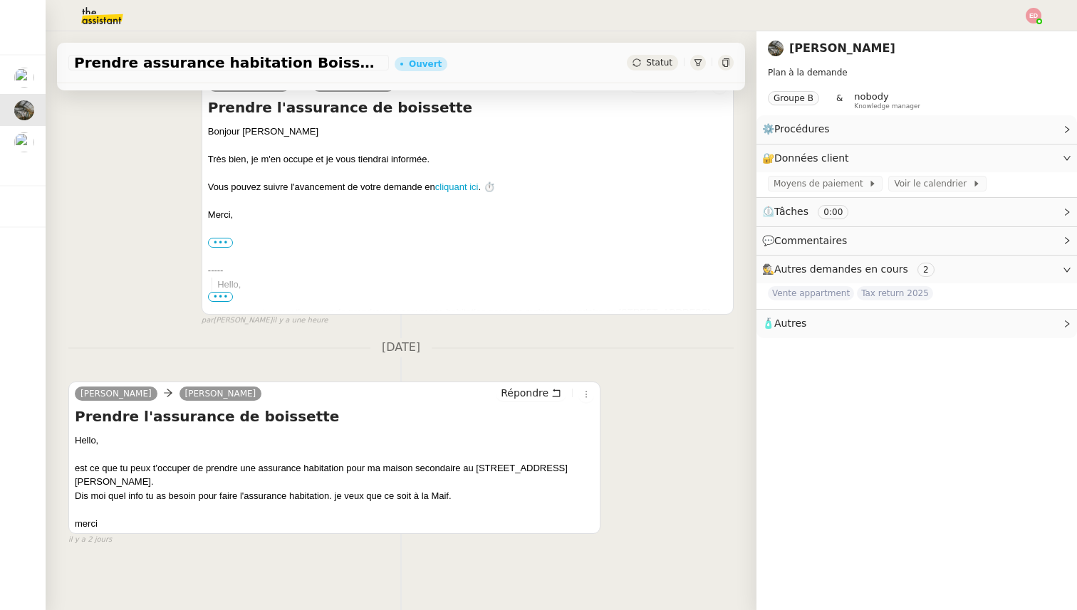
scroll to position [205, 0]
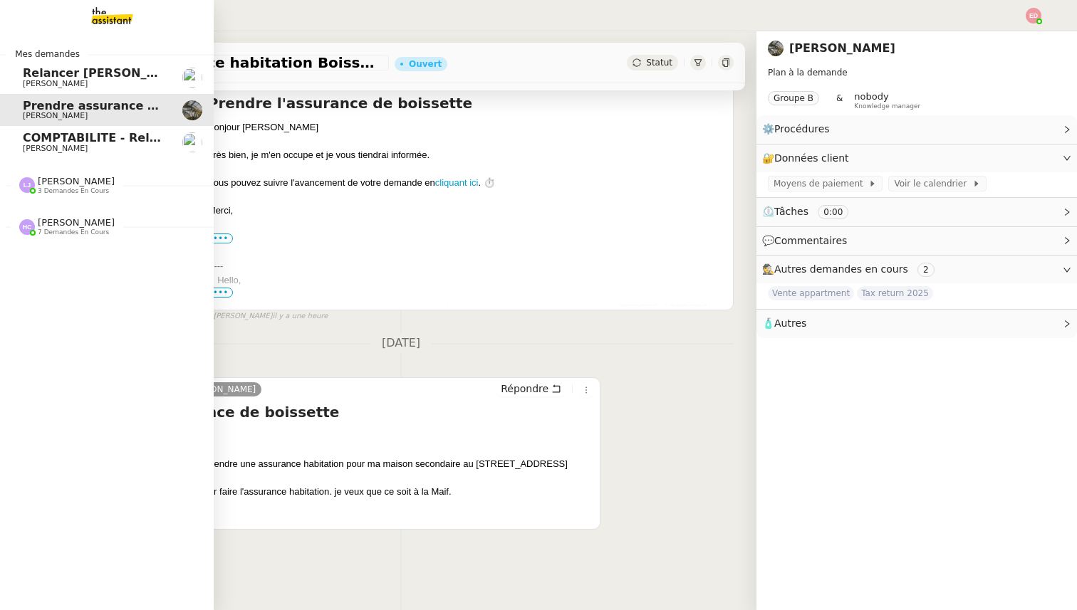
click at [52, 140] on span "COMPTABILITE - Relances factures impayées - septembre 2025" at bounding box center [224, 138] width 403 height 14
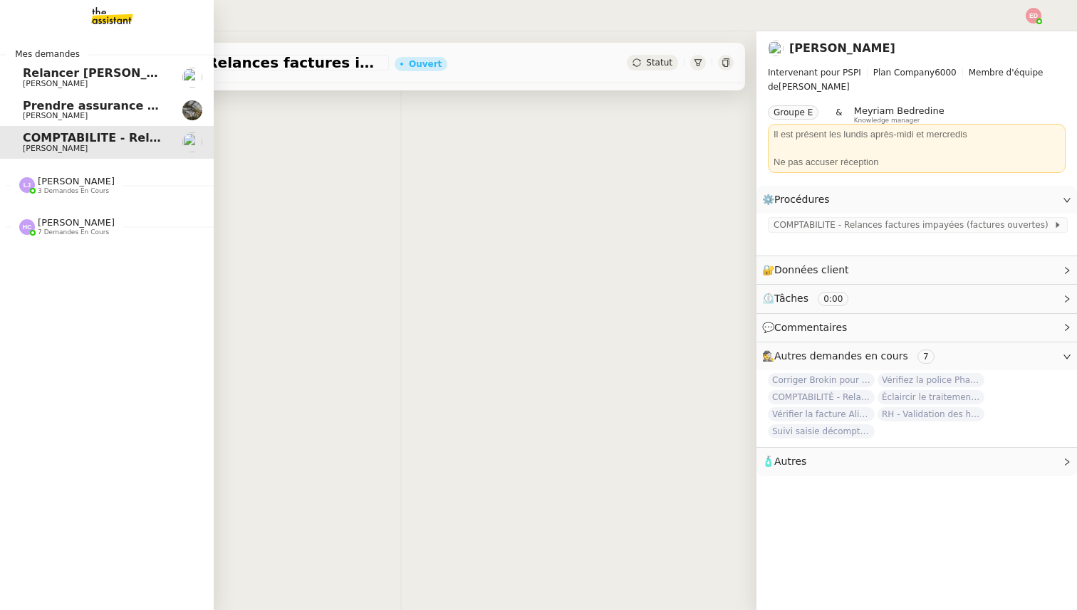
click at [71, 111] on span "Isabelle Faure" at bounding box center [55, 115] width 65 height 9
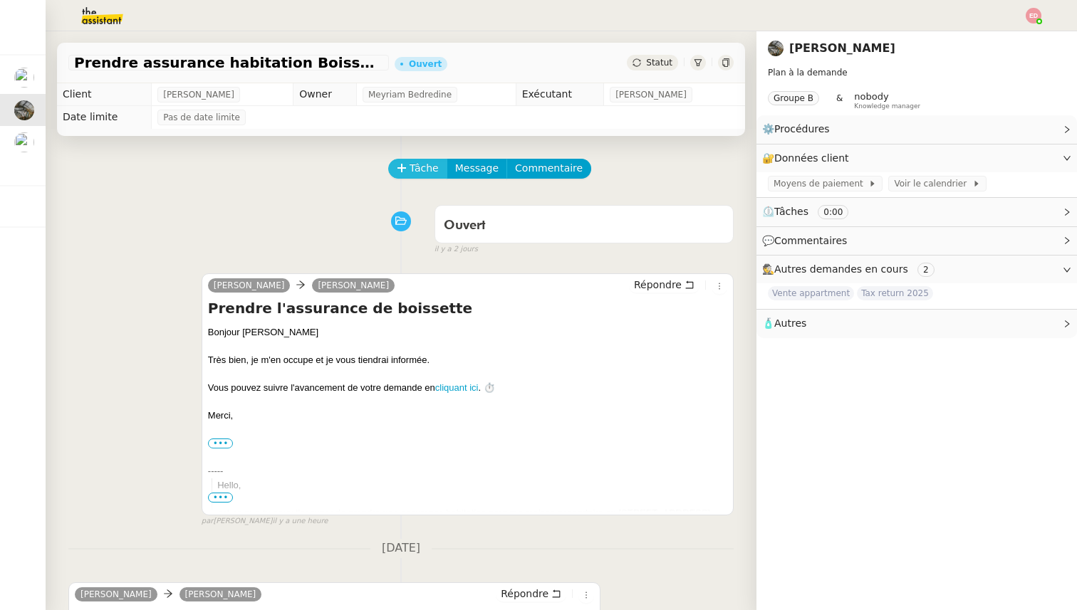
click at [399, 178] on button "Tâche" at bounding box center [417, 169] width 59 height 20
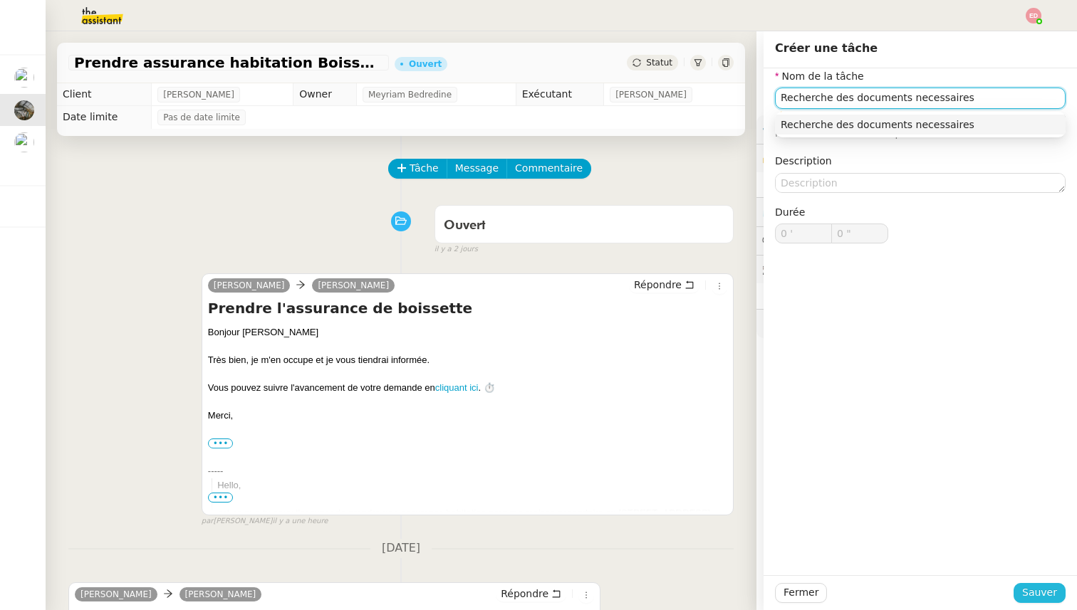
type input "Recherche des documents necessaires"
click at [1042, 594] on span "Sauver" at bounding box center [1039, 593] width 35 height 16
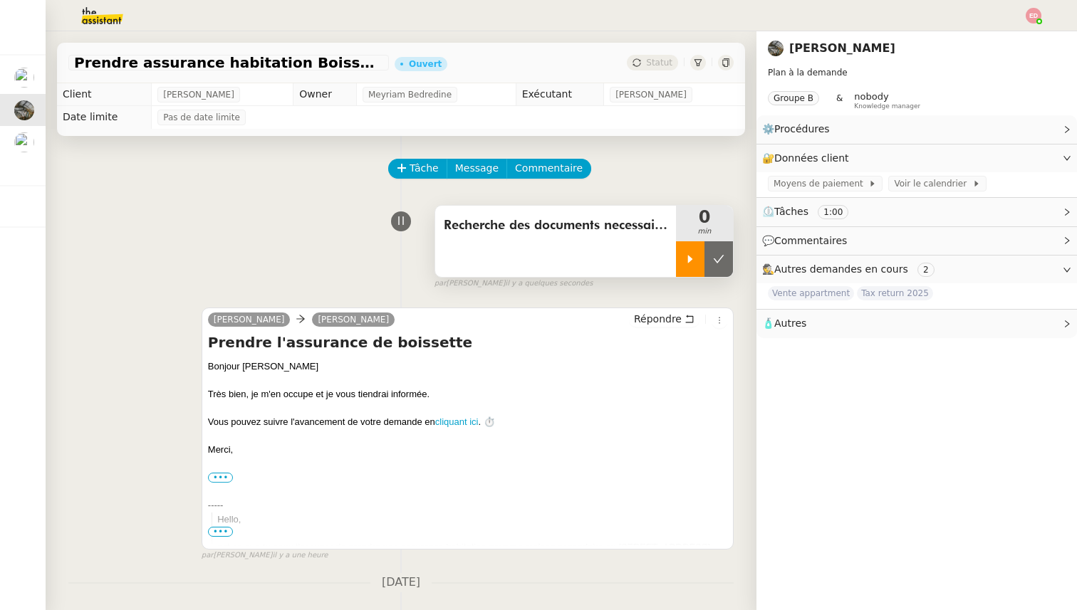
click at [681, 263] on div at bounding box center [690, 259] width 28 height 36
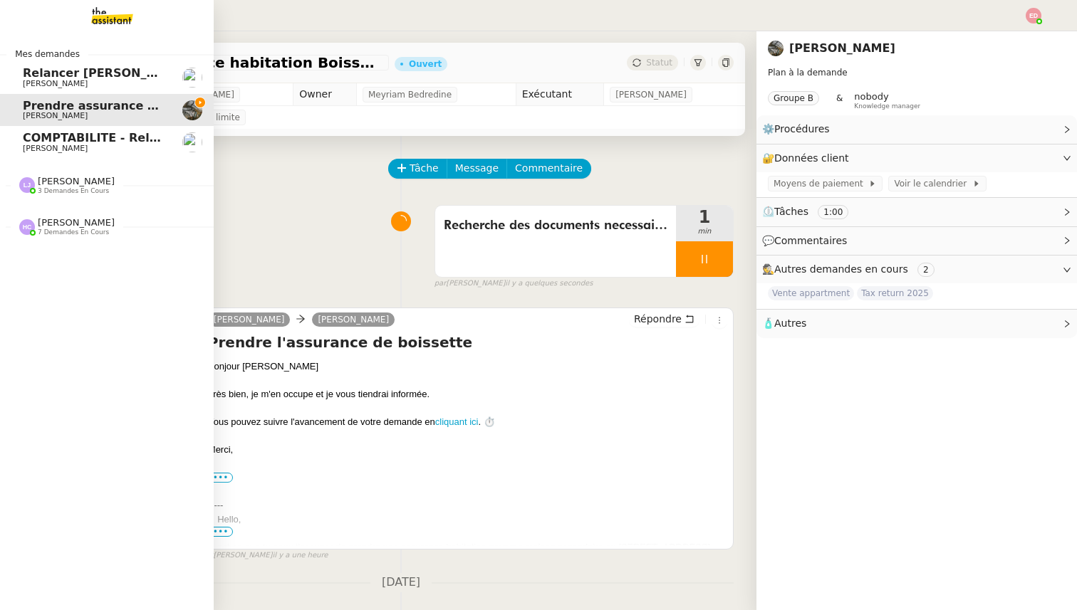
click at [64, 200] on div "Hannah Cassar 7 demandes en cours" at bounding box center [107, 220] width 214 height 41
click at [63, 187] on span "[PERSON_NAME]" at bounding box center [76, 181] width 77 height 11
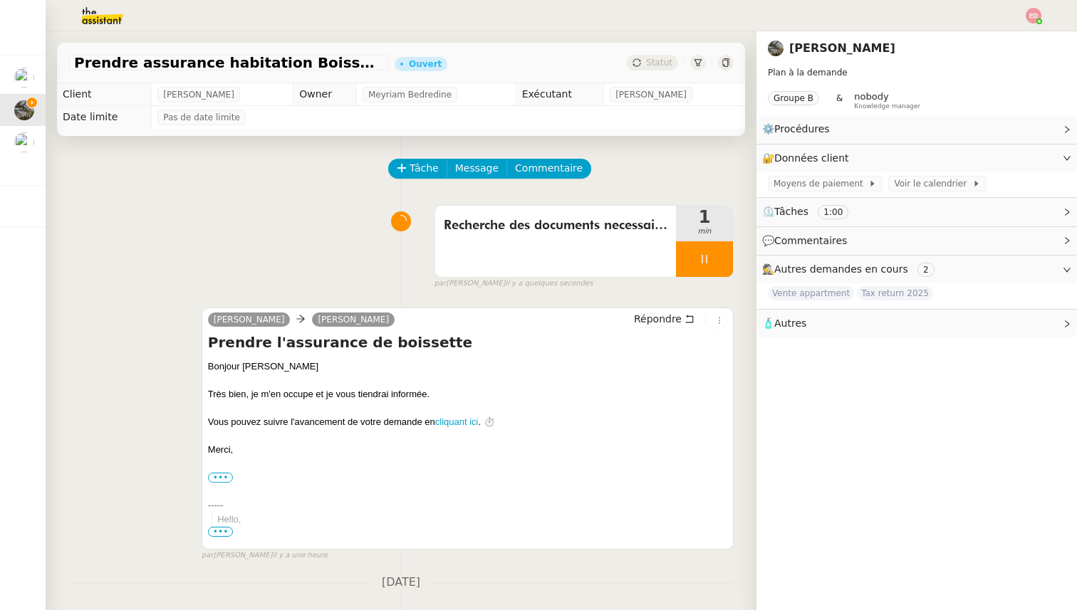
click at [253, 222] on div "Recherche des documents necessaires 1 min false par Eva D. il y a quelques seco…" at bounding box center [400, 244] width 665 height 91
click at [796, 293] on span "Vente appartment" at bounding box center [811, 293] width 86 height 14
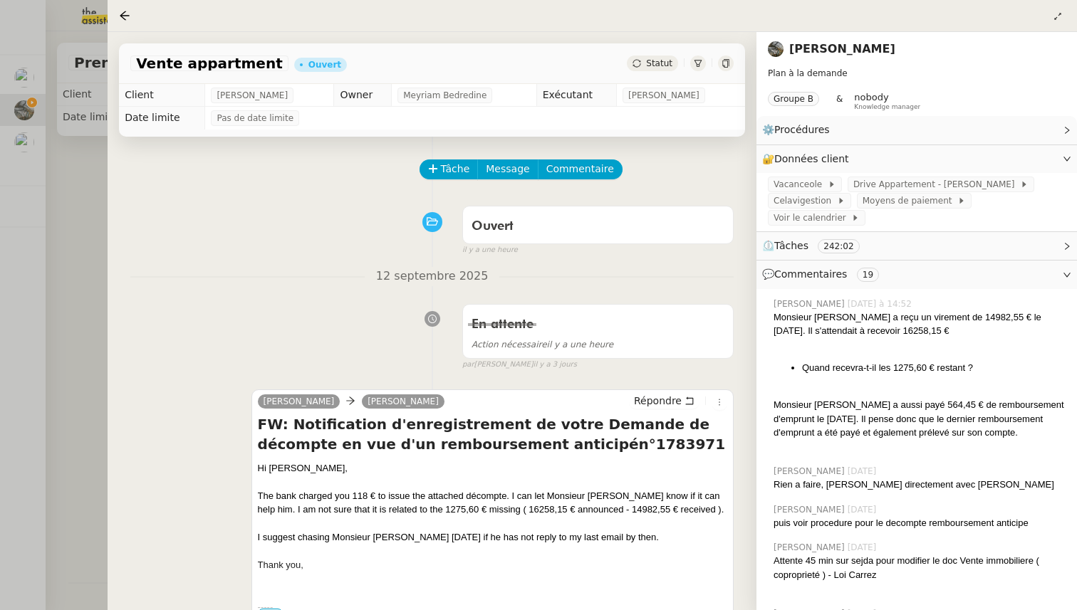
click at [75, 288] on div at bounding box center [538, 305] width 1077 height 610
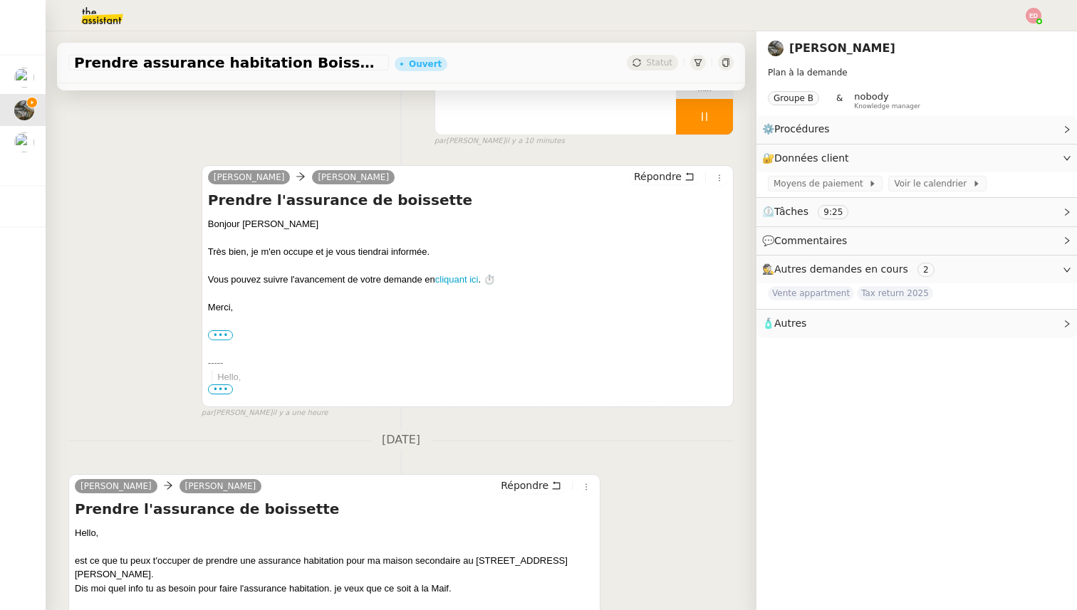
scroll to position [203, 0]
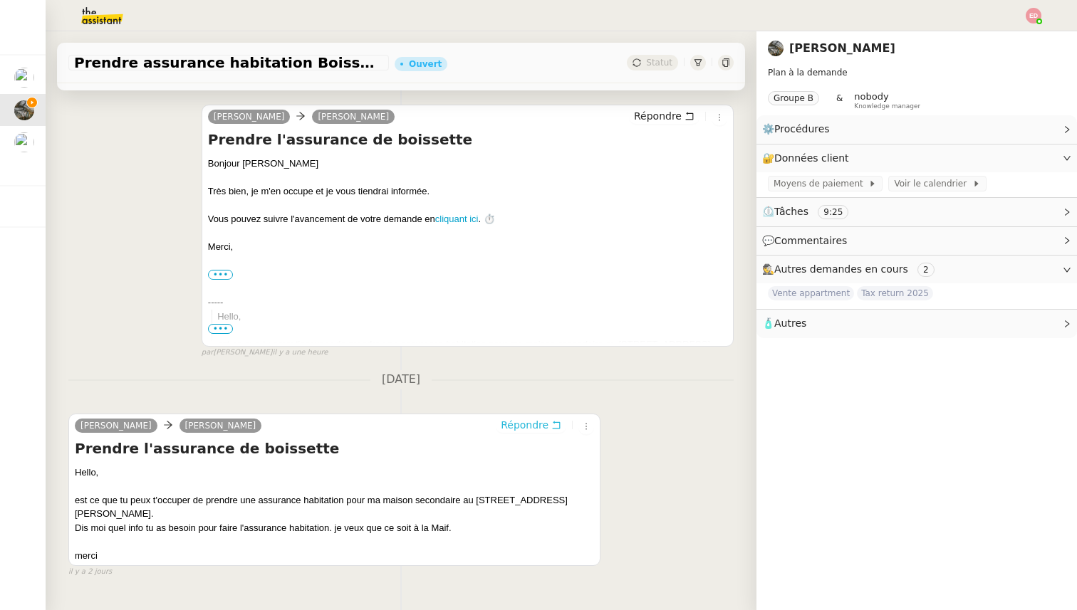
click at [508, 418] on span "Répondre" at bounding box center [525, 425] width 48 height 14
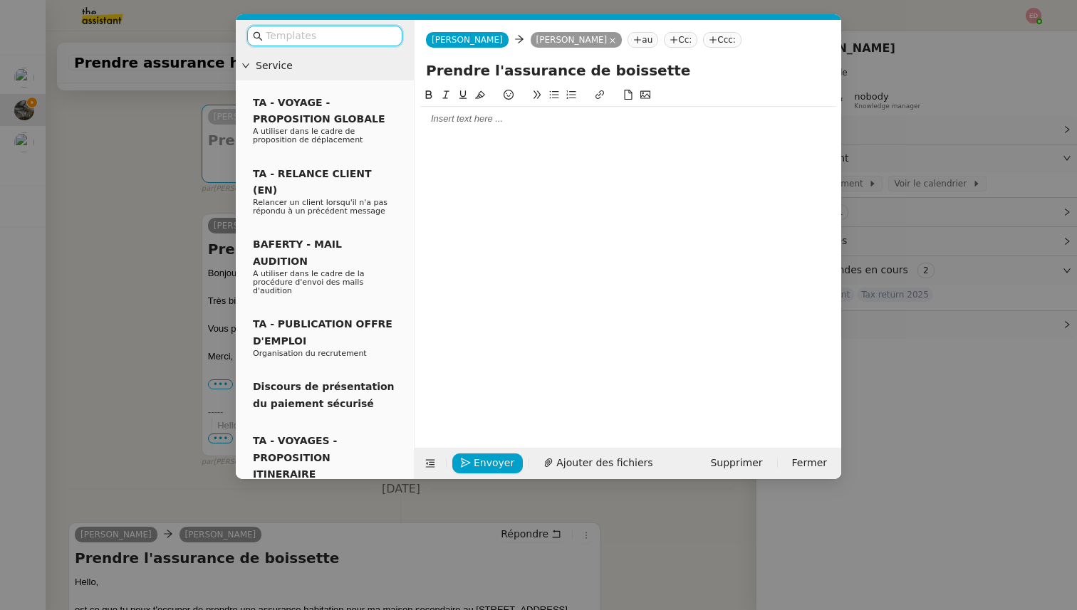
click at [461, 120] on div at bounding box center [627, 118] width 415 height 13
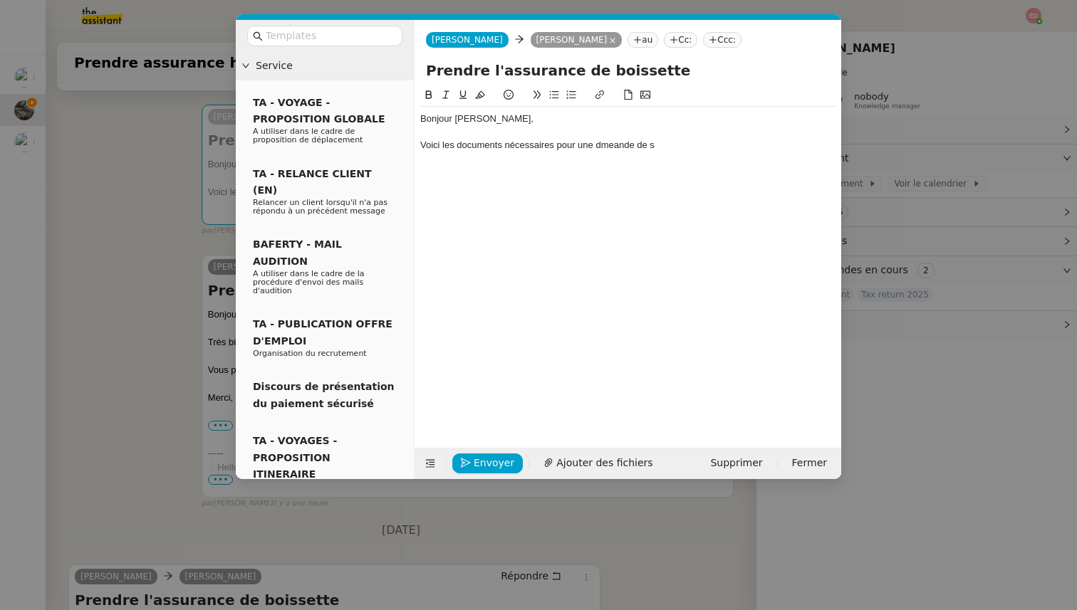
click at [606, 144] on div "Voici les documents nécessaires pour une dmeande de s" at bounding box center [627, 145] width 415 height 13
click at [648, 150] on div "Voici les documents nécessaires pour une s" at bounding box center [627, 145] width 415 height 13
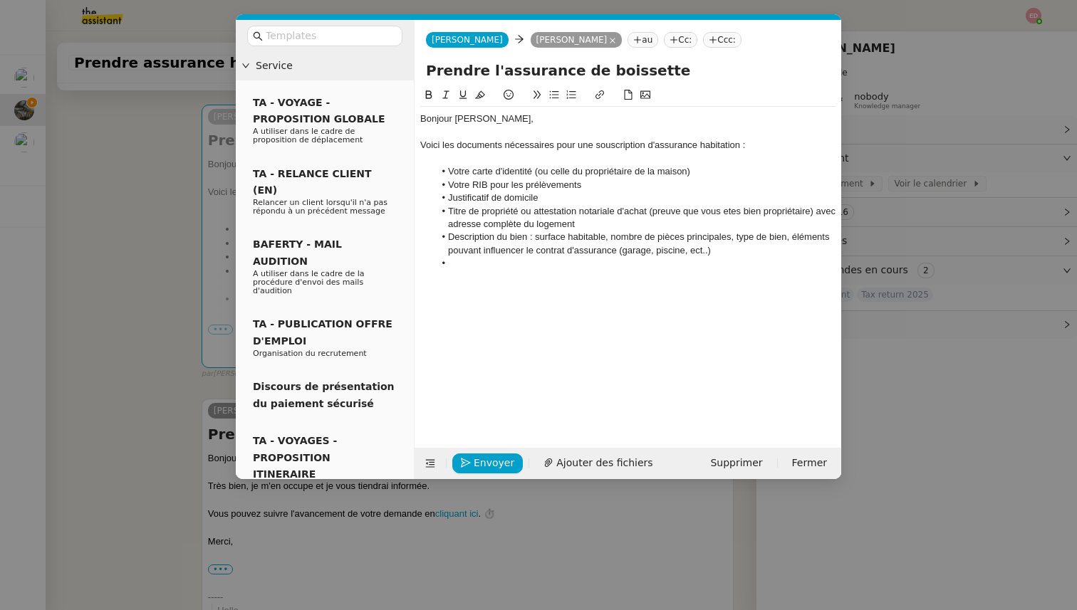
click at [750, 251] on li "Description du bien : surface habitable, nombre de pièces principales, type de …" at bounding box center [635, 244] width 402 height 26
click at [474, 264] on li "Description du bien : surface habitable, nombre de pièces principales, type de …" at bounding box center [635, 250] width 402 height 39
click at [459, 283] on div "Bonjour Isabelle, Voici les documents nécessaires pour une souscription d'assur…" at bounding box center [627, 198] width 415 height 182
click at [526, 145] on div "Voici les documents nécessaires pour une souscription d'assurance habitation :" at bounding box center [627, 145] width 415 height 13
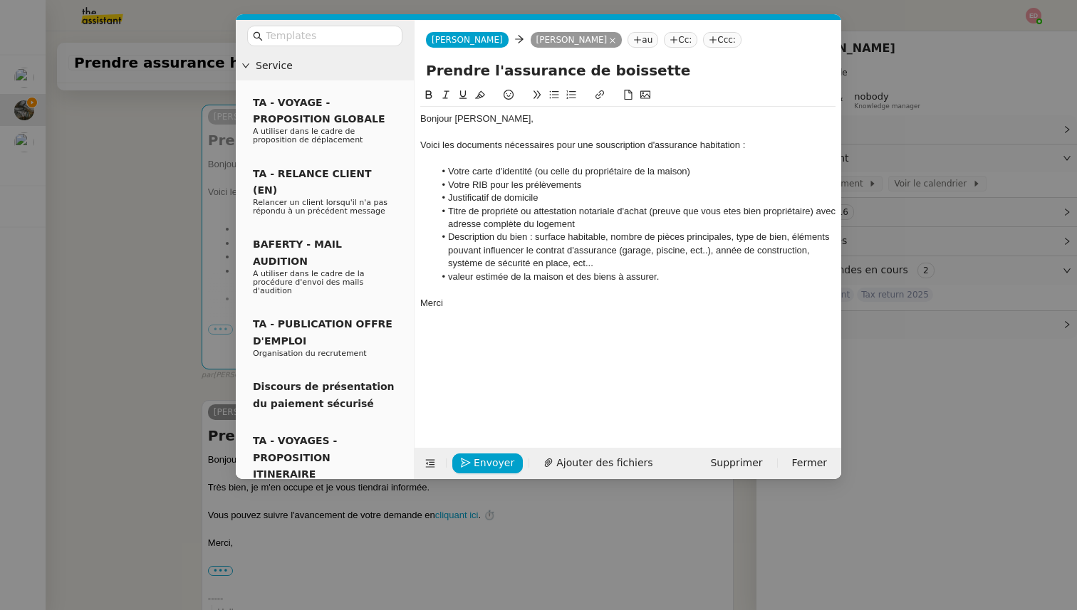
click at [667, 132] on div at bounding box center [627, 132] width 415 height 13
click at [742, 145] on div "Voici les documents nécessaires pour une souscription d'assurance habitation :" at bounding box center [627, 145] width 415 height 13
click at [730, 212] on li "Titre de propriété ou attestation notariale d'achat (preuve que vous etes bien …" at bounding box center [635, 218] width 402 height 26
click at [0, 0] on lt-span "êtes" at bounding box center [0, 0] width 0 height 0
click at [483, 458] on span "Envoyer" at bounding box center [493, 463] width 41 height 16
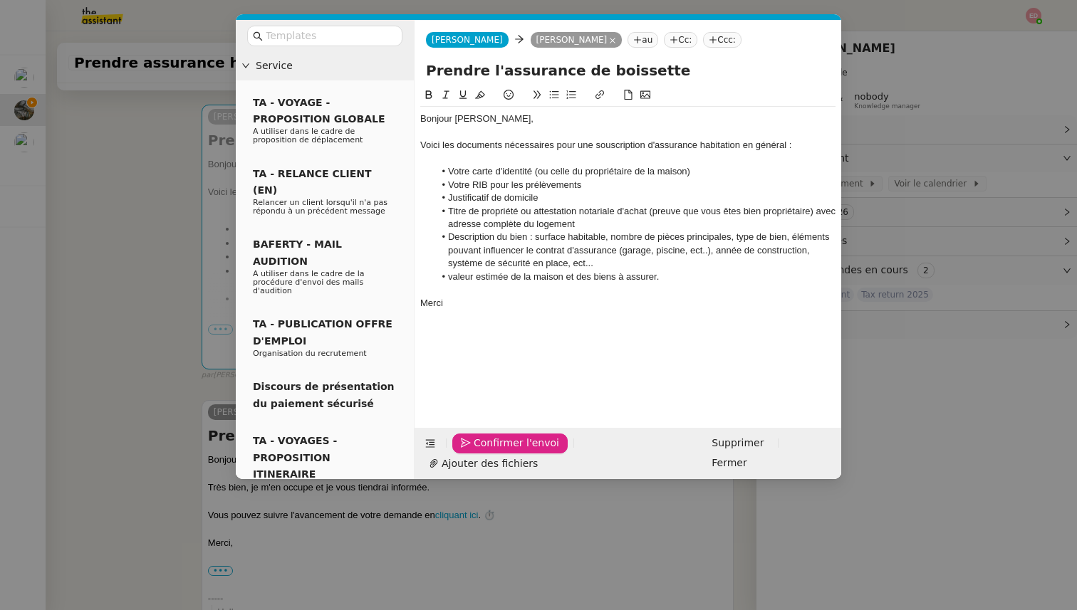
click at [483, 451] on span "Confirmer l'envoi" at bounding box center [515, 443] width 85 height 16
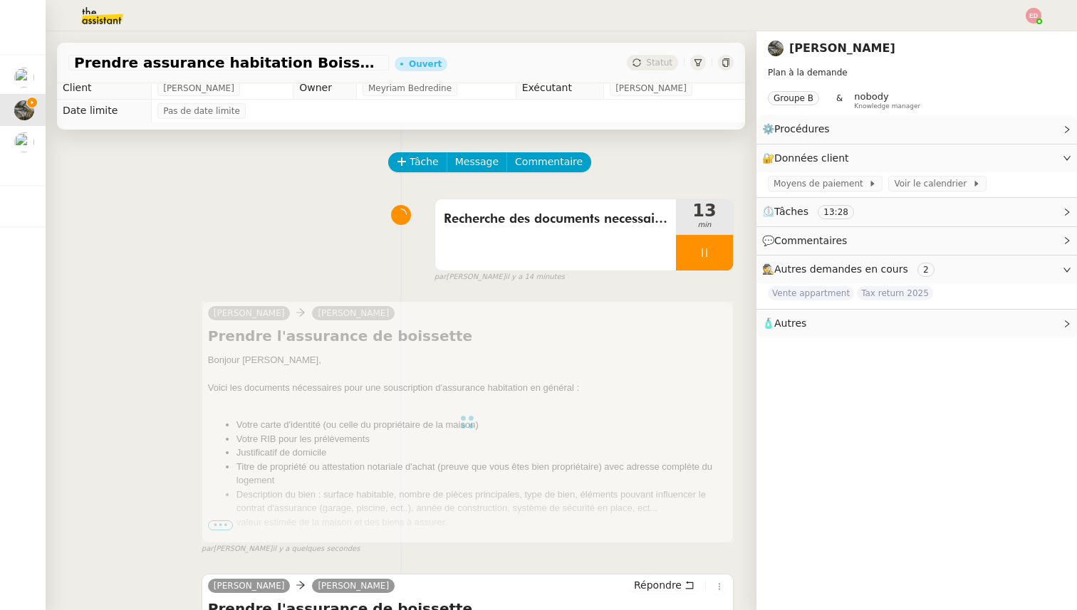
scroll to position [0, 0]
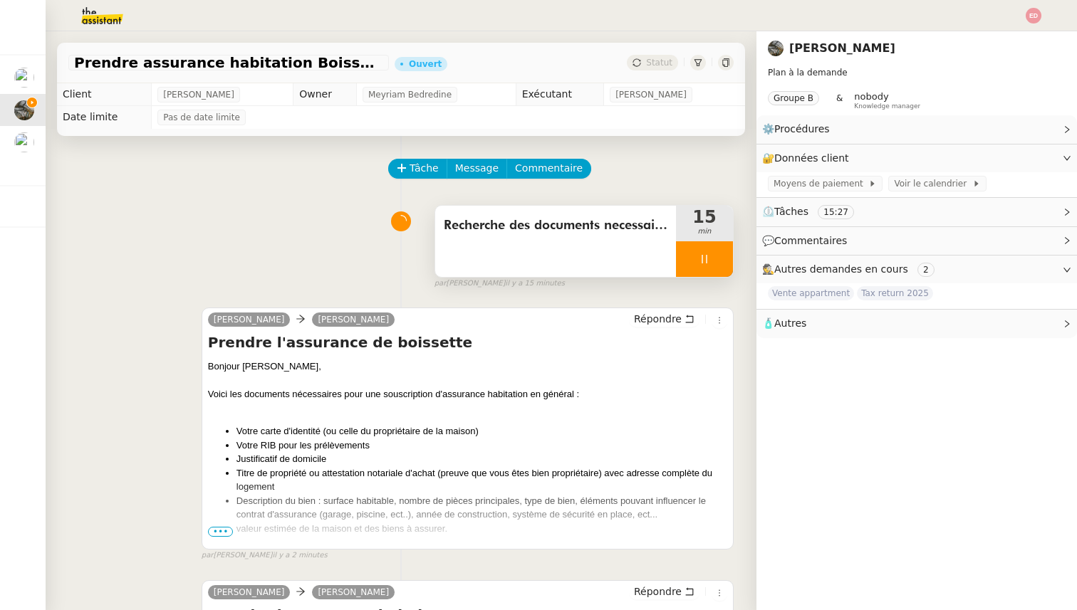
click at [724, 249] on div at bounding box center [704, 259] width 57 height 36
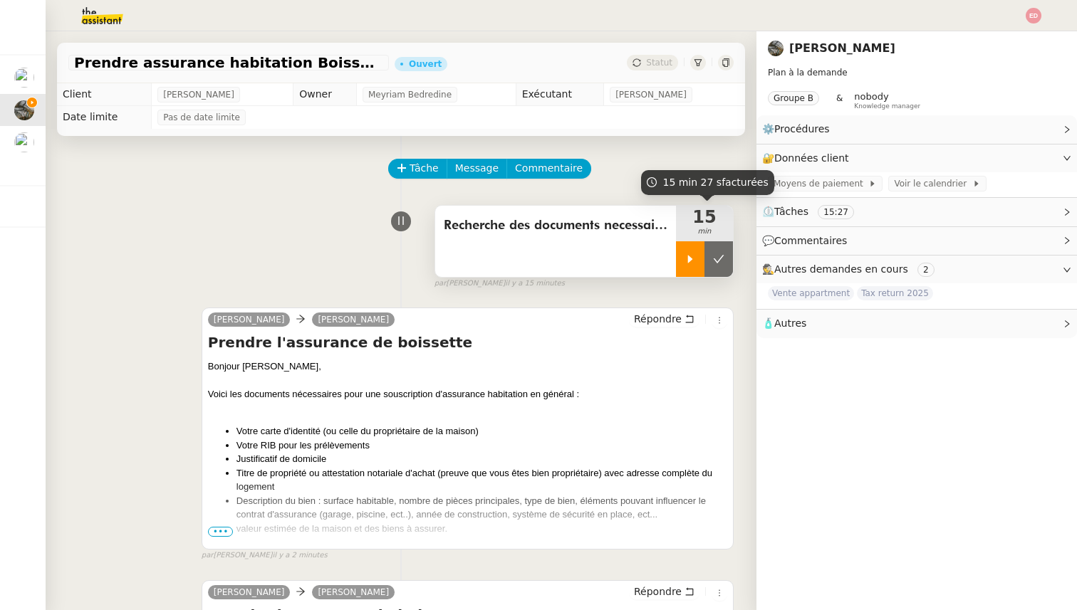
click at [724, 249] on button at bounding box center [718, 259] width 28 height 36
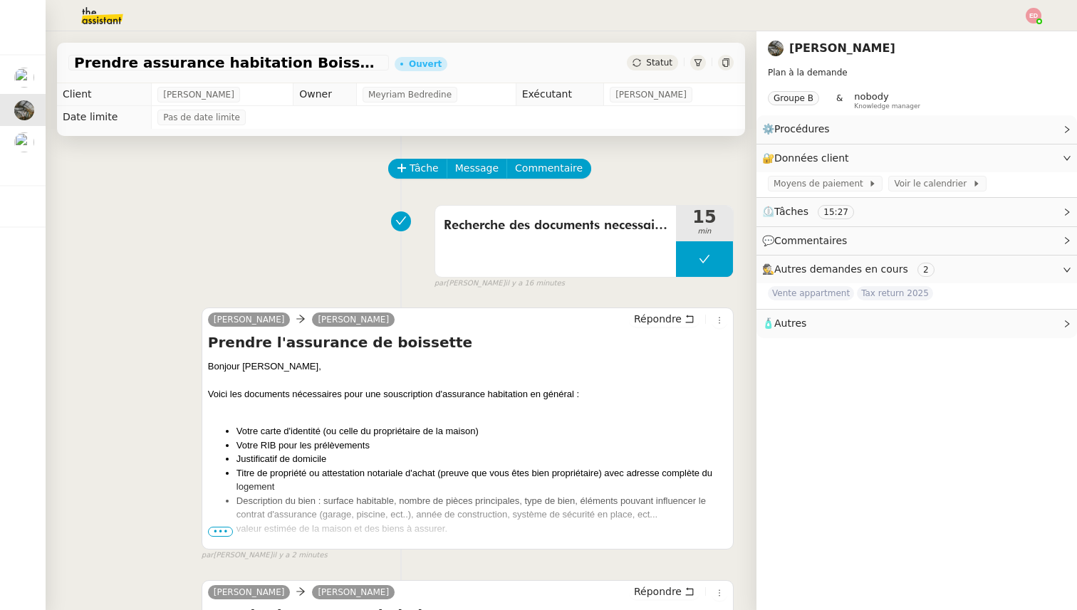
click at [666, 67] on span "Statut" at bounding box center [659, 63] width 26 height 10
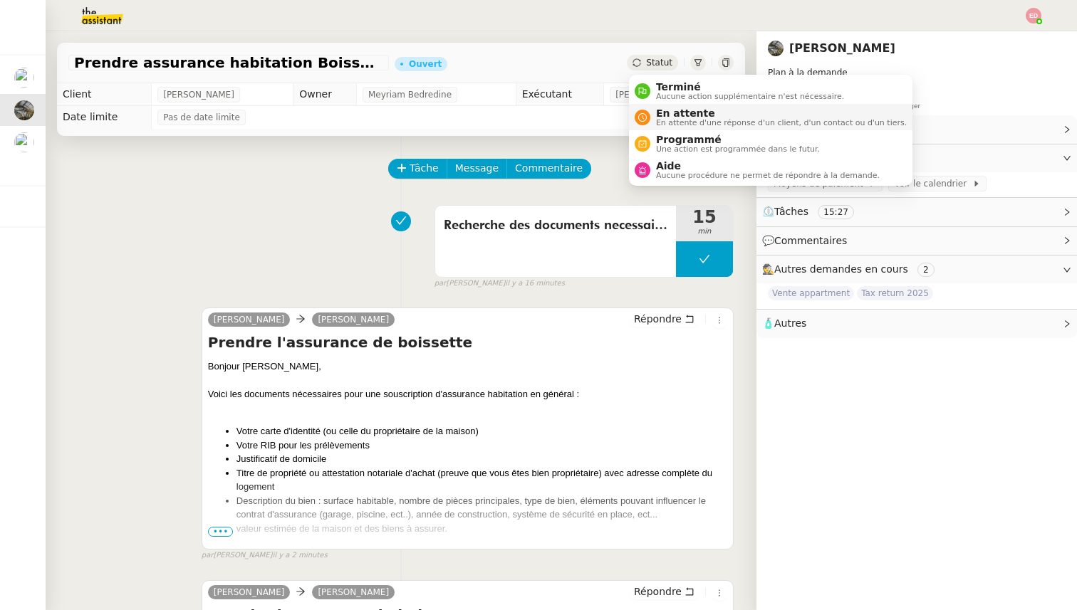
click at [674, 114] on span "En attente" at bounding box center [781, 113] width 251 height 11
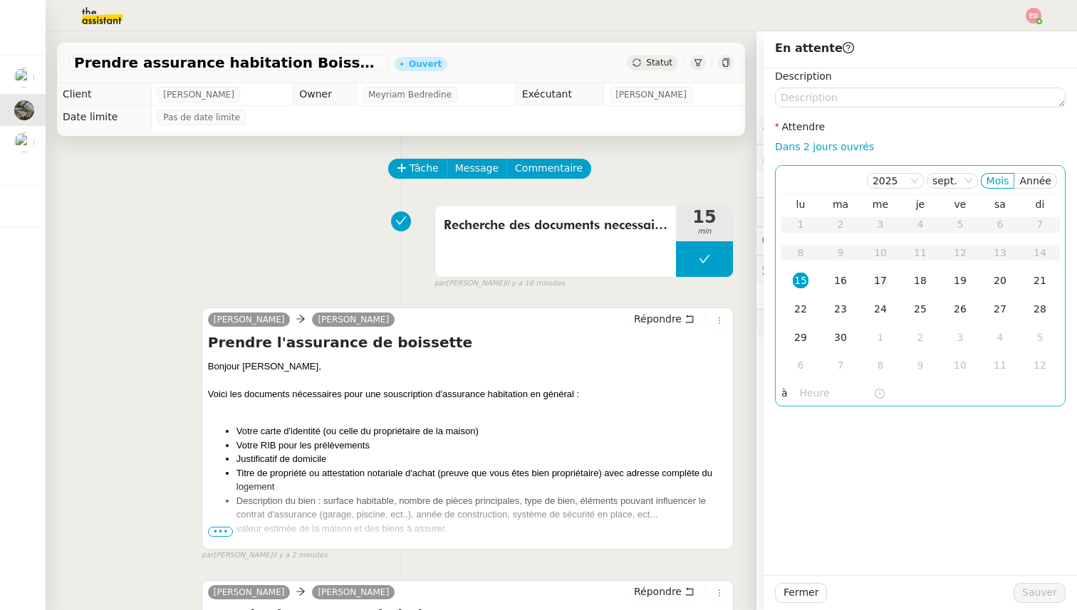
click at [879, 283] on div "17" at bounding box center [880, 281] width 16 height 16
click at [1030, 590] on span "Sauver" at bounding box center [1039, 593] width 35 height 16
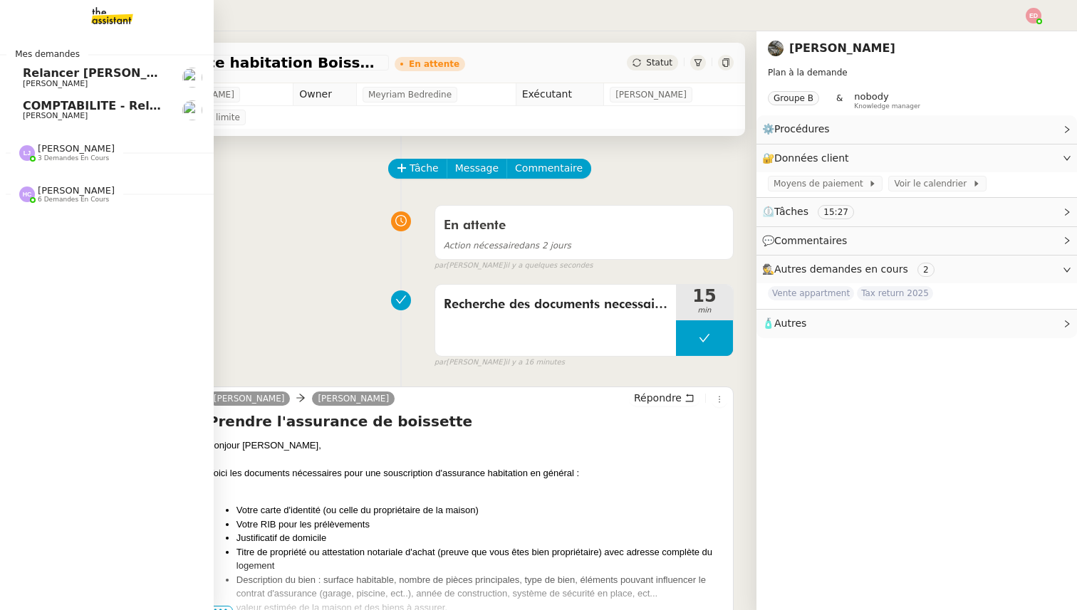
click at [56, 158] on span "3 demandes en cours" at bounding box center [73, 159] width 71 height 8
click at [57, 288] on span "[PERSON_NAME]" at bounding box center [76, 288] width 77 height 11
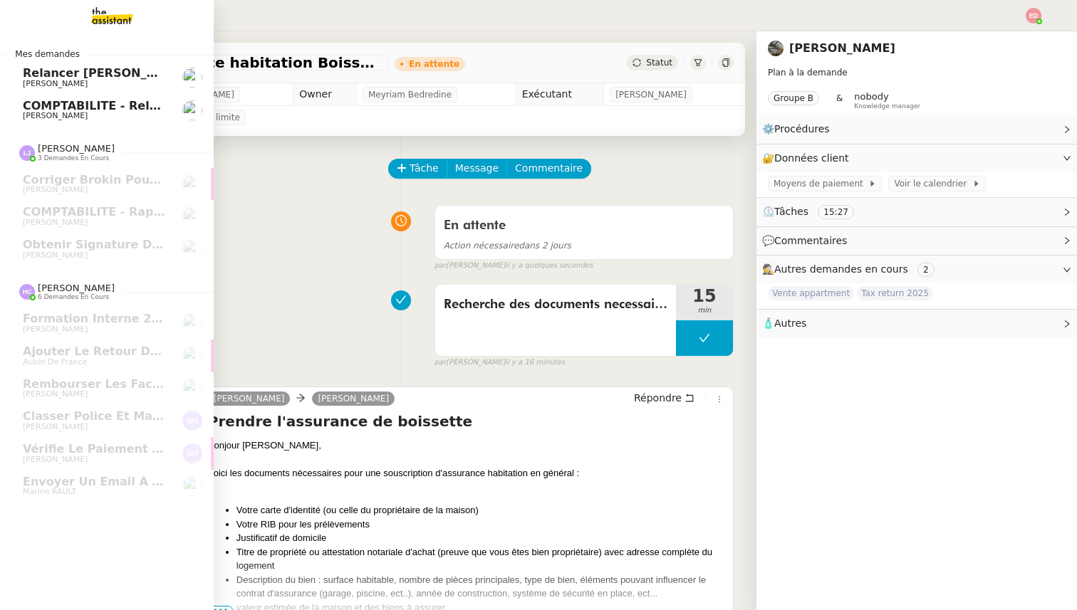
click at [64, 101] on span "COMPTABILITE - Relances factures impayées - septembre 2025" at bounding box center [224, 106] width 403 height 14
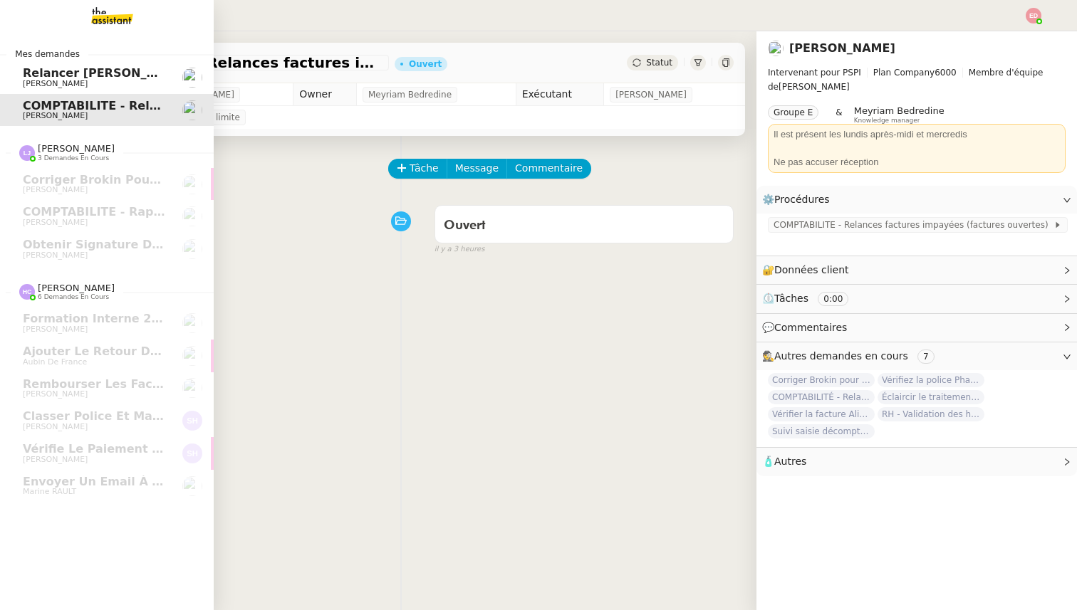
click at [79, 70] on span "Relancer [PERSON_NAME] pour documents août" at bounding box center [177, 73] width 308 height 14
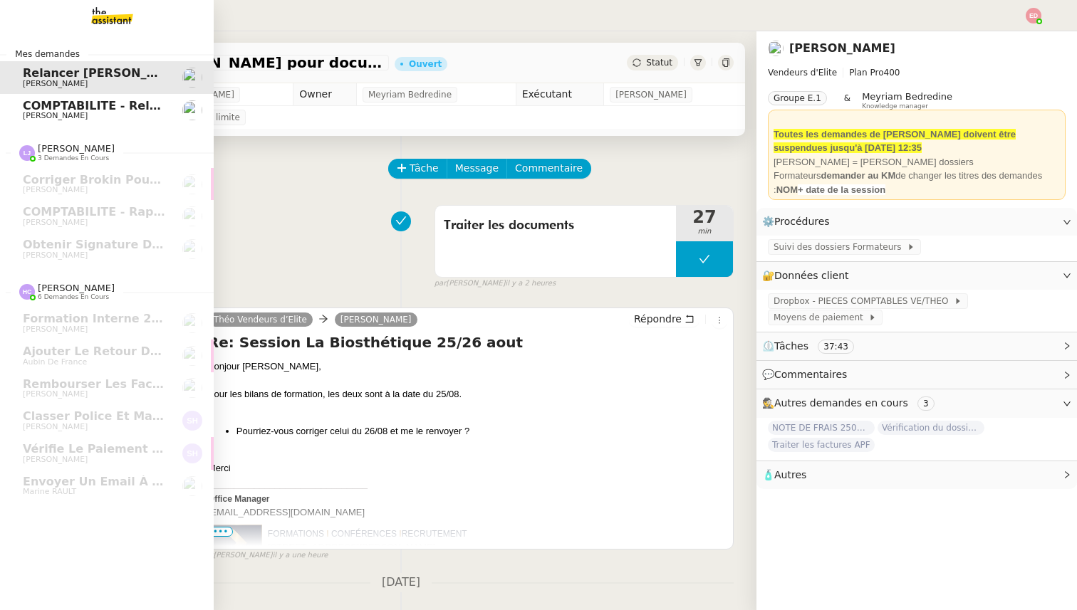
click at [41, 108] on span "COMPTABILITE - Relances factures impayées - septembre 2025" at bounding box center [224, 106] width 403 height 14
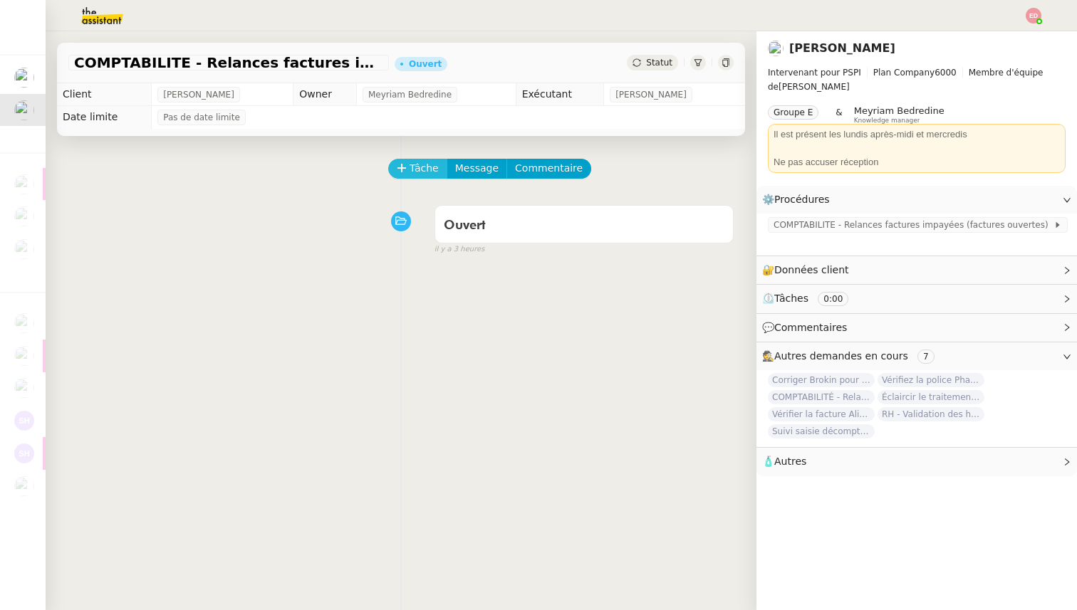
click at [412, 173] on span "Tâche" at bounding box center [423, 168] width 29 height 16
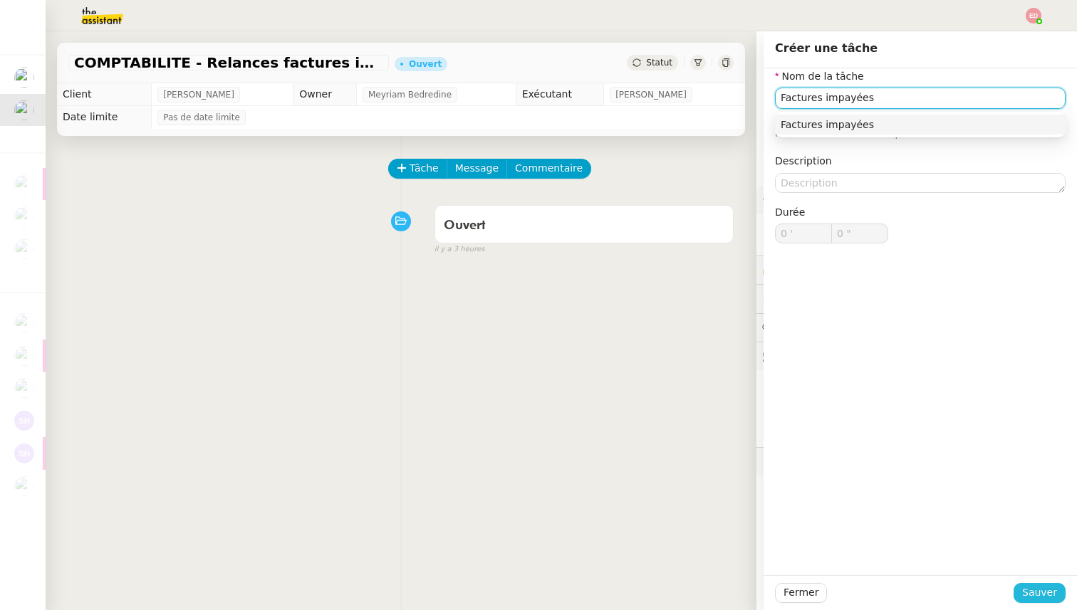
type input "Factures impayées"
click at [1059, 593] on button "Sauver" at bounding box center [1039, 593] width 52 height 20
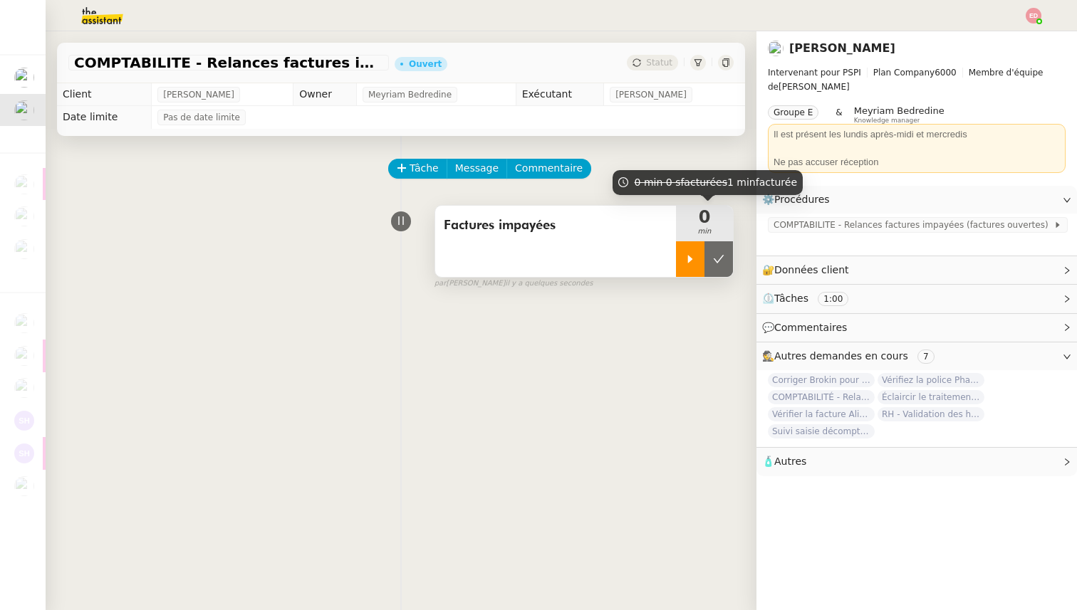
click at [685, 243] on div at bounding box center [690, 259] width 28 height 36
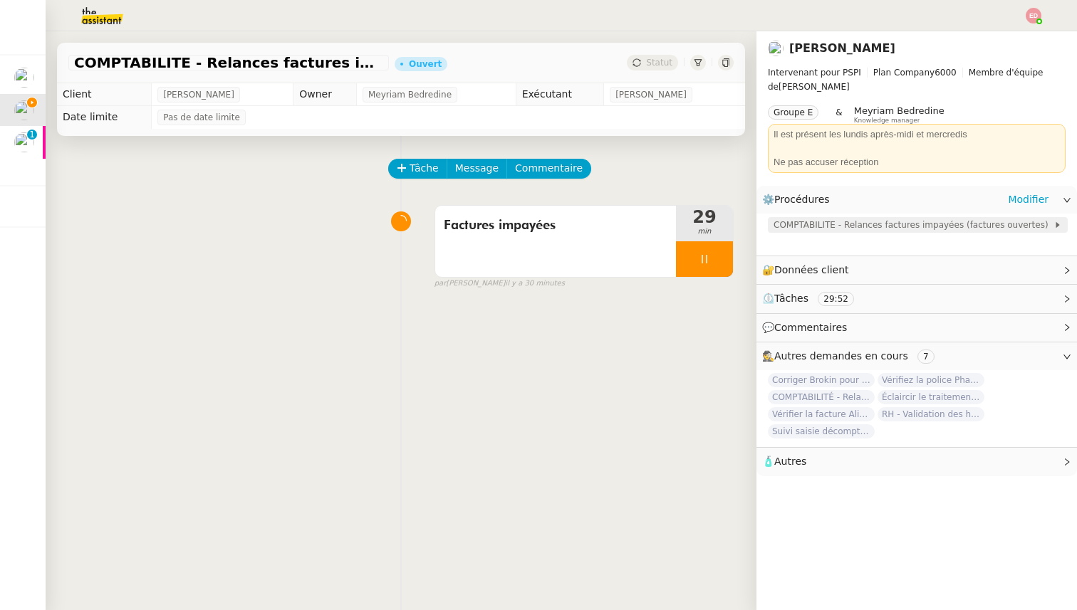
click at [841, 231] on span "COMPTABILITE - Relances factures impayées (factures ouvertes)" at bounding box center [913, 225] width 280 height 14
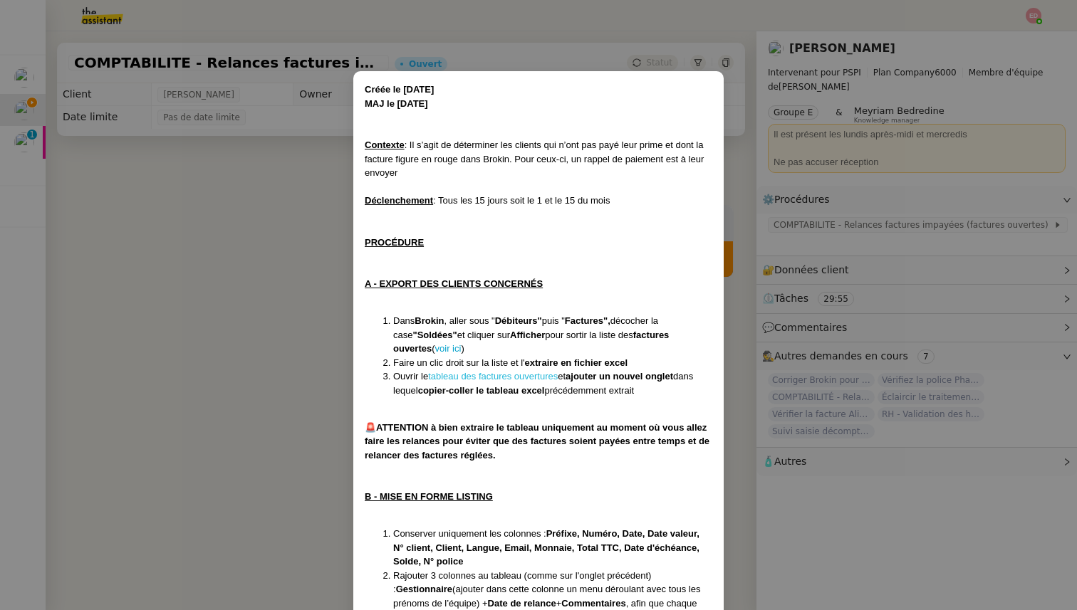
click at [507, 381] on link "tableau des factures ouvertures" at bounding box center [493, 376] width 130 height 11
click at [778, 252] on nz-modal-container "Créée le 05/11/2024 MAJ le 2/09/ 2025 Contexte : Il s’agit de déterminer les cl…" at bounding box center [538, 305] width 1077 height 610
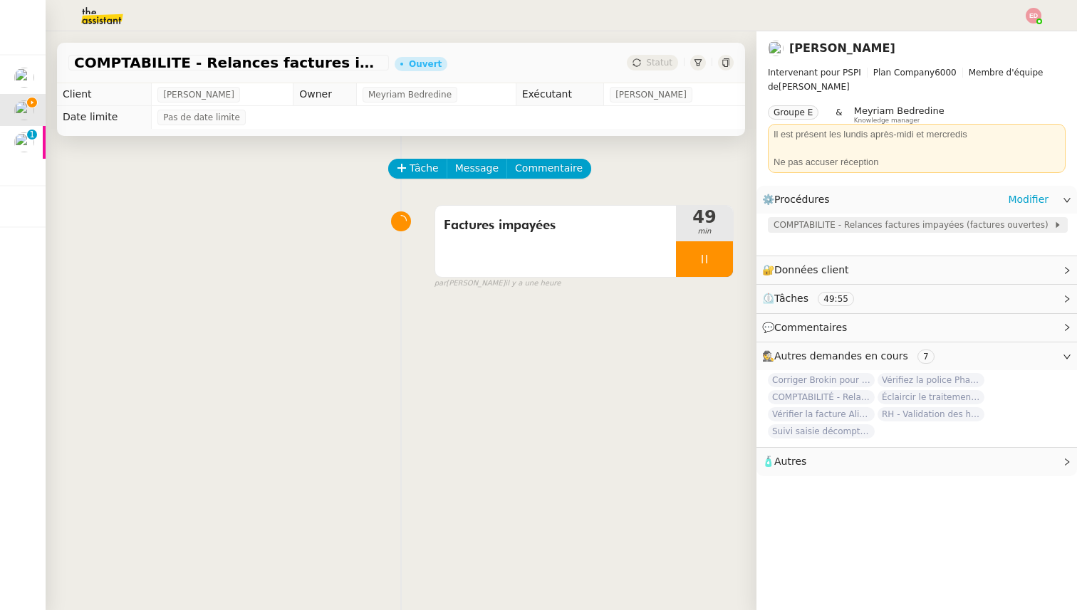
click at [861, 229] on span "COMPTABILITE - Relances factures impayées (factures ouvertes)" at bounding box center [913, 225] width 280 height 14
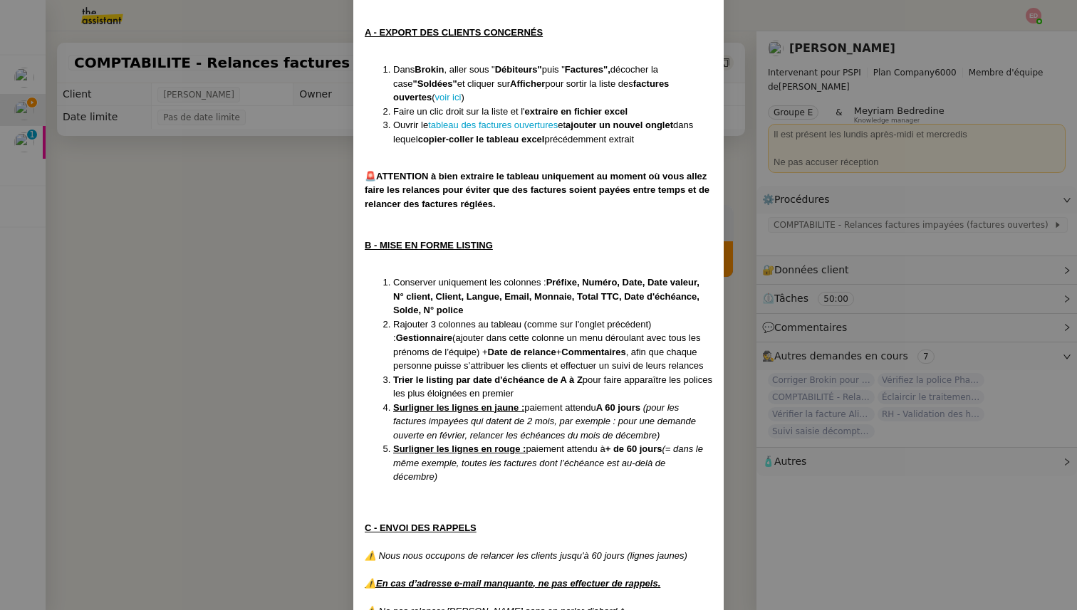
scroll to position [252, 0]
click at [220, 399] on nz-modal-container "Créée le 05/11/2024 MAJ le 2/09/ 2025 Contexte : Il s’agit de déterminer les cl…" at bounding box center [538, 305] width 1077 height 610
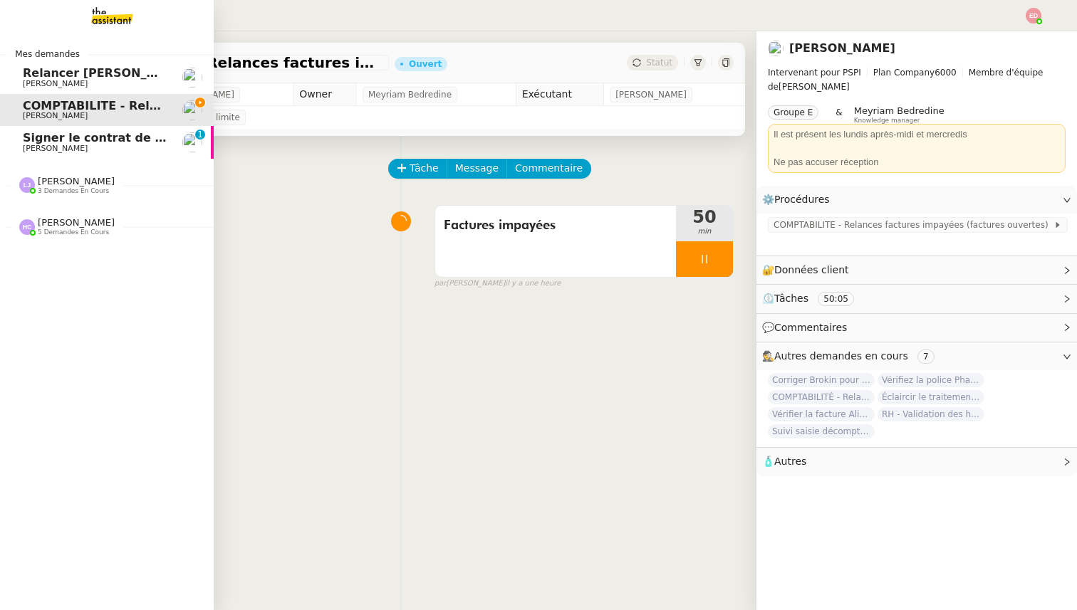
click at [34, 156] on link "Signer le contrat de la mutuelle Patrick Chotard 0 1 2 3 4 5 6 7 8 9" at bounding box center [107, 142] width 214 height 33
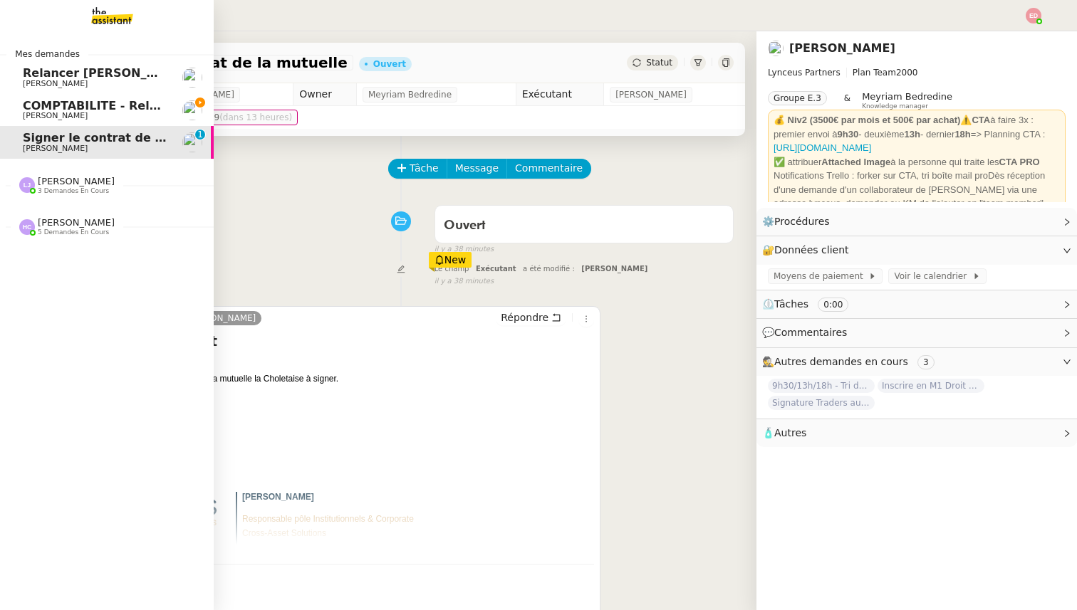
click at [51, 182] on span "[PERSON_NAME]" at bounding box center [76, 181] width 77 height 11
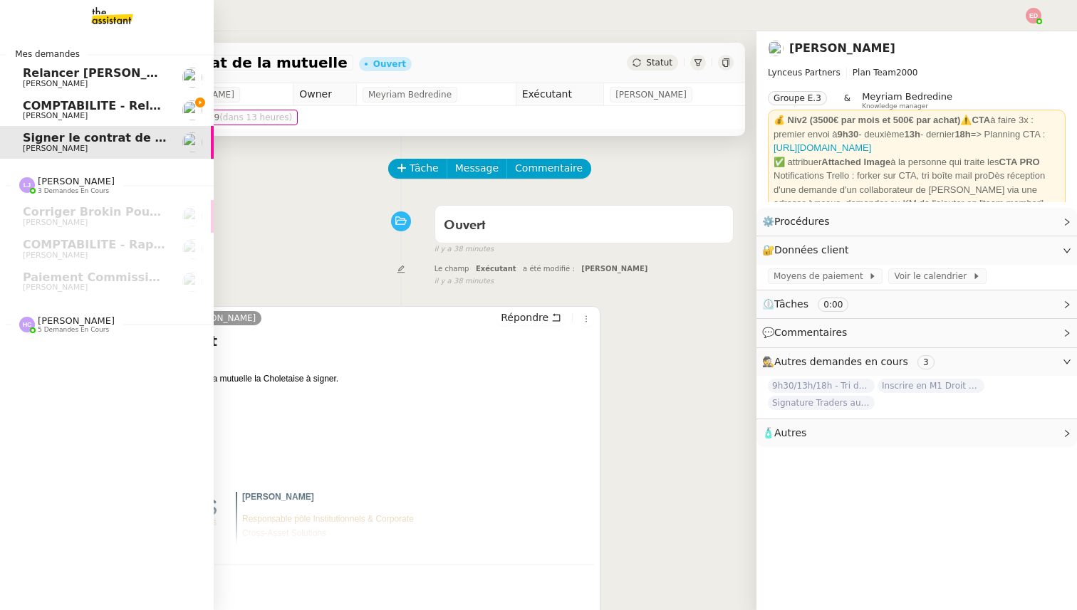
click at [63, 322] on span "[PERSON_NAME]" at bounding box center [76, 320] width 77 height 11
click at [87, 105] on span "COMPTABILITE - Relances factures impayées - septembre 2025" at bounding box center [224, 106] width 403 height 14
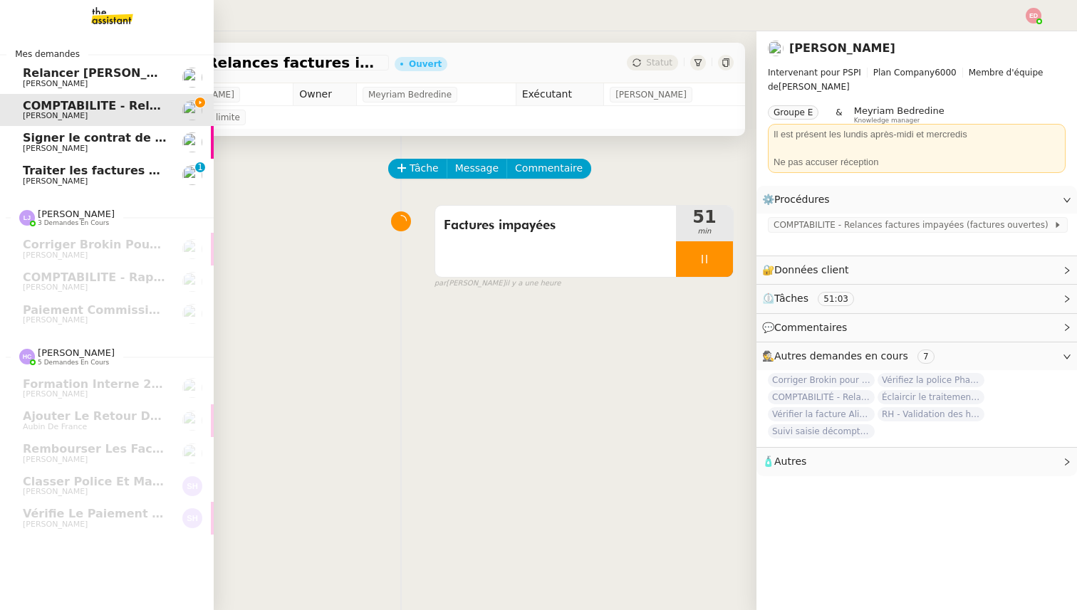
click at [85, 177] on span "[PERSON_NAME]" at bounding box center [95, 181] width 144 height 9
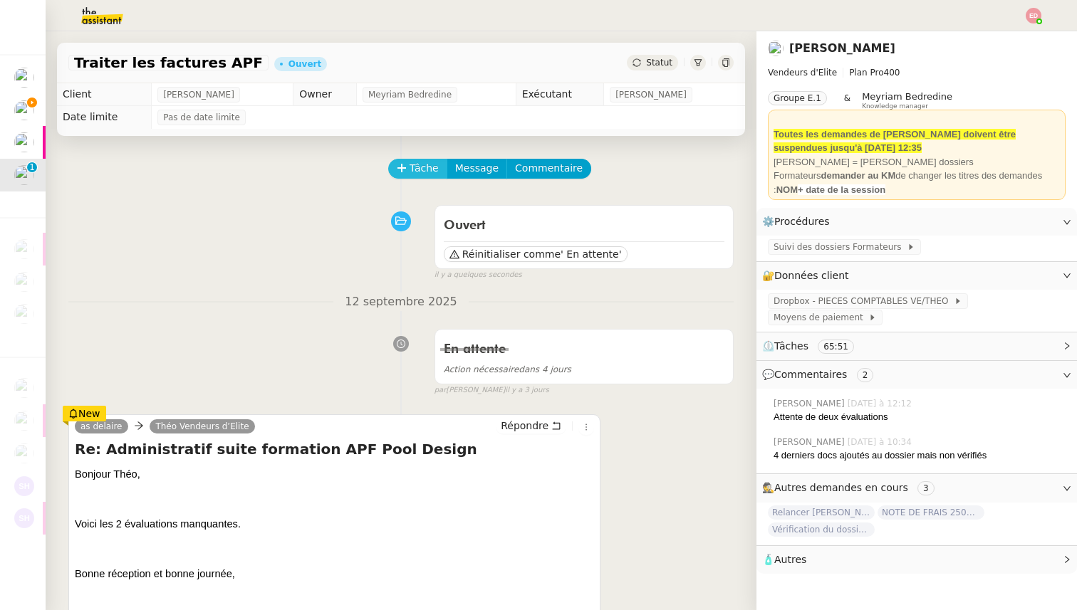
click at [418, 174] on span "Tâche" at bounding box center [423, 168] width 29 height 16
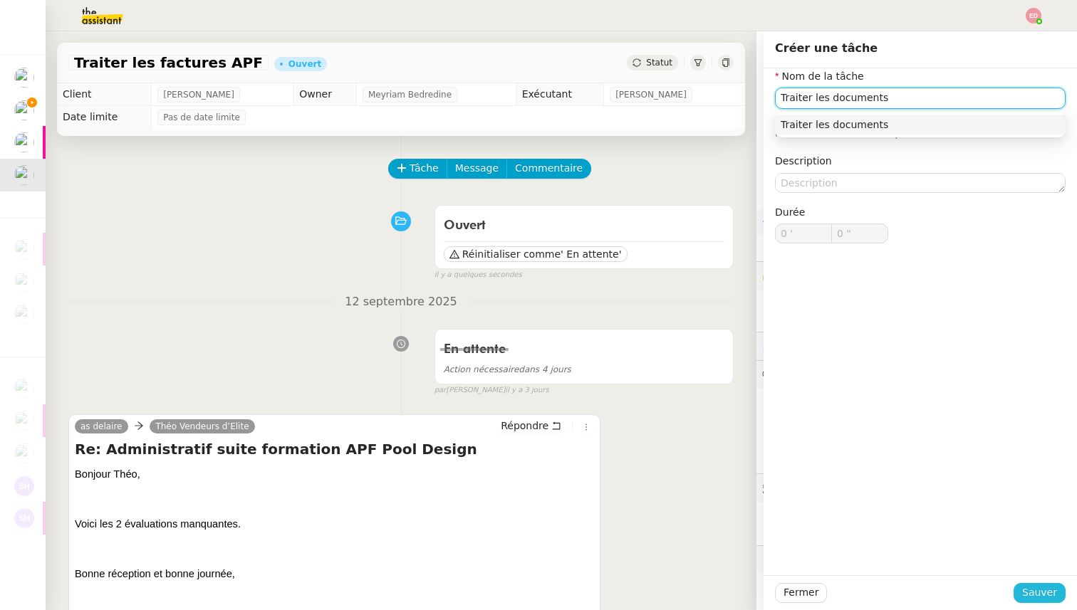
type input "Traiter les documents"
click at [1037, 597] on span "Sauver" at bounding box center [1039, 593] width 35 height 16
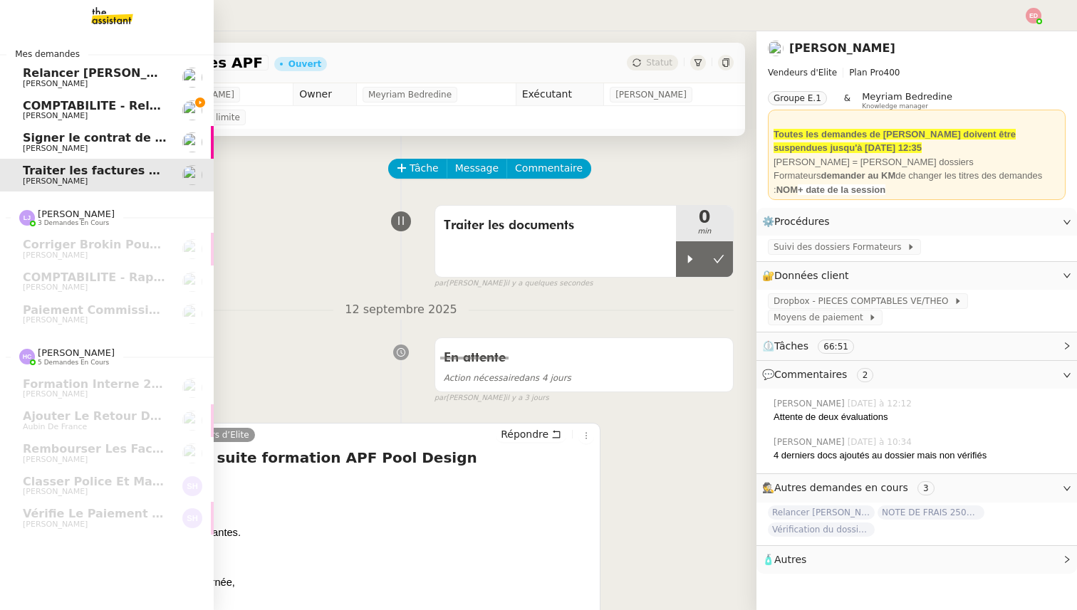
click at [48, 109] on span "COMPTABILITE - Relances factures impayées - septembre 2025" at bounding box center [224, 106] width 403 height 14
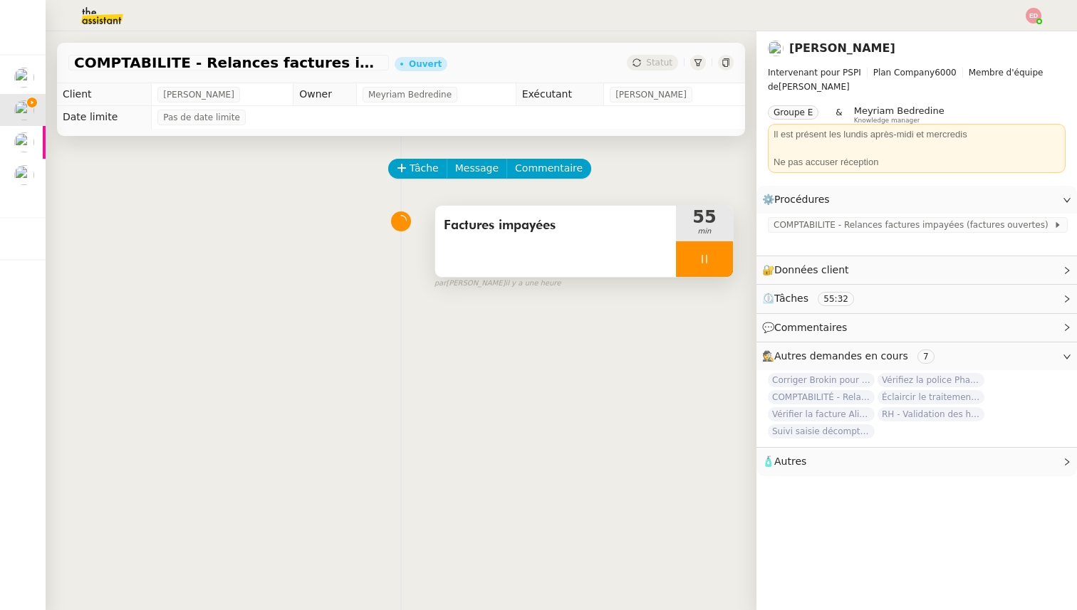
click at [728, 256] on div at bounding box center [704, 259] width 57 height 36
click at [728, 256] on button at bounding box center [718, 259] width 28 height 36
click at [831, 221] on span "COMPTABILITE - Relances factures impayées (factures ouvertes)" at bounding box center [913, 225] width 280 height 14
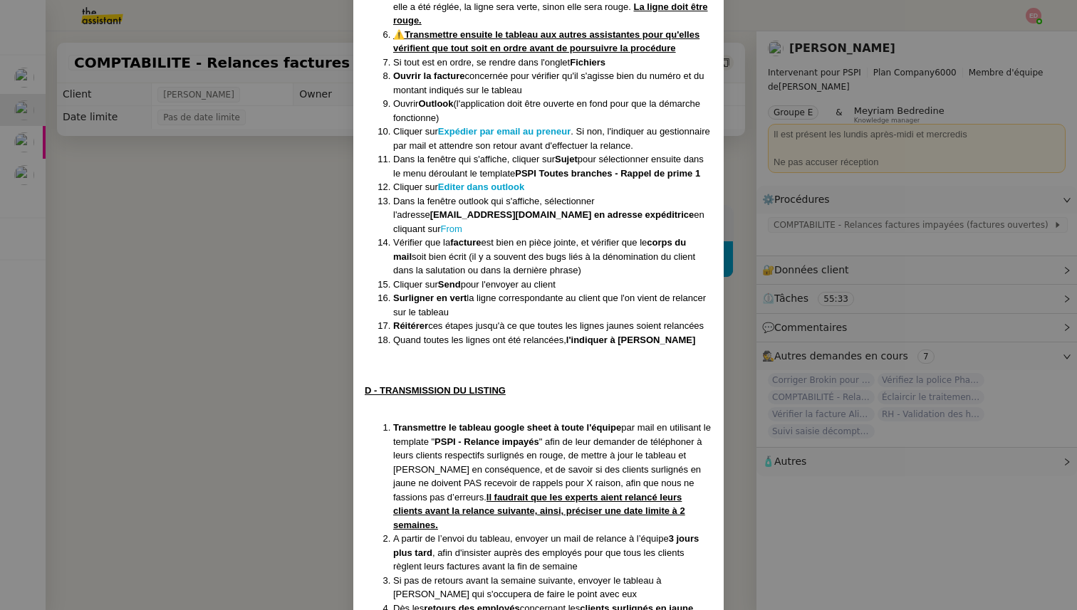
scroll to position [1060, 0]
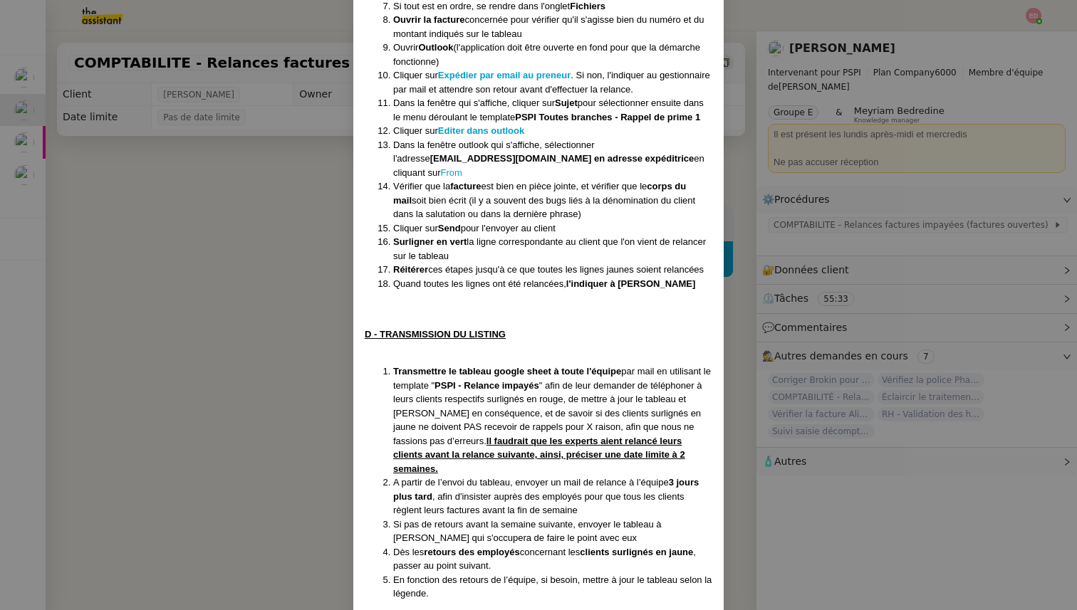
click at [229, 498] on nz-modal-container "Créée le 05/11/2024 MAJ le 2/09/ 2025 Contexte : Il s’agit de déterminer les cl…" at bounding box center [538, 305] width 1077 height 610
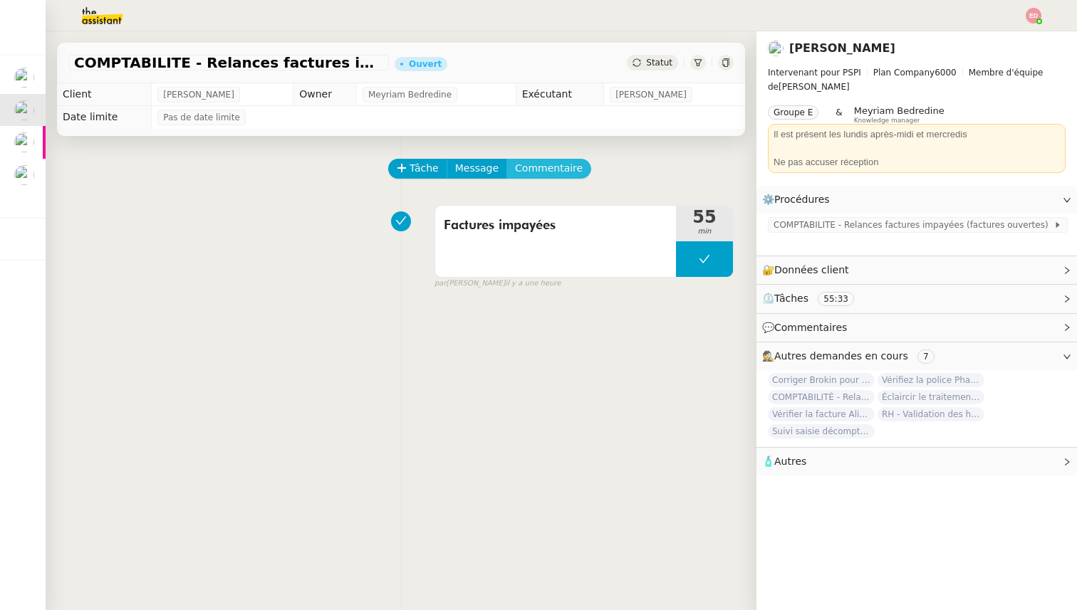
click at [549, 176] on span "Commentaire" at bounding box center [549, 168] width 68 height 16
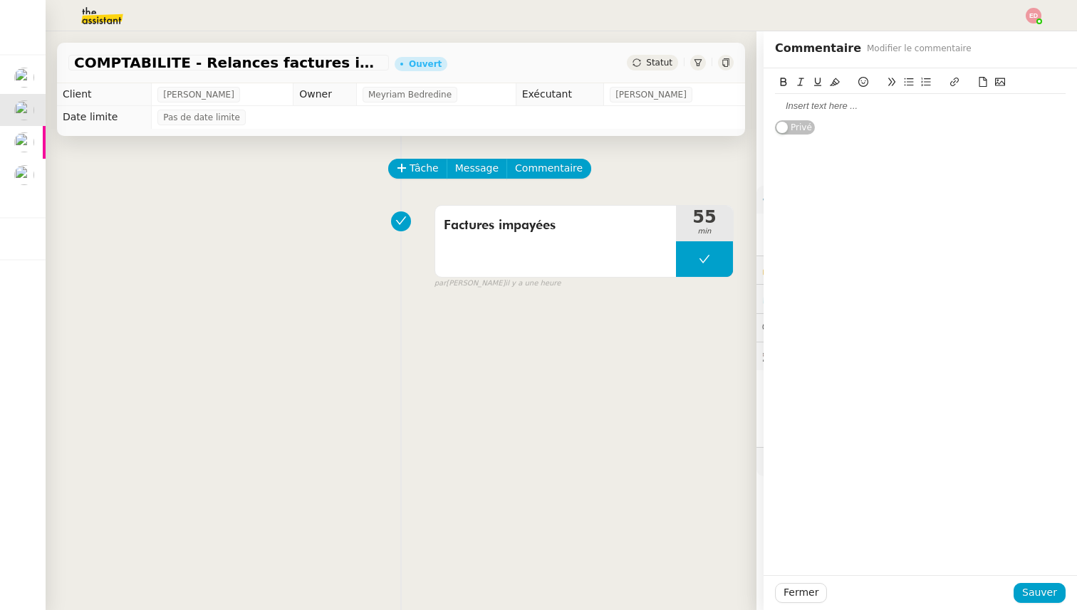
click at [822, 108] on div at bounding box center [920, 106] width 290 height 13
click at [1042, 599] on span "Sauver" at bounding box center [1039, 593] width 35 height 16
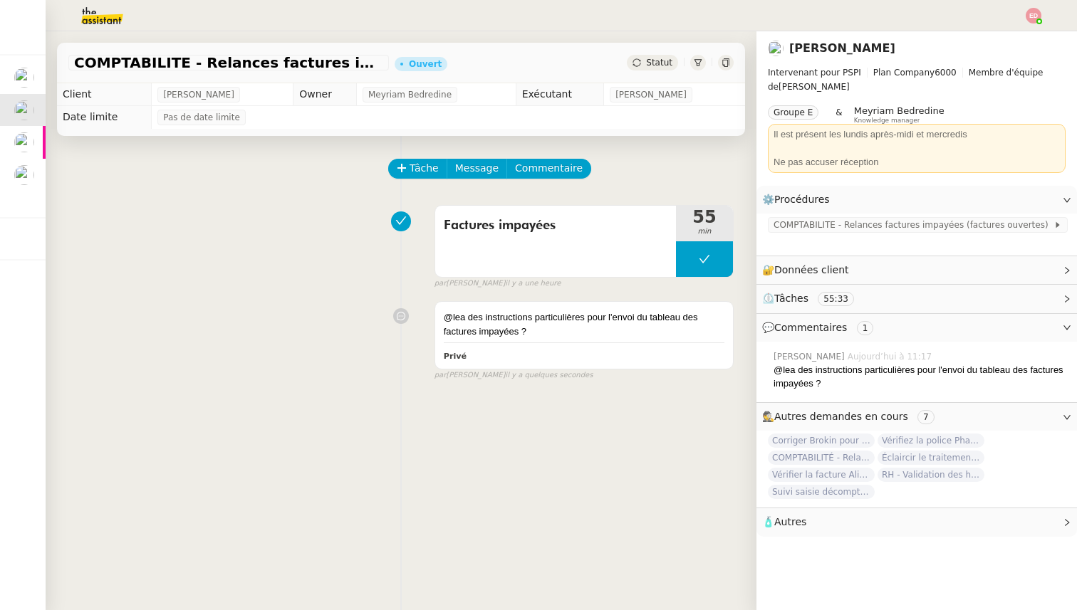
click at [654, 68] on div "Statut" at bounding box center [652, 63] width 51 height 16
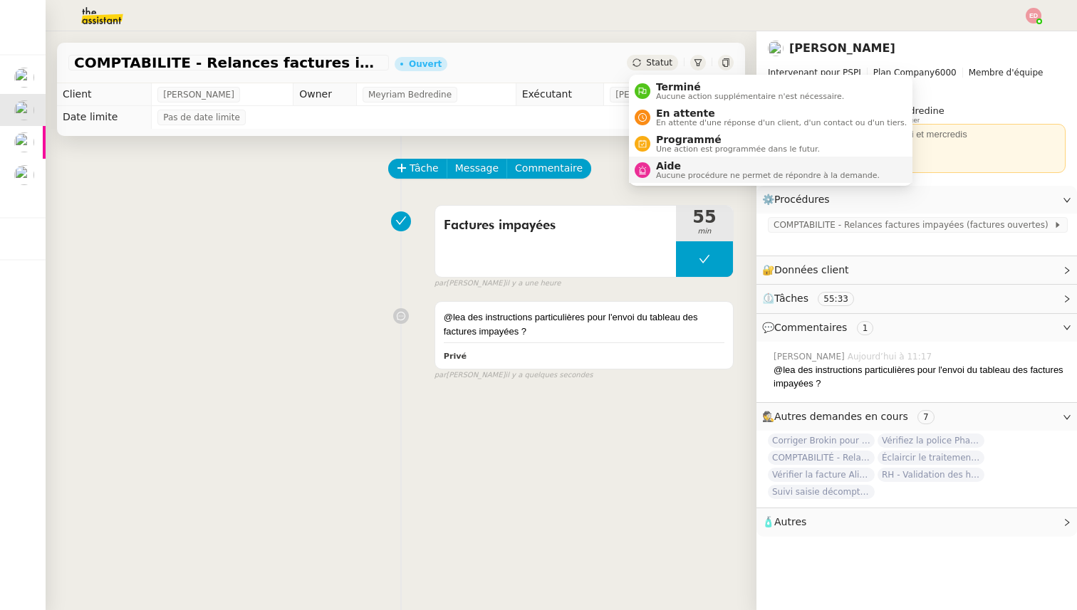
click at [659, 164] on span "Aide" at bounding box center [768, 165] width 224 height 11
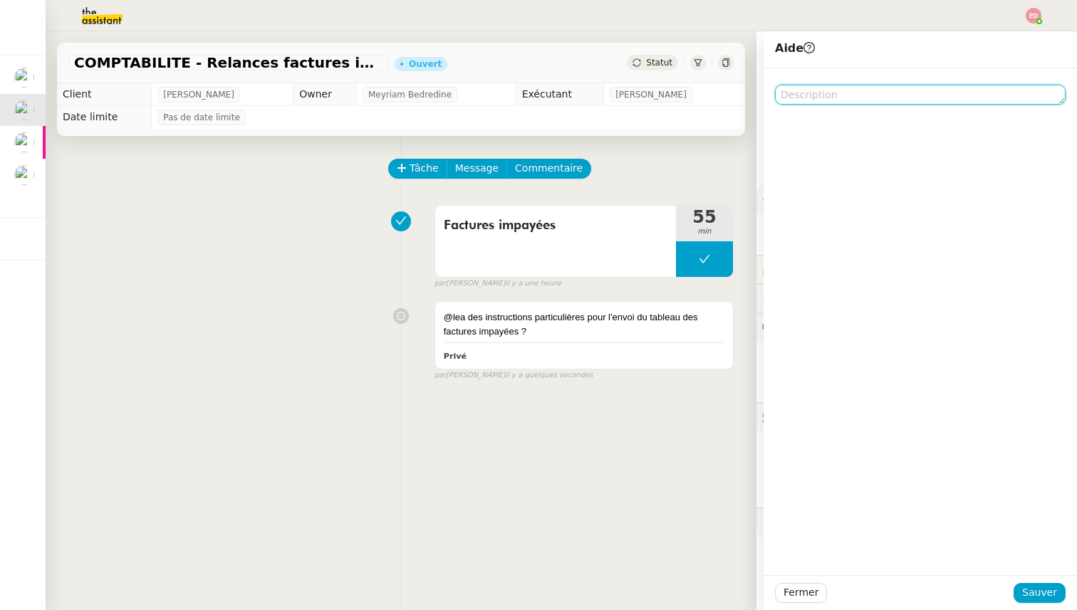
click at [831, 92] on textarea at bounding box center [920, 95] width 290 height 20
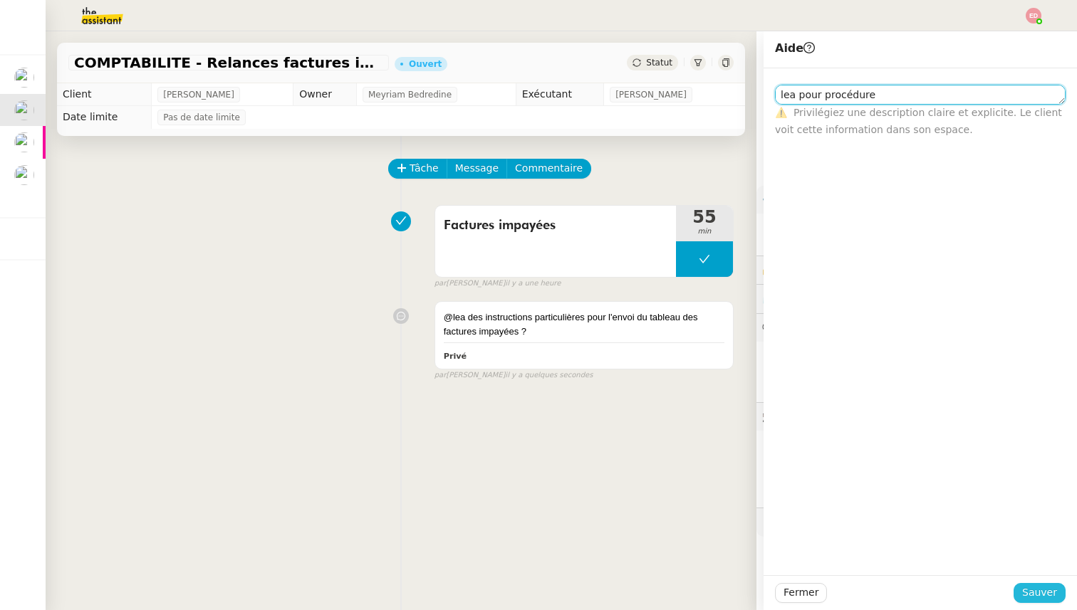
type textarea "lea pour procédure"
click at [1042, 589] on span "Sauver" at bounding box center [1039, 593] width 35 height 16
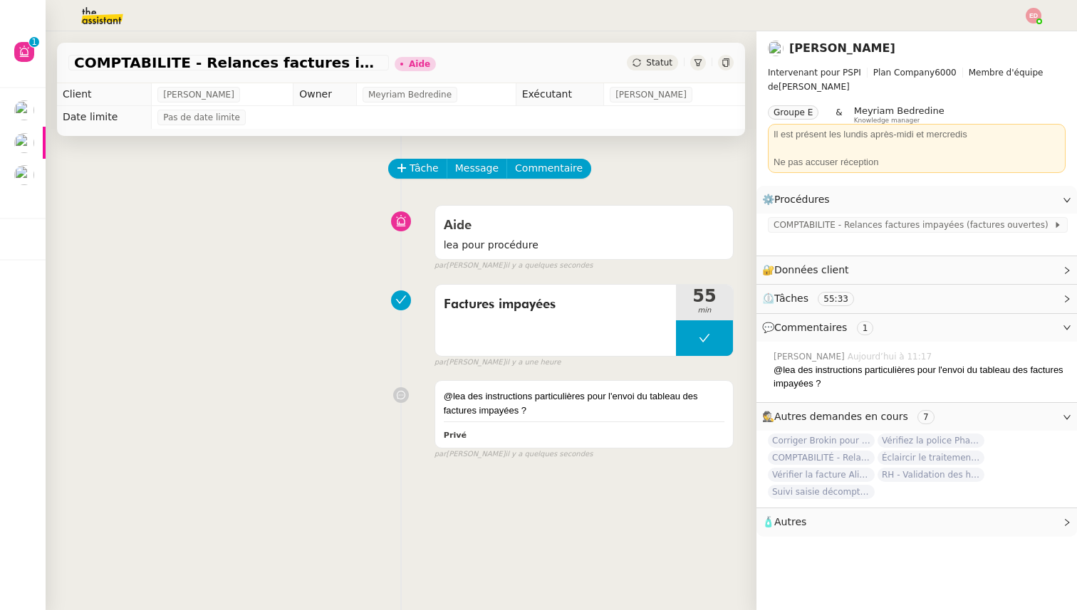
click at [46, 174] on div "Tâche Message Commentaire Veuillez patienter une erreur s'est produite 👌👌👌 mess…" at bounding box center [401, 441] width 711 height 610
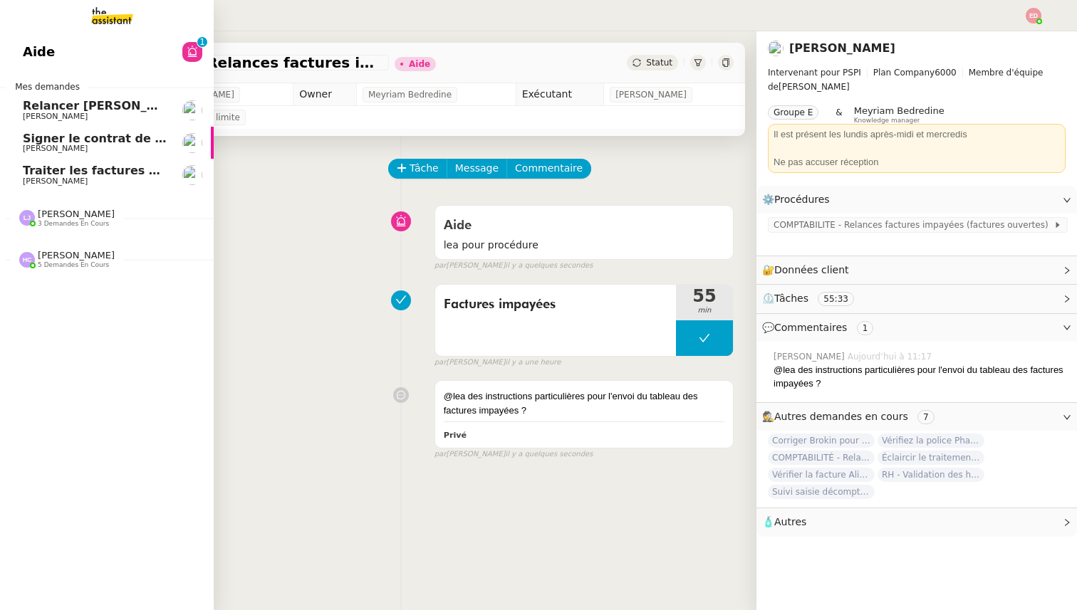
click at [38, 174] on span "Traiter les factures APF" at bounding box center [98, 171] width 151 height 14
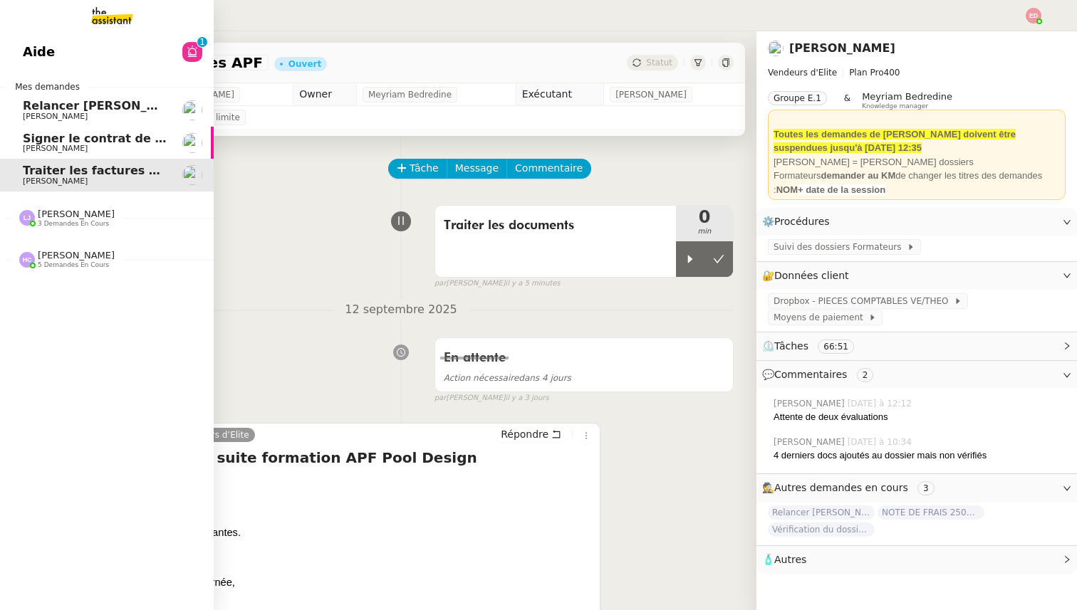
click at [56, 47] on link "Aide 0 1 2 3 4 5 6 7 8 9" at bounding box center [107, 52] width 214 height 33
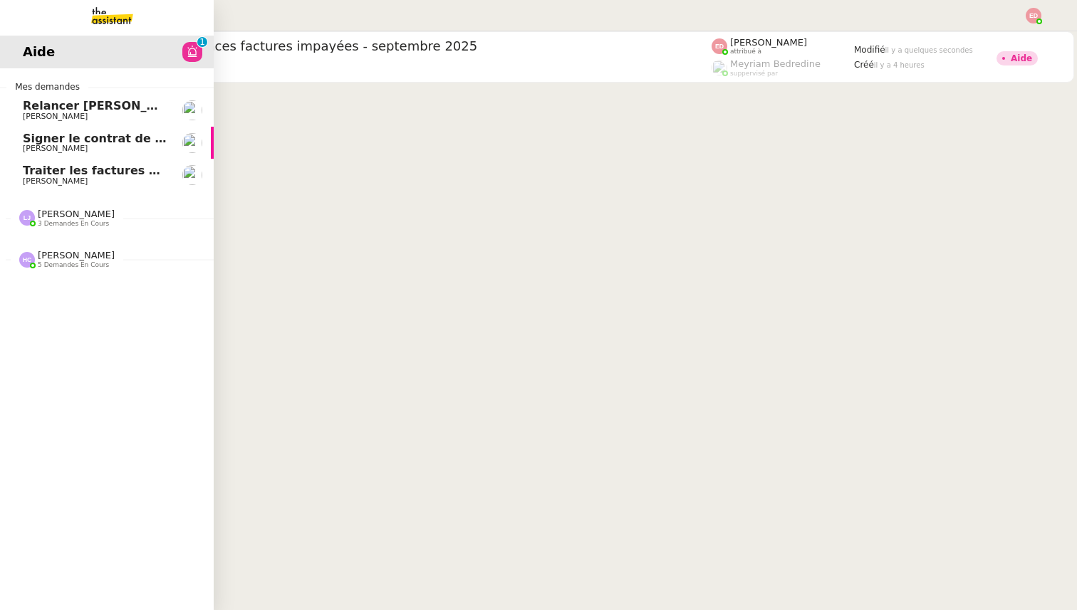
click at [53, 174] on span "Traiter les factures APF" at bounding box center [98, 171] width 151 height 14
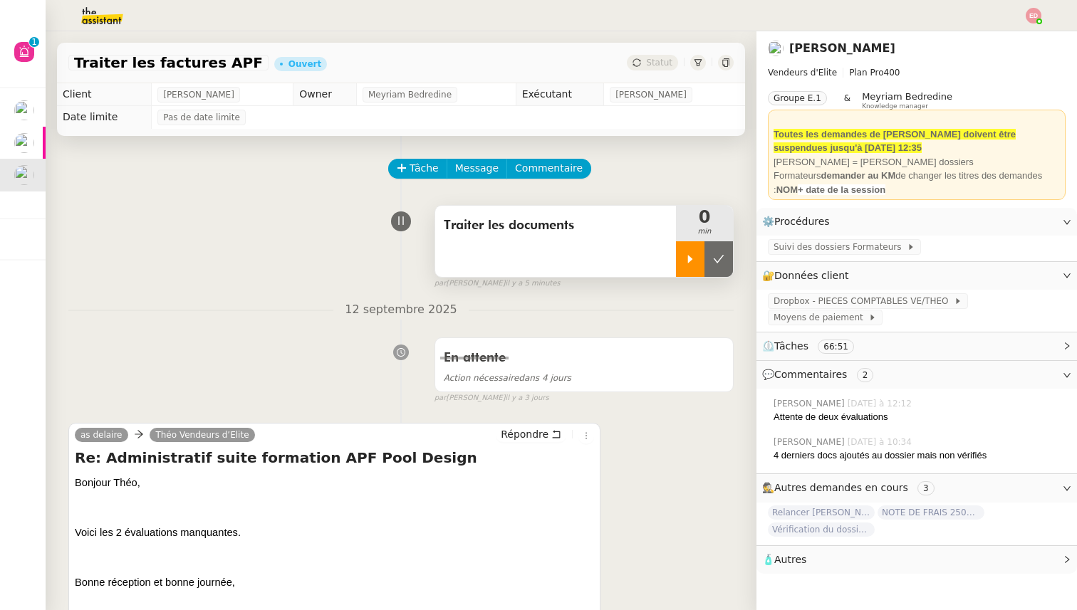
click at [691, 254] on icon at bounding box center [689, 258] width 11 height 11
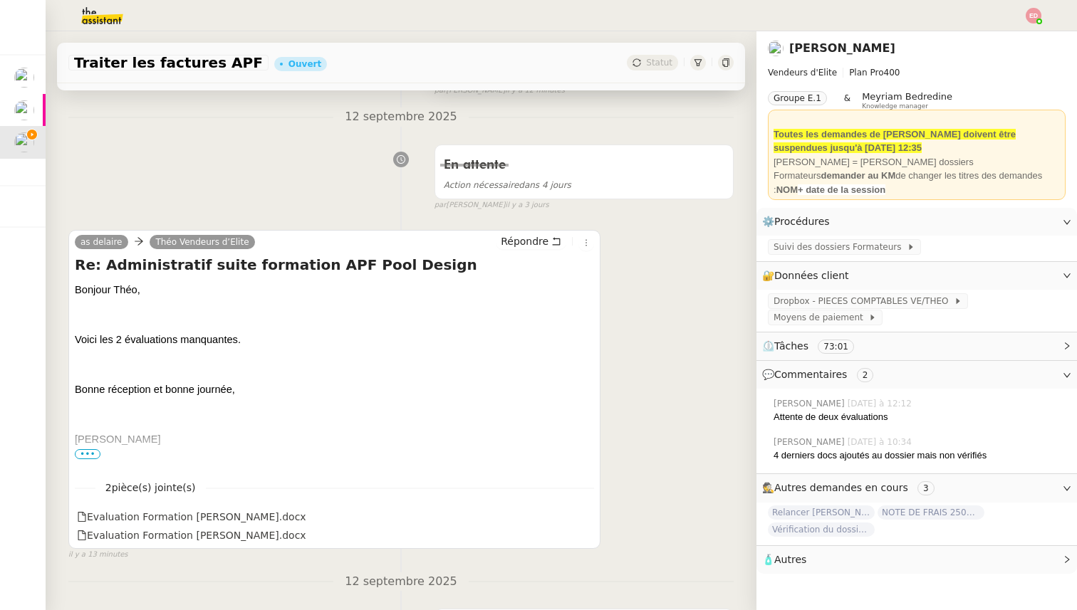
scroll to position [197, 0]
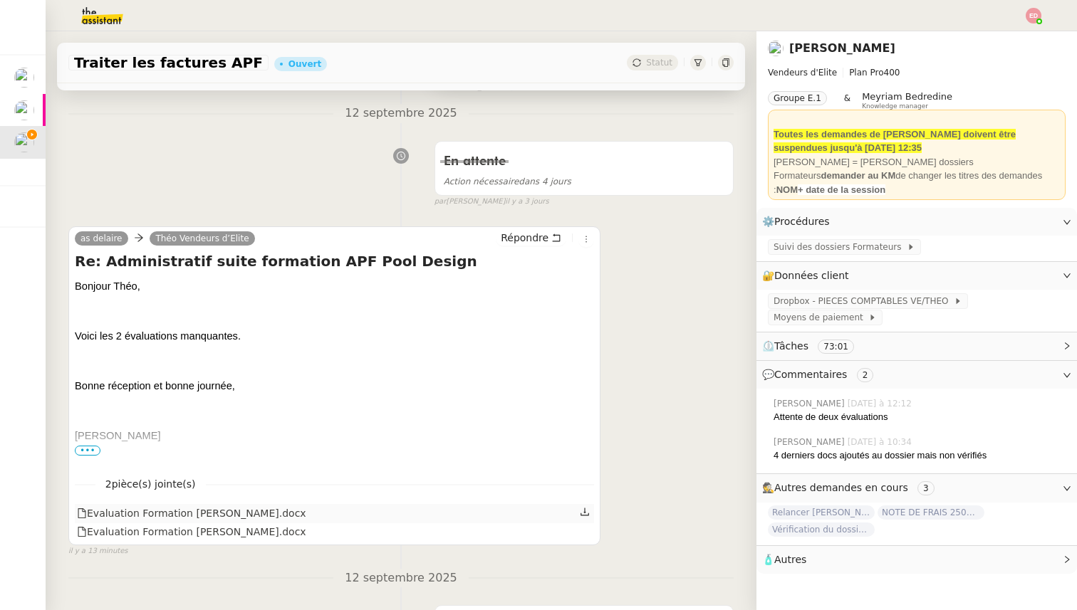
click at [587, 514] on icon at bounding box center [585, 512] width 10 height 10
click at [585, 535] on icon at bounding box center [584, 531] width 9 height 8
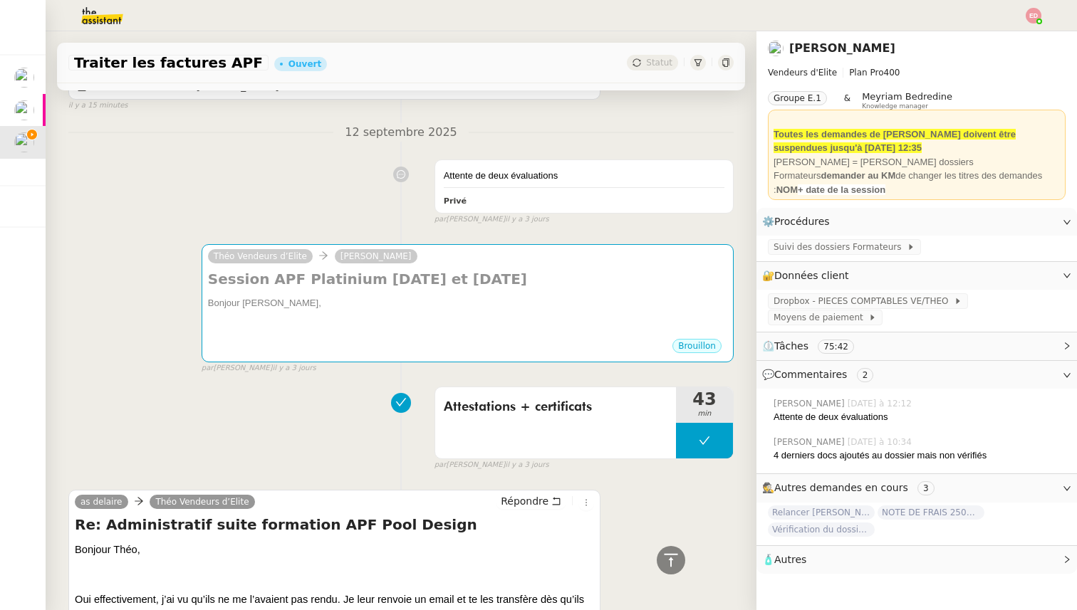
scroll to position [709, 0]
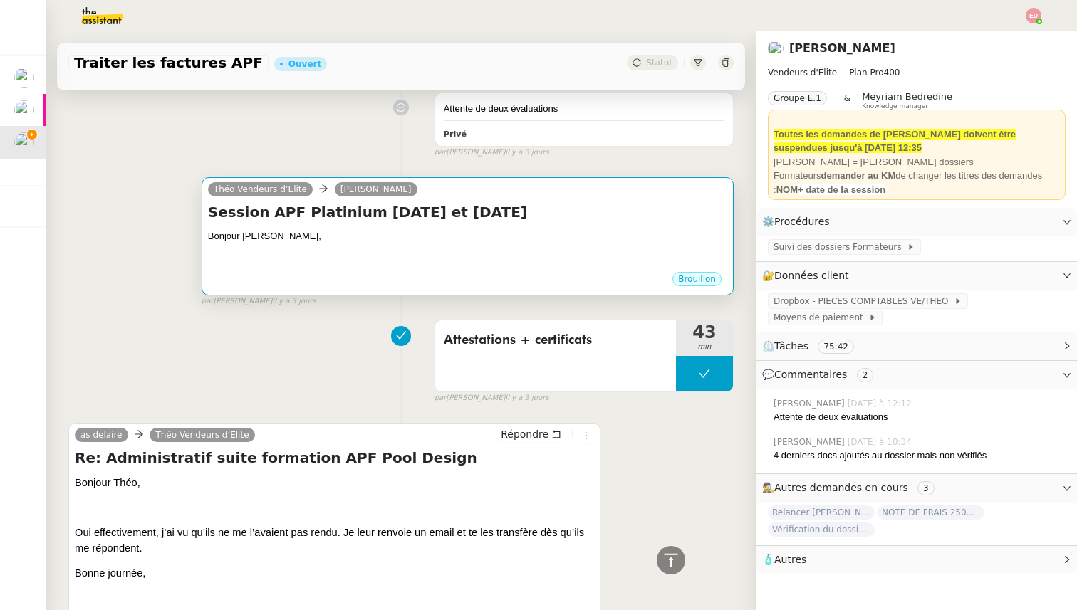
click at [288, 256] on div at bounding box center [467, 250] width 519 height 14
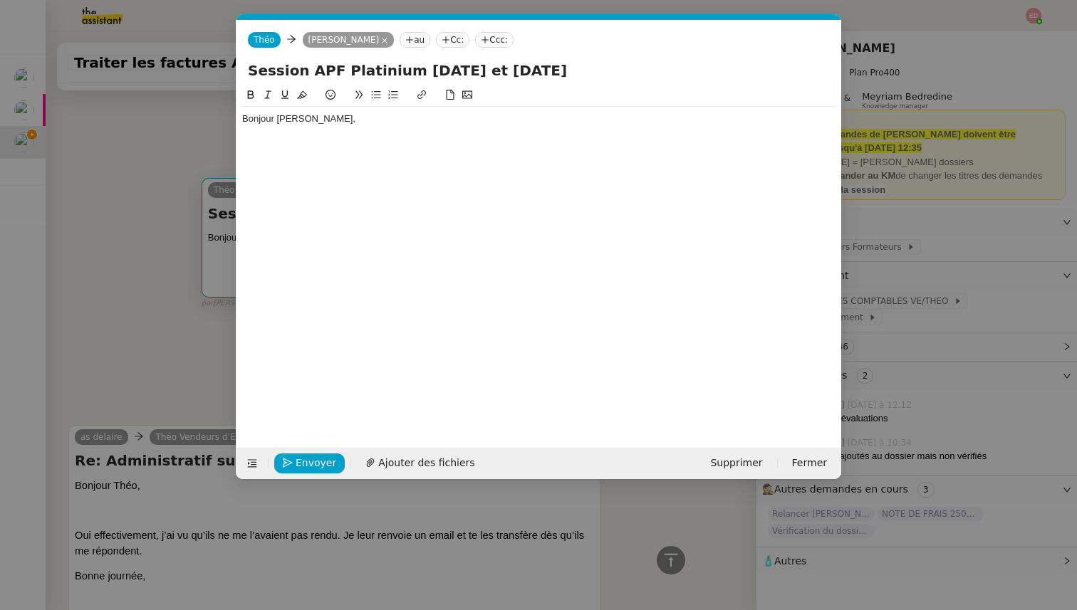
scroll to position [0, 30]
click at [333, 120] on div "Bonjour Sylvie," at bounding box center [538, 118] width 593 height 13
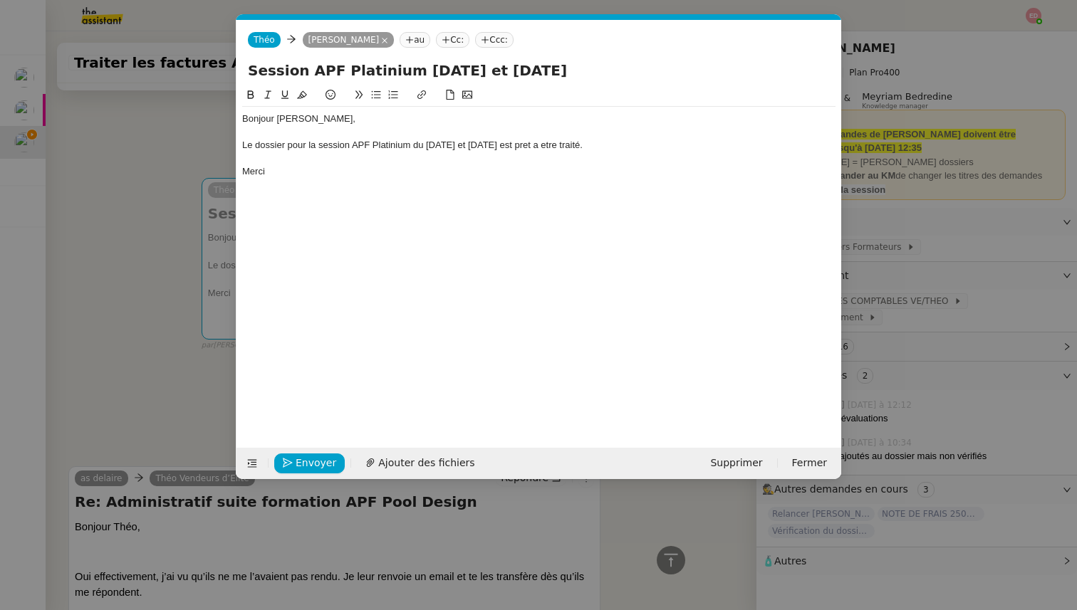
click at [518, 142] on div "Le dossier pour la session APF Platinium du 8 et 9 septembre est pret a etre tr…" at bounding box center [538, 145] width 593 height 13
click at [0, 0] on lt-span "prêt" at bounding box center [0, 0] width 0 height 0
click at [545, 150] on div "Le dossier pour la session APF Platinium du 8 et 9 septembre est prêt a etre tr…" at bounding box center [538, 145] width 593 height 13
click at [0, 0] on lt-span "être" at bounding box center [0, 0] width 0 height 0
click at [535, 145] on div "Le dossier pour la session APF Platinium du 8 et 9 septembre est prêt a être tr…" at bounding box center [538, 145] width 593 height 13
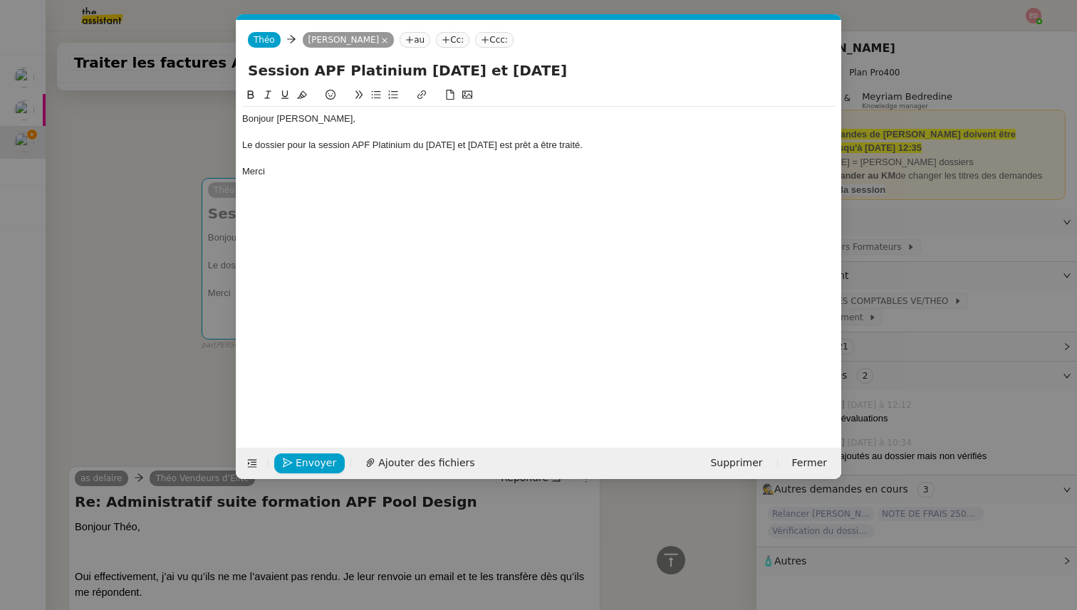
click at [0, 0] on lt-span "à être" at bounding box center [0, 0] width 0 height 0
drag, startPoint x: 320, startPoint y: 147, endPoint x: 495, endPoint y: 147, distance: 175.2
click at [495, 147] on div "Le dossier pour la session APF Platinium du 8 et 9 septembre est prêt à être tr…" at bounding box center [538, 145] width 593 height 13
click at [420, 93] on icon at bounding box center [422, 95] width 10 height 10
paste input "https://www.dropbox.com/scl/fo/1oo9yvm6hby338ag2h60r/AKMgi3mc6Qzfws7xmI-HQ58?rl…"
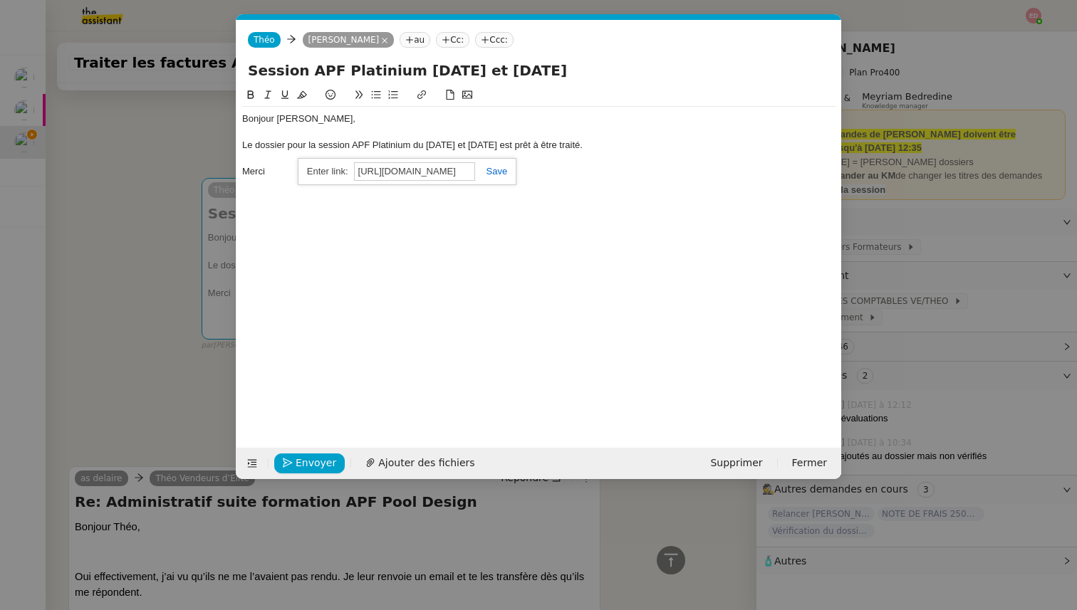
scroll to position [0, 480]
type input "https://www.dropbox.com/scl/fo/1oo9yvm6hby338ag2h60r/AKMgi3mc6Qzfws7xmI-HQ58?rl…"
click at [493, 167] on link at bounding box center [491, 171] width 33 height 11
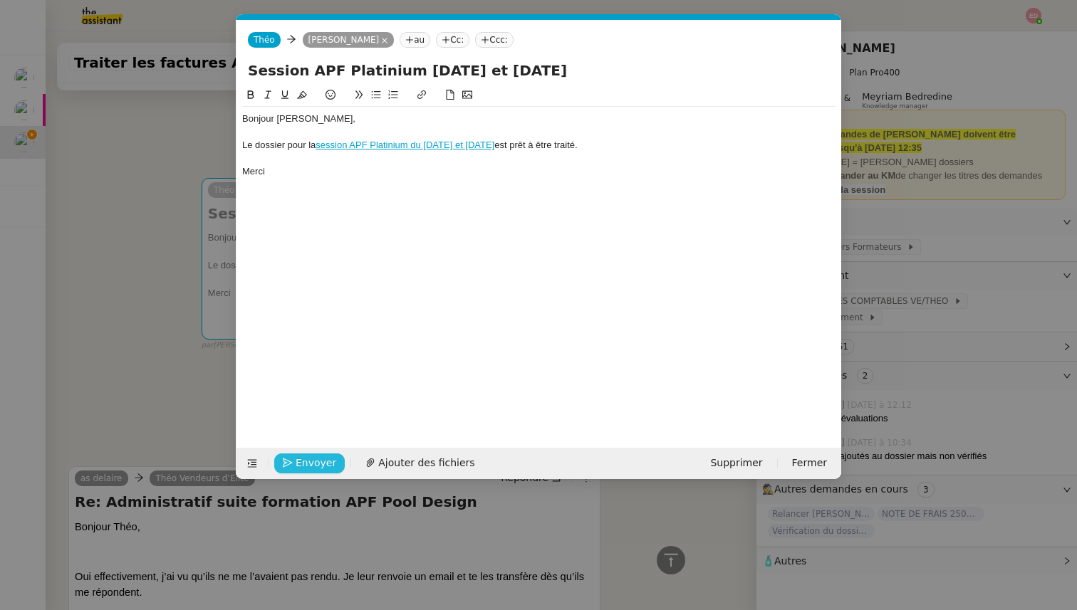
click at [310, 461] on span "Envoyer" at bounding box center [315, 463] width 41 height 16
click at [310, 461] on span "Confirmer l'envoi" at bounding box center [337, 463] width 85 height 16
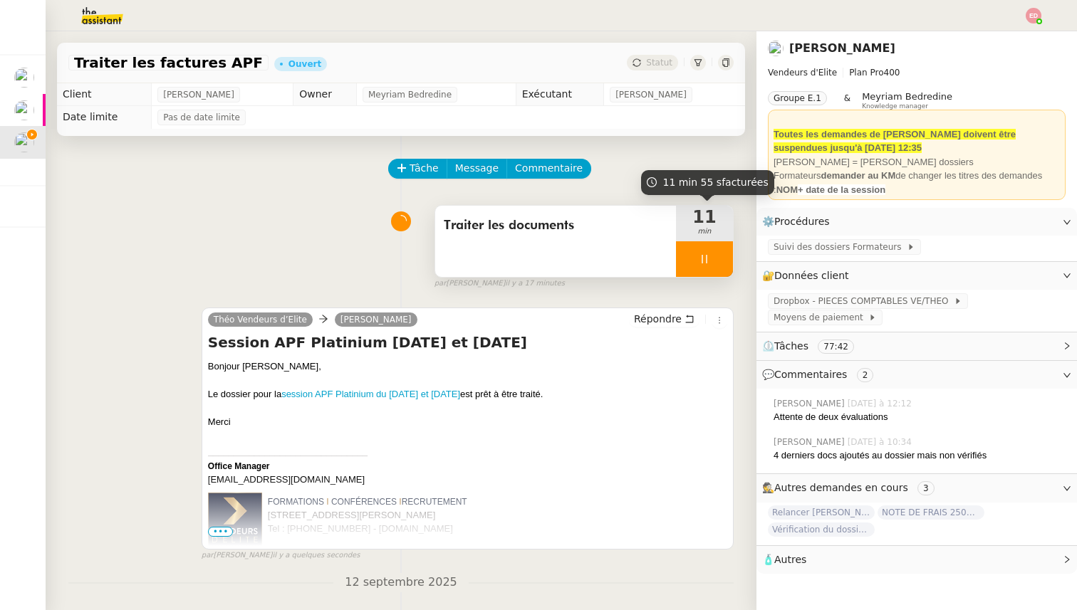
click at [728, 261] on div at bounding box center [704, 259] width 57 height 36
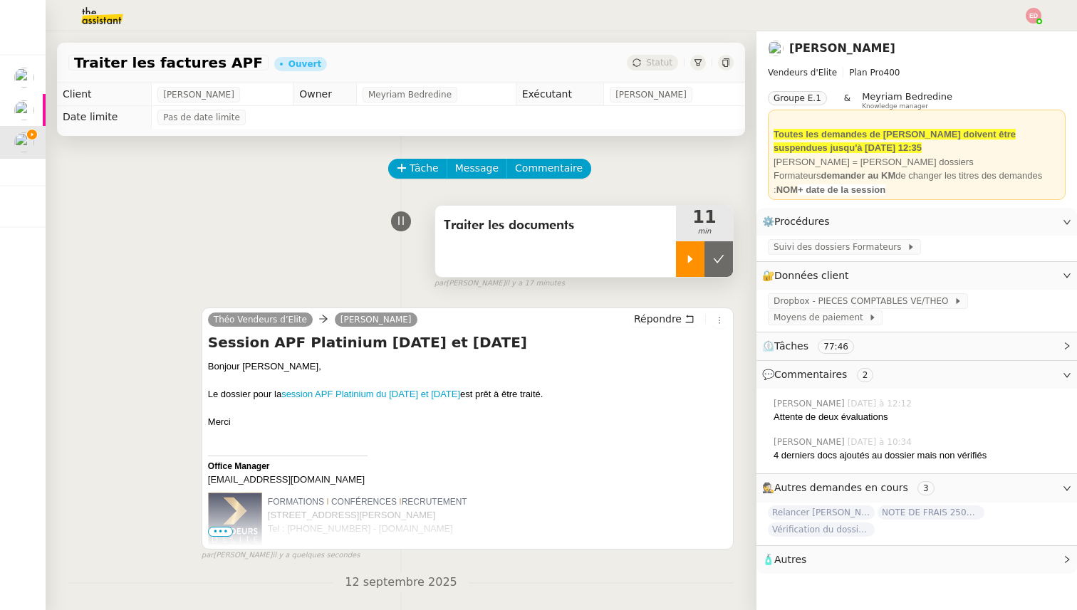
click at [728, 261] on button at bounding box center [718, 259] width 28 height 36
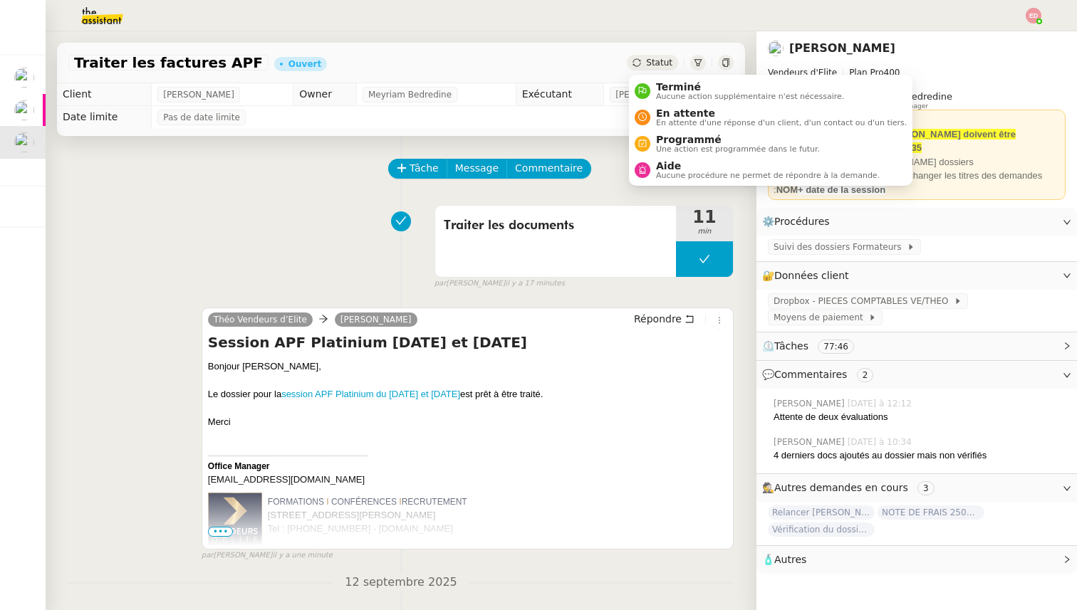
click at [641, 61] on icon at bounding box center [636, 62] width 9 height 9
click at [663, 119] on span "En attente d'une réponse d'un client, d'un contact ou d'un tiers." at bounding box center [781, 123] width 251 height 8
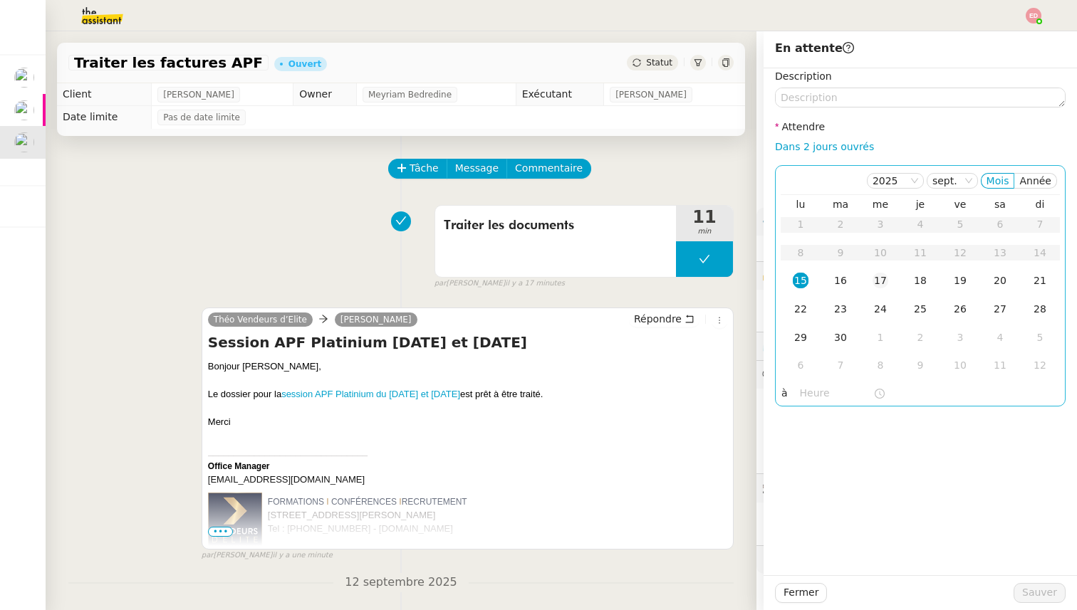
click at [889, 284] on td "17" at bounding box center [880, 281] width 40 height 28
click at [1051, 595] on span "Sauver" at bounding box center [1039, 593] width 35 height 16
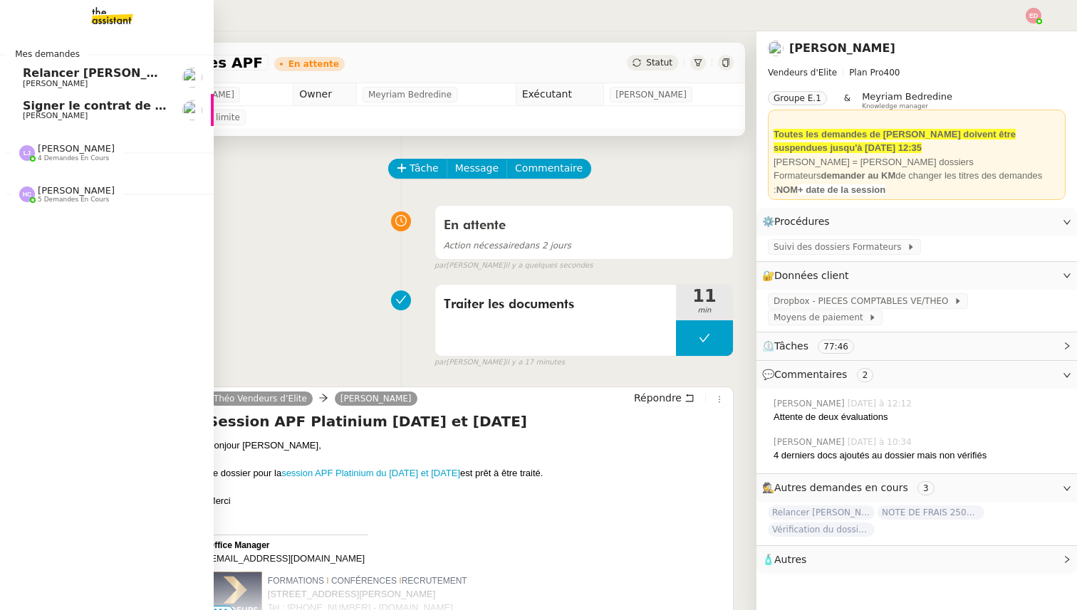
click at [18, 74] on link "Relancer [PERSON_NAME] pour documents août [PERSON_NAME]" at bounding box center [107, 77] width 214 height 33
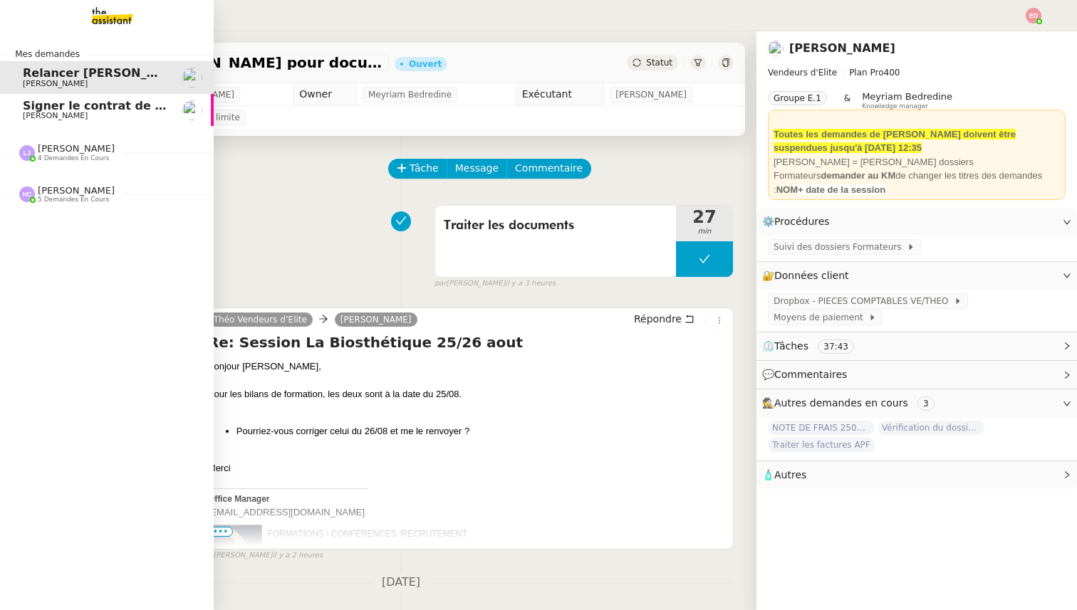
click at [73, 108] on span "Signer le contrat de la mutuelle" at bounding box center [125, 106] width 204 height 14
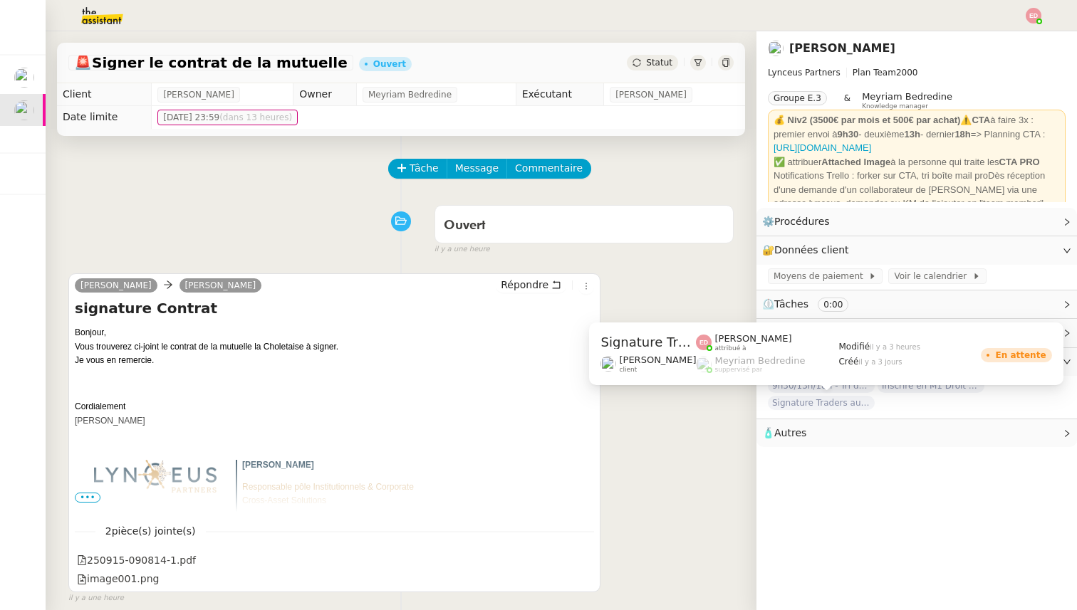
click at [799, 403] on span "Signature Traders autorisés" at bounding box center [821, 403] width 107 height 14
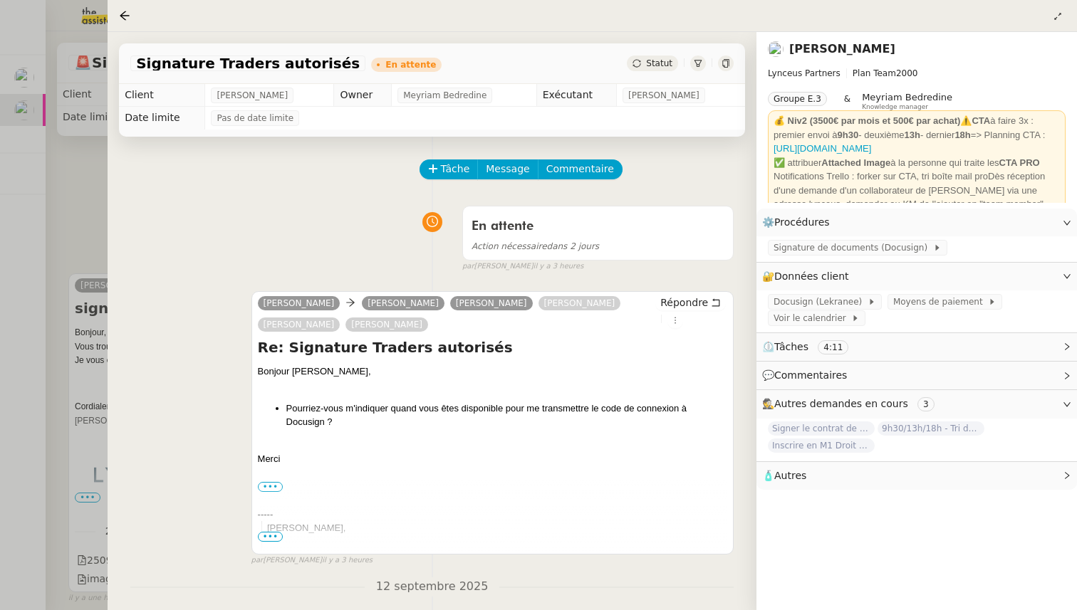
click at [65, 191] on div at bounding box center [538, 305] width 1077 height 610
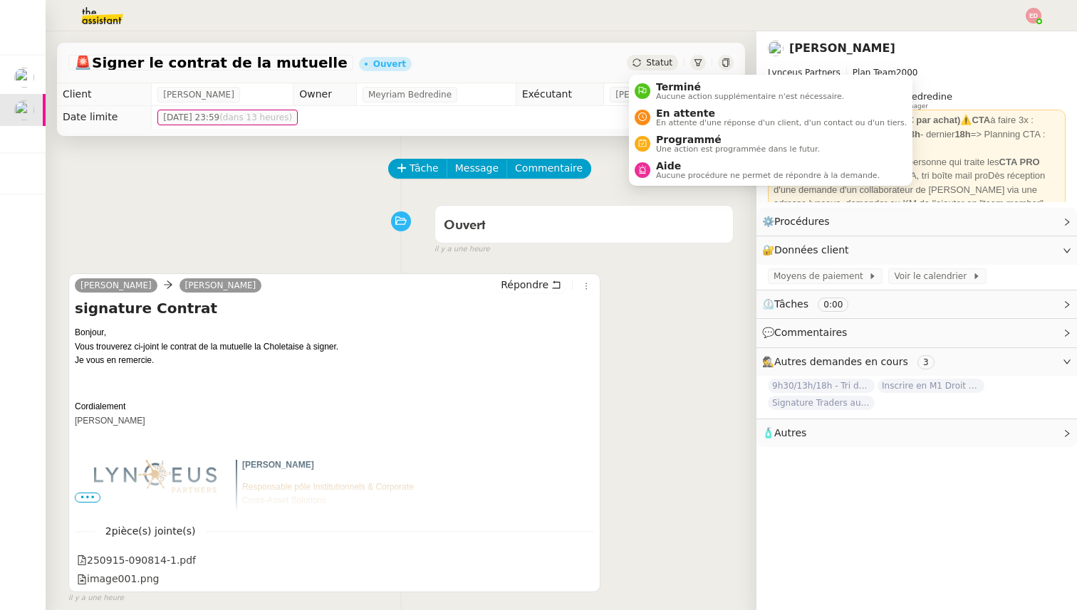
click at [637, 60] on icon at bounding box center [636, 62] width 9 height 9
click at [670, 120] on span "En attente d'une réponse d'un client, d'un contact ou d'un tiers." at bounding box center [781, 123] width 251 height 8
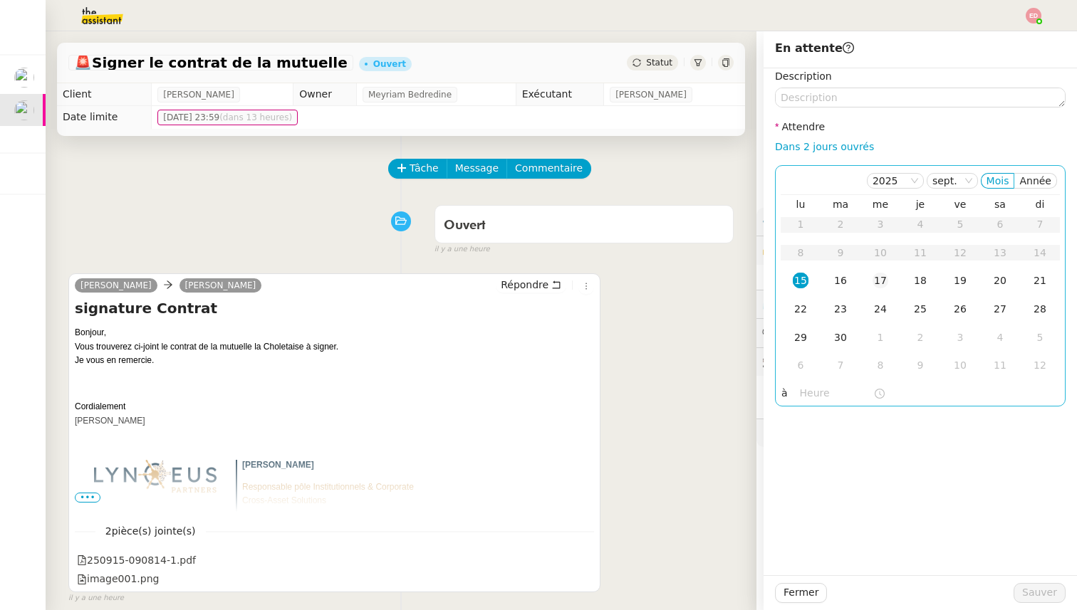
click at [881, 278] on div "17" at bounding box center [880, 281] width 16 height 16
click at [1026, 590] on span "Sauver" at bounding box center [1039, 593] width 35 height 16
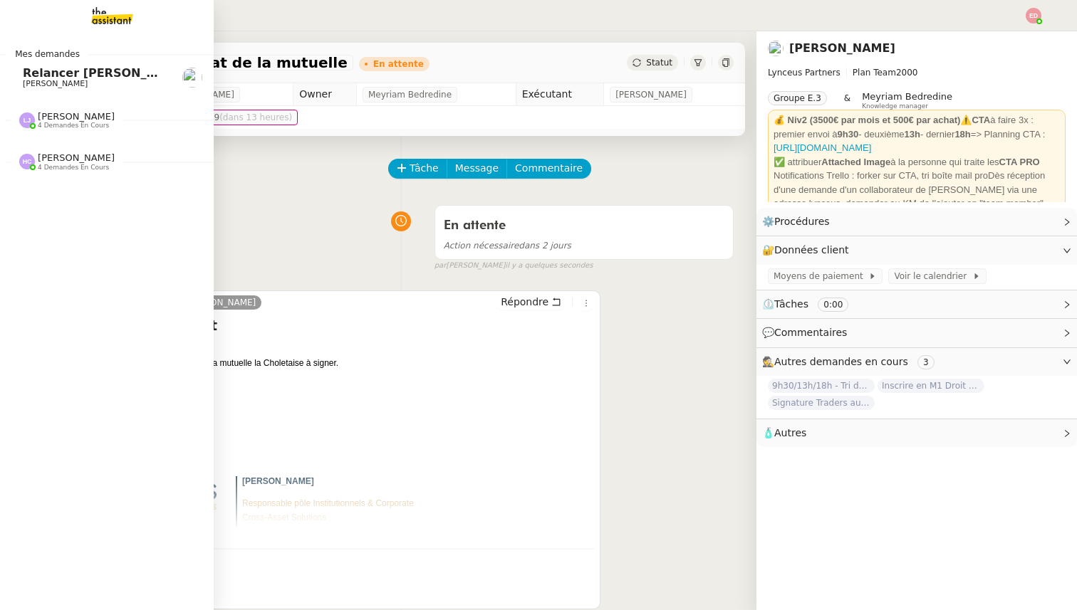
click at [54, 122] on span "4 demandes en cours" at bounding box center [73, 126] width 71 height 8
click at [58, 121] on span "[PERSON_NAME]" at bounding box center [76, 116] width 77 height 11
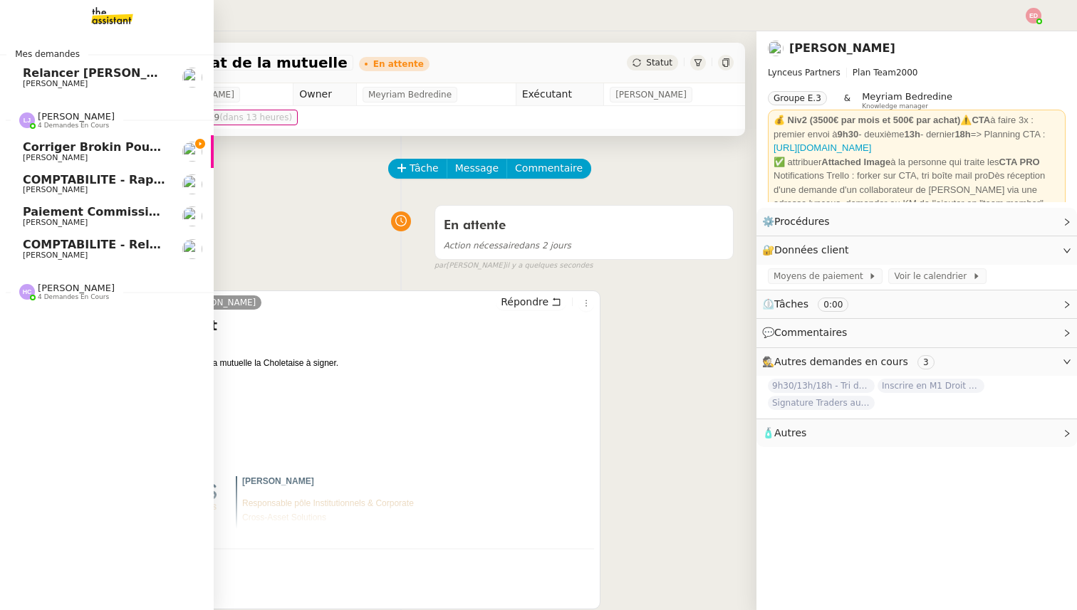
click at [87, 199] on link "COMPTABILITE - Rapprochement bancaire - 15 septembre 2025 Fanny Eyraud" at bounding box center [107, 184] width 214 height 33
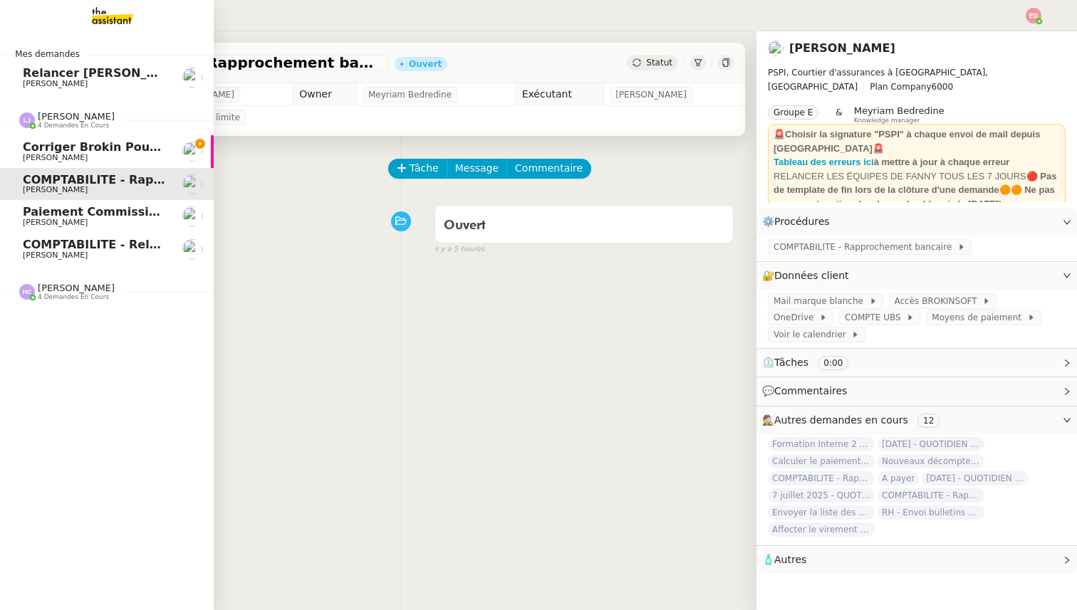
click at [85, 215] on span "Paiement commission Alessandra Pettoruto" at bounding box center [148, 212] width 251 height 14
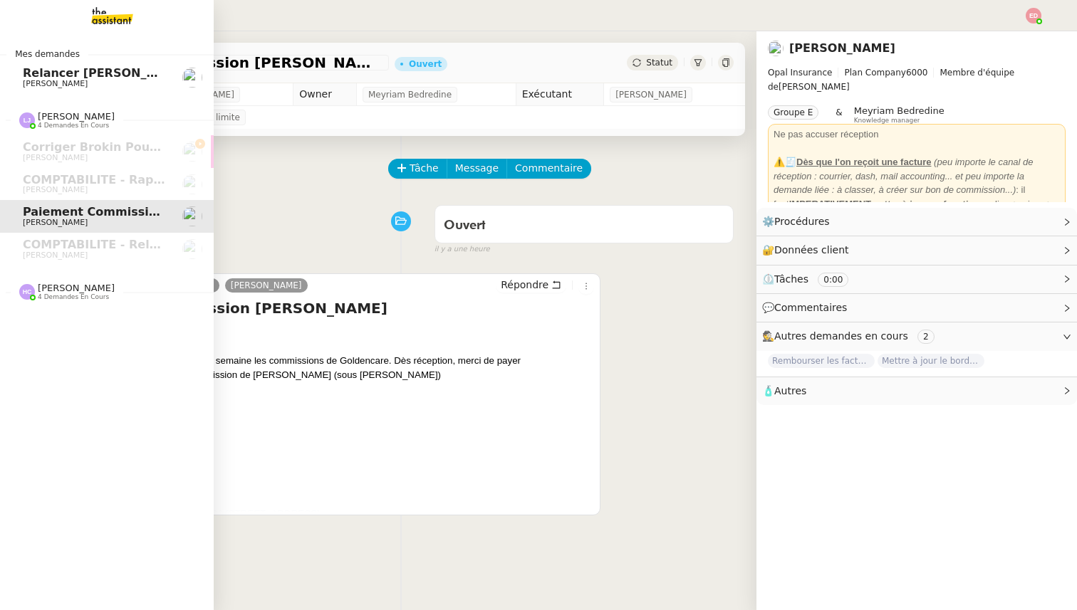
click at [56, 290] on span "[PERSON_NAME]" at bounding box center [76, 288] width 77 height 11
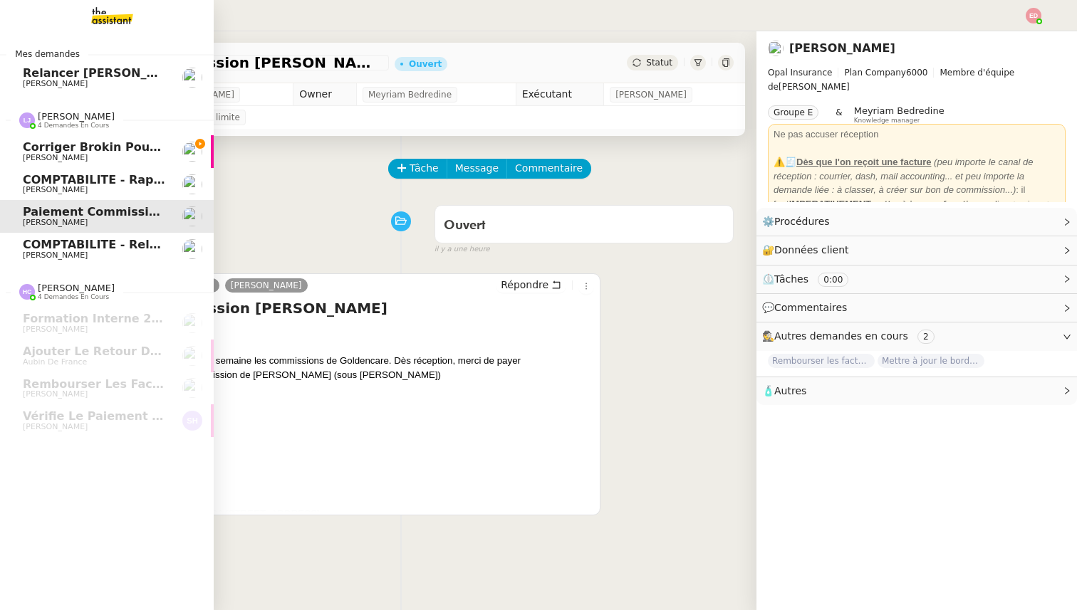
click at [85, 189] on span "[PERSON_NAME]" at bounding box center [95, 190] width 144 height 9
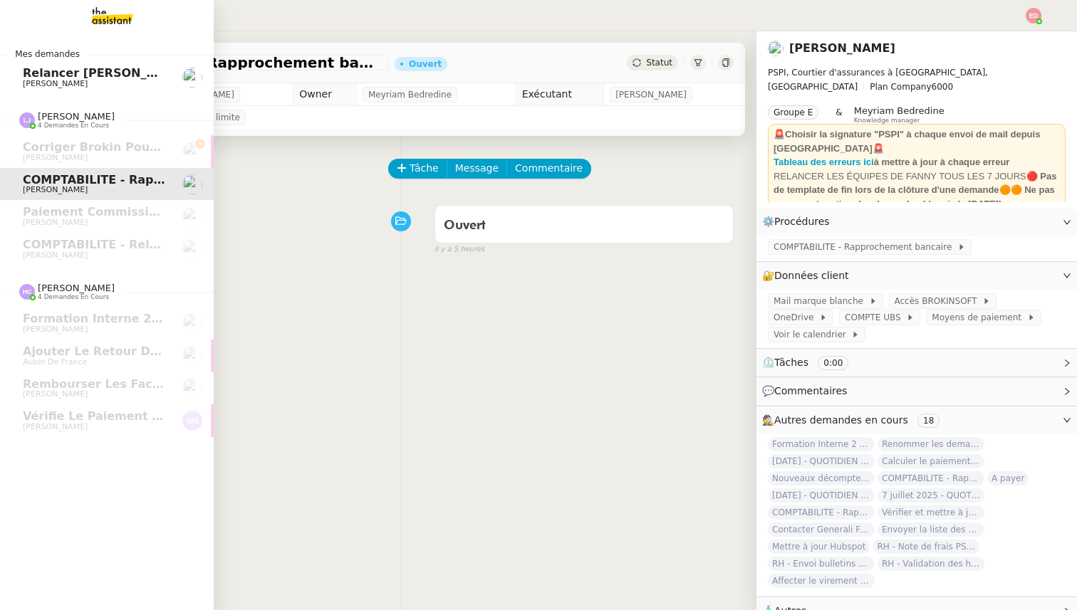
click at [73, 68] on span "Relancer [PERSON_NAME] pour documents août" at bounding box center [177, 73] width 308 height 14
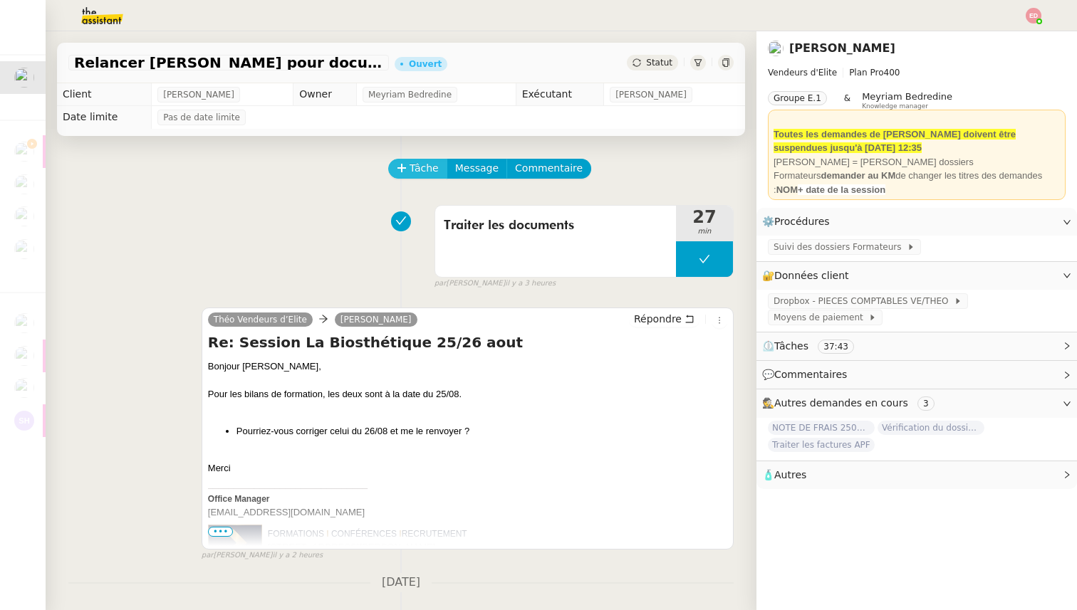
click at [404, 172] on icon at bounding box center [402, 168] width 10 height 10
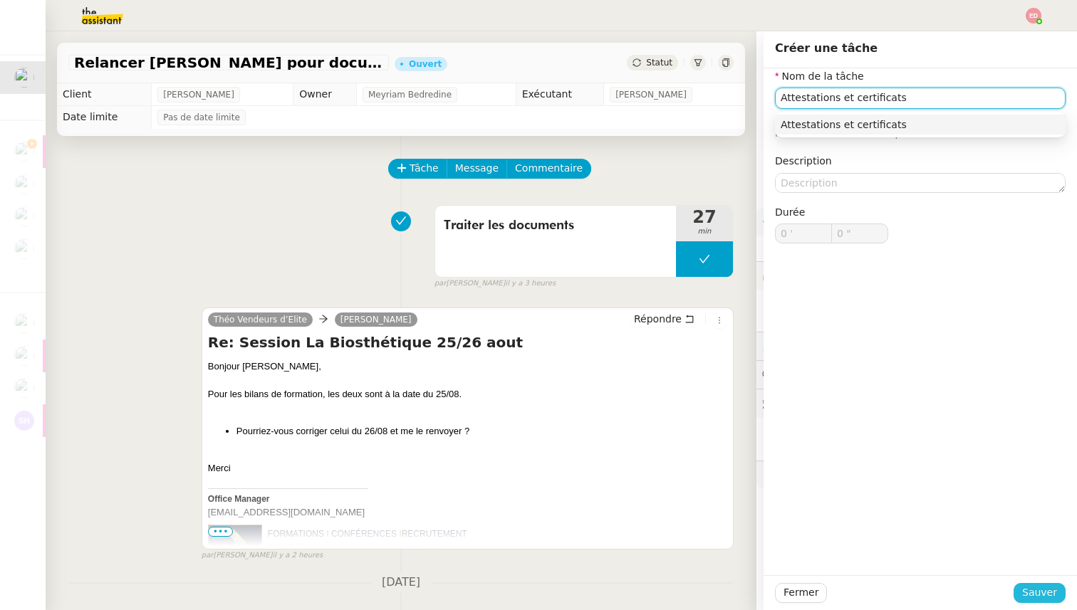
type input "Attestations et certificats"
click at [1034, 595] on span "Sauver" at bounding box center [1039, 593] width 35 height 16
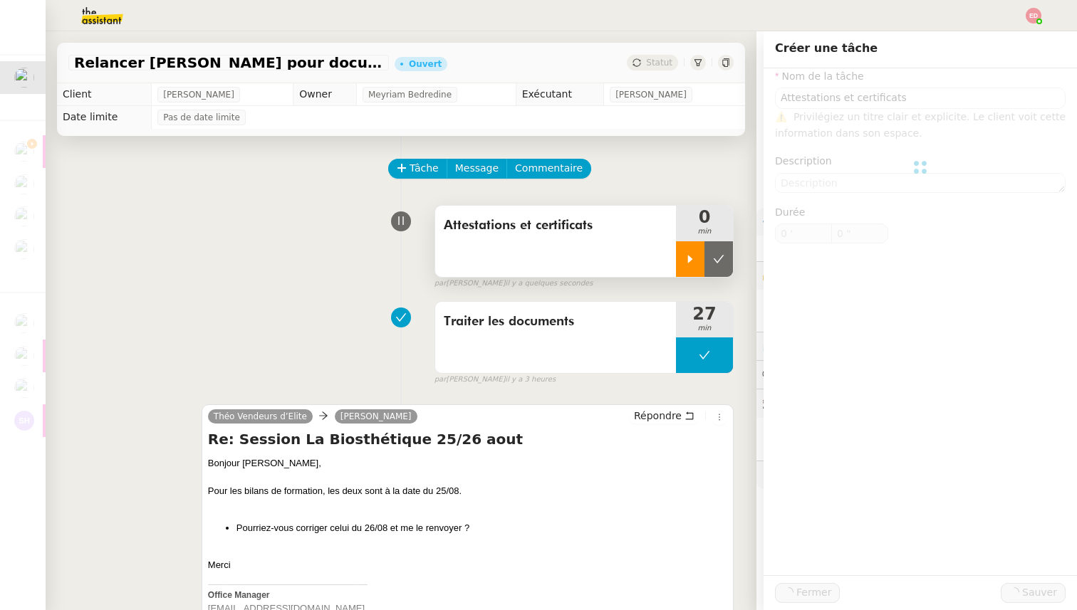
click at [678, 248] on div at bounding box center [690, 259] width 28 height 36
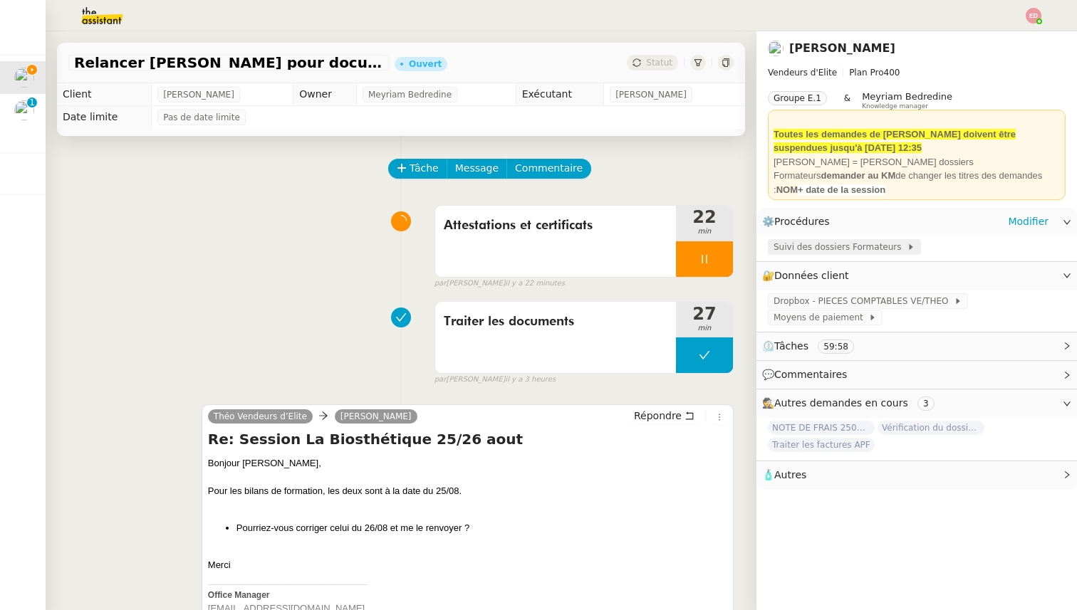
click at [865, 248] on span "Suivi des dossiers Formateurs" at bounding box center [839, 247] width 133 height 14
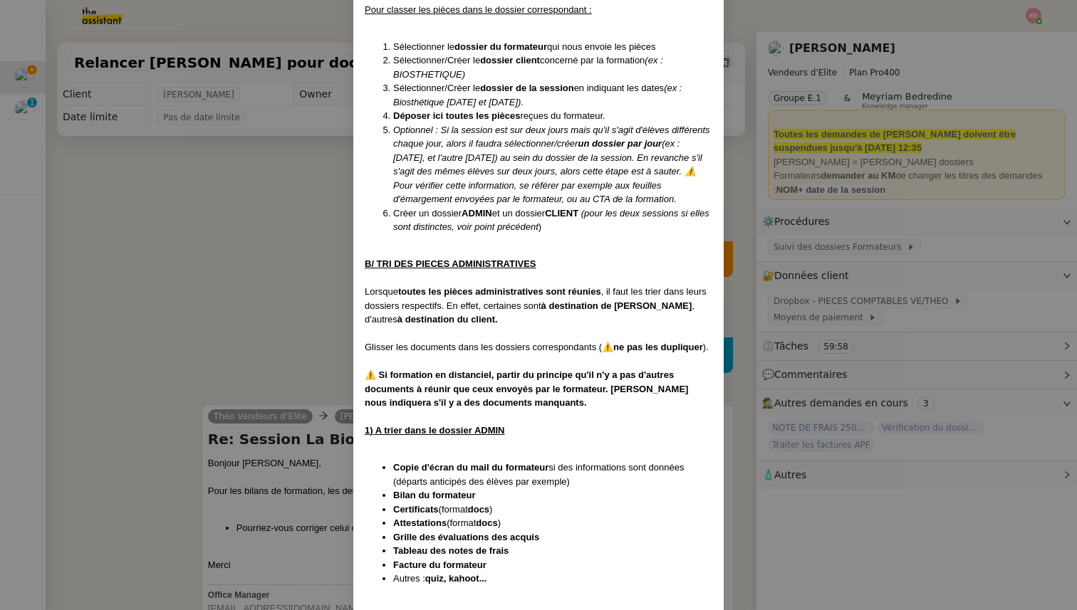
scroll to position [1474, 0]
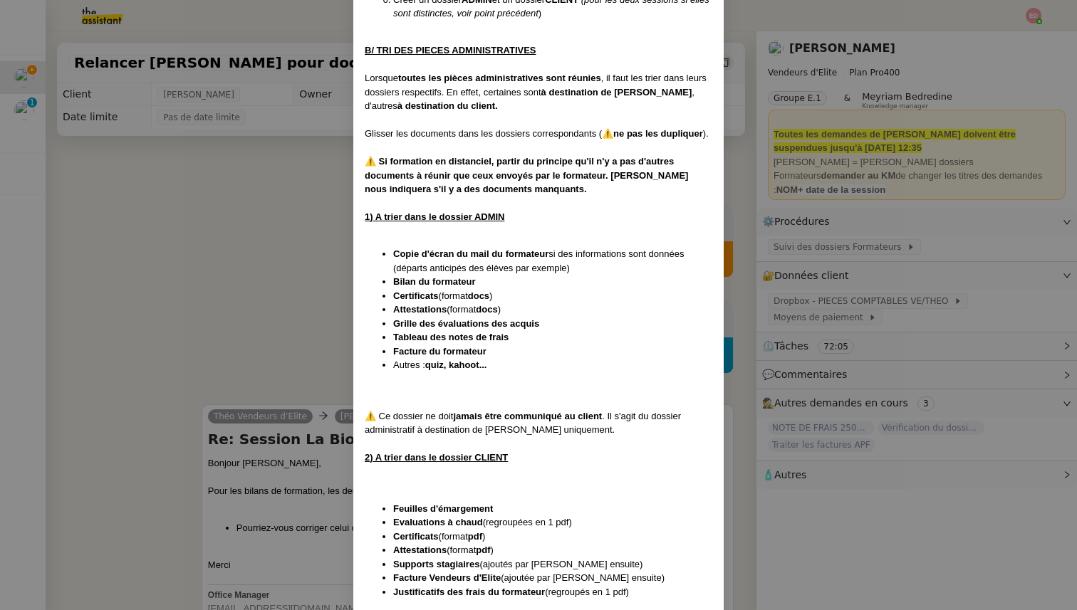
click at [107, 180] on nz-modal-container "Créée le [DATE] MAJ entièrement suite aux retours de la cliente le [DATE] Modif…" at bounding box center [538, 305] width 1077 height 610
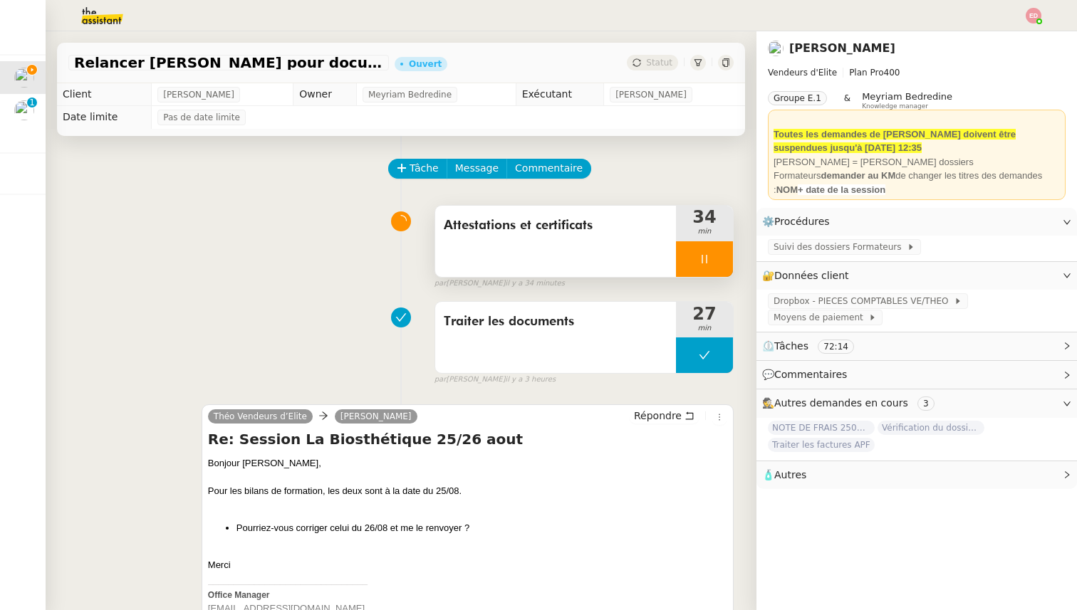
click at [726, 263] on div at bounding box center [704, 259] width 57 height 36
click at [726, 263] on button at bounding box center [718, 259] width 28 height 36
click at [656, 60] on span "Statut" at bounding box center [659, 63] width 26 height 10
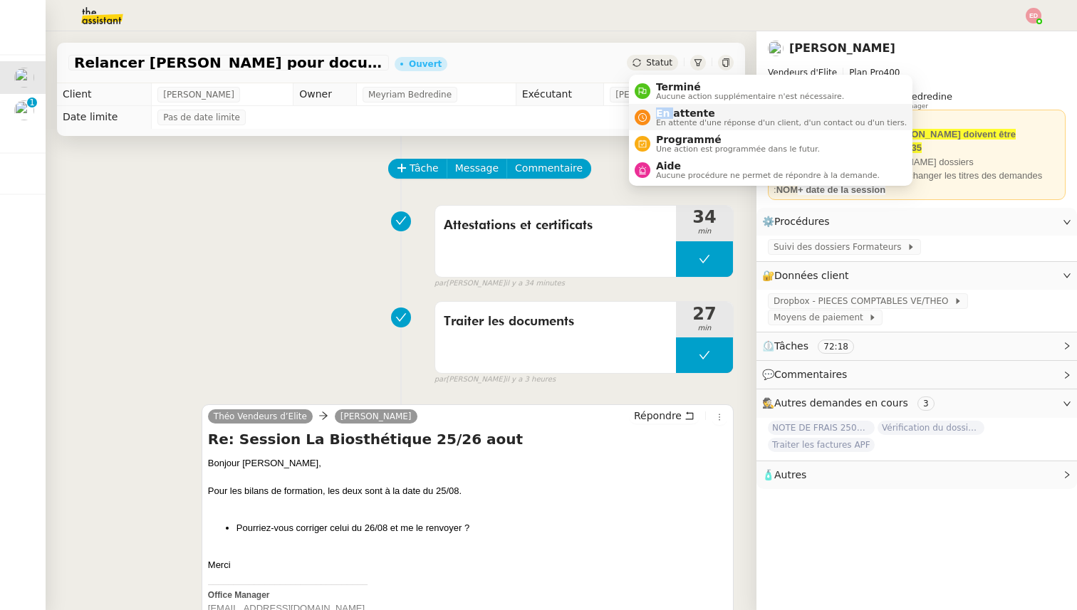
click at [670, 108] on span "En attente" at bounding box center [781, 113] width 251 height 11
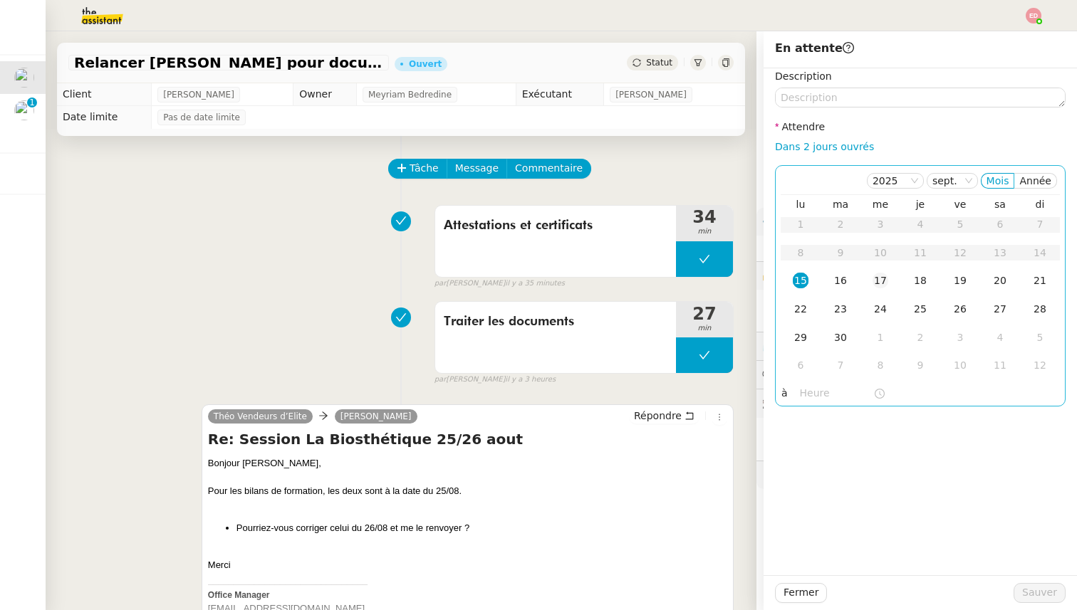
click at [886, 280] on div "17" at bounding box center [880, 281] width 16 height 16
click at [1035, 595] on span "Sauver" at bounding box center [1039, 593] width 35 height 16
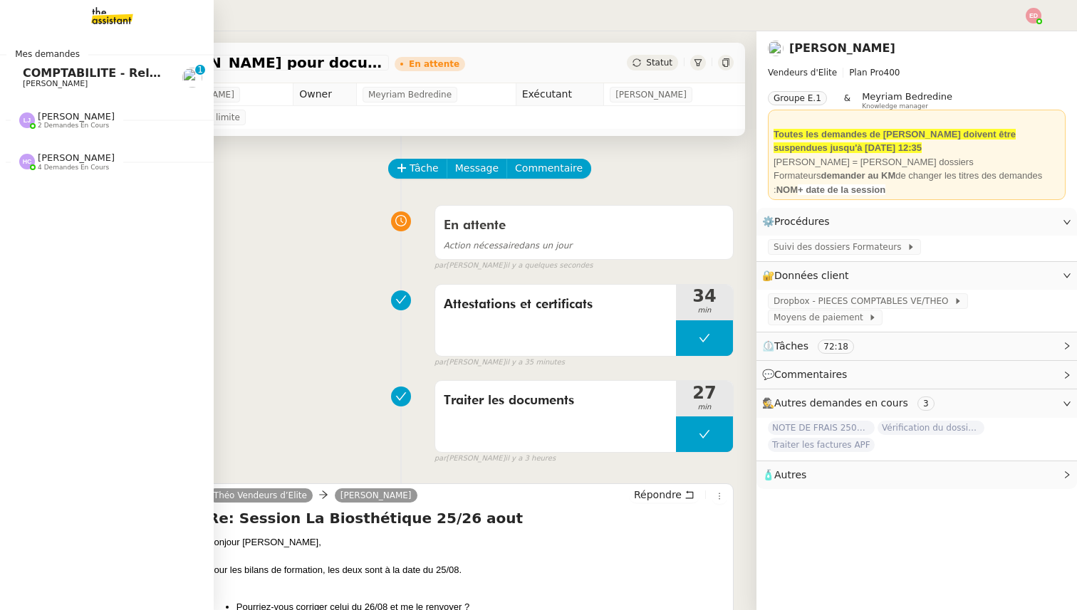
click at [46, 72] on span "COMPTABILITE - Relances factures impayées - septembre 2025" at bounding box center [224, 73] width 403 height 14
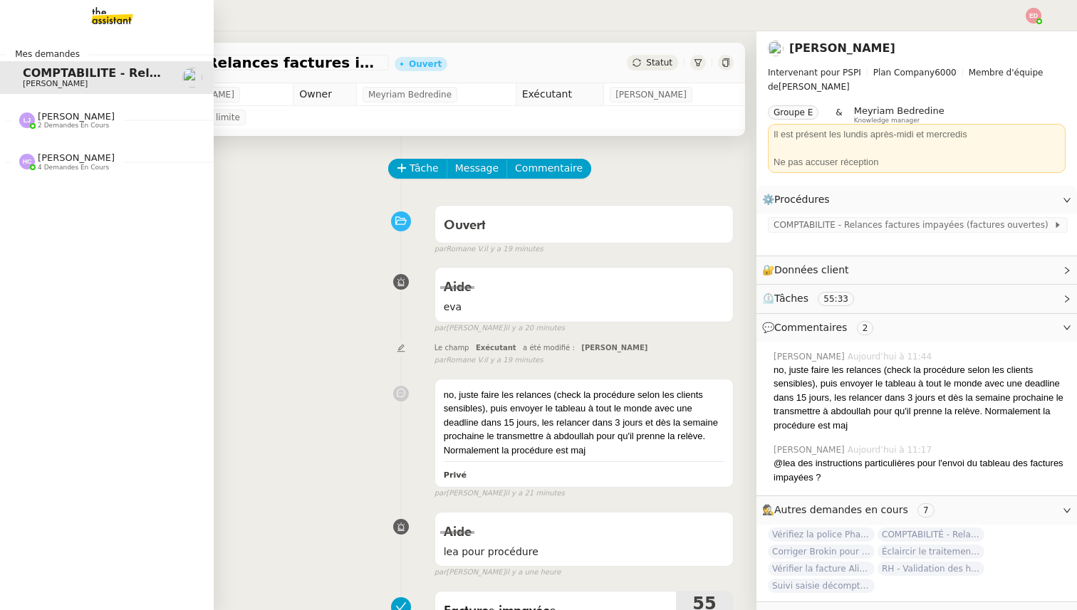
click at [63, 132] on div "Léa Jonville 2 demandes en cours" at bounding box center [107, 114] width 214 height 41
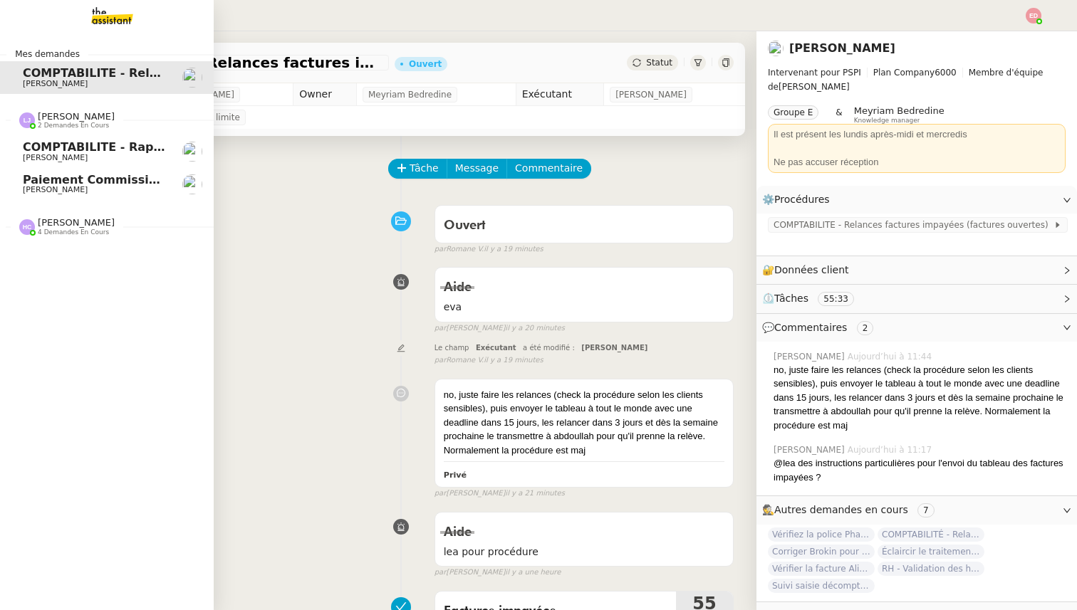
click at [63, 152] on span "COMPTABILITE - Rapprochement bancaire - [DATE]" at bounding box center [185, 147] width 324 height 14
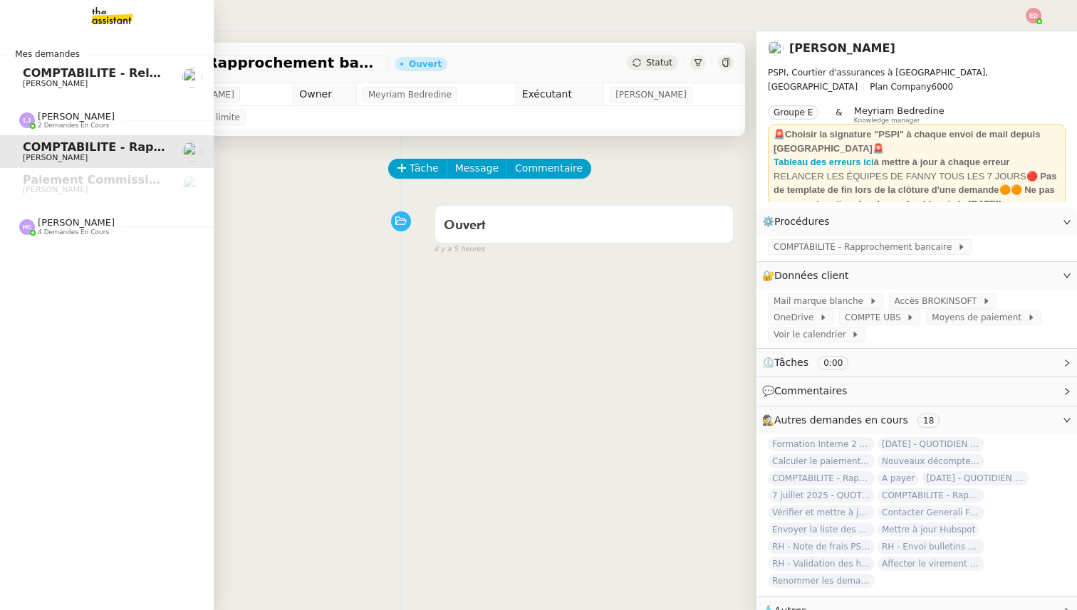
click at [48, 227] on span "[PERSON_NAME]" at bounding box center [76, 222] width 77 height 11
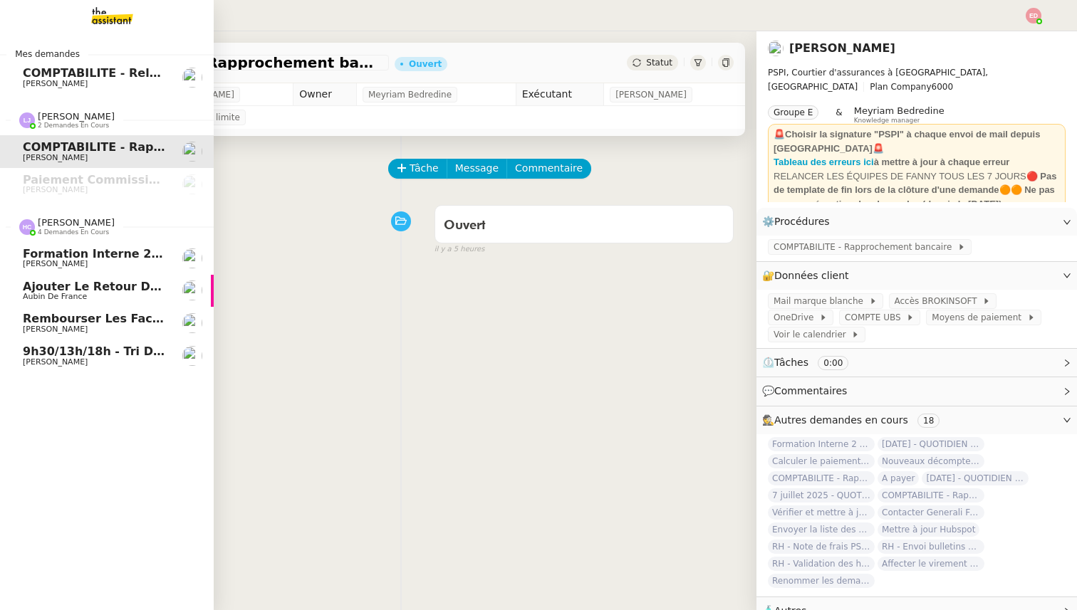
click at [53, 315] on span "Rembourser les factures et mettre à jour le tableau" at bounding box center [194, 319] width 342 height 14
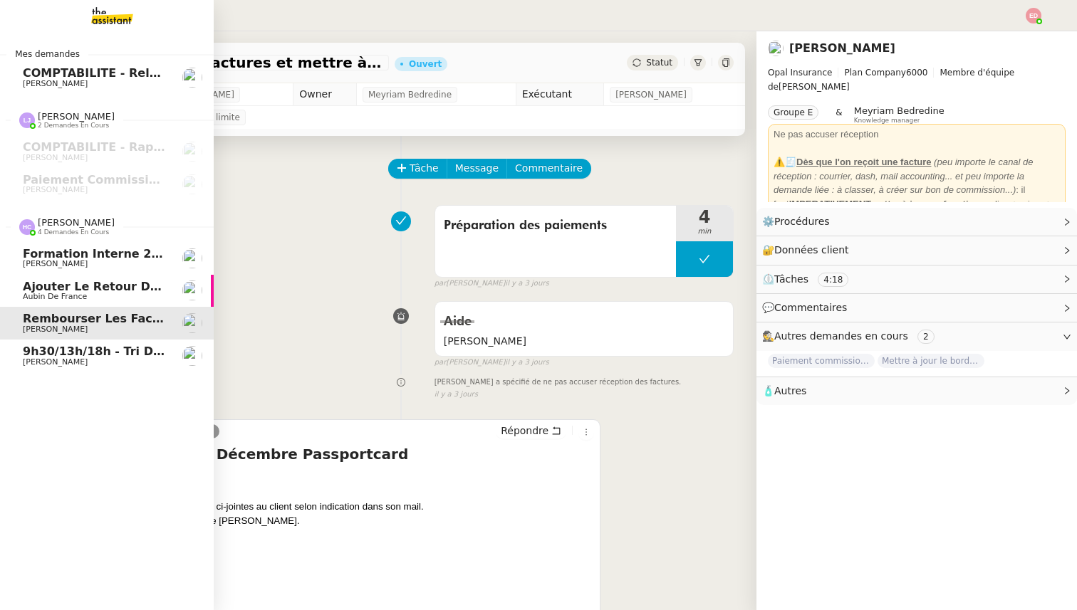
click at [52, 357] on span "9h30/13h/18h - Tri de la boite mail PRO - 12 septembre 2025" at bounding box center [220, 352] width 395 height 14
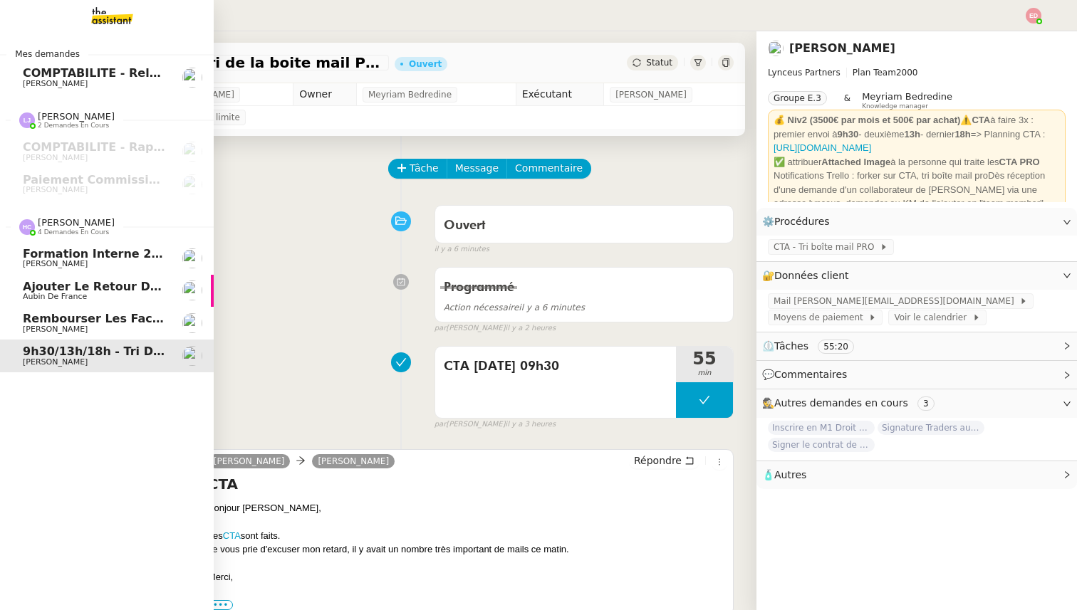
click at [51, 322] on span "Rembourser les factures et mettre à jour le tableau" at bounding box center [194, 319] width 342 height 14
